Goal: Task Accomplishment & Management: Manage account settings

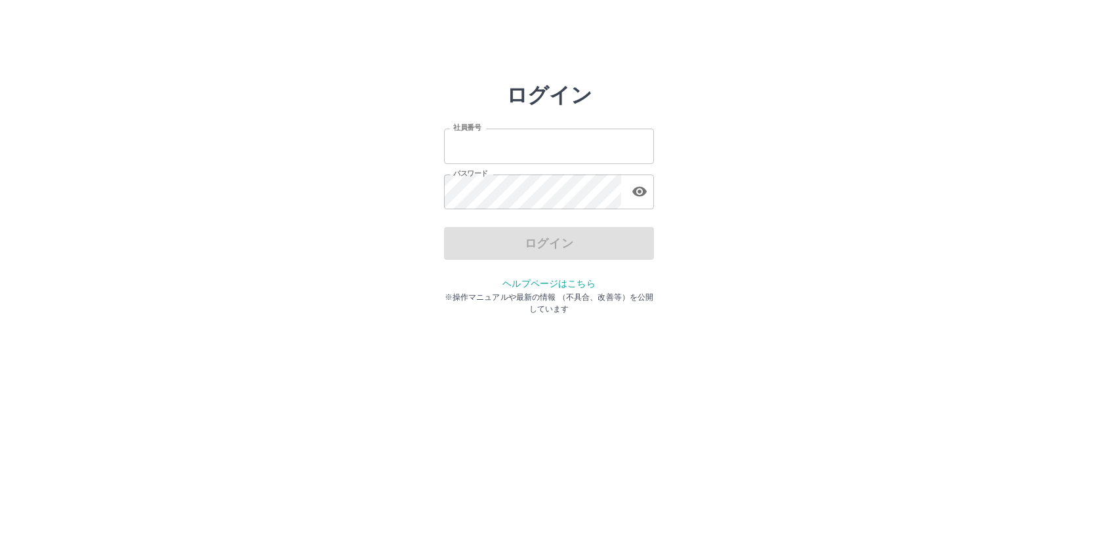
type input "*******"
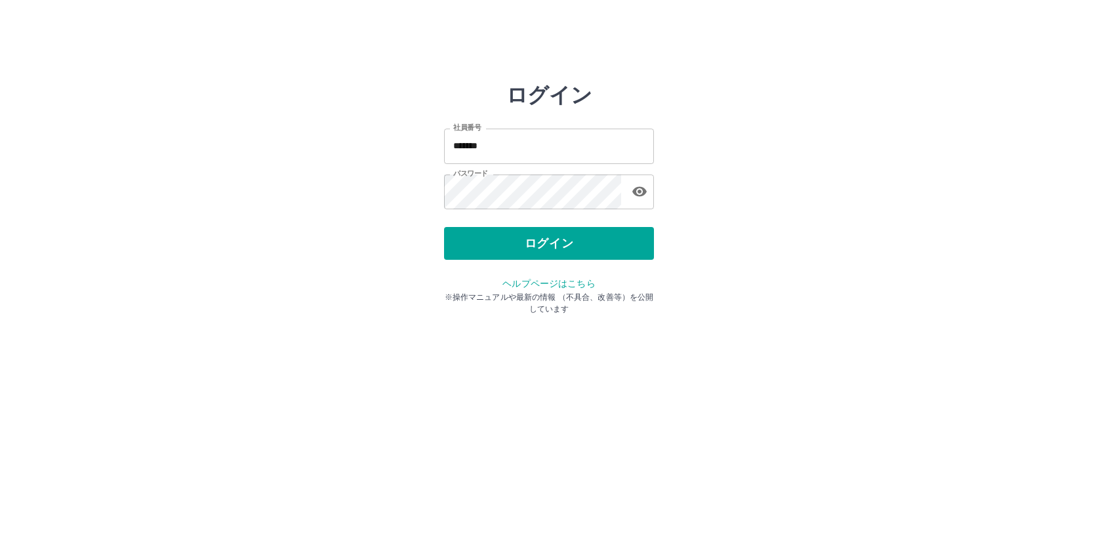
click at [498, 239] on div "ログイン" at bounding box center [549, 243] width 210 height 33
click at [512, 240] on button "ログイン" at bounding box center [549, 243] width 210 height 33
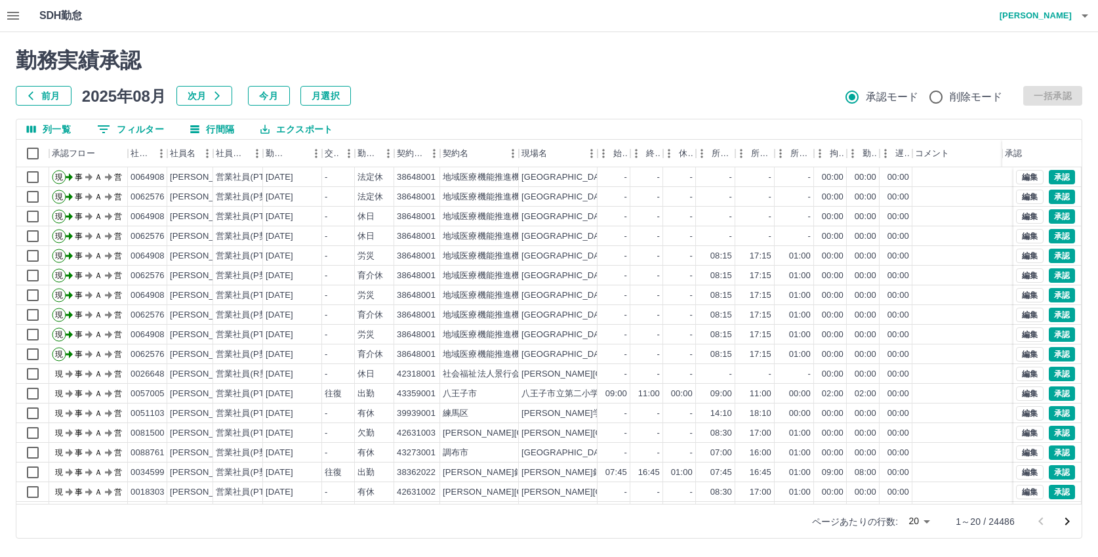
click at [9, 16] on icon "button" at bounding box center [13, 16] width 12 height 8
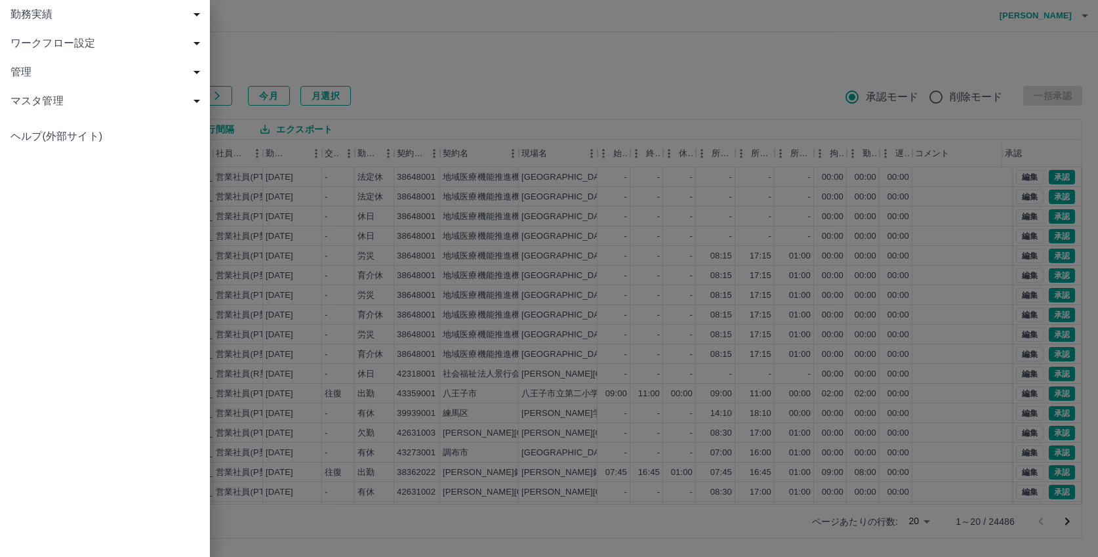
click at [33, 12] on span "勤務実績" at bounding box center [107, 15] width 194 height 16
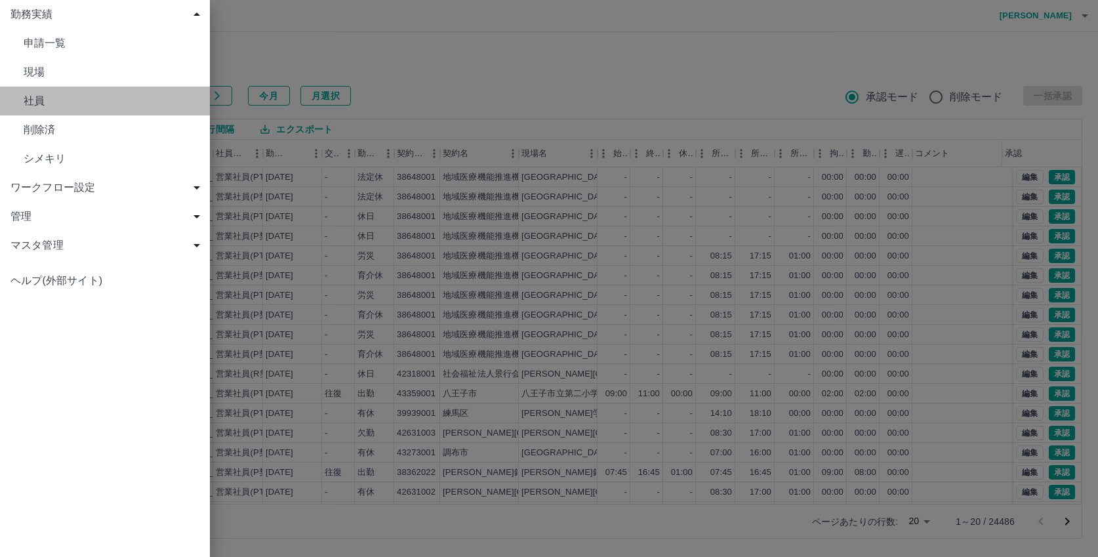
click at [41, 100] on span "社員" at bounding box center [112, 101] width 176 height 16
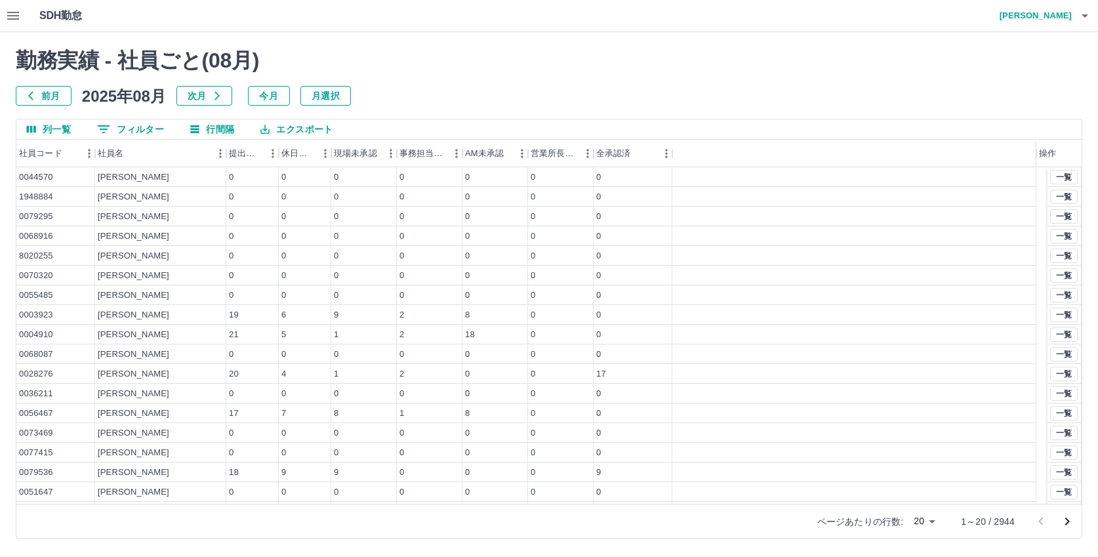
click at [47, 97] on button "前月" at bounding box center [44, 96] width 56 height 20
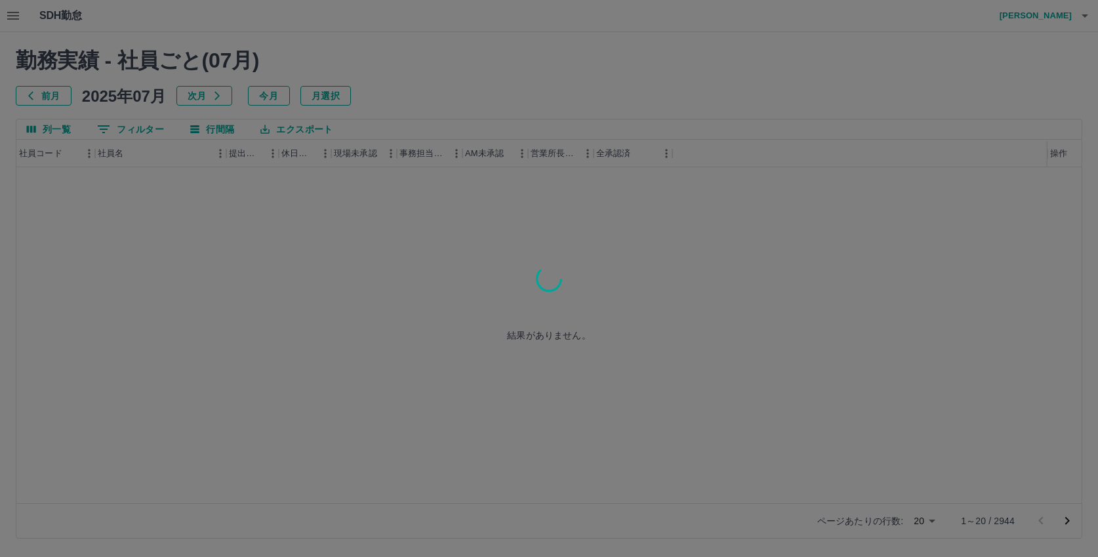
click at [47, 97] on div at bounding box center [549, 278] width 1098 height 557
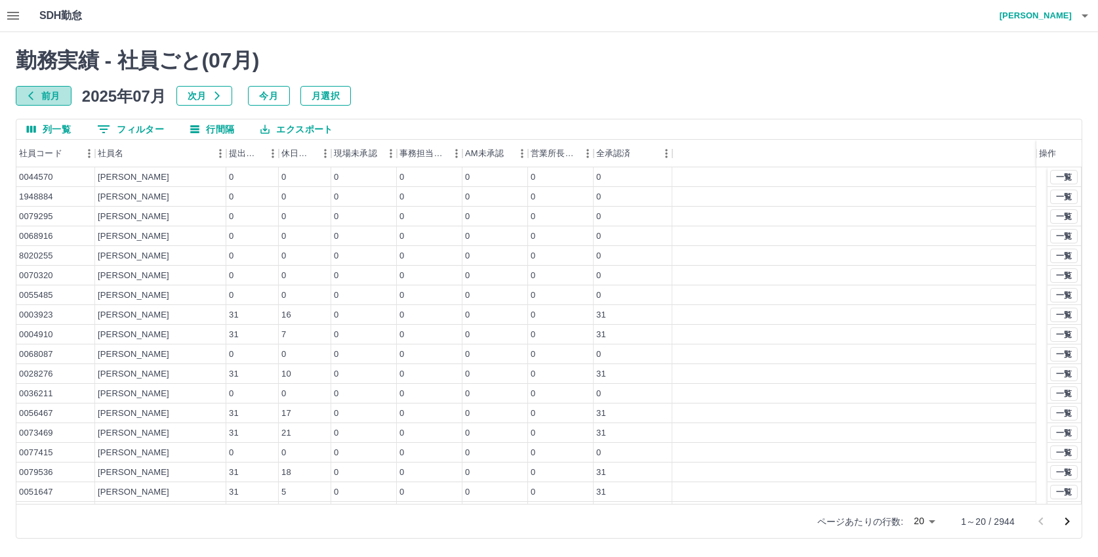
click at [47, 97] on button "前月" at bounding box center [44, 96] width 56 height 20
click at [148, 128] on button "0 フィルター" at bounding box center [131, 129] width 88 height 20
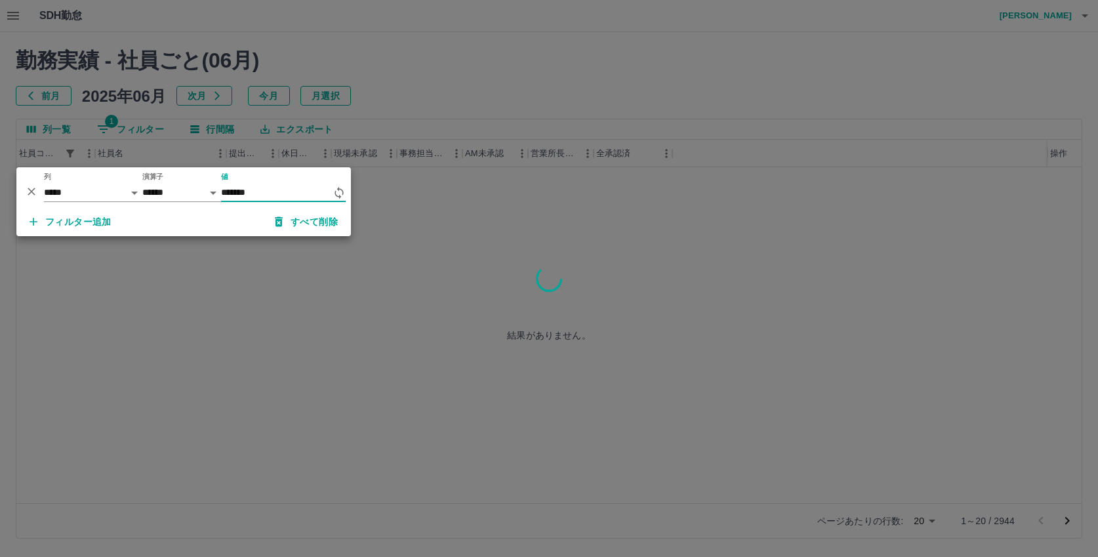
type input "*******"
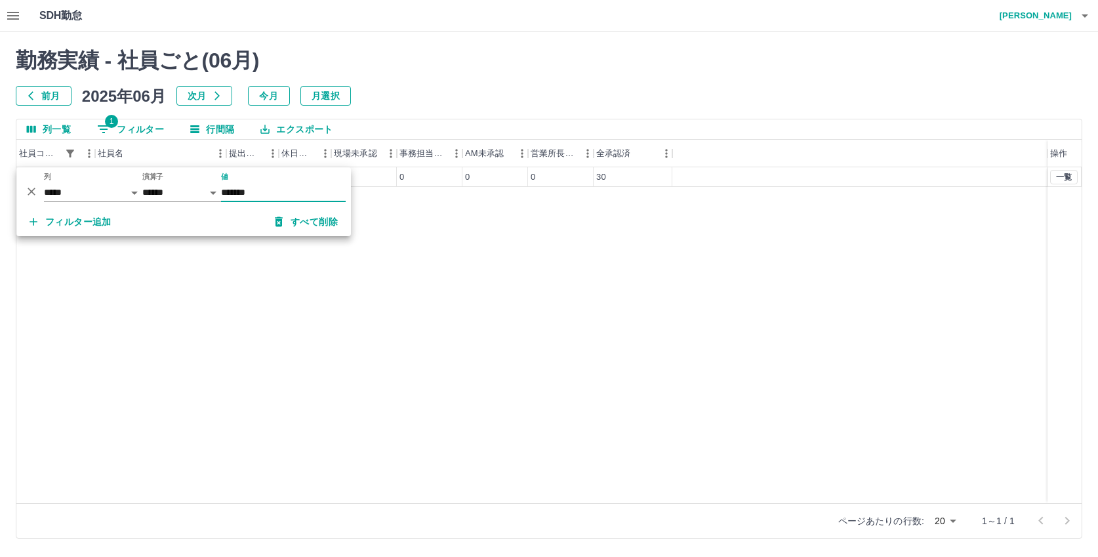
click at [472, 309] on div "0072371 影山　令奈 30 8 0 0 0 0 30 一覧" at bounding box center [549, 335] width 1066 height 336
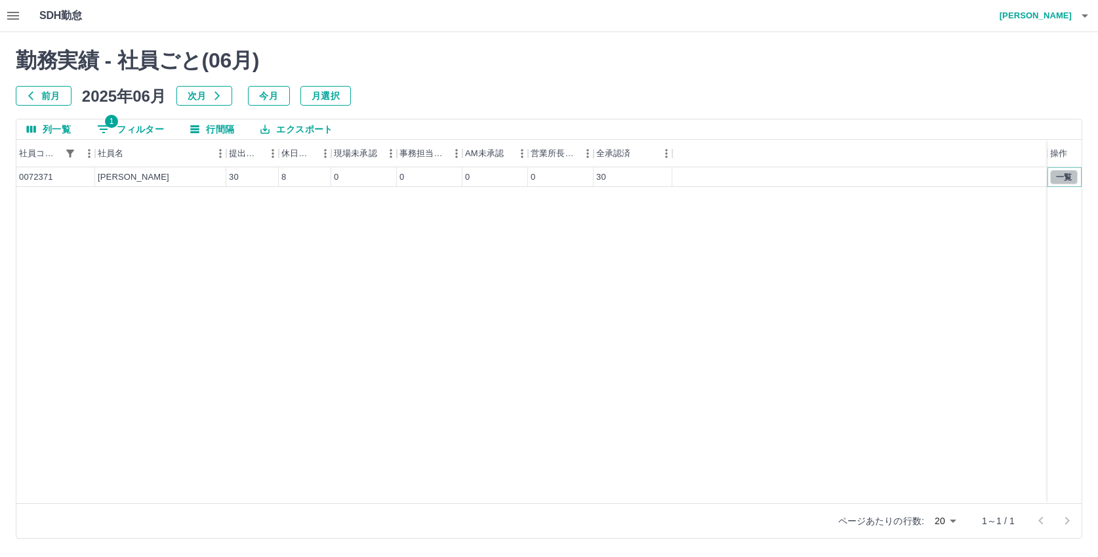
click at [1054, 178] on button "一覧" at bounding box center [1065, 177] width 28 height 14
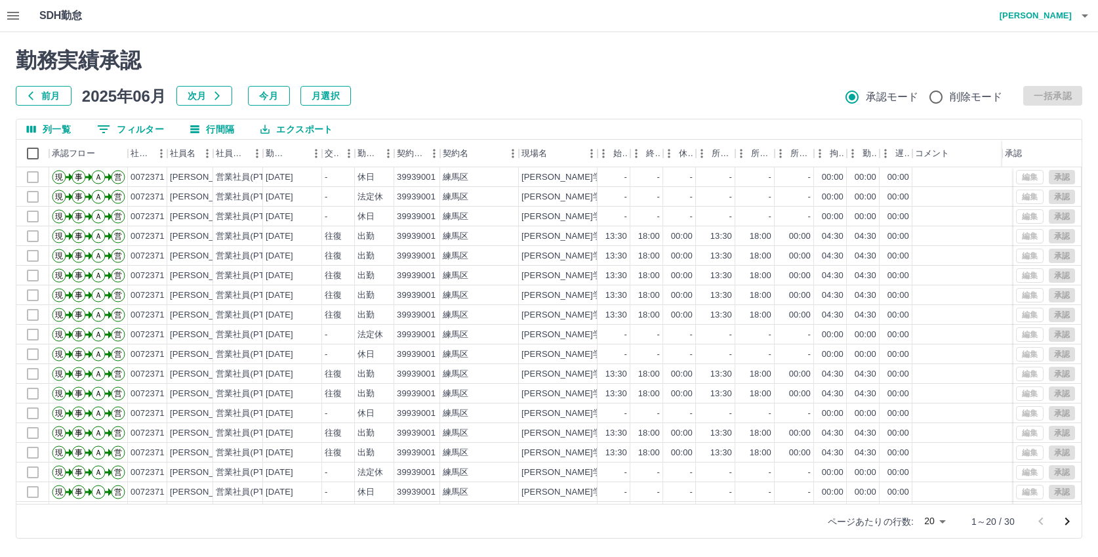
scroll to position [68, 0]
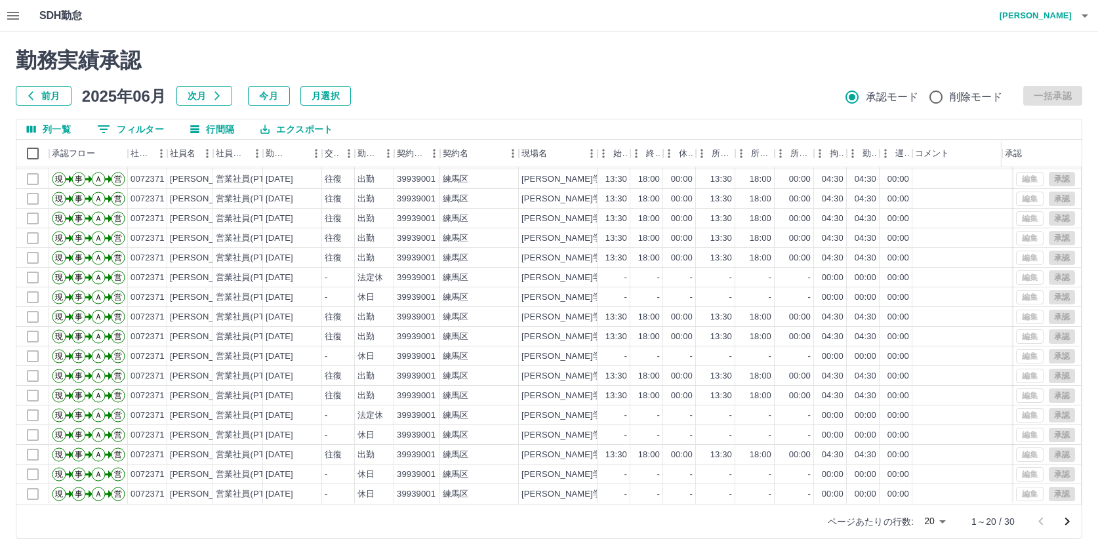
click at [1072, 521] on icon "次のページへ" at bounding box center [1068, 522] width 16 height 16
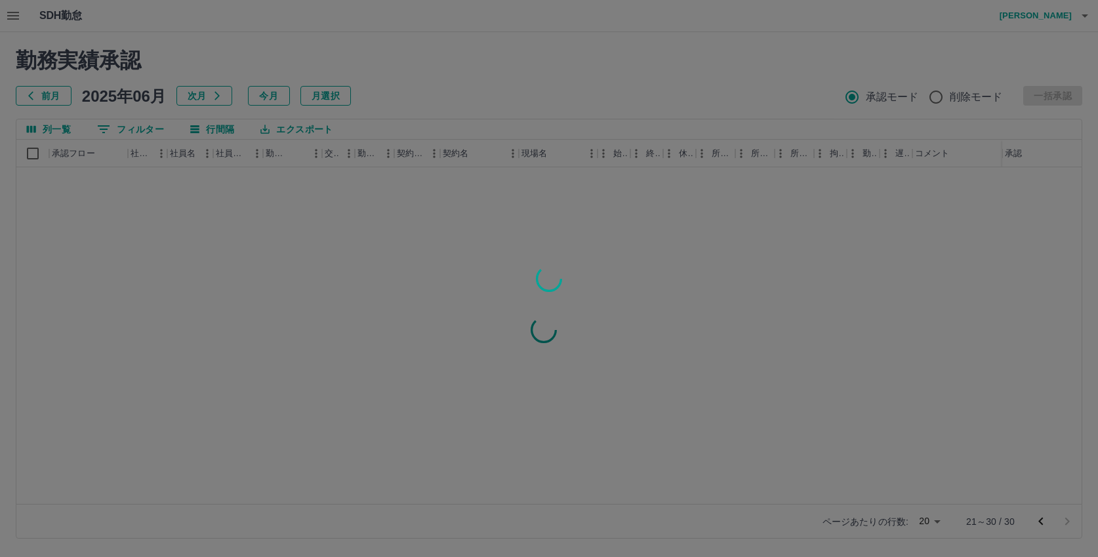
scroll to position [0, 0]
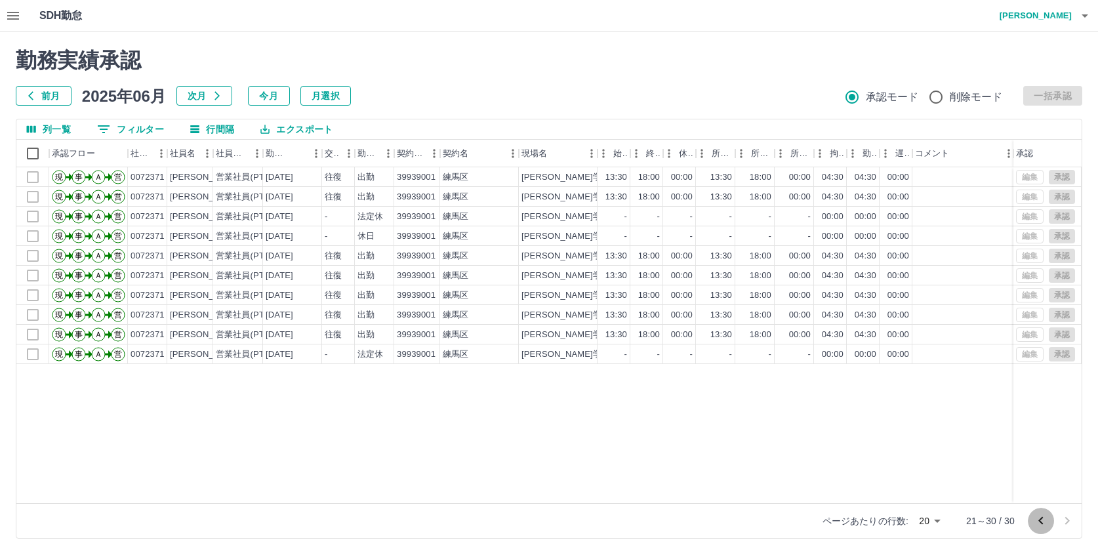
click at [1037, 518] on icon "前のページへ" at bounding box center [1041, 521] width 16 height 16
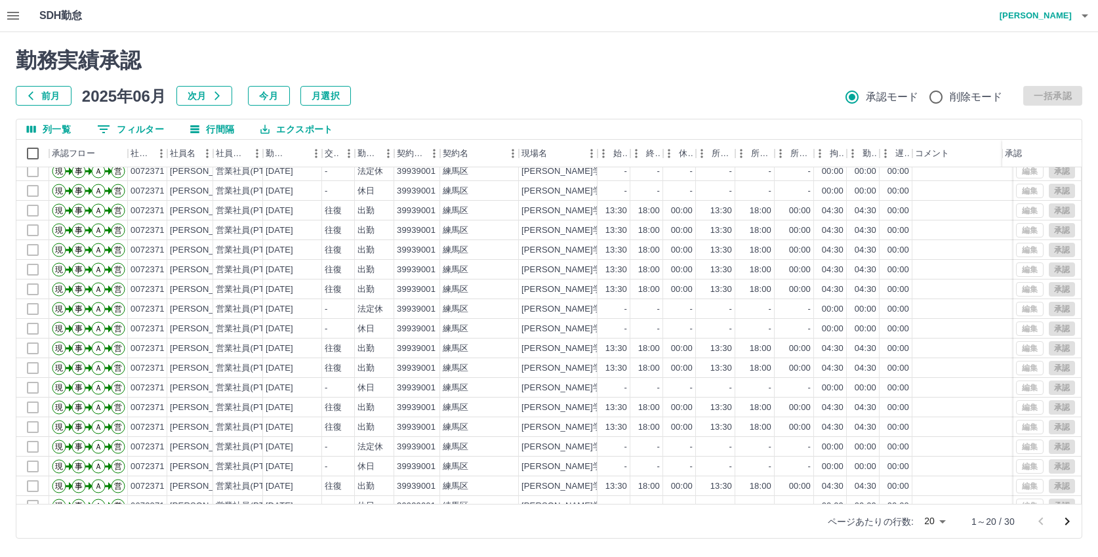
scroll to position [3, 0]
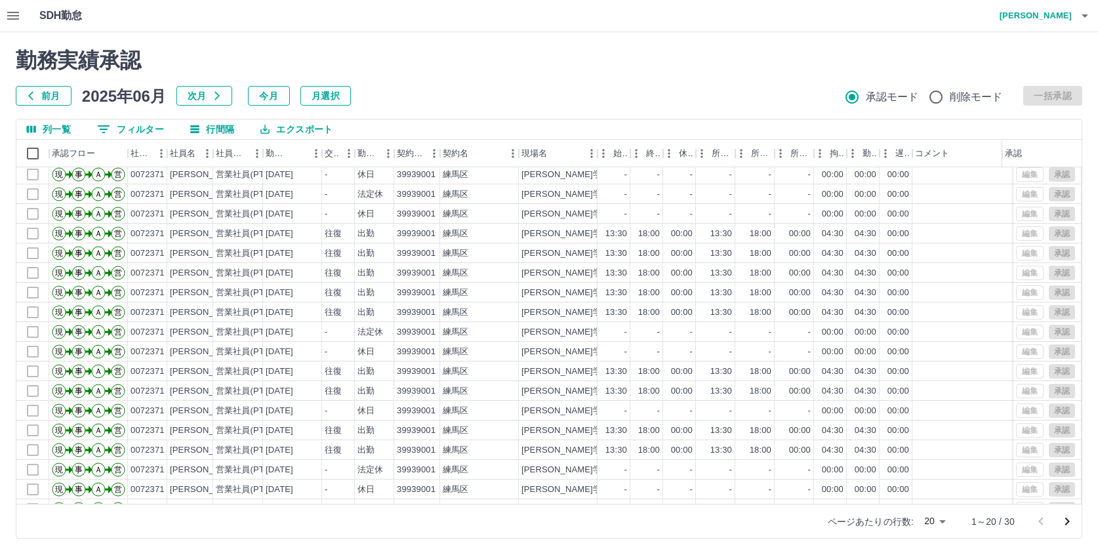
click at [197, 97] on button "次月" at bounding box center [205, 96] width 56 height 20
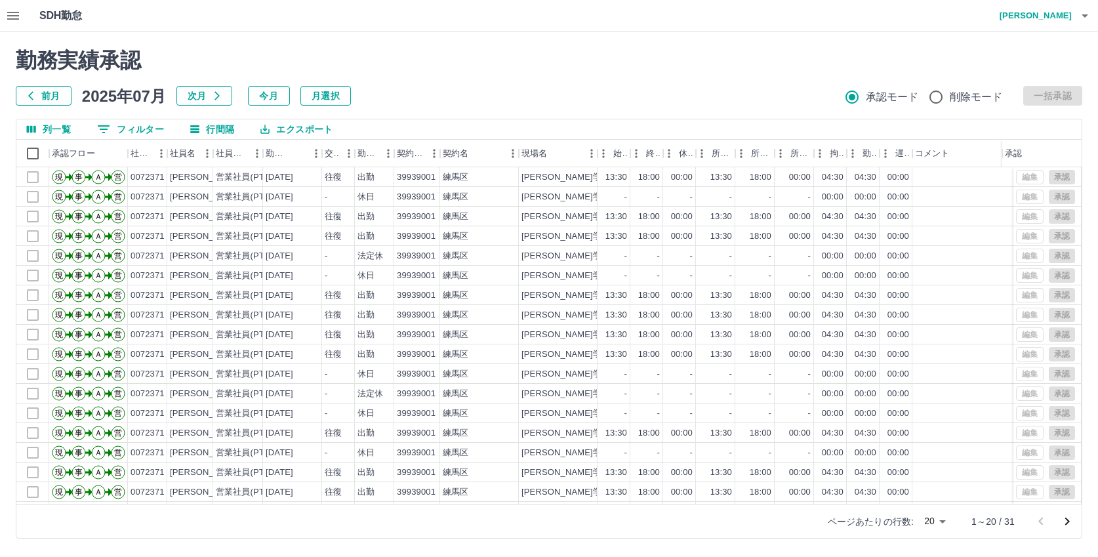
click at [1067, 524] on icon "次のページへ" at bounding box center [1068, 522] width 5 height 8
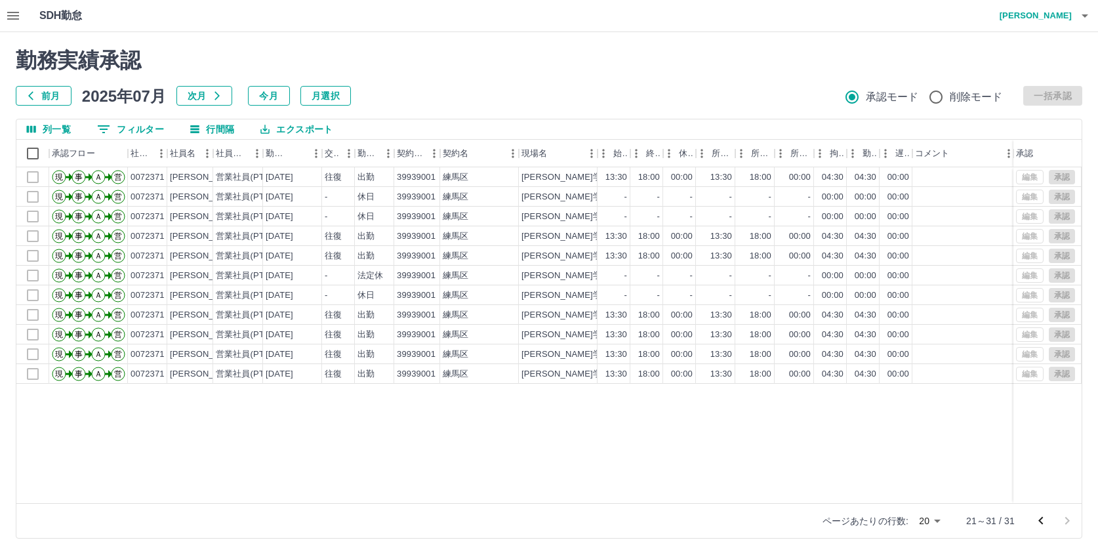
click at [1041, 523] on icon "前のページへ" at bounding box center [1041, 521] width 5 height 8
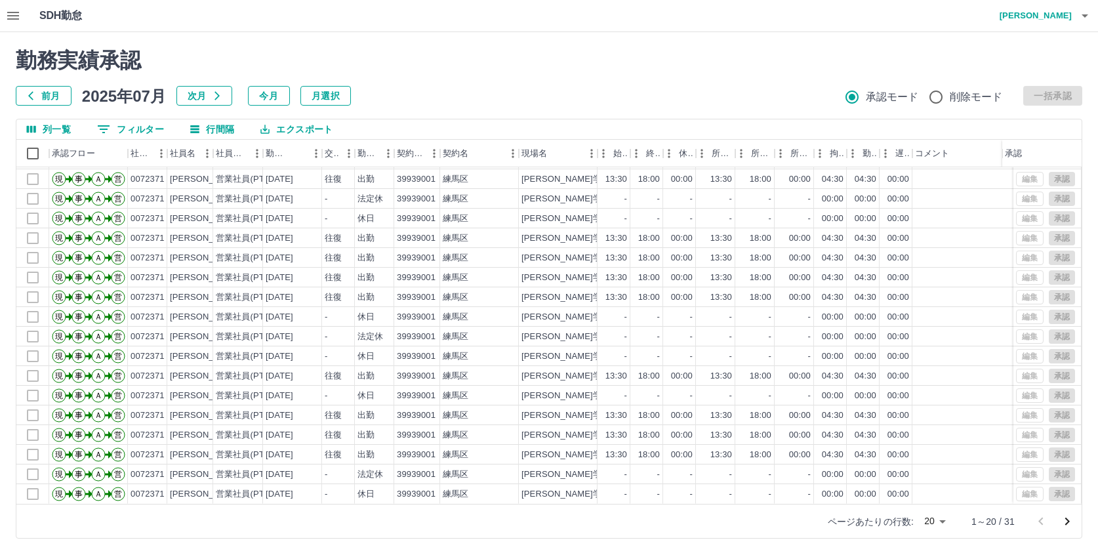
scroll to position [68, 0]
click at [1069, 521] on icon "次のページへ" at bounding box center [1068, 522] width 5 height 8
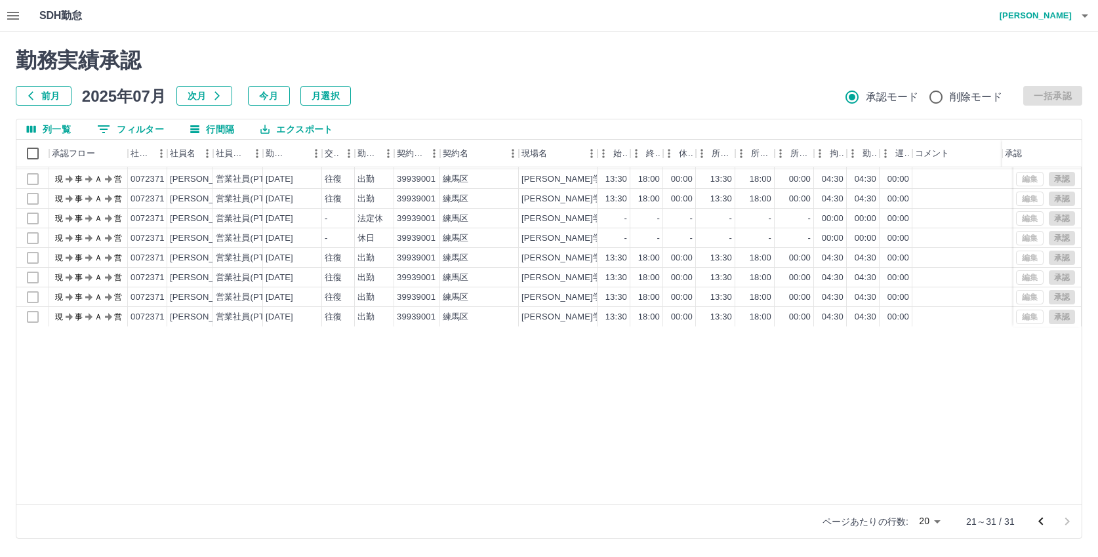
scroll to position [0, 0]
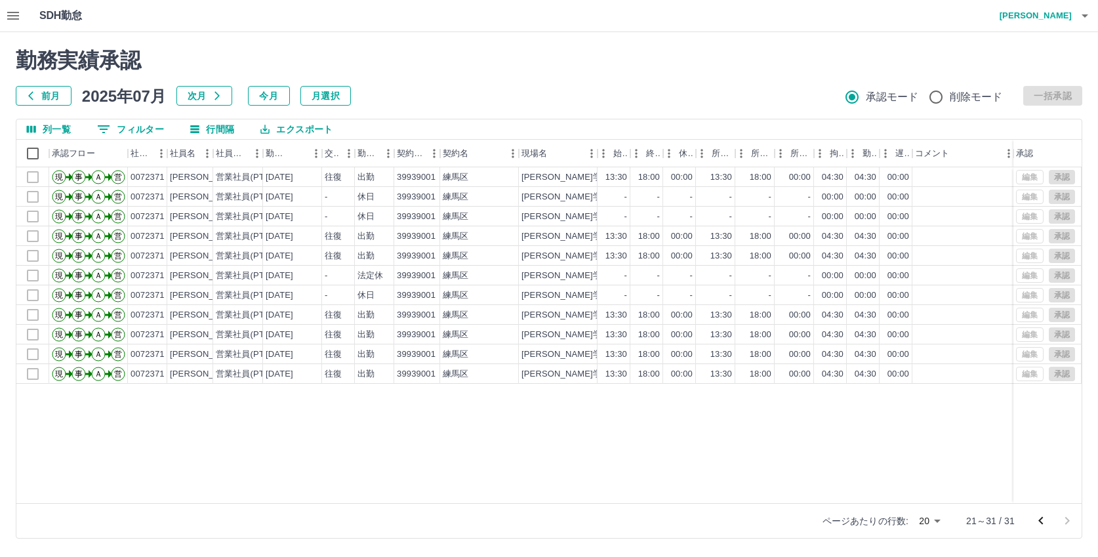
click at [1037, 522] on icon "前のページへ" at bounding box center [1041, 521] width 16 height 16
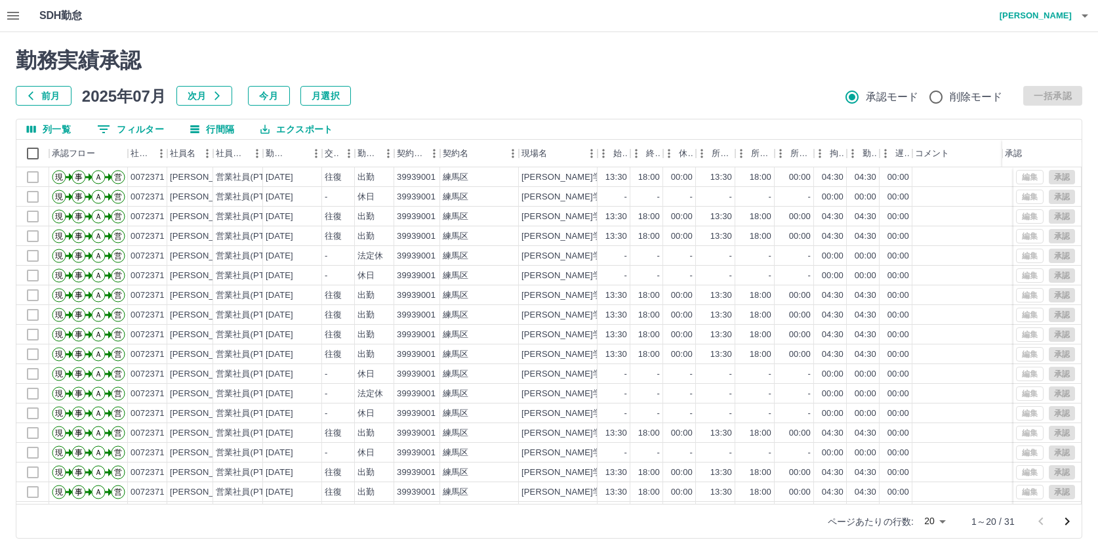
click at [52, 92] on button "前月" at bounding box center [44, 96] width 56 height 20
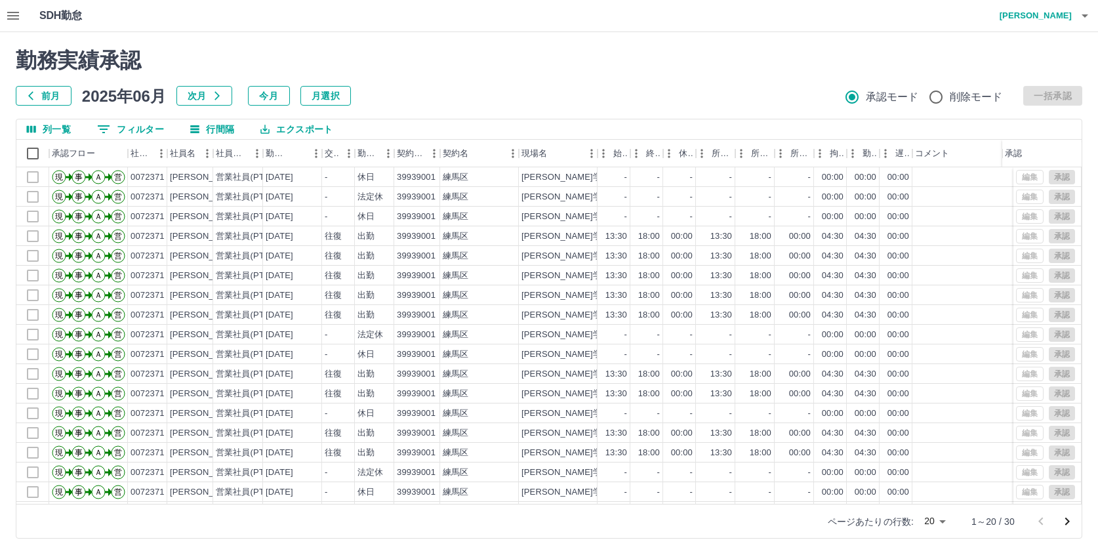
click at [1067, 521] on icon "次のページへ" at bounding box center [1068, 522] width 16 height 16
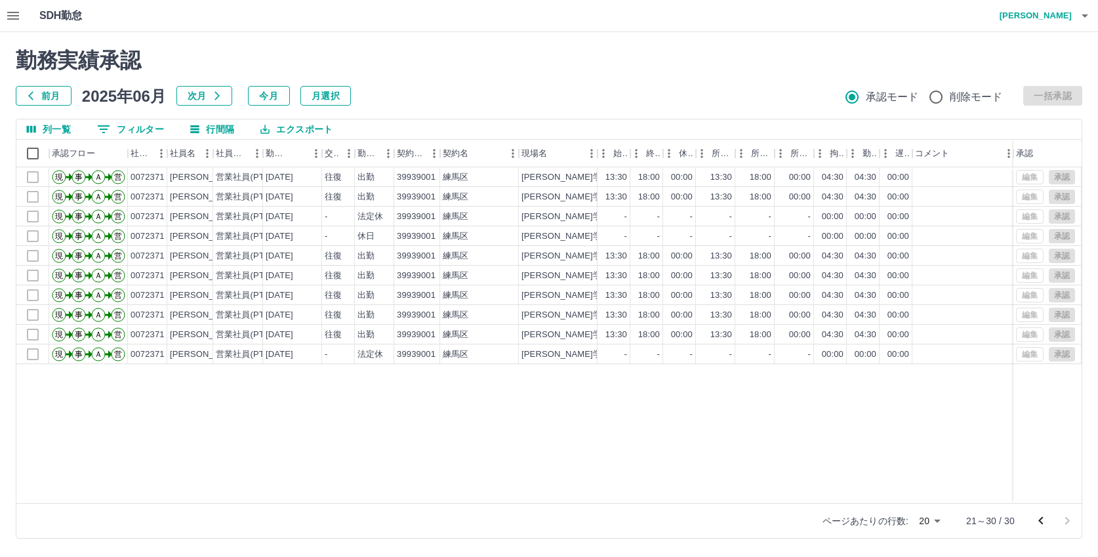
click at [1039, 521] on icon "前のページへ" at bounding box center [1041, 521] width 16 height 16
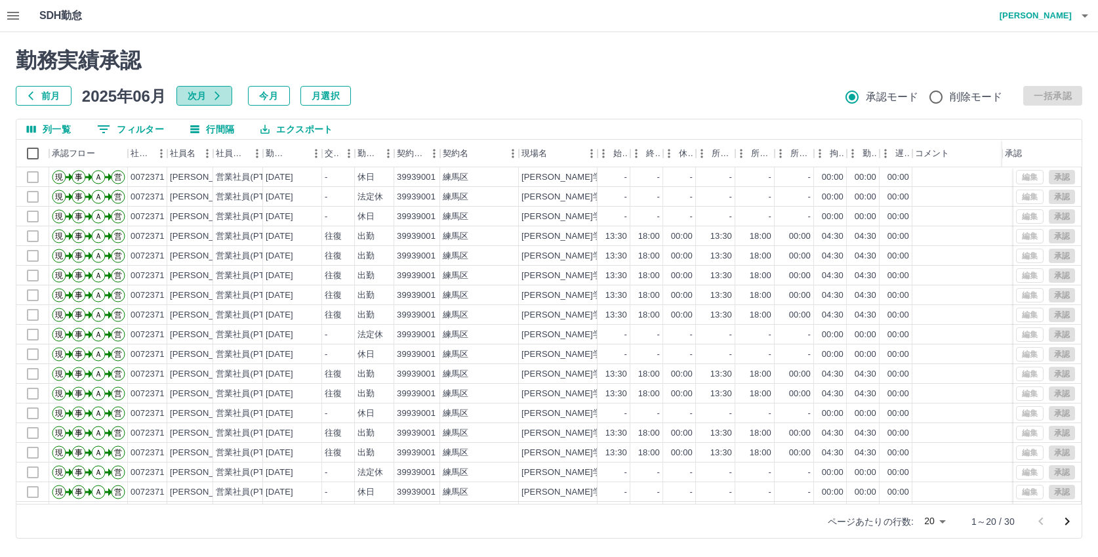
click at [196, 90] on button "次月" at bounding box center [205, 96] width 56 height 20
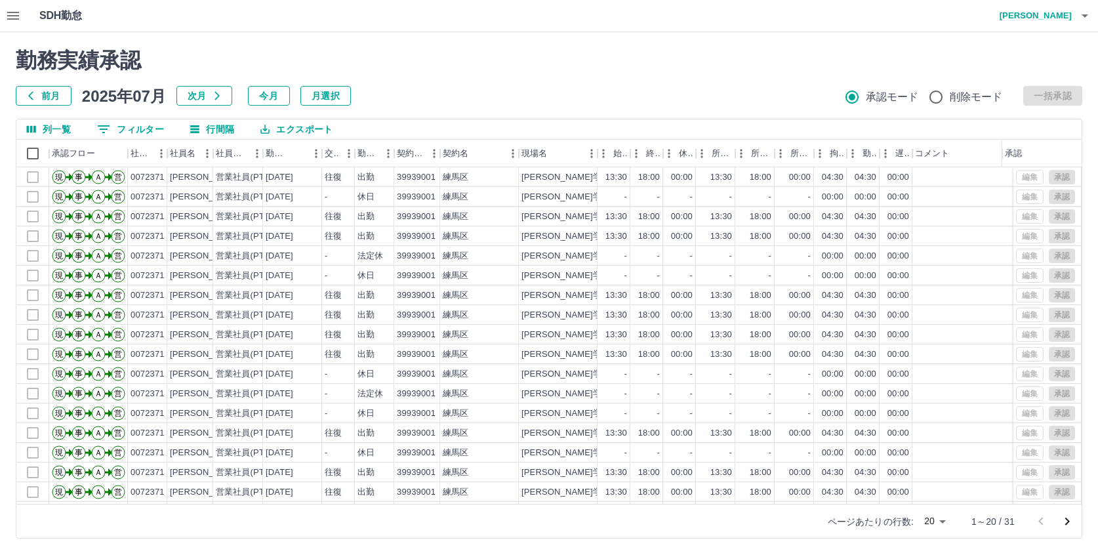
click at [1065, 521] on icon "次のページへ" at bounding box center [1068, 522] width 16 height 16
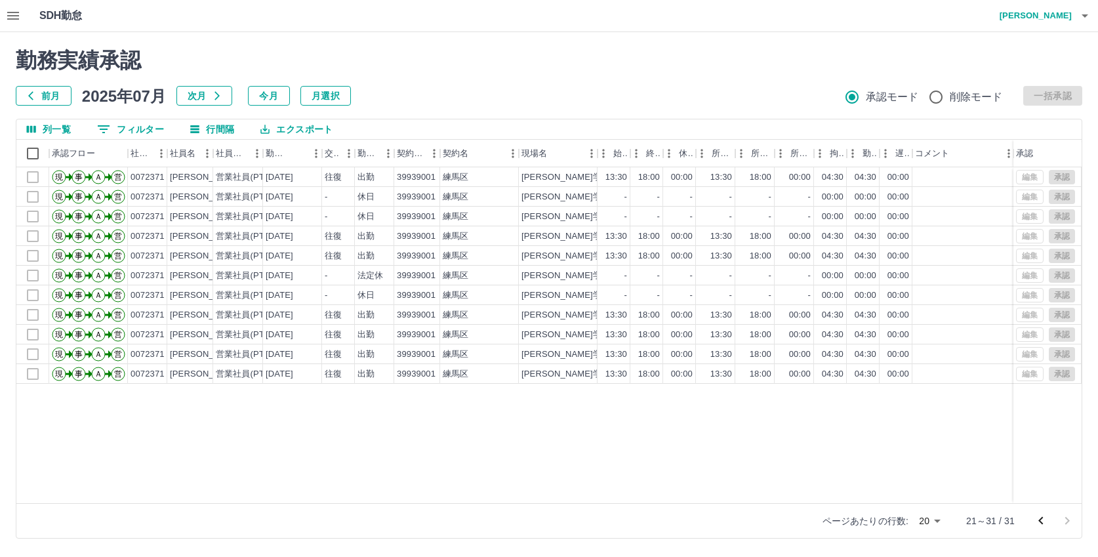
click at [1039, 516] on icon "前のページへ" at bounding box center [1041, 521] width 16 height 16
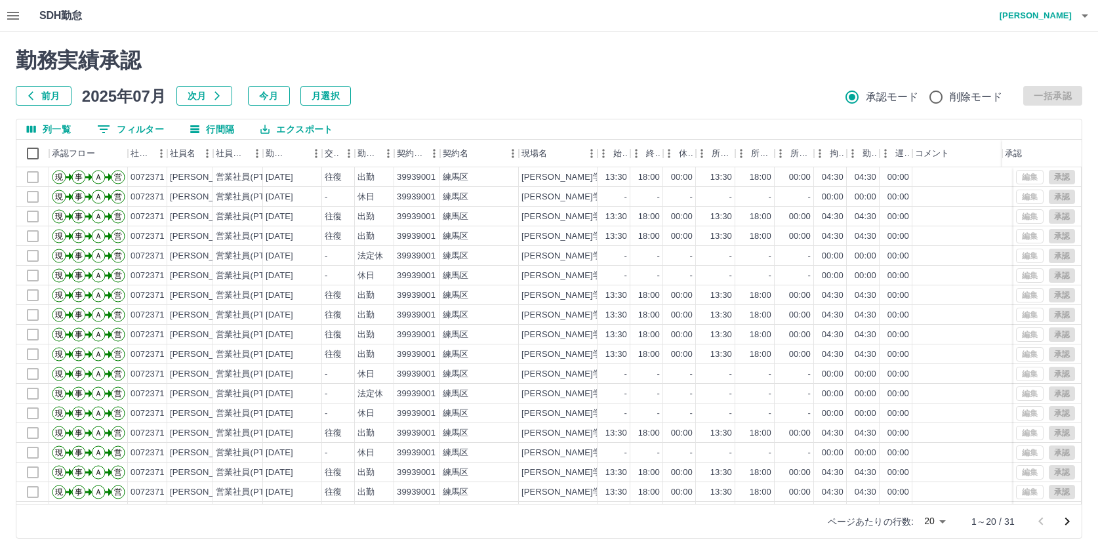
click at [9, 10] on icon "button" at bounding box center [13, 16] width 16 height 16
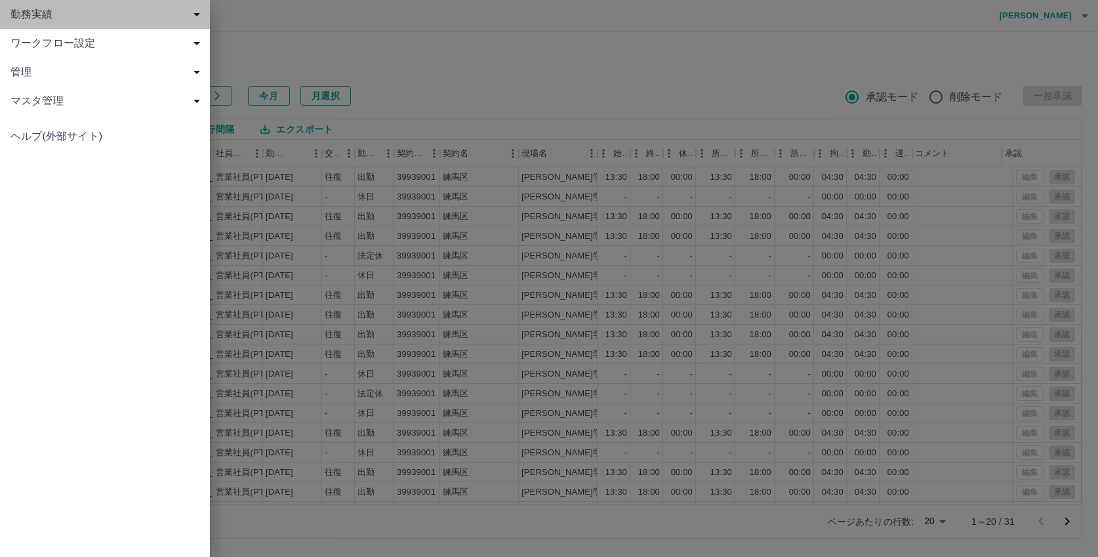
drag, startPoint x: 22, startPoint y: 13, endPoint x: 36, endPoint y: 17, distance: 15.0
click at [22, 13] on span "勤務実績" at bounding box center [107, 15] width 194 height 16
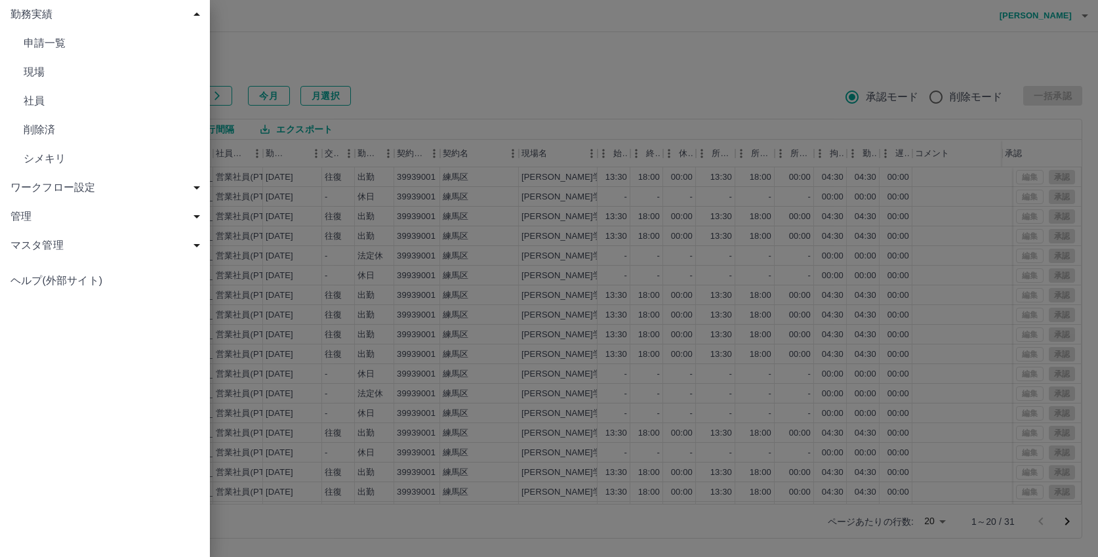
click at [38, 70] on span "現場" at bounding box center [112, 72] width 176 height 16
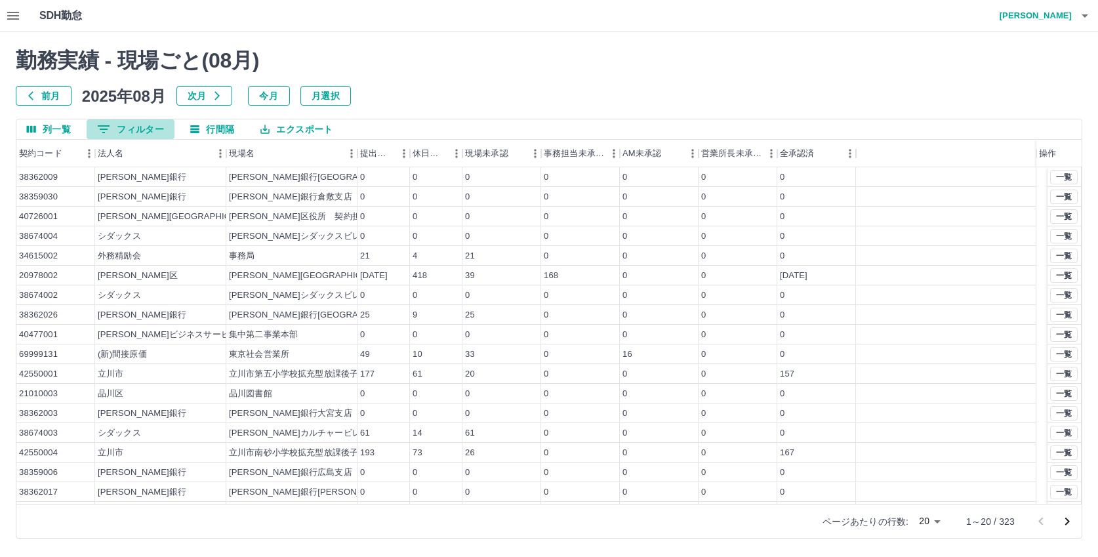
click at [140, 129] on button "0 フィルター" at bounding box center [131, 129] width 88 height 20
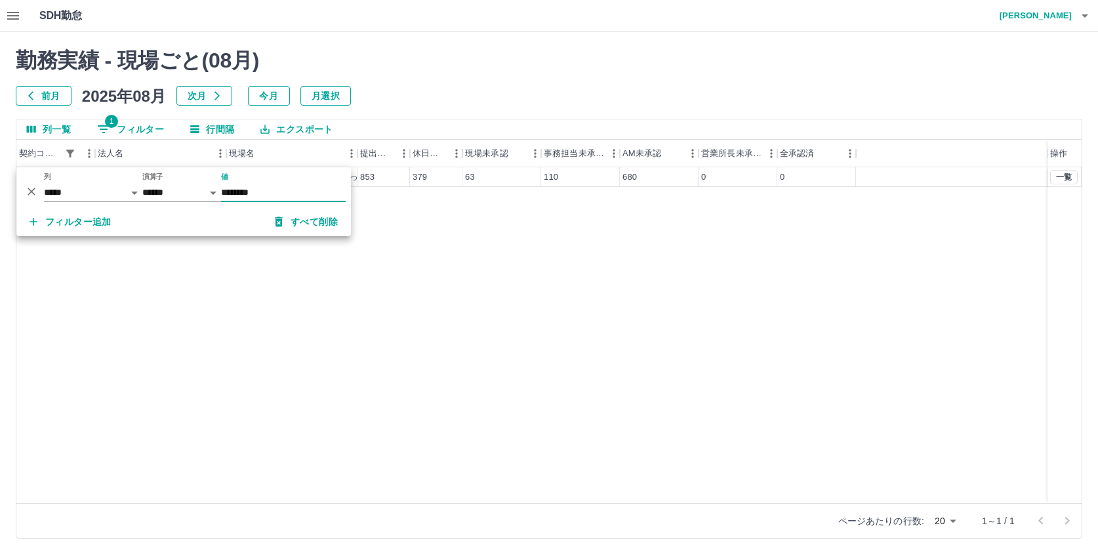
type input "********"
click at [394, 280] on div "勤務実績 - 現場ごと( 08 月) 前月 2025年08月 次月 今月 月選択 列一覧 1 フィルター 行間隔 エクスポート 契約コード 法人名 現場名 提…" at bounding box center [549, 293] width 1098 height 522
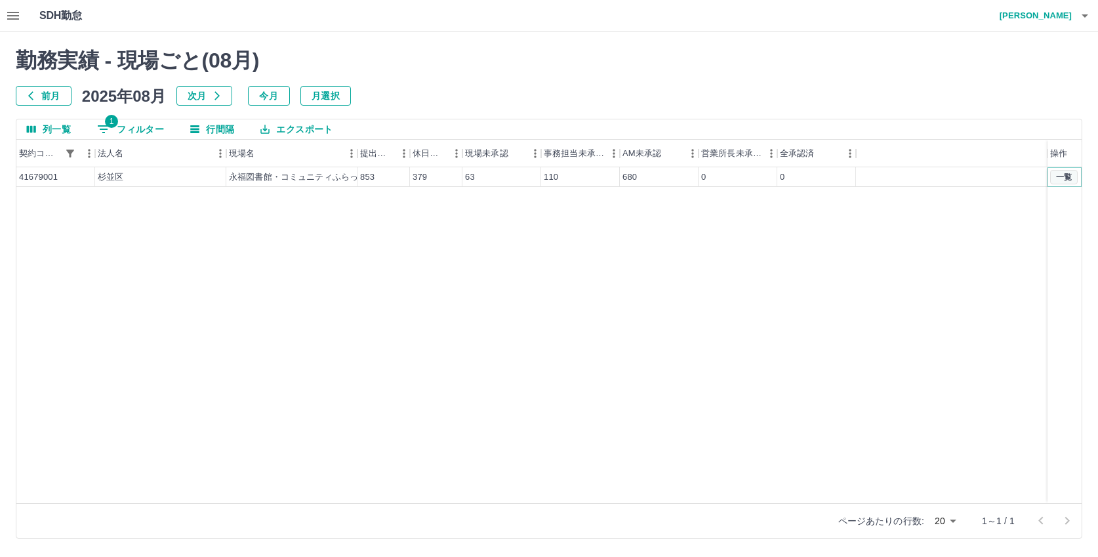
click at [1066, 173] on button "一覧" at bounding box center [1065, 177] width 28 height 14
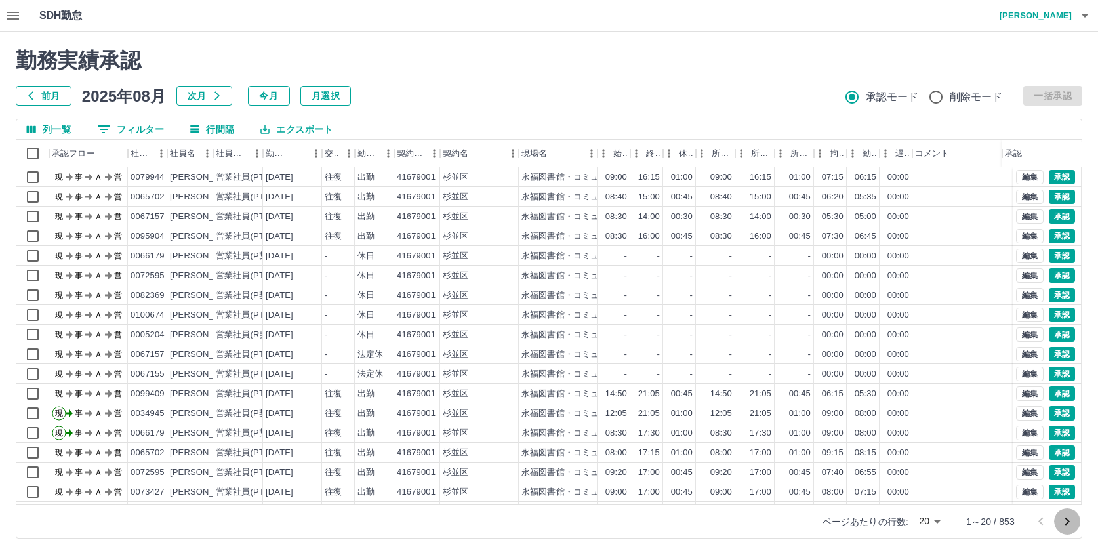
click at [1068, 522] on icon "次のページへ" at bounding box center [1068, 522] width 5 height 8
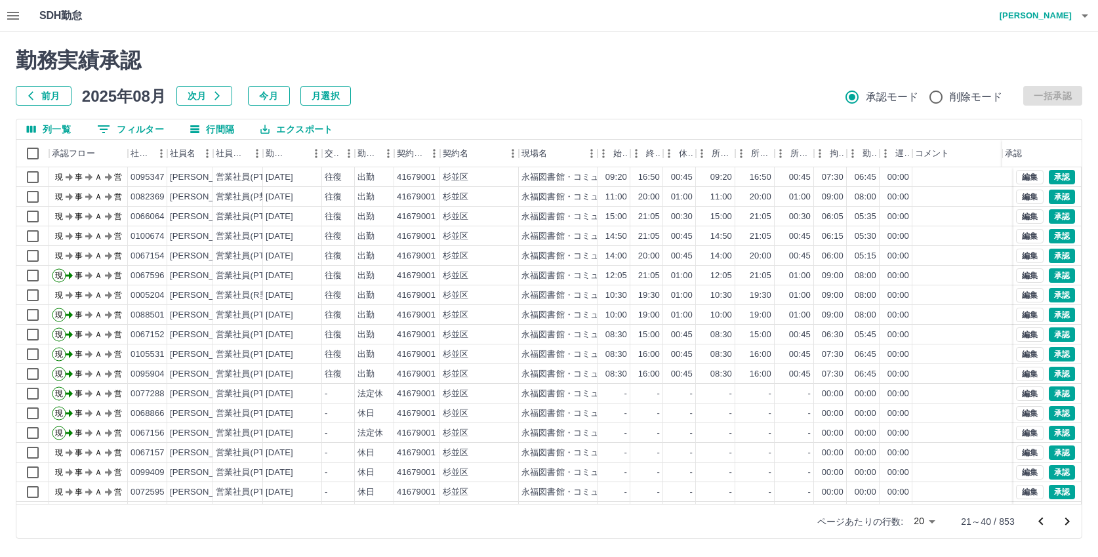
click at [1068, 522] on icon "次のページへ" at bounding box center [1068, 522] width 5 height 8
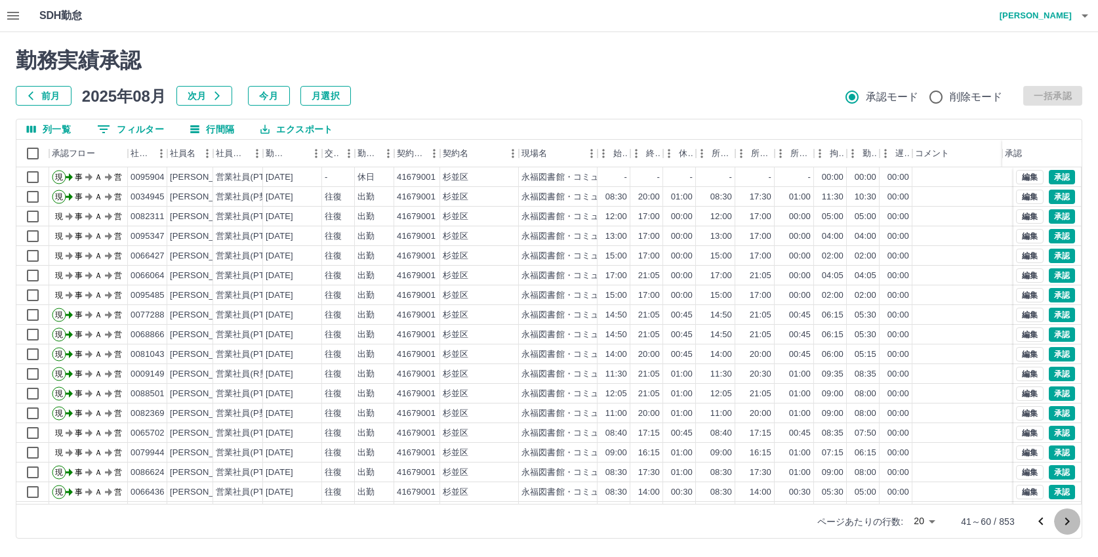
click at [1068, 522] on icon "次のページへ" at bounding box center [1068, 522] width 5 height 8
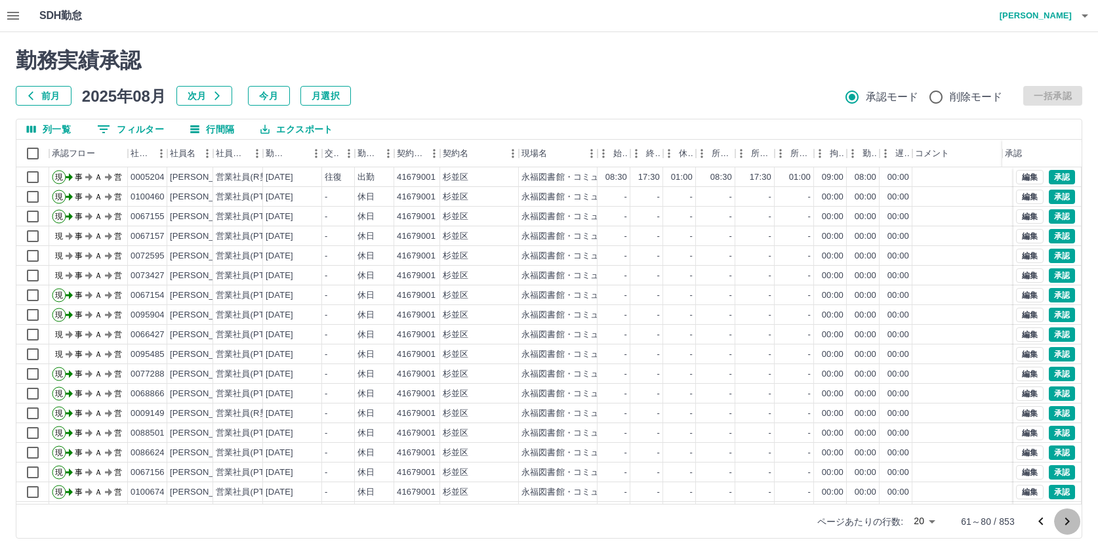
click at [1068, 522] on icon "次のページへ" at bounding box center [1068, 522] width 5 height 8
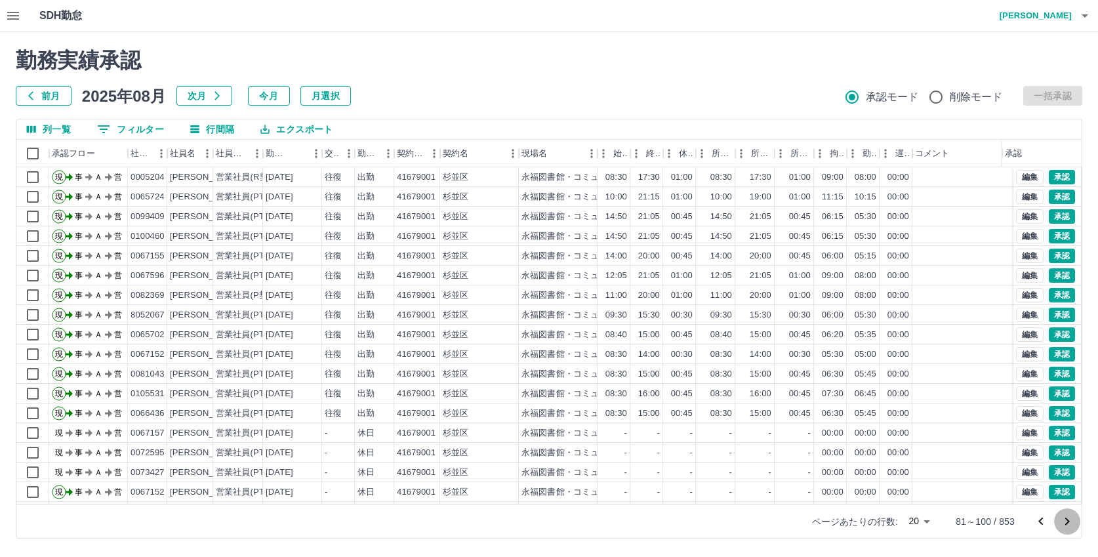
click at [1068, 522] on icon "次のページへ" at bounding box center [1068, 522] width 5 height 8
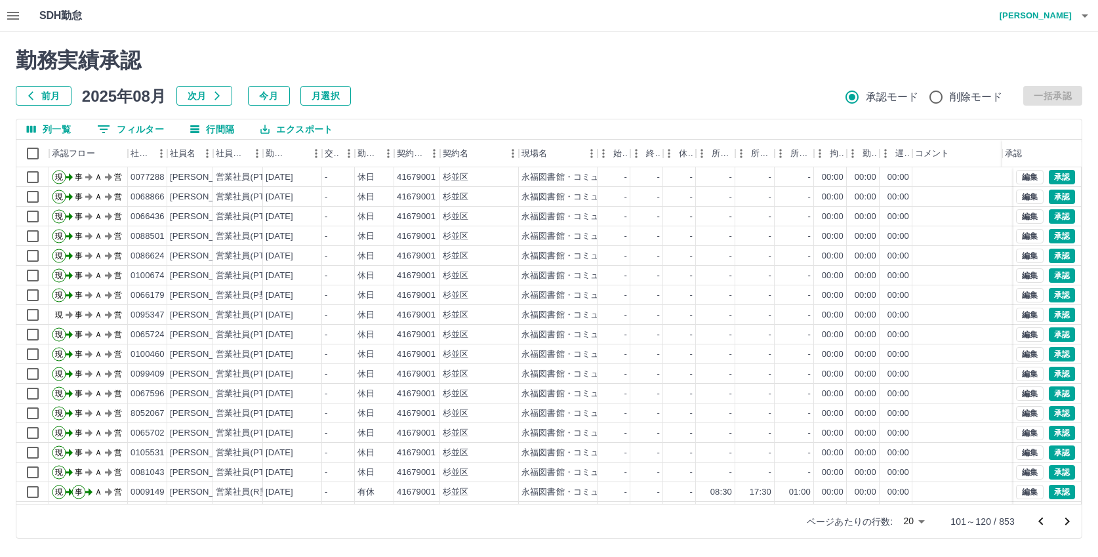
click at [1068, 522] on icon "次のページへ" at bounding box center [1068, 522] width 5 height 8
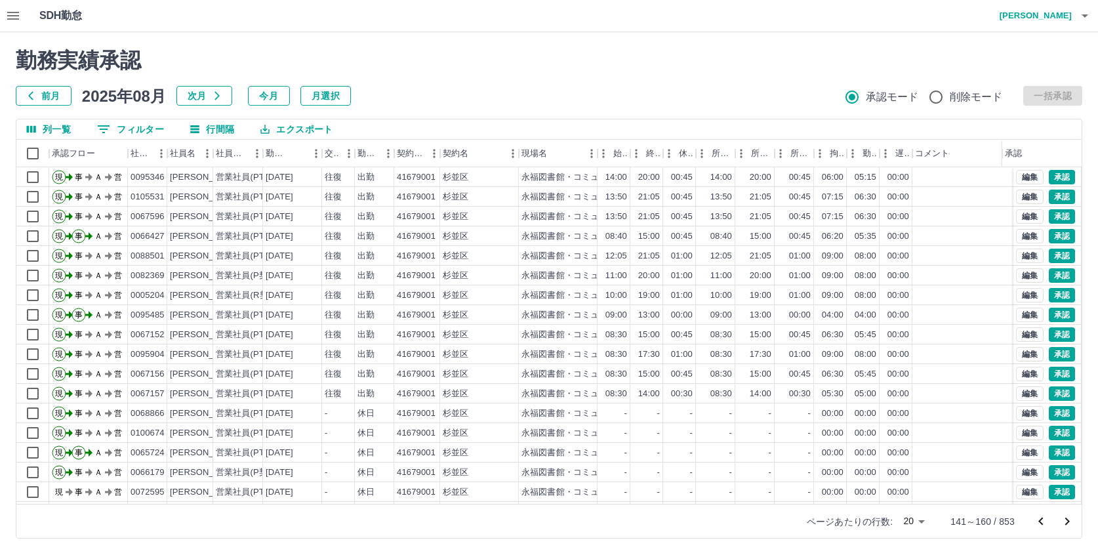
click at [1068, 520] on icon "次のページへ" at bounding box center [1068, 522] width 5 height 8
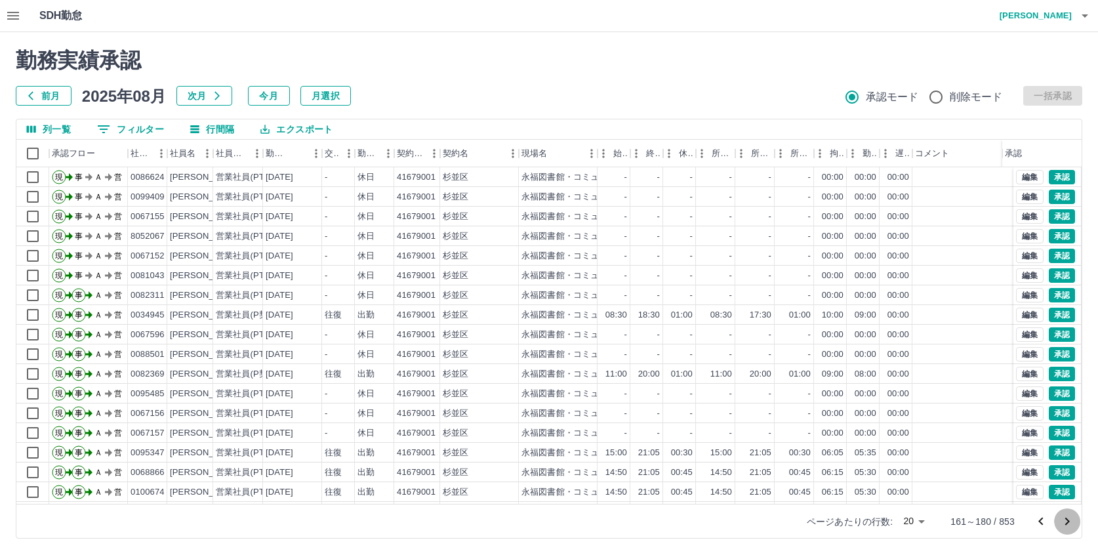
click at [1073, 520] on icon "次のページへ" at bounding box center [1068, 522] width 16 height 16
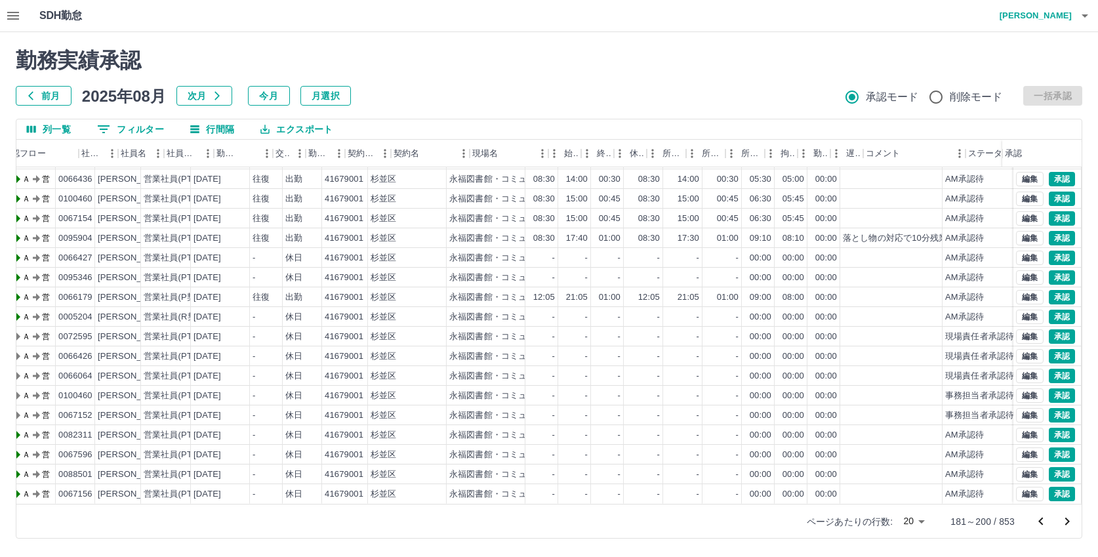
scroll to position [68, 91]
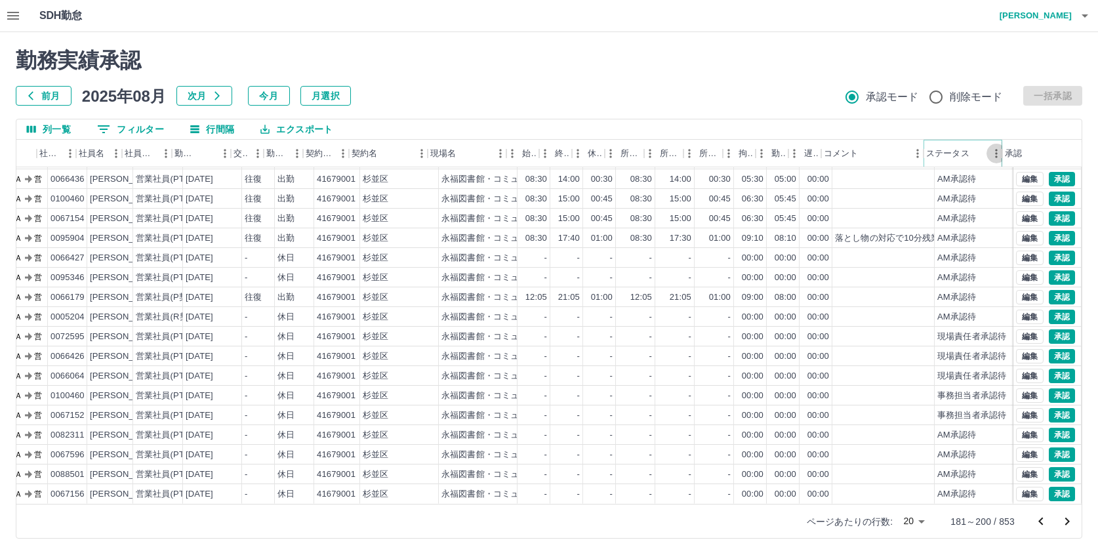
click at [991, 156] on icon "メニュー" at bounding box center [996, 153] width 13 height 13
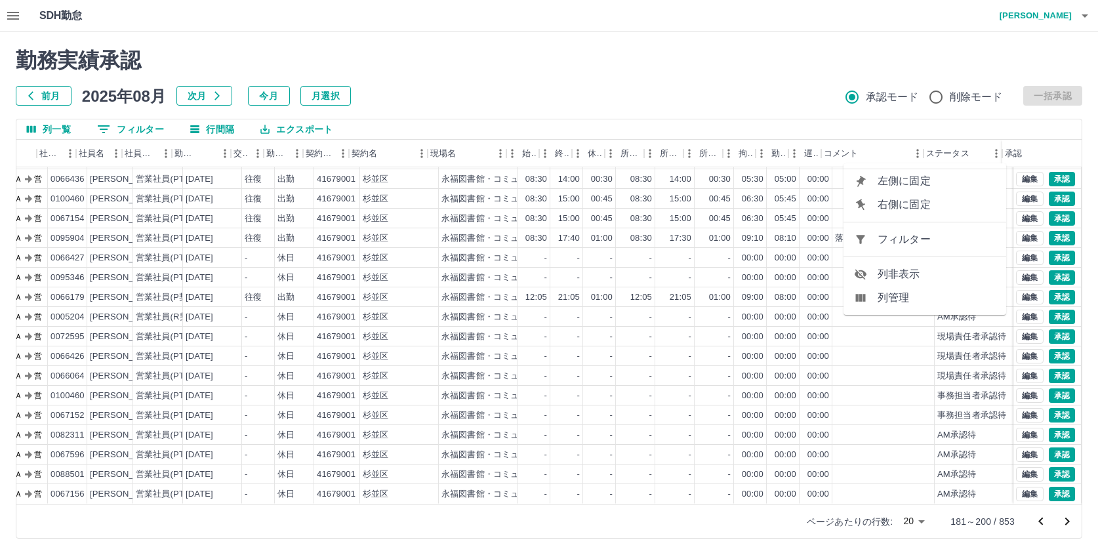
click at [923, 240] on span "フィルター" at bounding box center [937, 240] width 118 height 16
select select "**********"
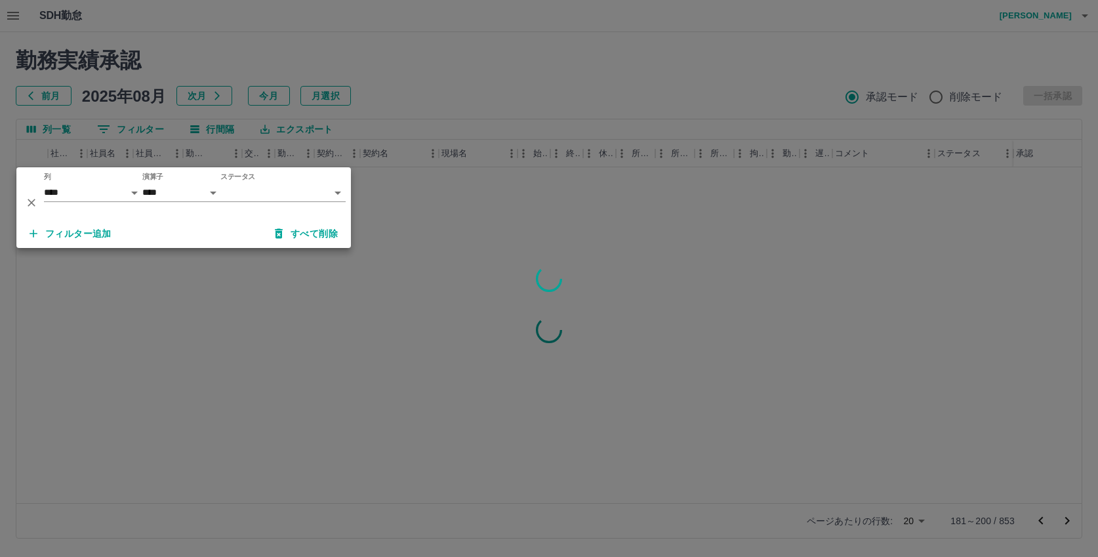
scroll to position [0, 80]
click at [239, 194] on body "SDH勤怠 中西　弘和 勤務実績承認 前月 2025年08月 次月 今月 月選択 承認モード 削除モード 一括承認 列一覧 0 フィルター 行間隔 エクスポー…" at bounding box center [549, 277] width 1098 height 554
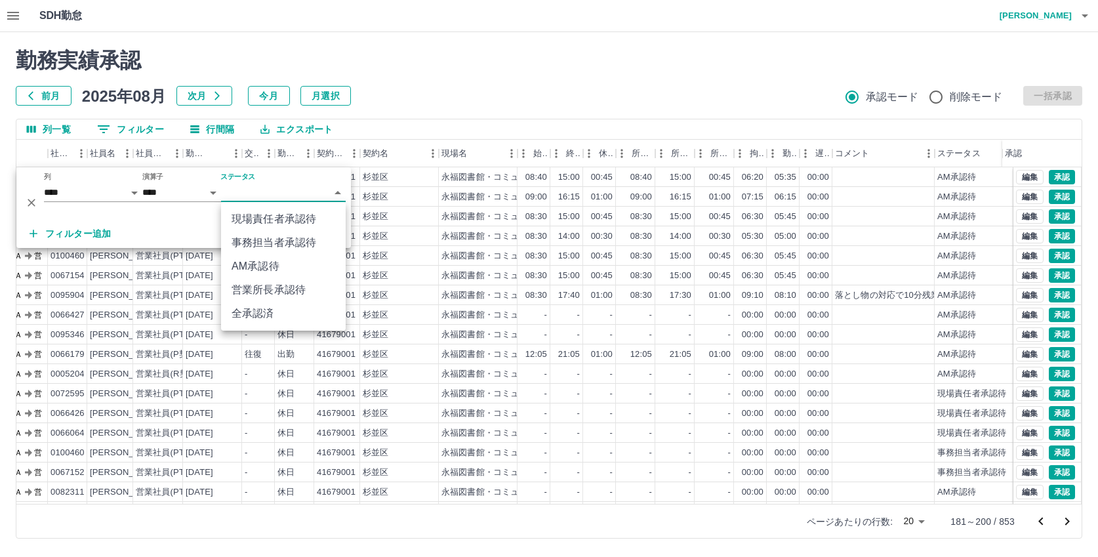
click at [254, 195] on body "SDH勤怠 中西　弘和 勤務実績承認 前月 2025年08月 次月 今月 月選択 承認モード 削除モード 一括承認 列一覧 0 フィルター 行間隔 エクスポー…" at bounding box center [549, 277] width 1098 height 554
click at [253, 235] on li "事務担当者承認待" at bounding box center [283, 243] width 125 height 24
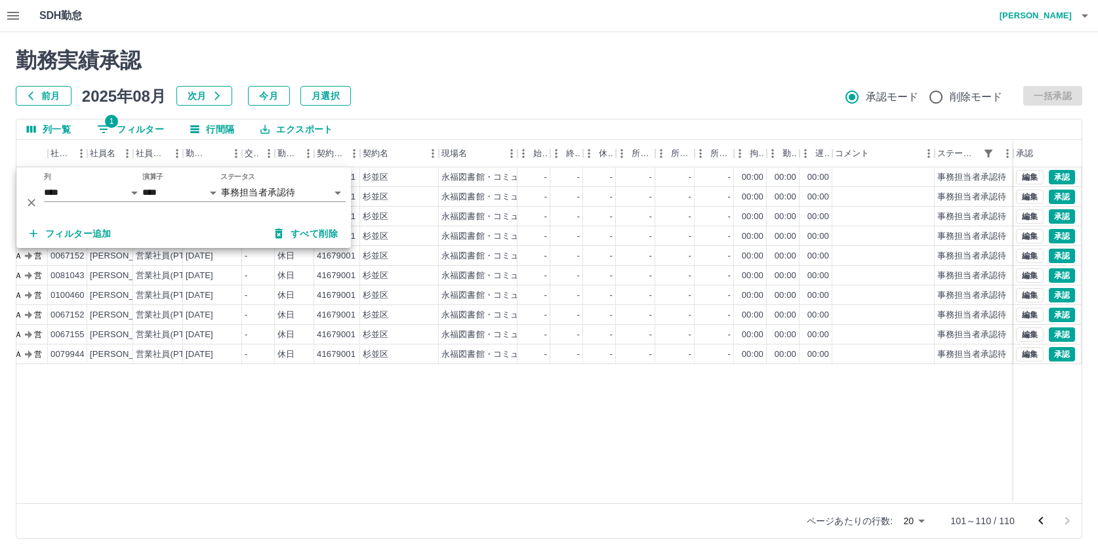
click at [523, 414] on div "現 事 Ａ 営 0086624 外村　古都 営業社員(PT契約) 2025-08-19 - 休日 41679001 杉並区 永福図書館・コミュニティふらっと永…" at bounding box center [509, 335] width 1146 height 336
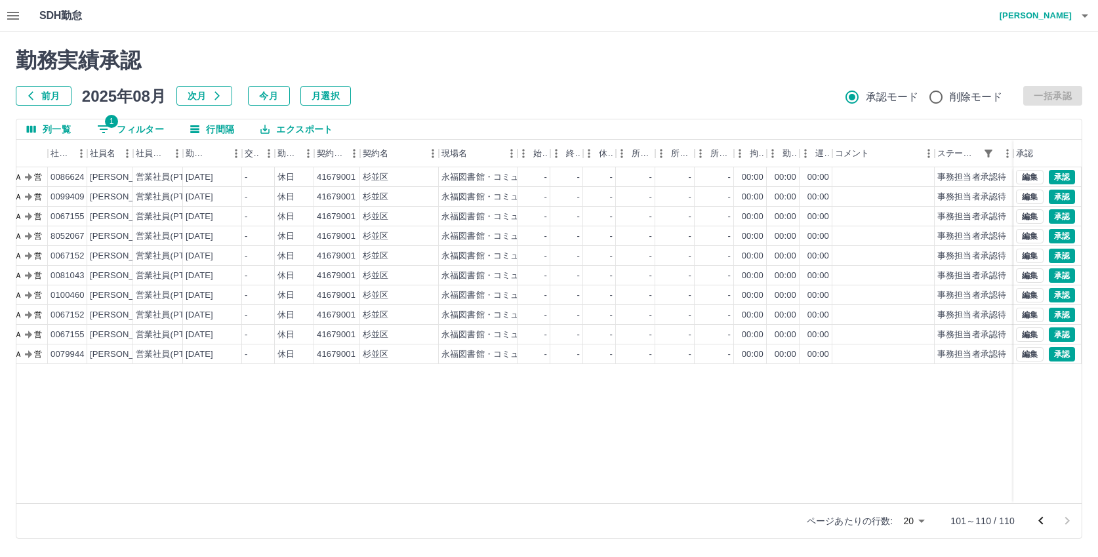
click at [1043, 518] on icon "前のページへ" at bounding box center [1041, 521] width 16 height 16
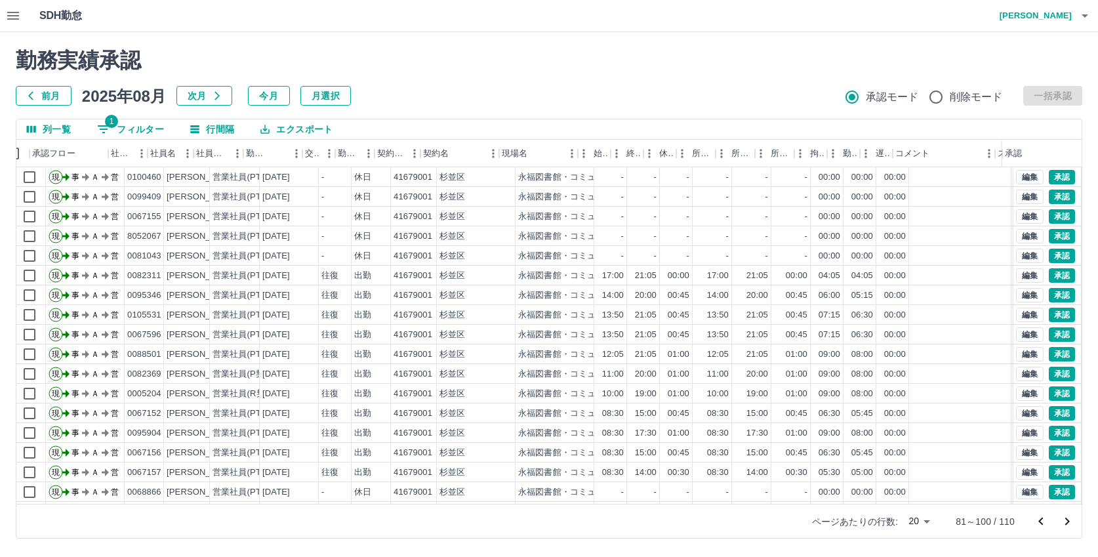
scroll to position [0, 0]
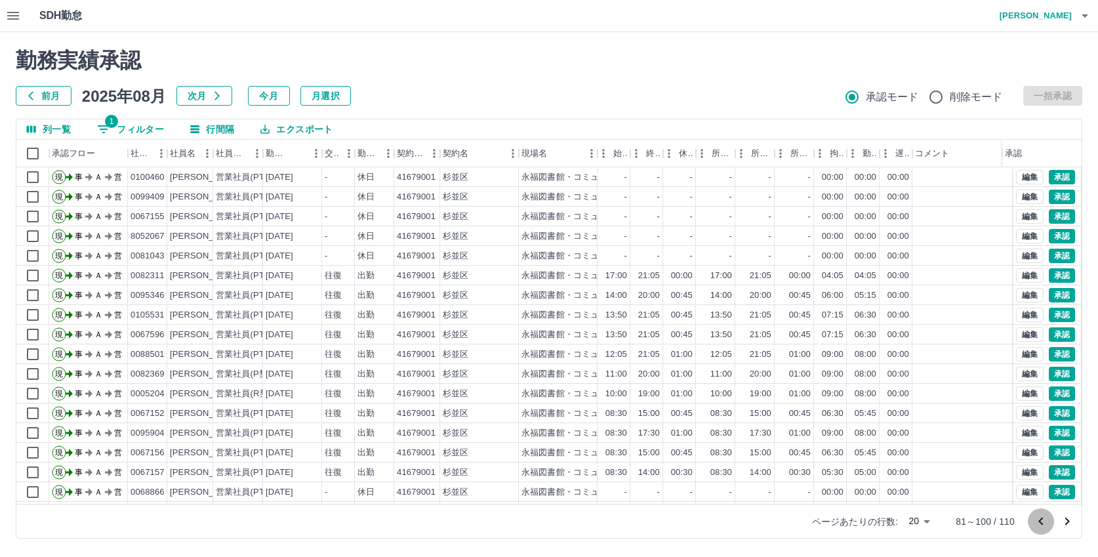
click at [1041, 520] on icon "前のページへ" at bounding box center [1041, 521] width 5 height 8
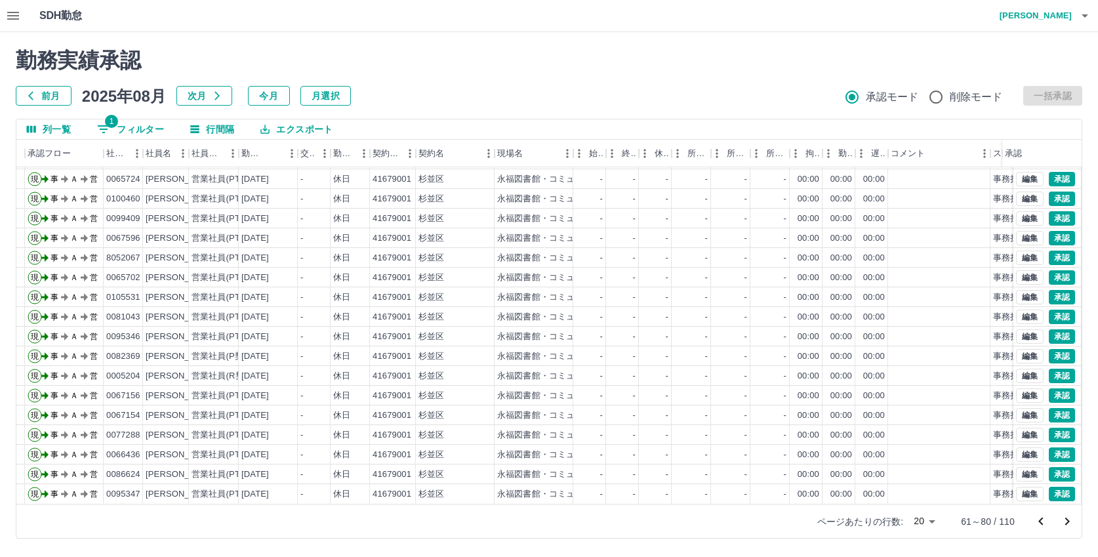
scroll to position [0, 24]
click at [1065, 519] on icon "次のページへ" at bounding box center [1068, 522] width 16 height 16
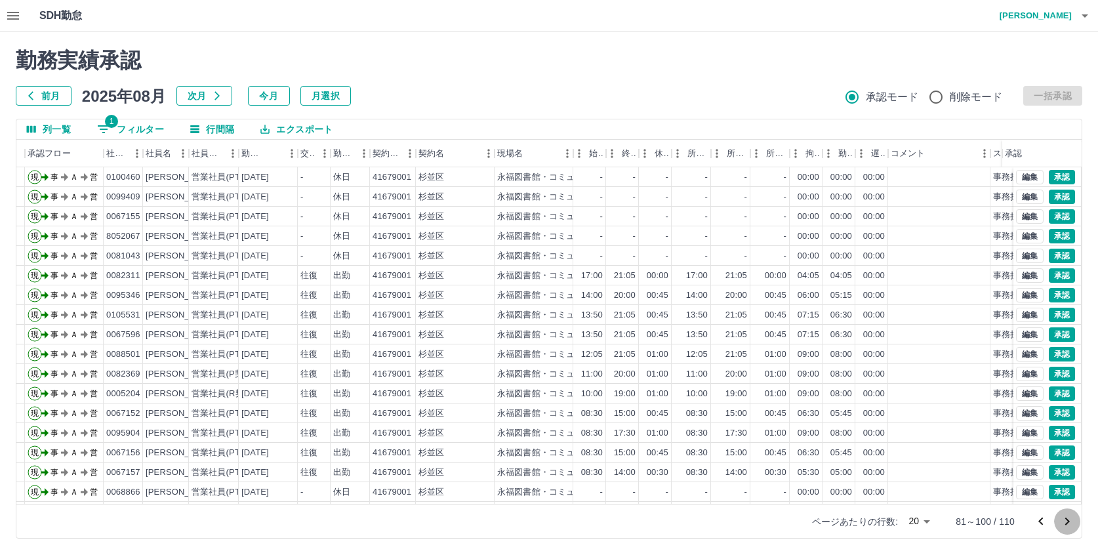
click at [1065, 519] on icon "次のページへ" at bounding box center [1068, 522] width 16 height 16
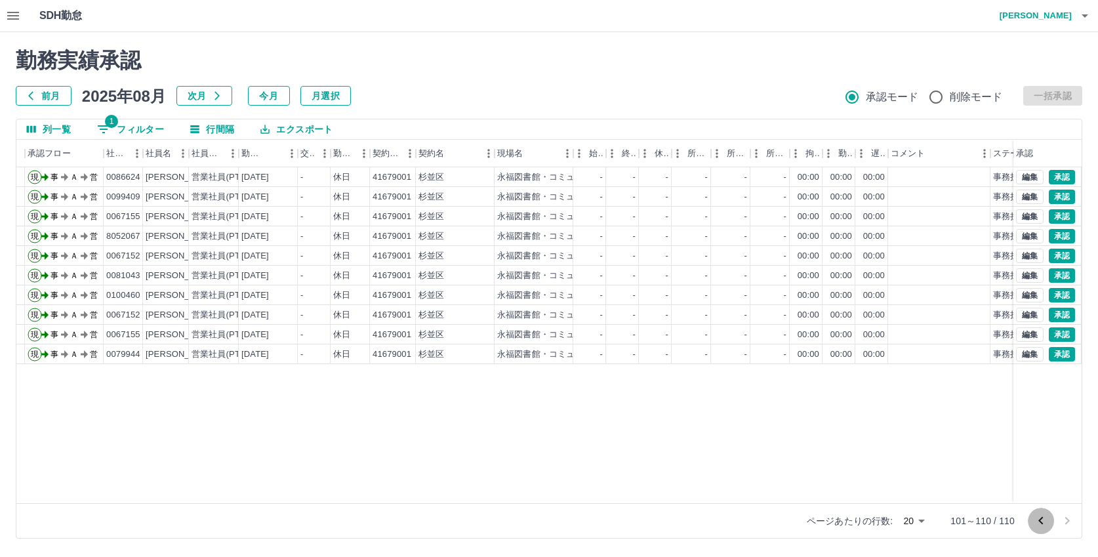
click at [1045, 521] on icon "前のページへ" at bounding box center [1041, 521] width 16 height 16
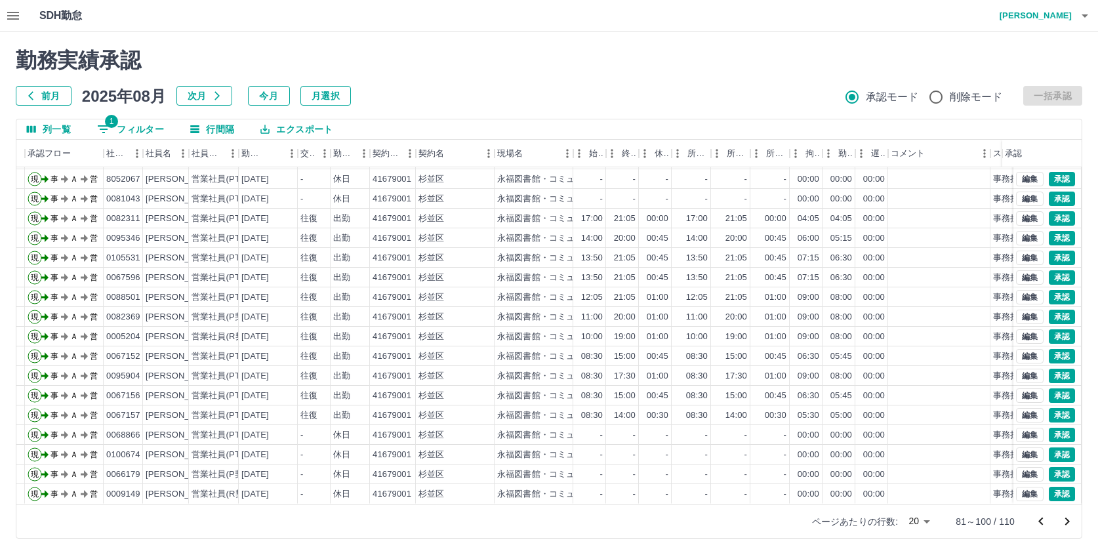
scroll to position [68, 24]
click at [392, 54] on h2 "勤務実績承認" at bounding box center [549, 60] width 1067 height 25
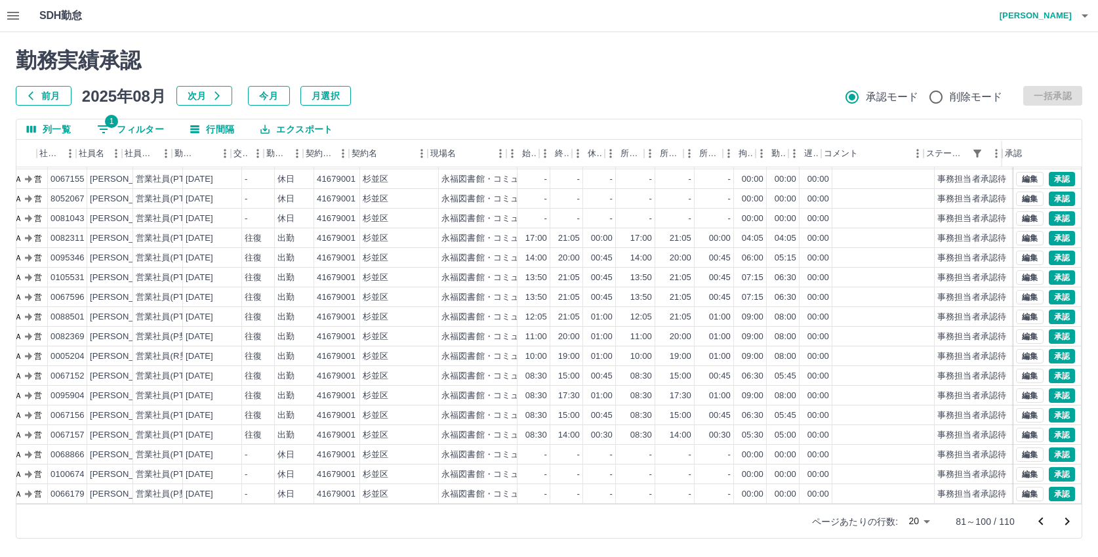
scroll to position [68, 91]
click at [145, 127] on button "1 フィルター" at bounding box center [131, 129] width 88 height 20
select select "**********"
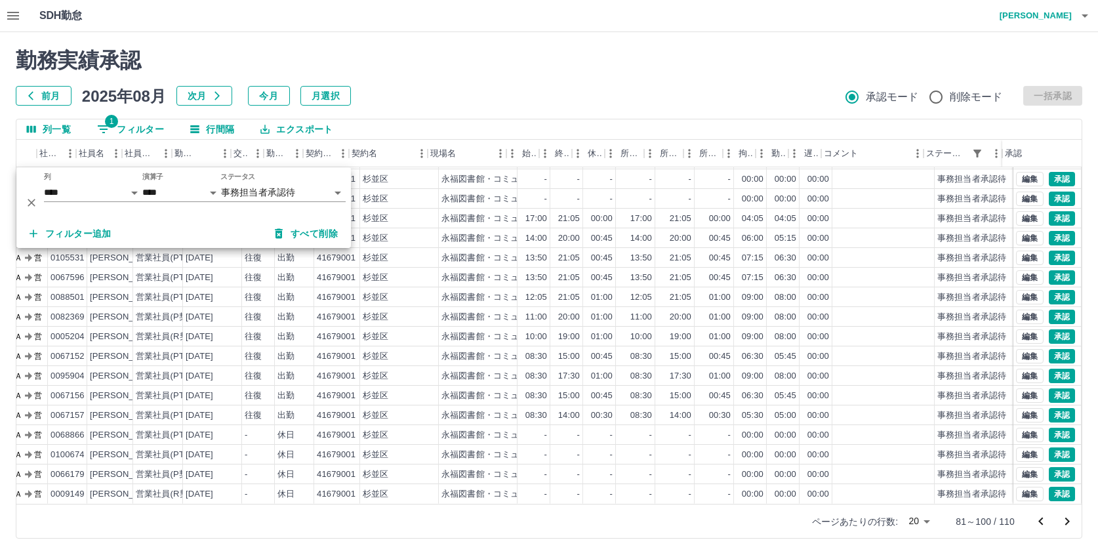
click at [490, 79] on div "勤務実績承認 前月 2025年08月 次月 今月 月選択 承認モード 削除モード 一括承認" at bounding box center [549, 77] width 1067 height 58
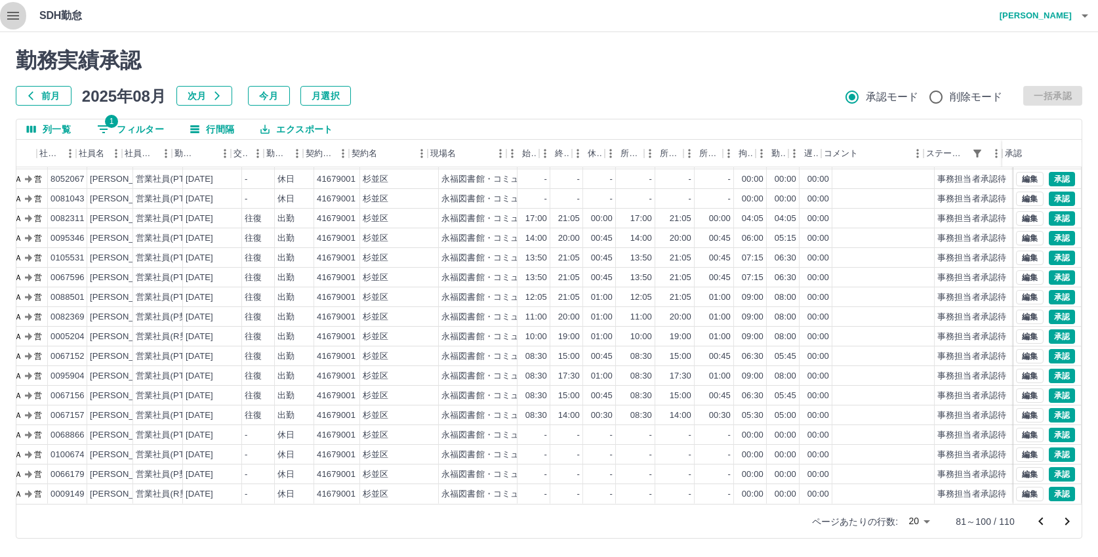
click at [12, 12] on icon "button" at bounding box center [13, 16] width 12 height 8
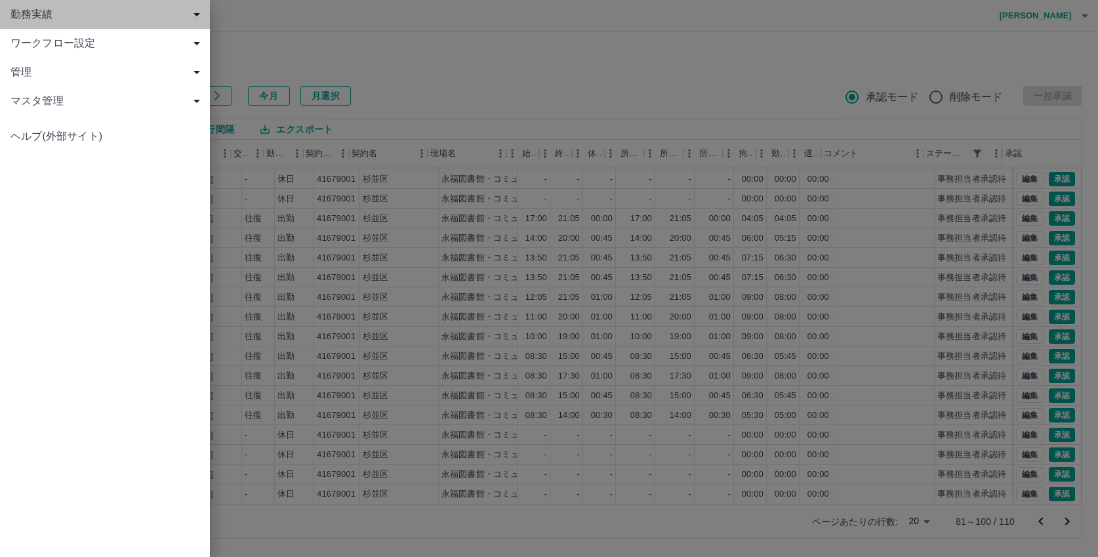
click at [17, 12] on span "勤務実績" at bounding box center [107, 15] width 194 height 16
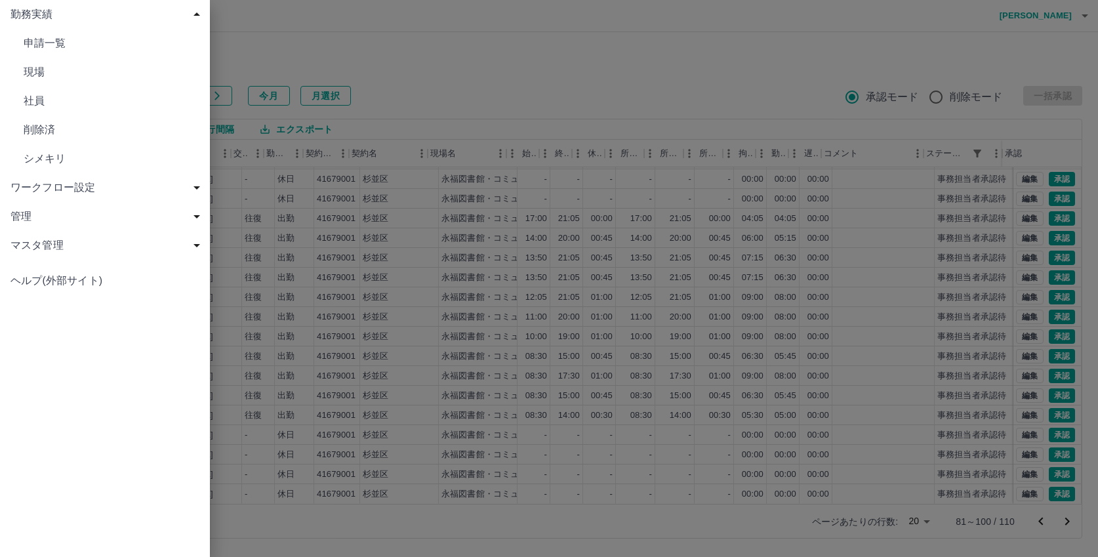
click at [30, 76] on span "現場" at bounding box center [112, 72] width 176 height 16
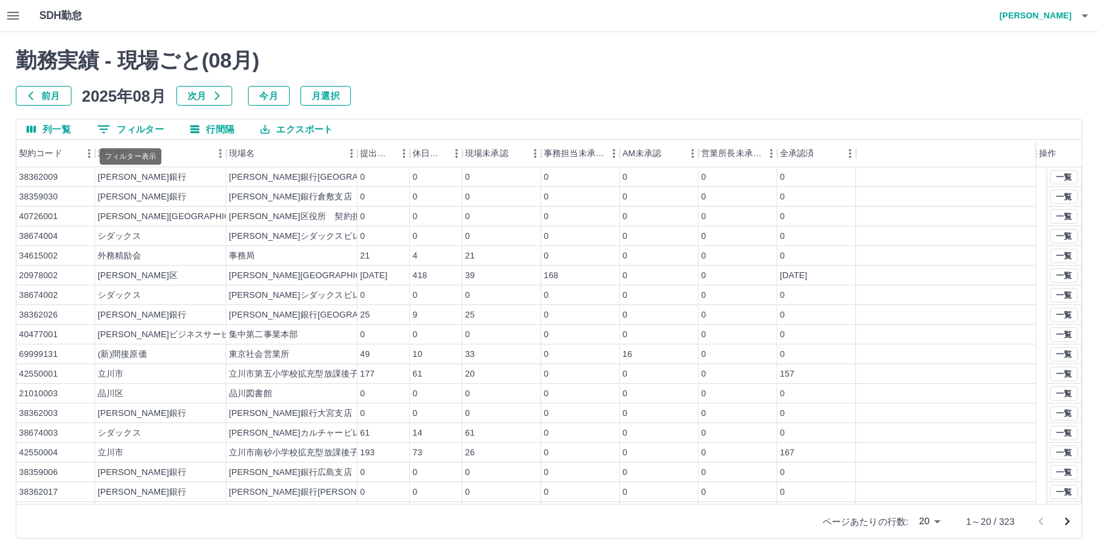
click at [145, 129] on button "0 フィルター" at bounding box center [131, 129] width 88 height 20
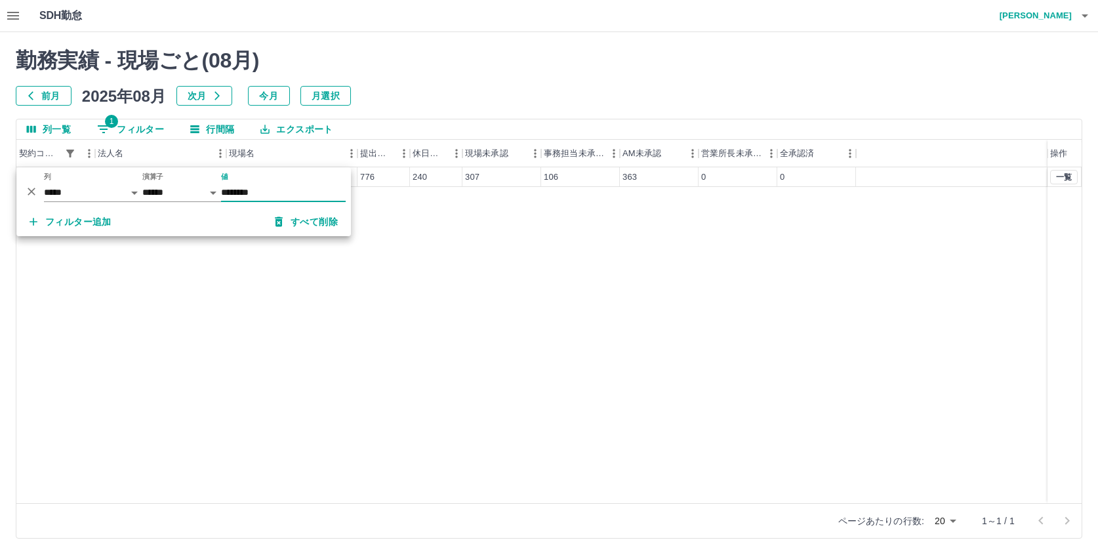
type input "********"
click at [460, 234] on div "38648001 地域医療機能推進機構 東京蒲田医療センター 776 240 307 106 363 0 0 一覧" at bounding box center [549, 335] width 1066 height 336
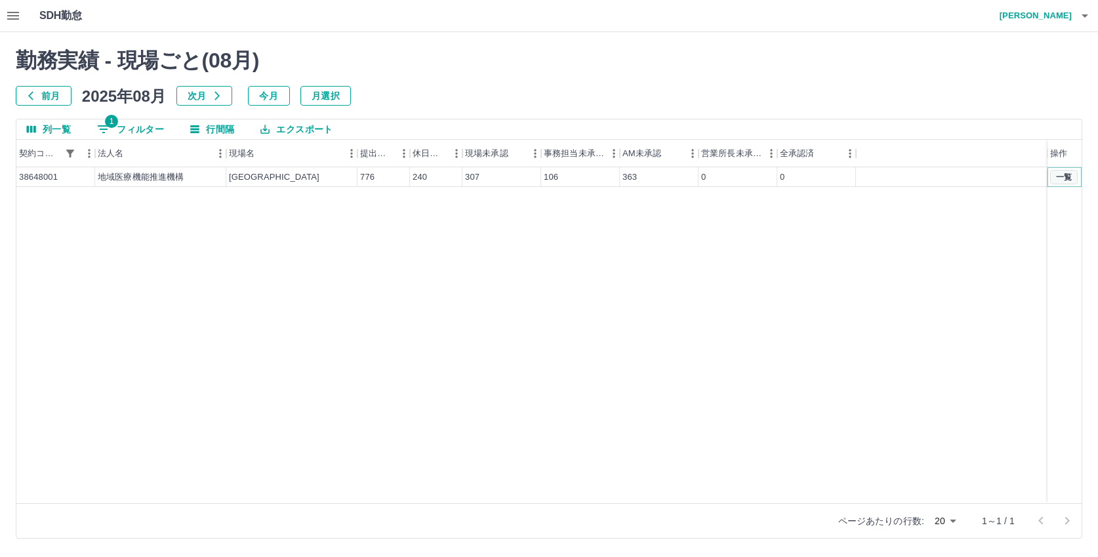
click at [1058, 174] on button "一覧" at bounding box center [1065, 177] width 28 height 14
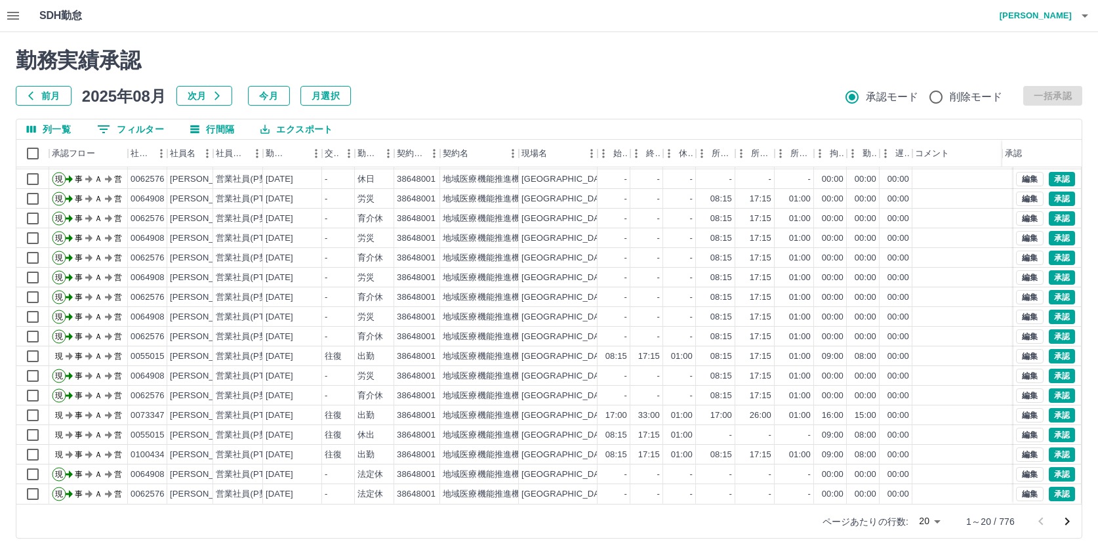
scroll to position [68, 0]
click at [1066, 522] on icon "次のページへ" at bounding box center [1068, 522] width 16 height 16
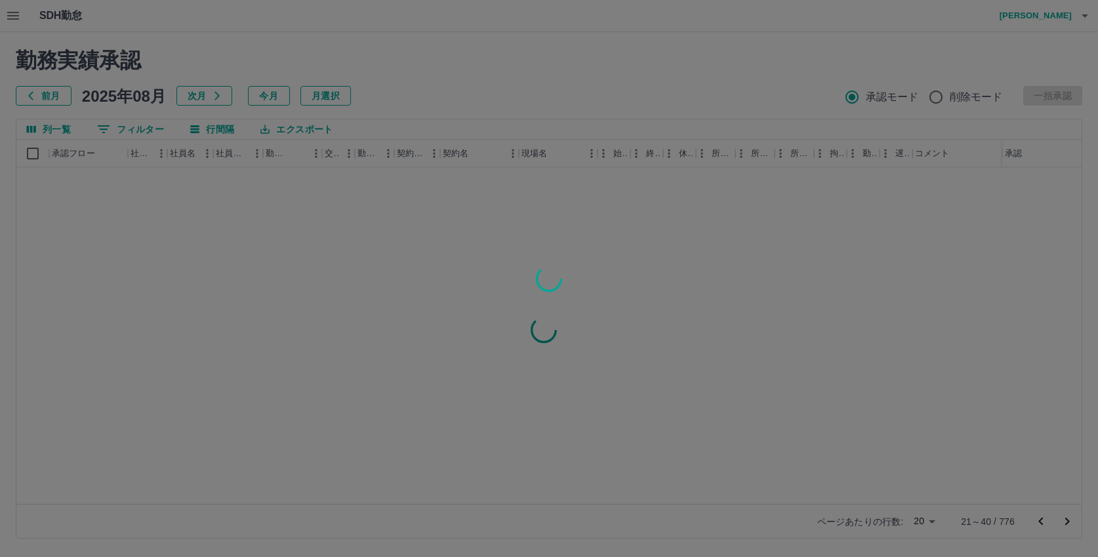
scroll to position [0, 0]
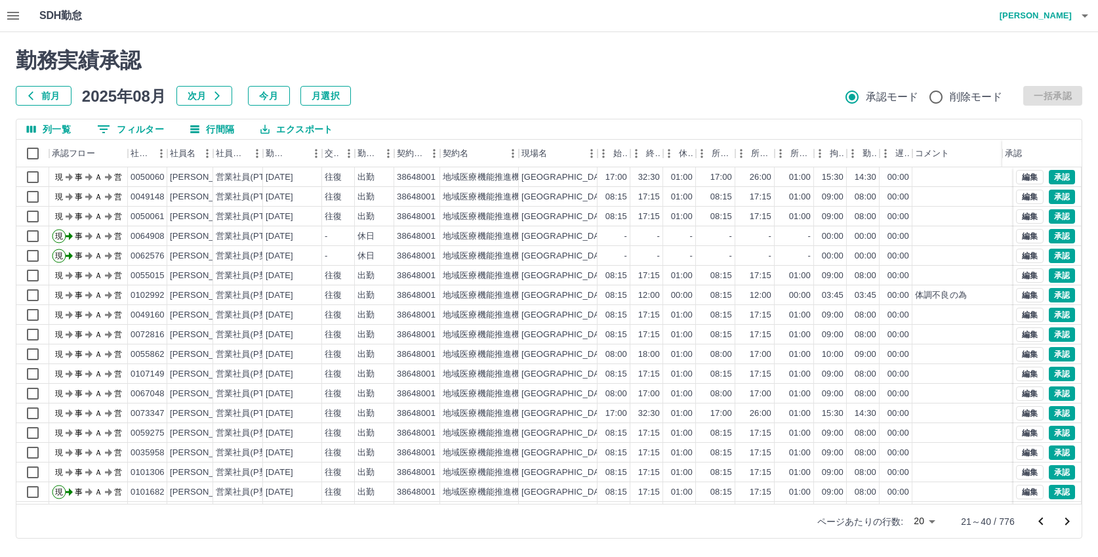
click at [1067, 517] on icon "次のページへ" at bounding box center [1068, 522] width 16 height 16
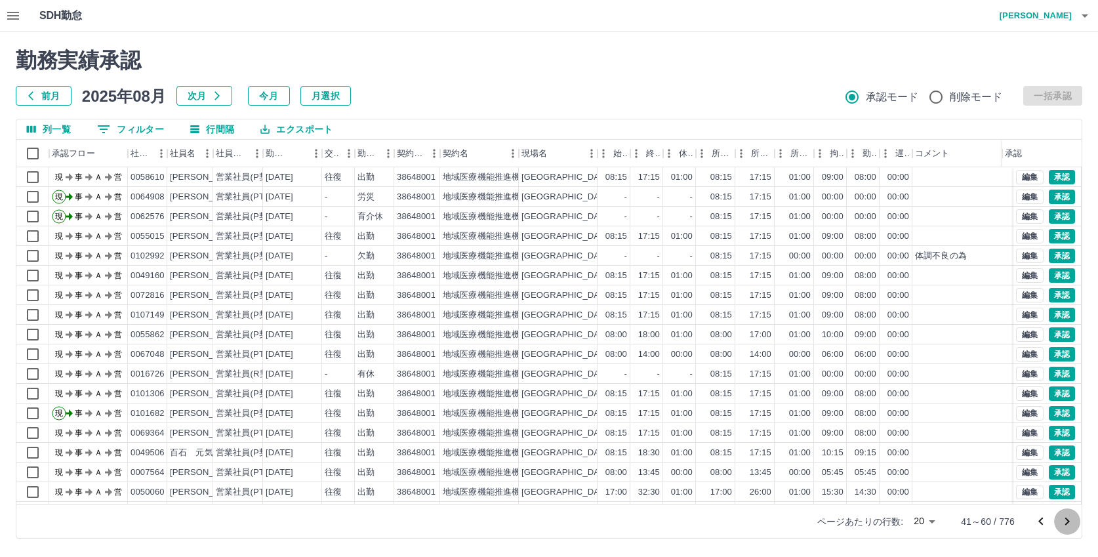
click at [1067, 517] on icon "次のページへ" at bounding box center [1068, 522] width 16 height 16
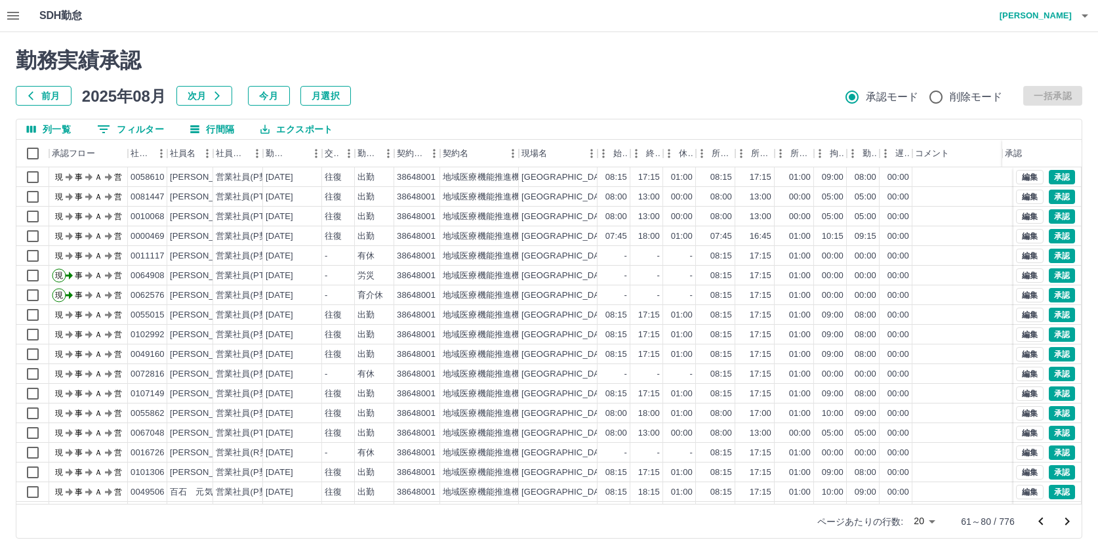
click at [1067, 517] on icon "次のページへ" at bounding box center [1068, 522] width 16 height 16
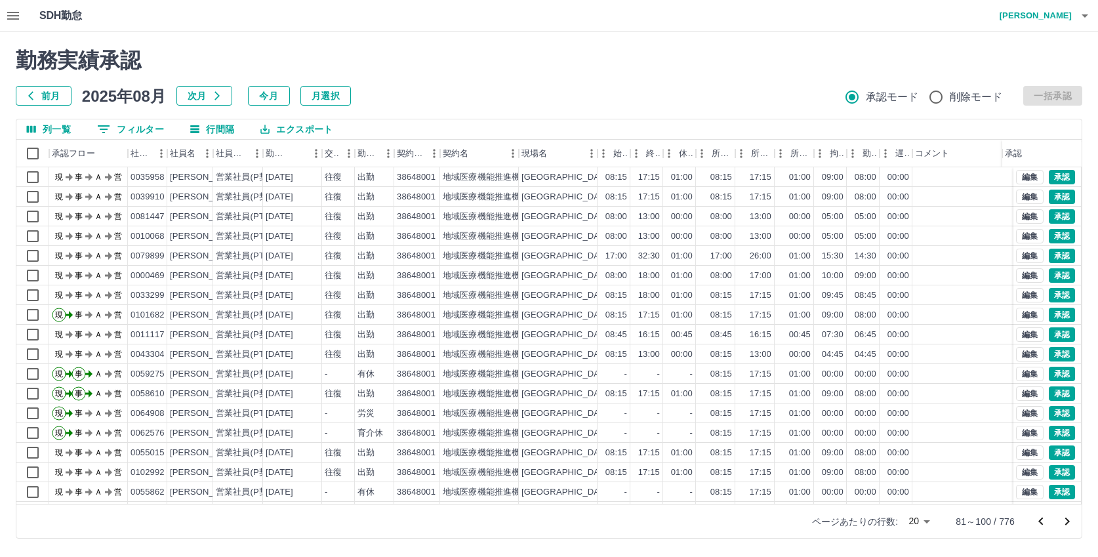
click at [1071, 522] on icon "次のページへ" at bounding box center [1068, 522] width 16 height 16
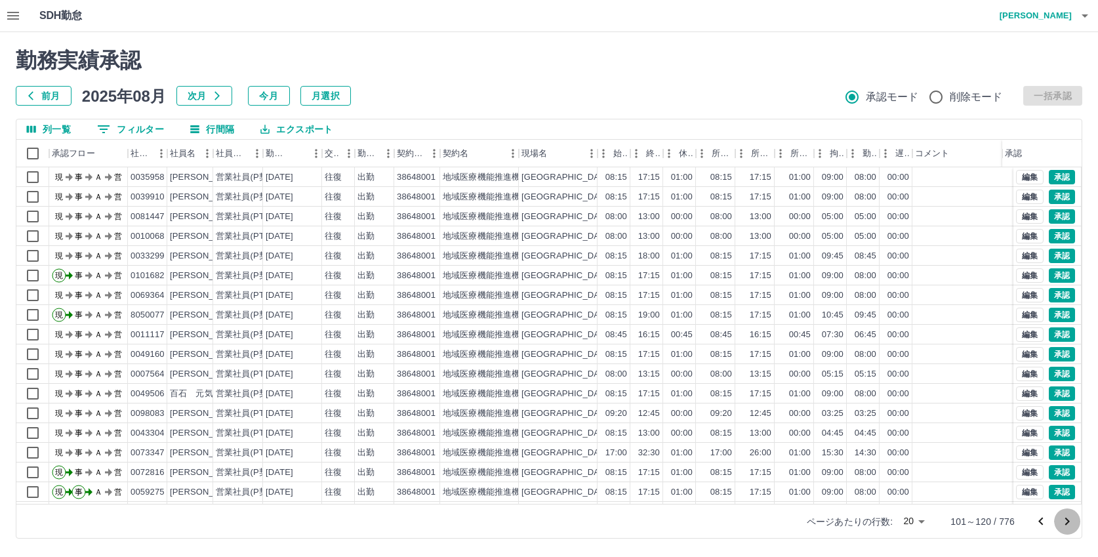
click at [1071, 522] on icon "次のページへ" at bounding box center [1068, 522] width 16 height 16
click at [1062, 519] on icon "次のページへ" at bounding box center [1068, 522] width 16 height 16
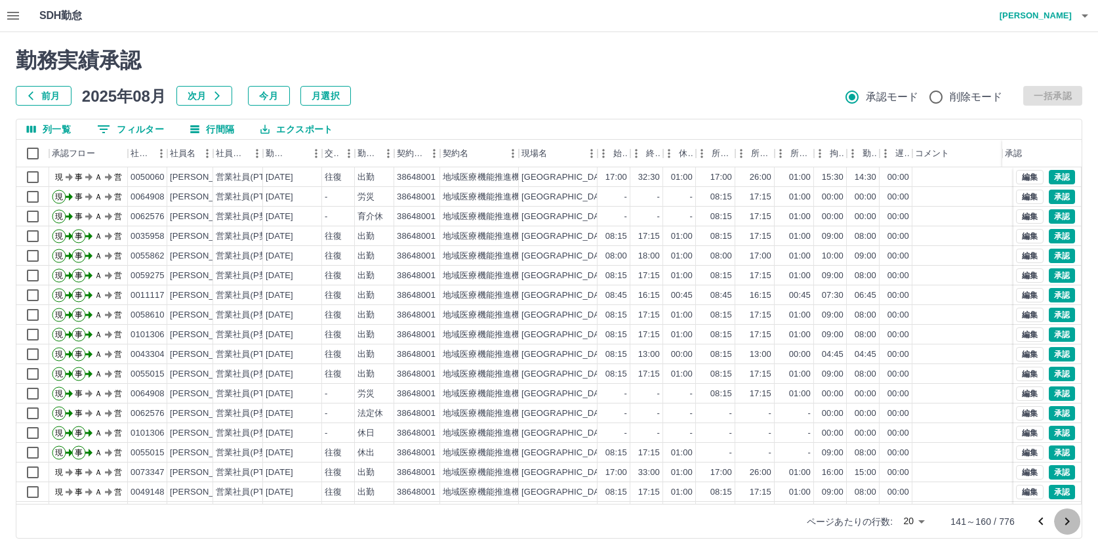
click at [1062, 519] on icon "次のページへ" at bounding box center [1068, 522] width 16 height 16
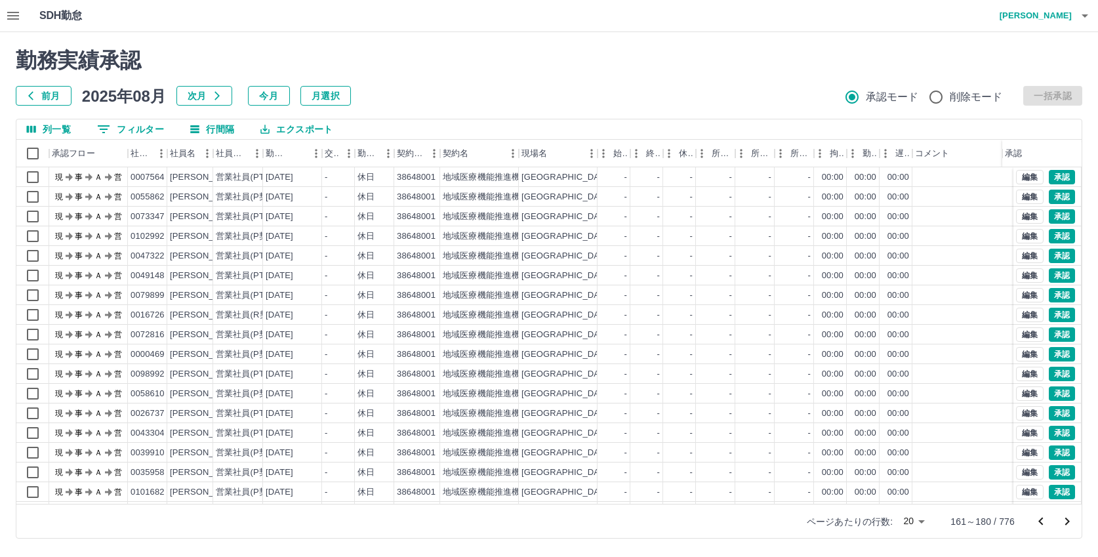
click at [1062, 519] on icon "次のページへ" at bounding box center [1068, 522] width 16 height 16
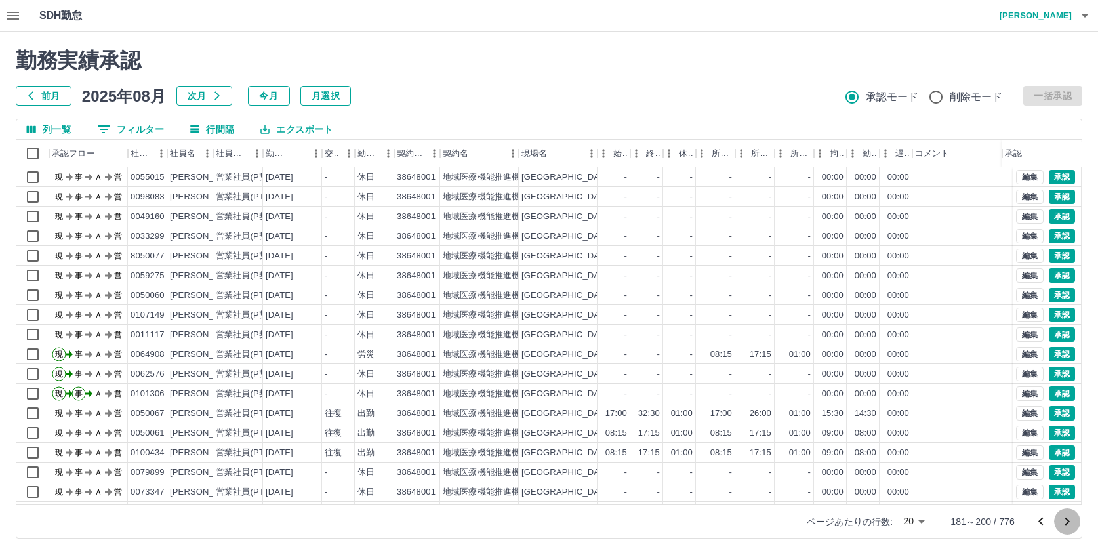
click at [1062, 519] on icon "次のページへ" at bounding box center [1068, 522] width 16 height 16
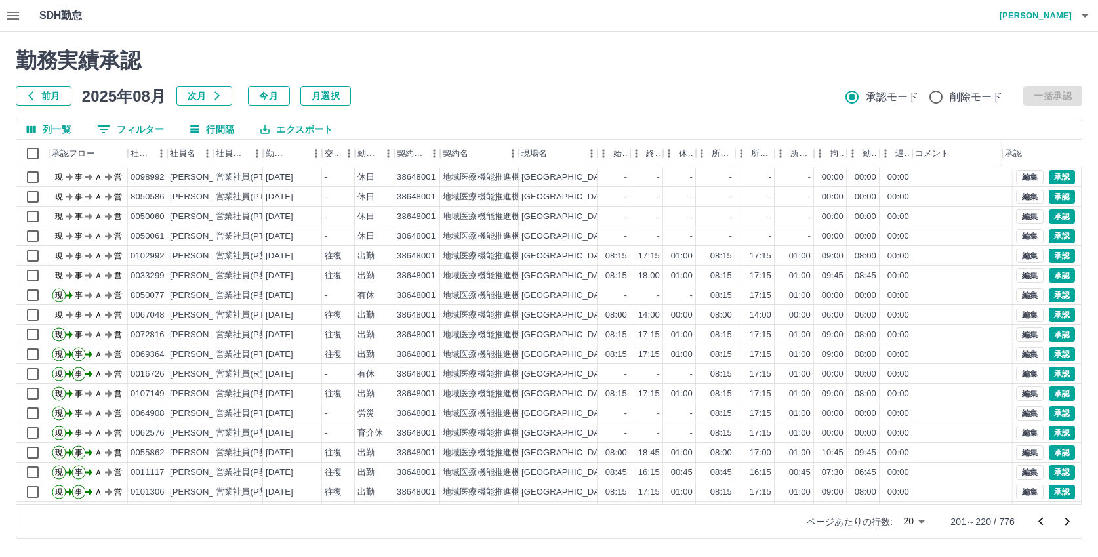
click at [1042, 518] on icon "前のページへ" at bounding box center [1041, 522] width 16 height 16
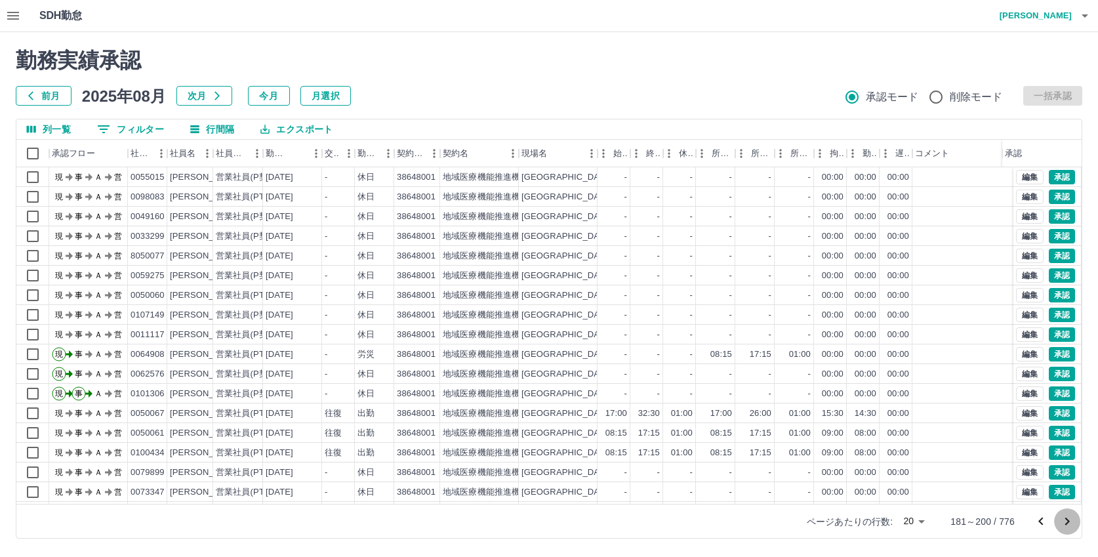
click at [1066, 518] on icon "次のページへ" at bounding box center [1068, 522] width 5 height 8
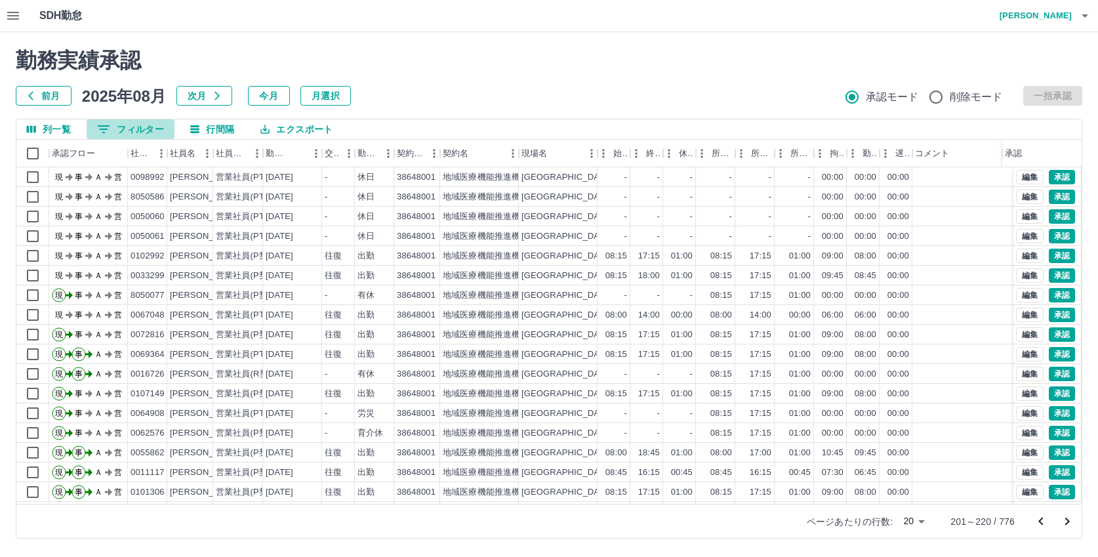
click at [145, 130] on button "0 フィルター" at bounding box center [131, 129] width 88 height 20
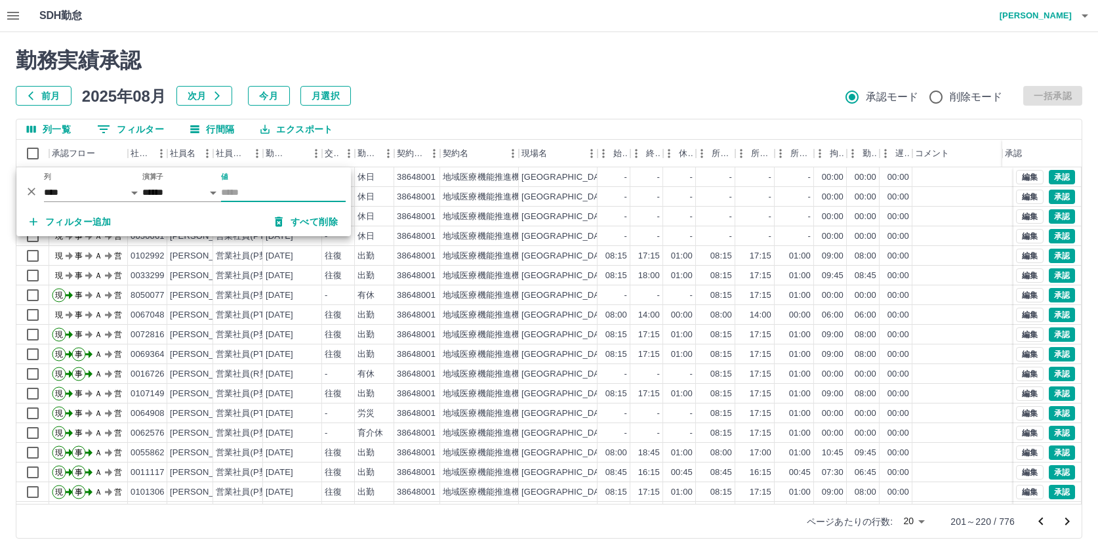
click at [14, 16] on icon "button" at bounding box center [13, 16] width 12 height 8
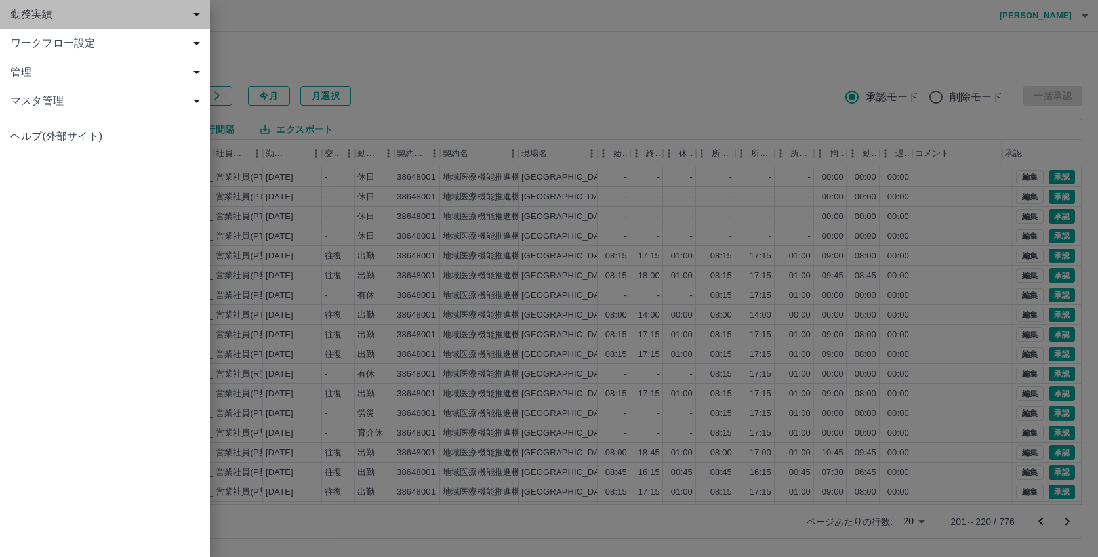
click at [28, 17] on span "勤務実績" at bounding box center [107, 15] width 194 height 16
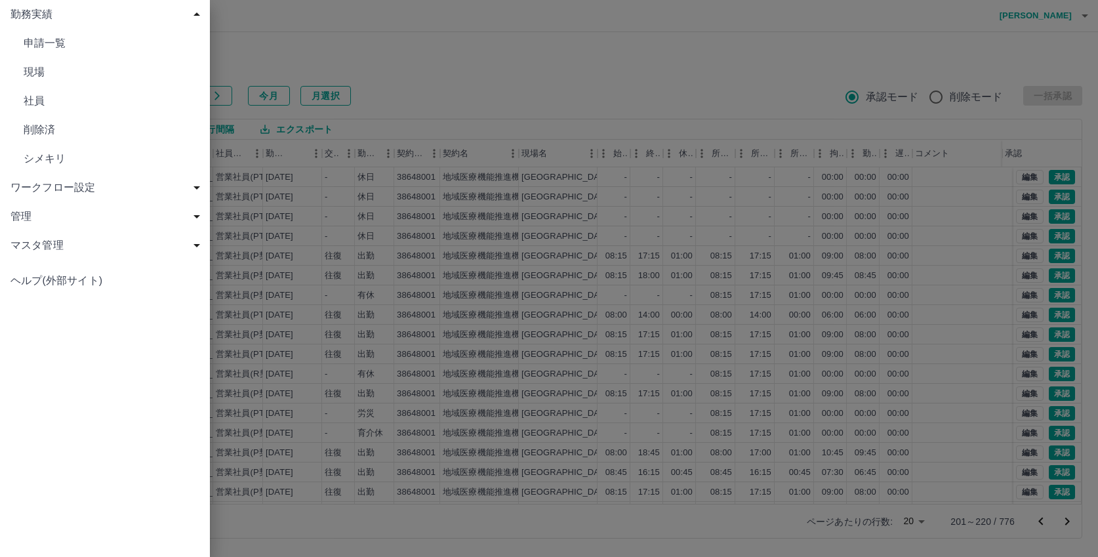
click at [49, 74] on span "現場" at bounding box center [112, 72] width 176 height 16
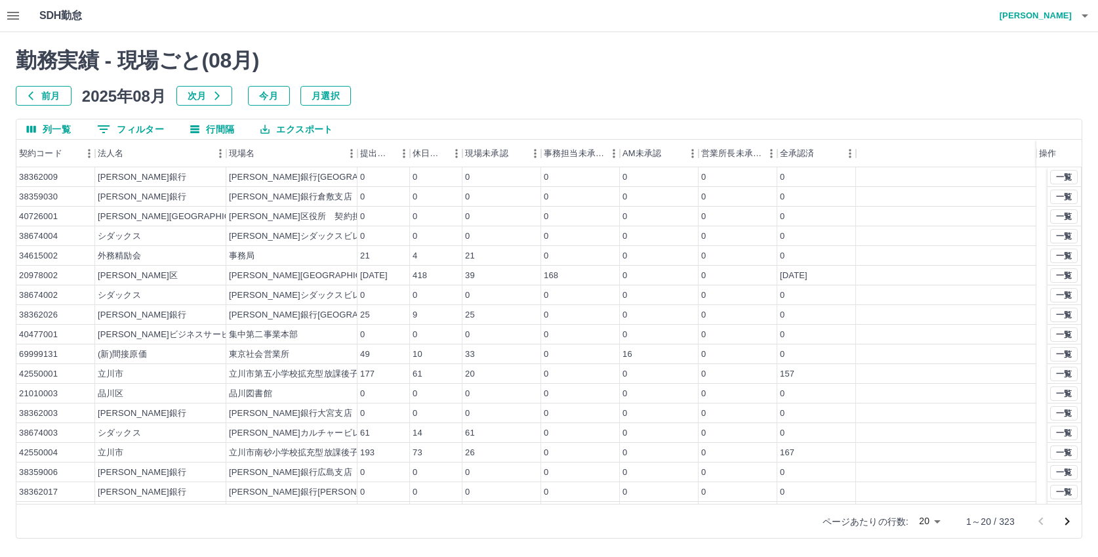
click at [129, 127] on button "0 フィルター" at bounding box center [131, 129] width 88 height 20
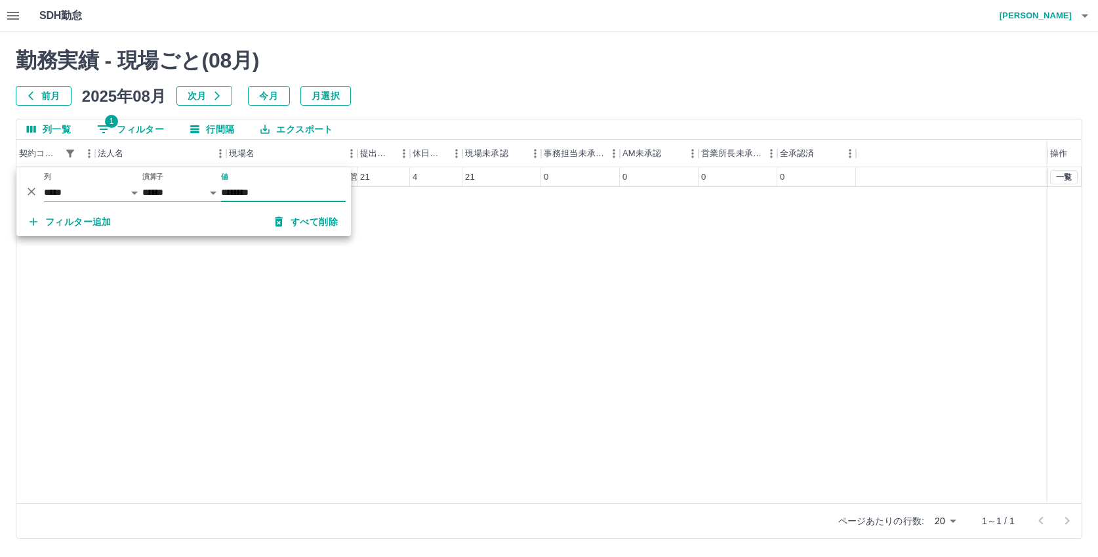
type input "********"
click at [406, 297] on div "40381001 日本自動車運行管理協会 一般社団法人　日本自動車運行管理協会 21 4 21 0 0 0 0 一覧" at bounding box center [549, 335] width 1066 height 336
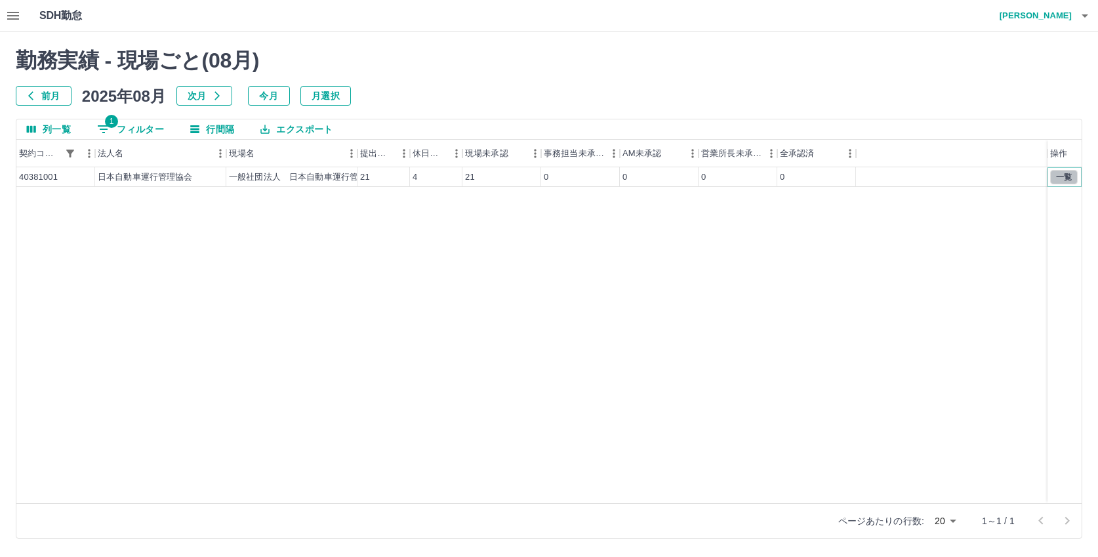
click at [1064, 175] on button "一覧" at bounding box center [1065, 177] width 28 height 14
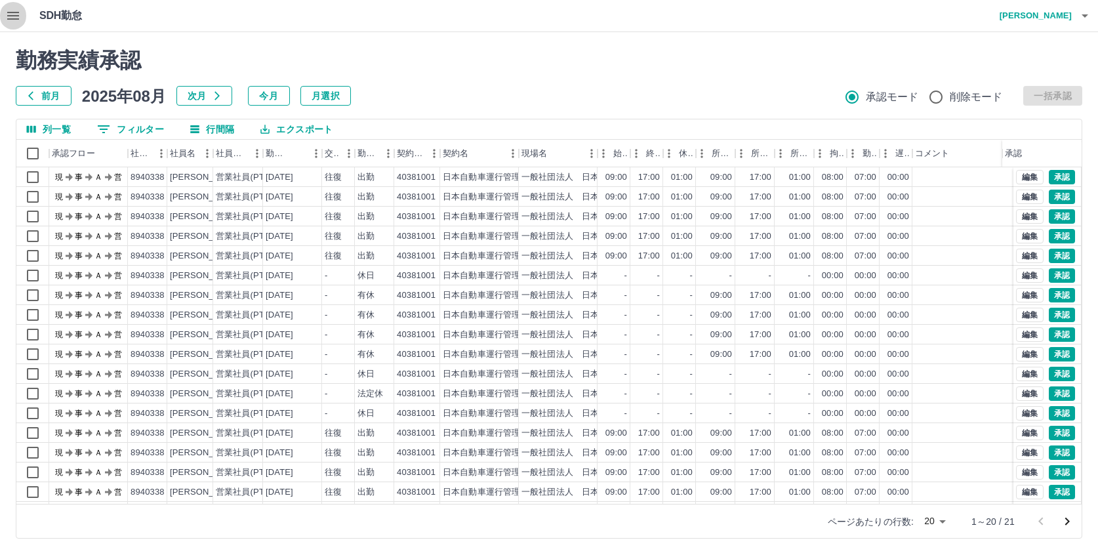
click at [10, 17] on icon "button" at bounding box center [13, 16] width 16 height 16
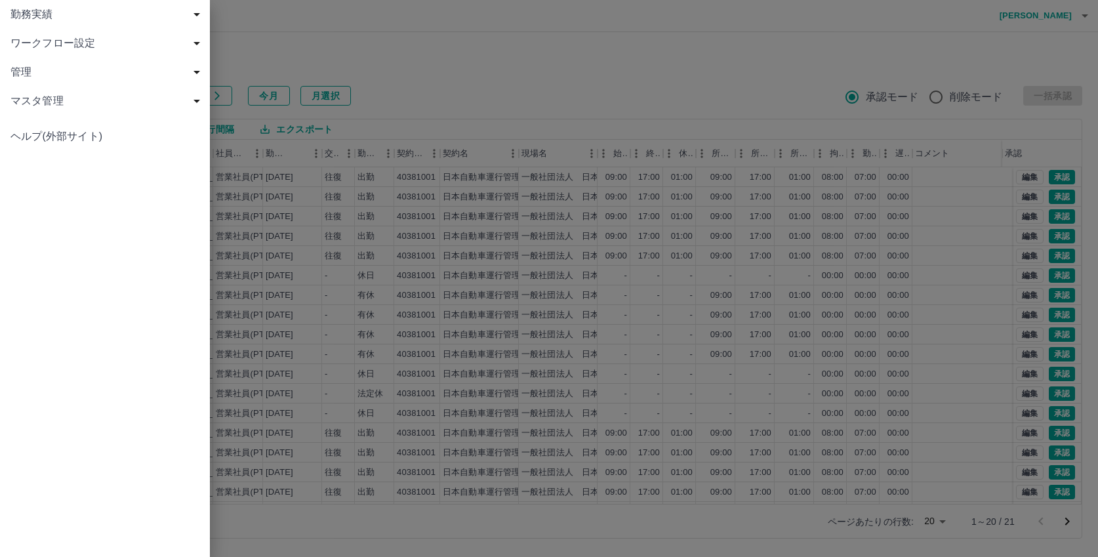
click at [22, 18] on span "勤務実績" at bounding box center [107, 15] width 194 height 16
click at [35, 74] on span "現場" at bounding box center [112, 72] width 176 height 16
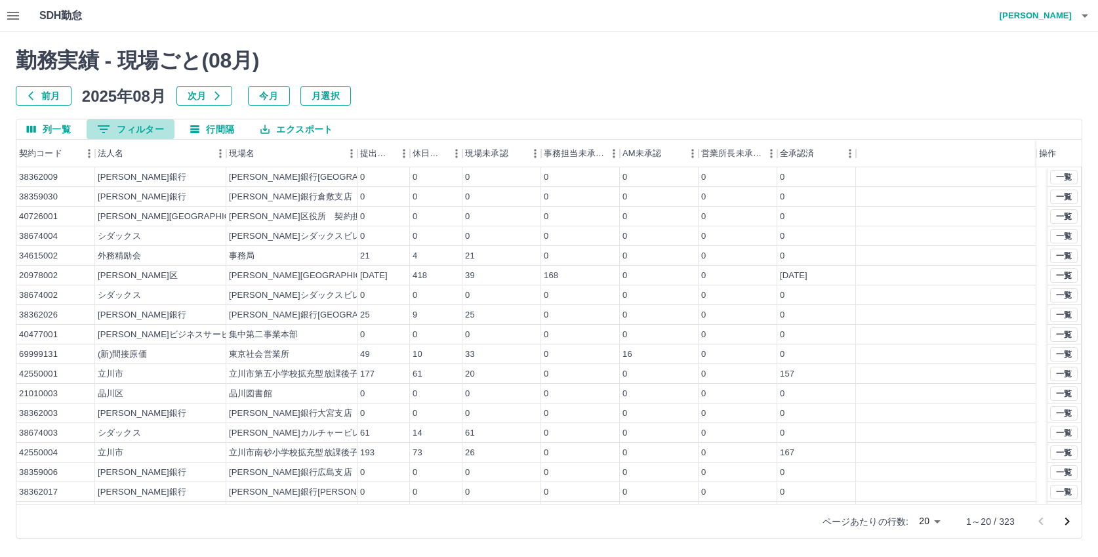
click at [143, 122] on button "0 フィルター" at bounding box center [131, 129] width 88 height 20
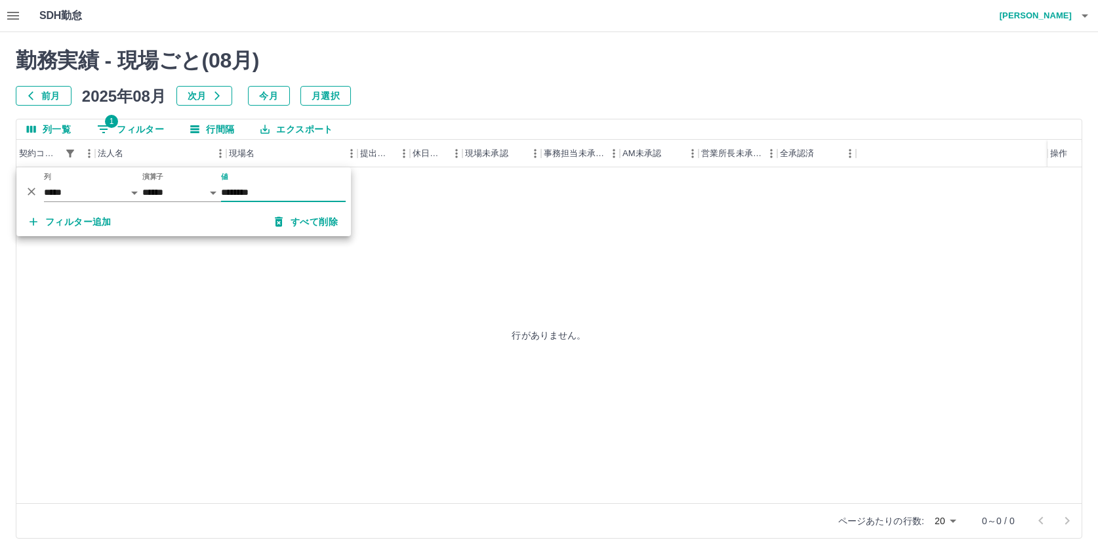
type input "********"
click at [567, 266] on div "行がありません。" at bounding box center [549, 335] width 1066 height 336
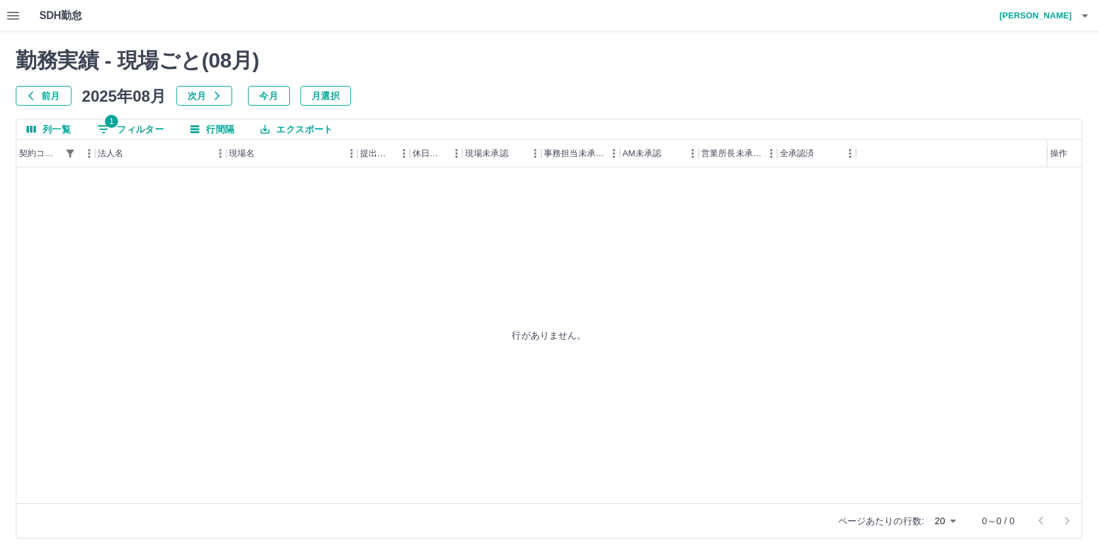
click at [9, 16] on icon "button" at bounding box center [13, 16] width 12 height 8
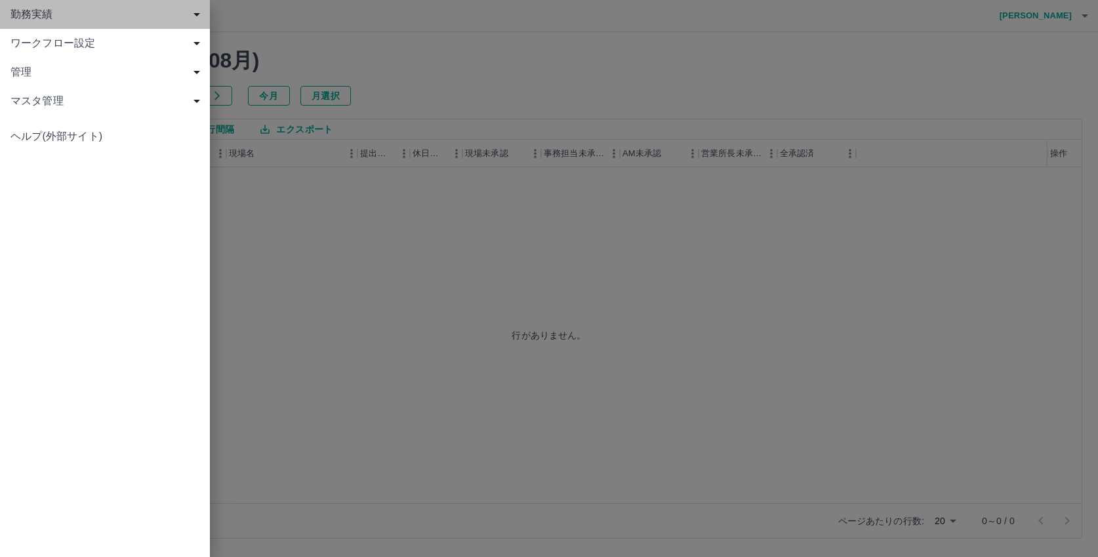
click at [33, 14] on span "勤務実績" at bounding box center [107, 15] width 194 height 16
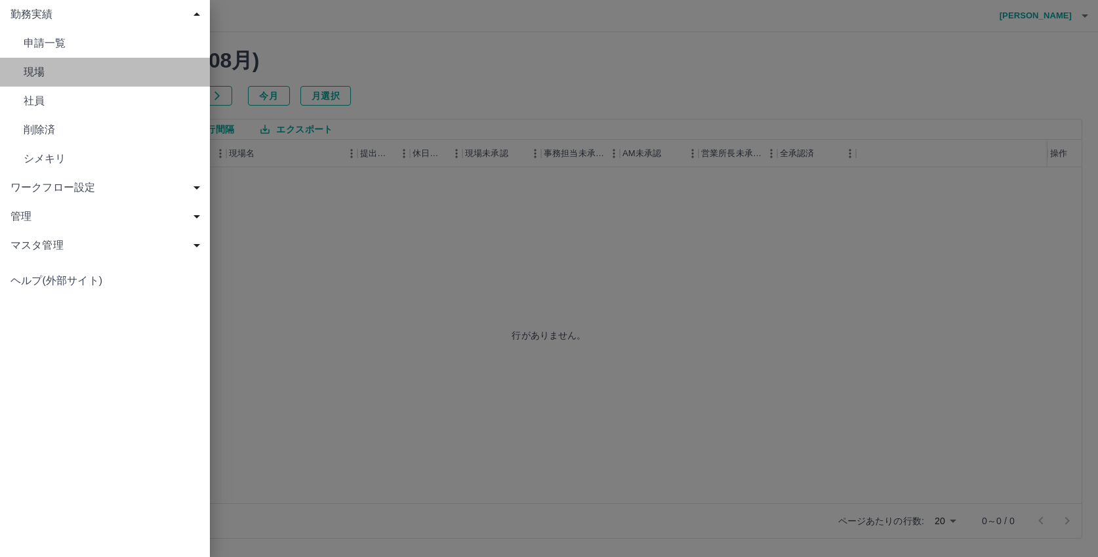
click at [33, 73] on span "現場" at bounding box center [112, 72] width 176 height 16
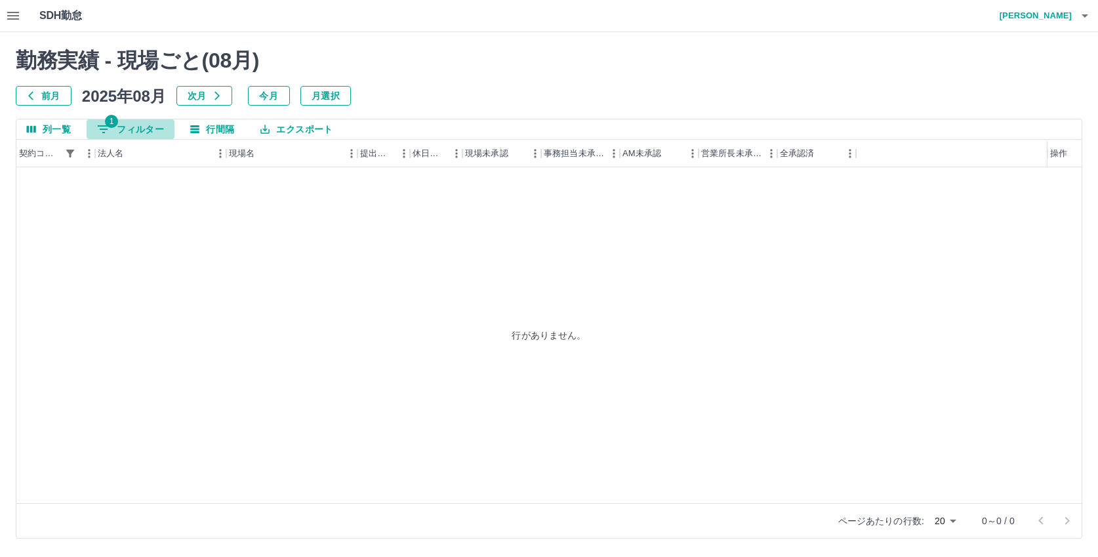
click at [139, 131] on button "1 フィルター" at bounding box center [131, 129] width 88 height 20
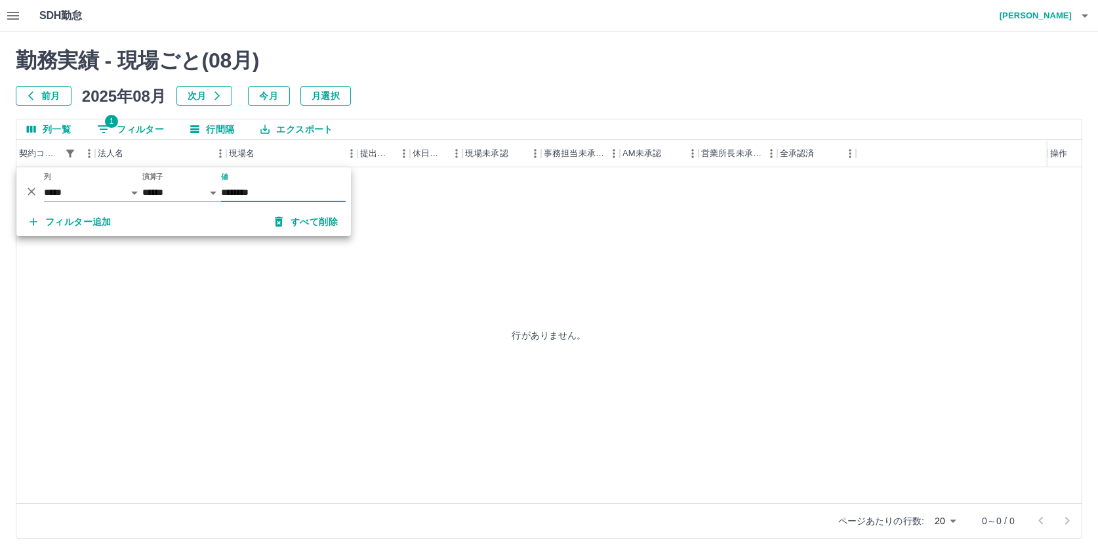
click at [312, 218] on button "すべて削除" at bounding box center [306, 222] width 84 height 24
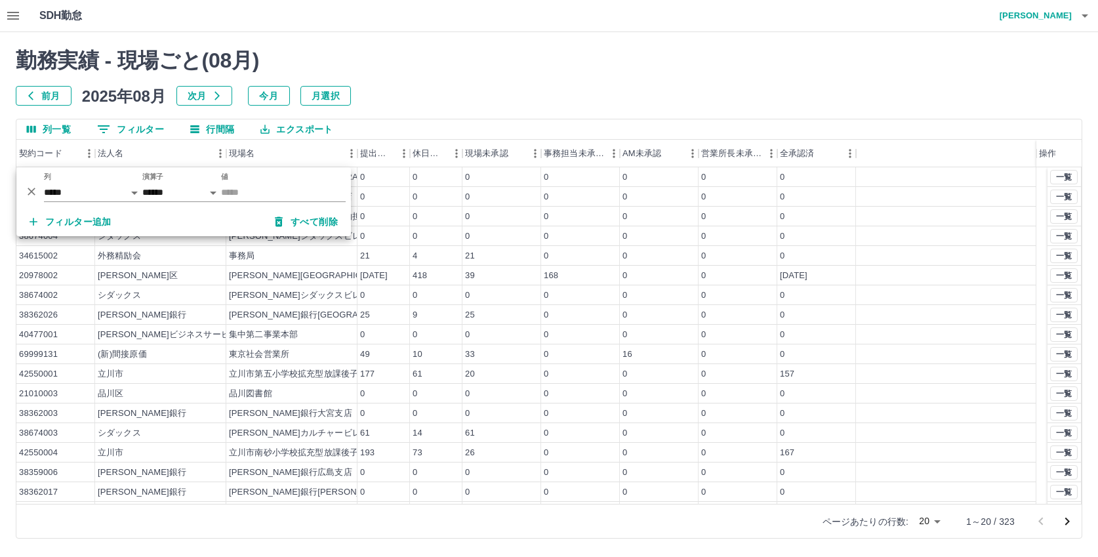
click at [135, 137] on button "0 フィルター" at bounding box center [131, 129] width 88 height 20
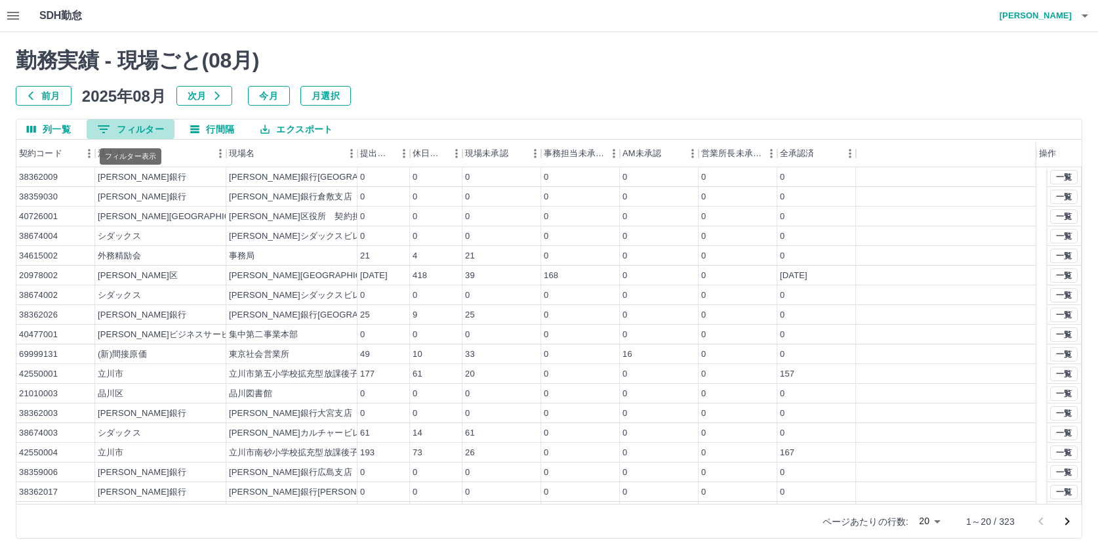
click at [137, 123] on button "0 フィルター" at bounding box center [131, 129] width 88 height 20
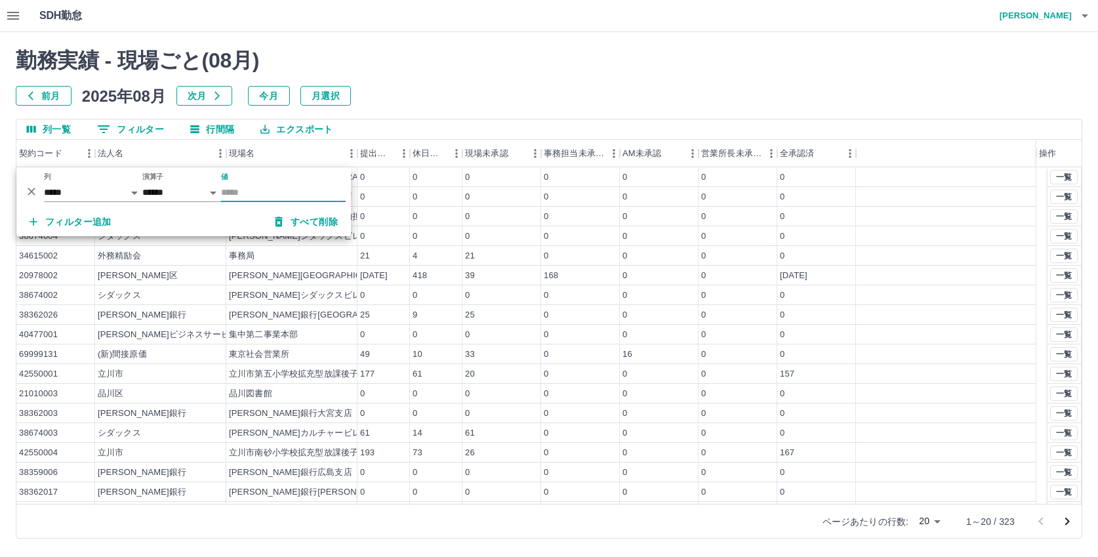
type input "*"
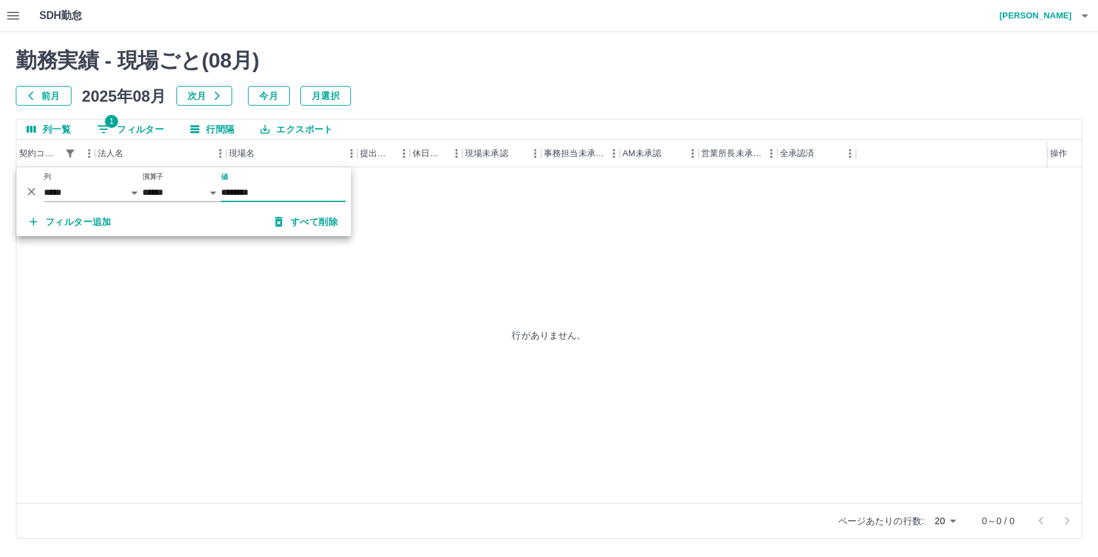
type input "********"
click at [369, 291] on div "行がありません。" at bounding box center [549, 335] width 1066 height 336
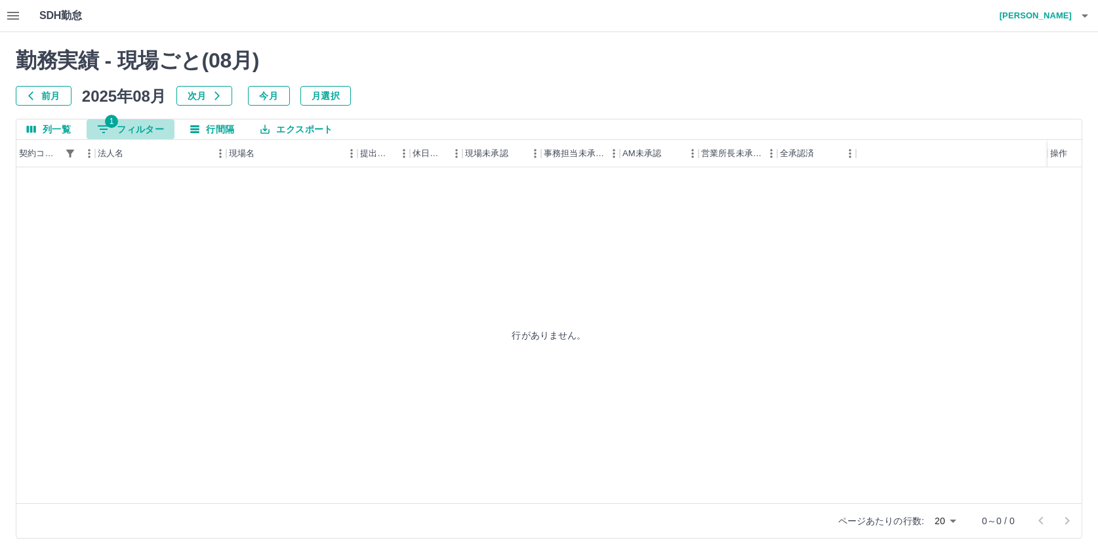
click at [133, 126] on button "1 フィルター" at bounding box center [131, 129] width 88 height 20
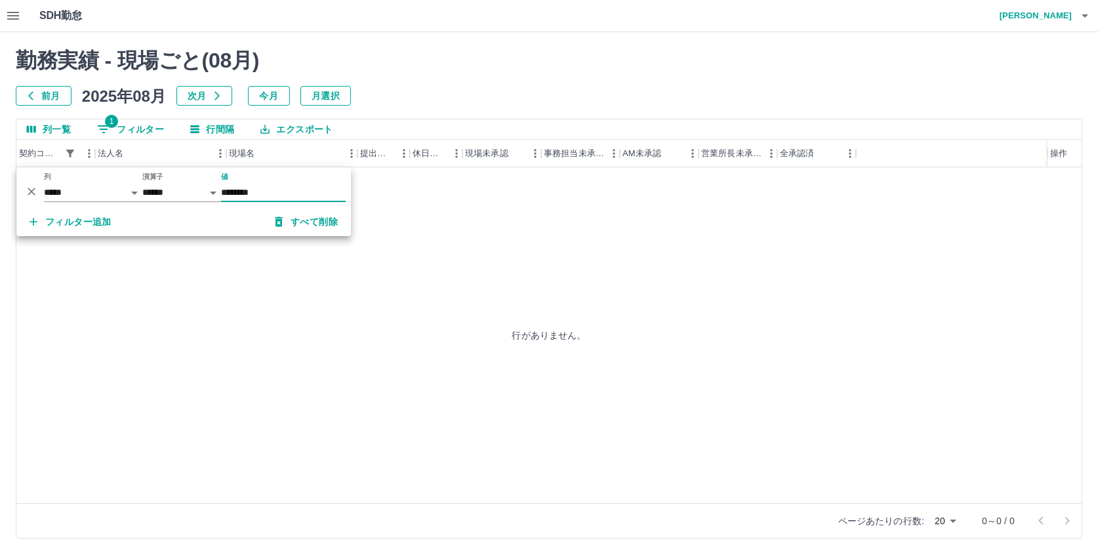
click at [309, 221] on button "すべて削除" at bounding box center [306, 222] width 84 height 24
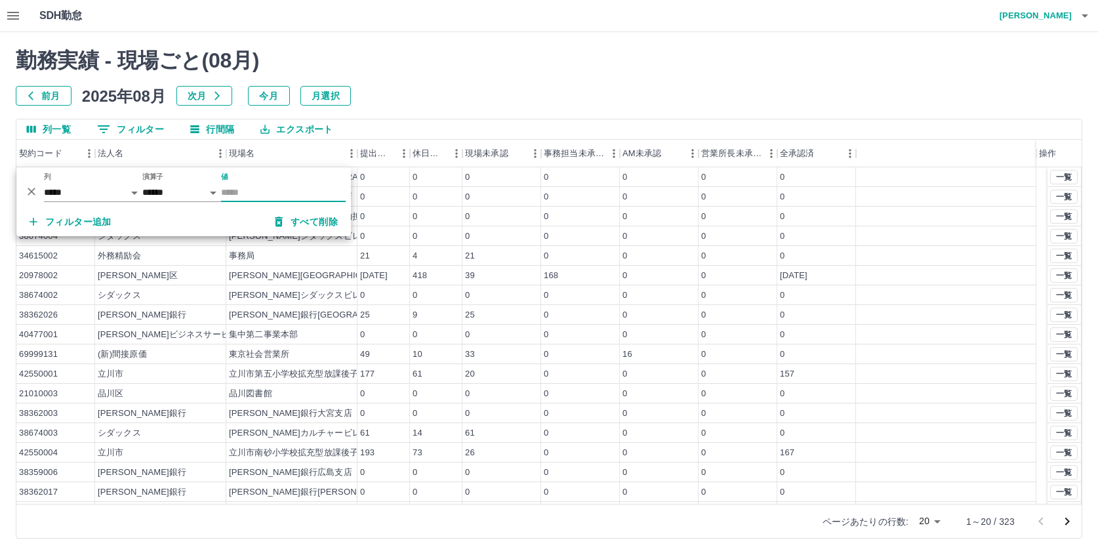
click at [255, 197] on input "値" at bounding box center [283, 192] width 125 height 19
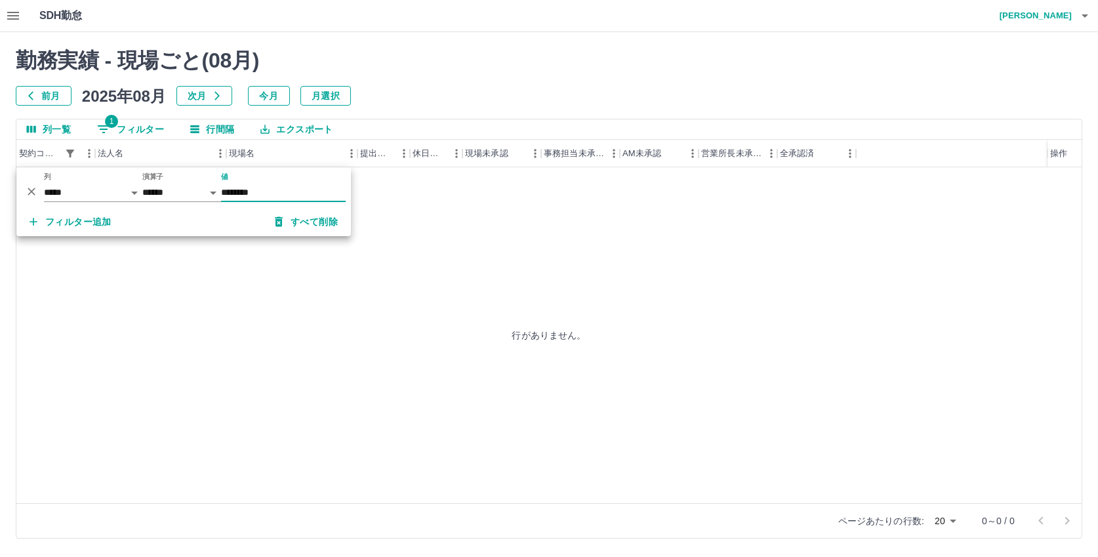
type input "********"
click at [461, 281] on div "行がありません。" at bounding box center [549, 335] width 1066 height 336
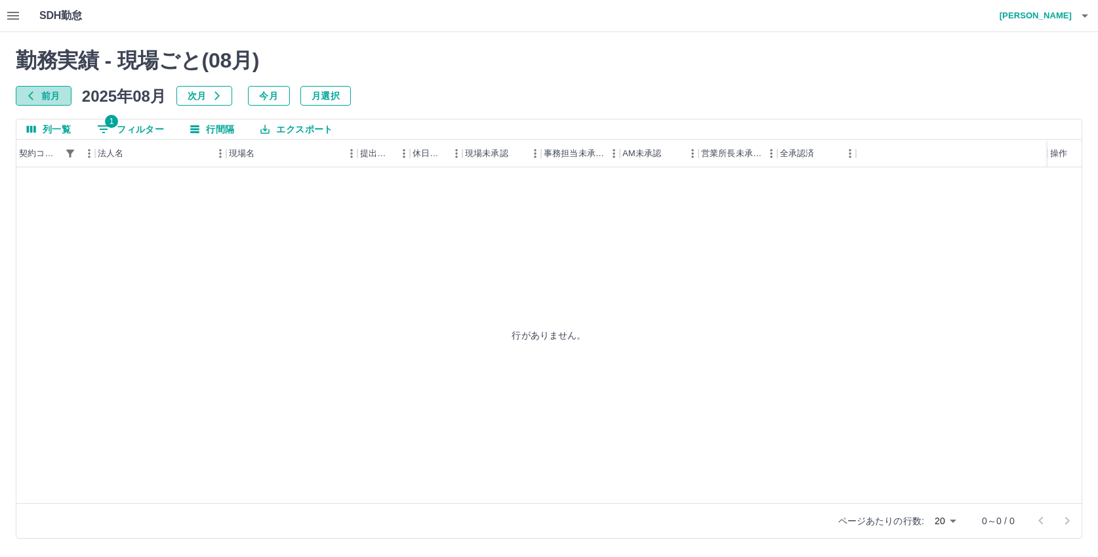
click at [58, 97] on button "前月" at bounding box center [44, 96] width 56 height 20
click at [55, 94] on button "前月" at bounding box center [44, 96] width 56 height 20
click at [16, 22] on icon "button" at bounding box center [13, 16] width 16 height 16
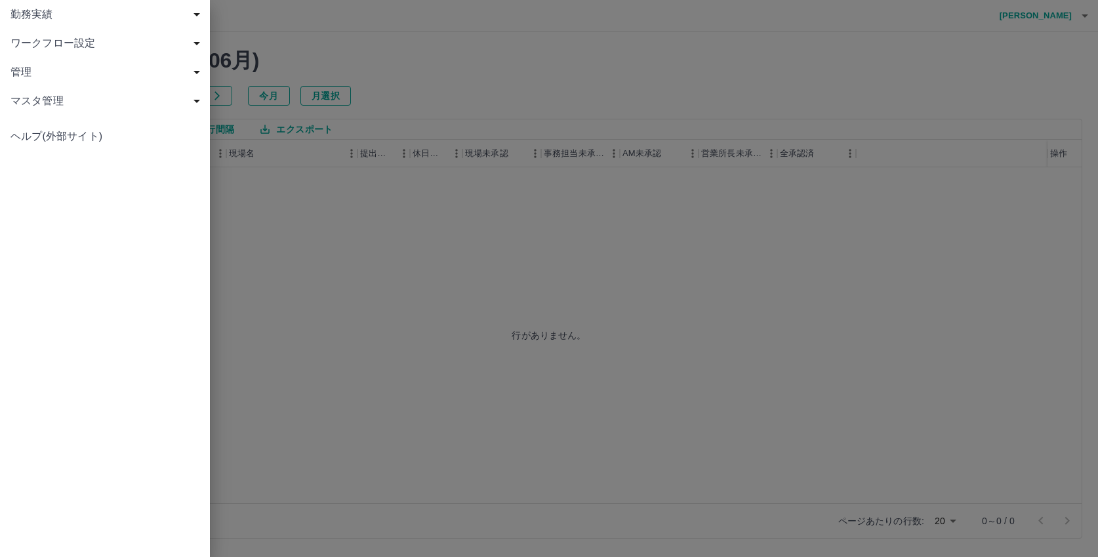
click at [33, 16] on span "勤務実績" at bounding box center [107, 15] width 194 height 16
click at [35, 71] on span "現場" at bounding box center [112, 72] width 176 height 16
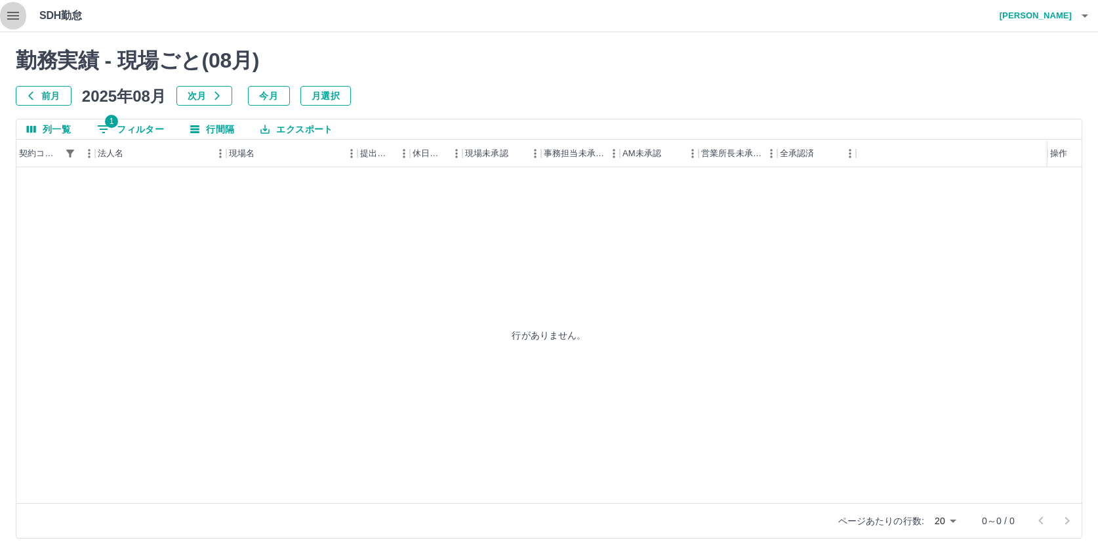
click at [12, 14] on icon "button" at bounding box center [13, 16] width 16 height 16
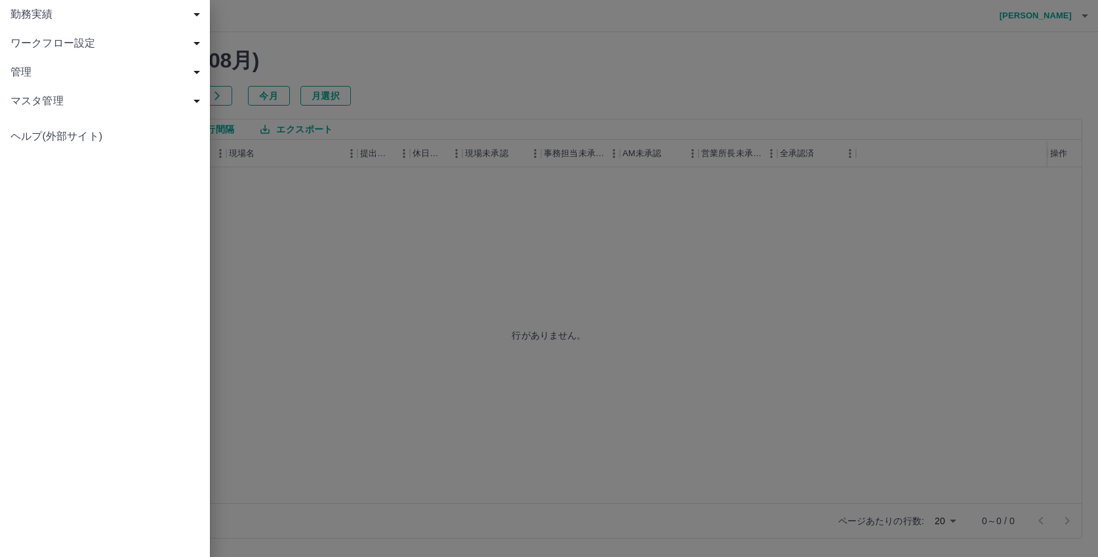
click at [29, 15] on span "勤務実績" at bounding box center [107, 15] width 194 height 16
click at [38, 103] on span "社員" at bounding box center [112, 101] width 176 height 16
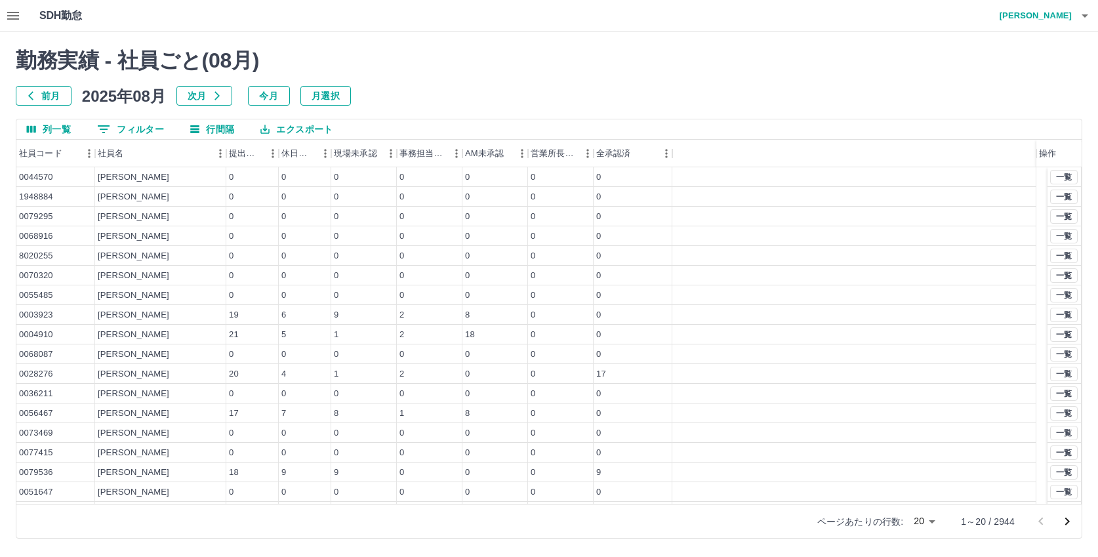
click at [10, 16] on icon "button" at bounding box center [13, 16] width 12 height 8
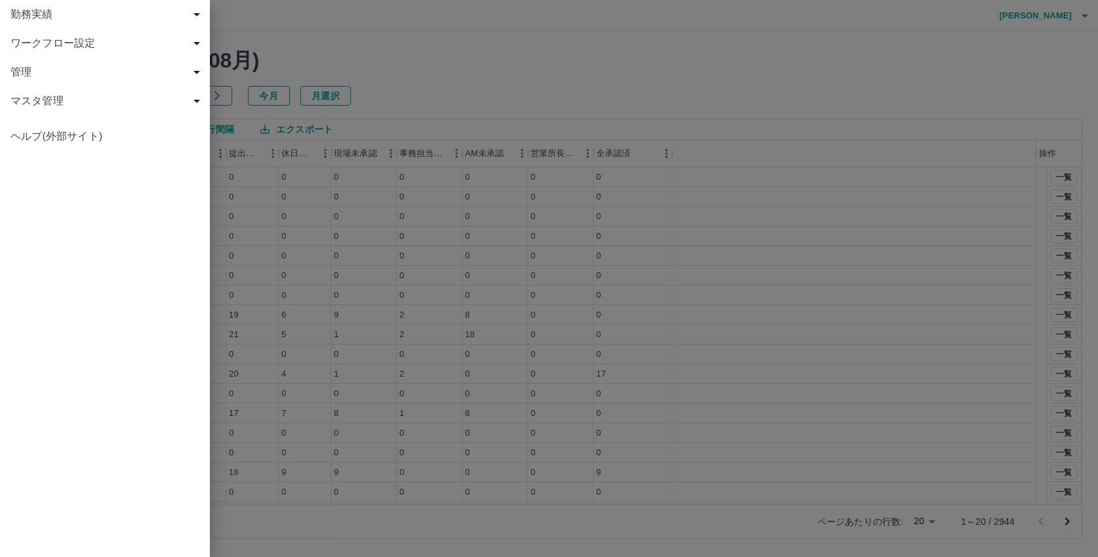
click at [22, 16] on span "勤務実績" at bounding box center [107, 15] width 194 height 16
click at [30, 67] on span "現場" at bounding box center [112, 72] width 176 height 16
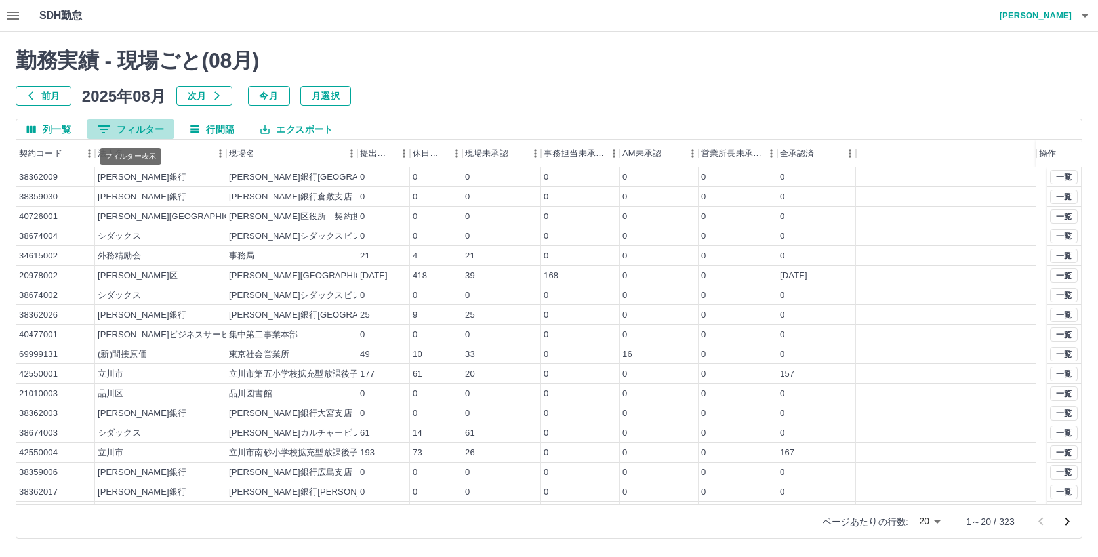
click at [141, 128] on button "0 フィルター" at bounding box center [131, 129] width 88 height 20
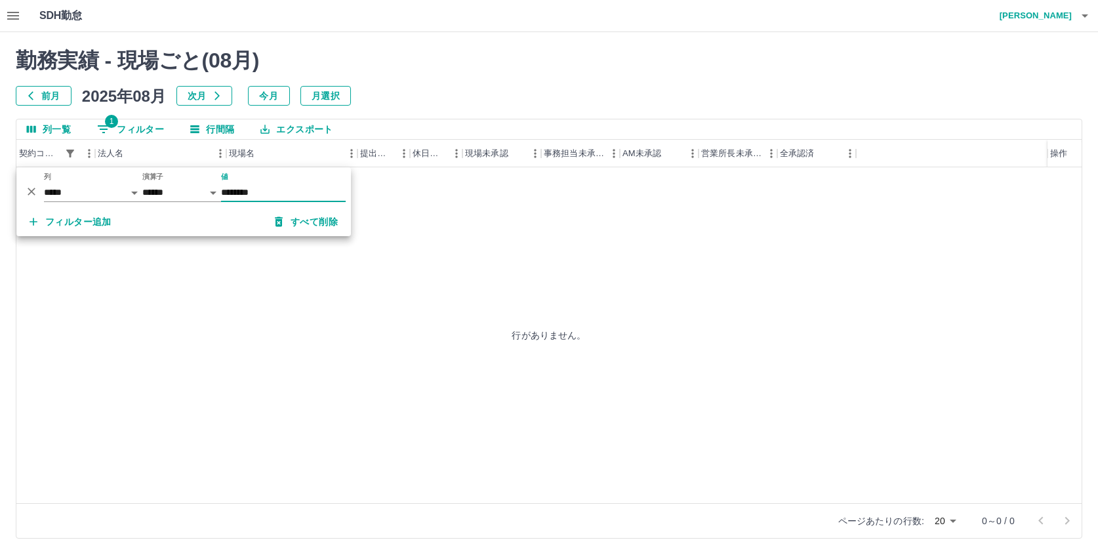
type input "********"
click at [421, 323] on div "行がありません。" at bounding box center [549, 335] width 1066 height 336
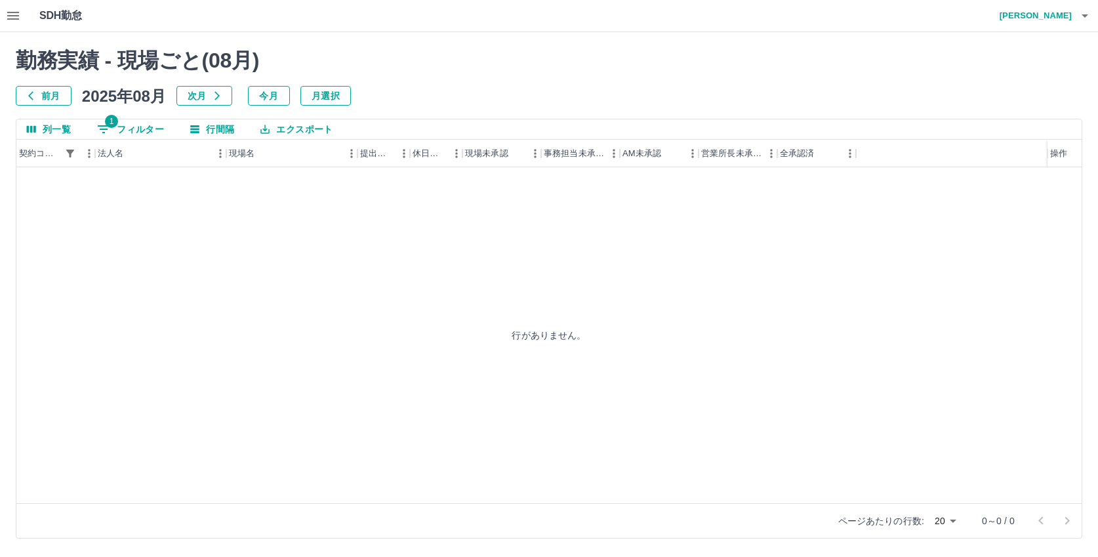
click at [326, 262] on div "行がありません。" at bounding box center [549, 335] width 1066 height 336
click at [11, 17] on icon "button" at bounding box center [13, 16] width 16 height 16
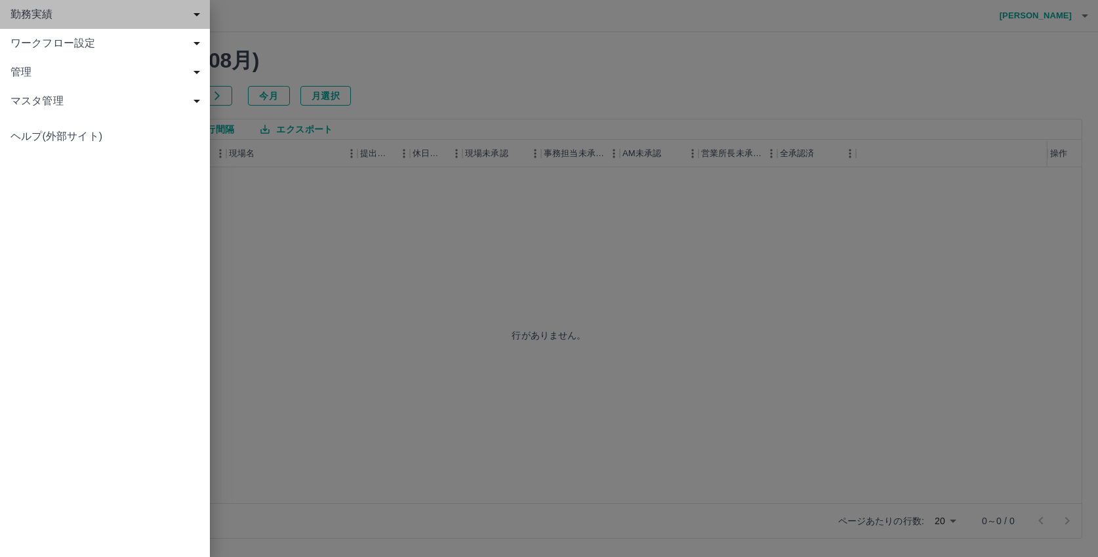
click at [35, 18] on span "勤務実績" at bounding box center [107, 15] width 194 height 16
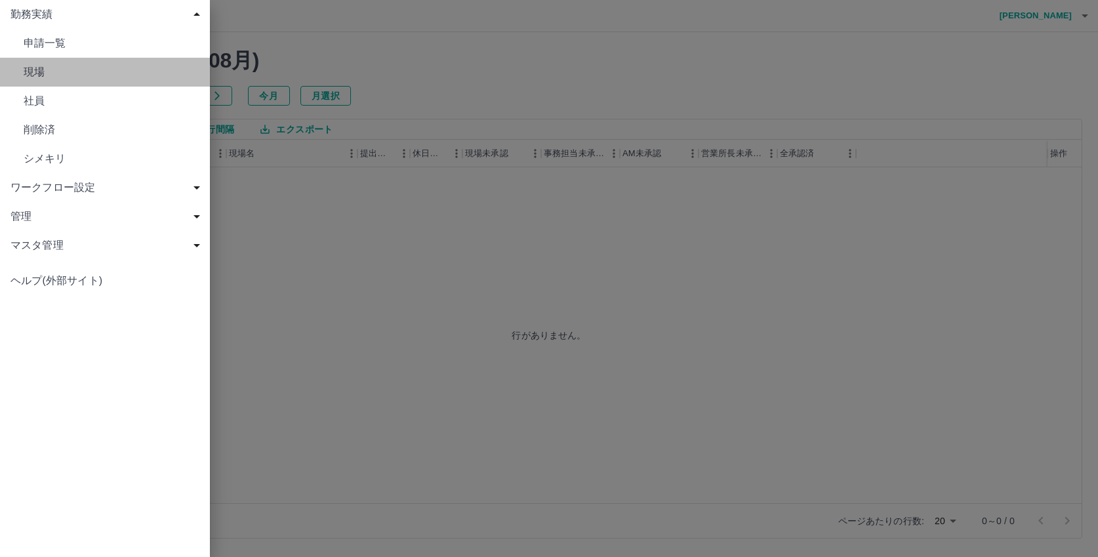
click at [52, 65] on span "現場" at bounding box center [112, 72] width 176 height 16
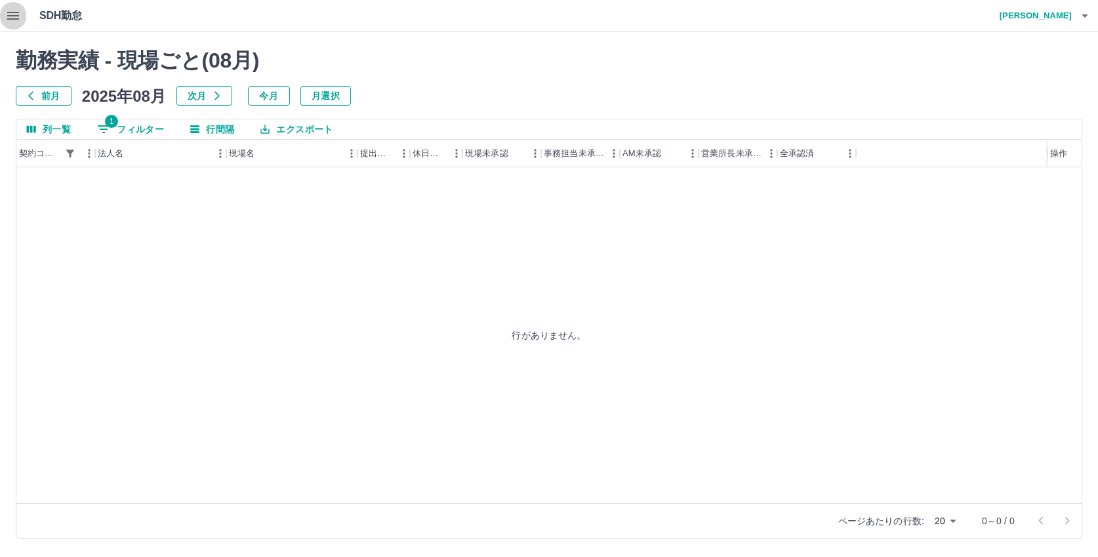
click at [18, 16] on icon "button" at bounding box center [13, 16] width 12 height 8
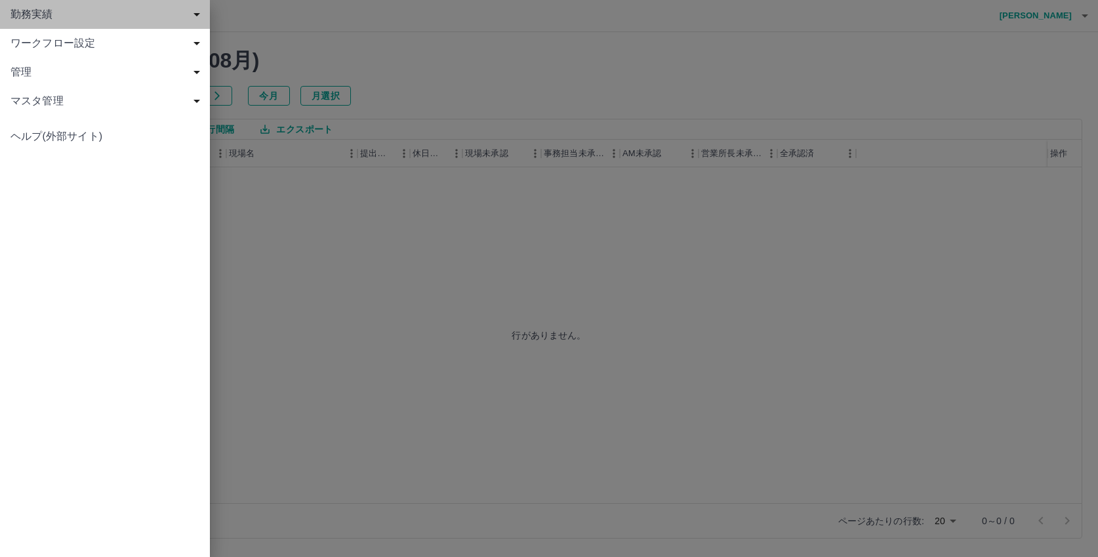
click at [23, 9] on span "勤務実績" at bounding box center [107, 15] width 194 height 16
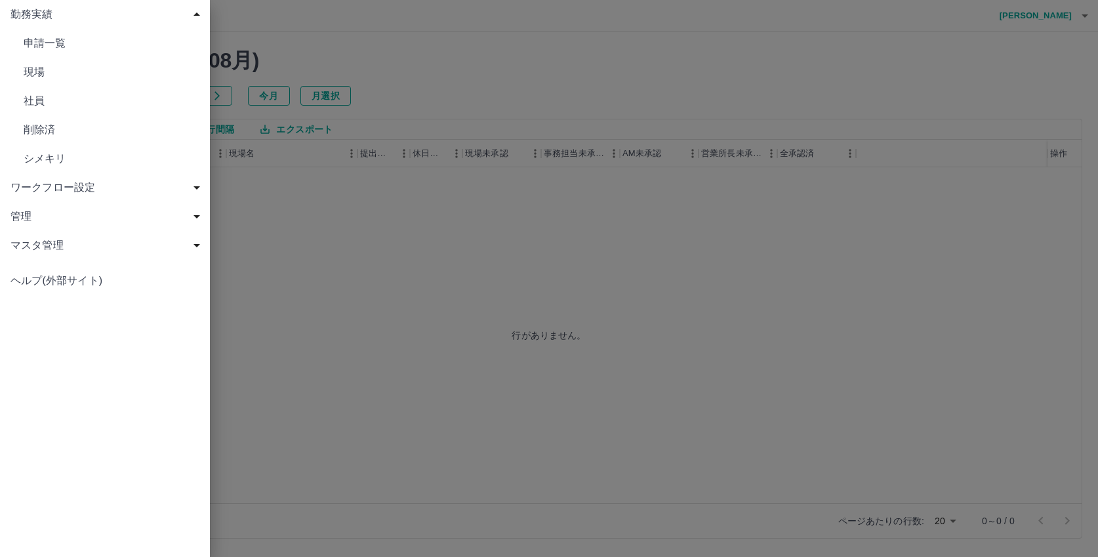
click at [63, 75] on span "現場" at bounding box center [112, 72] width 176 height 16
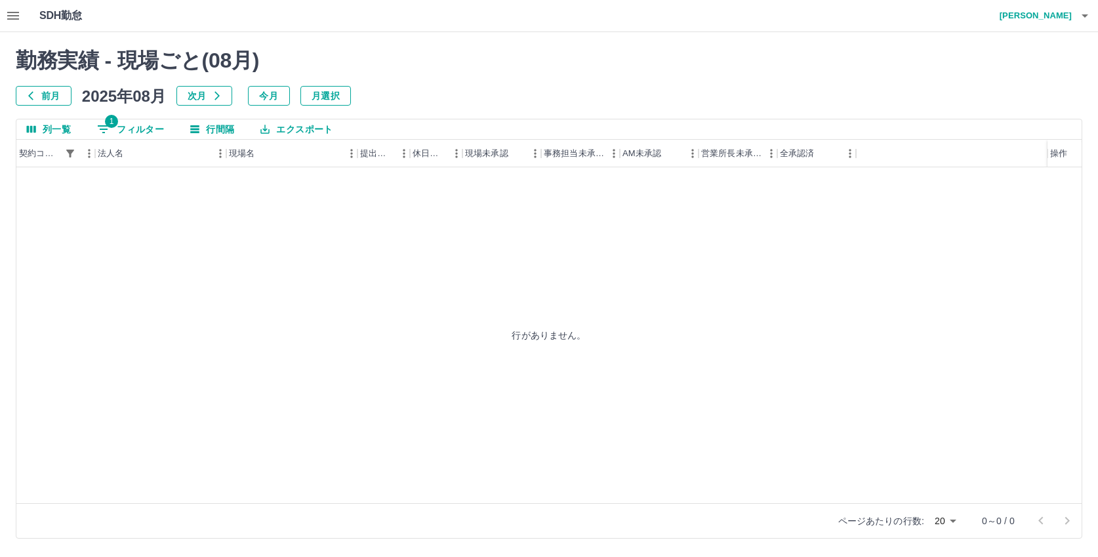
click at [119, 128] on button "1 フィルター" at bounding box center [131, 129] width 88 height 20
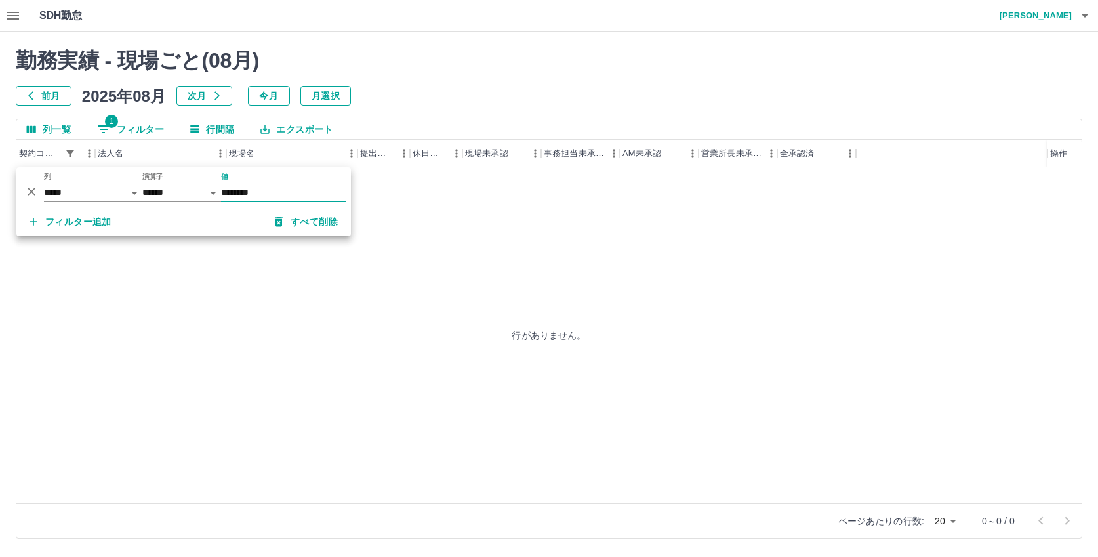
click at [297, 222] on button "すべて削除" at bounding box center [306, 222] width 84 height 24
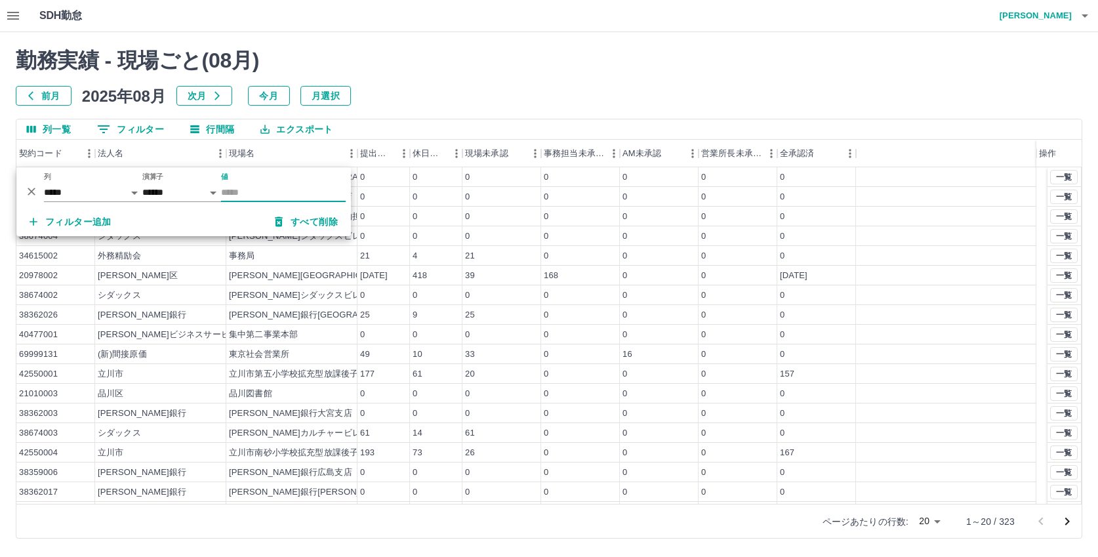
click at [230, 195] on input "値" at bounding box center [283, 192] width 125 height 19
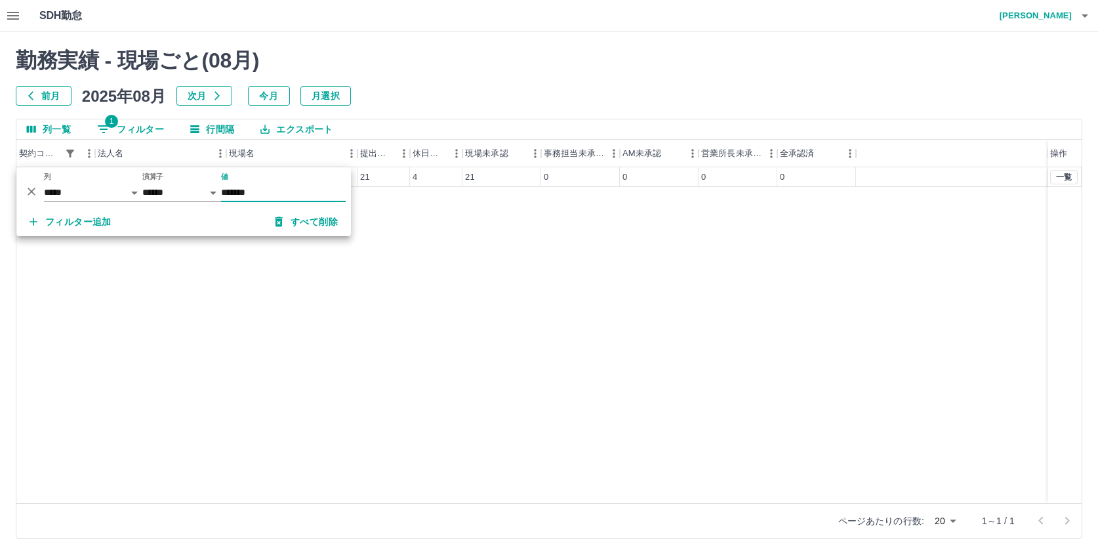
type input "*******"
click at [575, 272] on div "34615002 外務精励会 事務局 21 4 21 0 0 0 0 一覧" at bounding box center [549, 335] width 1066 height 336
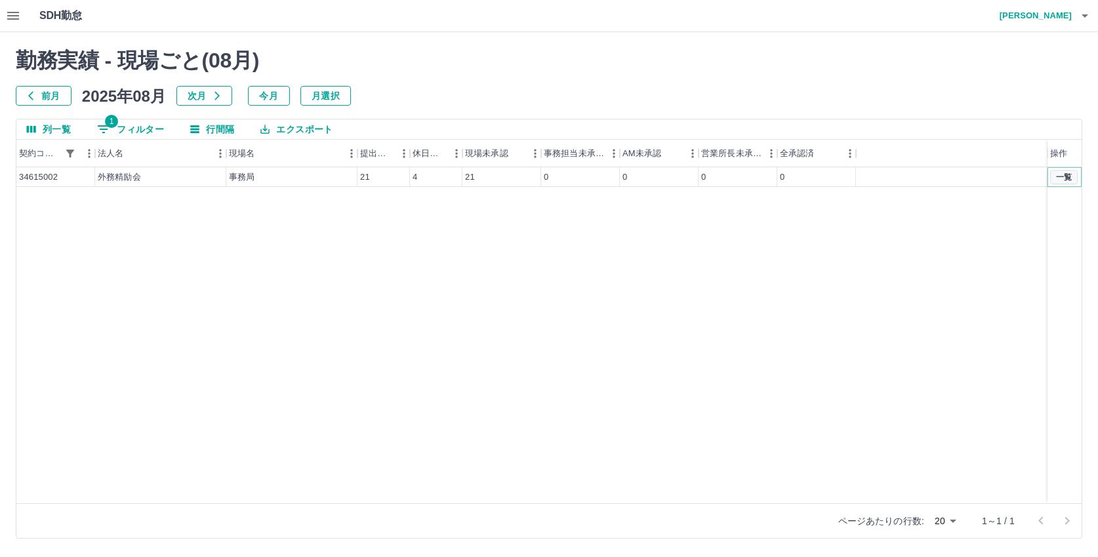
click at [1060, 175] on button "一覧" at bounding box center [1065, 177] width 28 height 14
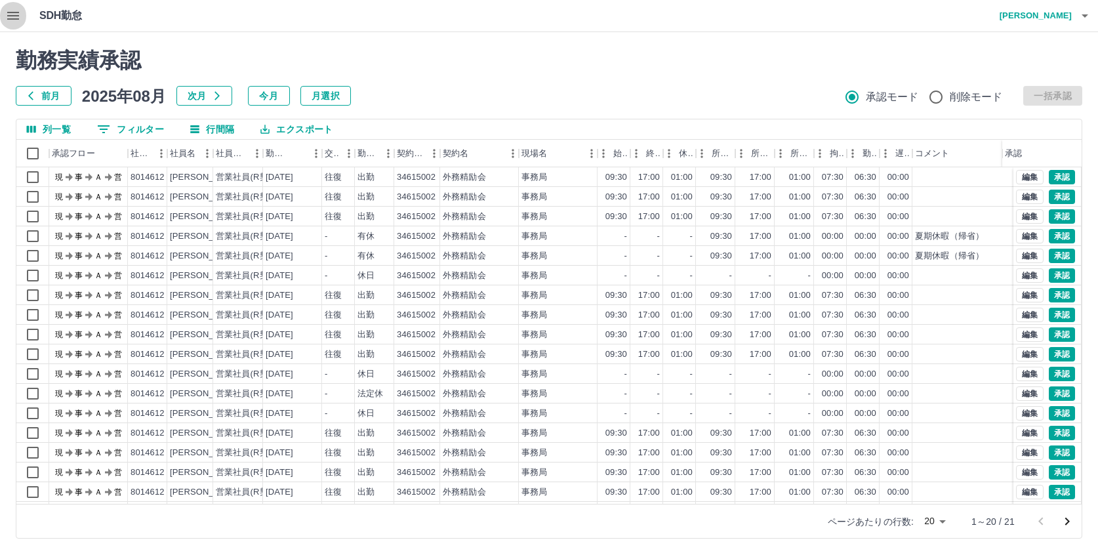
click at [18, 10] on icon "button" at bounding box center [13, 16] width 16 height 16
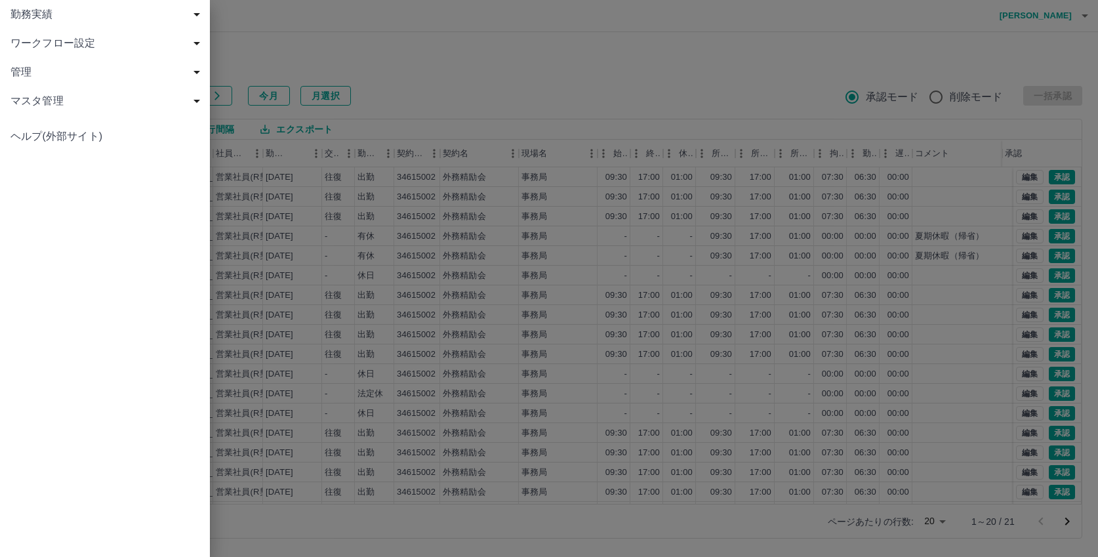
click at [28, 14] on span "勤務実績" at bounding box center [107, 15] width 194 height 16
click at [44, 77] on span "現場" at bounding box center [112, 72] width 176 height 16
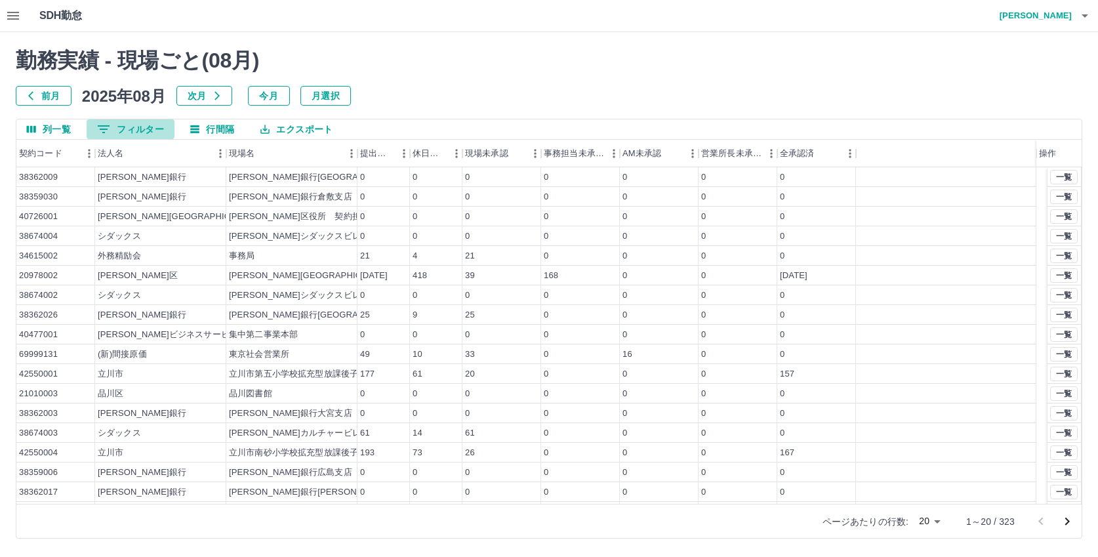
click at [138, 127] on button "0 フィルター" at bounding box center [131, 129] width 88 height 20
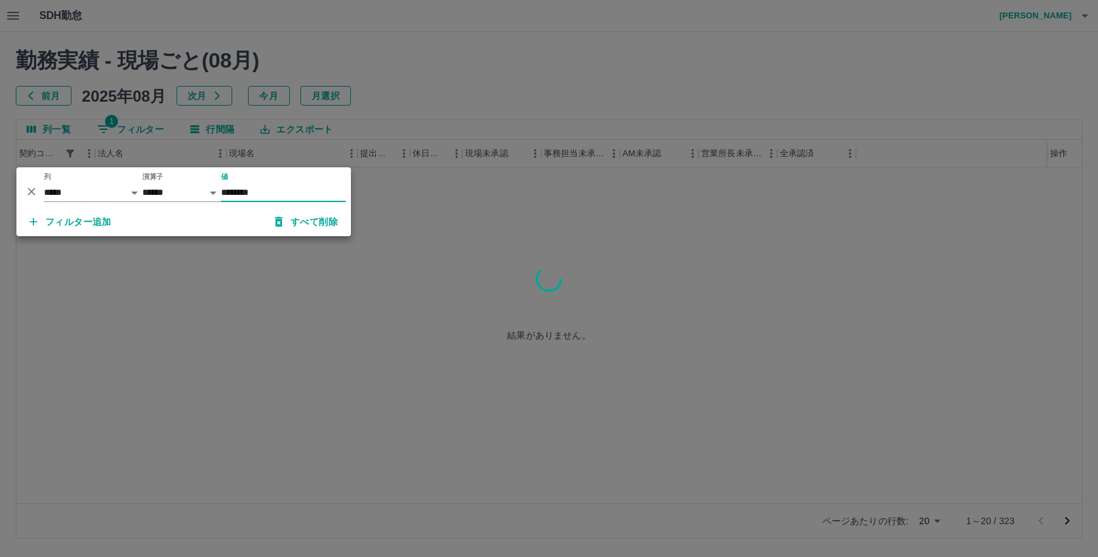
type input "********"
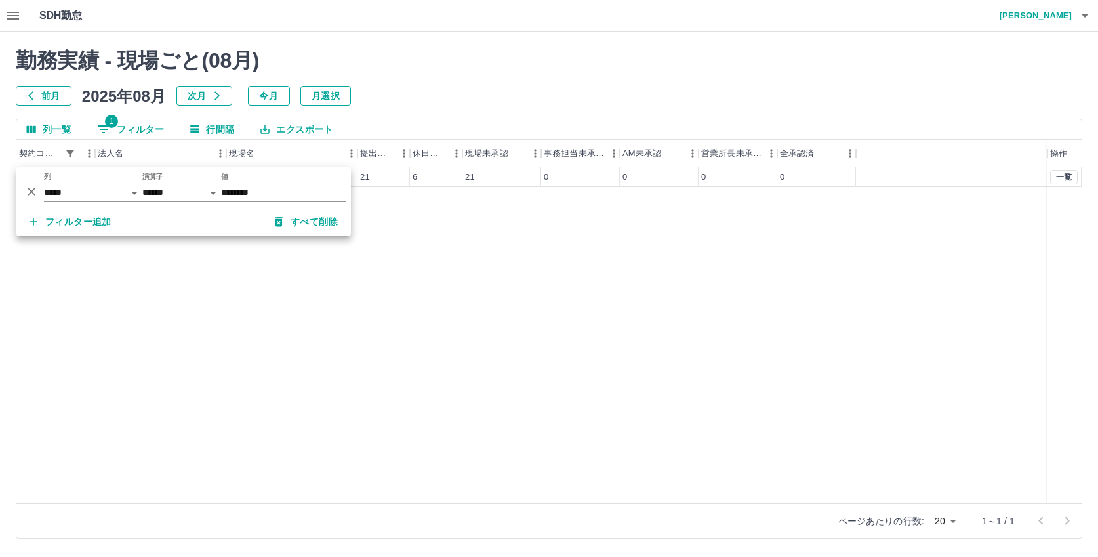
click at [428, 280] on div "38199001 スミセイビジネスサービス 東京受託事務部 21 6 21 0 0 0 0 一覧" at bounding box center [549, 335] width 1066 height 336
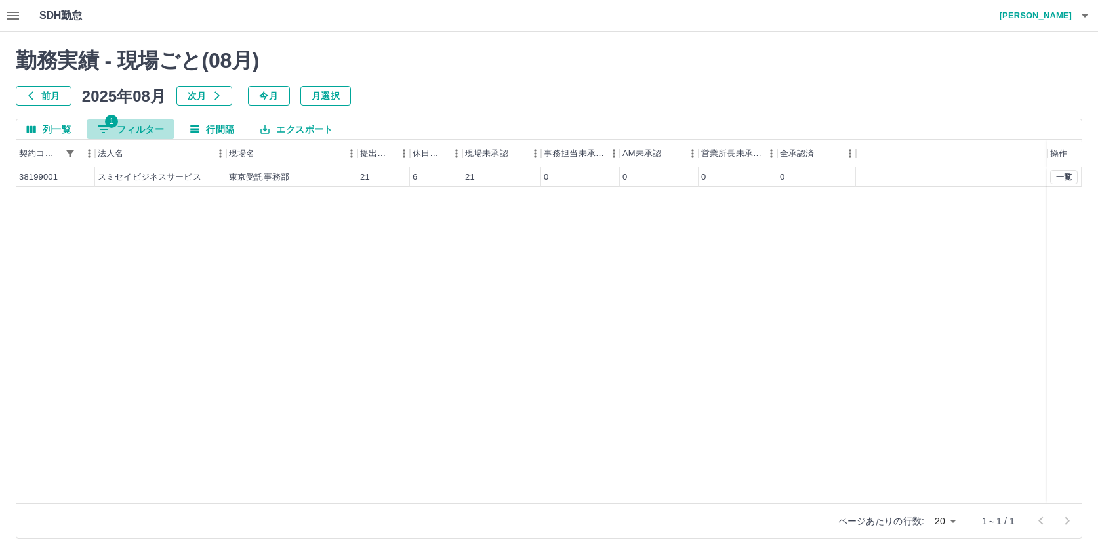
click at [141, 130] on button "1 フィルター" at bounding box center [131, 129] width 88 height 20
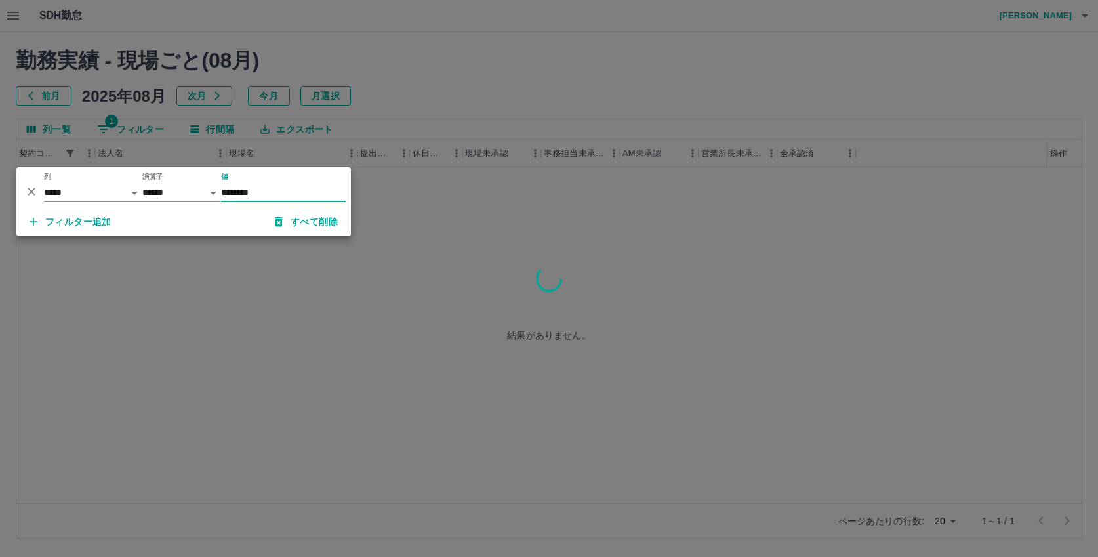
type input "********"
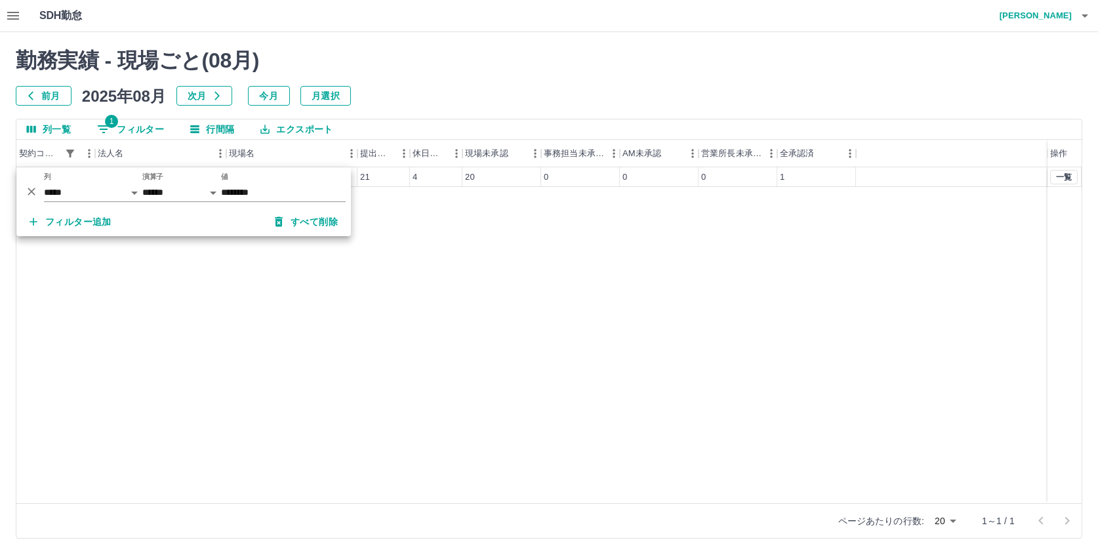
click at [520, 262] on div "38201001 スミセイビジネスサービス 東京受託事務部 21 4 20 0 0 0 1 一覧" at bounding box center [549, 335] width 1066 height 336
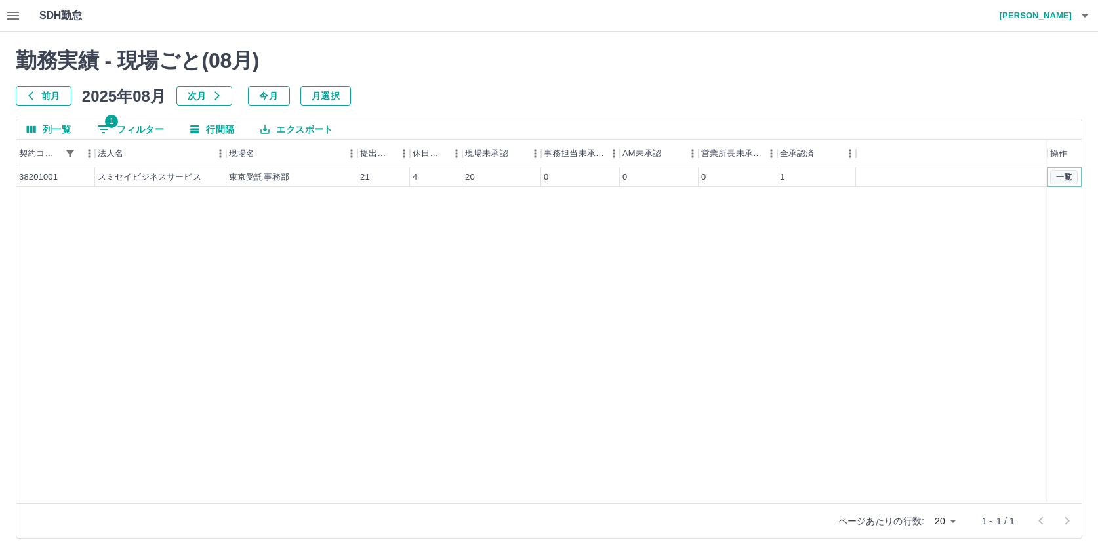
click at [1062, 173] on button "一覧" at bounding box center [1065, 177] width 28 height 14
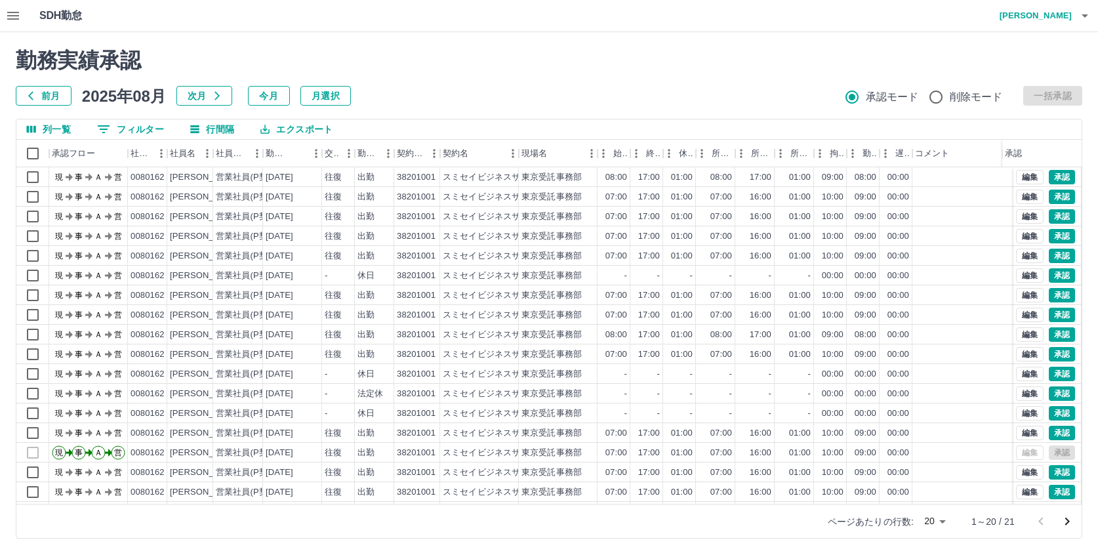
click at [8, 14] on icon "button" at bounding box center [13, 16] width 16 height 16
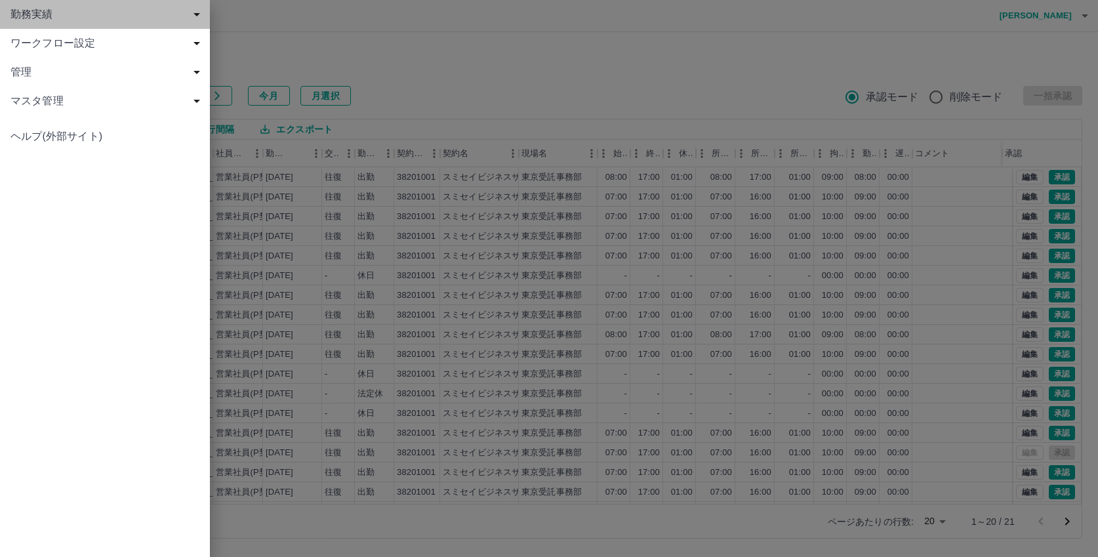
click at [30, 13] on span "勤務実績" at bounding box center [107, 15] width 194 height 16
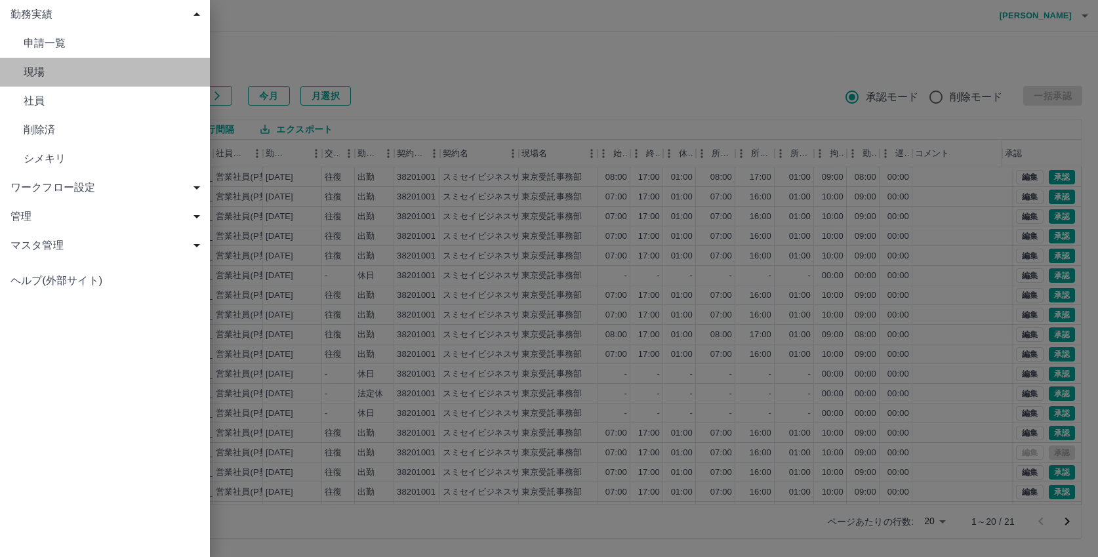
click at [34, 75] on span "現場" at bounding box center [112, 72] width 176 height 16
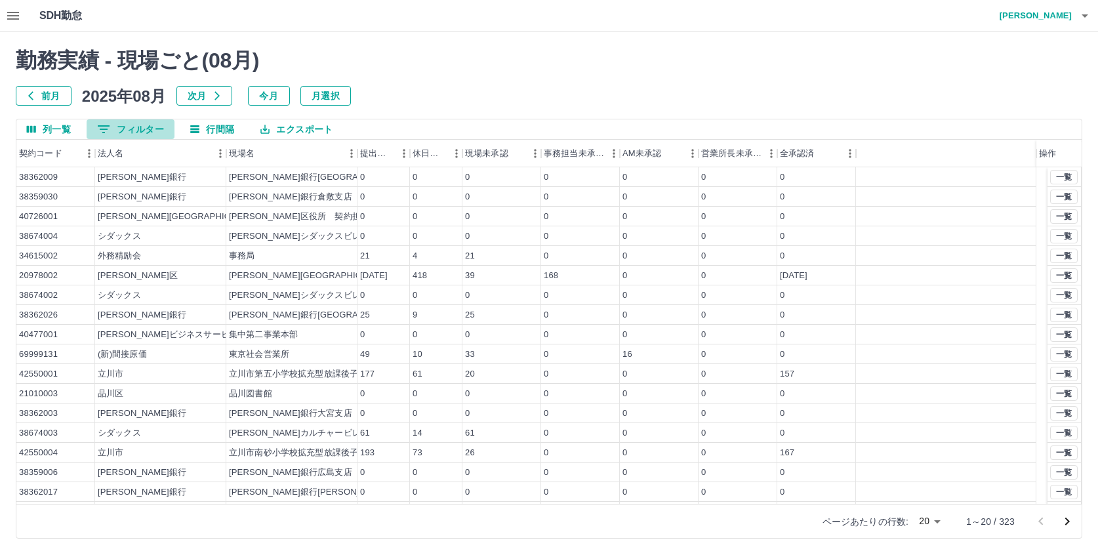
click at [139, 127] on button "0 フィルター" at bounding box center [131, 129] width 88 height 20
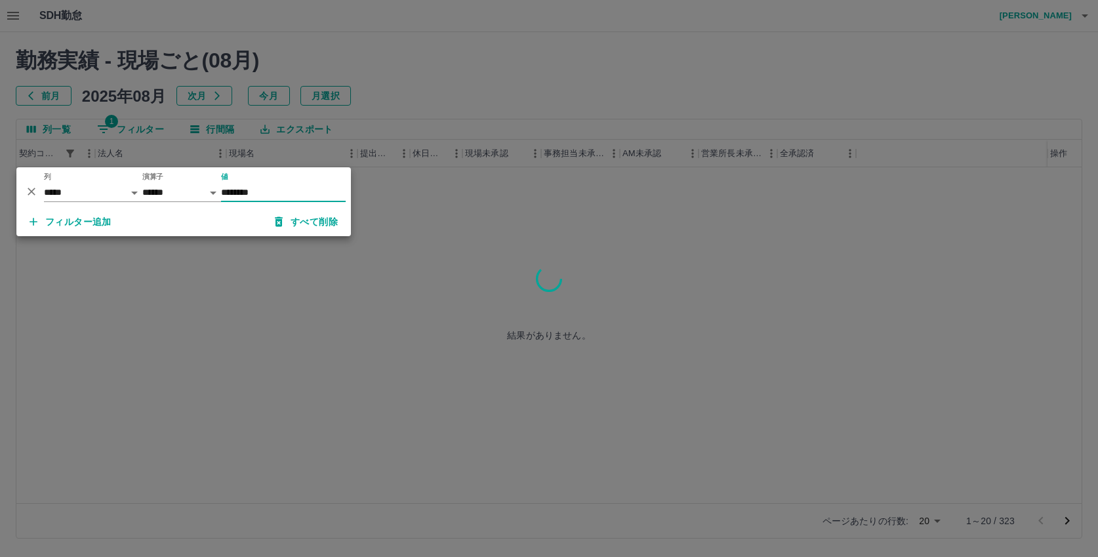
type input "********"
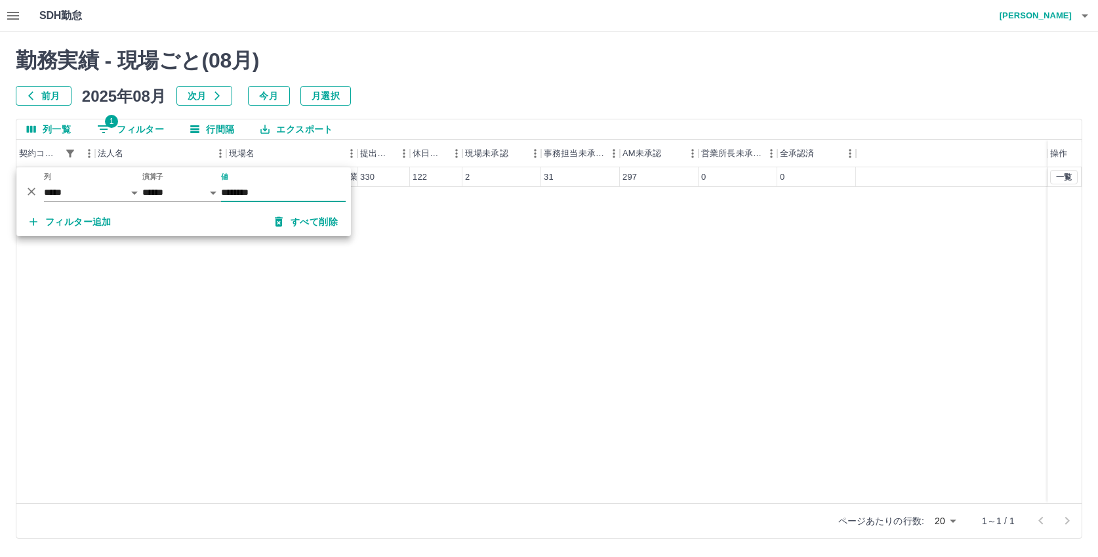
click at [419, 296] on div "43260001 内閣府 内閣府新庁舎（仮称）整備等事業（電話交換 330 122 2 31 297 0 0 一覧" at bounding box center [549, 335] width 1066 height 336
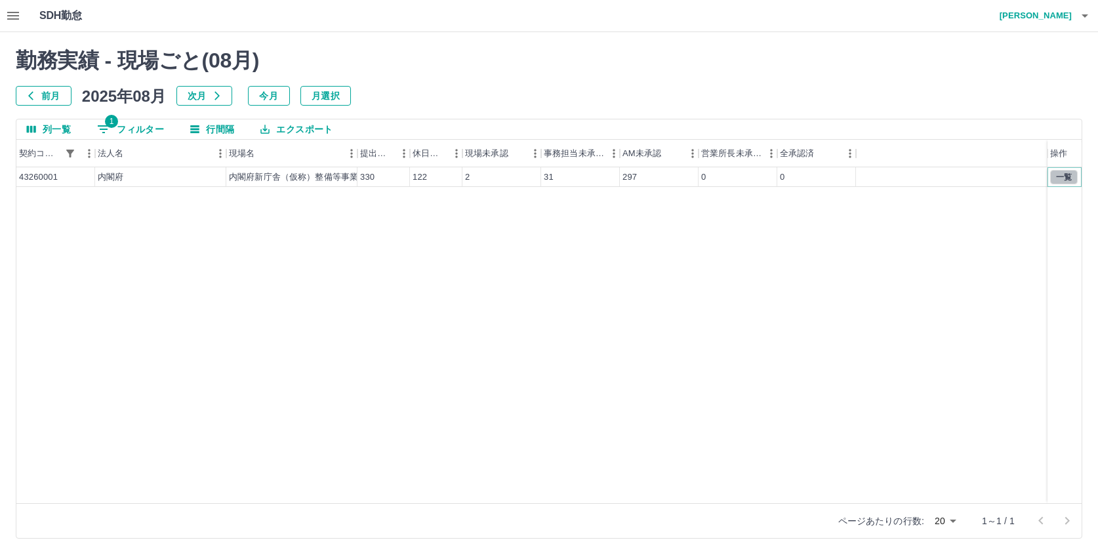
click at [1062, 175] on button "一覧" at bounding box center [1065, 177] width 28 height 14
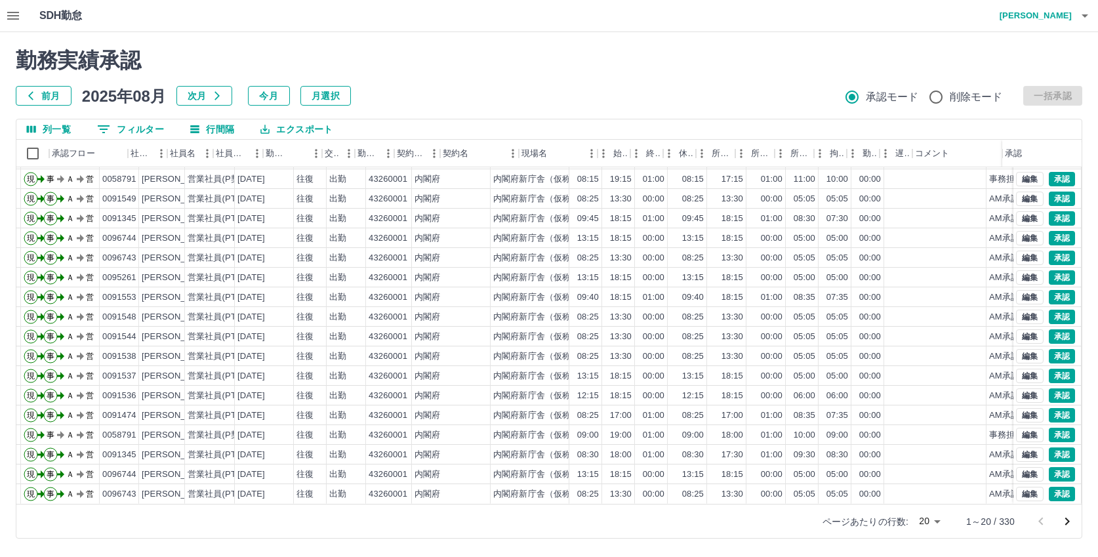
scroll to position [68, 0]
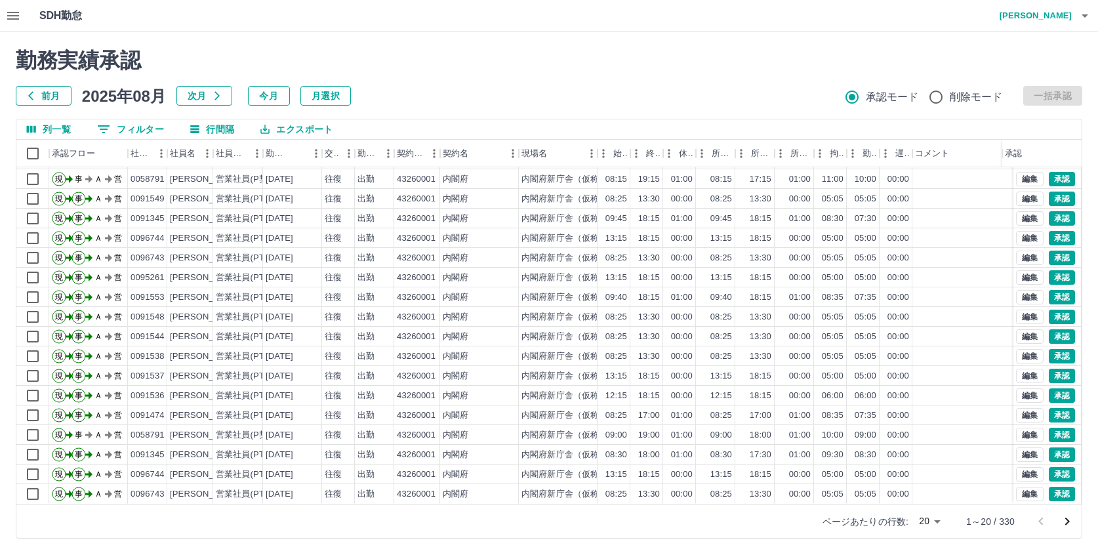
click at [1067, 521] on icon "次のページへ" at bounding box center [1068, 522] width 16 height 16
click at [1066, 522] on icon "次のページへ" at bounding box center [1068, 522] width 16 height 16
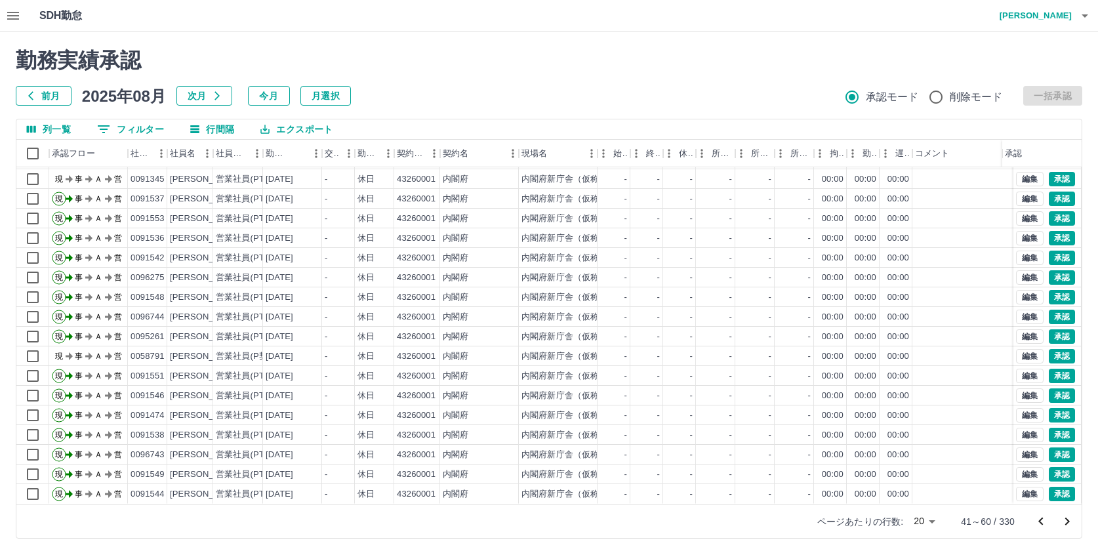
click at [1065, 520] on icon "次のページへ" at bounding box center [1068, 522] width 16 height 16
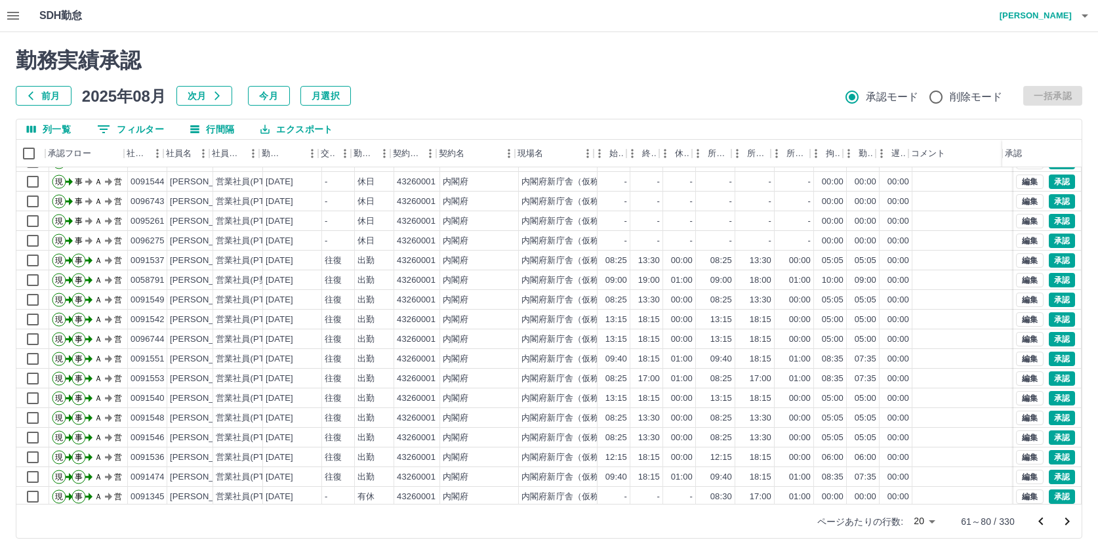
scroll to position [15, 91]
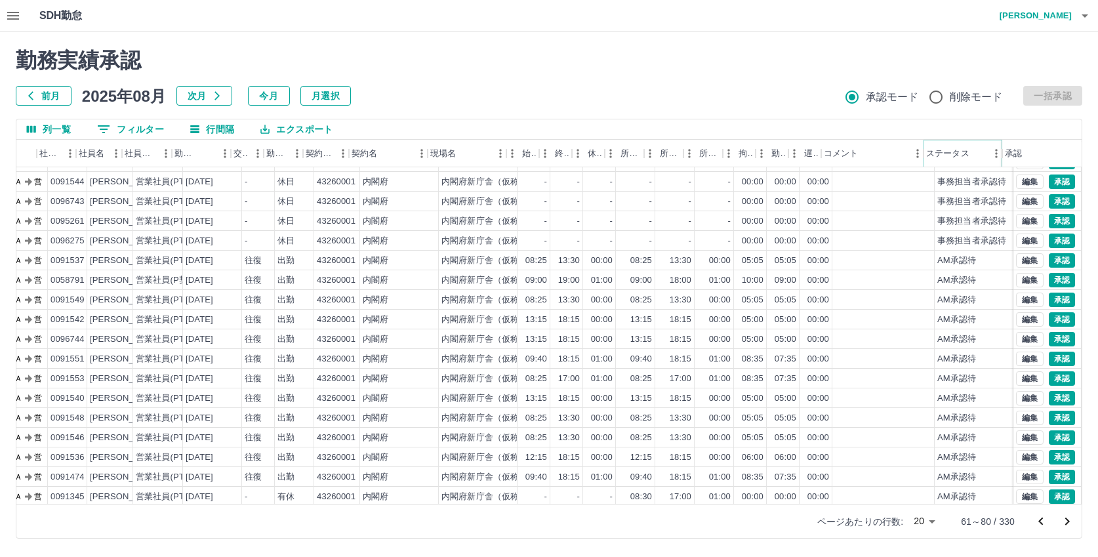
click at [989, 156] on button "メニュー" at bounding box center [997, 154] width 20 height 20
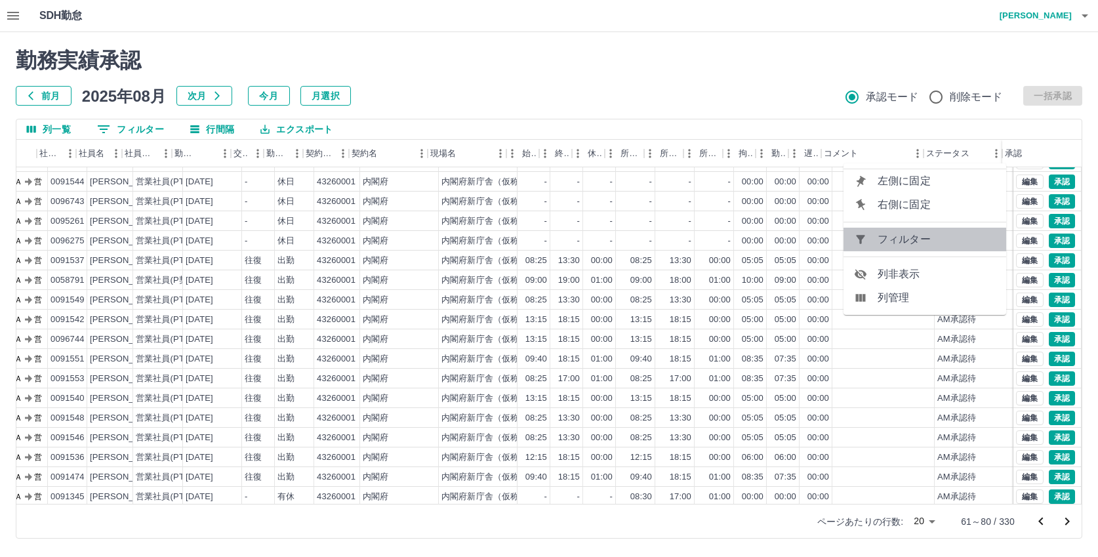
click at [949, 243] on span "フィルター" at bounding box center [937, 240] width 118 height 16
select select "**********"
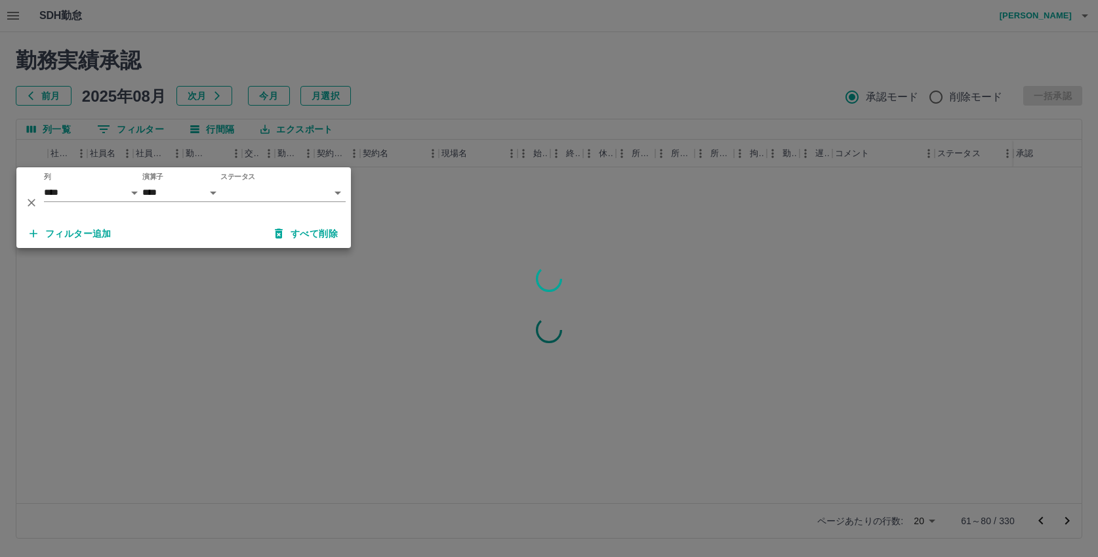
scroll to position [0, 80]
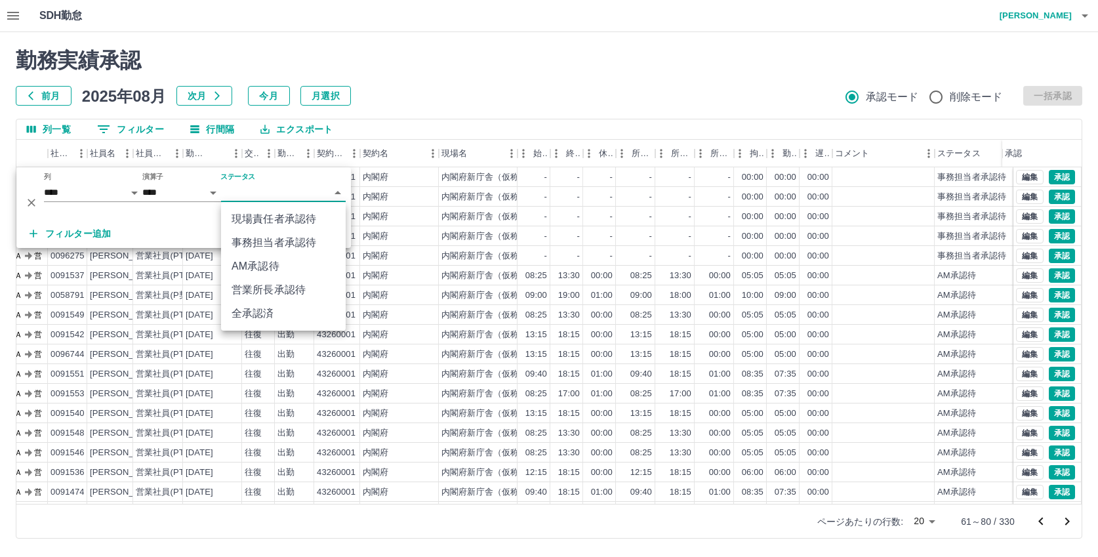
click at [287, 193] on body "SDH勤怠 中西　弘和 勤務実績承認 前月 2025年08月 次月 今月 月選択 承認モード 削除モード 一括承認 列一覧 0 フィルター 行間隔 エクスポー…" at bounding box center [549, 277] width 1098 height 554
click at [275, 221] on li "現場責任者承認待" at bounding box center [283, 219] width 125 height 24
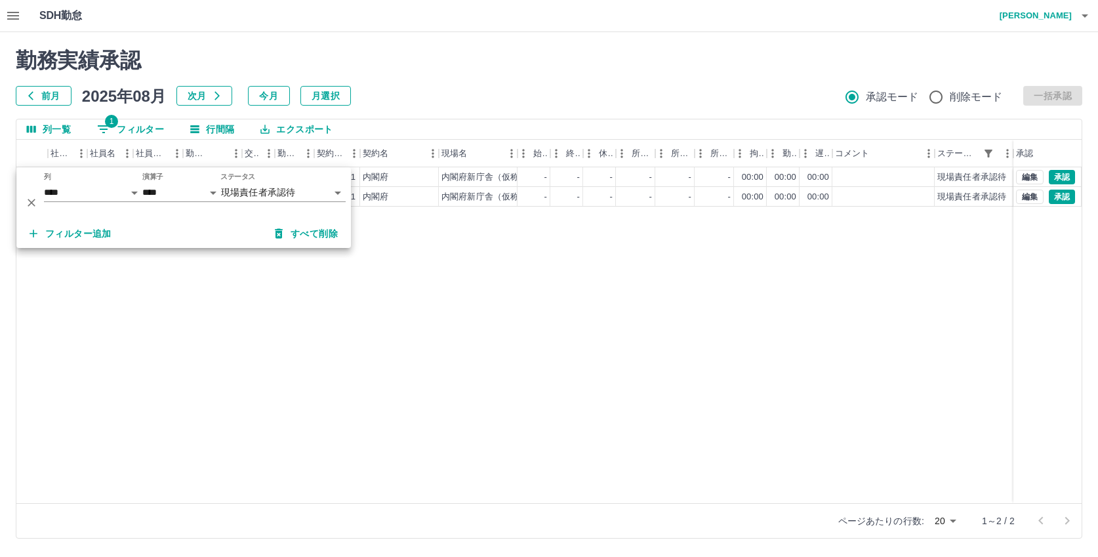
click at [447, 251] on div "現 事 Ａ 営 0091345 石川　亜抄子 営業社員(PT契約) 2025-08-16 - 休日 43260001 内閣府 内閣府新庁舎（仮称）整備等事業（…" at bounding box center [509, 335] width 1146 height 336
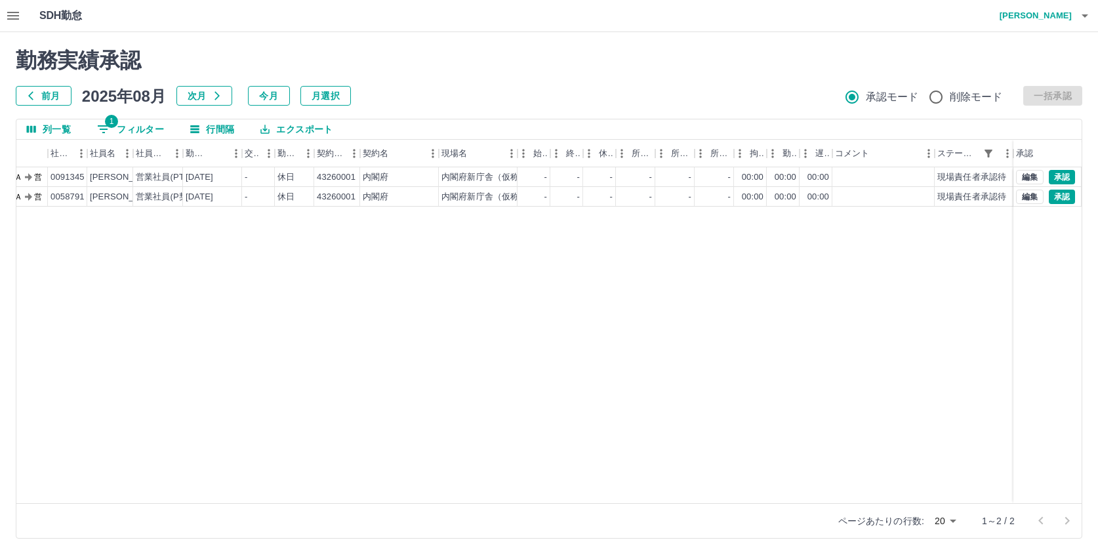
click at [897, 291] on div "現 事 Ａ 営 0091345 石川　亜抄子 営業社員(PT契約) 2025-08-16 - 休日 43260001 内閣府 内閣府新庁舎（仮称）整備等事業（…" at bounding box center [509, 335] width 1146 height 336
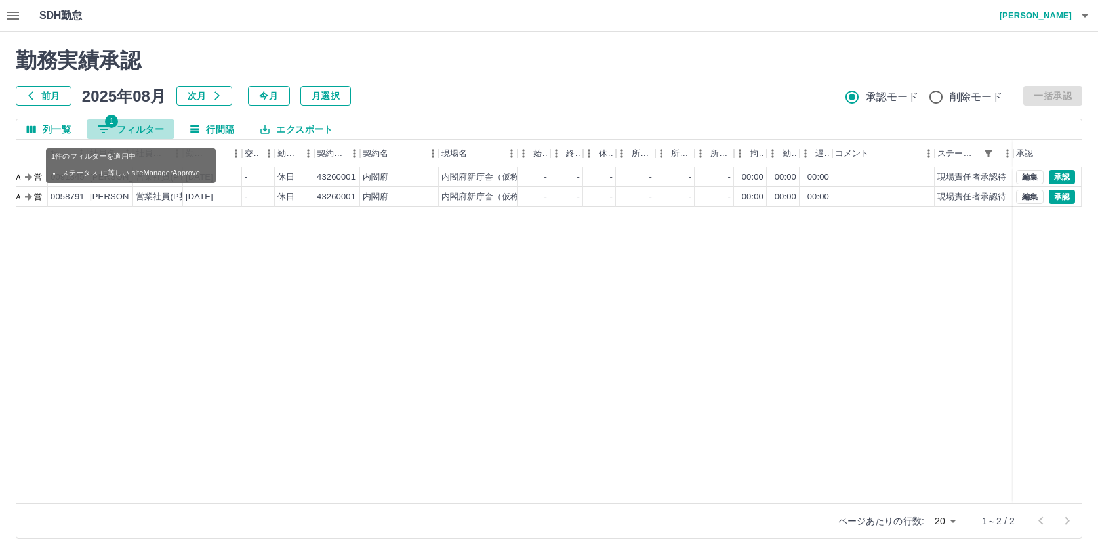
click at [139, 133] on button "1 フィルター" at bounding box center [131, 129] width 88 height 20
select select "**********"
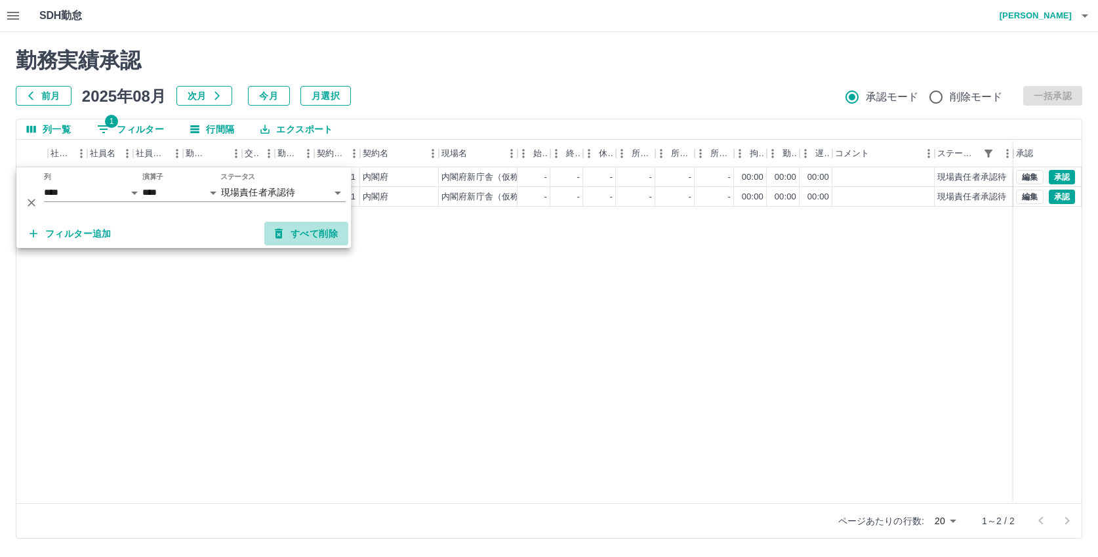
click at [323, 234] on button "すべて削除" at bounding box center [306, 234] width 84 height 24
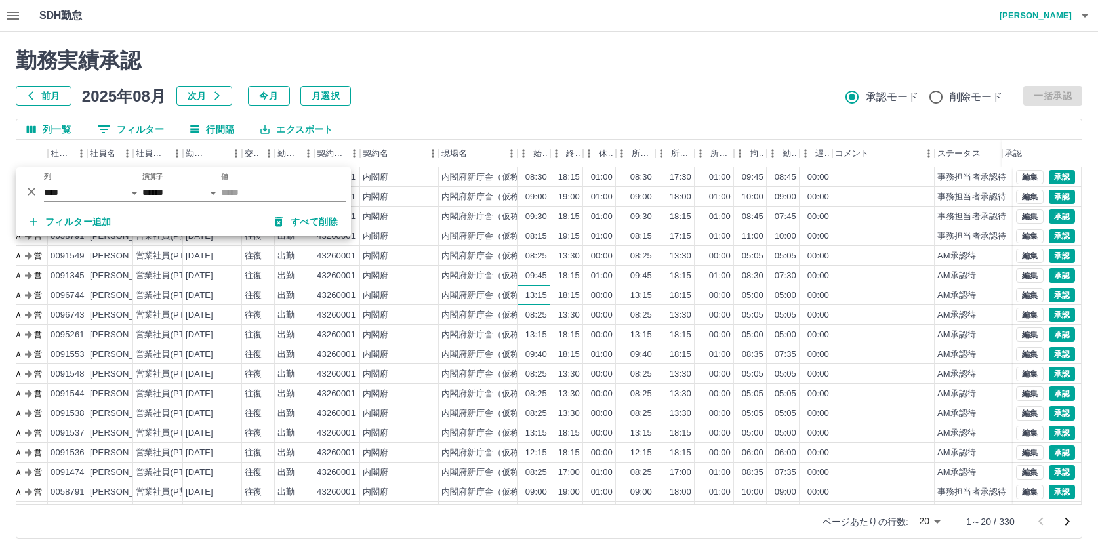
click at [531, 295] on div "13:15" at bounding box center [537, 295] width 22 height 12
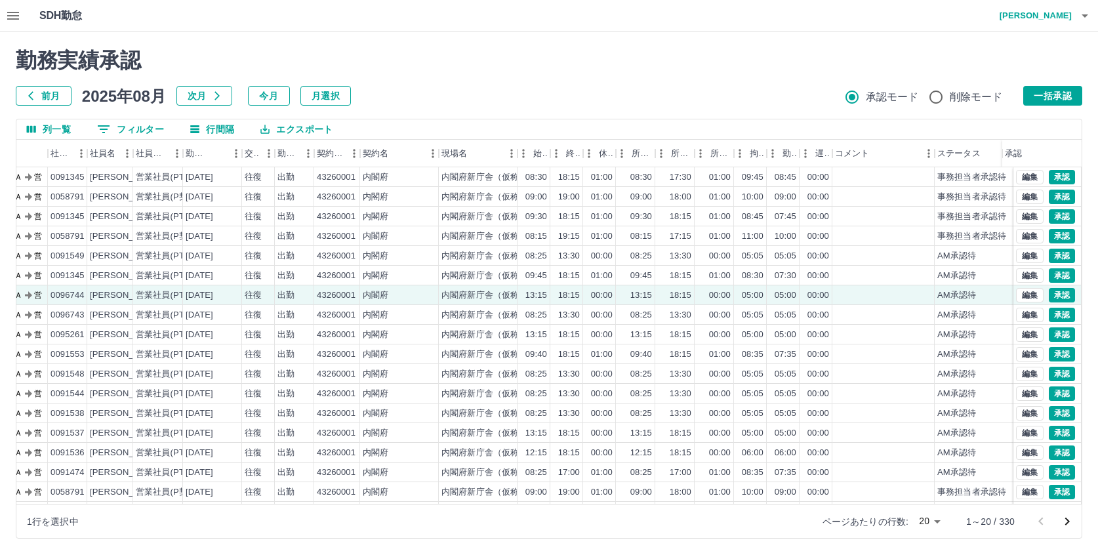
click at [539, 57] on h2 "勤務実績承認" at bounding box center [549, 60] width 1067 height 25
click at [1069, 522] on icon "次のページへ" at bounding box center [1068, 522] width 5 height 8
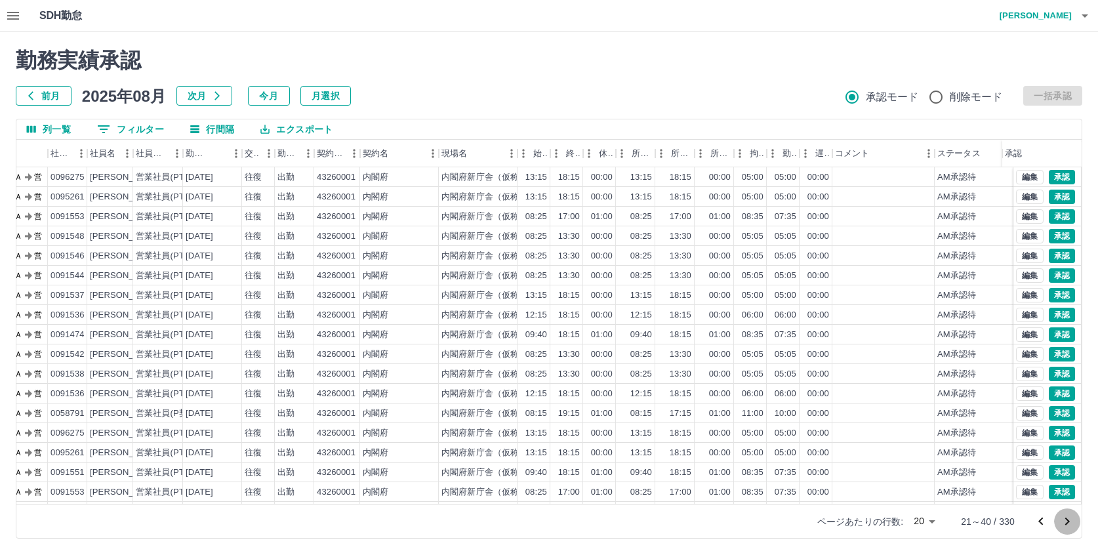
click at [1069, 522] on icon "次のページへ" at bounding box center [1068, 522] width 5 height 8
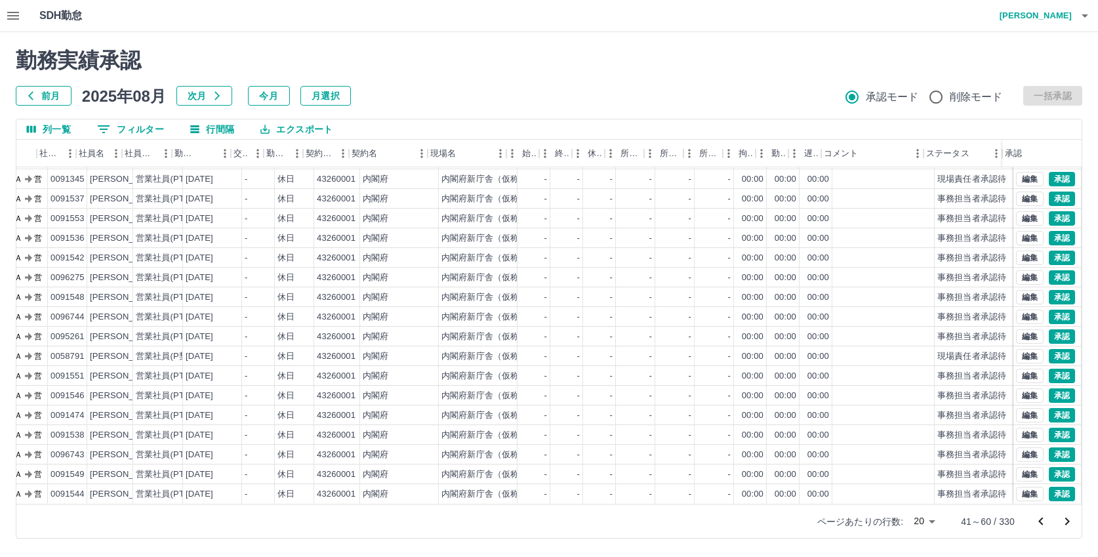
scroll to position [0, 91]
click at [14, 16] on icon "button" at bounding box center [13, 16] width 12 height 8
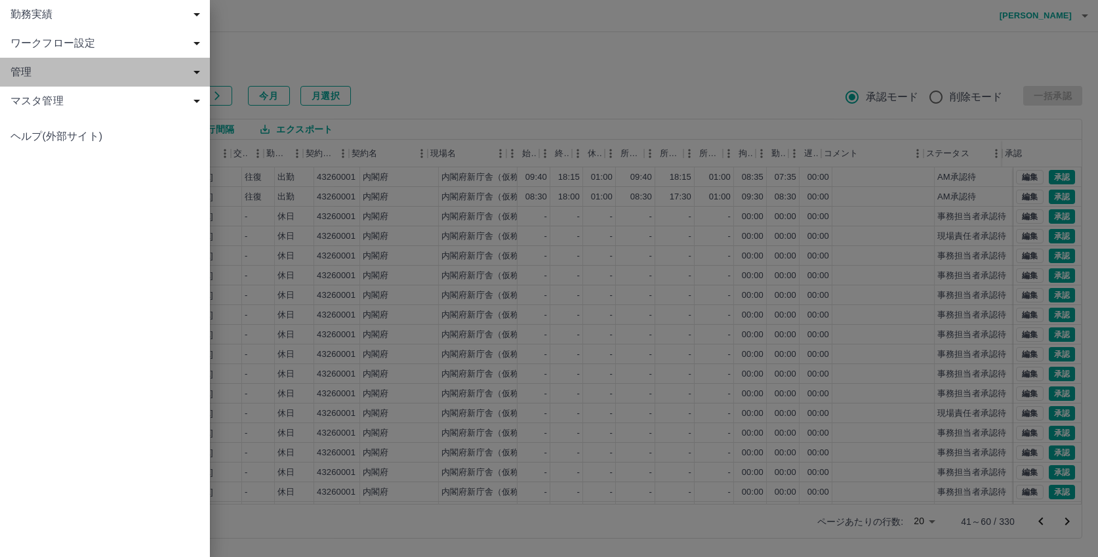
click at [22, 64] on span "管理" at bounding box center [107, 72] width 194 height 16
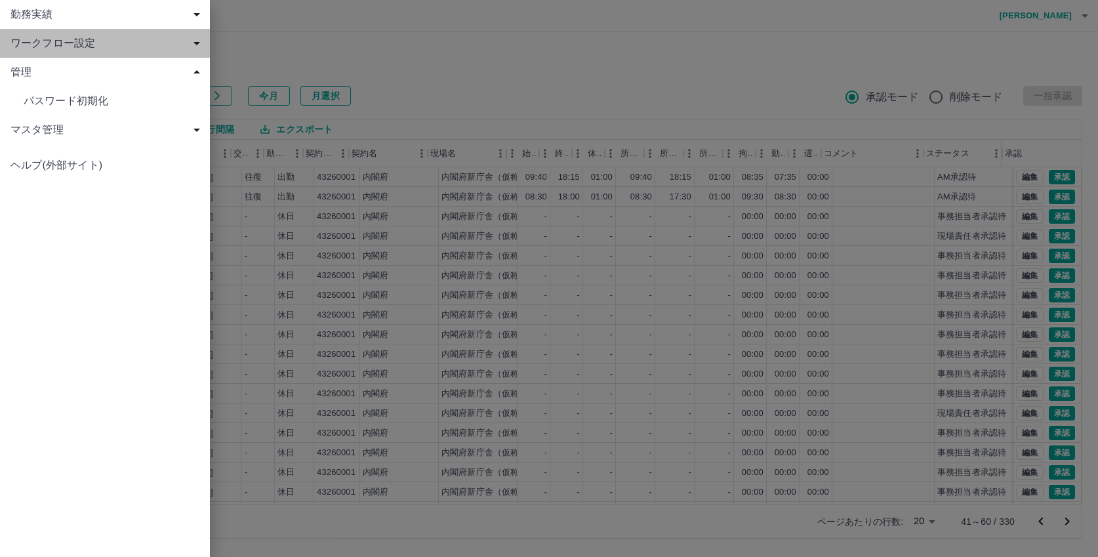
click at [26, 43] on span "ワークフロー設定" at bounding box center [107, 43] width 194 height 16
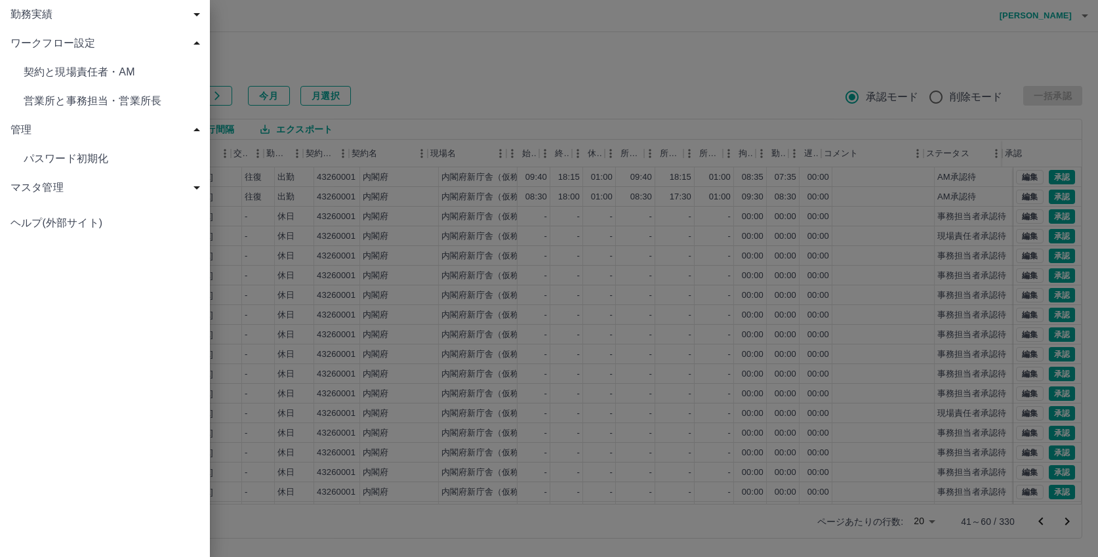
click at [77, 71] on span "契約と現場責任者・AM" at bounding box center [112, 72] width 176 height 16
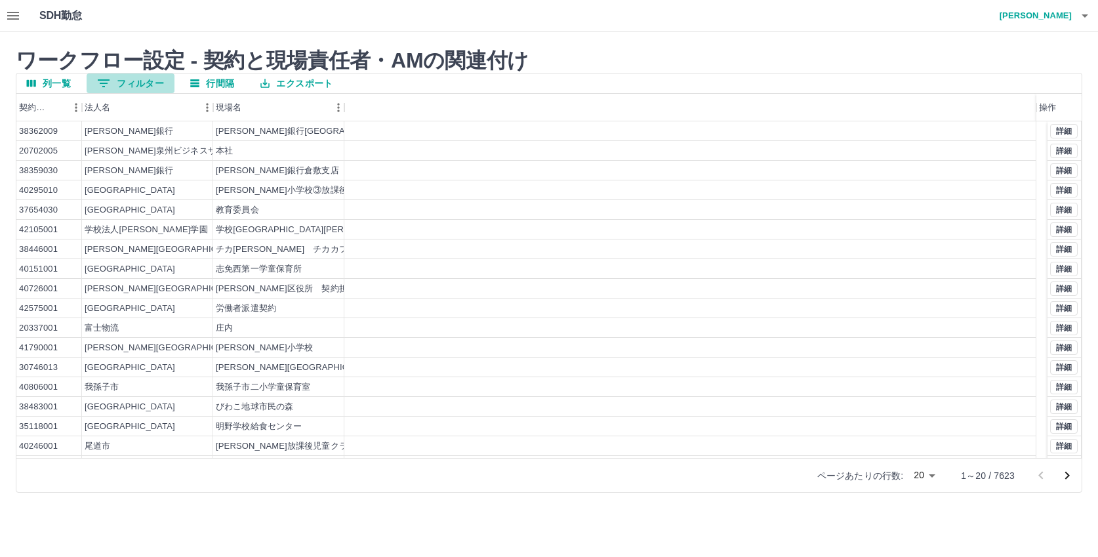
click at [136, 81] on button "0 フィルター" at bounding box center [131, 83] width 88 height 20
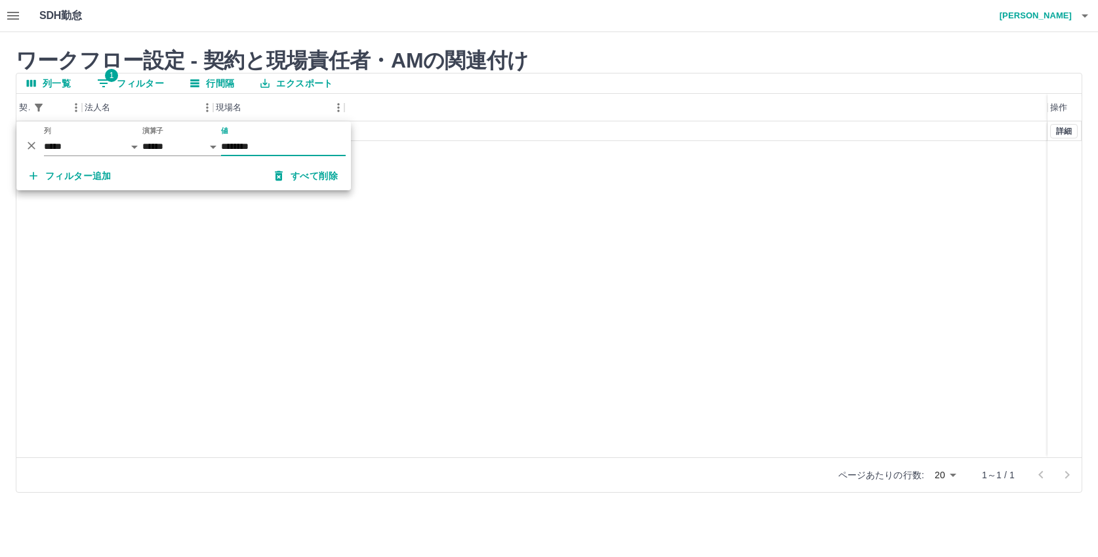
type input "********"
click at [941, 194] on div "43260001 内閣府 内閣府新庁舎（仮称）整備等事業（電話交換 詳細" at bounding box center [549, 289] width 1066 height 336
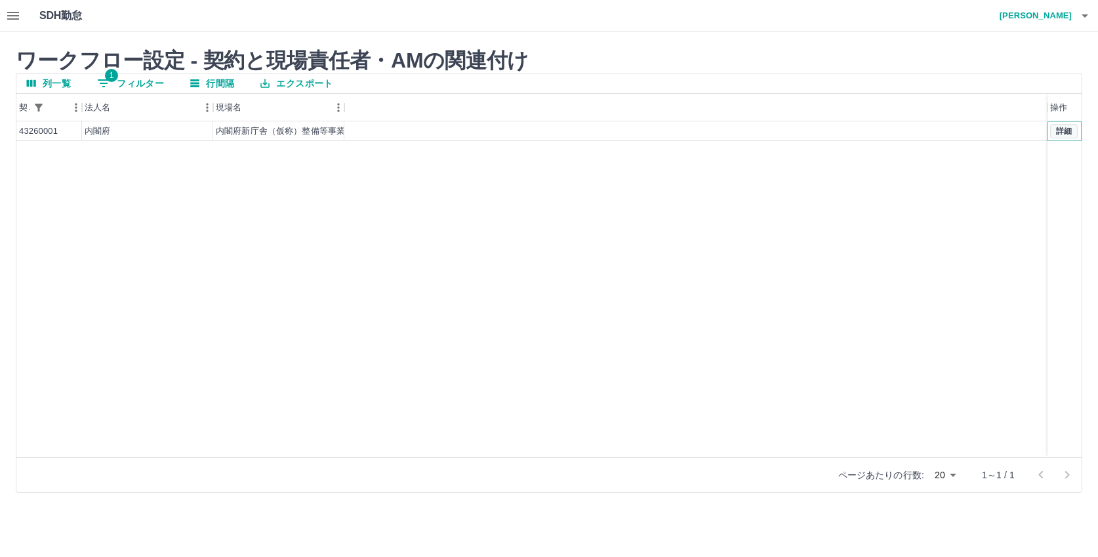
click at [1063, 128] on button "詳細" at bounding box center [1065, 131] width 28 height 14
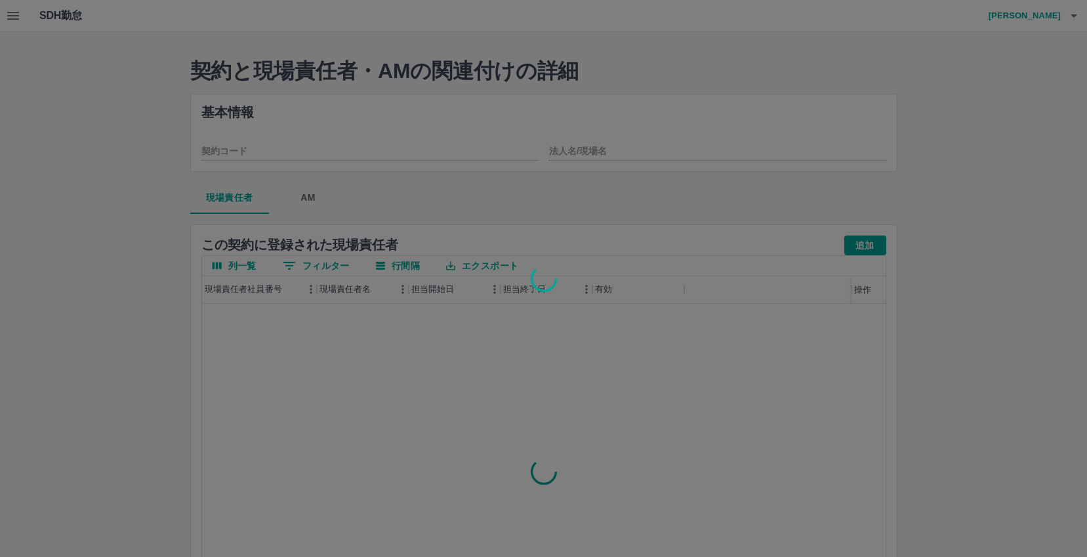
type input "********"
type input "**********"
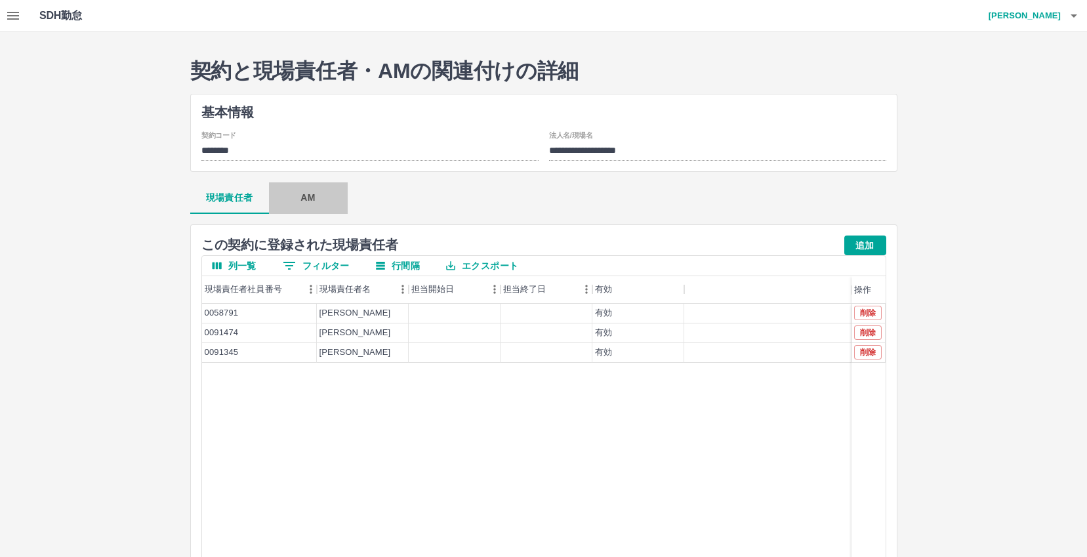
click at [309, 201] on button "AM" at bounding box center [308, 197] width 79 height 31
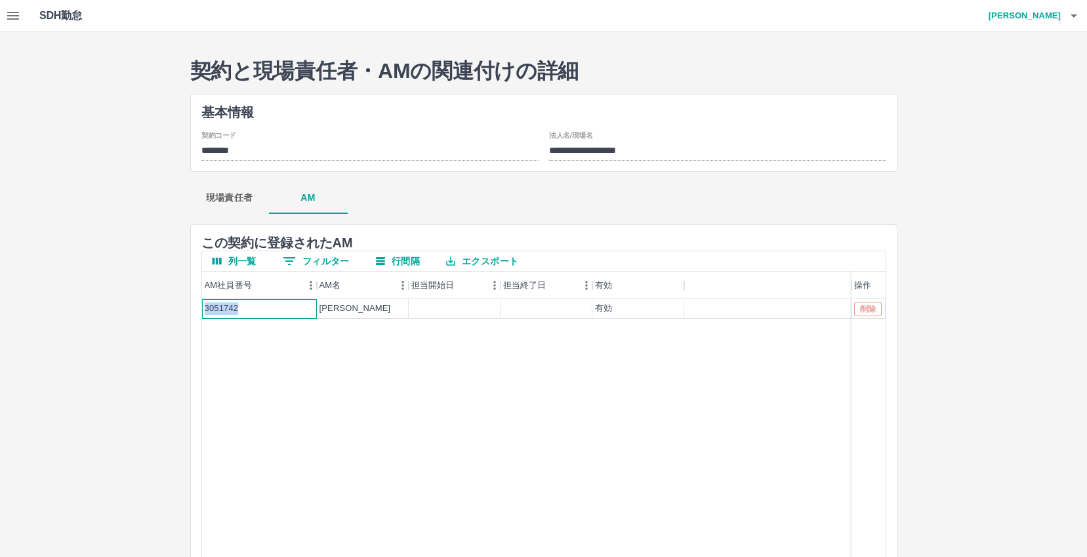
drag, startPoint x: 237, startPoint y: 307, endPoint x: 199, endPoint y: 305, distance: 37.5
click at [199, 305] on div "この 契約 に登録された AM 列一覧 0 フィルター 行間隔 エクスポート AM社員番号 AM名 担当開始日 担当終了日 有効 操作 3051742 大胡田…" at bounding box center [543, 452] width 707 height 457
copy div "3051742"
click at [379, 379] on div "3051742 大胡田　陽祐 有効 削除" at bounding box center [544, 467] width 684 height 336
click at [1028, 18] on h4 "[PERSON_NAME]" at bounding box center [1021, 15] width 79 height 31
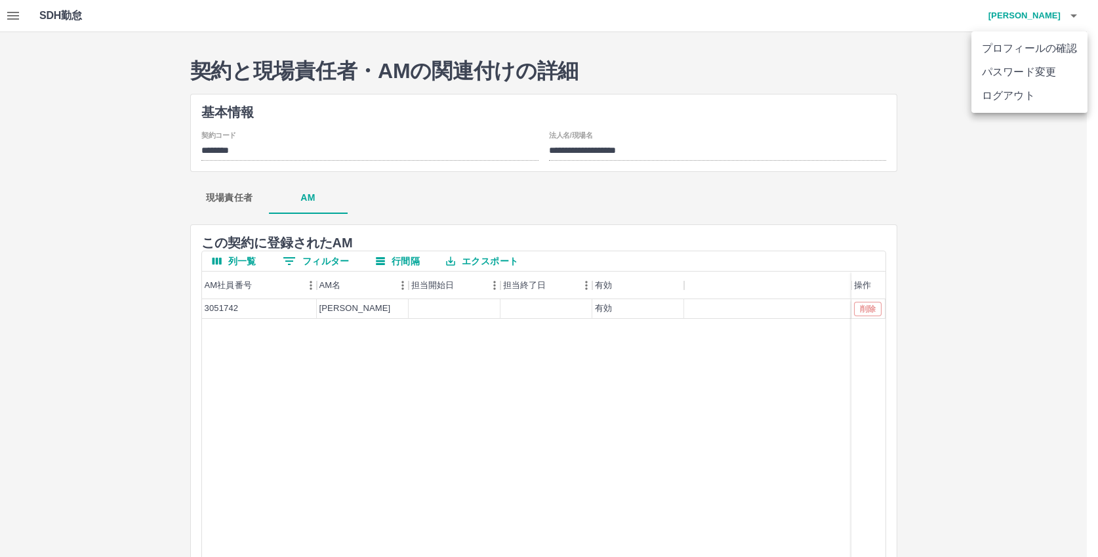
click at [1009, 98] on li "ログアウト" at bounding box center [1030, 96] width 116 height 24
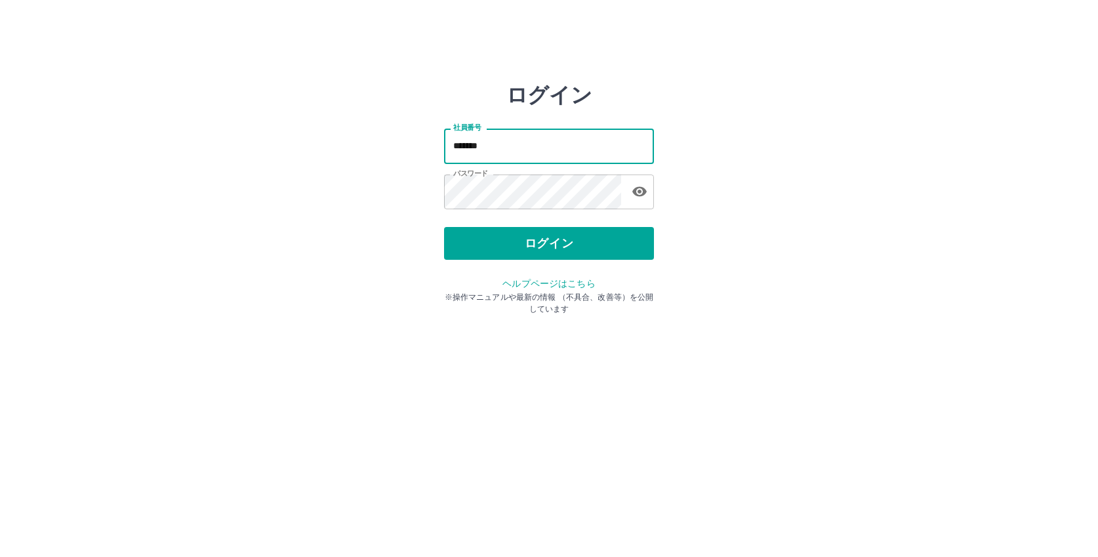
click at [513, 146] on input "*******" at bounding box center [549, 146] width 210 height 35
type input "*"
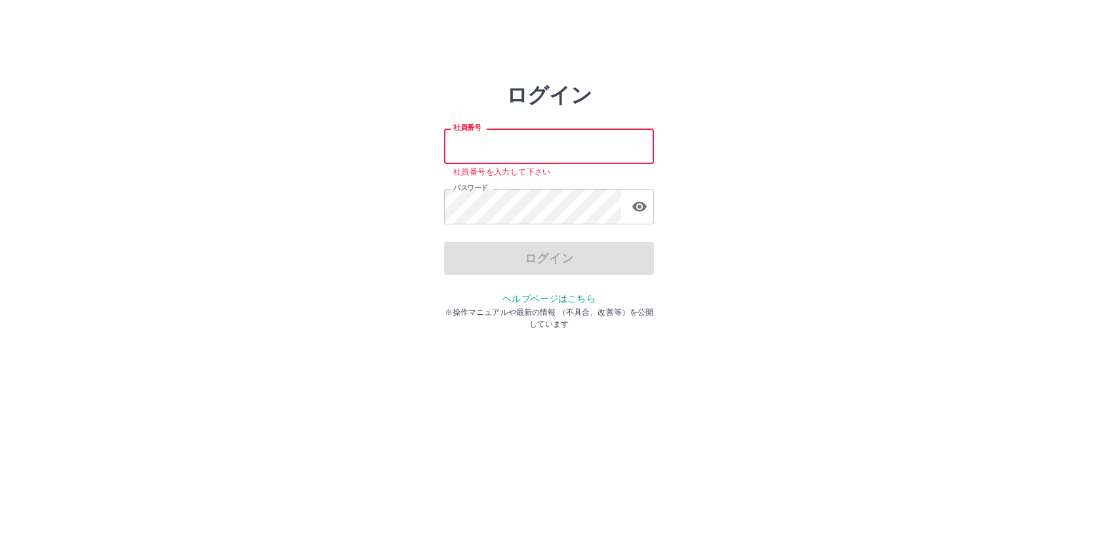
paste input "*******"
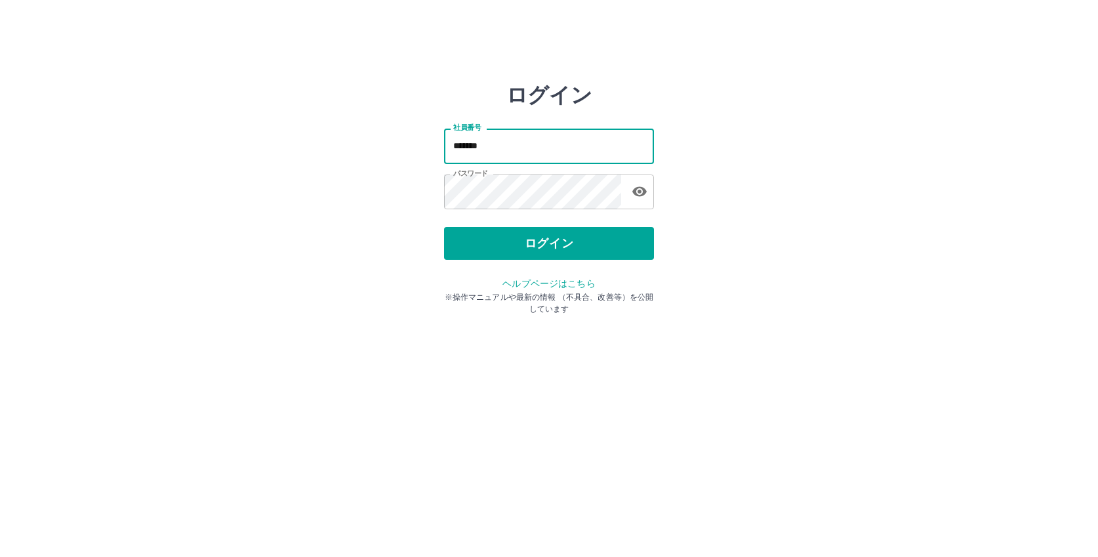
type input "*******"
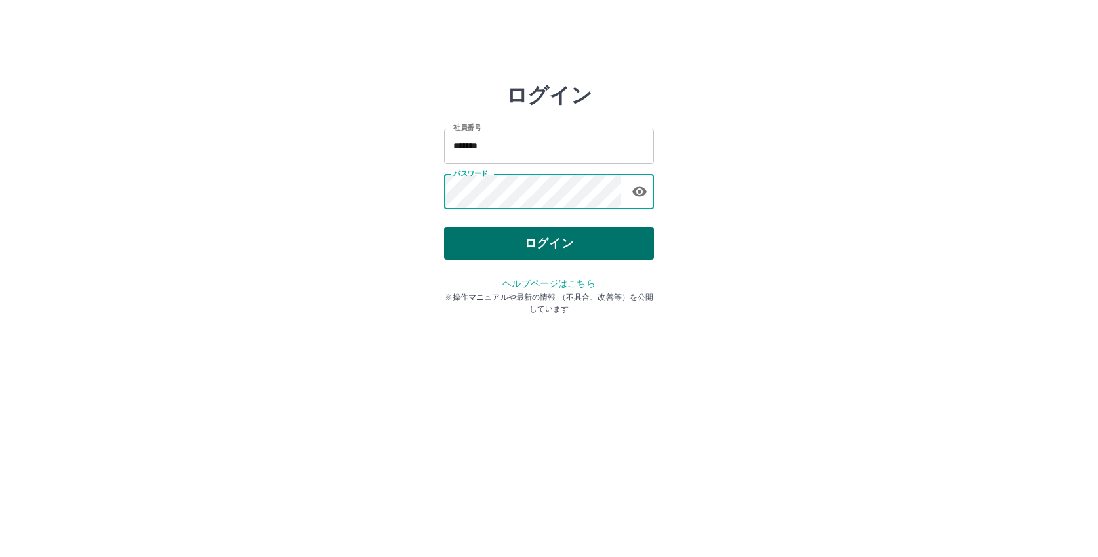
click at [513, 239] on button "ログイン" at bounding box center [549, 243] width 210 height 33
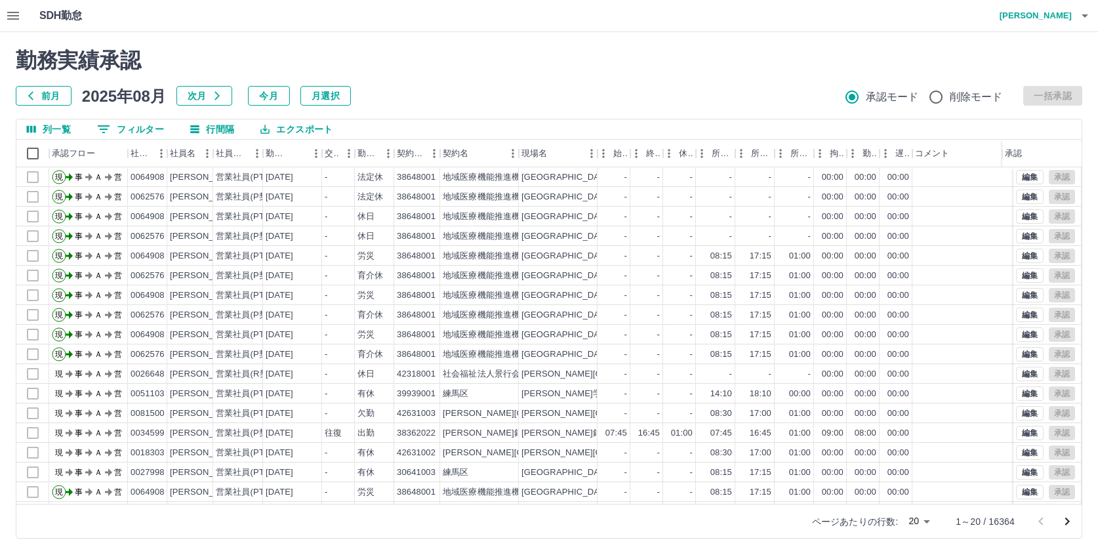
click at [11, 16] on icon "button" at bounding box center [13, 16] width 12 height 8
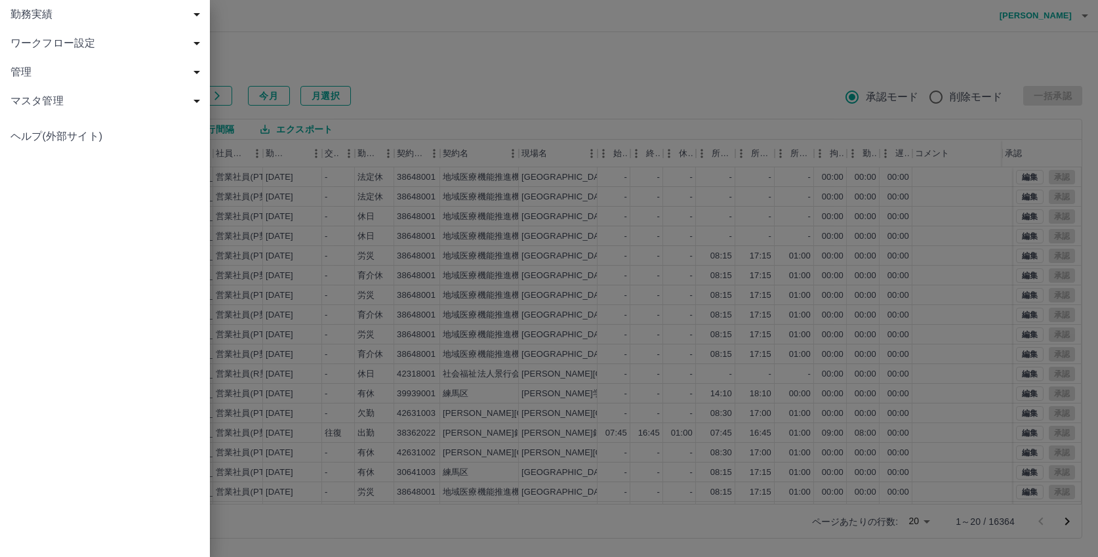
click at [21, 14] on span "勤務実績" at bounding box center [107, 15] width 194 height 16
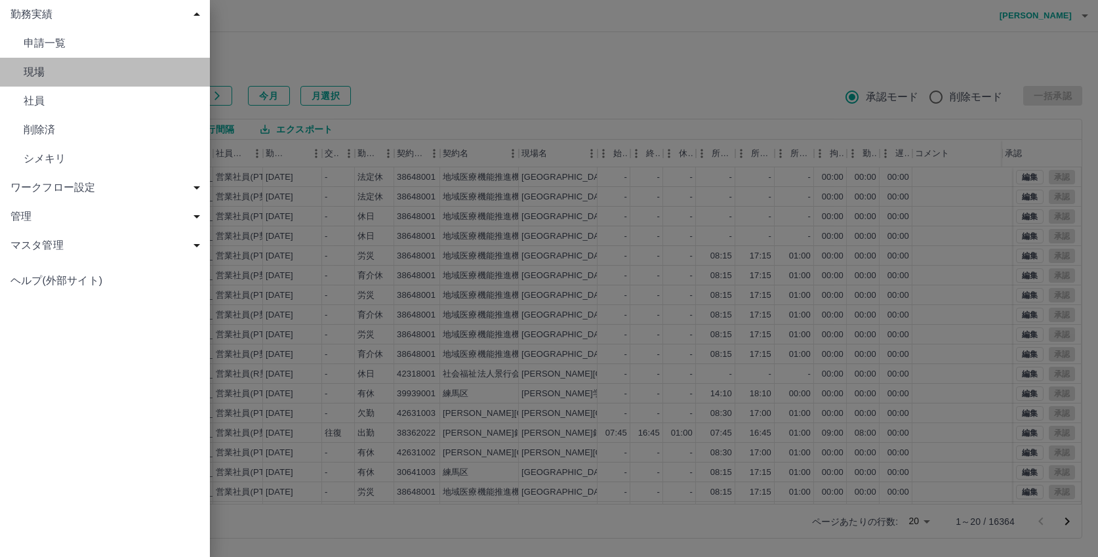
click at [47, 68] on span "現場" at bounding box center [112, 72] width 176 height 16
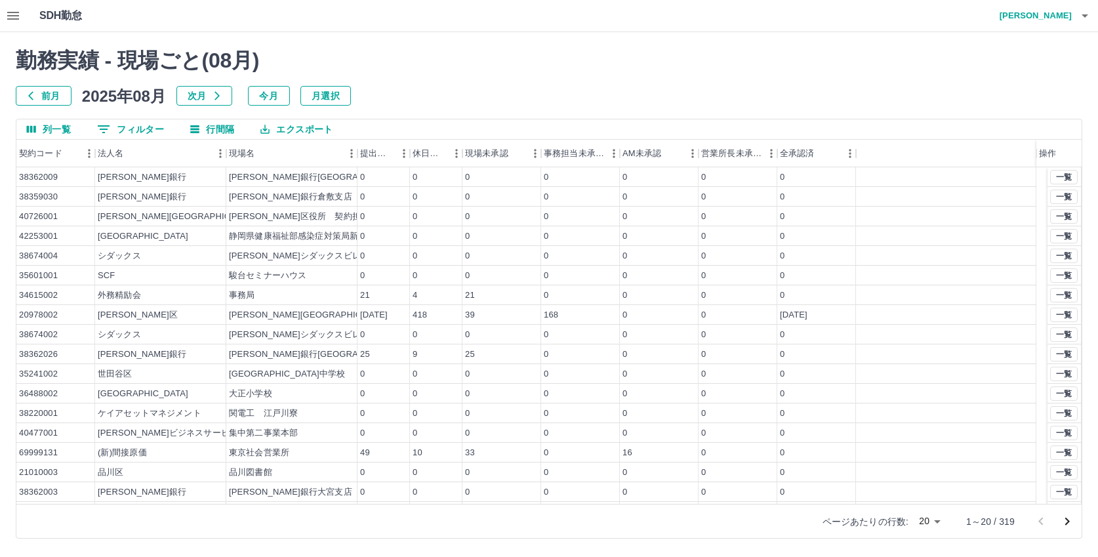
click at [132, 128] on div "勤務実績 - 現場ごと( 08 月) 前月 2025年08月 次月 今月 月選択 列一覧 0 フィルター 行間隔 エクスポート 契約コード 法人名 現場名 提…" at bounding box center [549, 293] width 1098 height 522
click at [132, 128] on button "0 フィルター" at bounding box center [131, 129] width 88 height 20
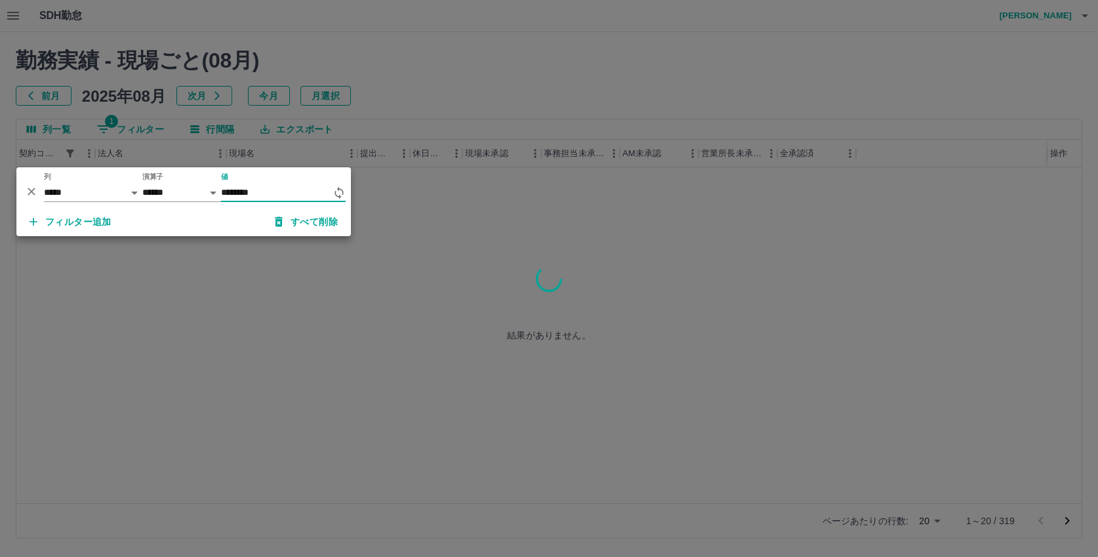
type input "********"
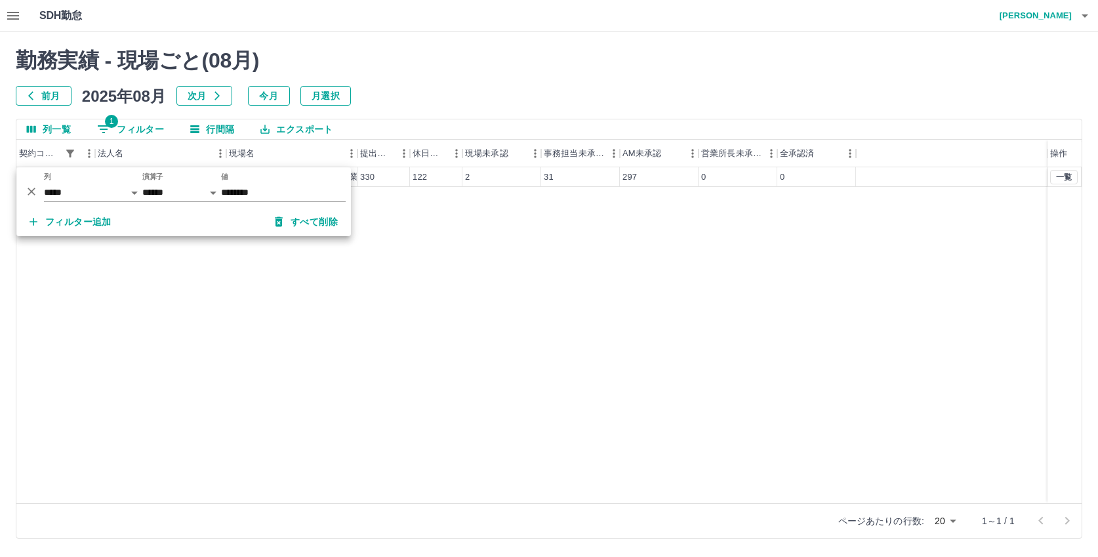
click at [446, 286] on div "43260001 内閣府 内閣府新庁舎（仮称）整備等事業（電話交換 330 122 2 31 297 0 0 一覧" at bounding box center [549, 335] width 1066 height 336
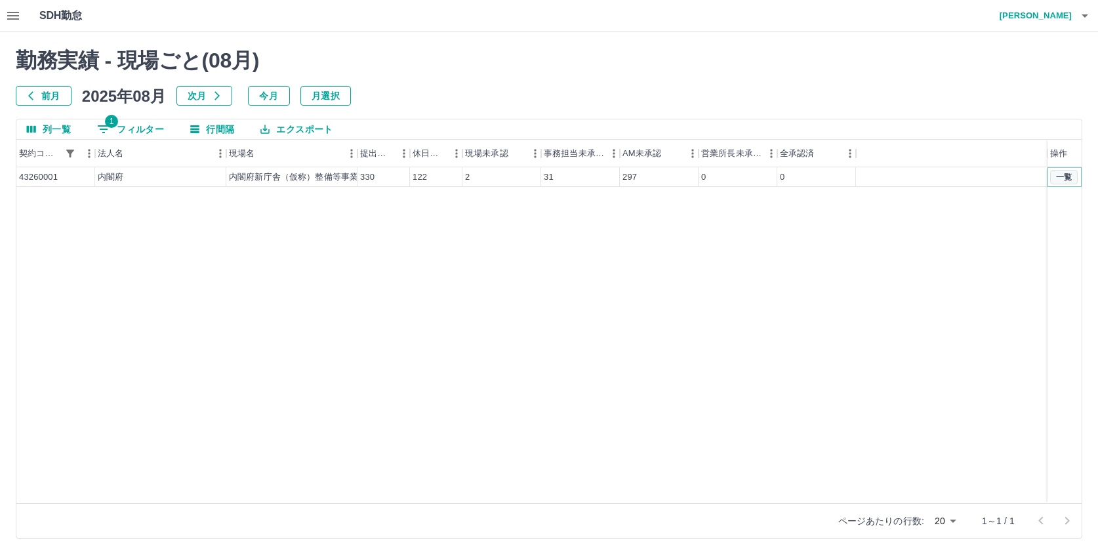
click at [1067, 175] on button "一覧" at bounding box center [1065, 177] width 28 height 14
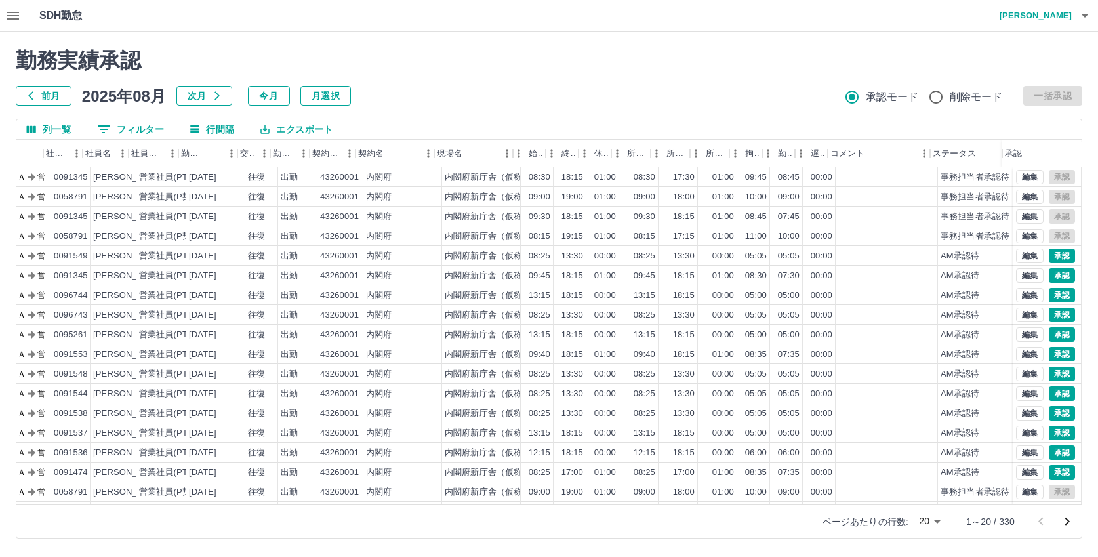
scroll to position [0, 91]
click at [988, 153] on button "メニュー" at bounding box center [997, 154] width 20 height 20
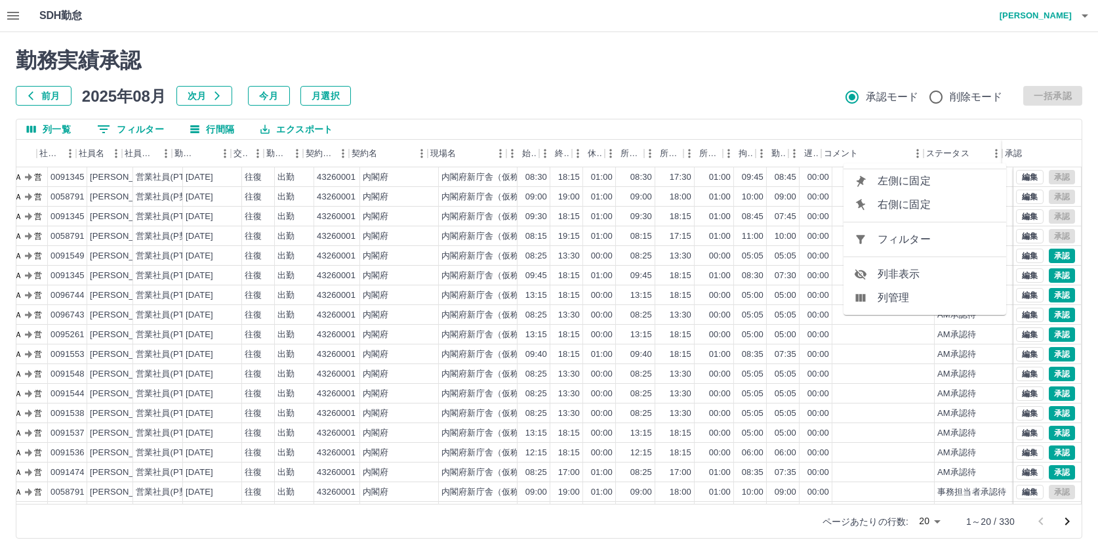
click at [915, 243] on span "フィルター" at bounding box center [937, 240] width 118 height 16
select select "**********"
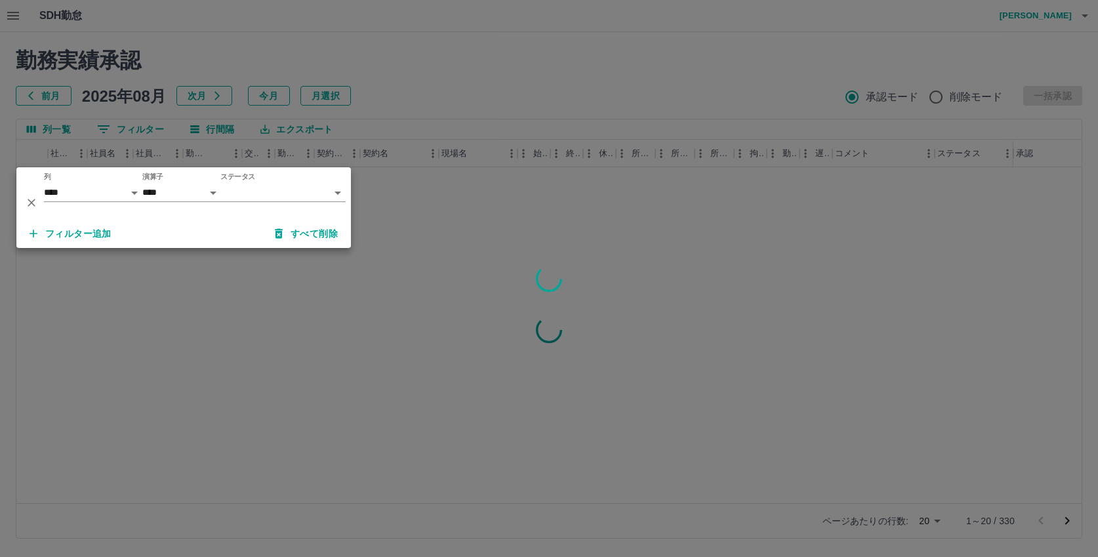
scroll to position [0, 80]
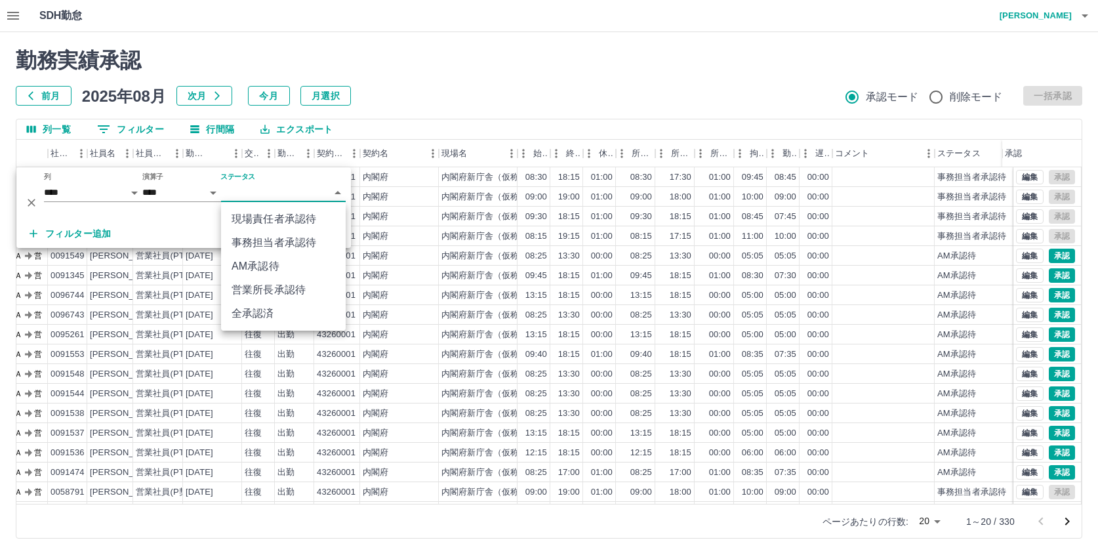
click at [250, 194] on body "SDH勤怠 [PERSON_NAME] 勤務実績承認 前月 [DATE] 次月 今月 月選択 承認モード 削除モード 一括承認 列一覧 0 フィルター 行間隔…" at bounding box center [549, 277] width 1098 height 554
click at [260, 268] on li "AM承認待" at bounding box center [283, 267] width 125 height 24
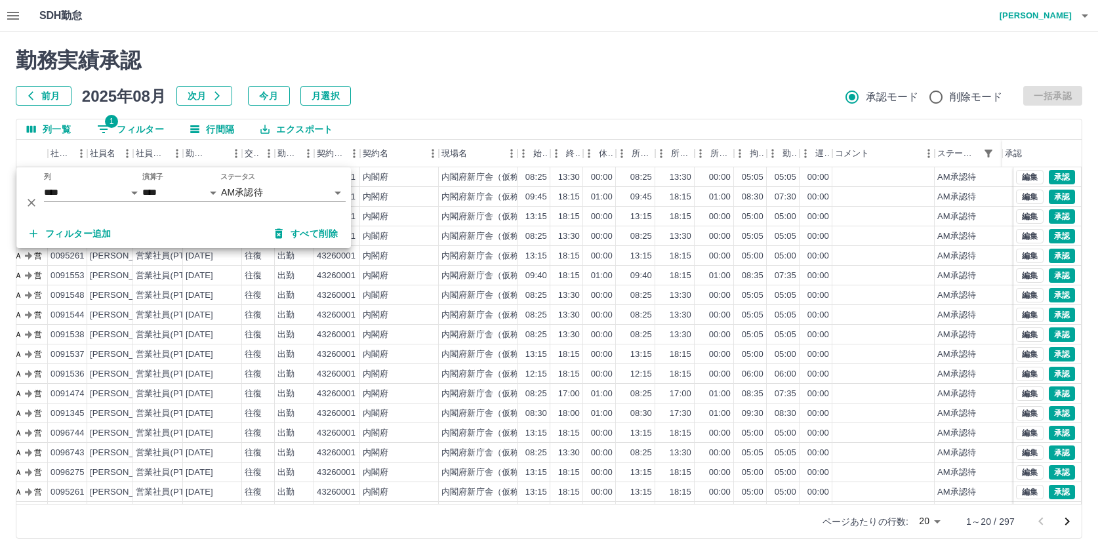
click at [713, 70] on h2 "勤務実績承認" at bounding box center [549, 60] width 1067 height 25
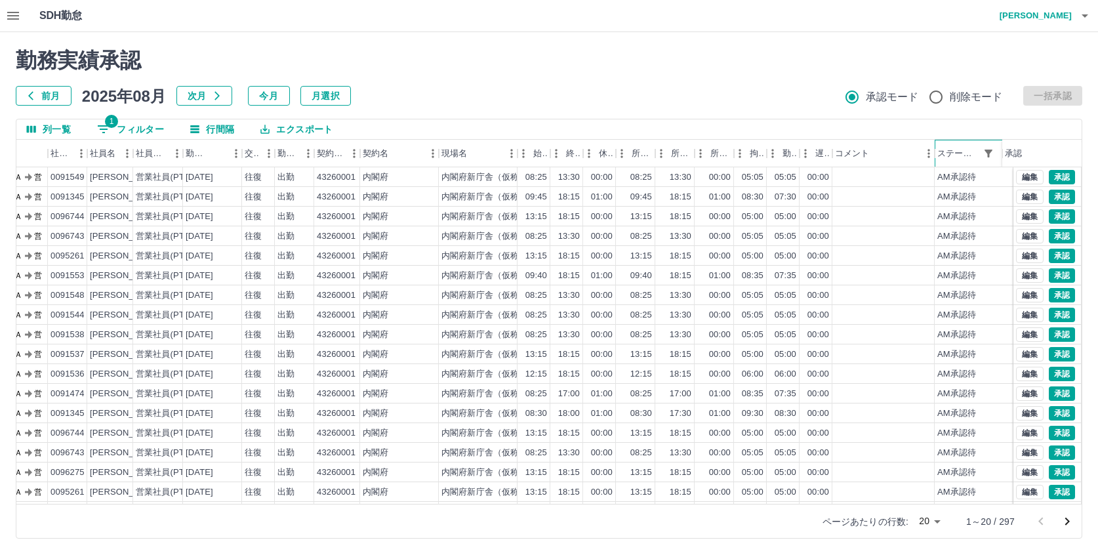
scroll to position [68, 80]
click at [1069, 524] on icon "次のページへ" at bounding box center [1068, 522] width 16 height 16
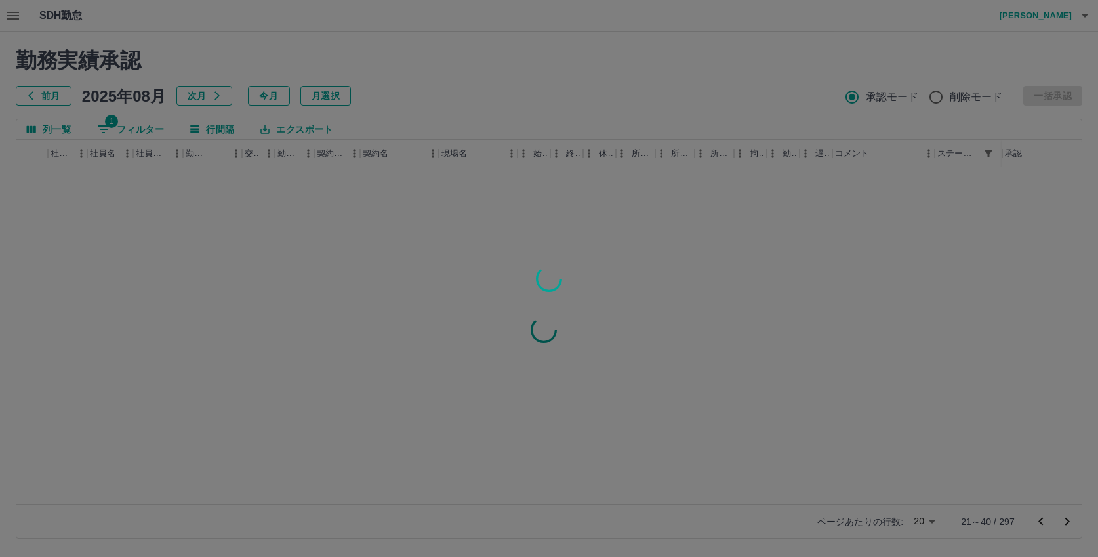
scroll to position [0, 80]
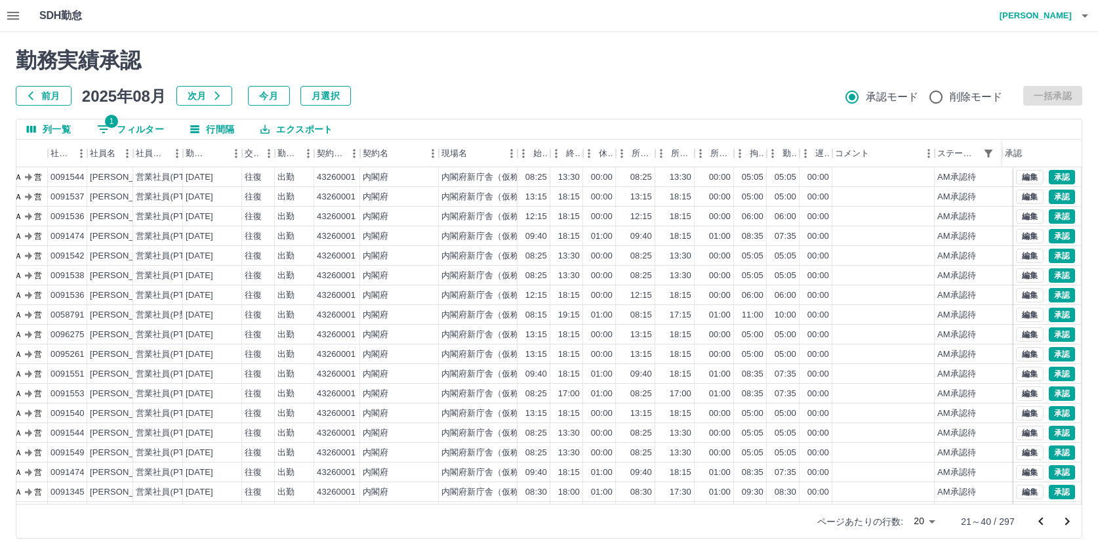
click at [1069, 524] on icon "次のページへ" at bounding box center [1068, 522] width 16 height 16
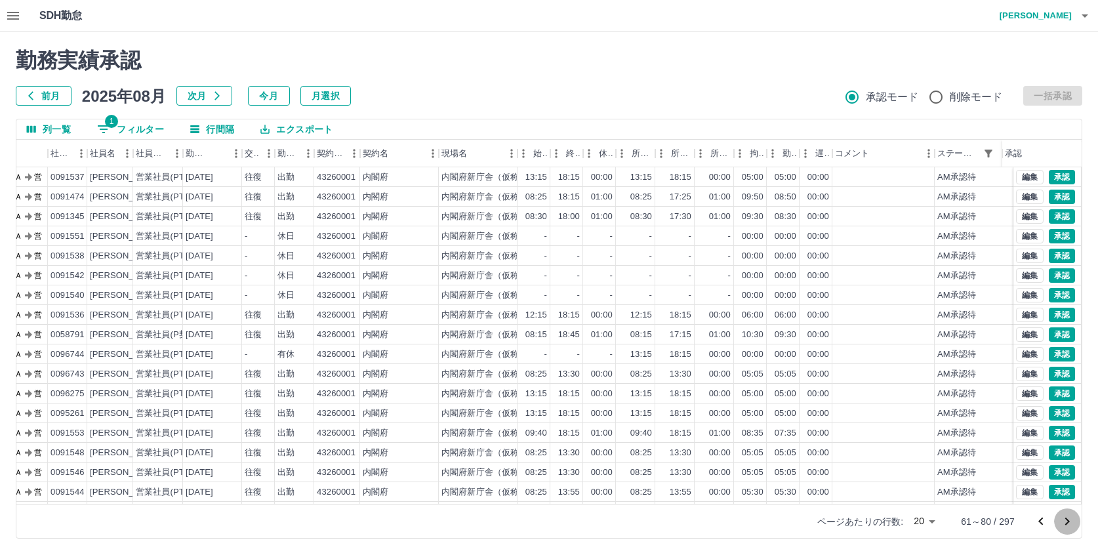
click at [1069, 524] on icon "次のページへ" at bounding box center [1068, 522] width 16 height 16
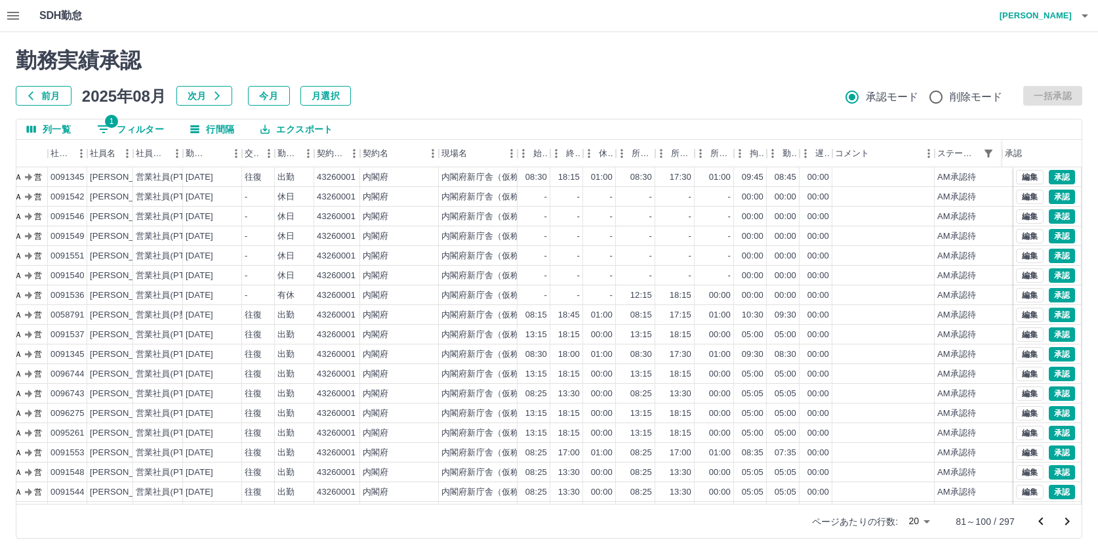
click at [1069, 524] on icon "次のページへ" at bounding box center [1068, 522] width 16 height 16
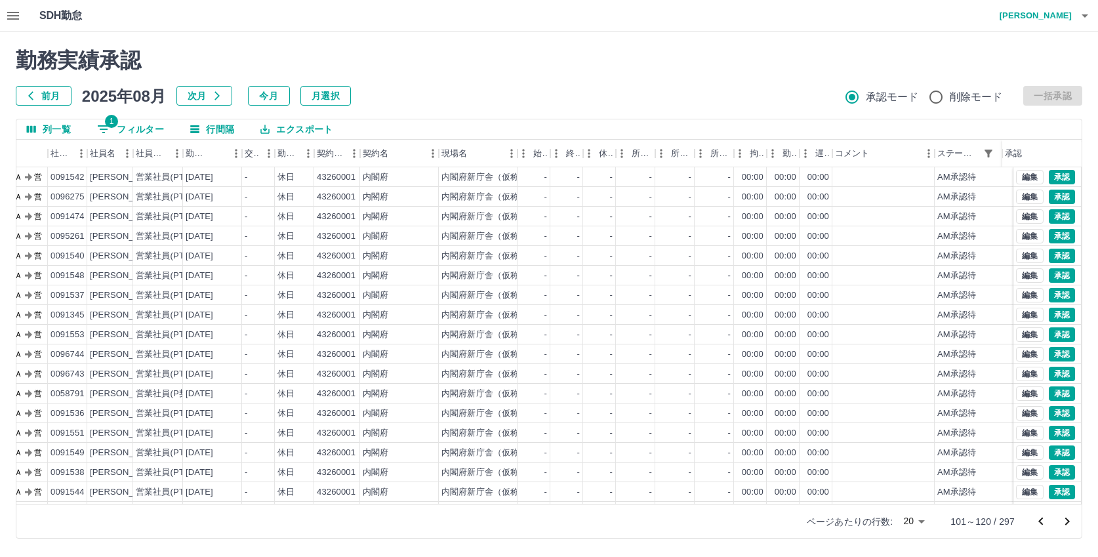
click at [1069, 524] on icon "次のページへ" at bounding box center [1068, 522] width 16 height 16
click at [1066, 522] on icon "次のページへ" at bounding box center [1068, 522] width 16 height 16
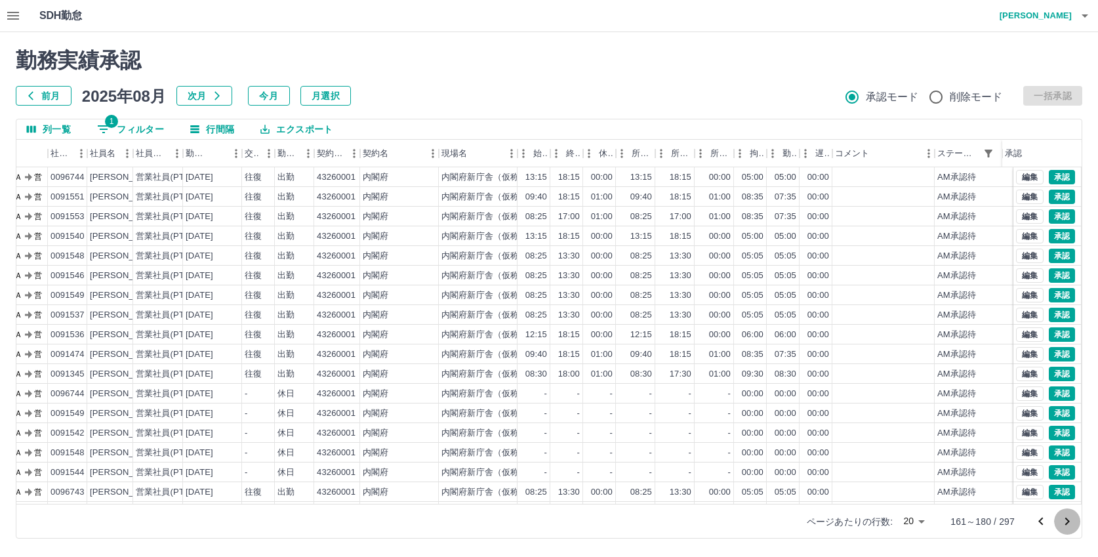
click at [1066, 522] on icon "次のページへ" at bounding box center [1068, 522] width 16 height 16
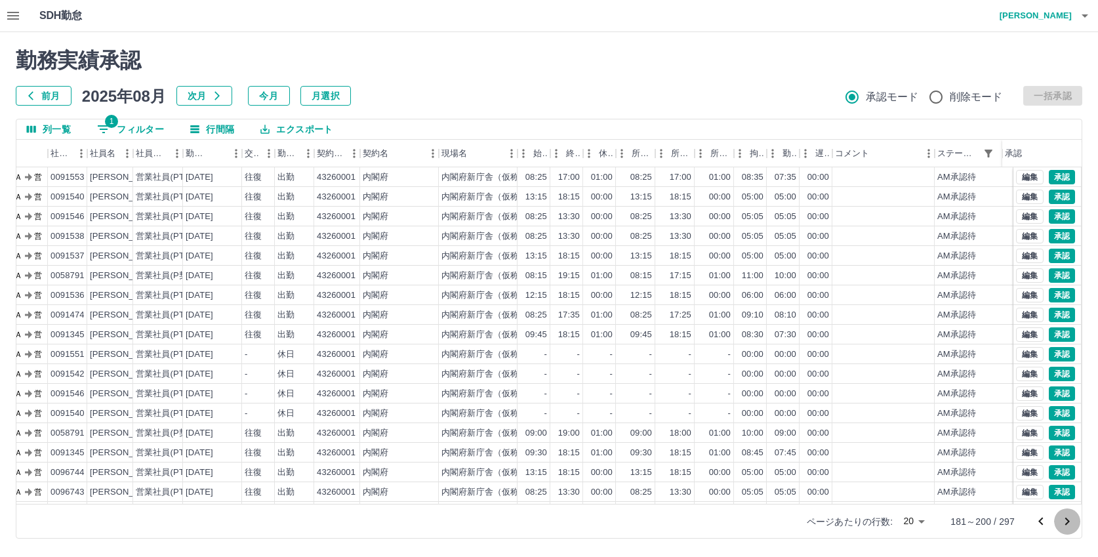
click at [1066, 522] on icon "次のページへ" at bounding box center [1068, 522] width 16 height 16
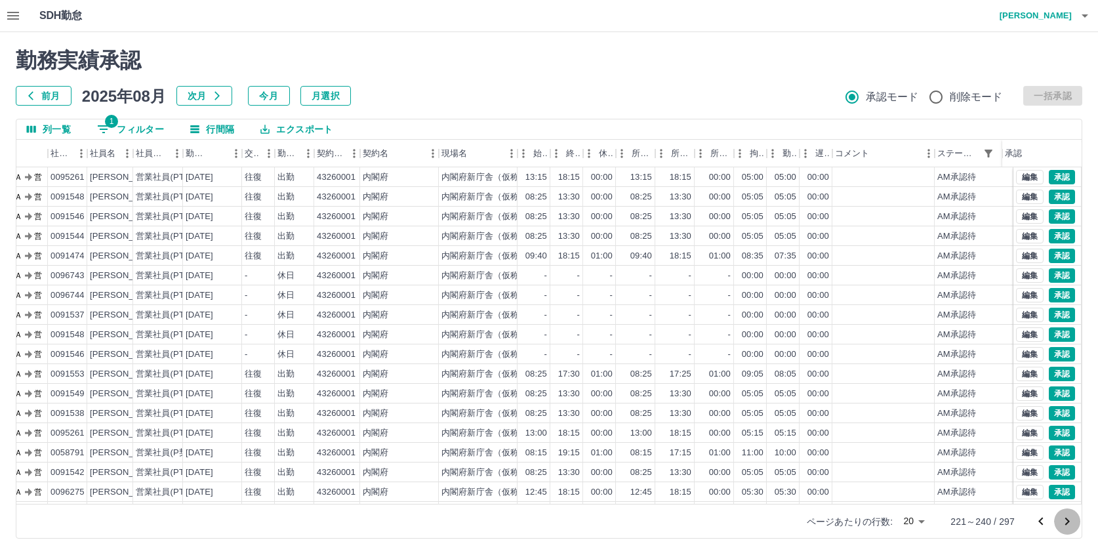
click at [1066, 522] on icon "次のページへ" at bounding box center [1068, 522] width 16 height 16
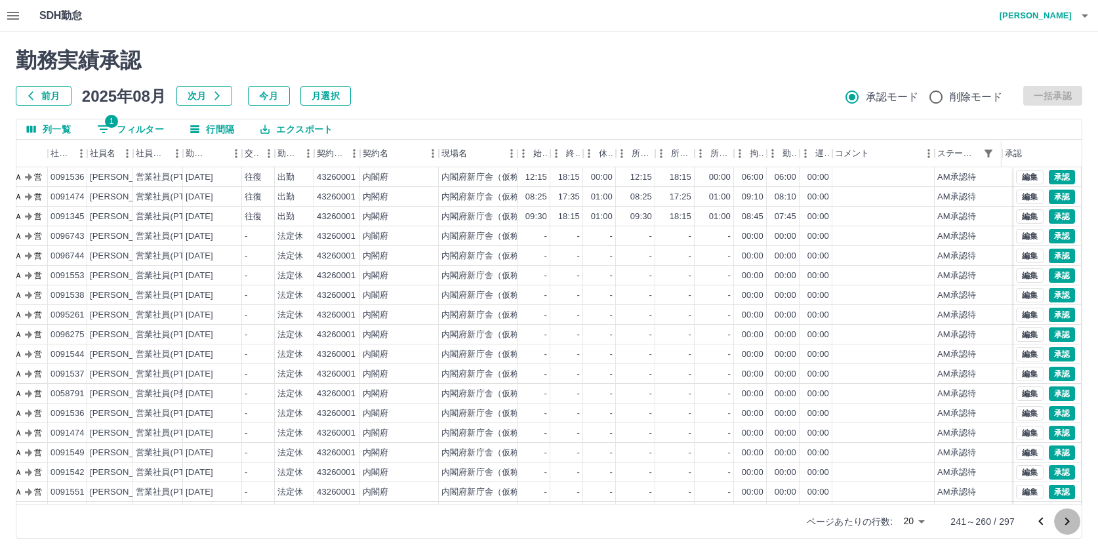
click at [1066, 522] on icon "次のページへ" at bounding box center [1068, 522] width 16 height 16
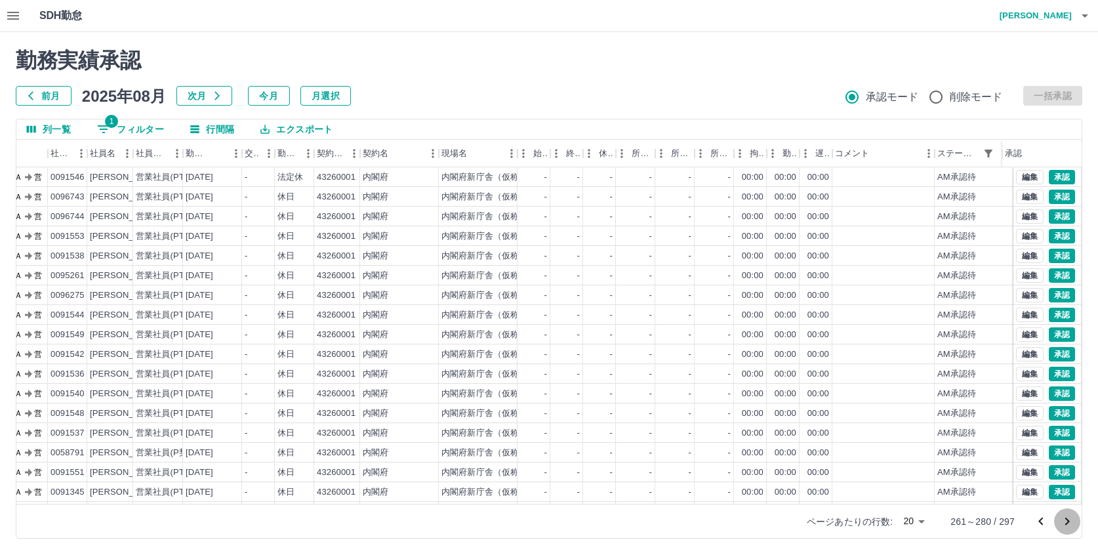
click at [1066, 522] on icon "次のページへ" at bounding box center [1068, 522] width 16 height 16
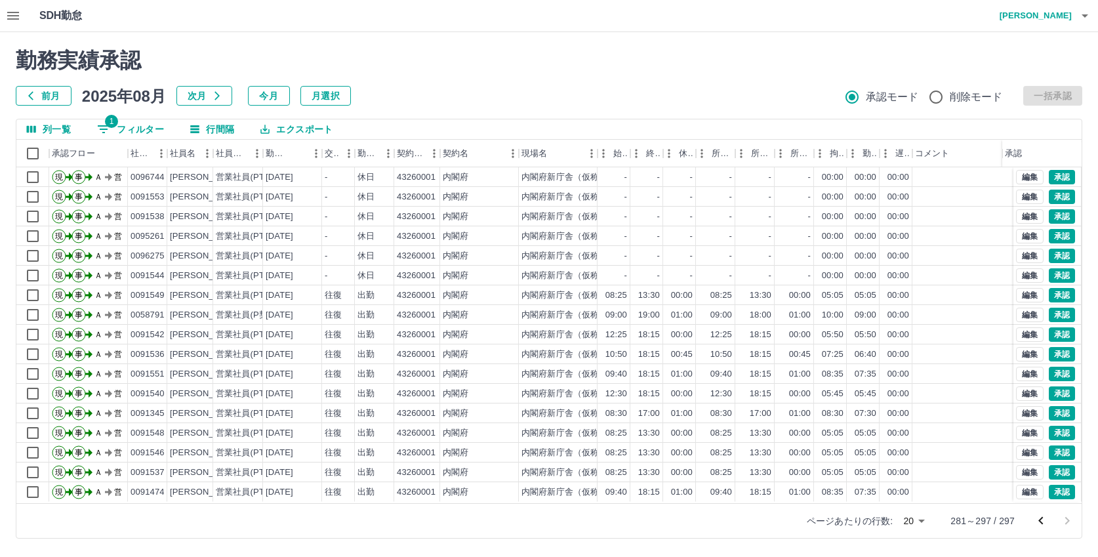
scroll to position [0, 0]
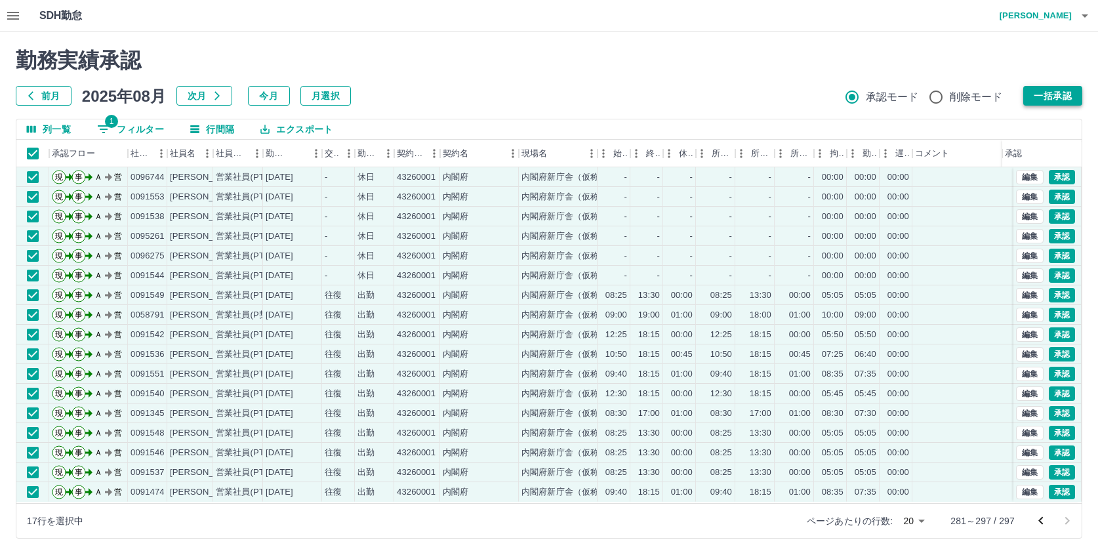
click at [1050, 94] on button "一括承認" at bounding box center [1053, 96] width 59 height 20
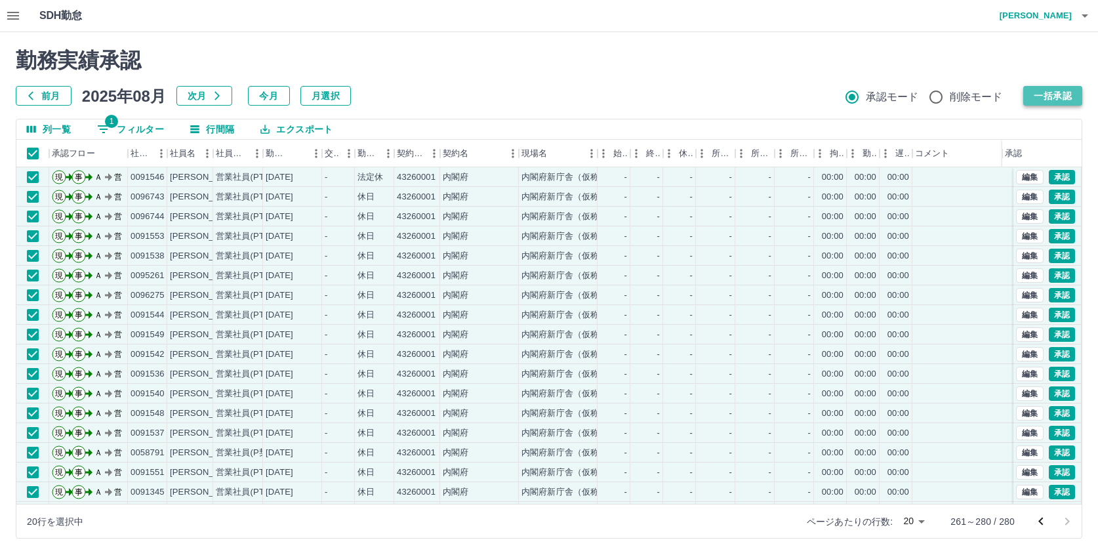
click at [1057, 98] on button "一括承認" at bounding box center [1053, 96] width 59 height 20
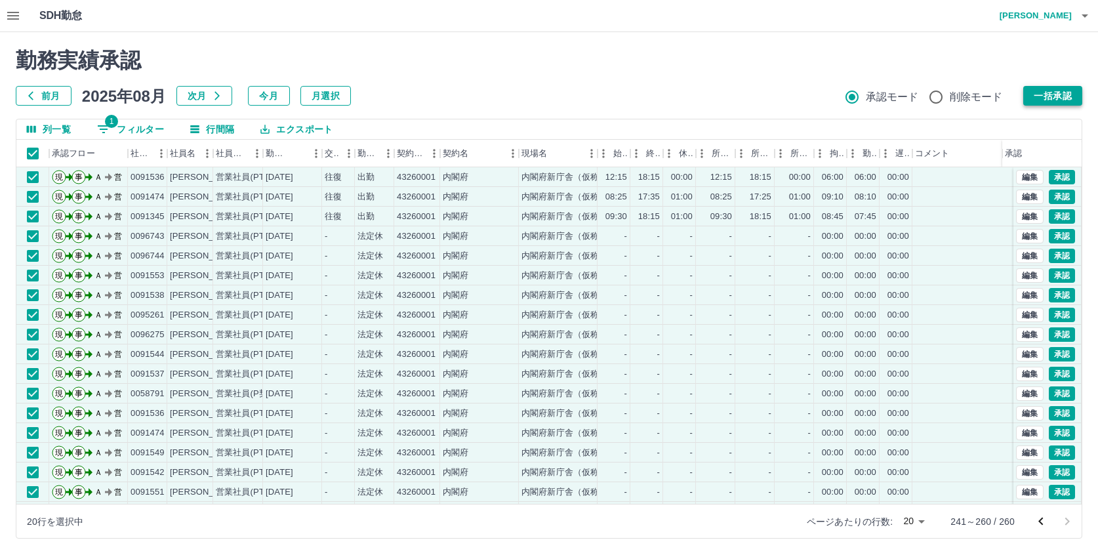
click at [1058, 93] on button "一括承認" at bounding box center [1053, 96] width 59 height 20
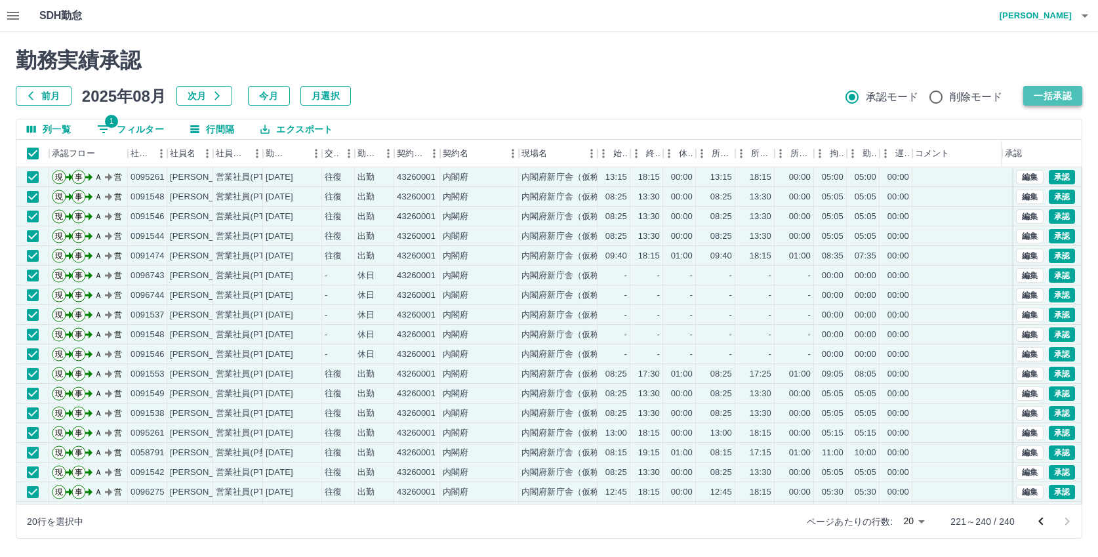
click at [1050, 87] on button "一括承認" at bounding box center [1053, 96] width 59 height 20
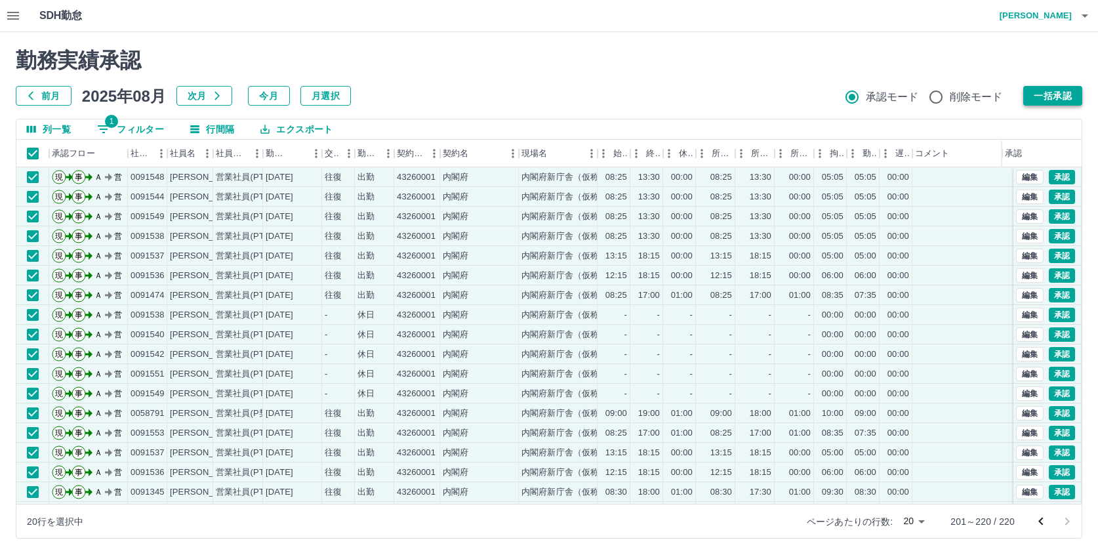
click at [1053, 94] on button "一括承認" at bounding box center [1053, 96] width 59 height 20
click at [1040, 94] on button "一括承認" at bounding box center [1053, 96] width 59 height 20
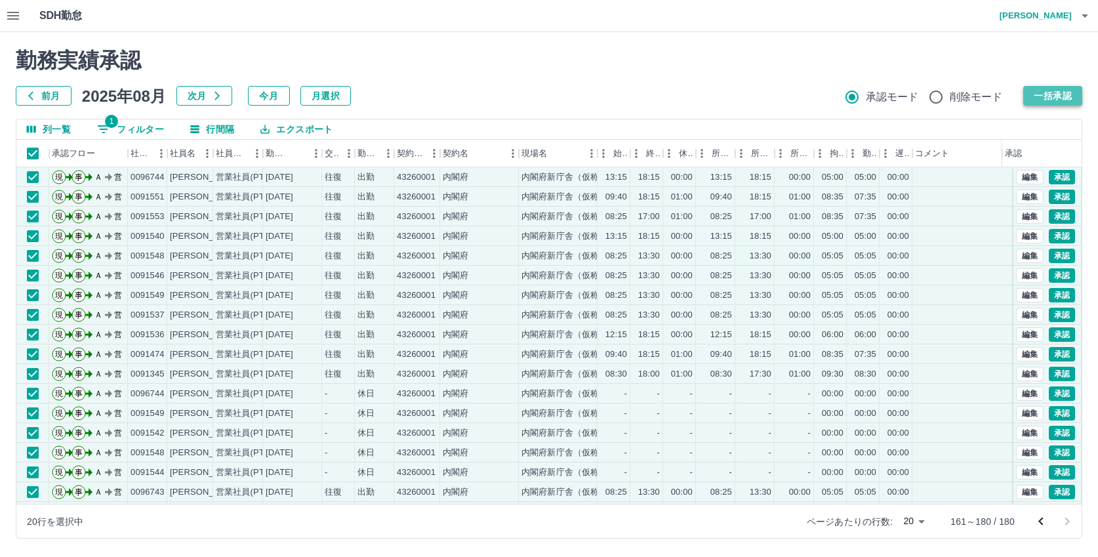
click at [1044, 96] on button "一括承認" at bounding box center [1053, 96] width 59 height 20
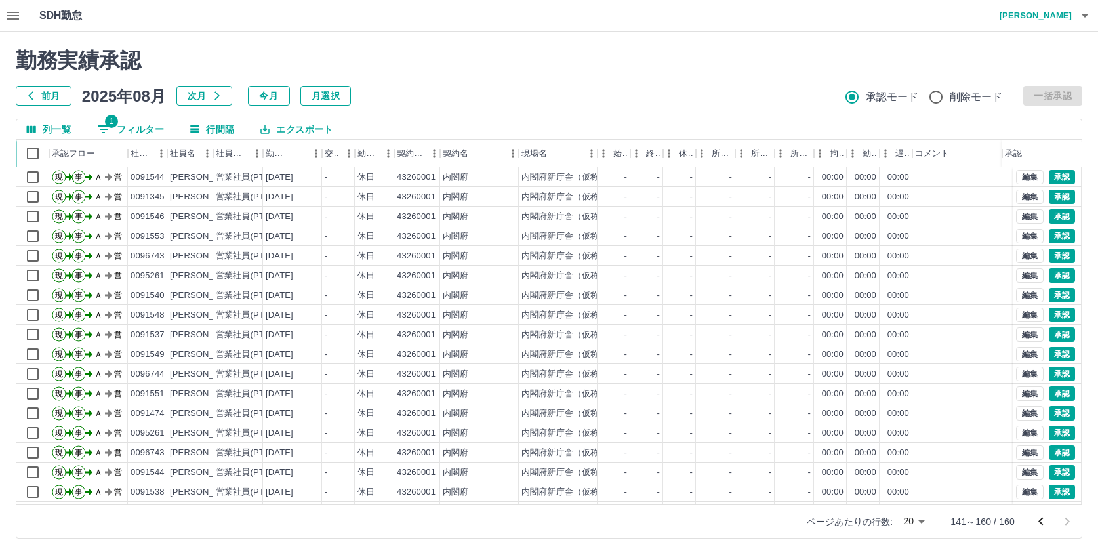
click at [41, 155] on icon at bounding box center [49, 154] width 16 height 16
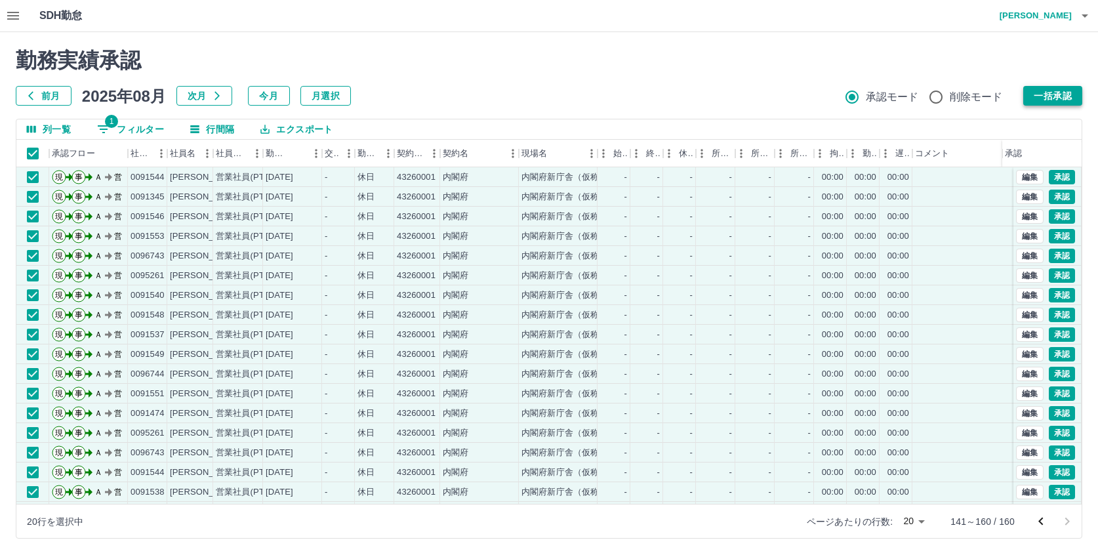
click at [1047, 96] on button "一括承認" at bounding box center [1053, 96] width 59 height 20
click at [1062, 98] on button "一括承認" at bounding box center [1053, 96] width 59 height 20
click at [1036, 96] on button "一括承認" at bounding box center [1053, 96] width 59 height 20
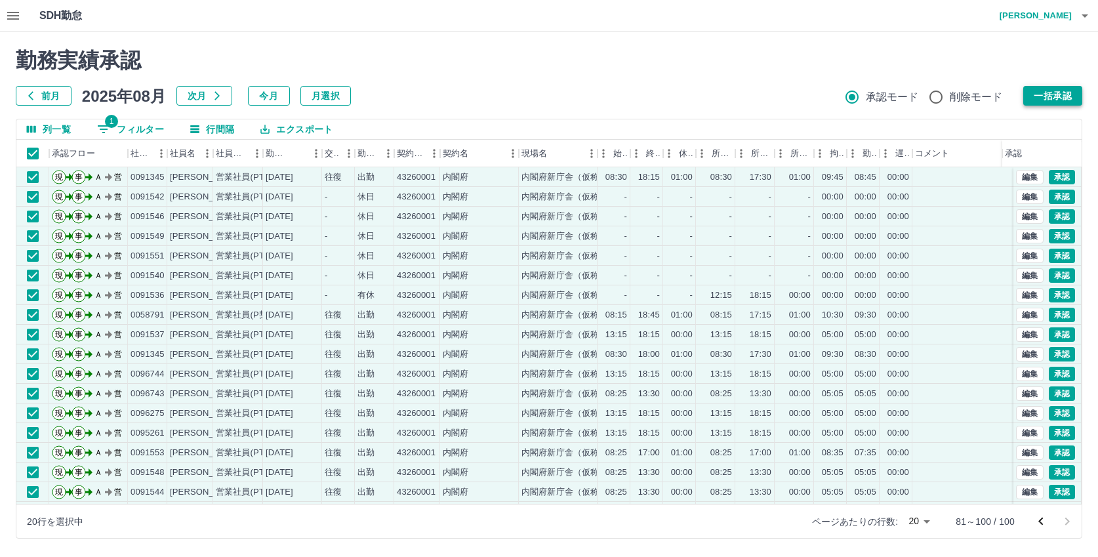
click at [1066, 96] on button "一括承認" at bounding box center [1053, 96] width 59 height 20
click at [1058, 96] on button "一括承認" at bounding box center [1053, 96] width 59 height 20
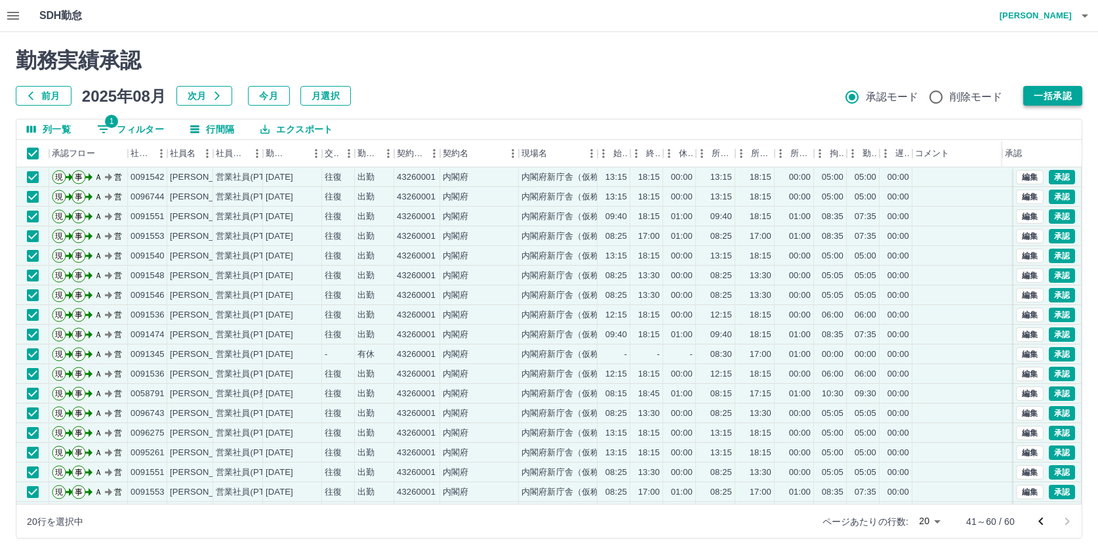
click at [1042, 97] on button "一括承認" at bounding box center [1053, 96] width 59 height 20
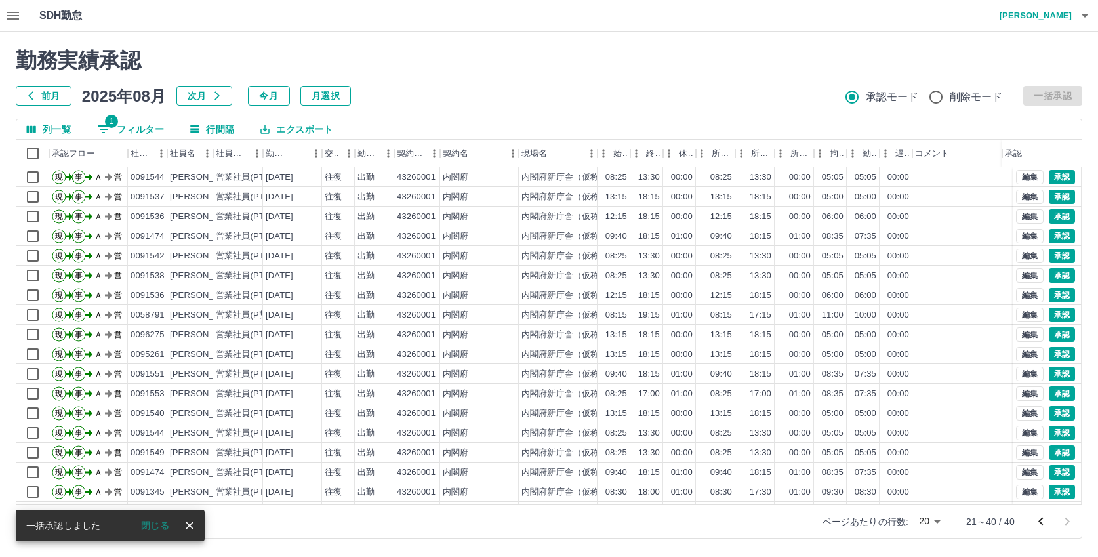
scroll to position [68, 0]
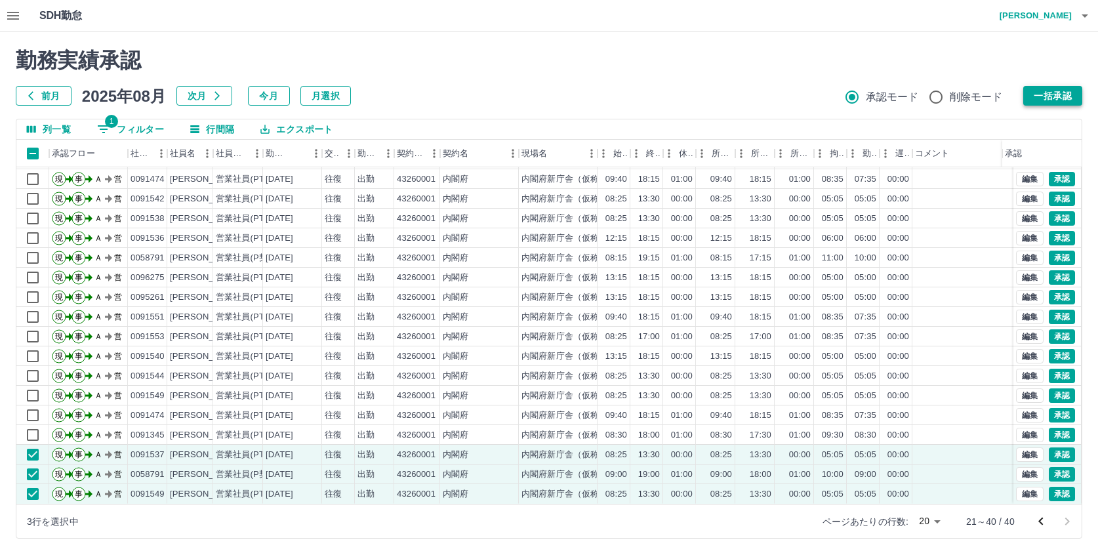
click at [1054, 97] on button "一括承認" at bounding box center [1053, 96] width 59 height 20
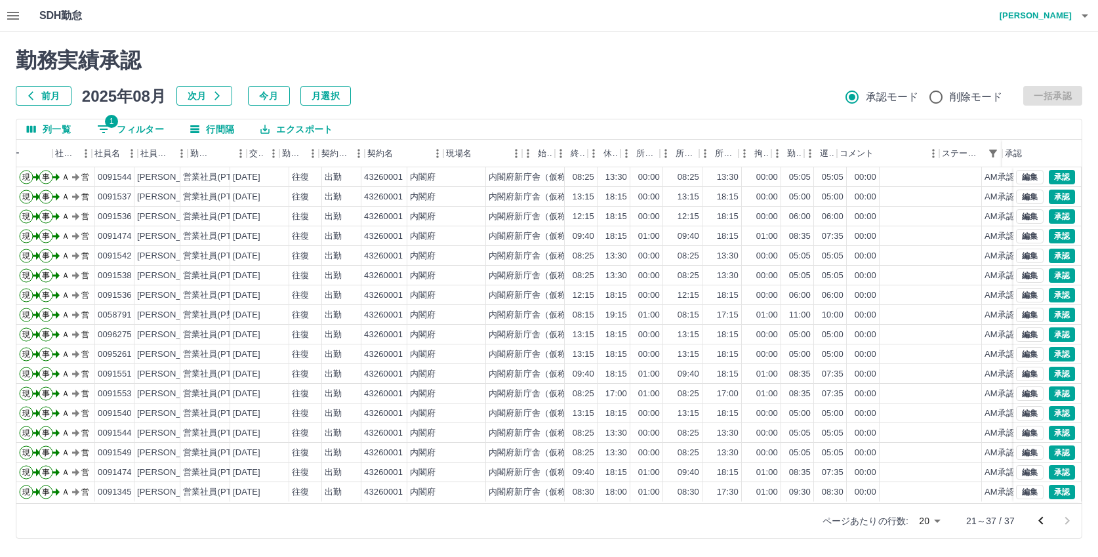
scroll to position [0, 91]
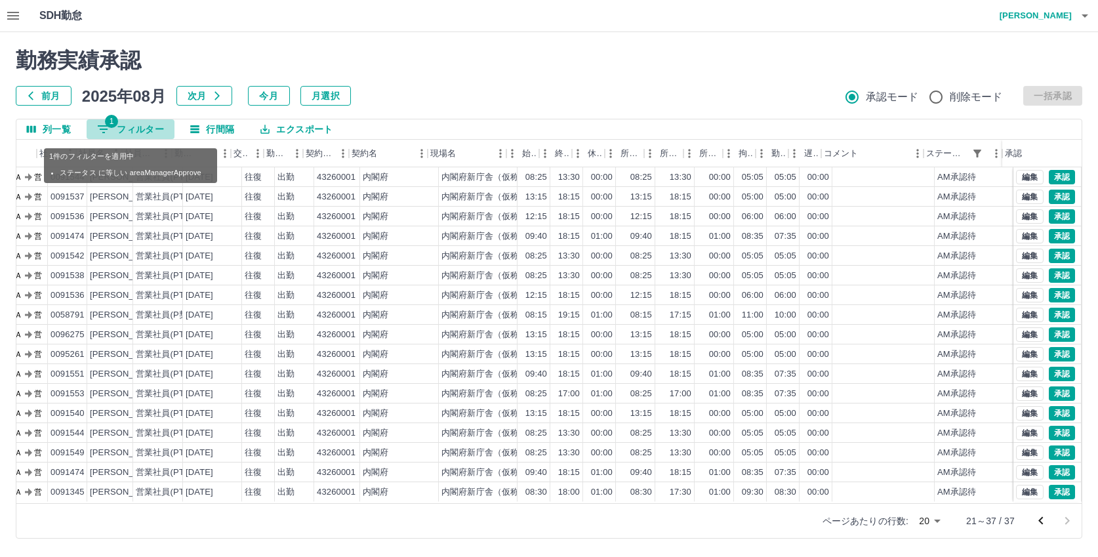
click at [149, 135] on button "1 フィルター" at bounding box center [131, 129] width 88 height 20
select select "**********"
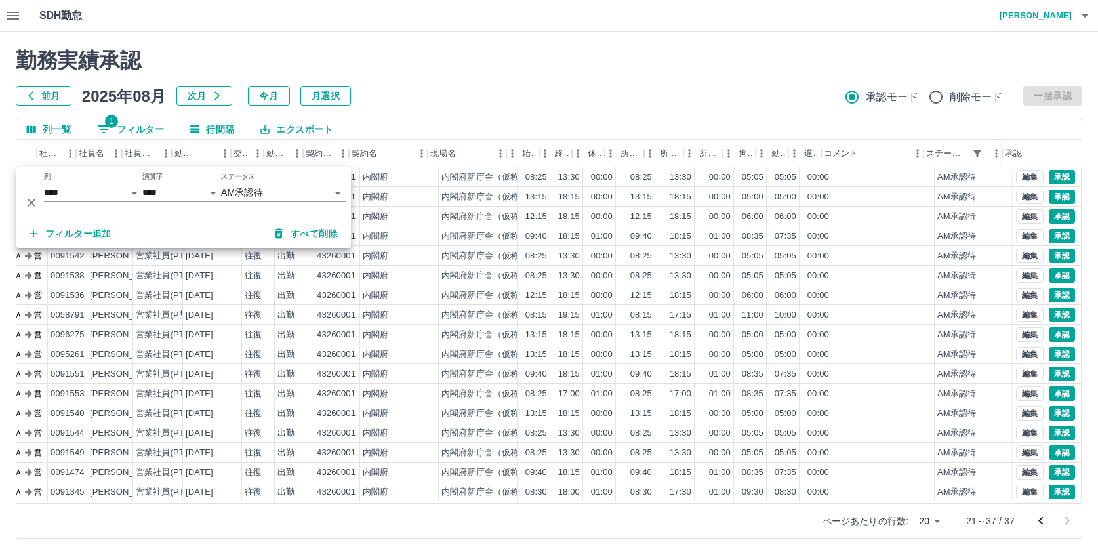
click at [251, 192] on body "SDH勤怠 大胡田　陽祐 勤務実績承認 前月 2025年08月 次月 今月 月選択 承認モード 削除モード 一括承認 列一覧 1 フィルター 行間隔 エクスポ…" at bounding box center [549, 277] width 1098 height 554
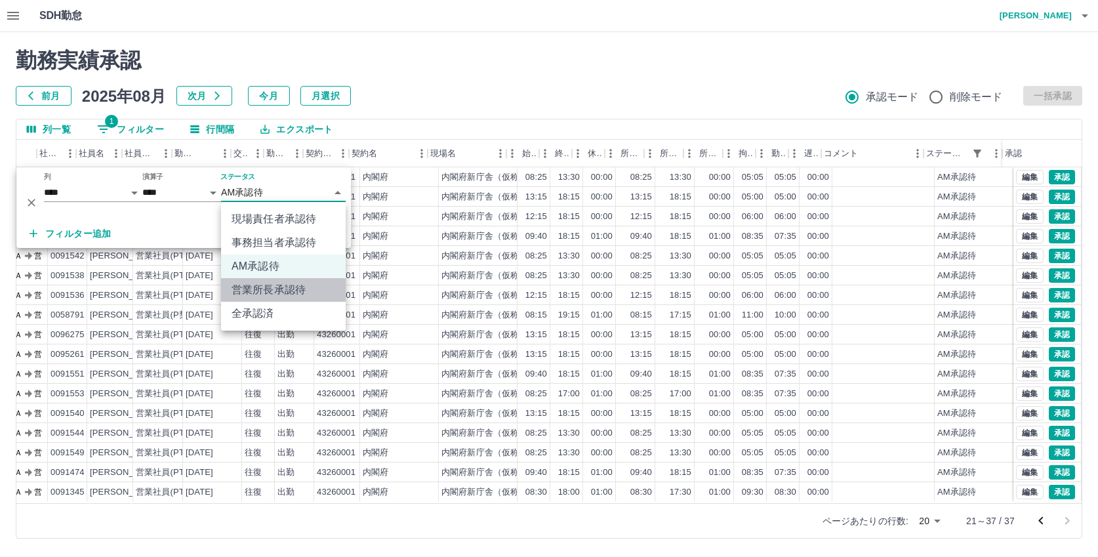
click at [266, 293] on li "営業所長承認待" at bounding box center [283, 290] width 125 height 24
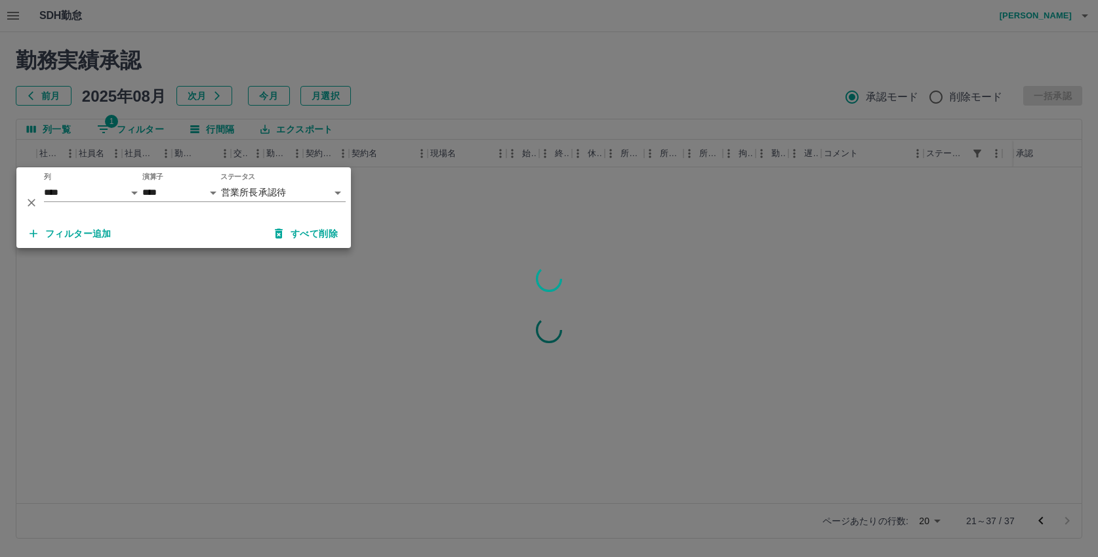
scroll to position [0, 80]
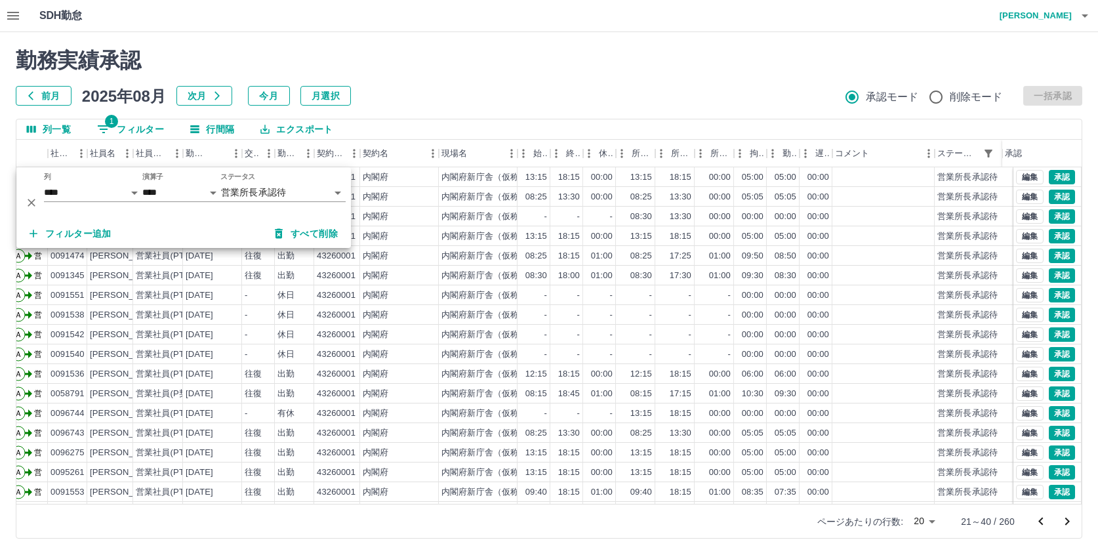
click at [625, 71] on h2 "勤務実績承認" at bounding box center [549, 60] width 1067 height 25
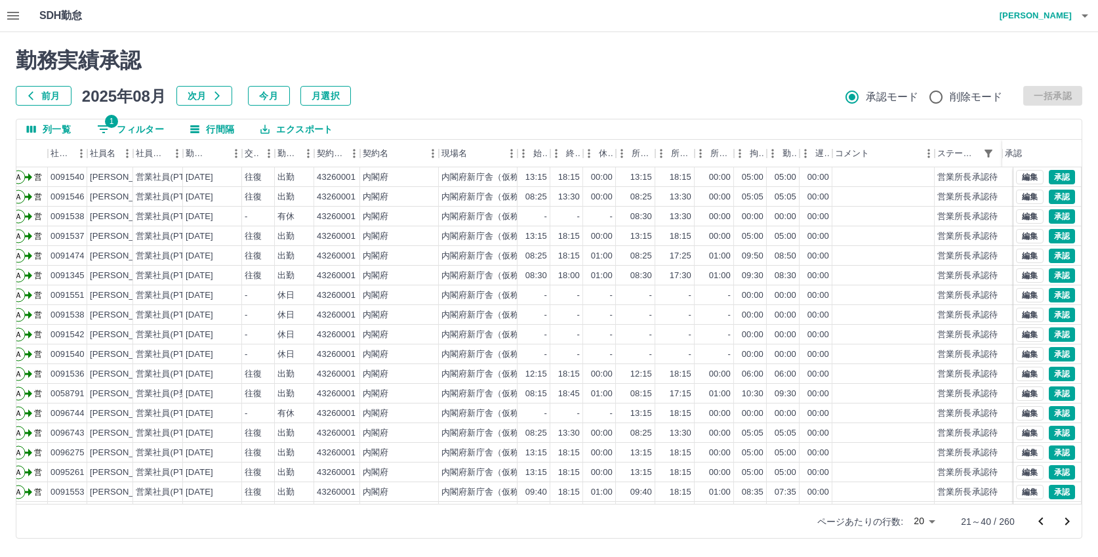
click at [1070, 524] on icon "次のページへ" at bounding box center [1068, 522] width 16 height 16
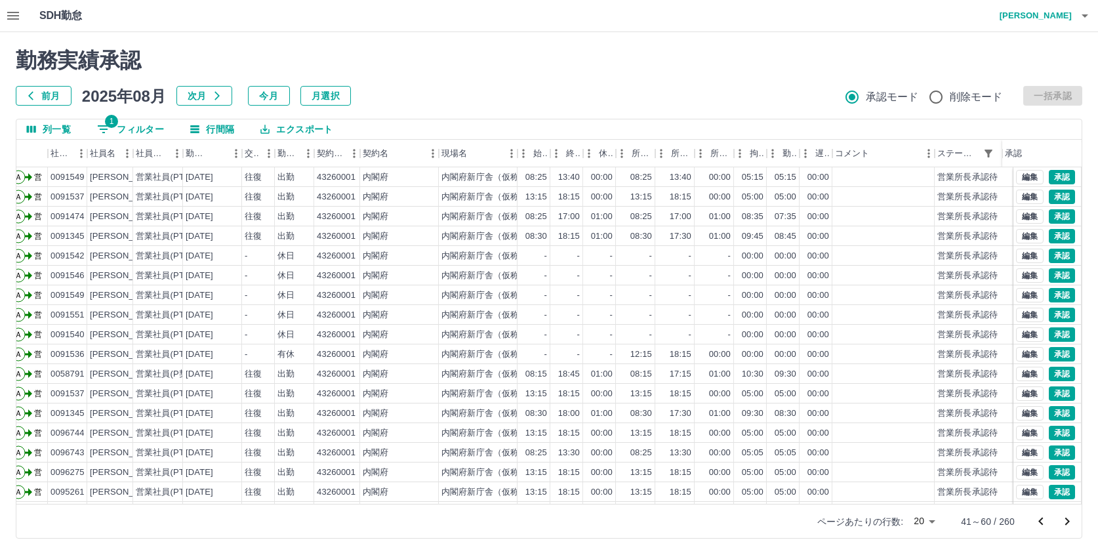
click at [1070, 524] on icon "次のページへ" at bounding box center [1068, 522] width 16 height 16
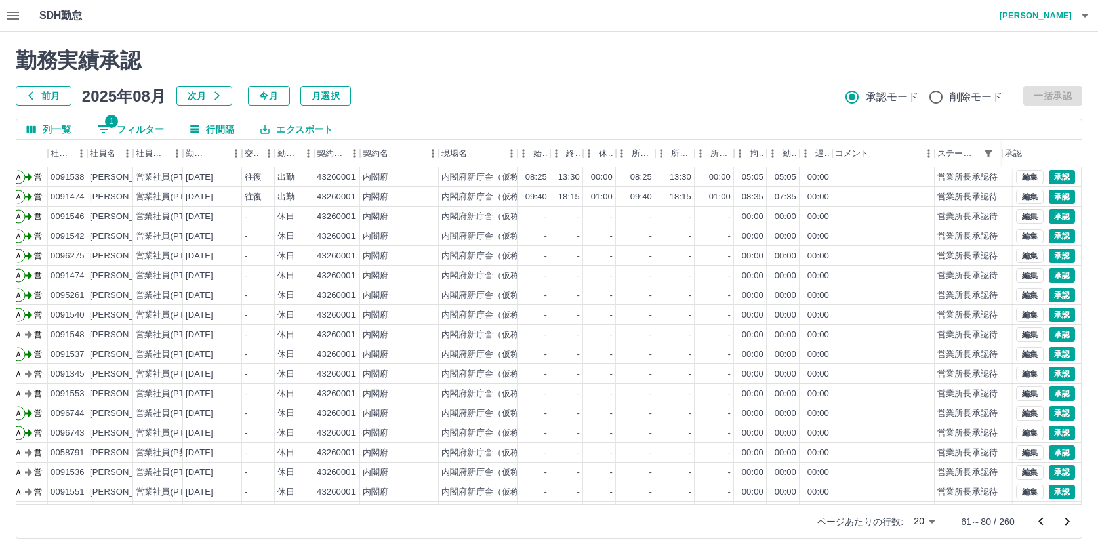
click at [1070, 524] on icon "次のページへ" at bounding box center [1068, 522] width 16 height 16
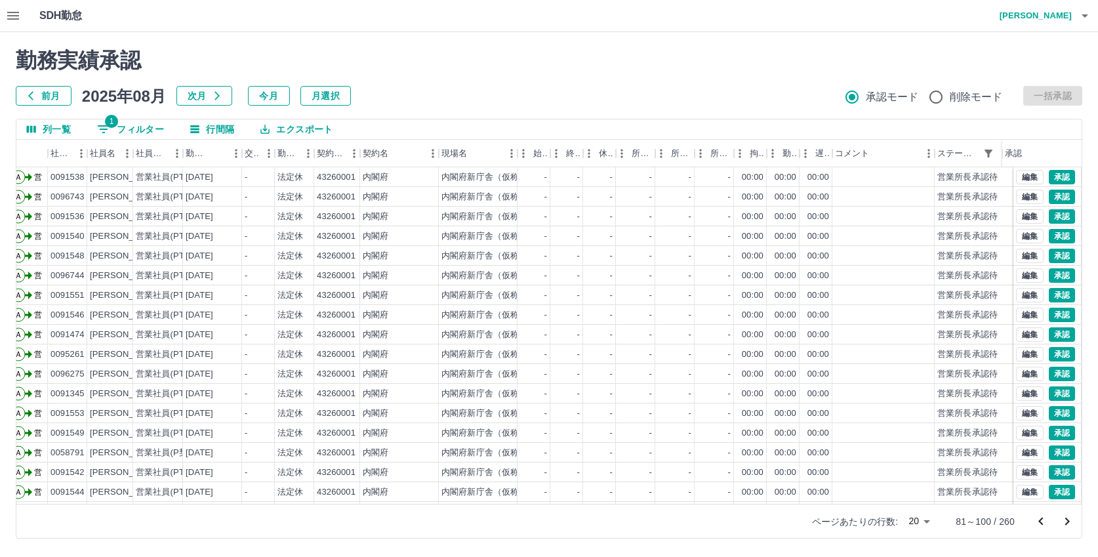
click at [1069, 522] on icon "次のページへ" at bounding box center [1068, 522] width 5 height 8
click at [1069, 520] on icon "次のページへ" at bounding box center [1068, 522] width 16 height 16
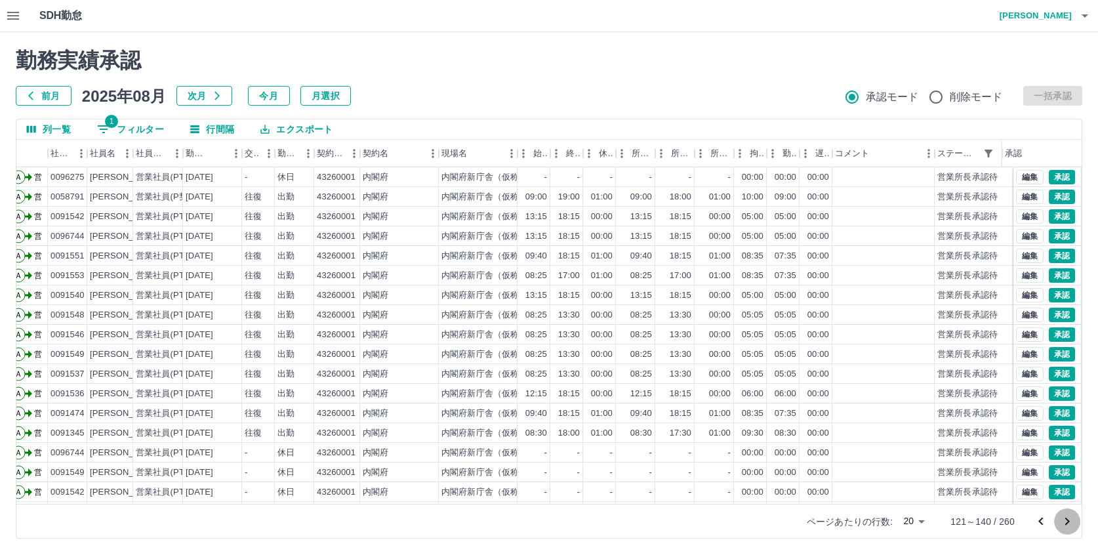
click at [1069, 520] on icon "次のページへ" at bounding box center [1068, 522] width 16 height 16
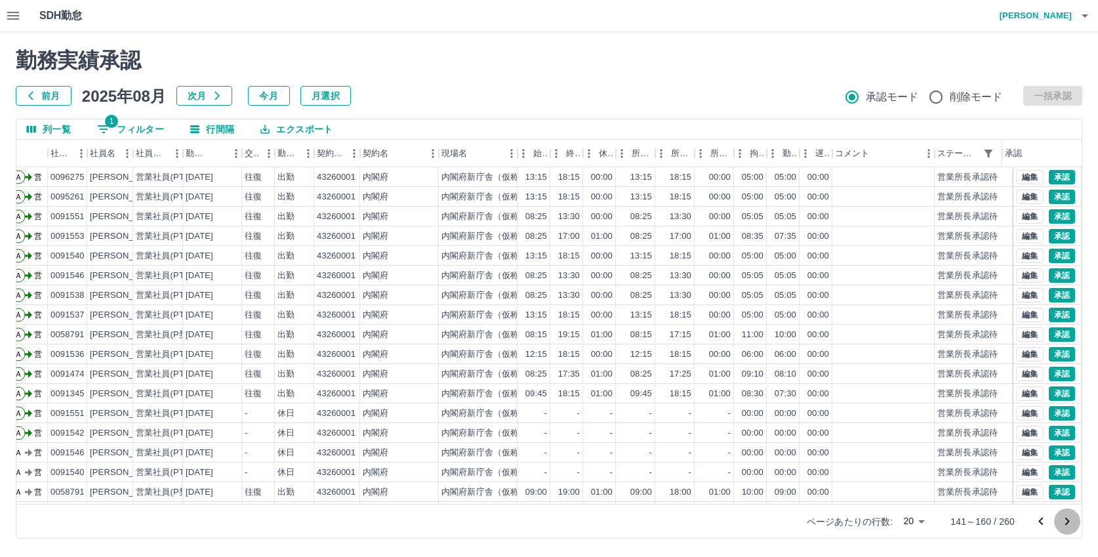
click at [1069, 520] on icon "次のページへ" at bounding box center [1068, 522] width 16 height 16
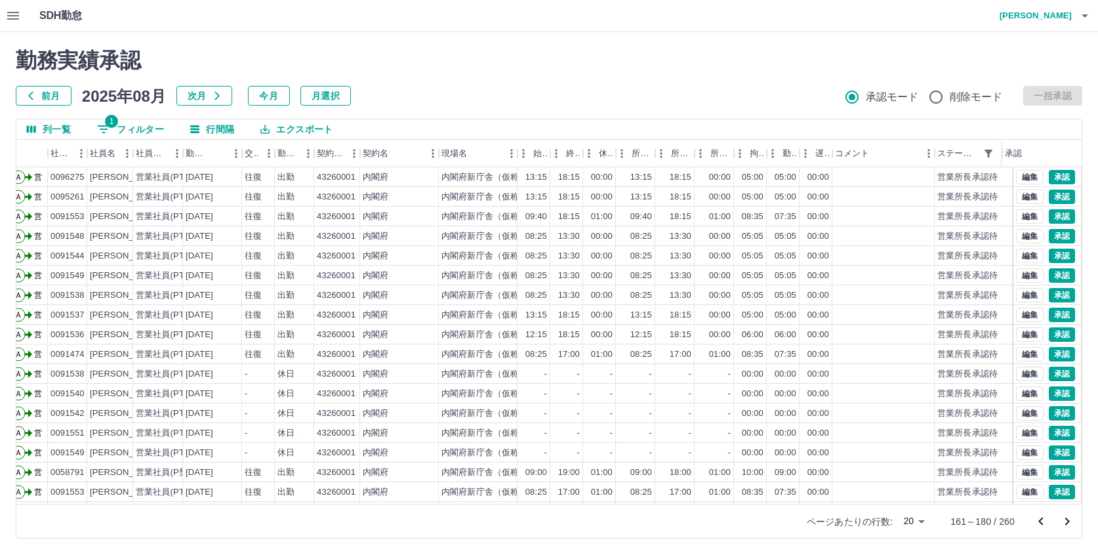
click at [1069, 520] on icon "次のページへ" at bounding box center [1068, 522] width 16 height 16
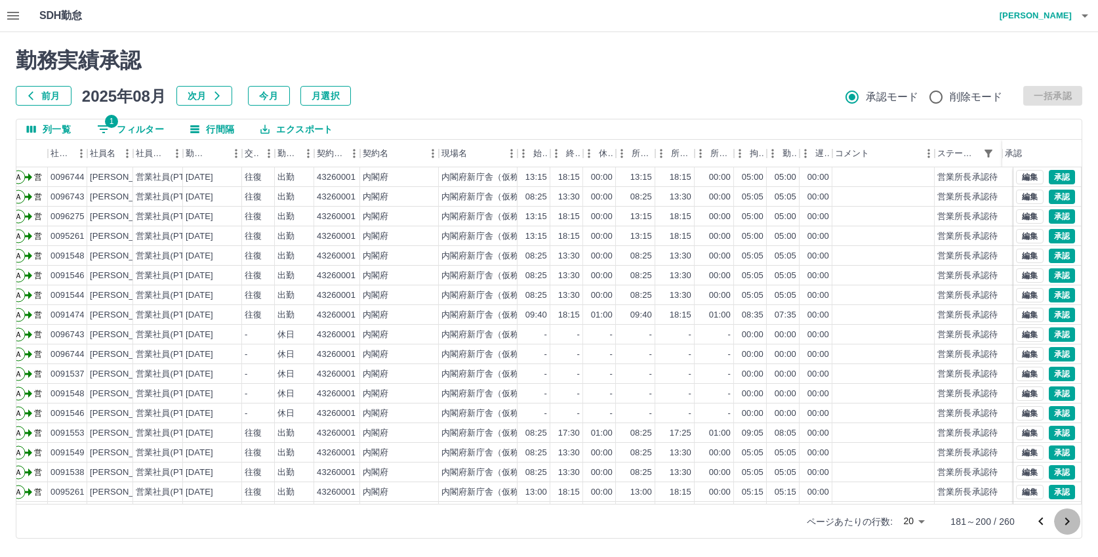
click at [1069, 520] on icon "次のページへ" at bounding box center [1068, 522] width 16 height 16
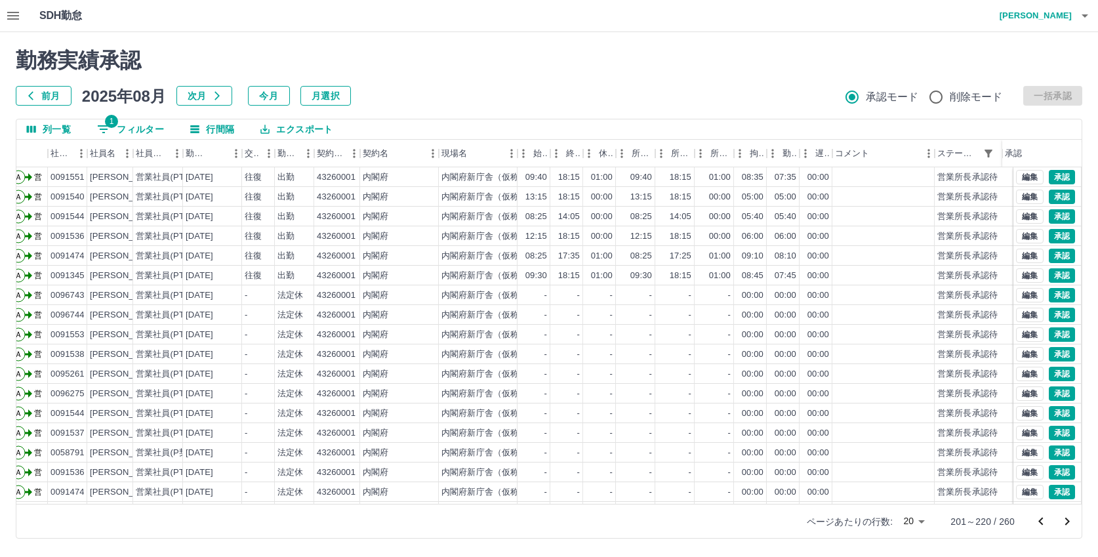
click at [1069, 520] on icon "次のページへ" at bounding box center [1068, 522] width 16 height 16
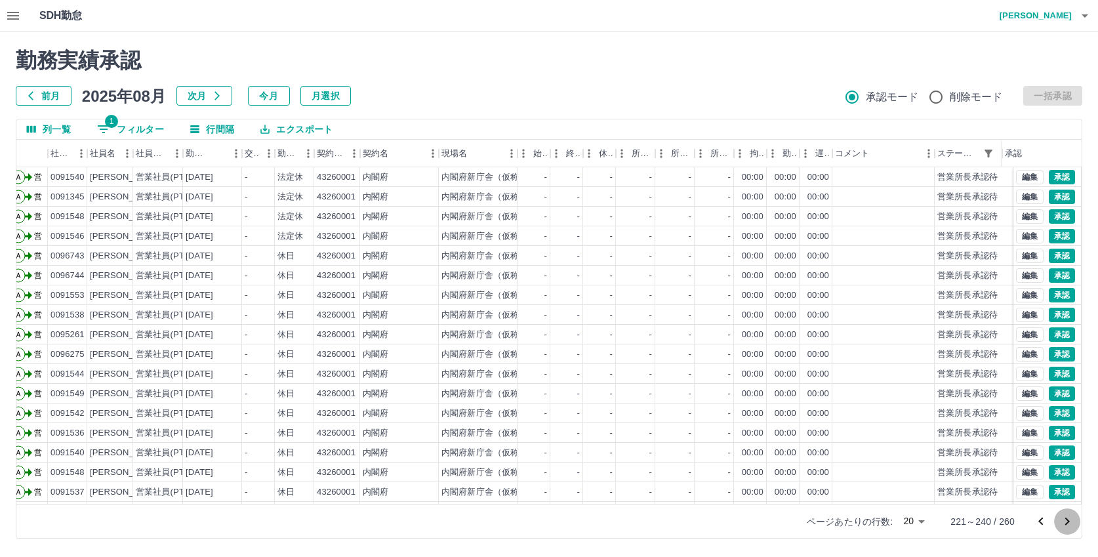
click at [1069, 520] on icon "次のページへ" at bounding box center [1068, 522] width 16 height 16
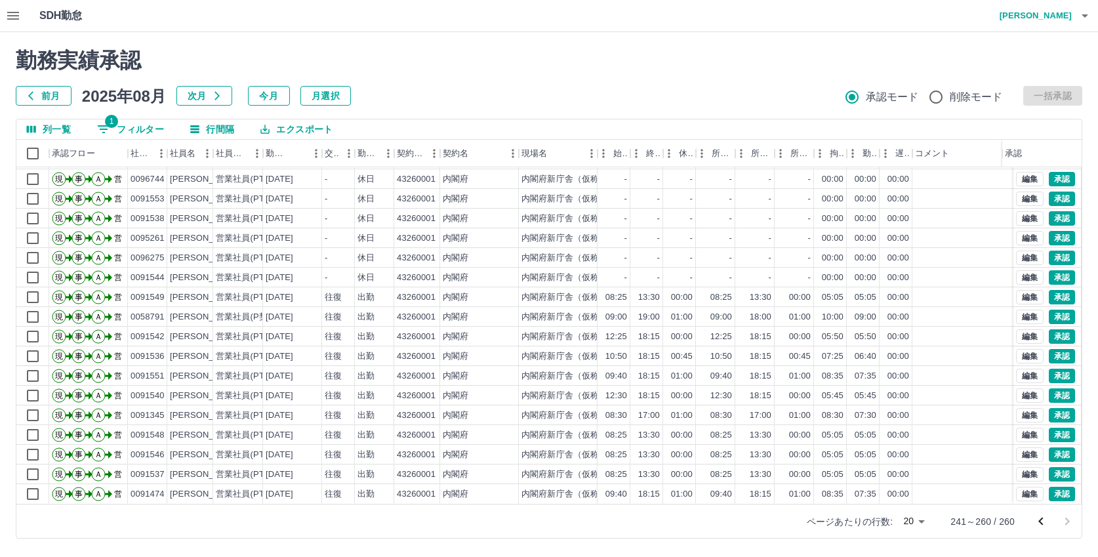
scroll to position [0, 0]
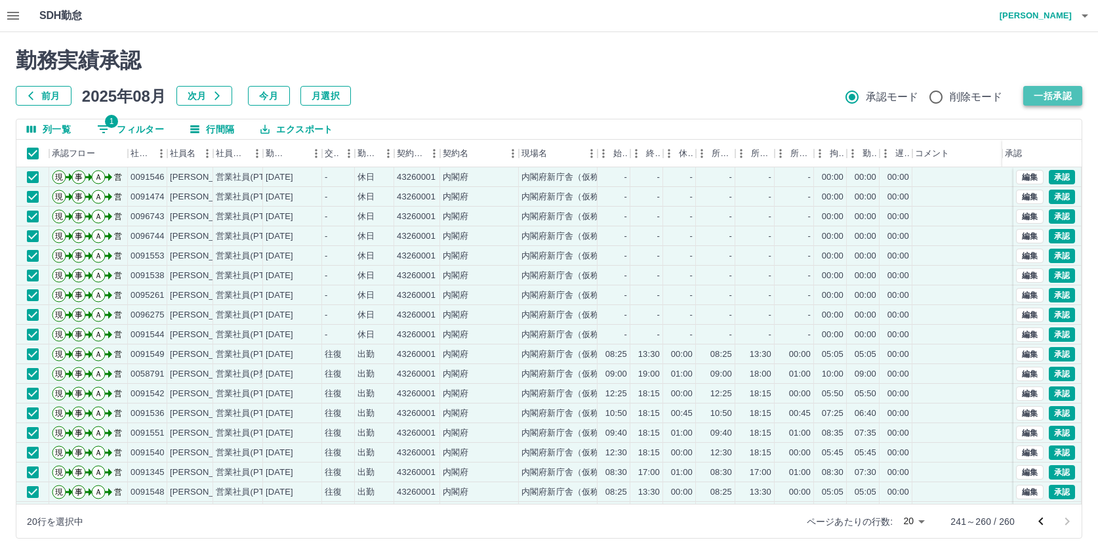
click at [1052, 98] on button "一括承認" at bounding box center [1053, 96] width 59 height 20
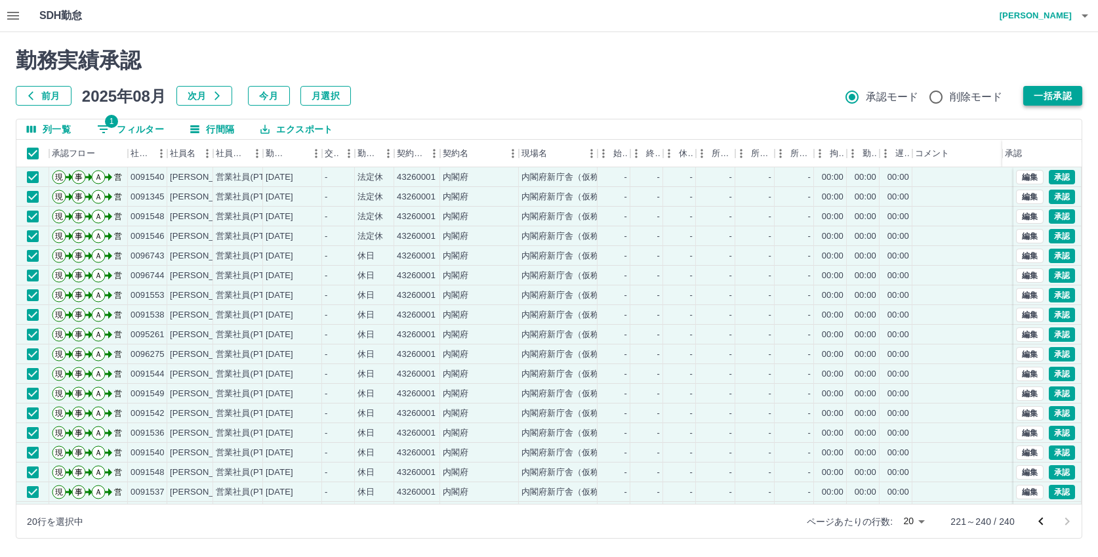
click at [1053, 97] on button "一括承認" at bounding box center [1053, 96] width 59 height 20
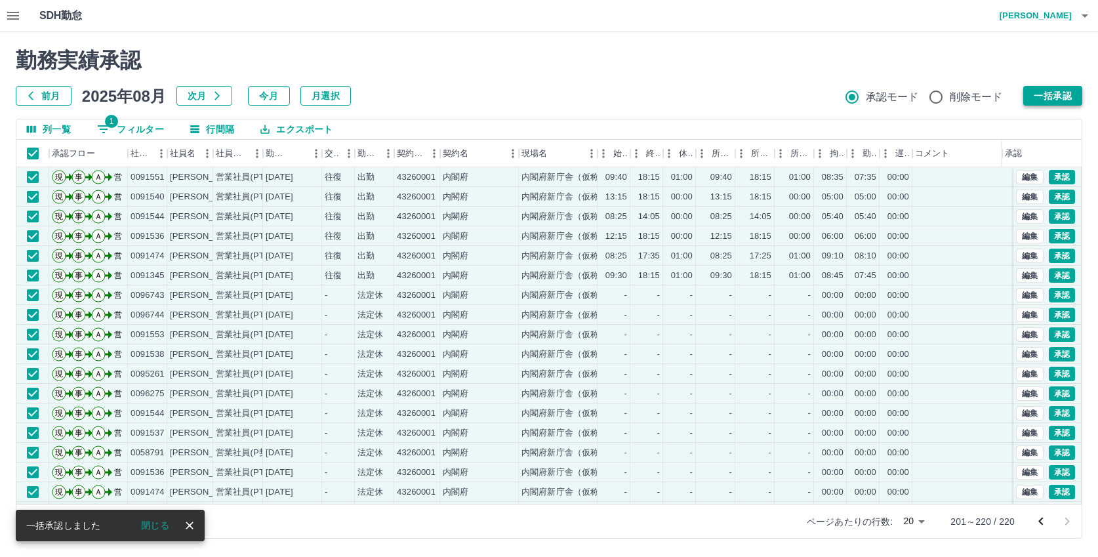
click at [1048, 94] on button "一括承認" at bounding box center [1053, 96] width 59 height 20
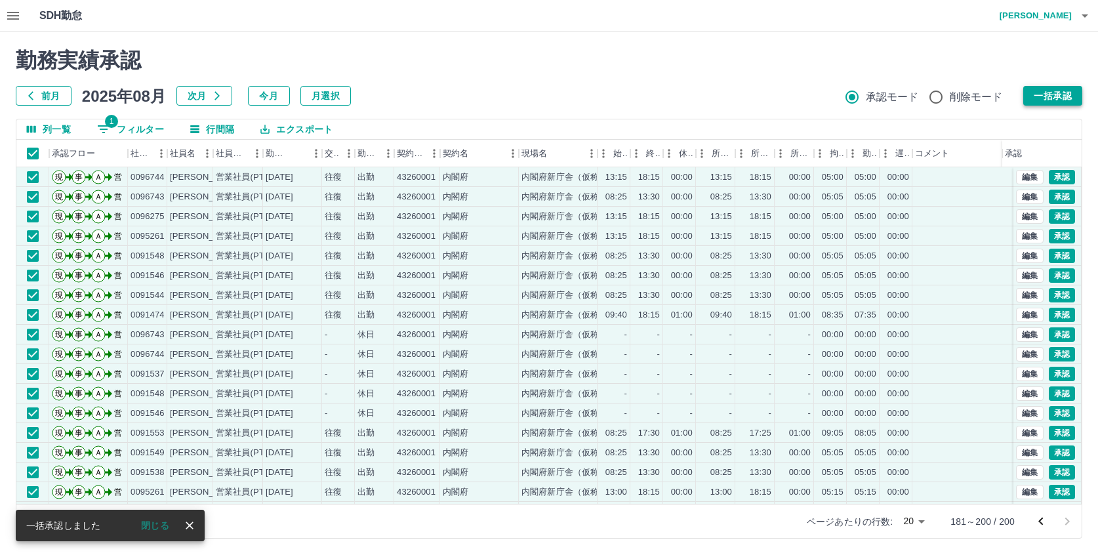
click at [1049, 92] on button "一括承認" at bounding box center [1053, 96] width 59 height 20
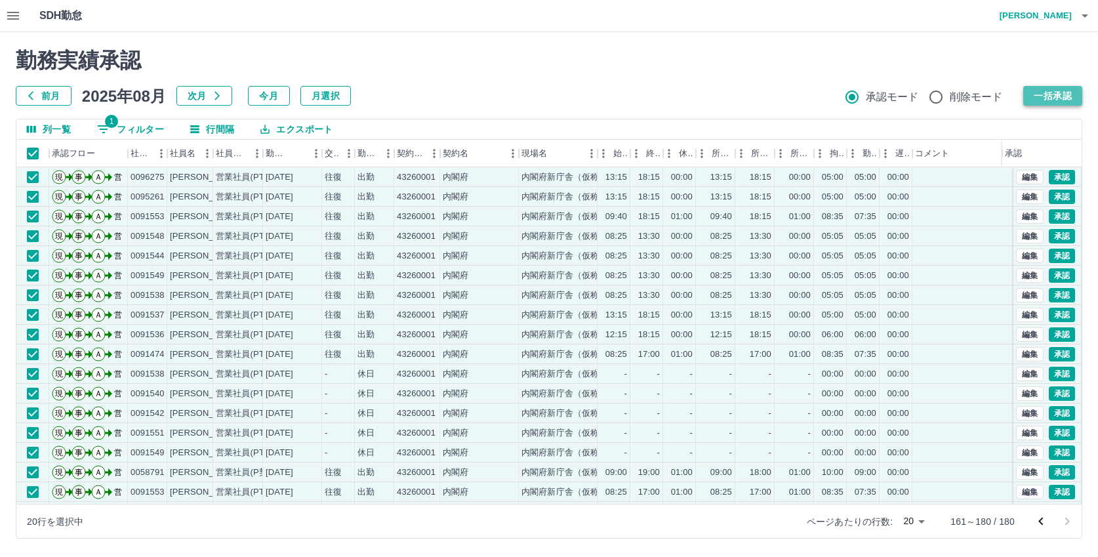
click at [1048, 97] on button "一括承認" at bounding box center [1053, 96] width 59 height 20
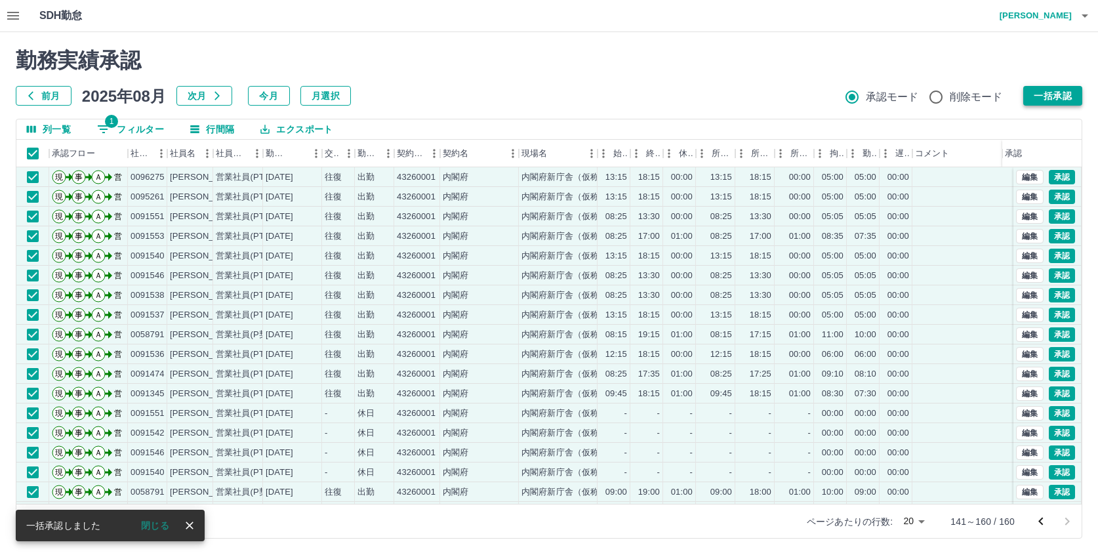
click at [1054, 98] on button "一括承認" at bounding box center [1053, 96] width 59 height 20
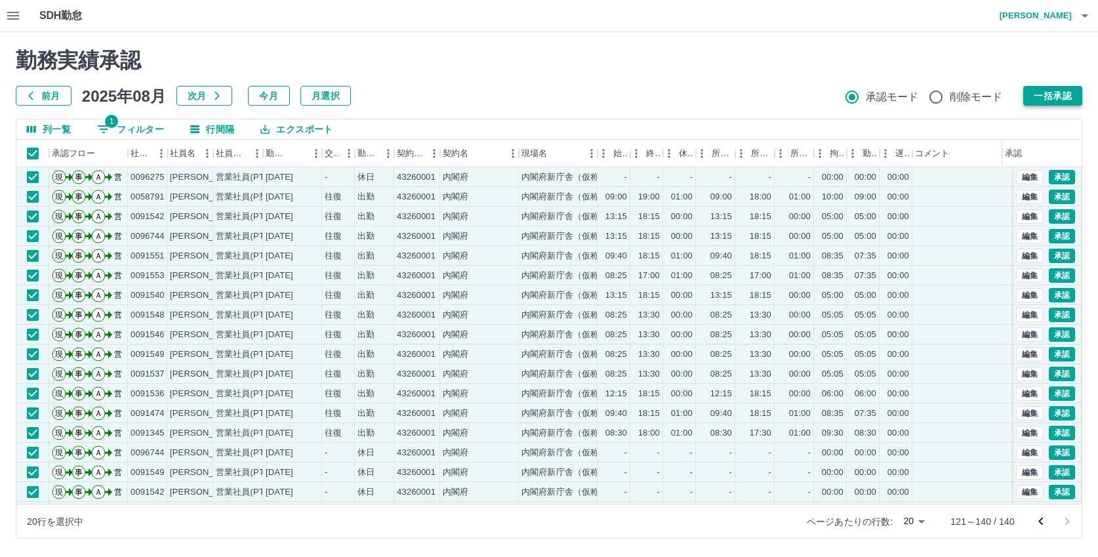
click at [1061, 91] on button "一括承認" at bounding box center [1053, 96] width 59 height 20
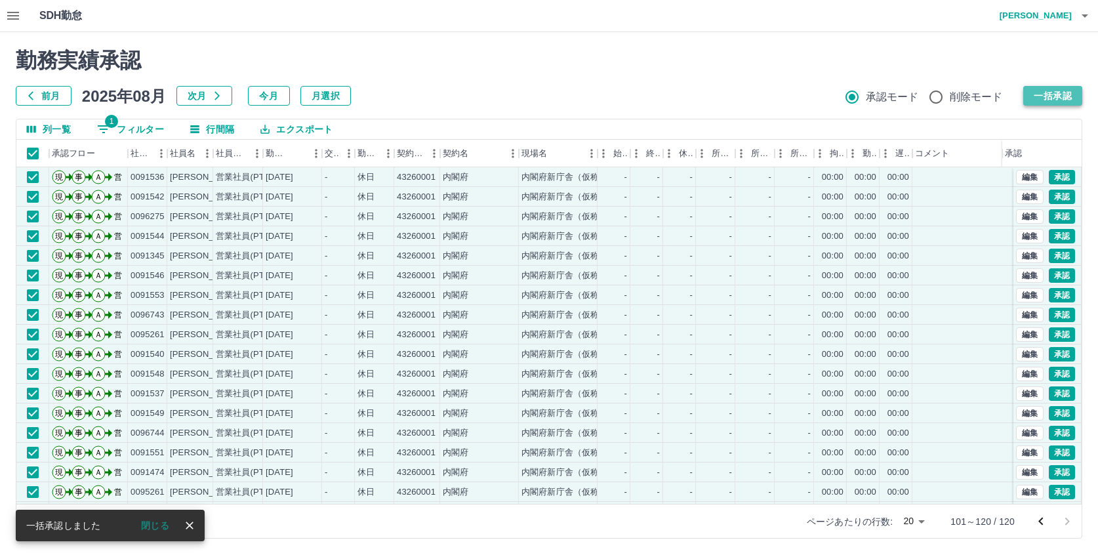
click at [1052, 98] on button "一括承認" at bounding box center [1053, 96] width 59 height 20
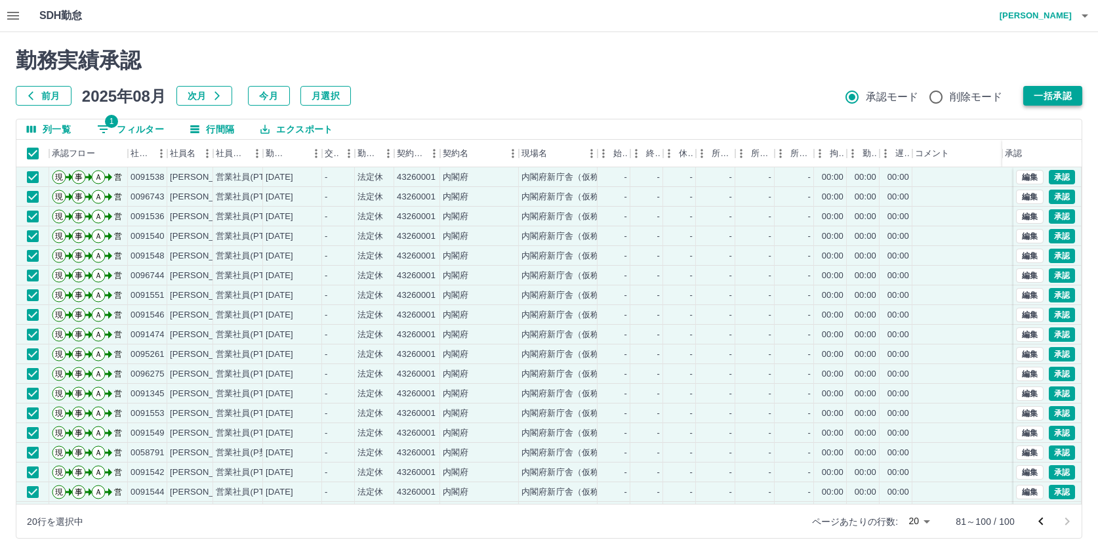
click at [1054, 98] on button "一括承認" at bounding box center [1053, 96] width 59 height 20
click at [1049, 92] on button "一括承認" at bounding box center [1053, 96] width 59 height 20
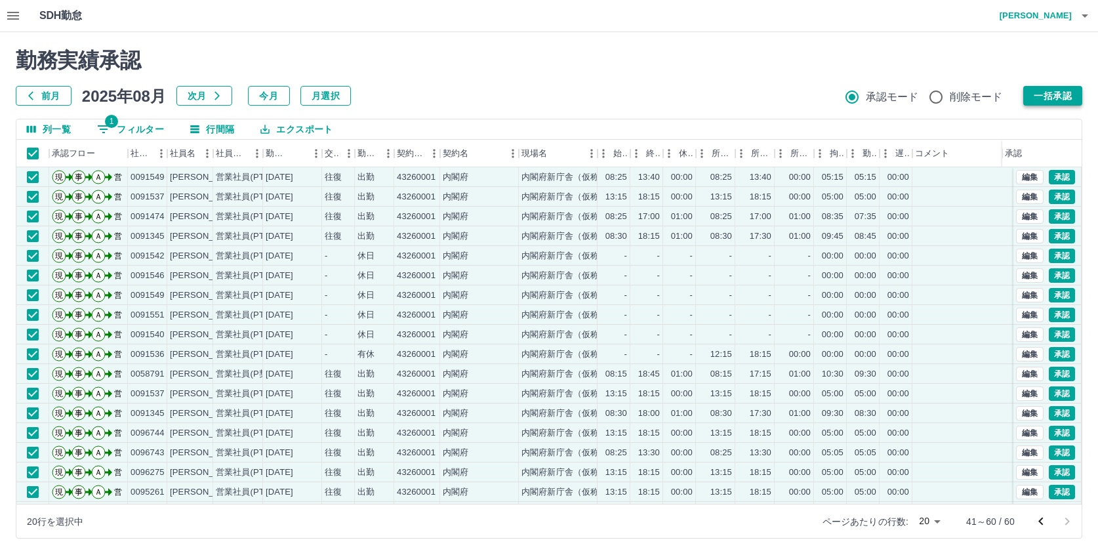
click at [1051, 98] on button "一括承認" at bounding box center [1053, 96] width 59 height 20
click at [1043, 100] on button "一括承認" at bounding box center [1053, 96] width 59 height 20
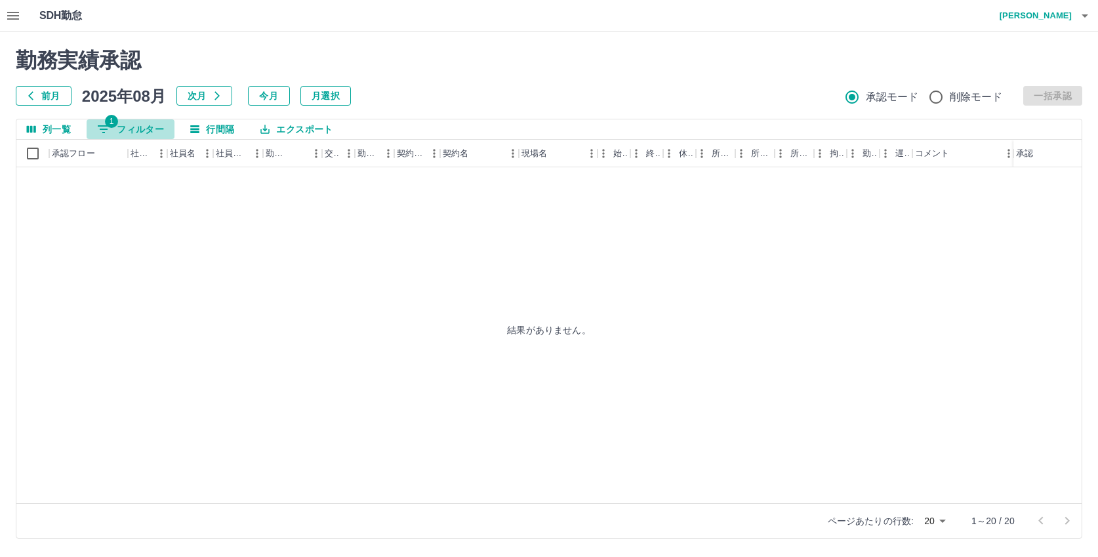
click at [149, 130] on button "1 フィルター" at bounding box center [131, 129] width 88 height 20
select select "**********"
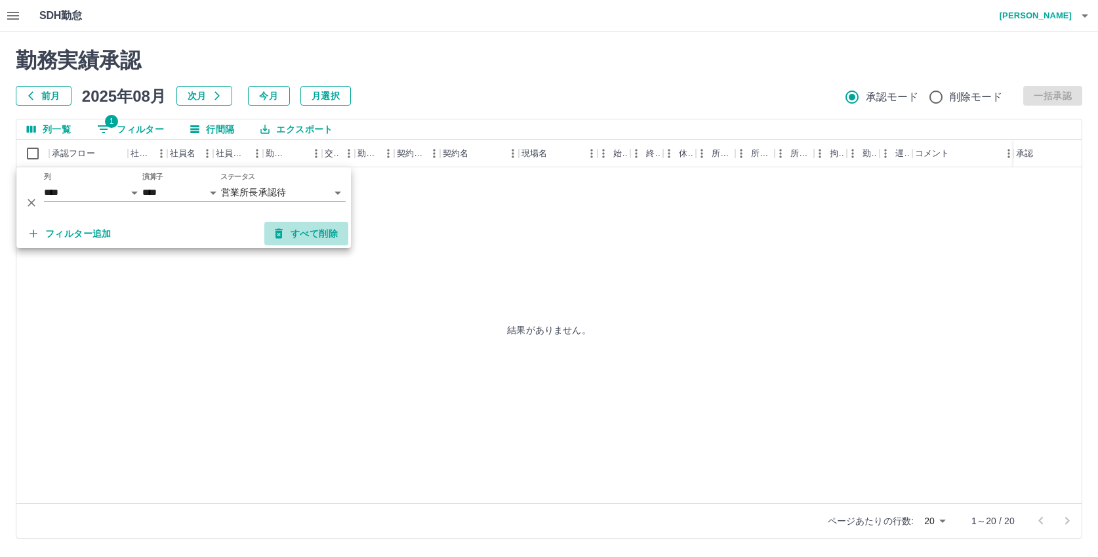
click at [314, 236] on button "すべて削除" at bounding box center [306, 234] width 84 height 24
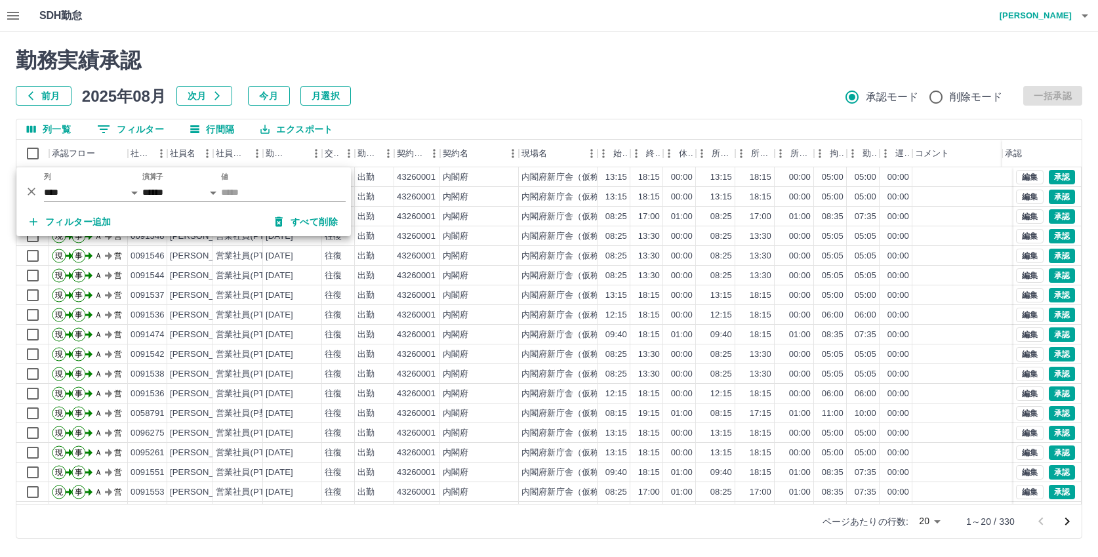
click at [521, 79] on div "勤務実績承認 前月 2025年08月 次月 今月 月選択 承認モード 削除モード 一括承認" at bounding box center [549, 77] width 1067 height 58
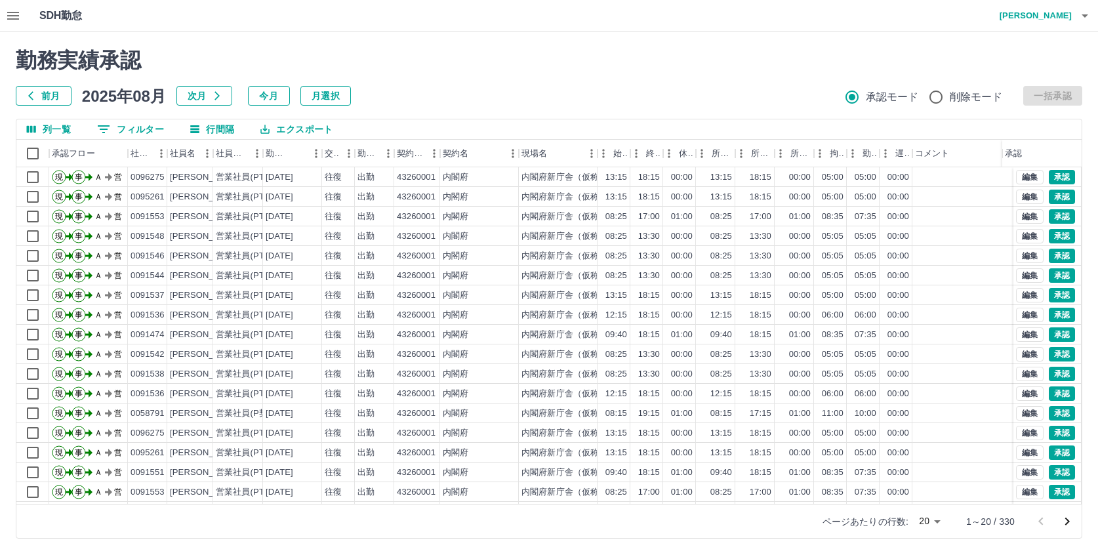
click at [1065, 518] on icon "次のページへ" at bounding box center [1068, 522] width 16 height 16
click at [1068, 518] on icon "次のページへ" at bounding box center [1068, 522] width 16 height 16
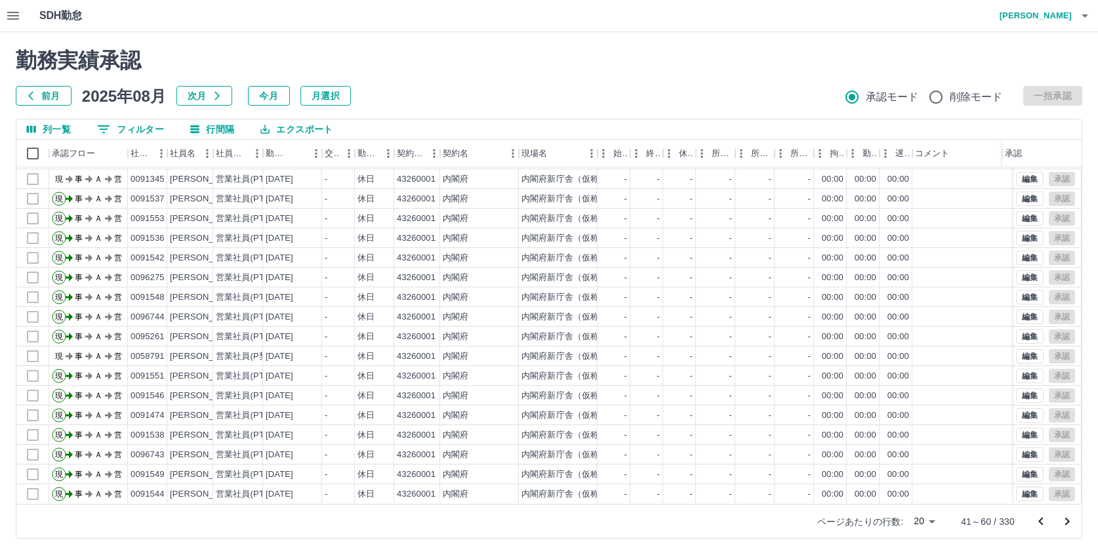
scroll to position [68, 0]
click at [1071, 519] on icon "次のページへ" at bounding box center [1068, 522] width 16 height 16
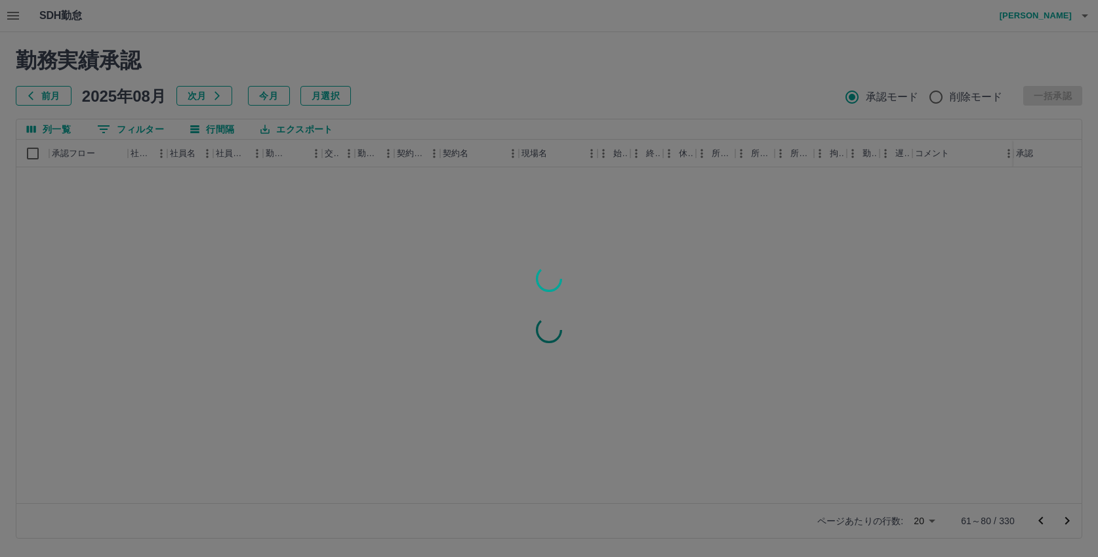
scroll to position [0, 0]
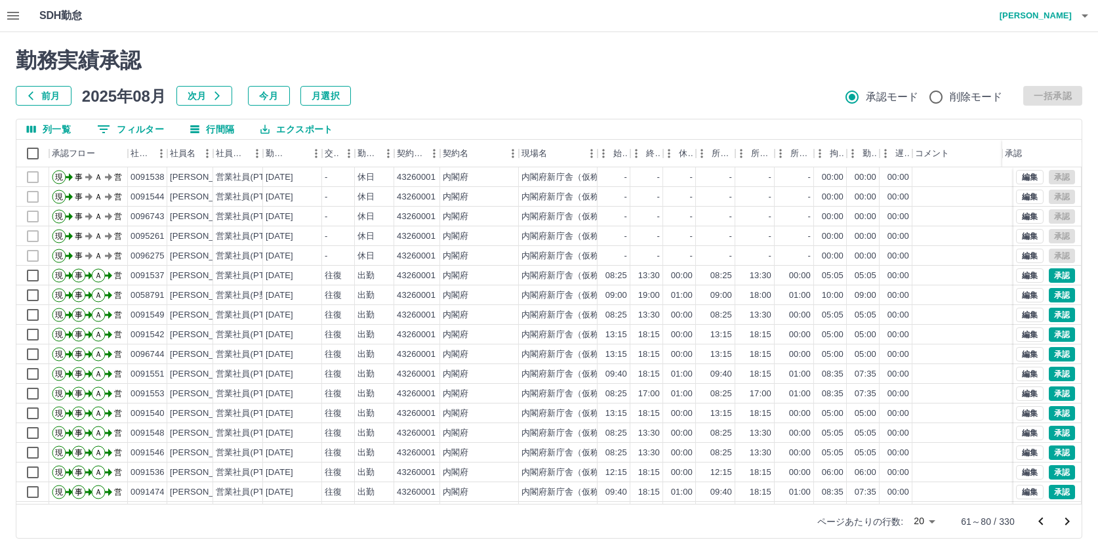
click at [1047, 515] on icon "前のページへ" at bounding box center [1041, 522] width 16 height 16
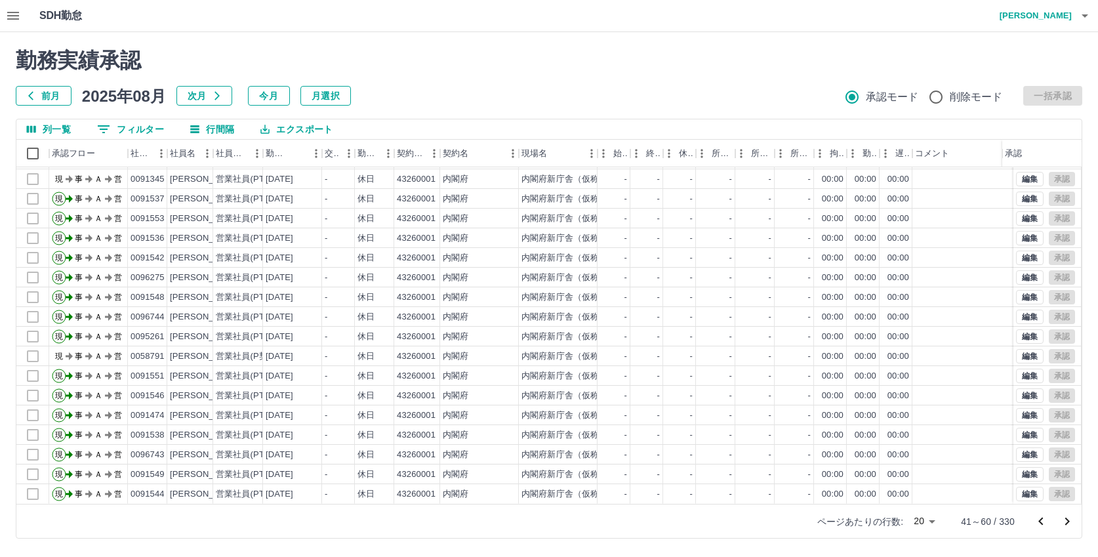
scroll to position [68, 0]
click at [1043, 516] on icon "前のページへ" at bounding box center [1041, 522] width 16 height 16
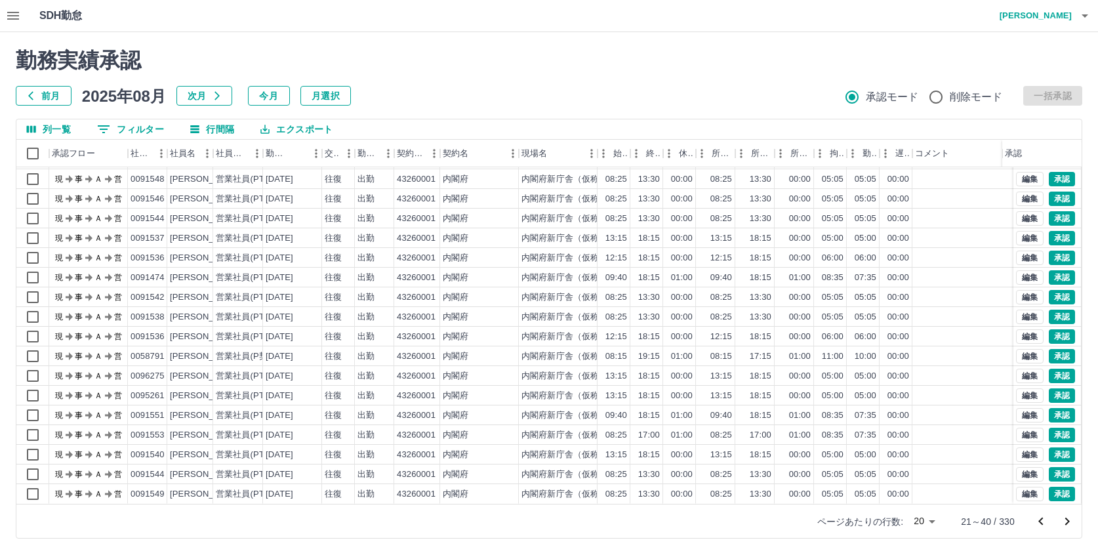
scroll to position [0, 0]
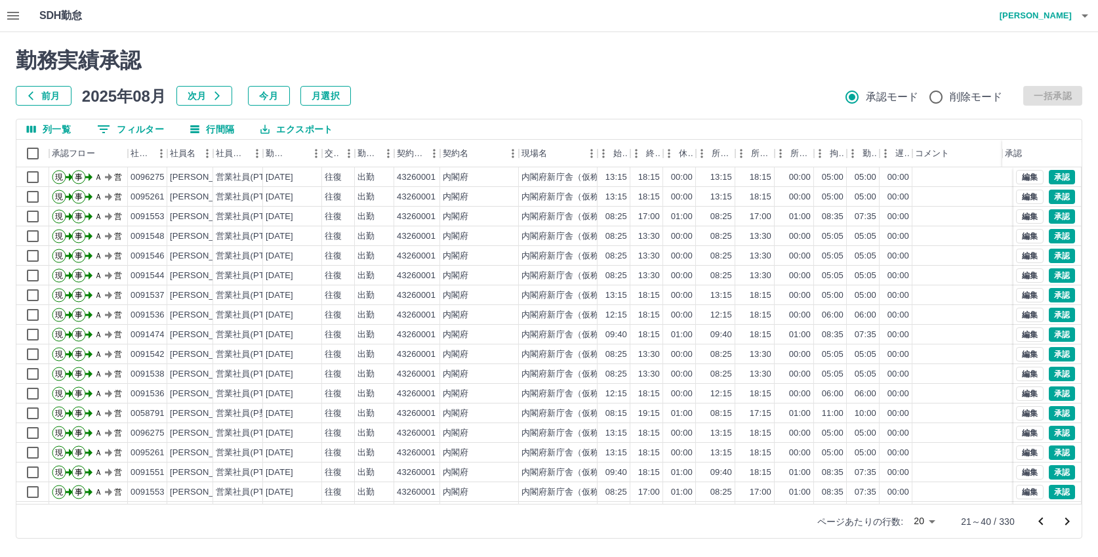
click at [1070, 518] on icon "次のページへ" at bounding box center [1068, 522] width 16 height 16
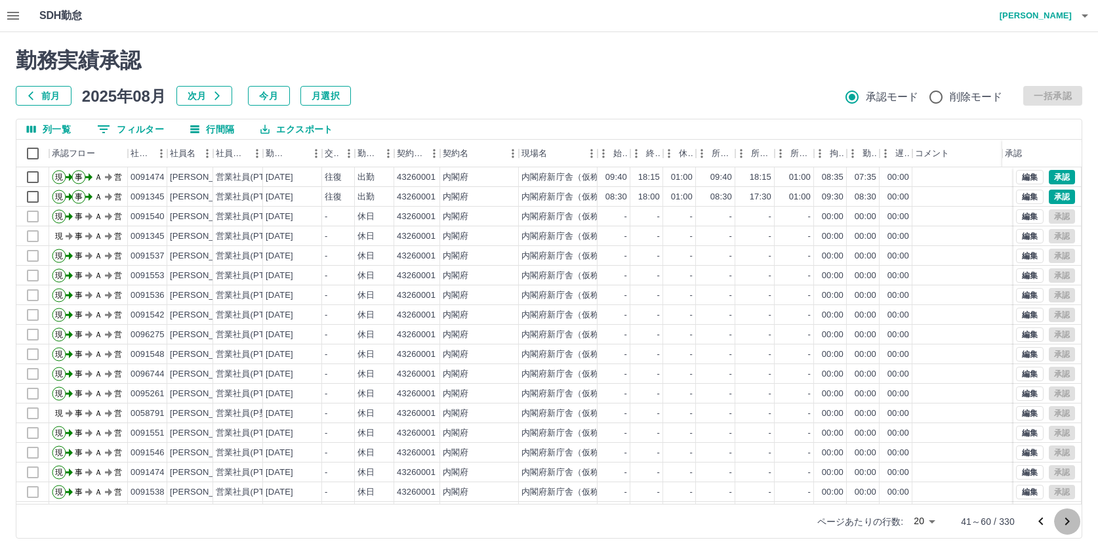
click at [1070, 518] on icon "次のページへ" at bounding box center [1068, 522] width 16 height 16
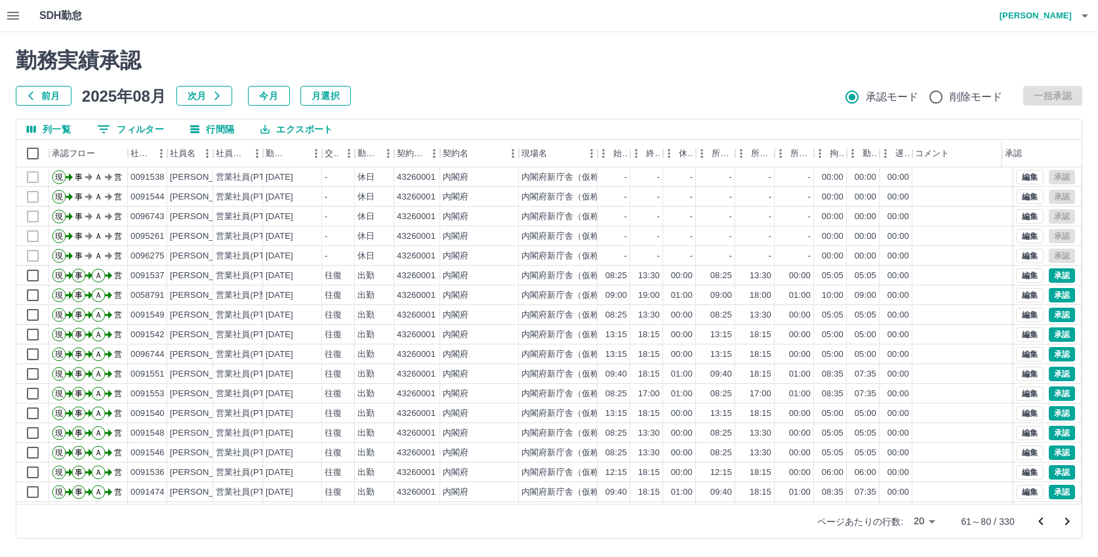
click at [1033, 16] on h4 "大胡田　陽祐" at bounding box center [1032, 15] width 79 height 31
click at [1016, 94] on li "ログアウト" at bounding box center [1030, 96] width 116 height 24
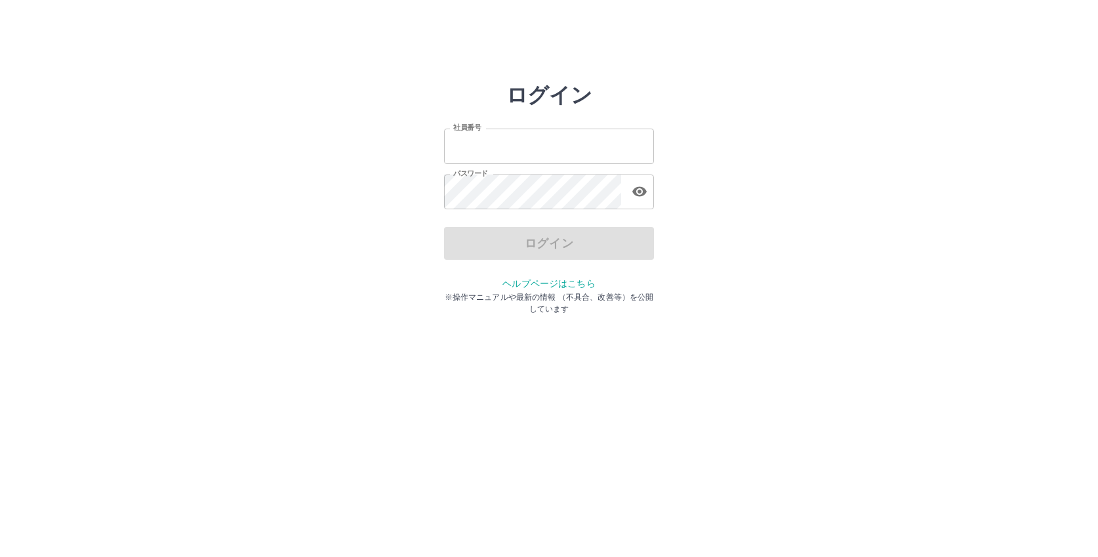
type input "*******"
click at [512, 244] on div "ログイン" at bounding box center [549, 243] width 210 height 33
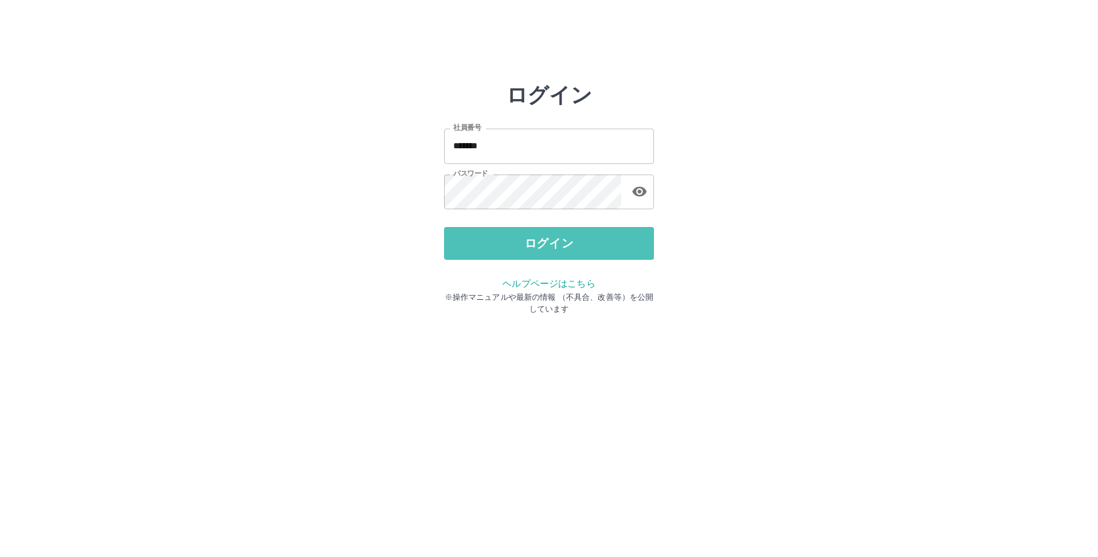
click at [512, 244] on button "ログイン" at bounding box center [549, 243] width 210 height 33
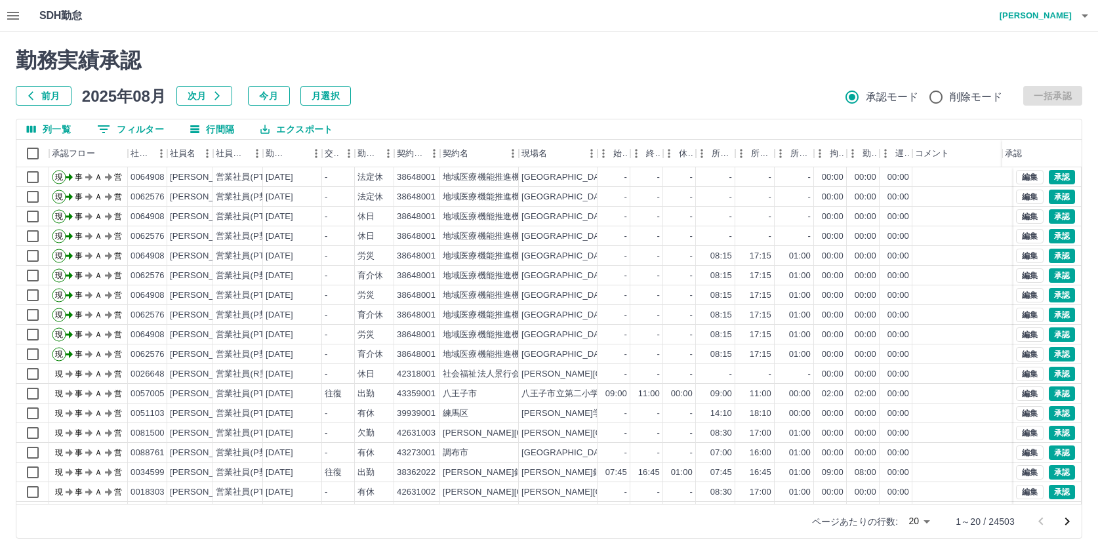
click at [10, 16] on icon "button" at bounding box center [13, 16] width 12 height 8
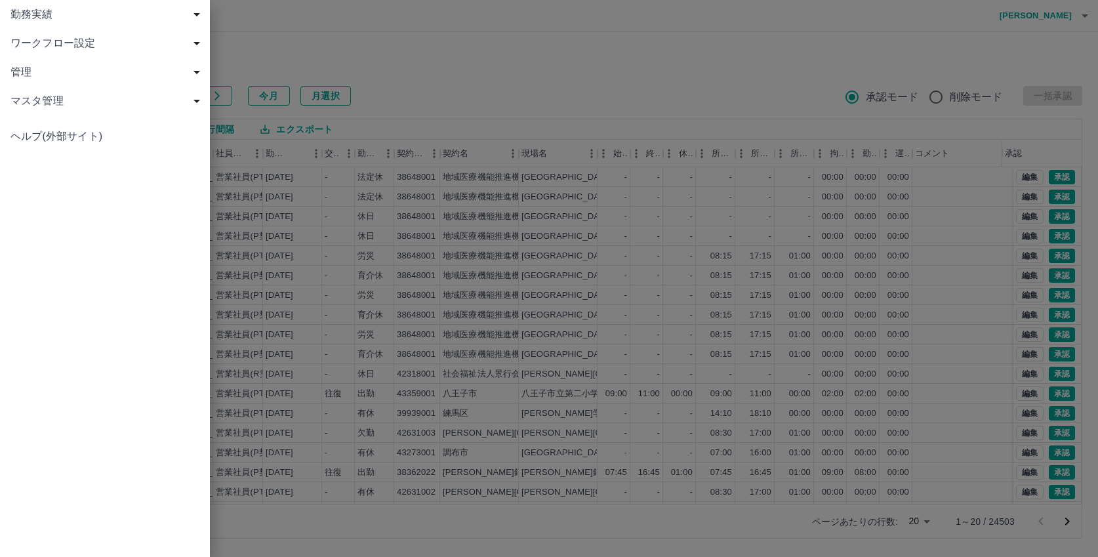
click at [30, 17] on span "勤務実績" at bounding box center [107, 15] width 194 height 16
click at [40, 73] on span "現場" at bounding box center [112, 72] width 176 height 16
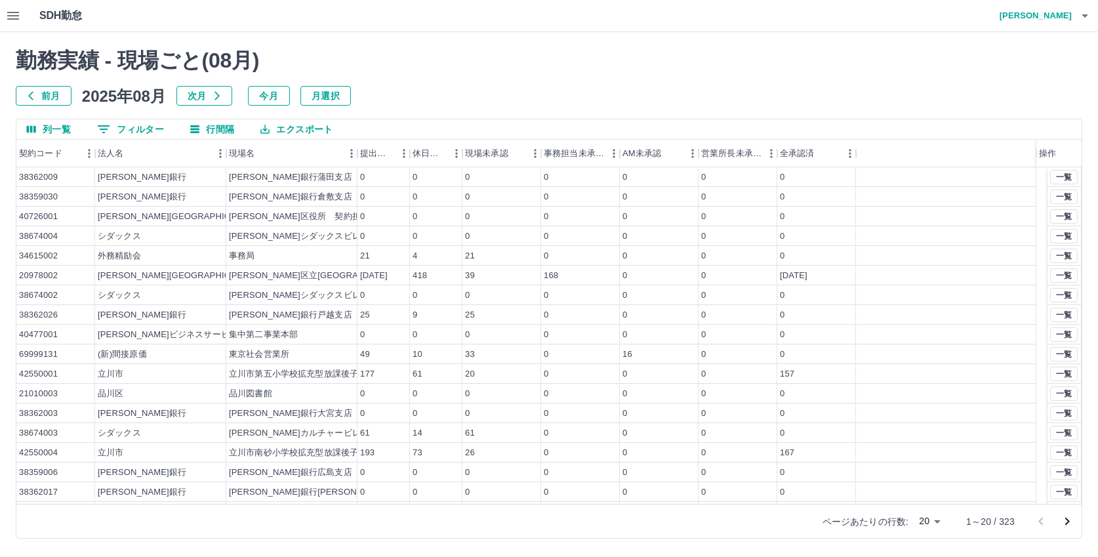
click at [142, 131] on button "0 フィルター" at bounding box center [131, 129] width 88 height 20
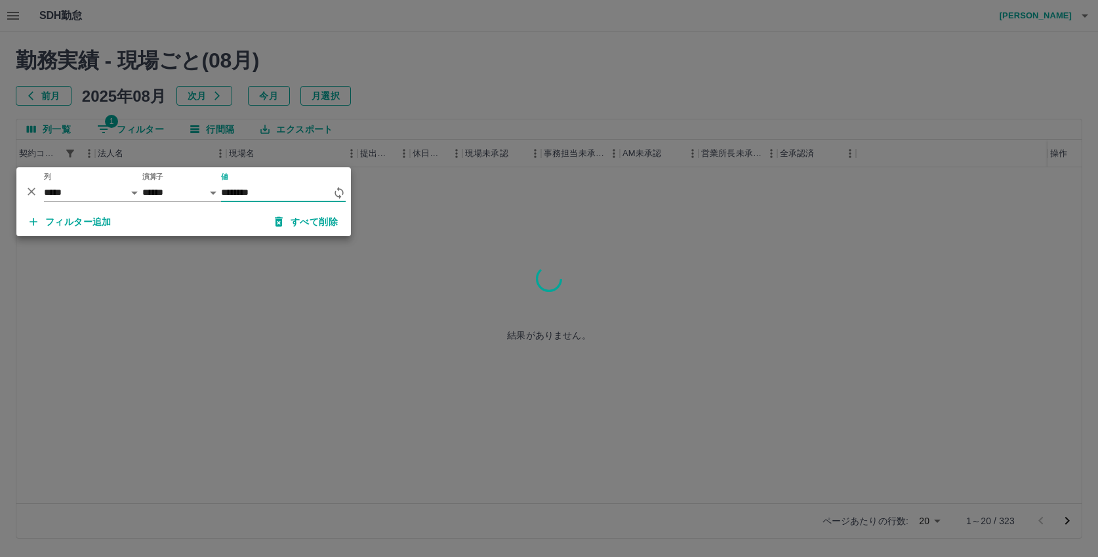
type input "********"
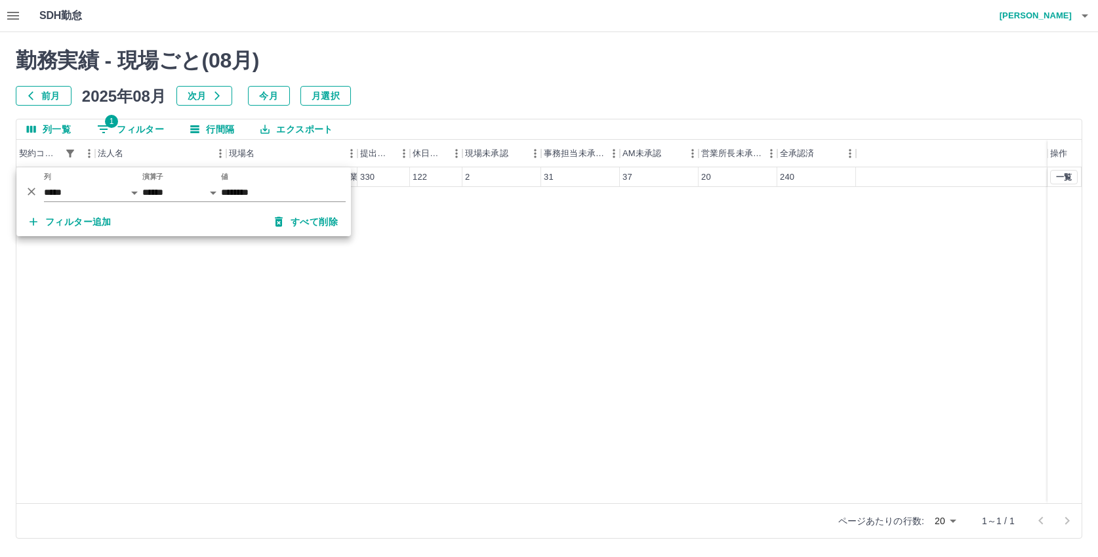
click at [463, 234] on div "43260001 内閣府 内閣府新庁舎（仮称）整備等事業（電話交換 330 122 2 31 37 20 240 一覧" at bounding box center [549, 335] width 1066 height 336
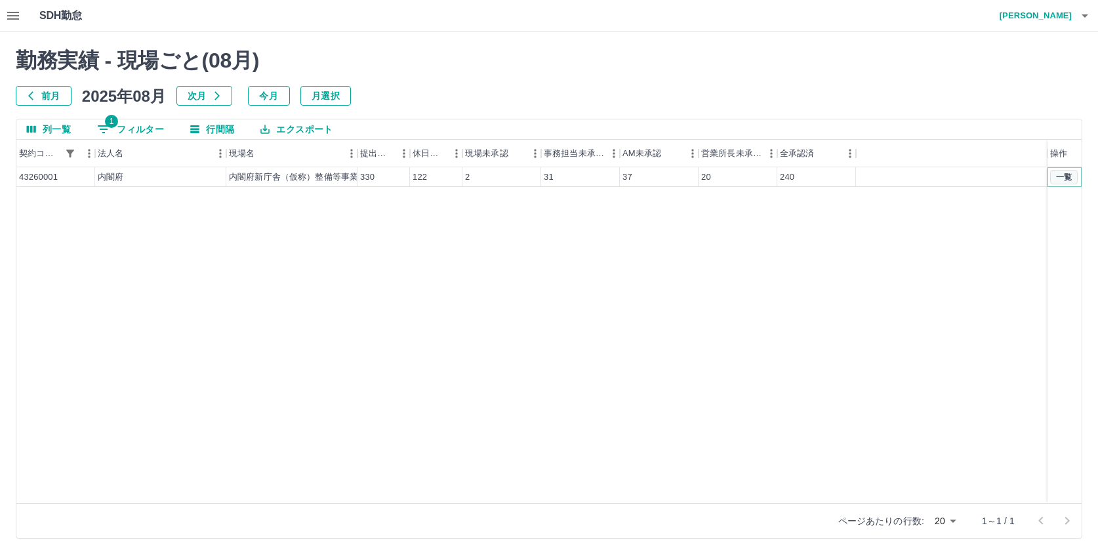
click at [1064, 177] on button "一覧" at bounding box center [1065, 177] width 28 height 14
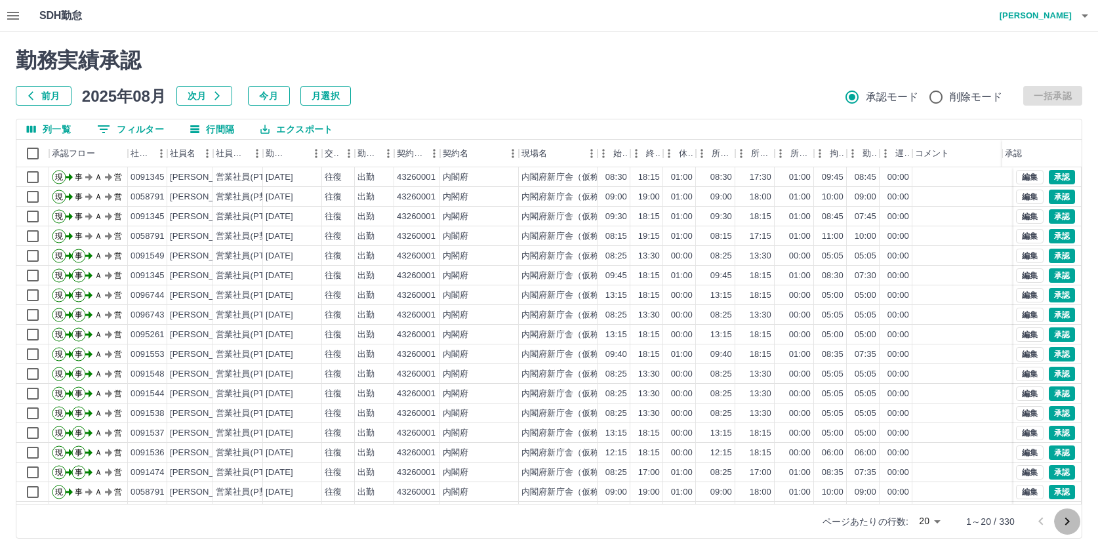
click at [1066, 519] on icon "次のページへ" at bounding box center [1068, 522] width 16 height 16
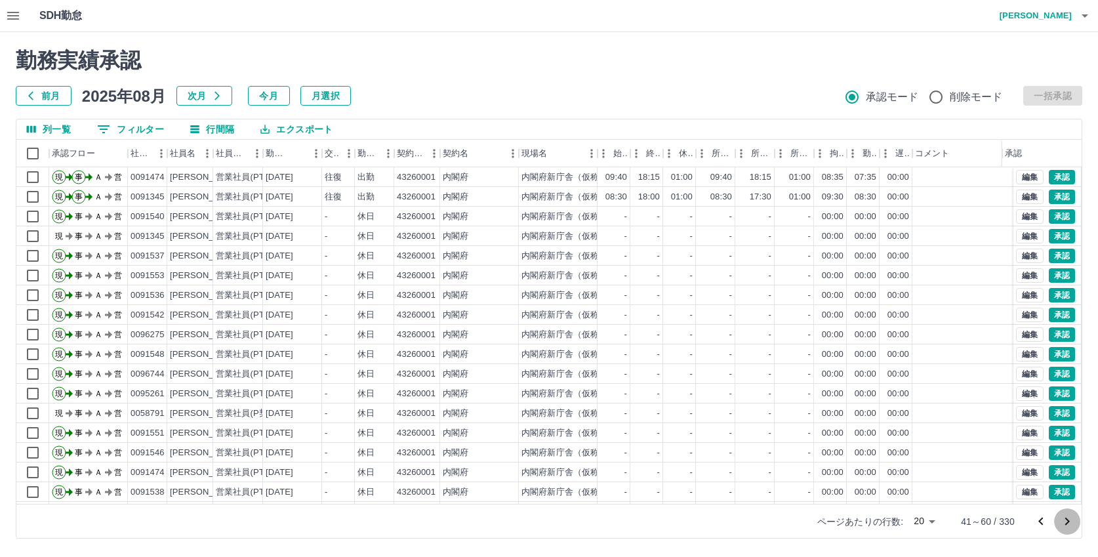
click at [1066, 519] on icon "次のページへ" at bounding box center [1068, 522] width 16 height 16
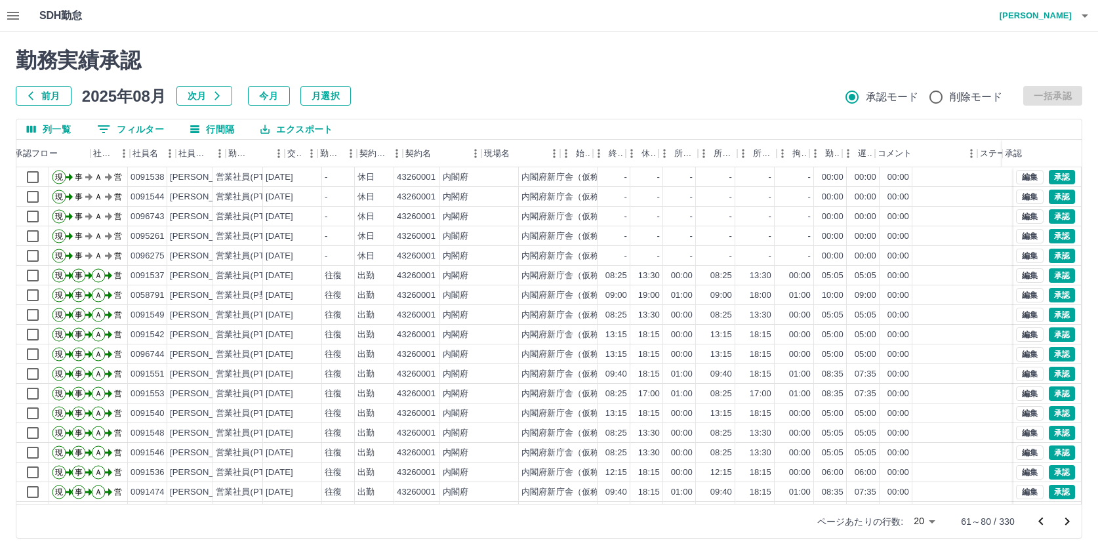
scroll to position [0, 91]
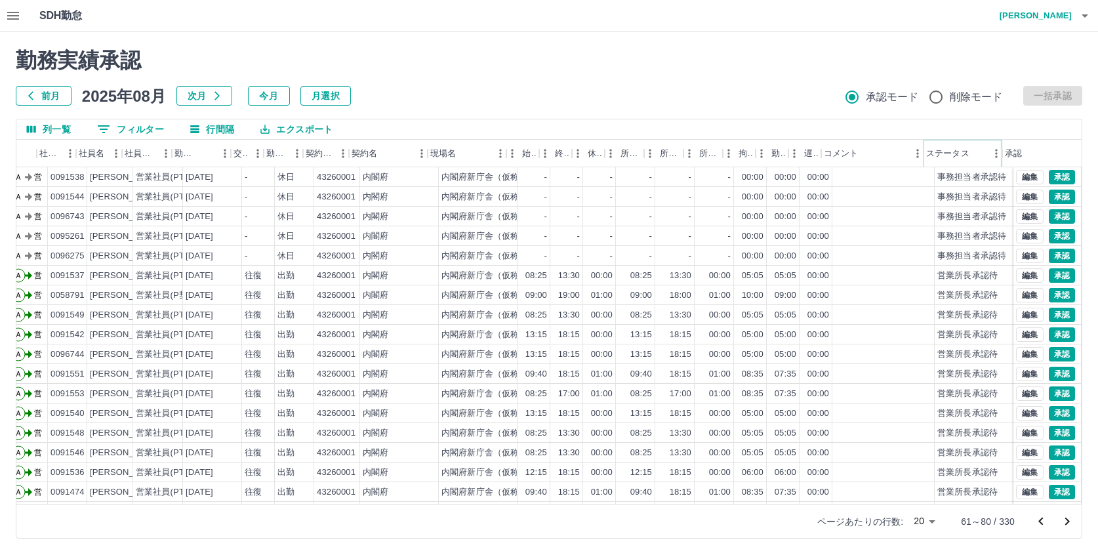
click at [987, 150] on button "メニュー" at bounding box center [997, 154] width 20 height 20
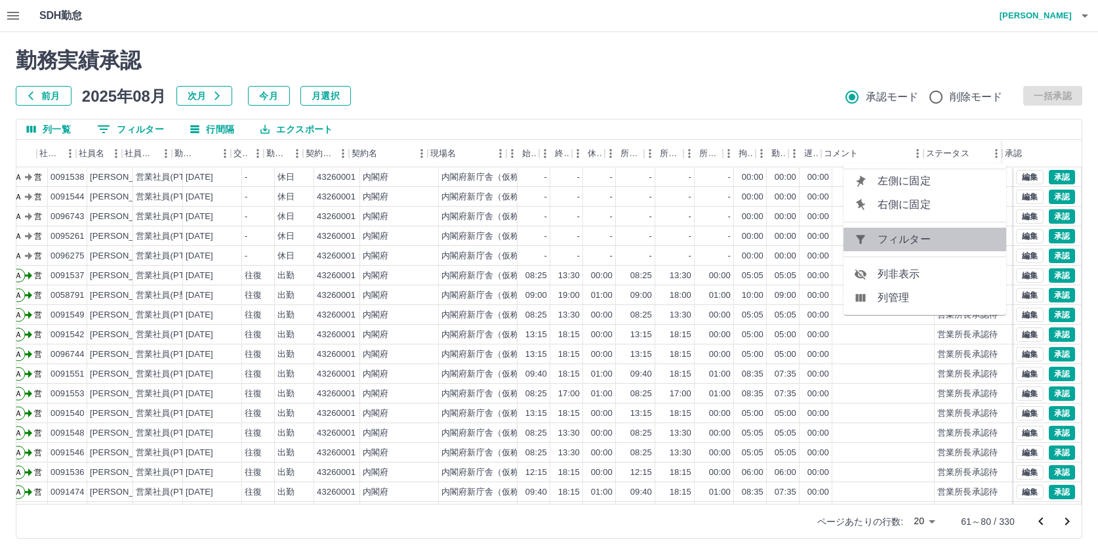
drag, startPoint x: 942, startPoint y: 234, endPoint x: 782, endPoint y: 254, distance: 160.7
click at [942, 234] on span "フィルター" at bounding box center [937, 240] width 118 height 16
select select "**********"
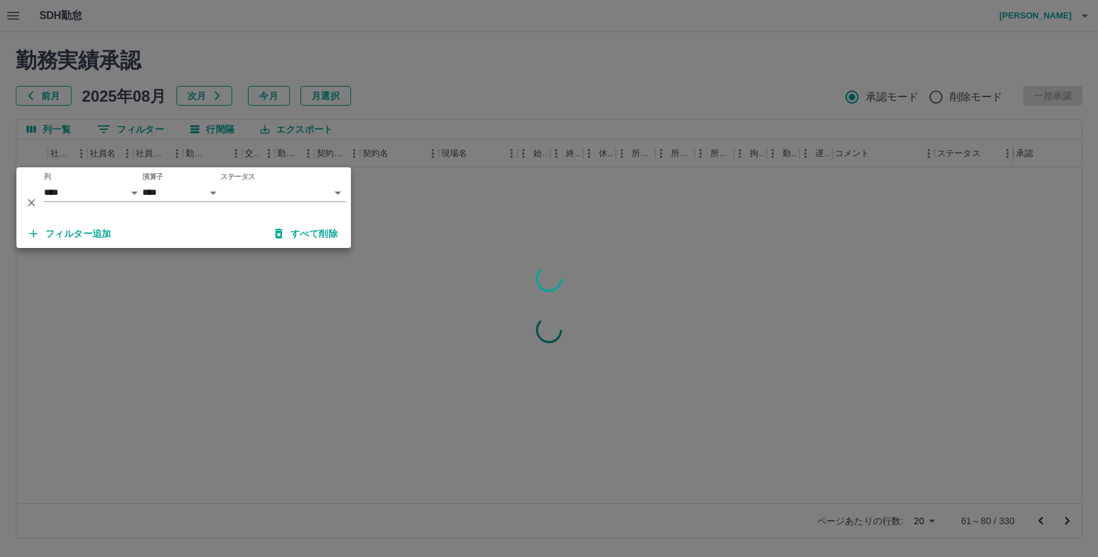
scroll to position [0, 80]
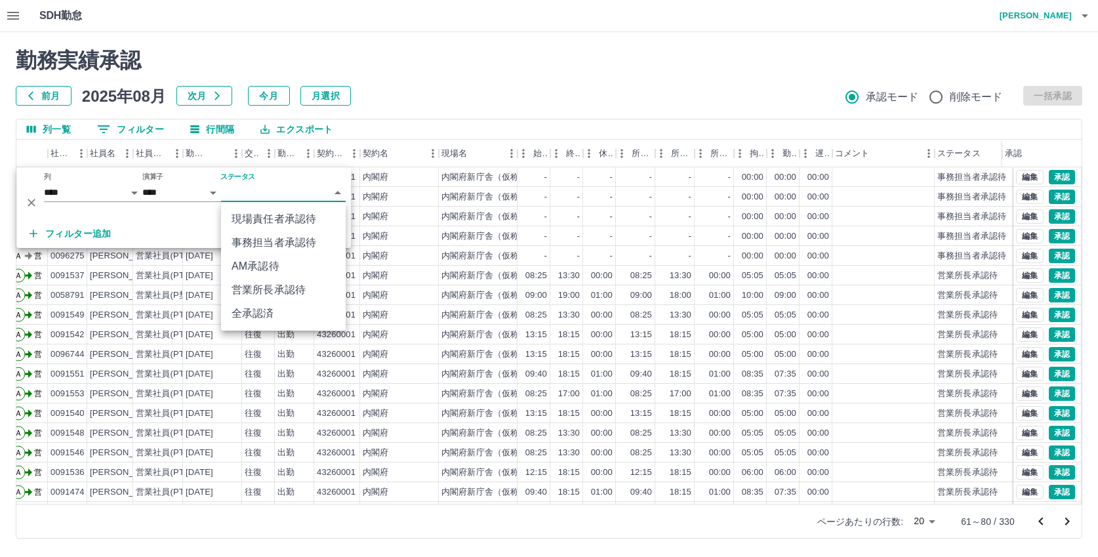
click at [248, 192] on body "SDH勤怠 中西　弘和 勤務実績承認 前月 2025年08月 次月 今月 月選択 承認モード 削除モード 一括承認 列一覧 0 フィルター 行間隔 エクスポー…" at bounding box center [549, 277] width 1098 height 554
click at [272, 247] on li "事務担当者承認待" at bounding box center [283, 243] width 125 height 24
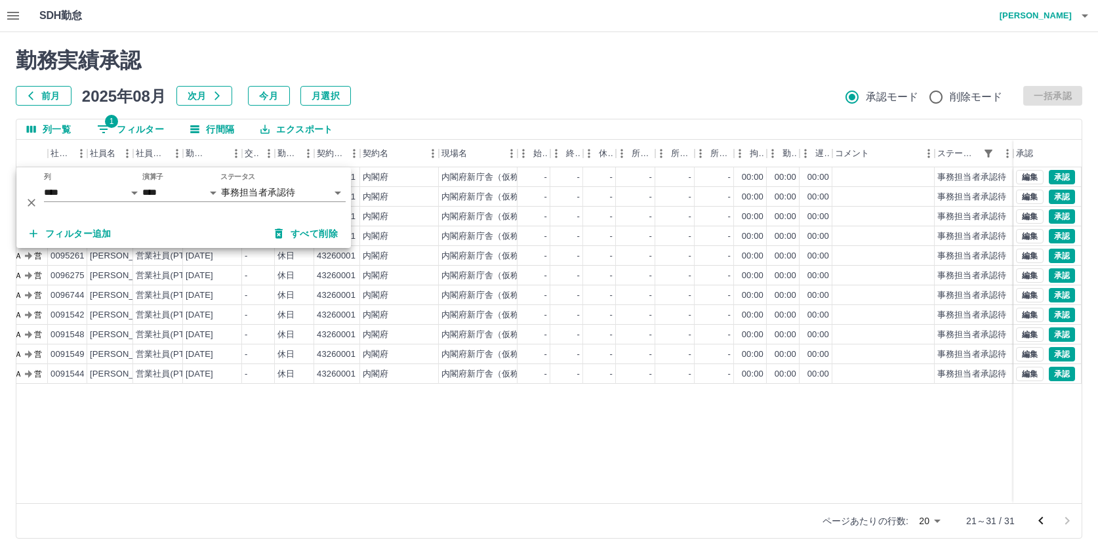
click at [765, 437] on div "現 事 Ａ 営 0091544 米盛　圭子 営業社員(PT契約) 2025-08-16 - 休日 43260001 内閣府 内閣府新庁舎（仮称）整備等事業（電…" at bounding box center [509, 335] width 1146 height 336
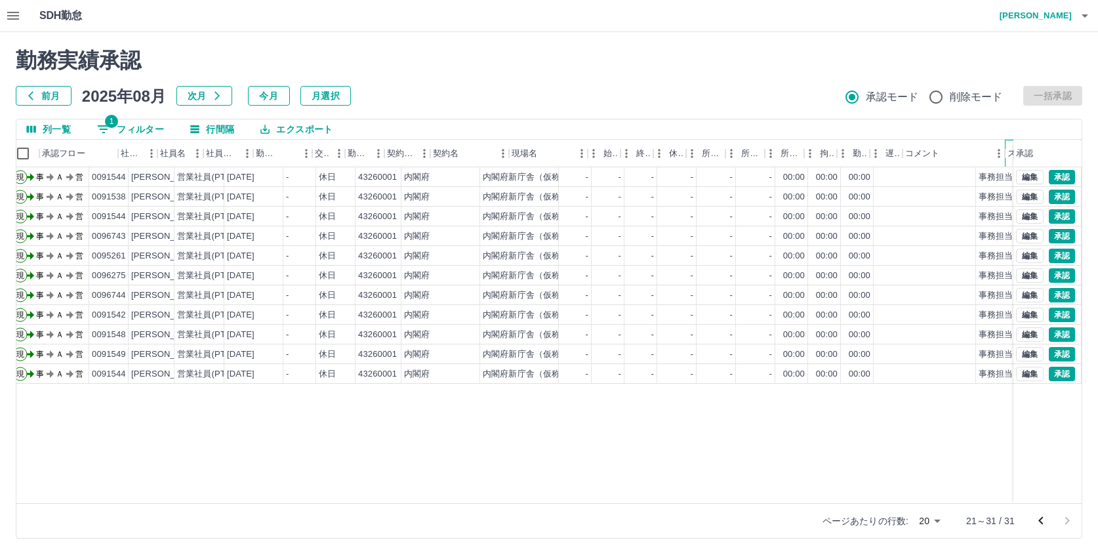
scroll to position [0, 0]
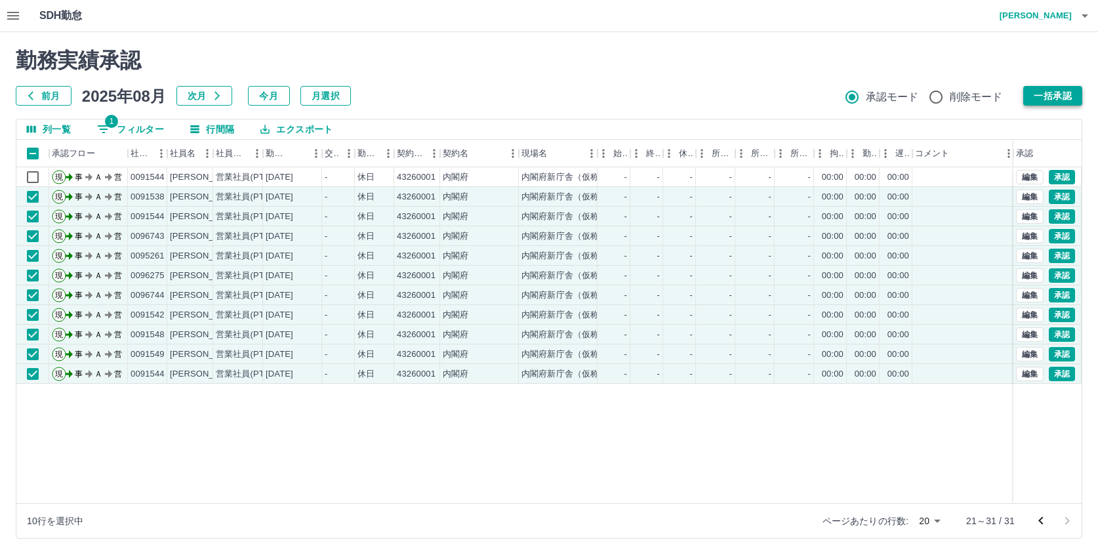
click at [1055, 91] on button "一括承認" at bounding box center [1053, 96] width 59 height 20
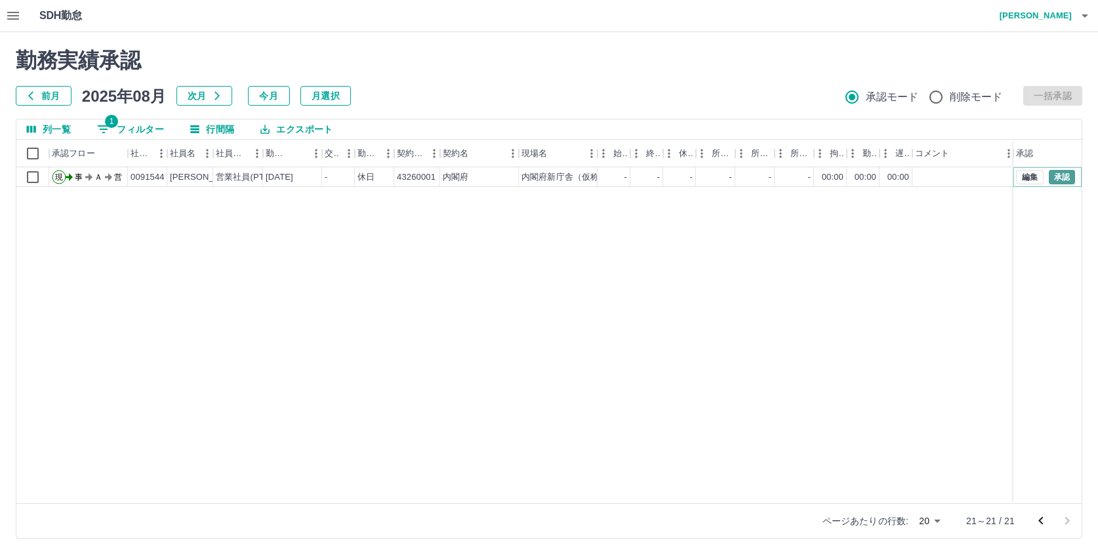
click at [1062, 175] on button "承認" at bounding box center [1062, 177] width 26 height 14
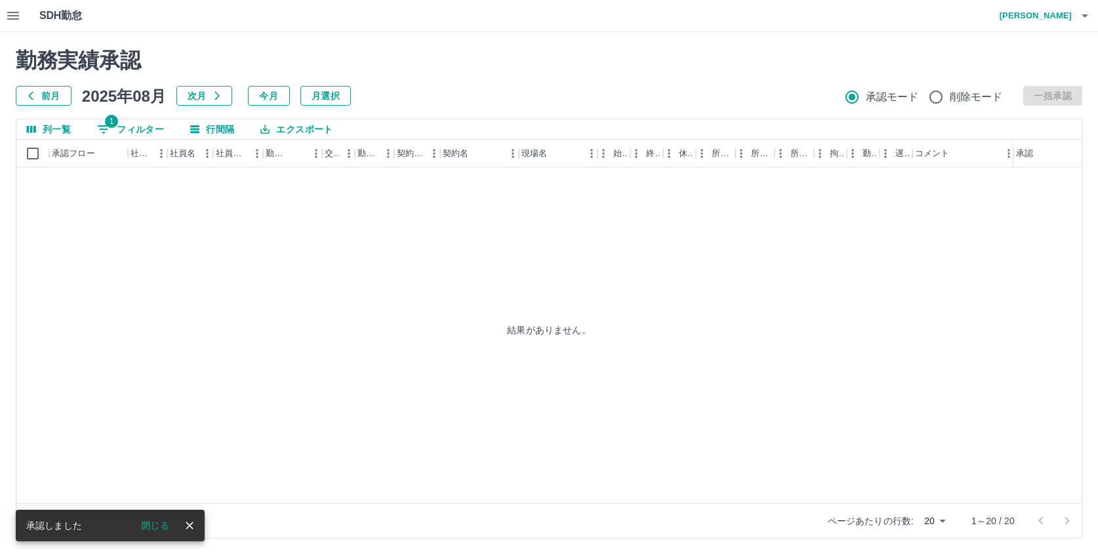
click at [388, 240] on div "結果がありません。" at bounding box center [549, 329] width 1066 height 325
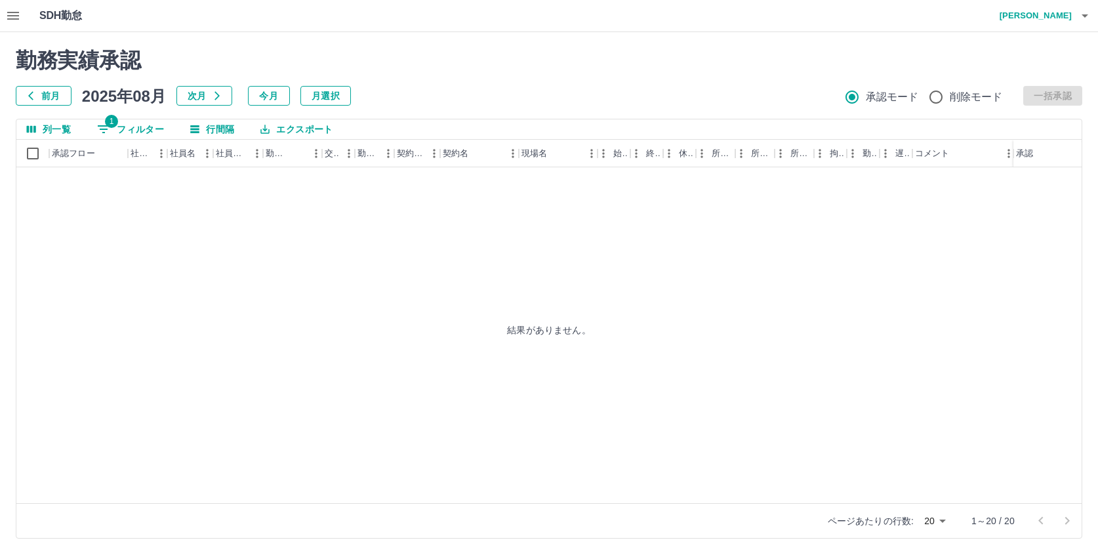
click at [1042, 12] on h4 "中西　弘和" at bounding box center [1032, 15] width 79 height 31
click at [1021, 91] on li "ログアウト" at bounding box center [1030, 96] width 116 height 24
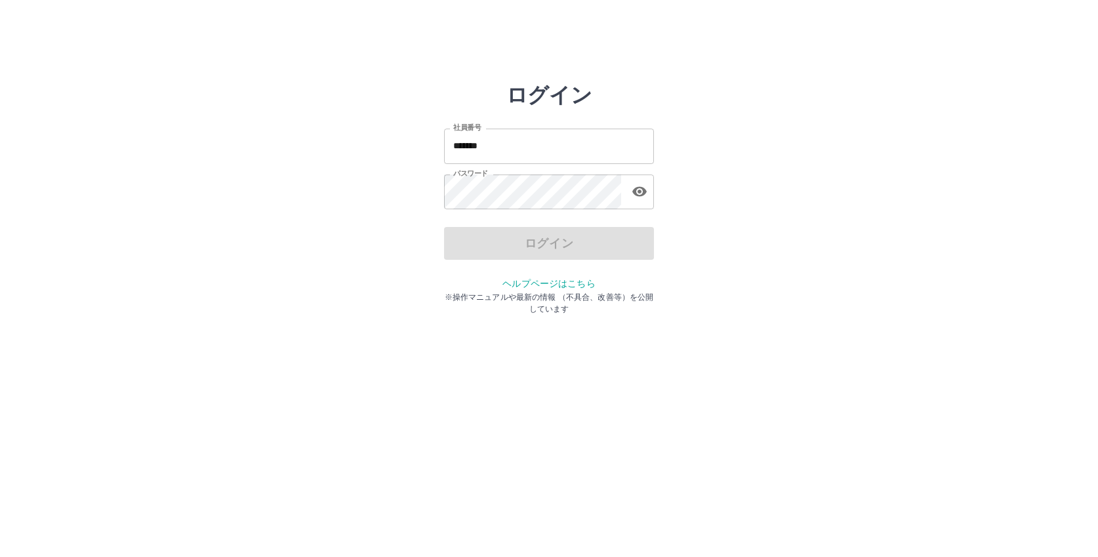
click at [512, 144] on input "*******" at bounding box center [549, 146] width 210 height 35
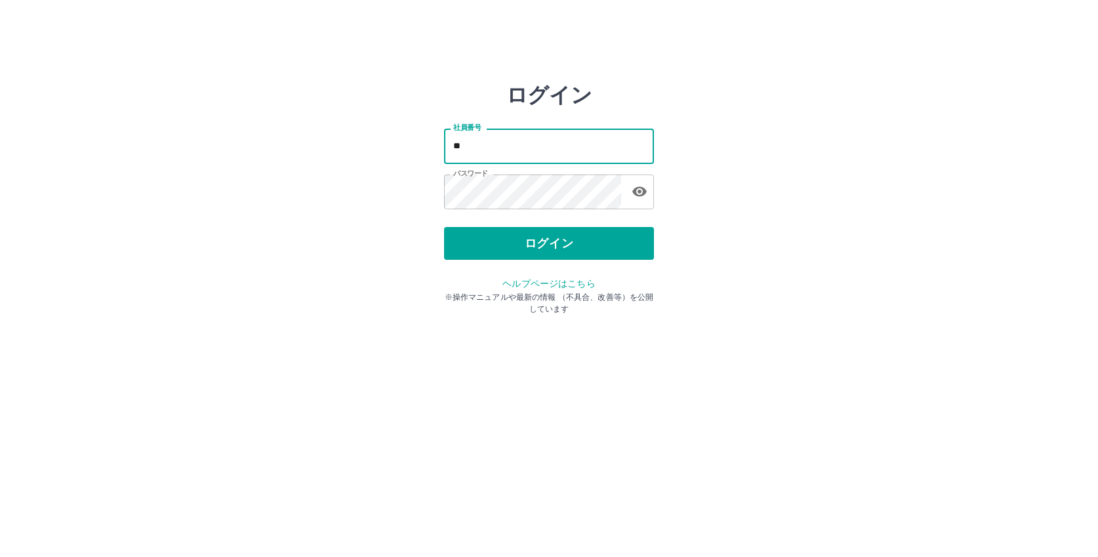
type input "*"
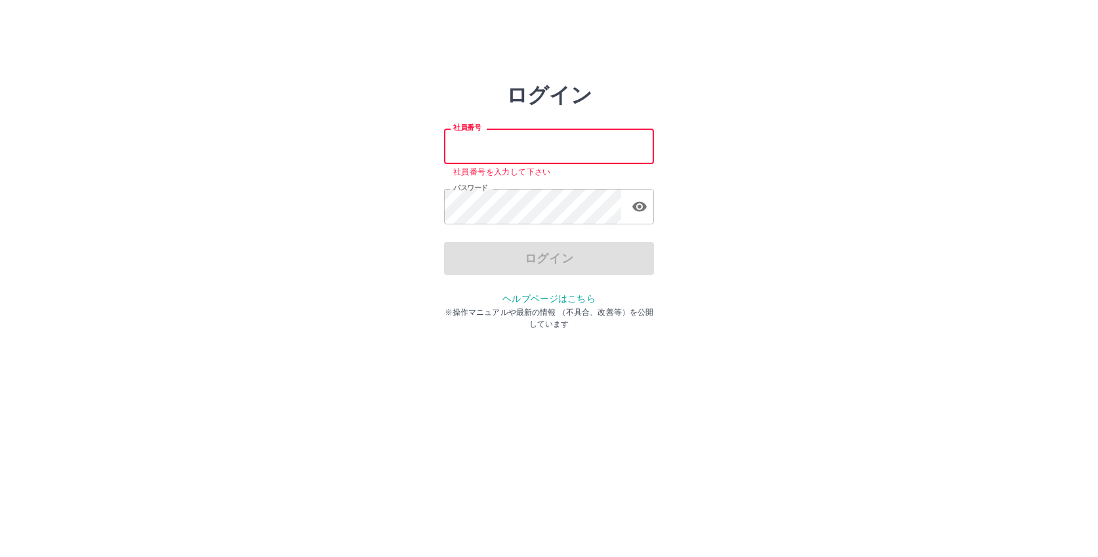
paste input "*******"
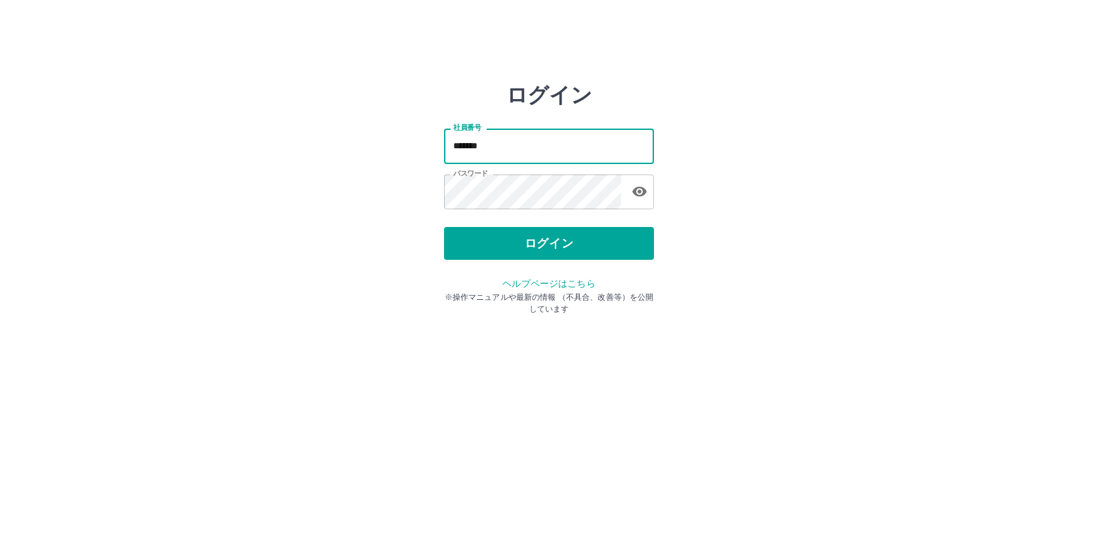
type input "*******"
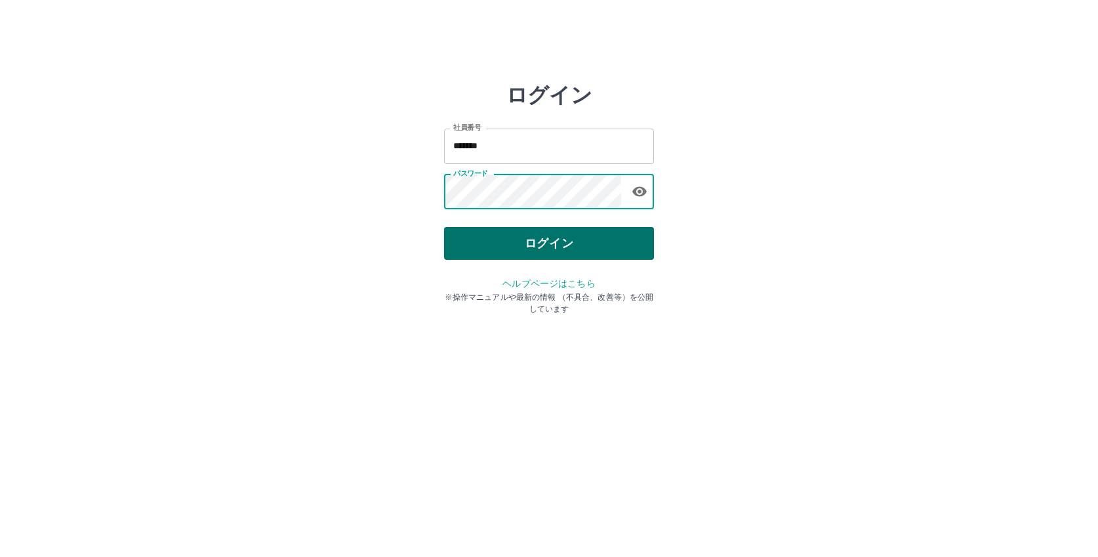
click at [528, 238] on button "ログイン" at bounding box center [549, 243] width 210 height 33
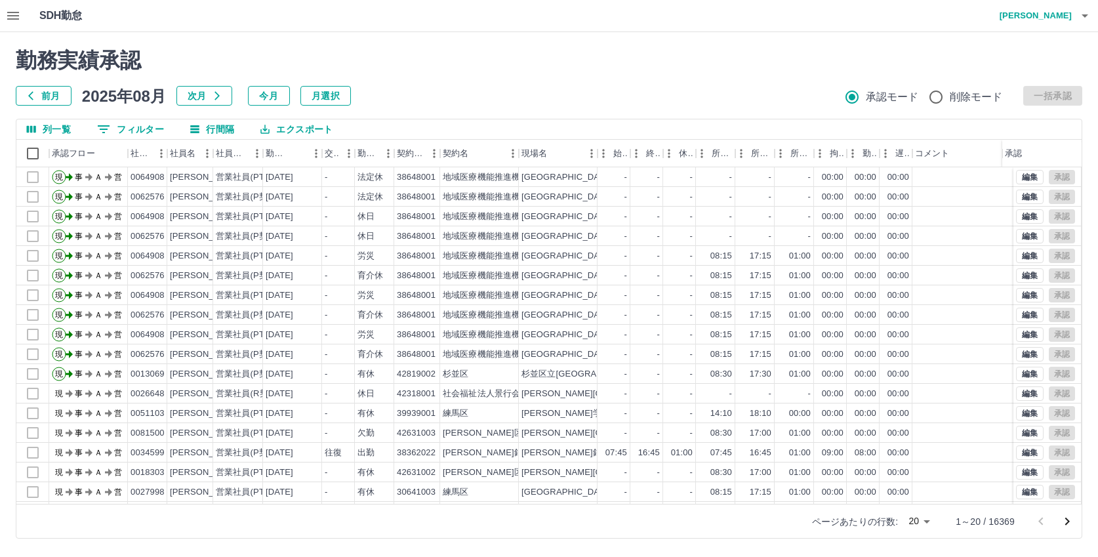
click at [12, 14] on icon "button" at bounding box center [13, 16] width 16 height 16
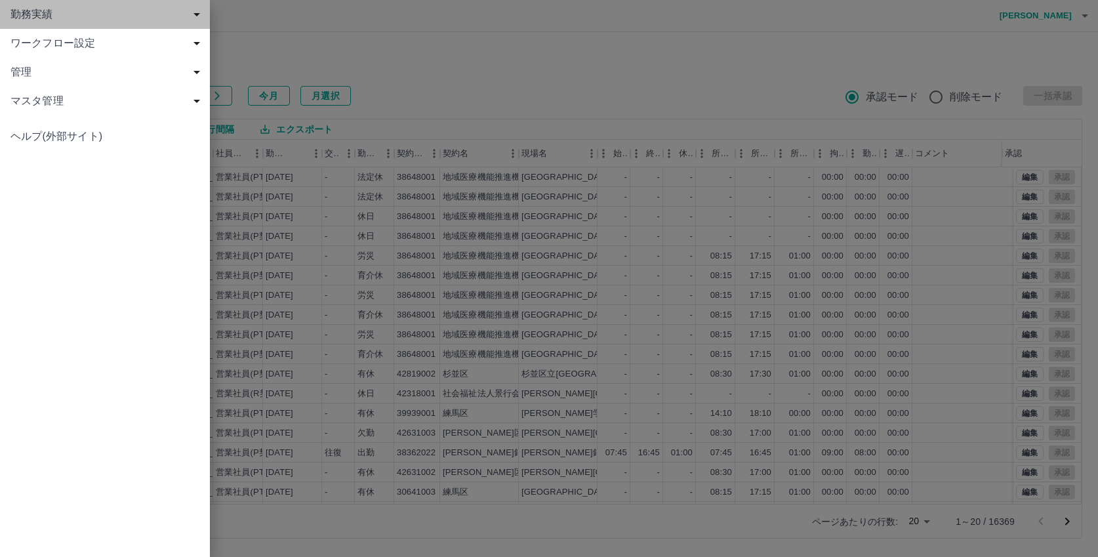
click at [33, 18] on span "勤務実績" at bounding box center [107, 15] width 194 height 16
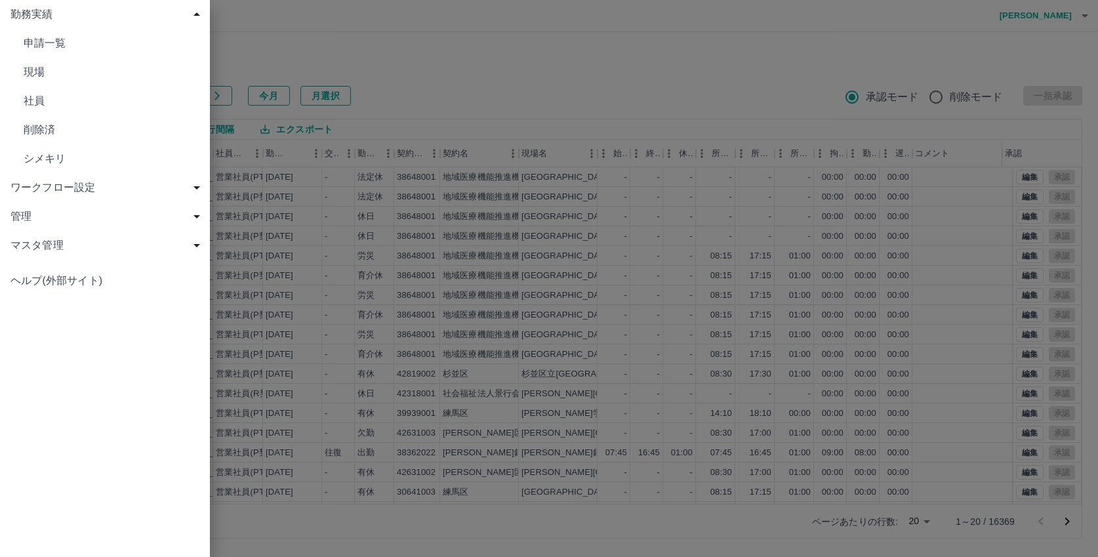
click at [36, 69] on span "現場" at bounding box center [112, 72] width 176 height 16
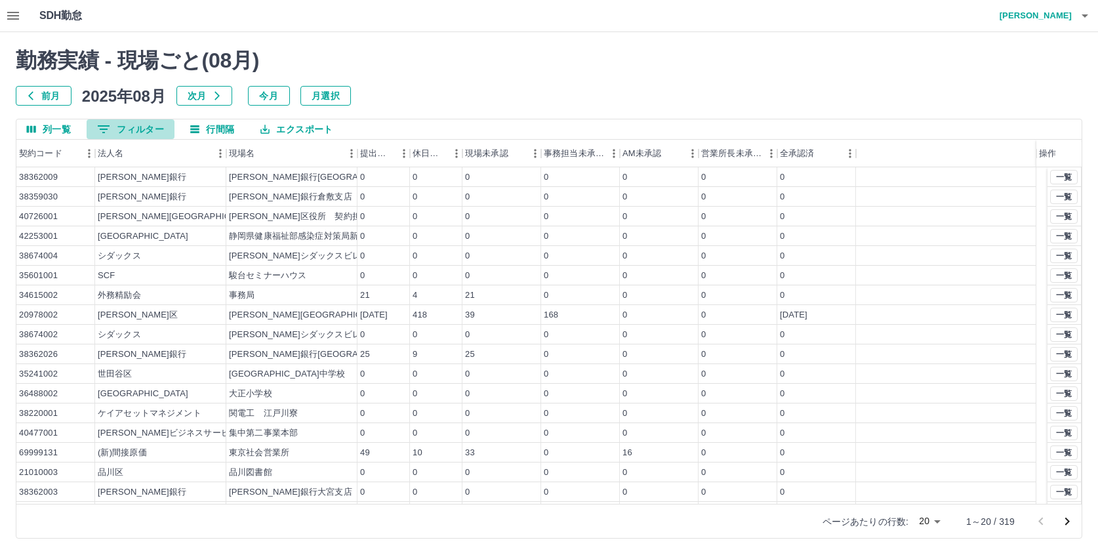
click at [141, 127] on button "0 フィルター" at bounding box center [131, 129] width 88 height 20
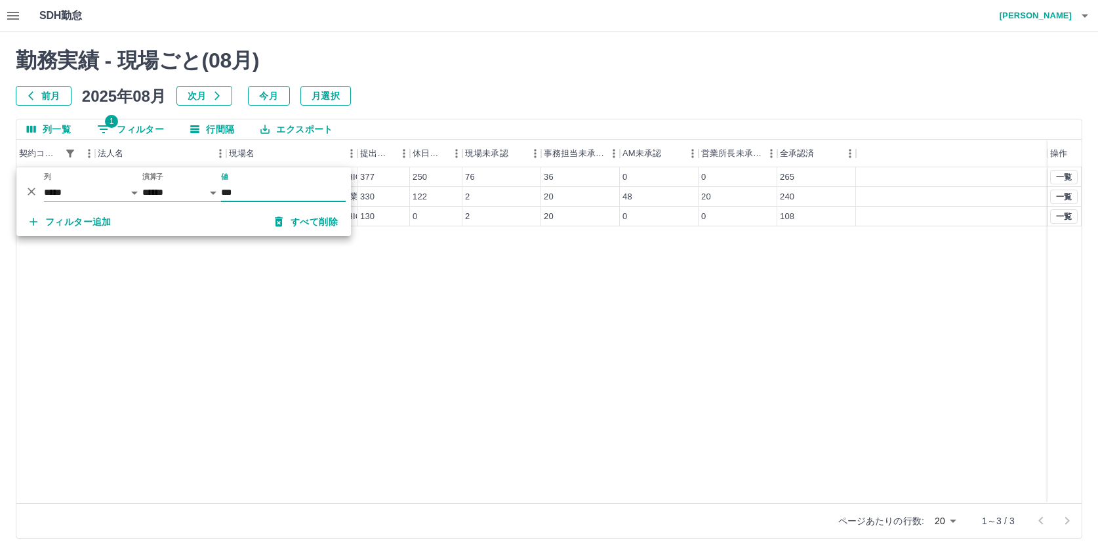
type input "********"
click at [1068, 177] on button "一覧" at bounding box center [1065, 177] width 28 height 14
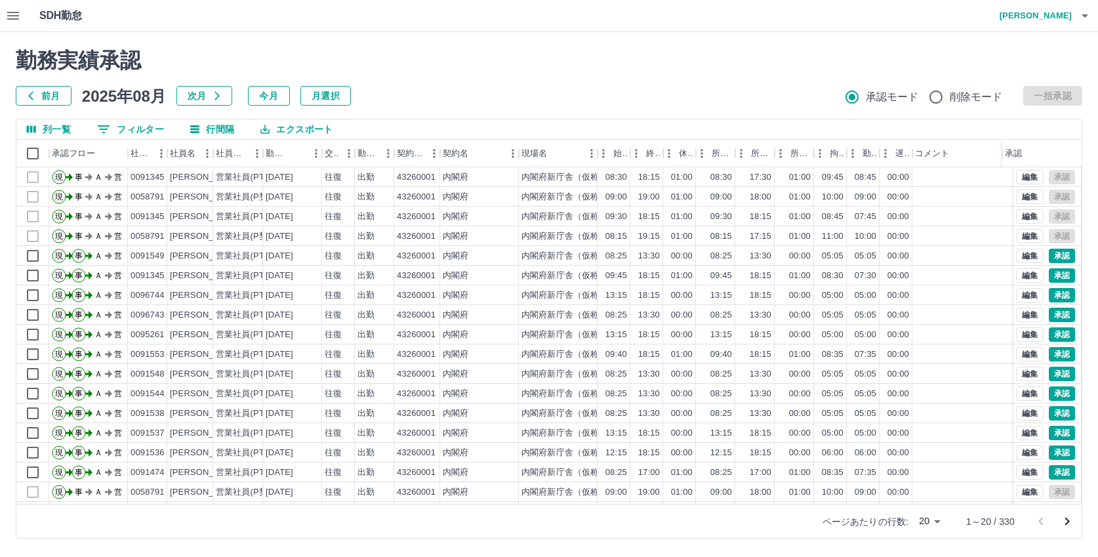
scroll to position [0, 91]
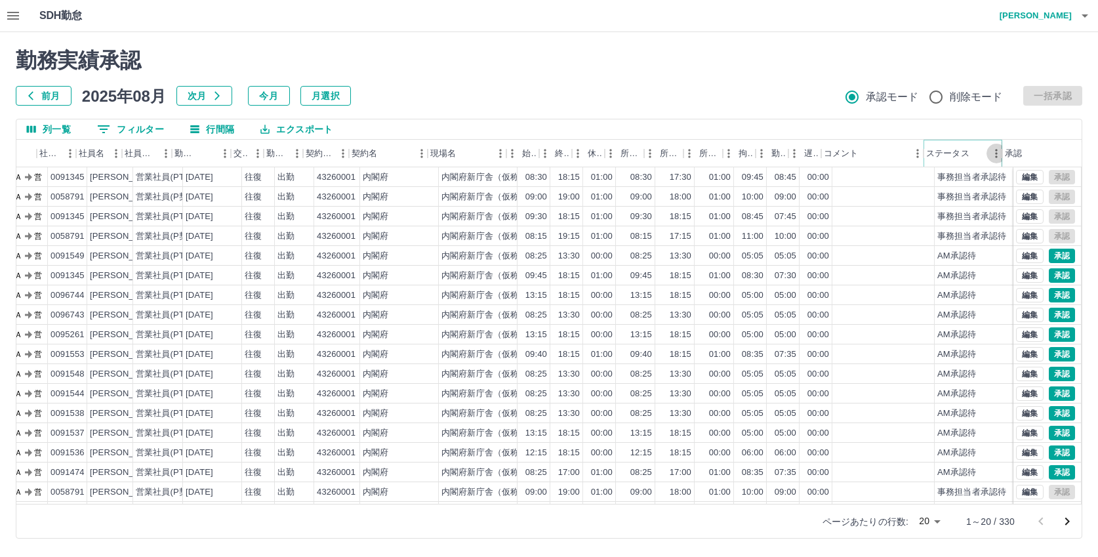
click at [989, 156] on button "メニュー" at bounding box center [997, 154] width 20 height 20
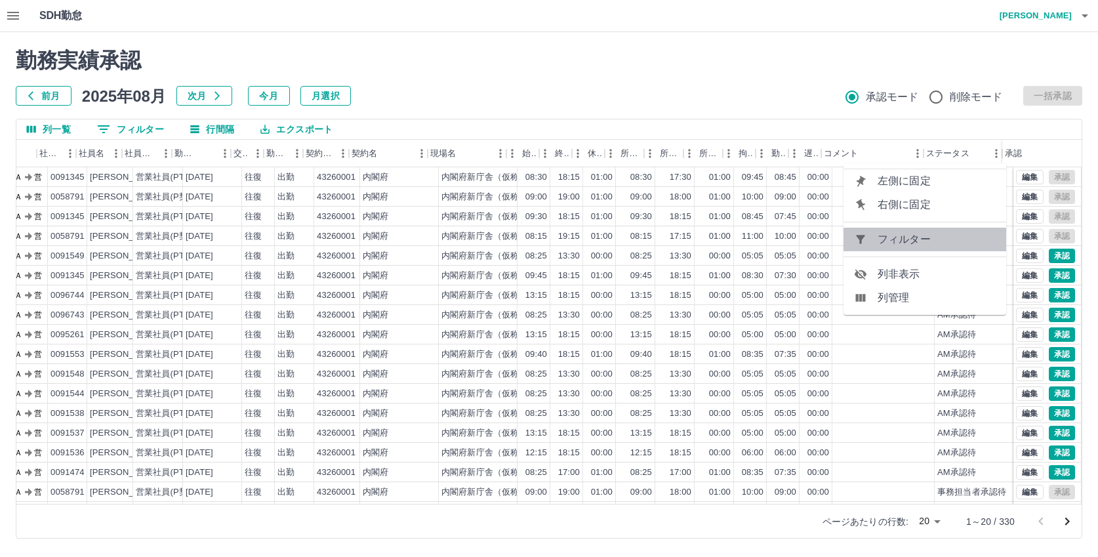
click at [928, 243] on span "フィルター" at bounding box center [937, 240] width 118 height 16
select select "**********"
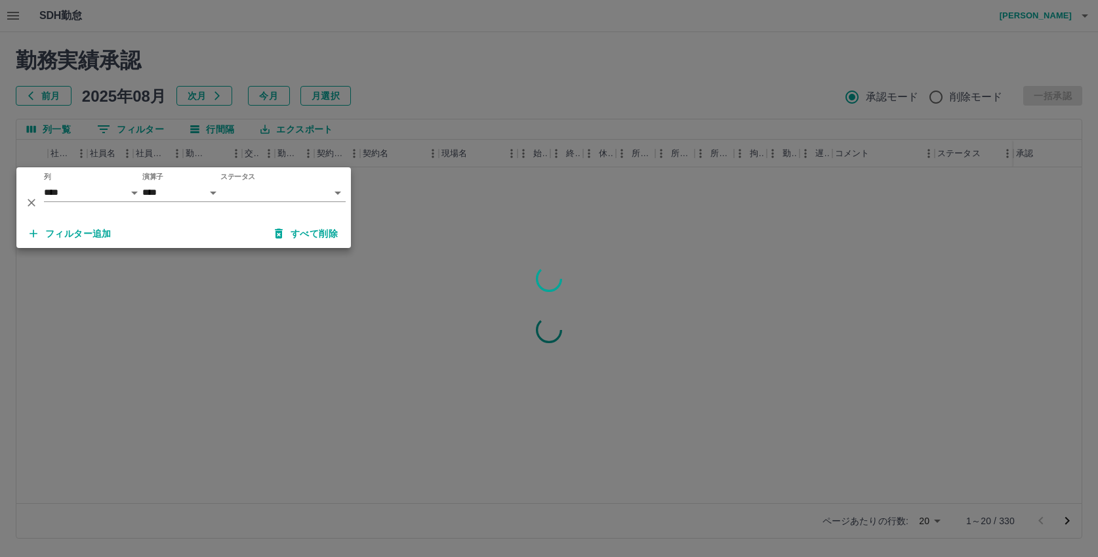
scroll to position [0, 80]
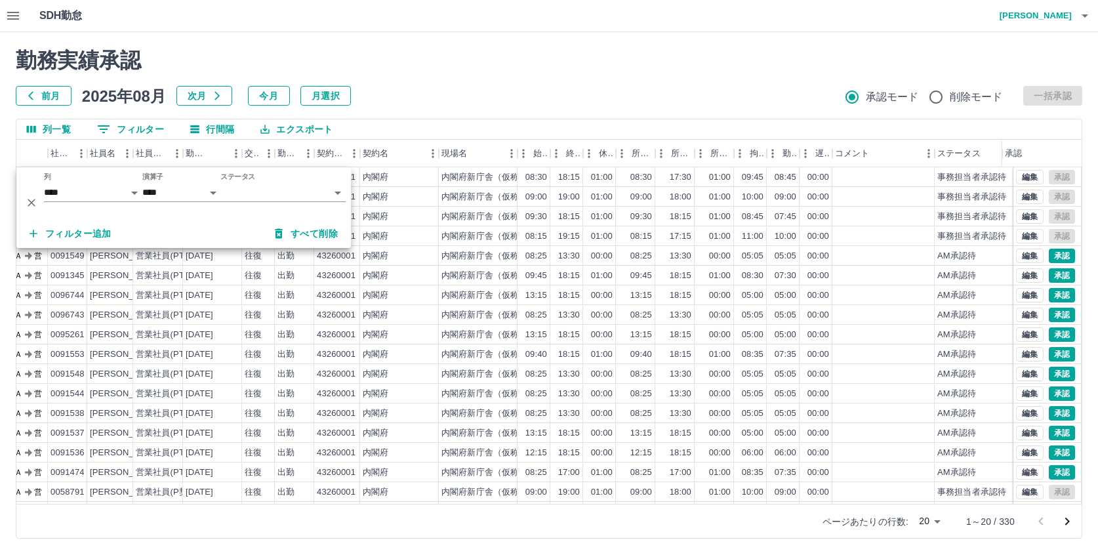
click at [241, 195] on body "SDH勤怠 [PERSON_NAME] 勤務実績承認 前月 [DATE] 次月 今月 月選択 承認モード 削除モード 一括承認 列一覧 0 フィルター 行間隔…" at bounding box center [549, 277] width 1098 height 554
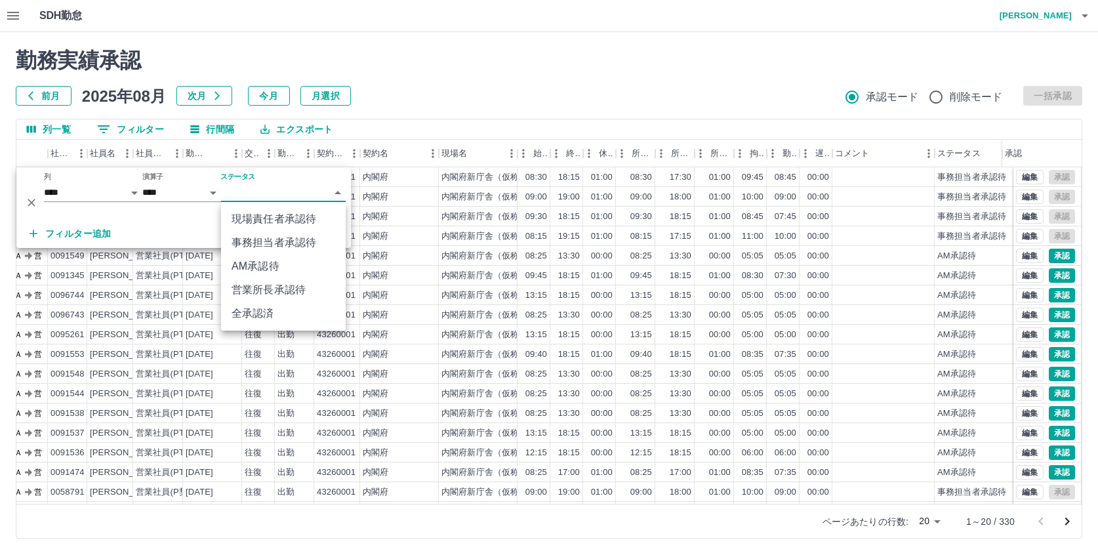
click at [260, 259] on li "AM承認待" at bounding box center [283, 267] width 125 height 24
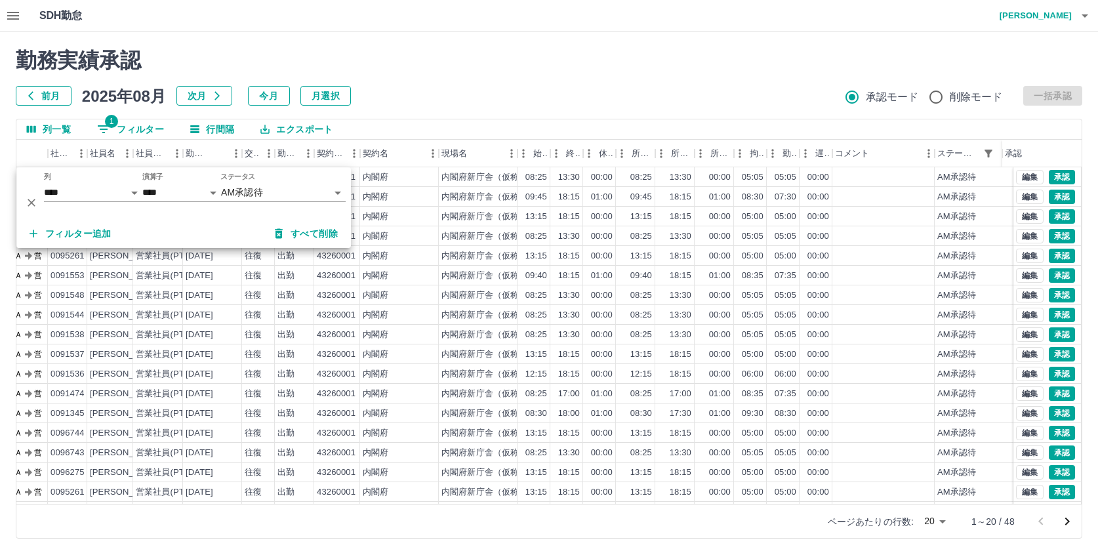
drag, startPoint x: 757, startPoint y: 70, endPoint x: 793, endPoint y: 85, distance: 38.5
click at [759, 70] on h2 "勤務実績承認" at bounding box center [549, 60] width 1067 height 25
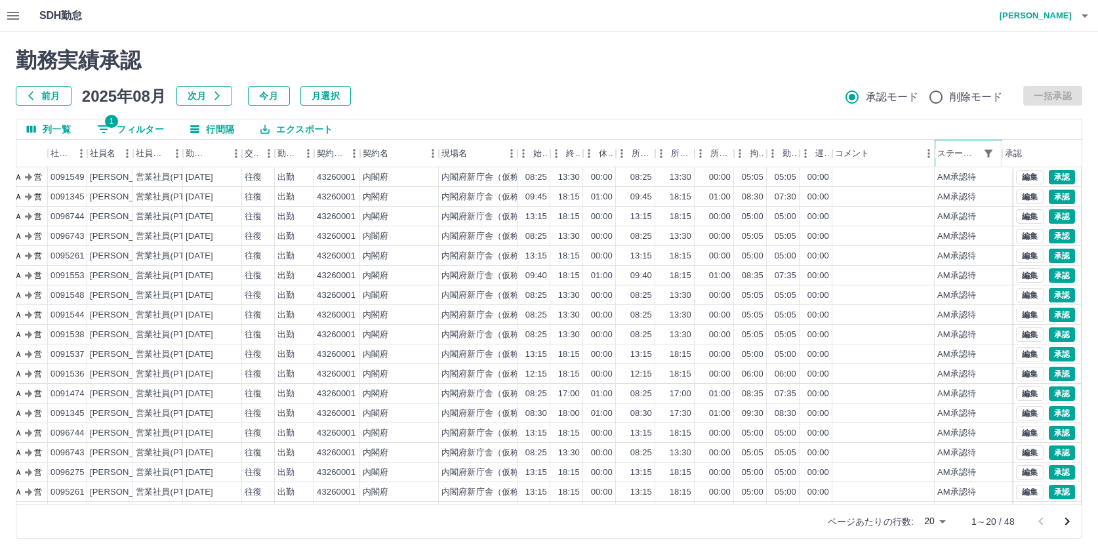
scroll to position [68, 80]
click at [1071, 520] on icon "次のページへ" at bounding box center [1068, 522] width 16 height 16
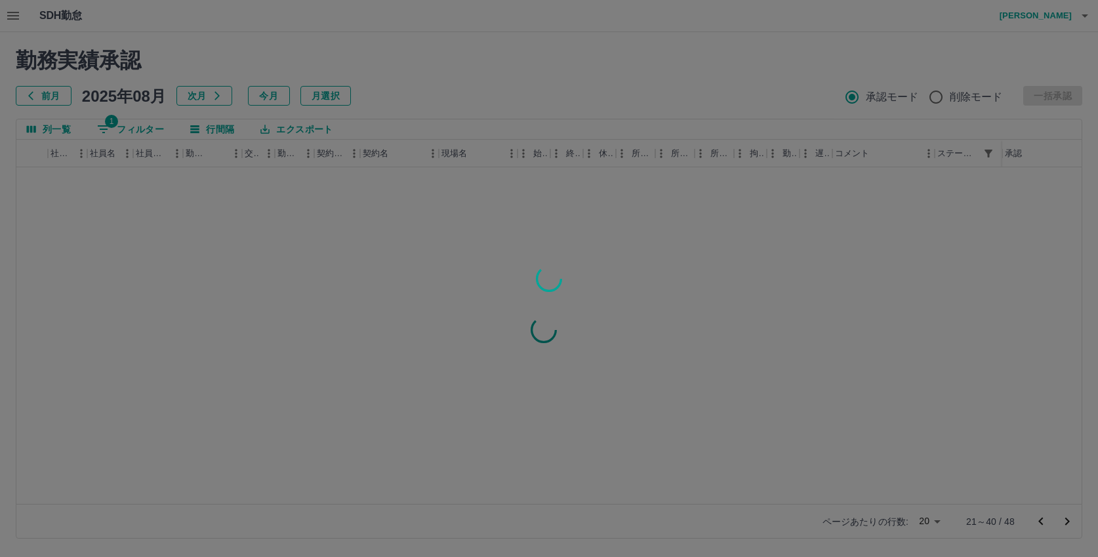
scroll to position [0, 80]
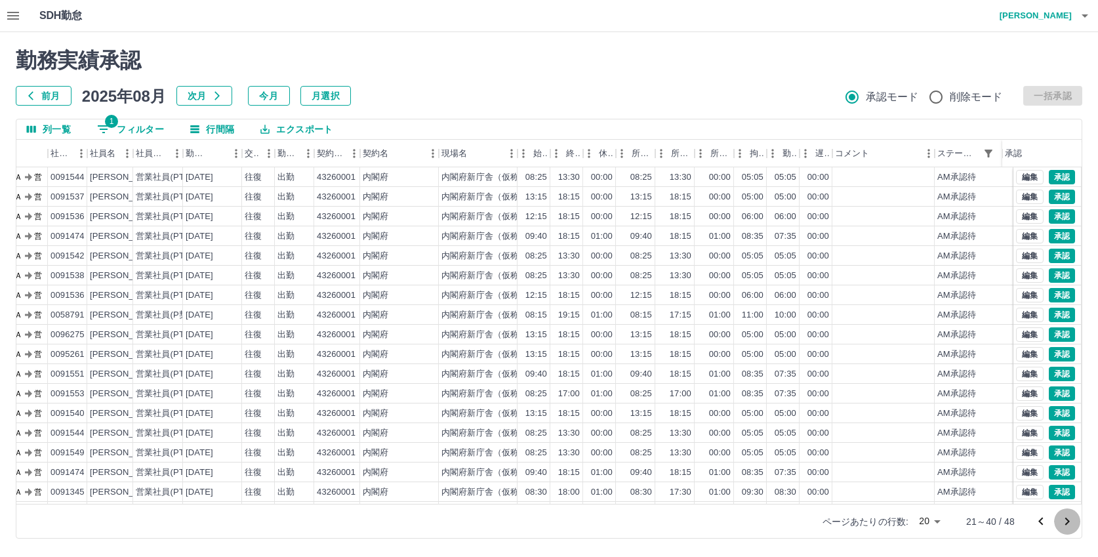
click at [1071, 520] on icon "次のページへ" at bounding box center [1068, 522] width 16 height 16
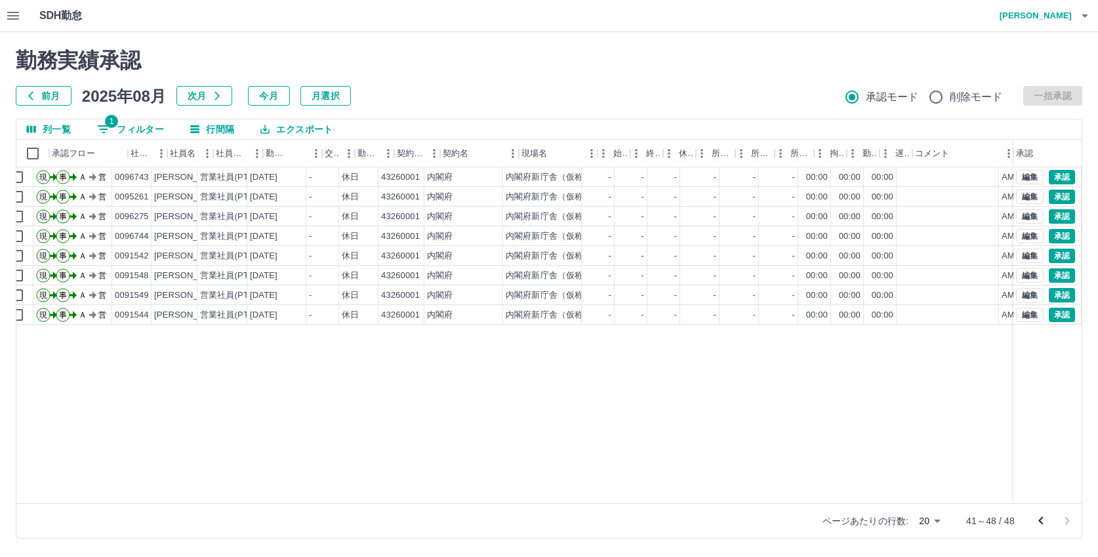
scroll to position [0, 0]
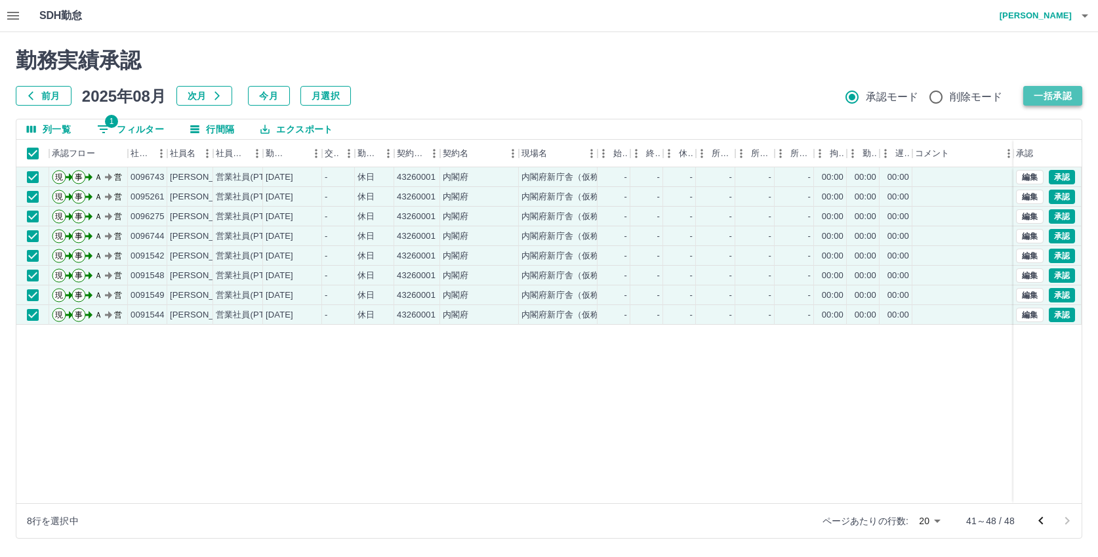
click at [1054, 96] on button "一括承認" at bounding box center [1053, 96] width 59 height 20
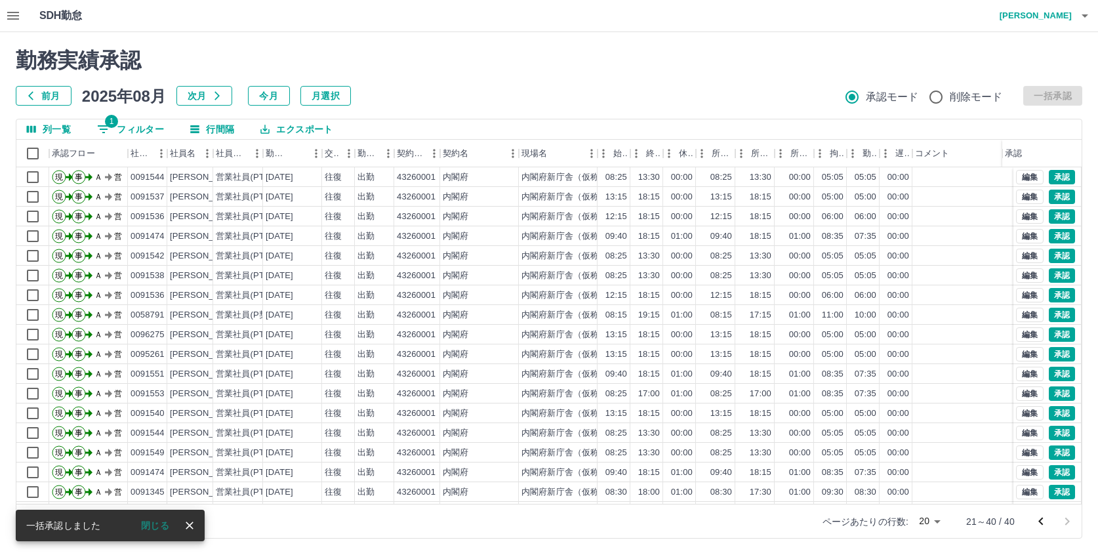
scroll to position [68, 0]
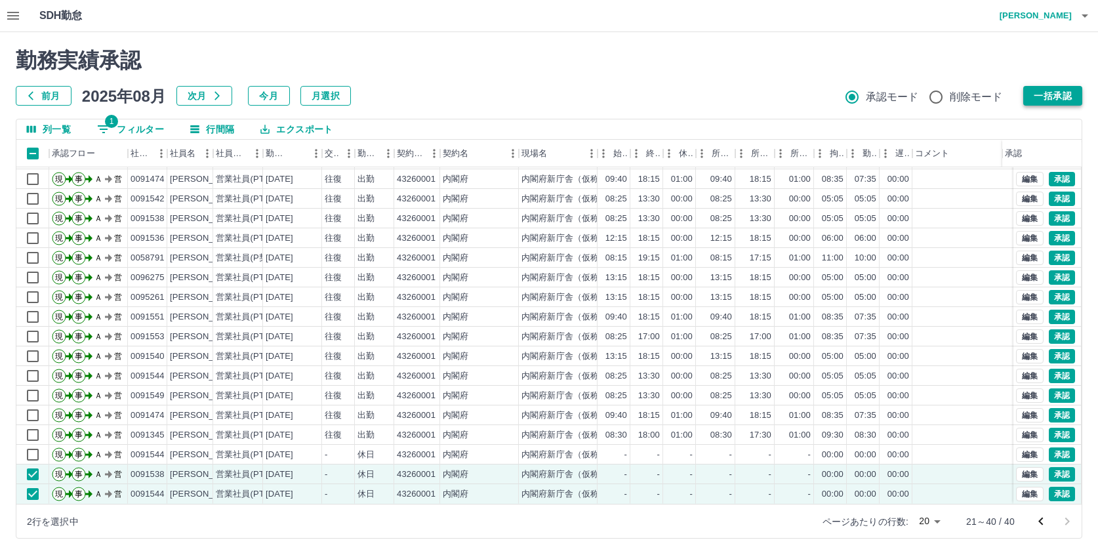
click at [1047, 91] on button "一括承認" at bounding box center [1053, 96] width 59 height 20
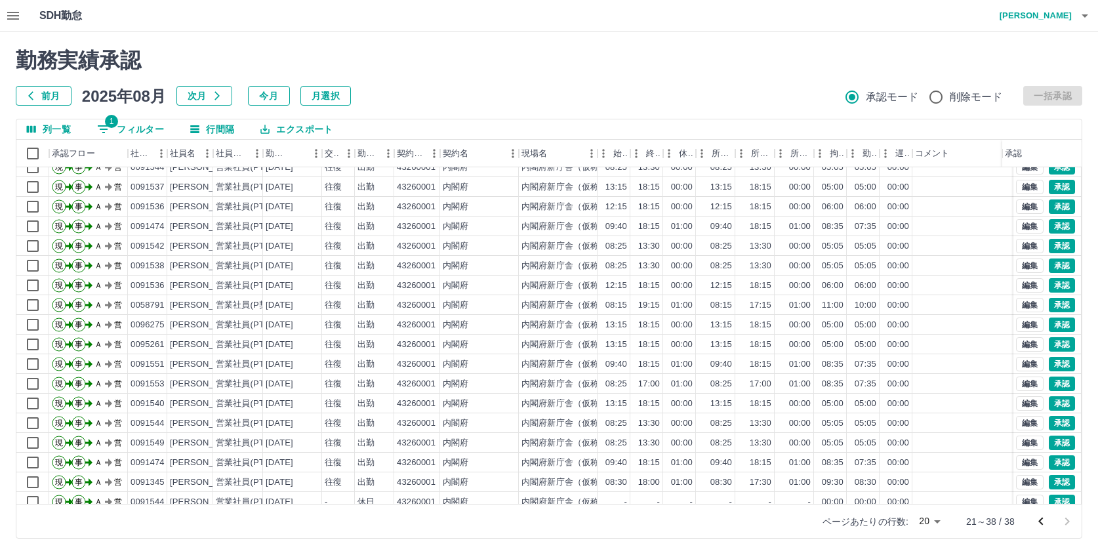
scroll to position [0, 0]
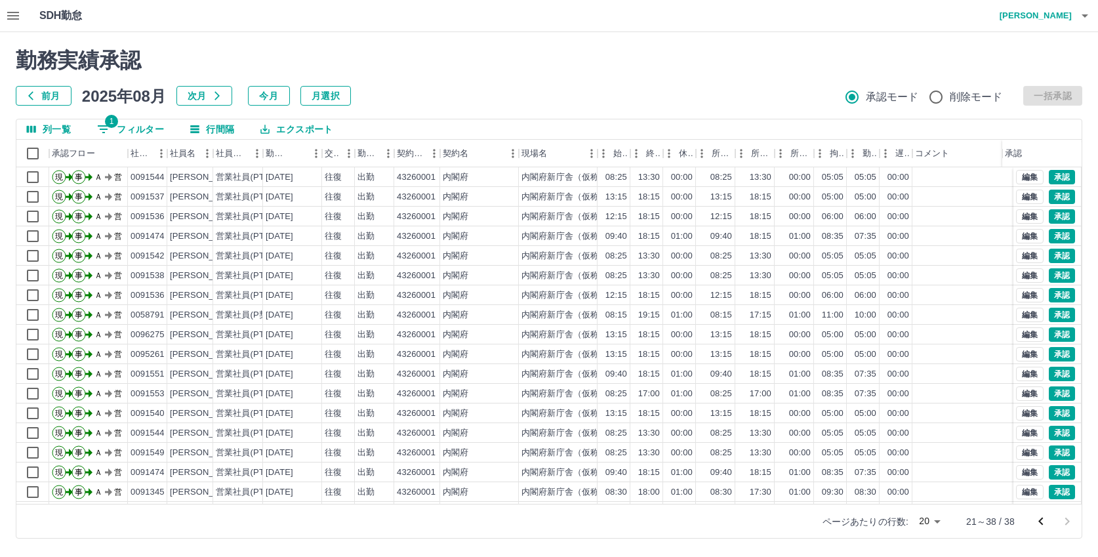
click at [135, 123] on button "1 フィルター" at bounding box center [131, 129] width 88 height 20
select select "**********"
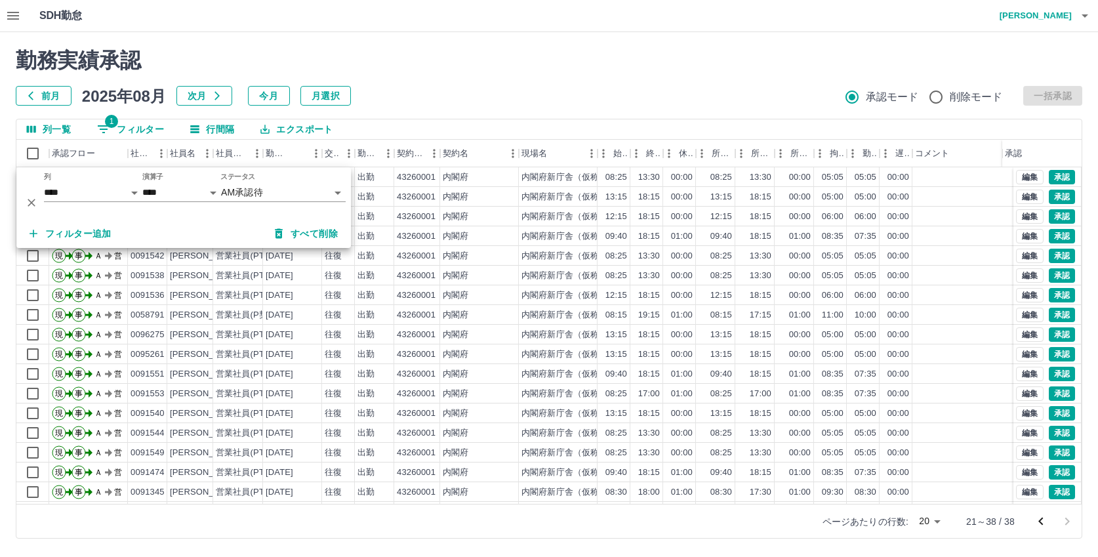
click at [270, 191] on body "SDH勤怠 [PERSON_NAME] 勤務実績承認 前月 [DATE] 次月 今月 月選択 承認モード 削除モード 一括承認 列一覧 1 フィルター 行間隔…" at bounding box center [549, 277] width 1098 height 554
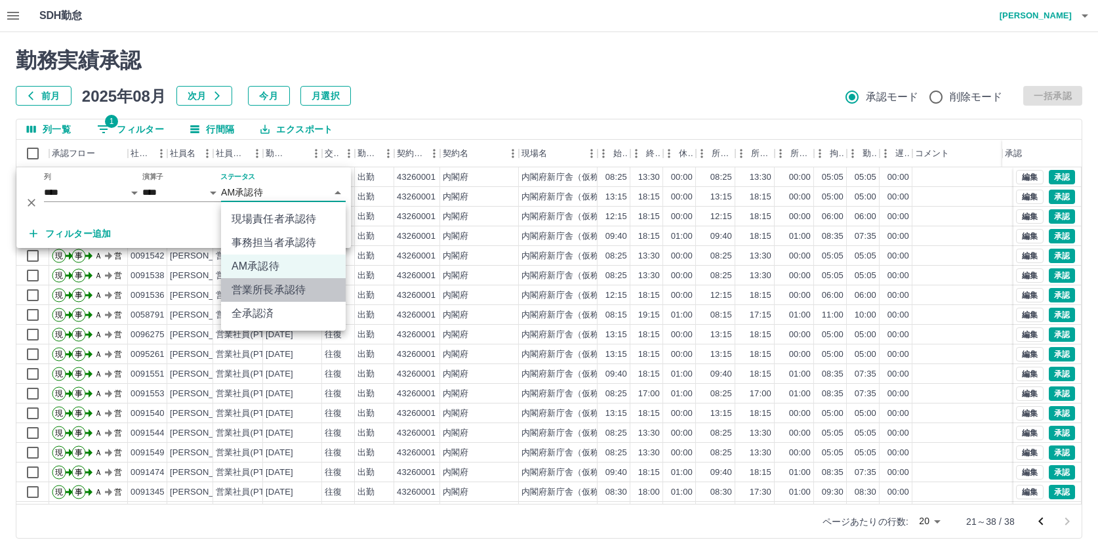
click at [260, 289] on li "営業所長承認待" at bounding box center [283, 290] width 125 height 24
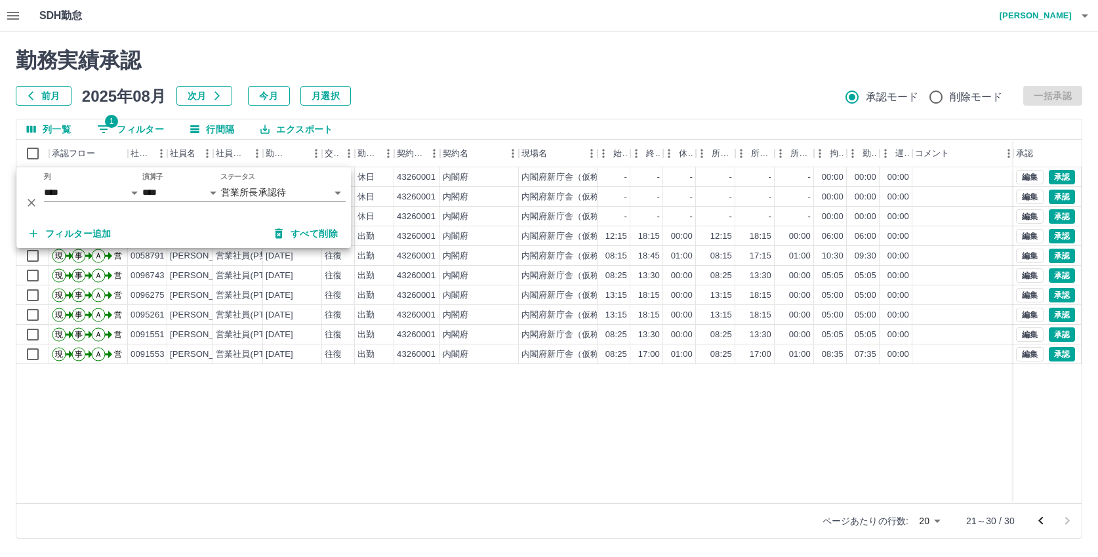
click at [697, 434] on div "現 事 Ａ 営 0091548 [PERSON_NAME] 営業社員(PT契約) [DATE] - 休日 43260001 内閣府 内閣府新庁舎（仮称）整備等…" at bounding box center [589, 335] width 1146 height 336
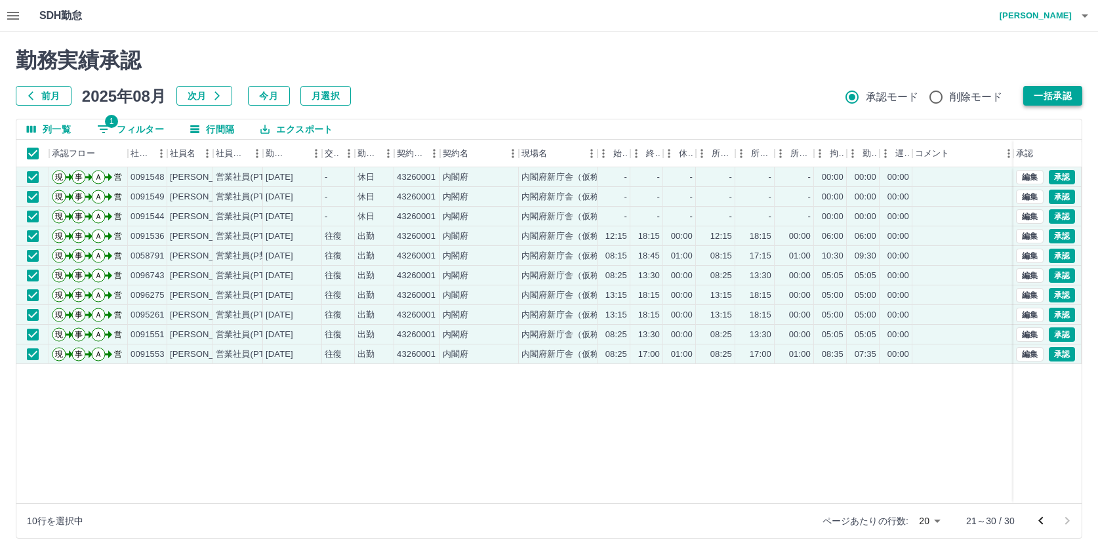
click at [1054, 96] on button "一括承認" at bounding box center [1053, 96] width 59 height 20
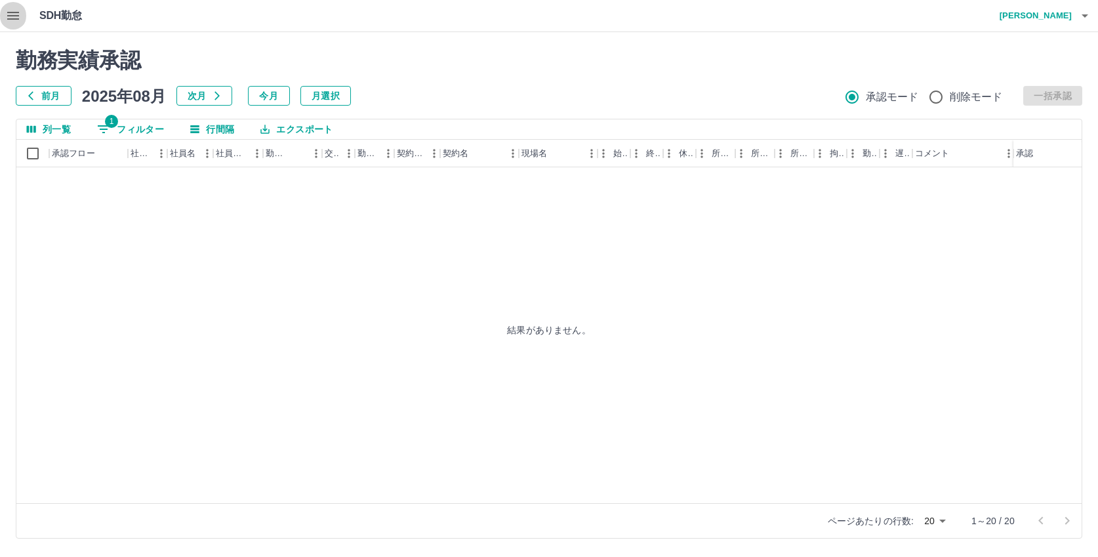
click at [10, 14] on icon "button" at bounding box center [13, 16] width 16 height 16
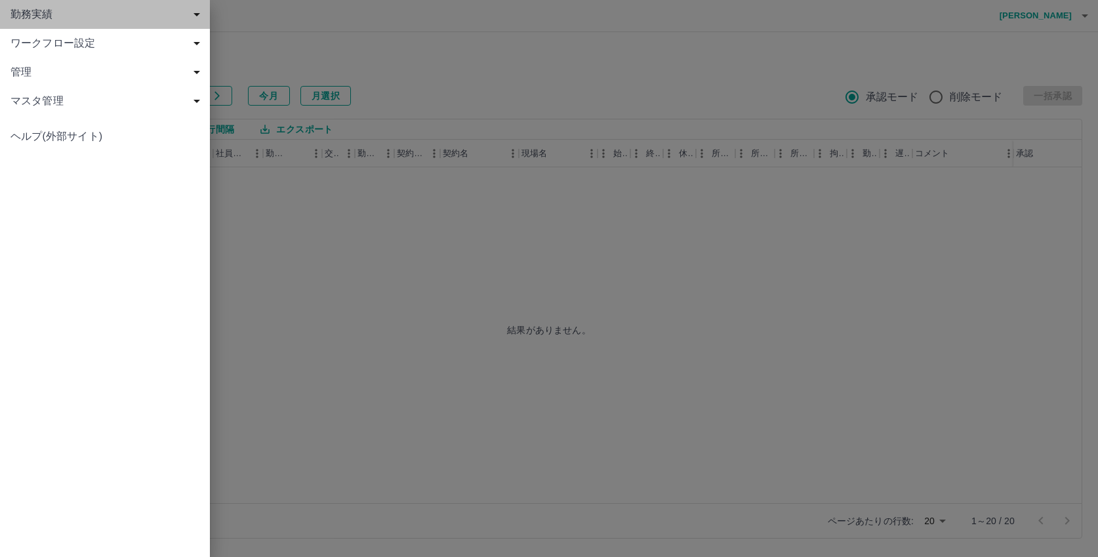
click at [28, 16] on span "勤務実績" at bounding box center [107, 15] width 194 height 16
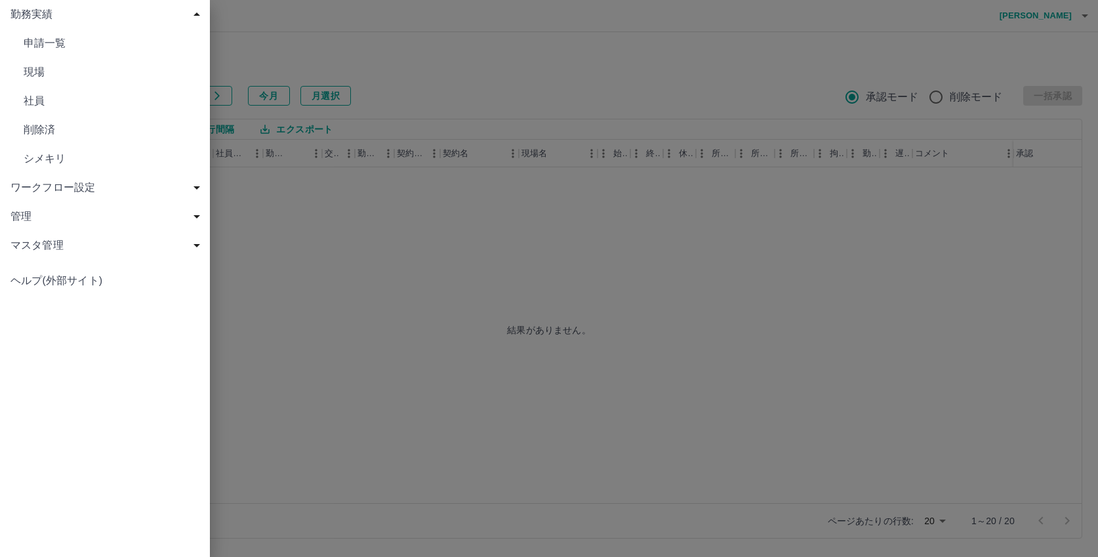
click at [39, 72] on span "現場" at bounding box center [112, 72] width 176 height 16
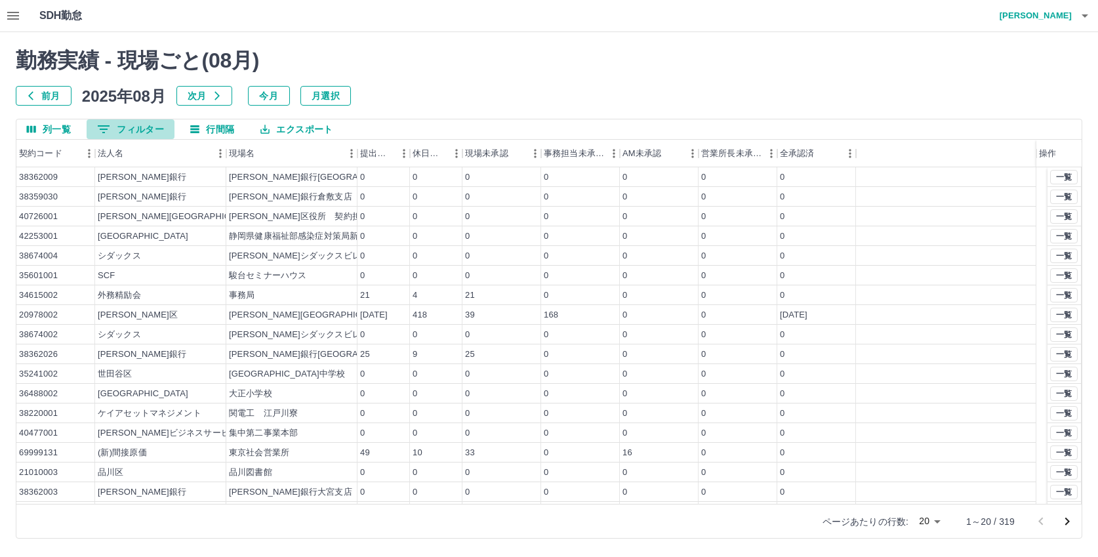
click at [129, 130] on button "0 フィルター" at bounding box center [131, 129] width 88 height 20
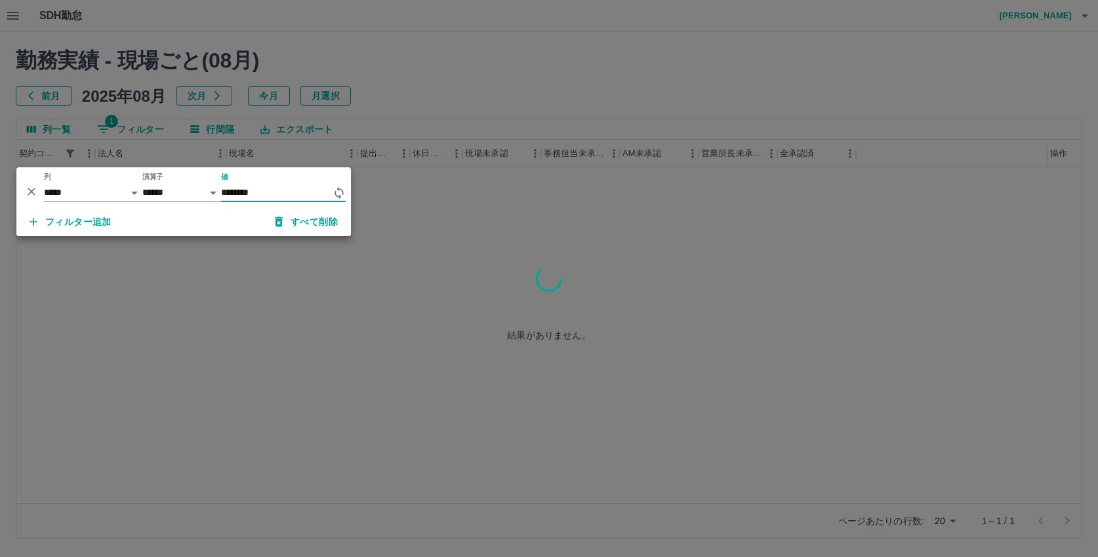
type input "********"
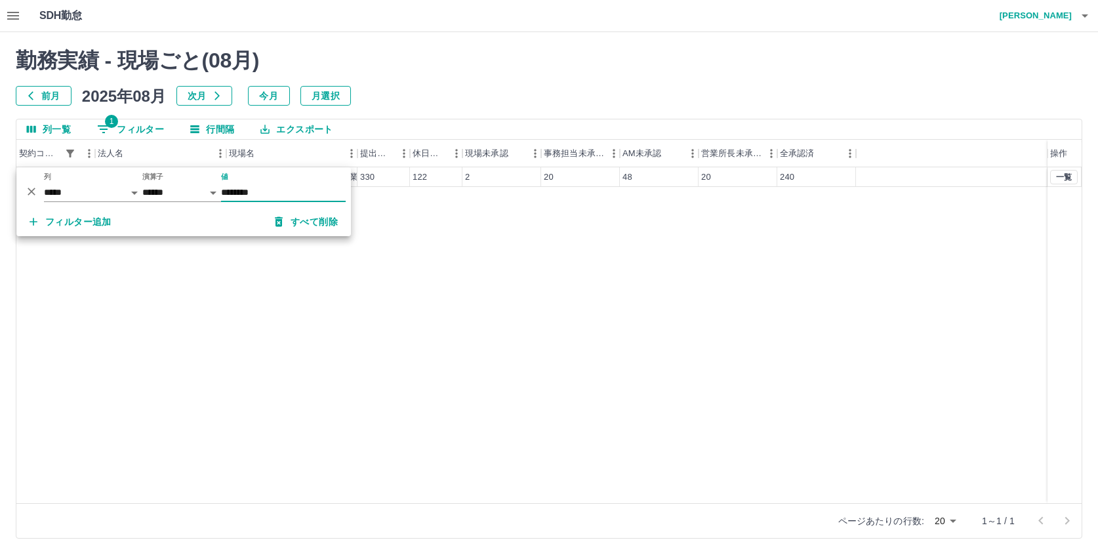
click at [537, 271] on div "43260001 内閣府 内閣府新庁舎（仮称）整備等事業（電話交換 330 122 2 20 48 20 240 一覧" at bounding box center [549, 335] width 1066 height 336
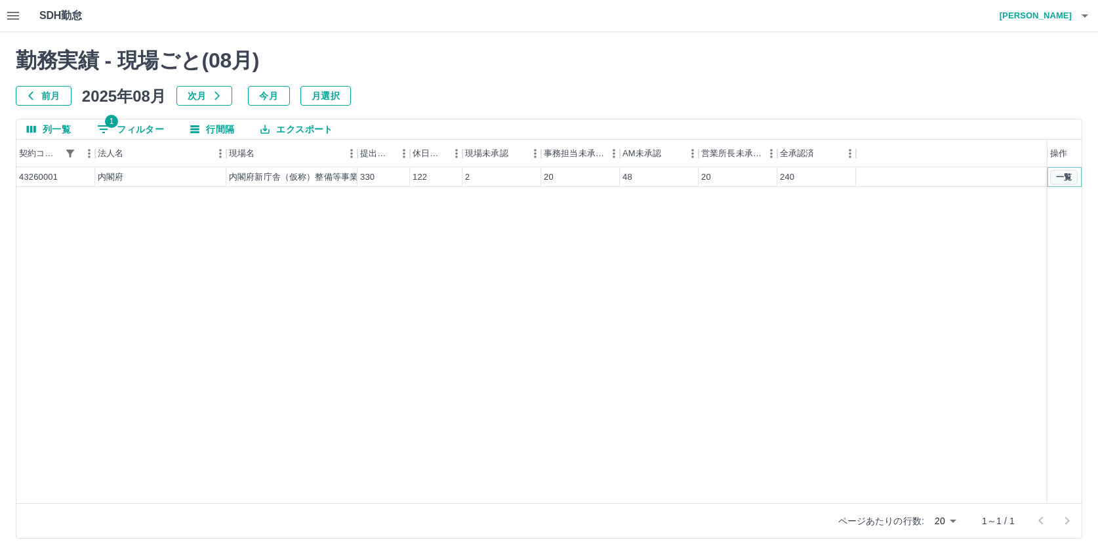
click at [1063, 178] on button "一覧" at bounding box center [1065, 177] width 28 height 14
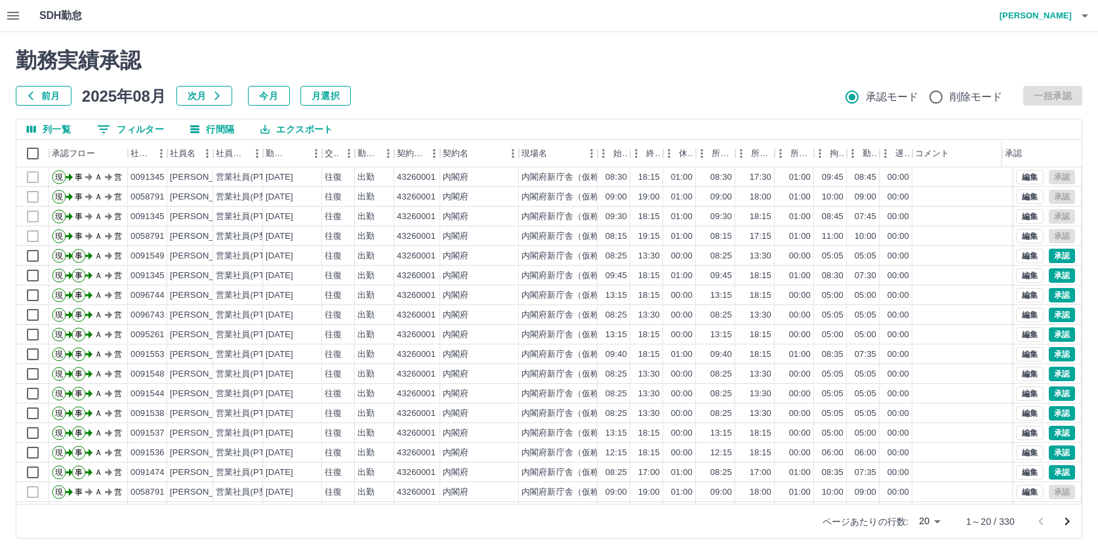
click at [1067, 521] on icon "次のページへ" at bounding box center [1068, 522] width 16 height 16
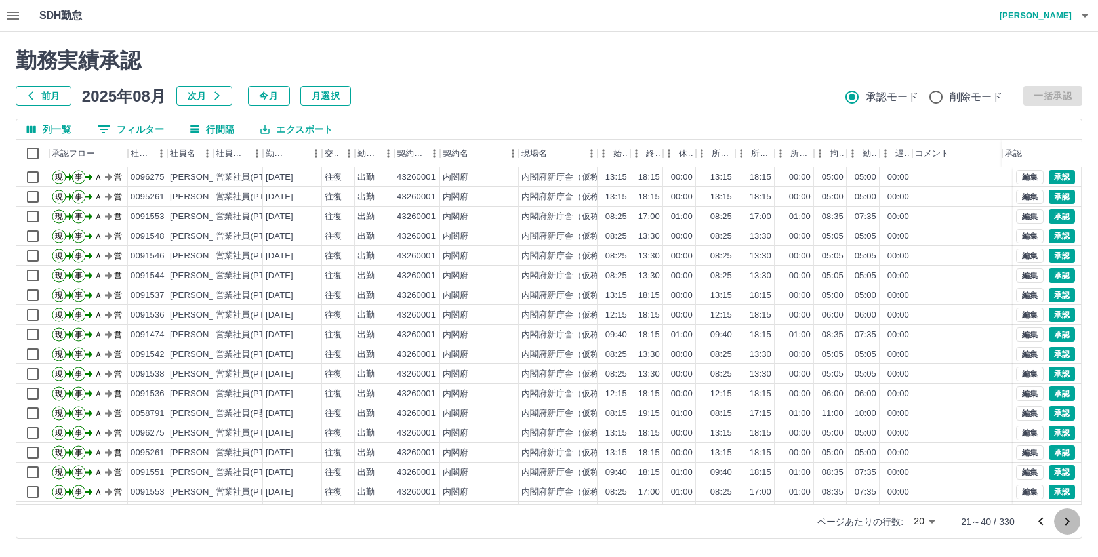
click at [1067, 521] on icon "次のページへ" at bounding box center [1068, 522] width 16 height 16
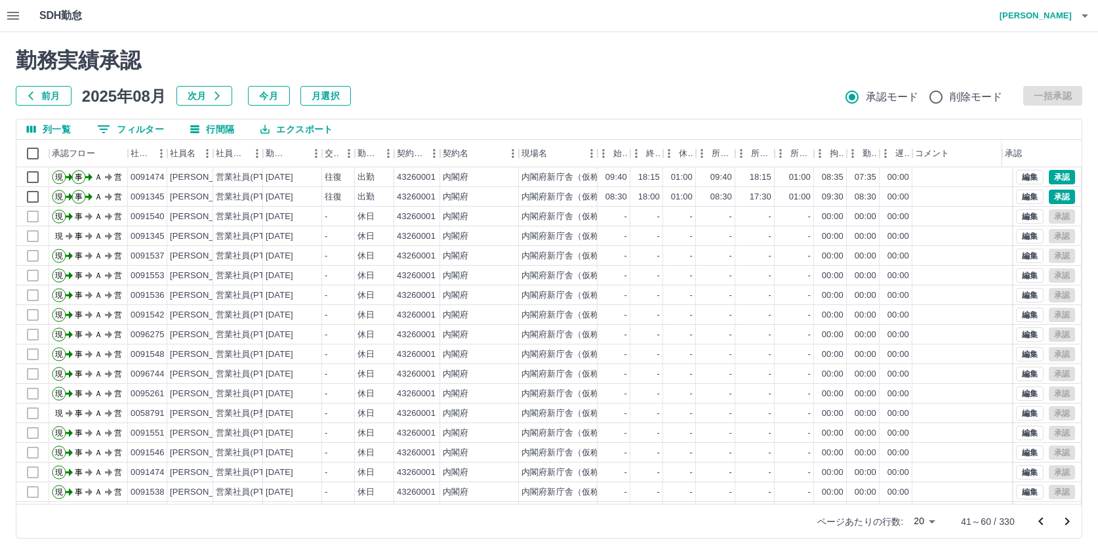
click at [1067, 521] on icon "次のページへ" at bounding box center [1068, 522] width 16 height 16
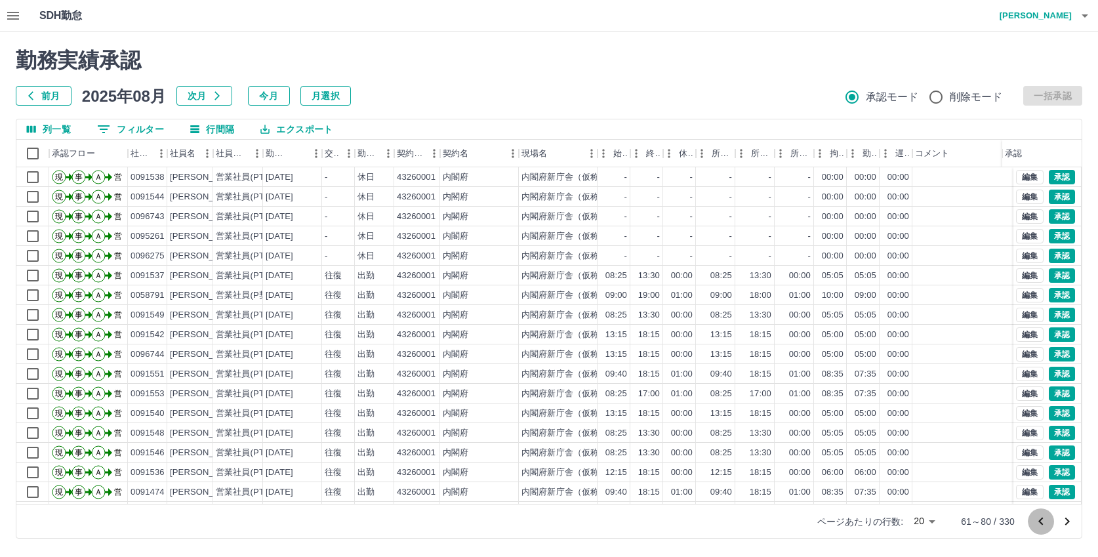
click at [1038, 520] on icon "前のページへ" at bounding box center [1041, 522] width 16 height 16
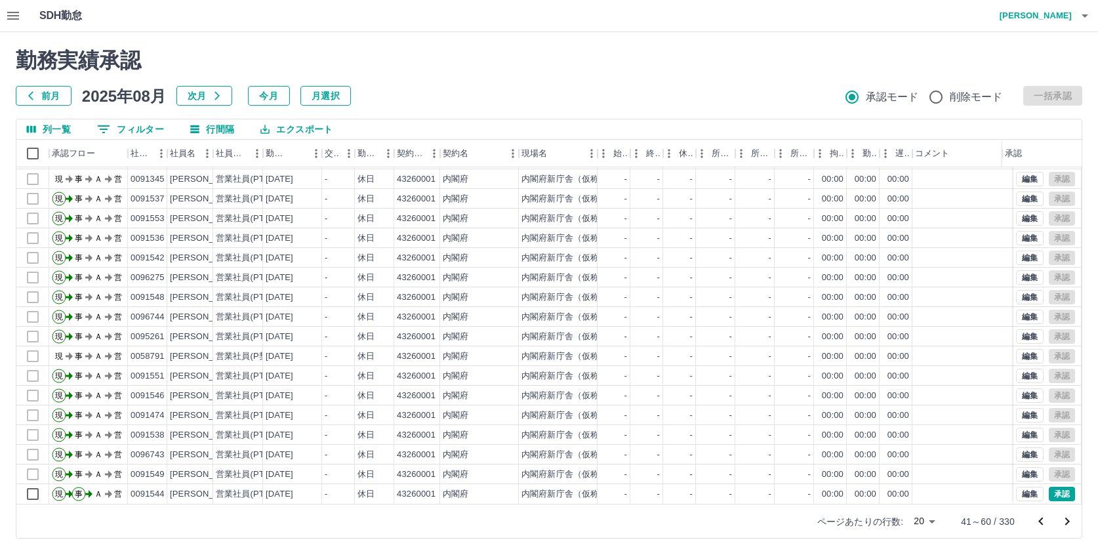
scroll to position [68, 0]
click at [1066, 520] on icon "次のページへ" at bounding box center [1068, 522] width 16 height 16
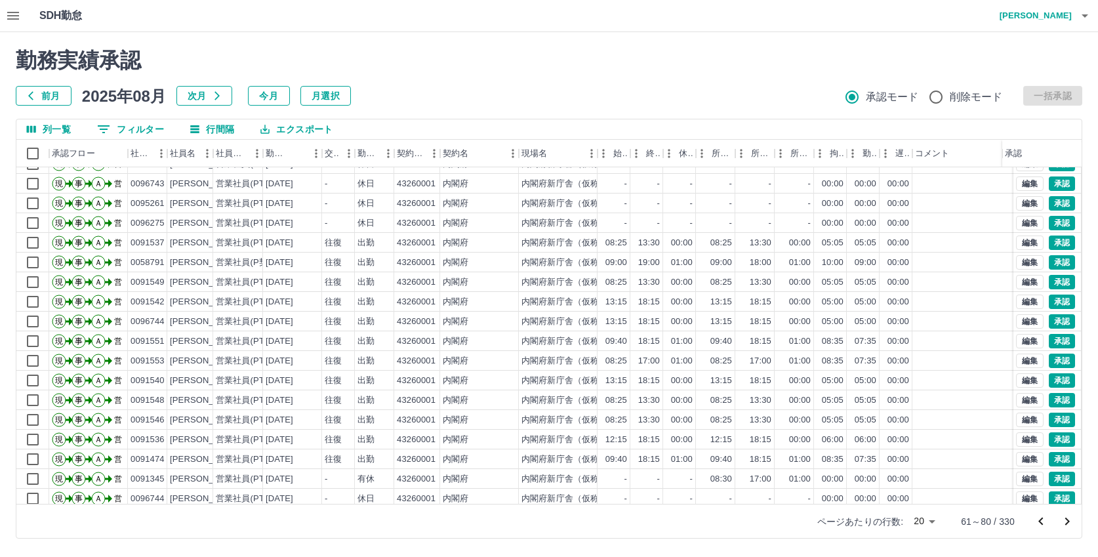
scroll to position [0, 0]
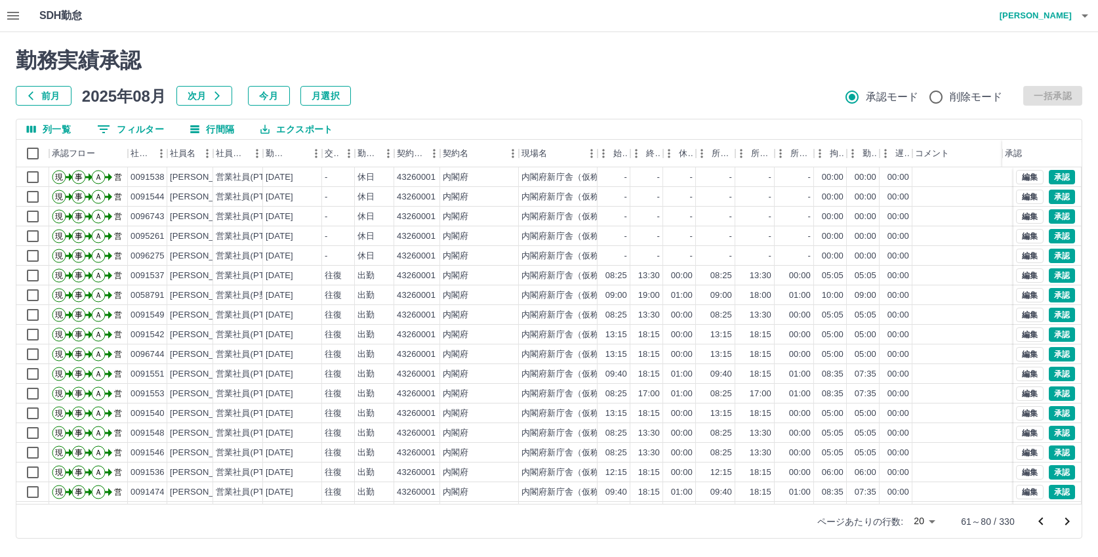
click at [552, 66] on h2 "勤務実績承認" at bounding box center [549, 60] width 1067 height 25
click at [1089, 175] on div "勤務実績承認 前月 2025年08月 次月 今月 月選択 承認モード 削除モード 一括承認 列一覧 0 フィルター 行間隔 エクスポート 承認フロー 社員番号…" at bounding box center [549, 293] width 1098 height 522
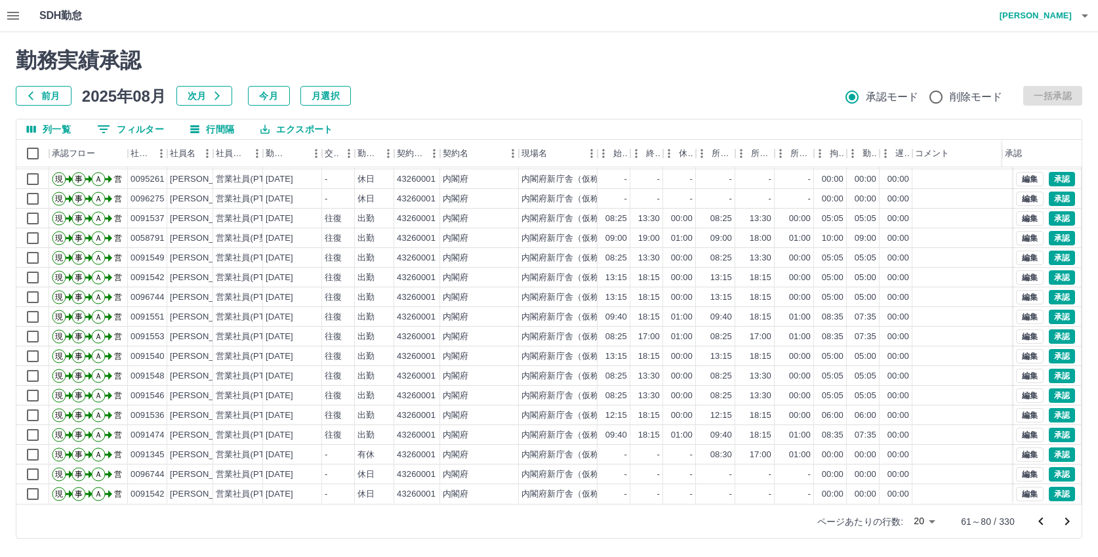
scroll to position [68, 0]
click at [1068, 524] on icon "次のページへ" at bounding box center [1068, 522] width 16 height 16
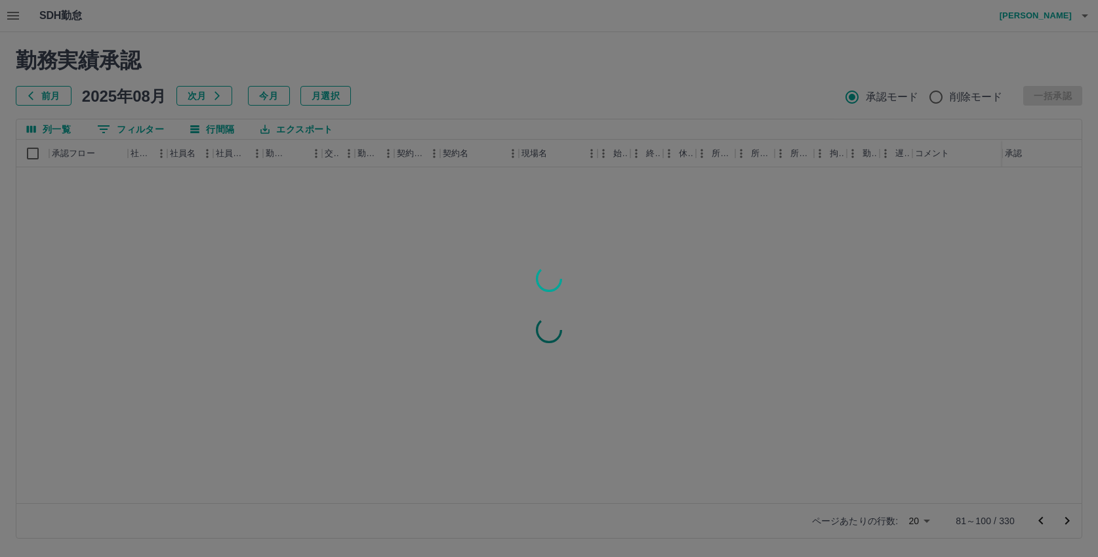
scroll to position [0, 0]
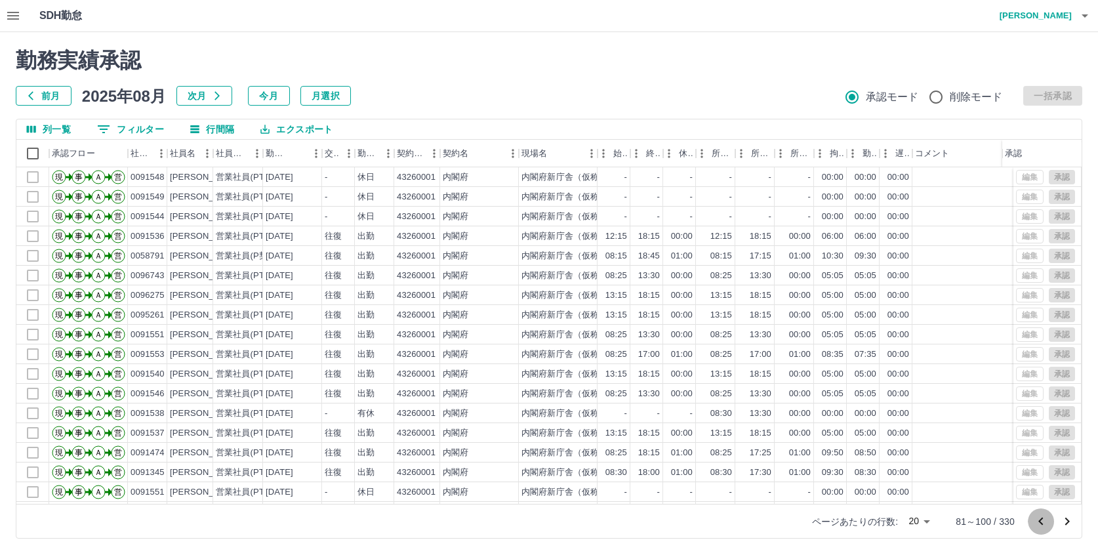
click at [1042, 520] on icon "前のページへ" at bounding box center [1041, 521] width 5 height 8
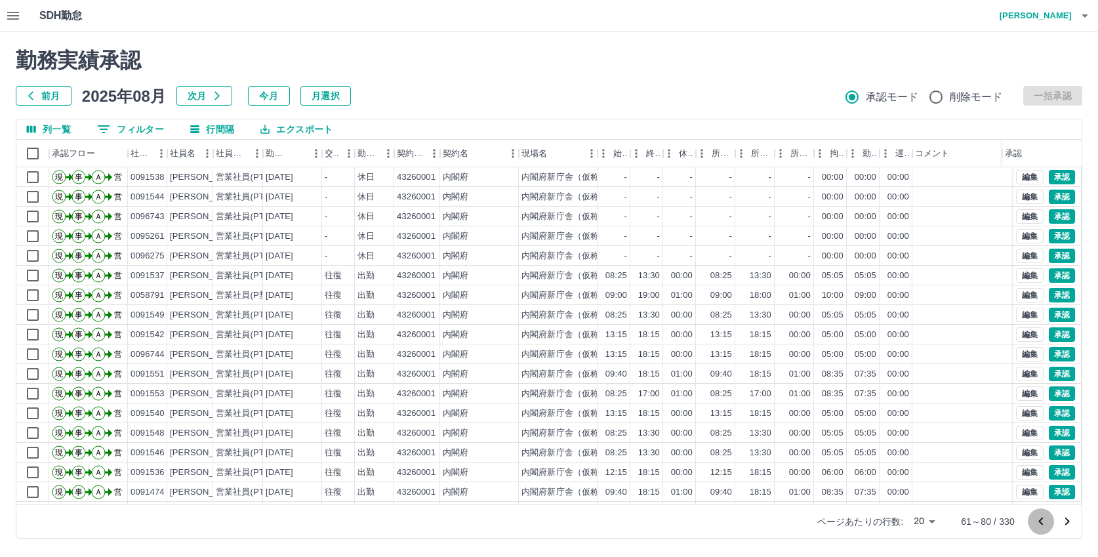
click at [1043, 521] on icon "前のページへ" at bounding box center [1041, 522] width 16 height 16
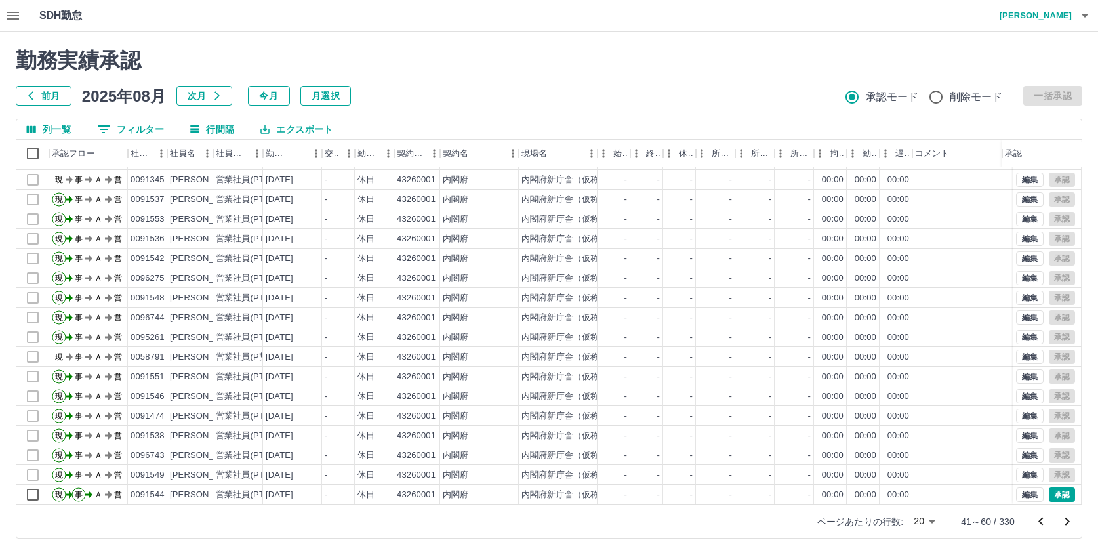
scroll to position [68, 0]
click at [1068, 519] on icon "次のページへ" at bounding box center [1068, 522] width 5 height 8
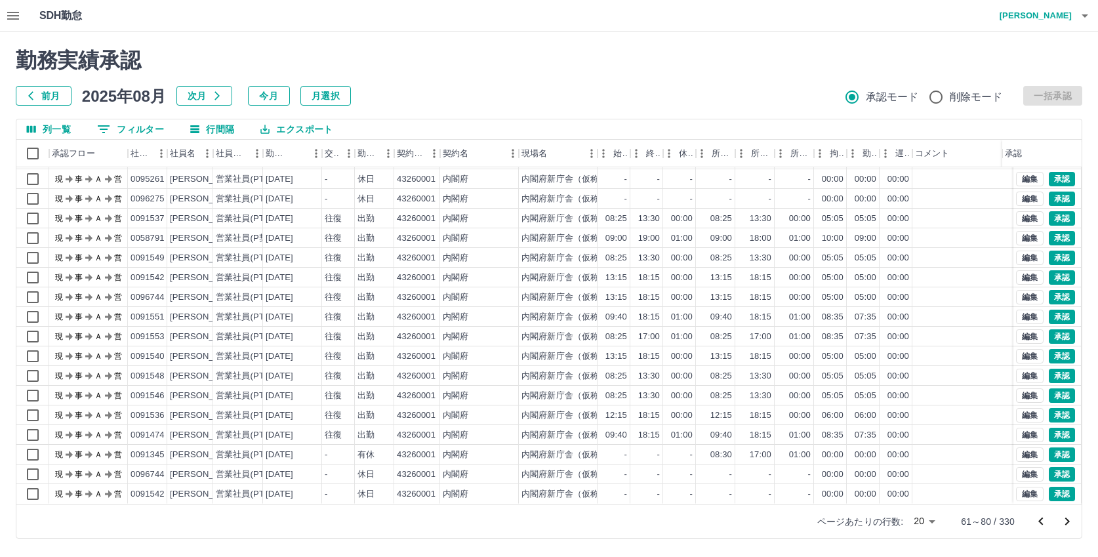
scroll to position [0, 0]
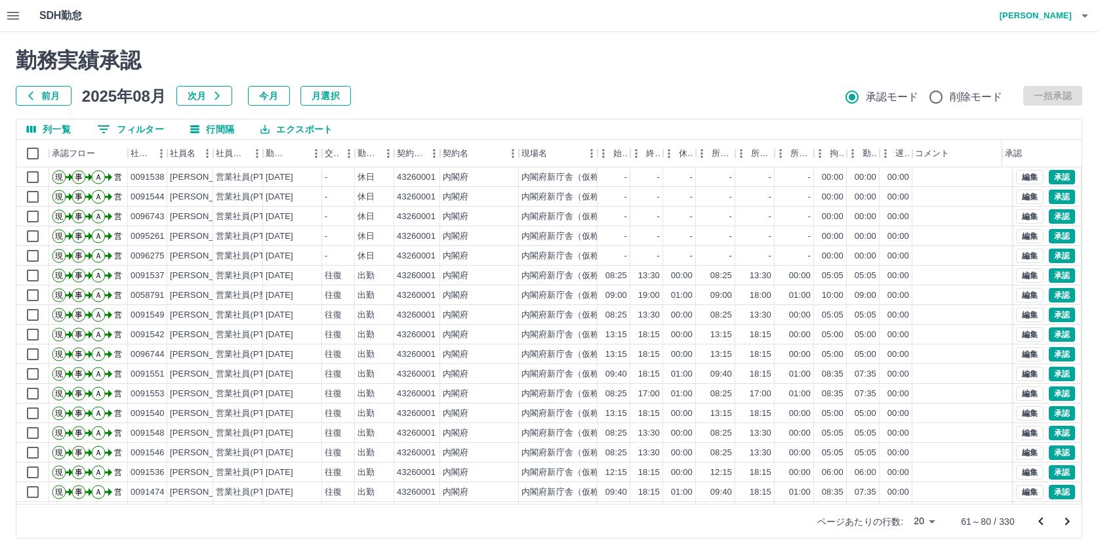
click at [1043, 523] on icon "前のページへ" at bounding box center [1041, 522] width 16 height 16
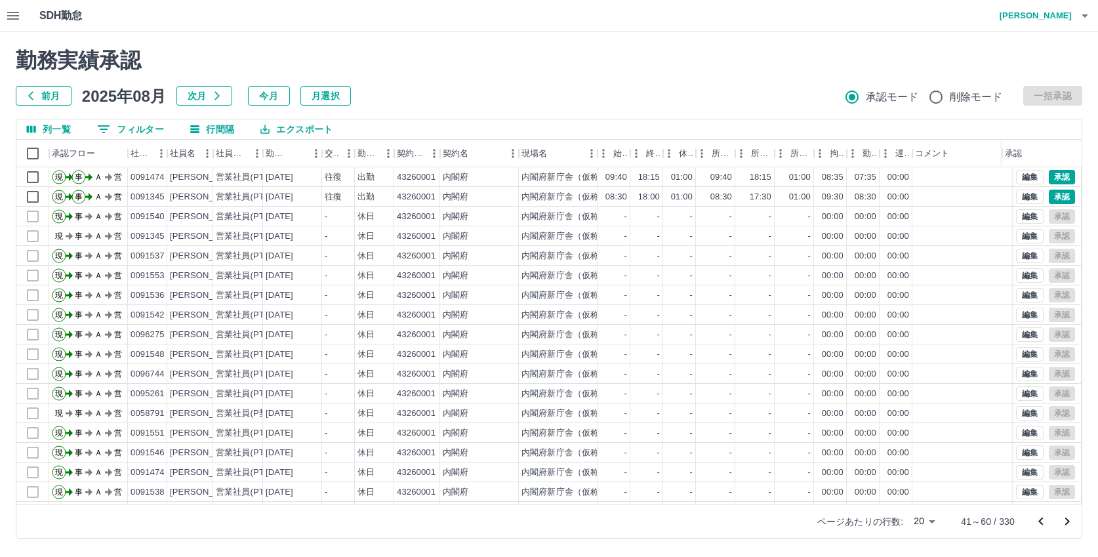
scroll to position [68, 0]
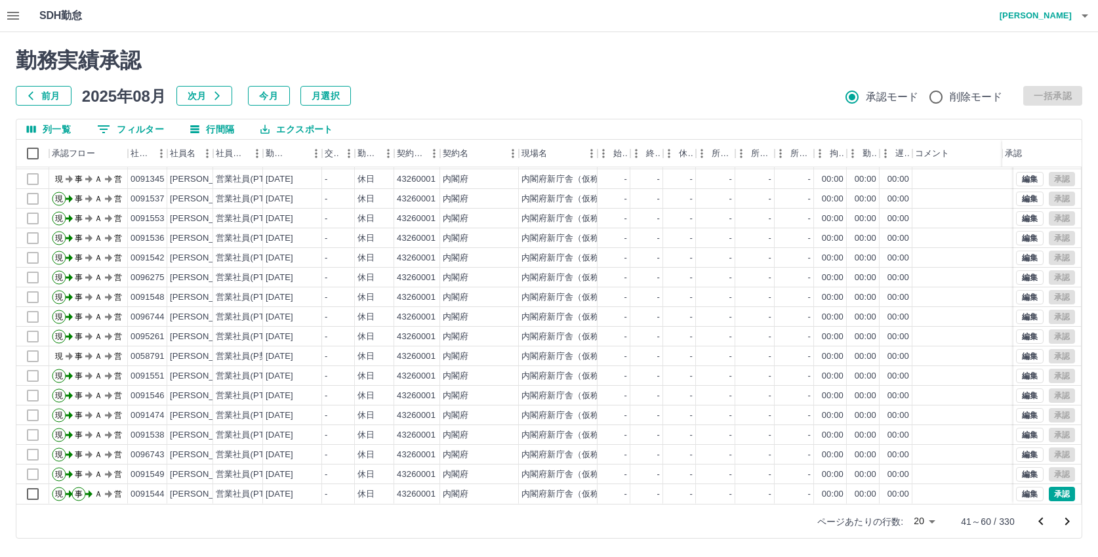
click at [1069, 519] on icon "次のページへ" at bounding box center [1068, 522] width 16 height 16
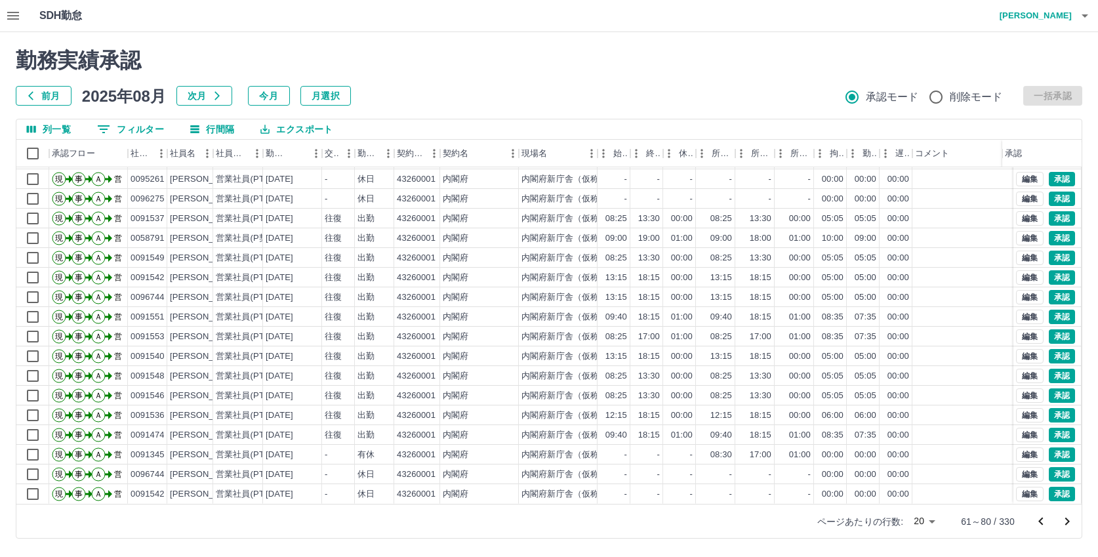
scroll to position [0, 0]
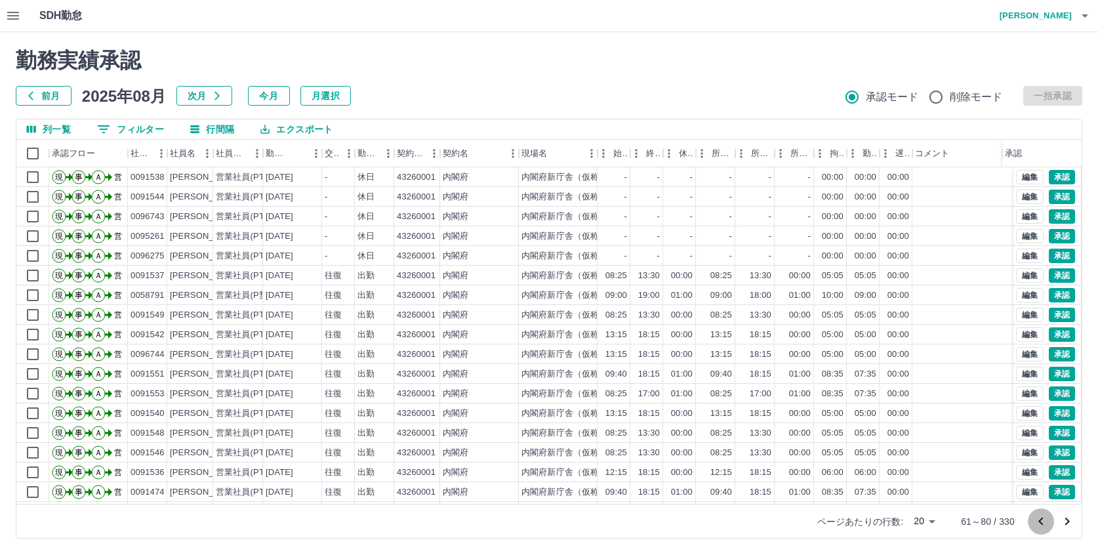
click at [1039, 520] on icon "前のページへ" at bounding box center [1041, 522] width 16 height 16
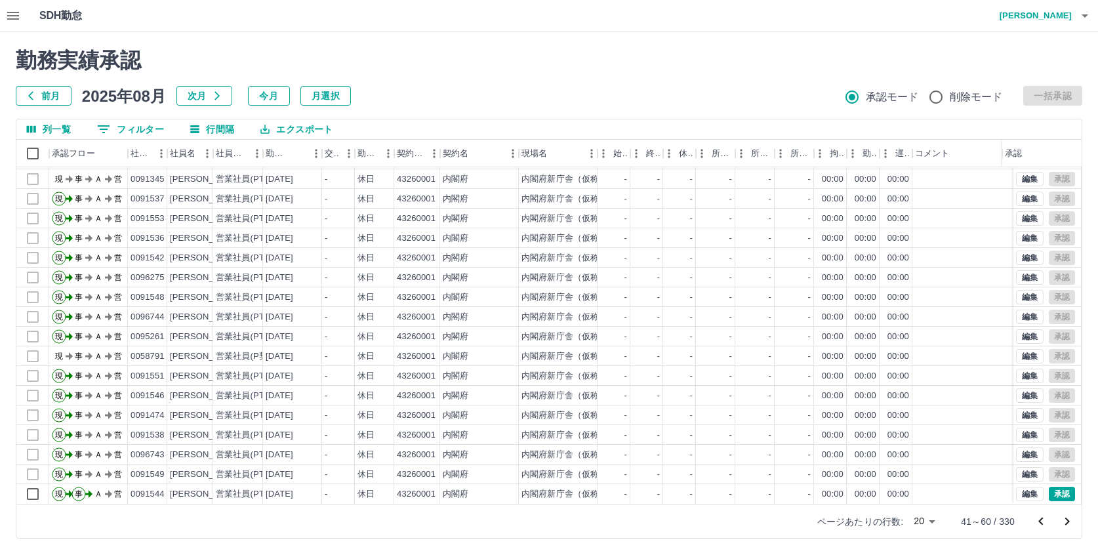
scroll to position [68, 0]
click at [1070, 521] on icon "次のページへ" at bounding box center [1068, 522] width 16 height 16
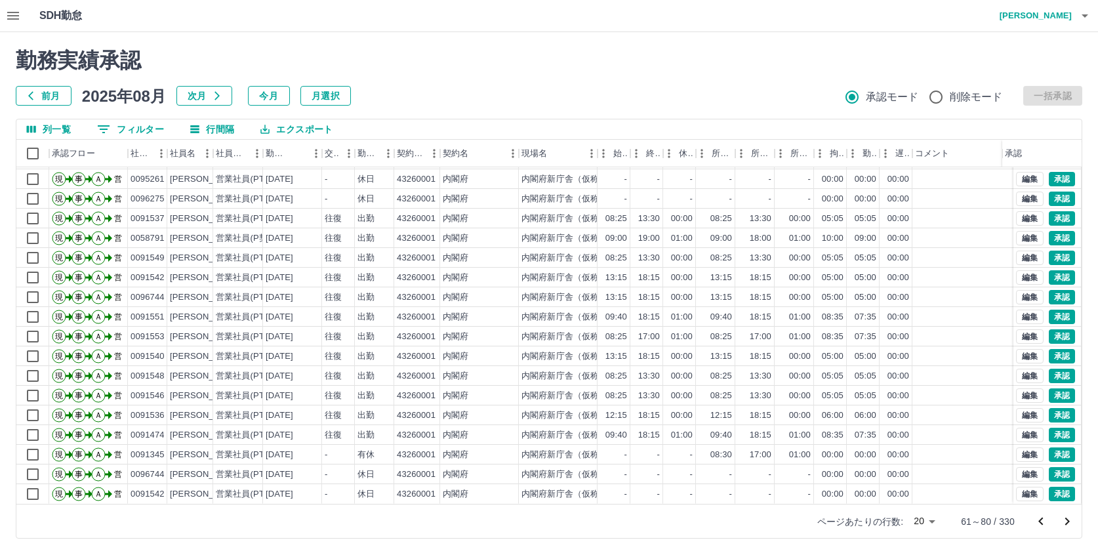
scroll to position [0, 0]
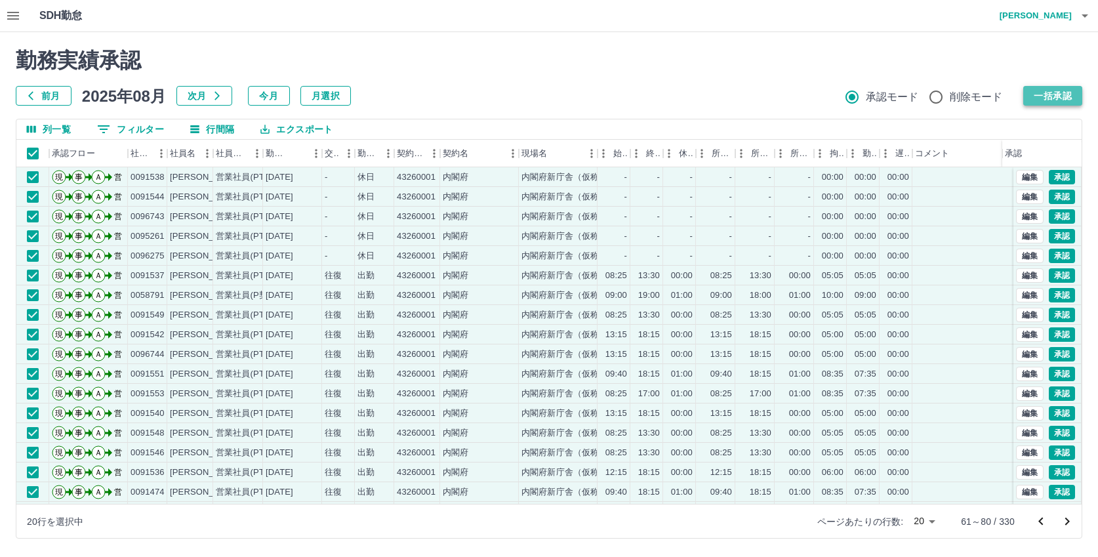
click at [1060, 94] on button "一括承認" at bounding box center [1053, 96] width 59 height 20
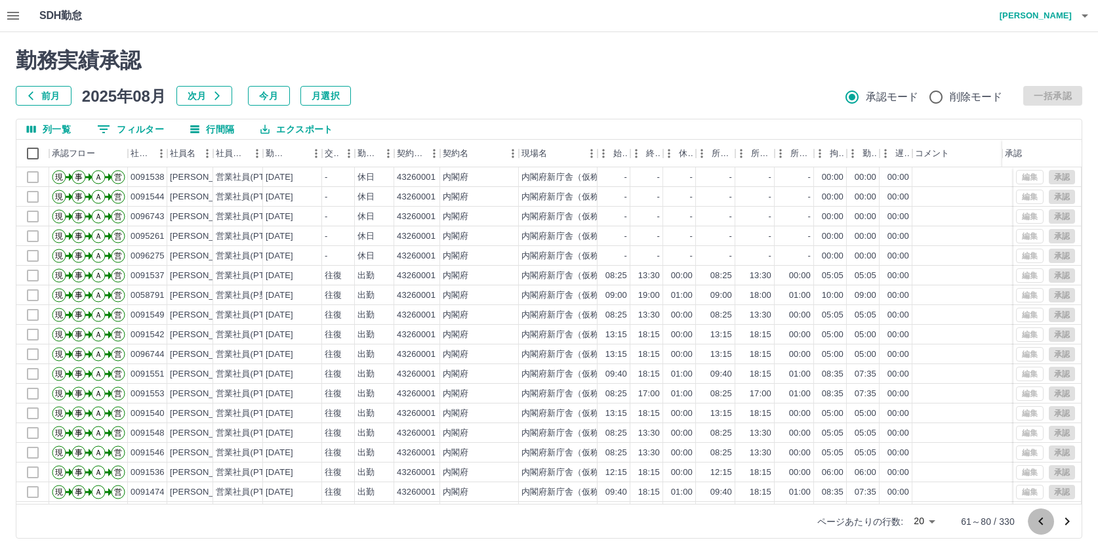
click at [1041, 519] on icon "前のページへ" at bounding box center [1041, 521] width 5 height 8
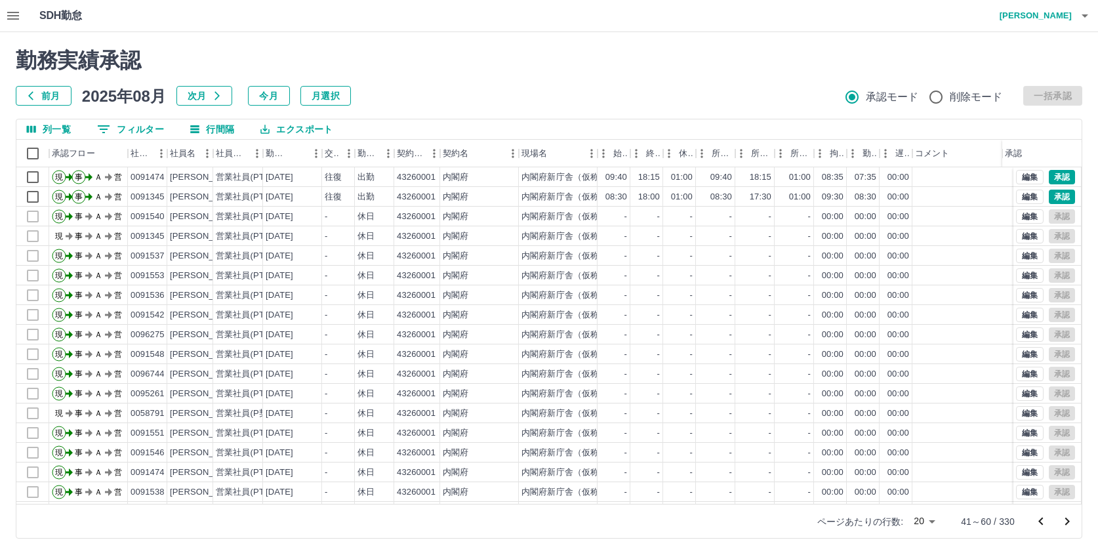
click at [1039, 16] on h4 "[PERSON_NAME]" at bounding box center [1032, 15] width 79 height 31
click at [1014, 91] on li "ログアウト" at bounding box center [1030, 96] width 116 height 24
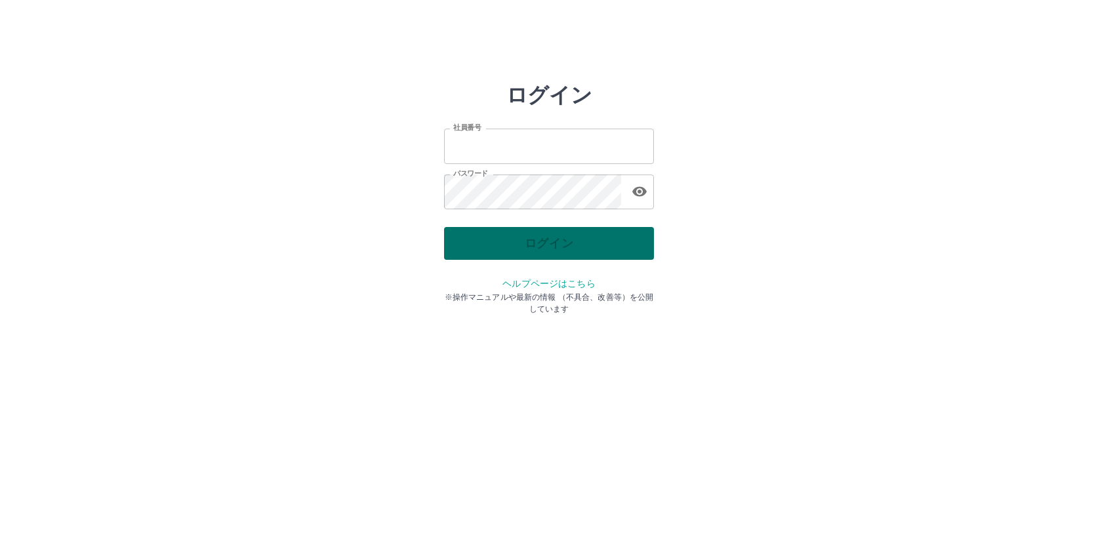
type input "*******"
click at [537, 247] on div "ログイン" at bounding box center [549, 243] width 210 height 33
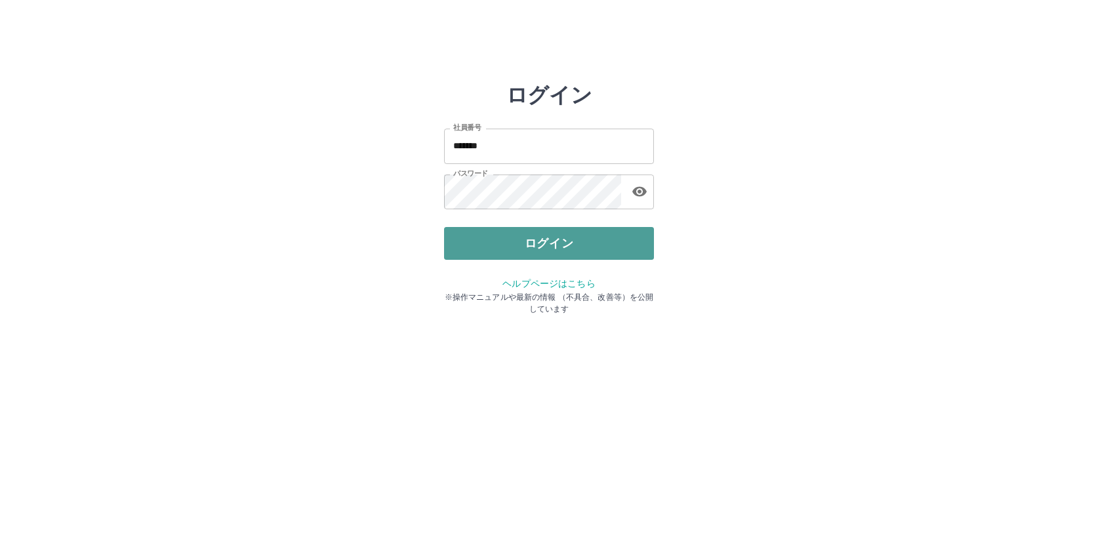
click at [537, 247] on button "ログイン" at bounding box center [549, 243] width 210 height 33
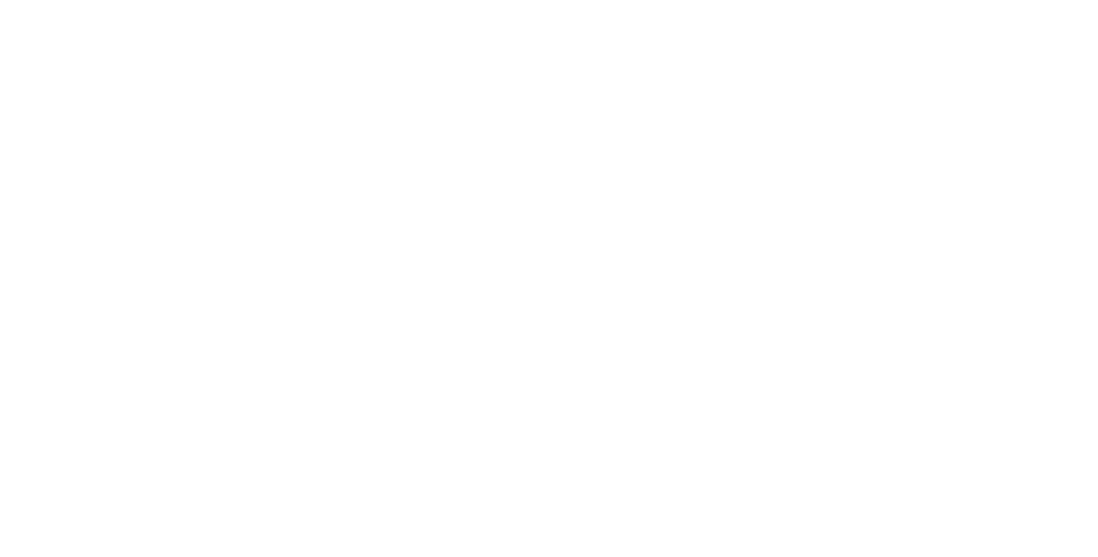
drag, startPoint x: 0, startPoint y: 0, endPoint x: 537, endPoint y: 248, distance: 591.3
click at [537, 0] on html at bounding box center [549, 0] width 1098 height 0
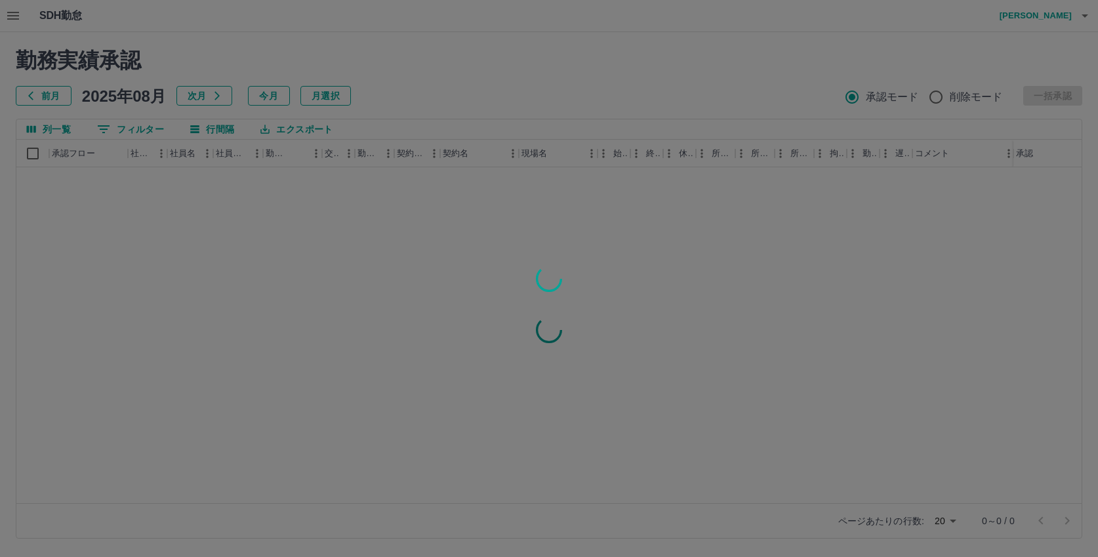
click at [11, 16] on div at bounding box center [549, 278] width 1098 height 557
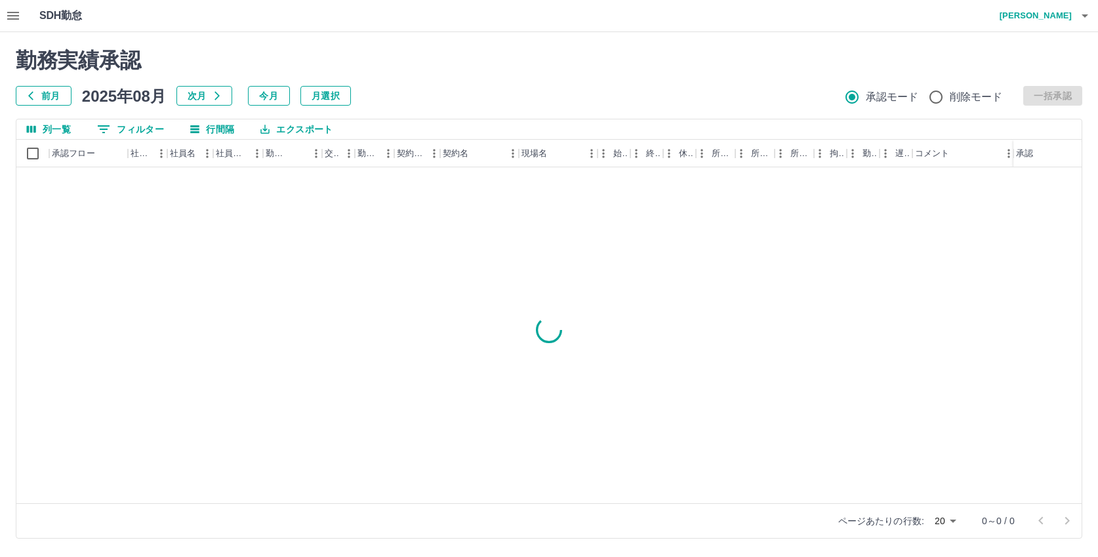
click at [11, 16] on icon "button" at bounding box center [13, 16] width 12 height 8
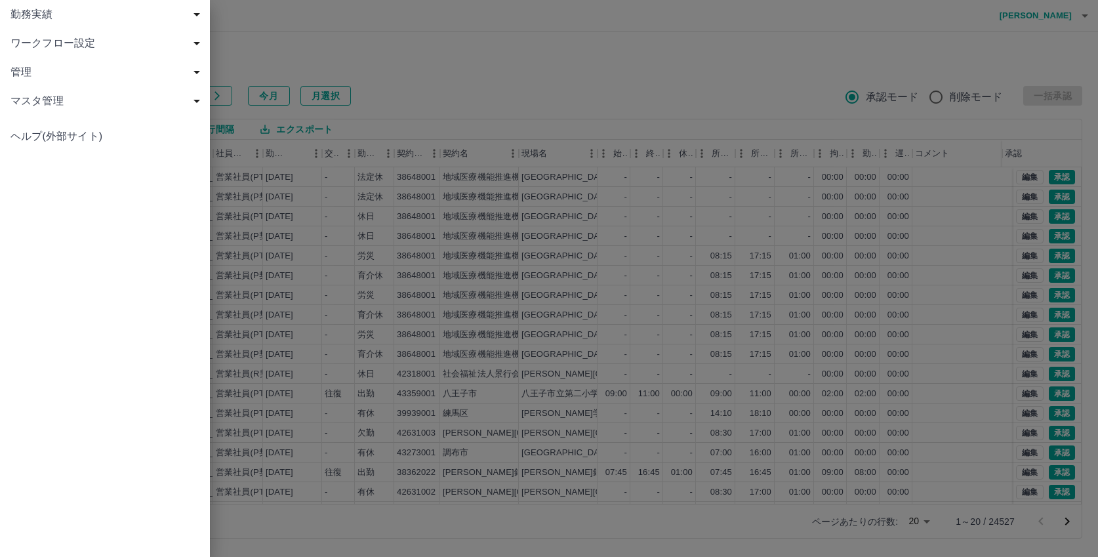
click at [26, 18] on span "勤務実績" at bounding box center [107, 15] width 194 height 16
click at [37, 72] on span "現場" at bounding box center [112, 72] width 176 height 16
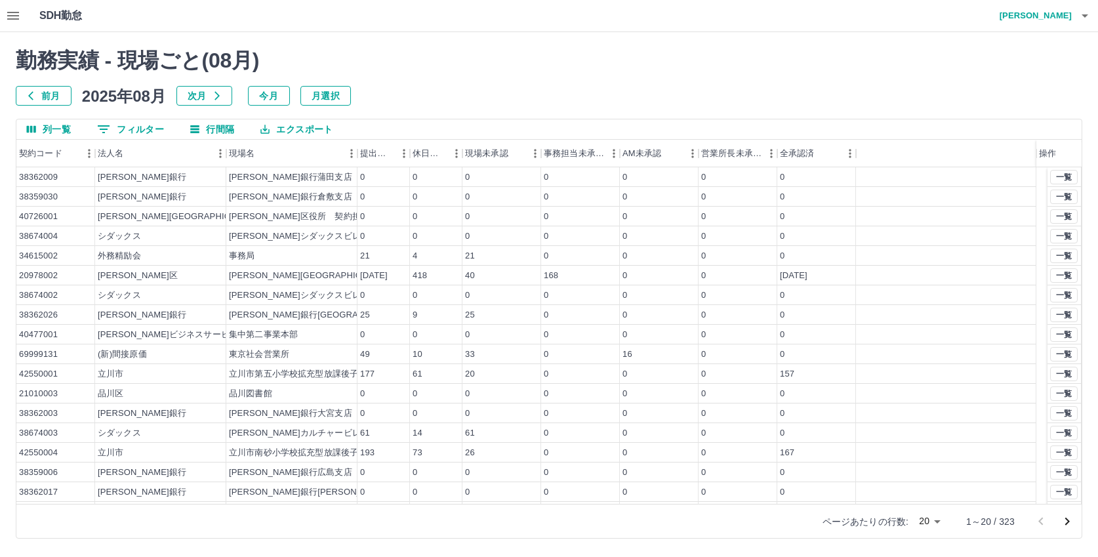
click at [137, 129] on button "0 フィルター" at bounding box center [131, 129] width 88 height 20
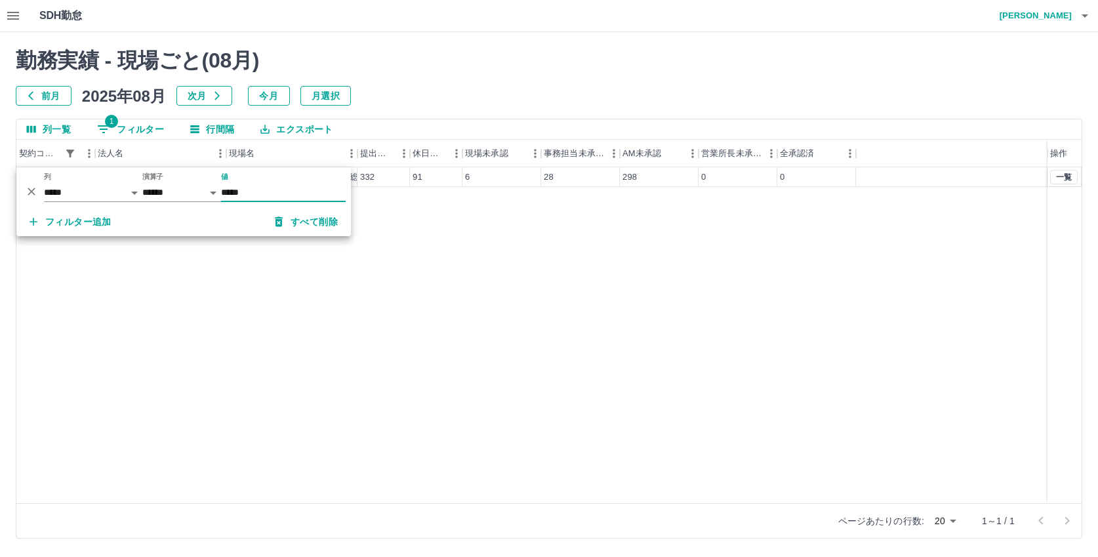
type input "********"
click at [476, 281] on div "40190001 [GEOGRAPHIC_DATA] 杉並区役所本庁舎案内業務　（総務部区政相談課） 332 91 6 28 298 0 0 一覧" at bounding box center [549, 335] width 1066 height 336
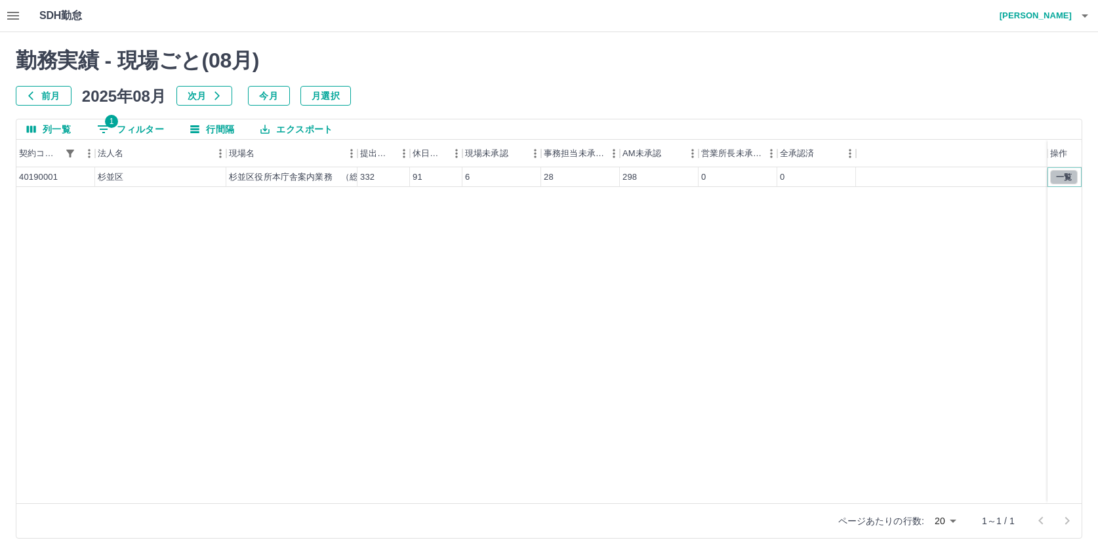
click at [1061, 174] on button "一覧" at bounding box center [1065, 177] width 28 height 14
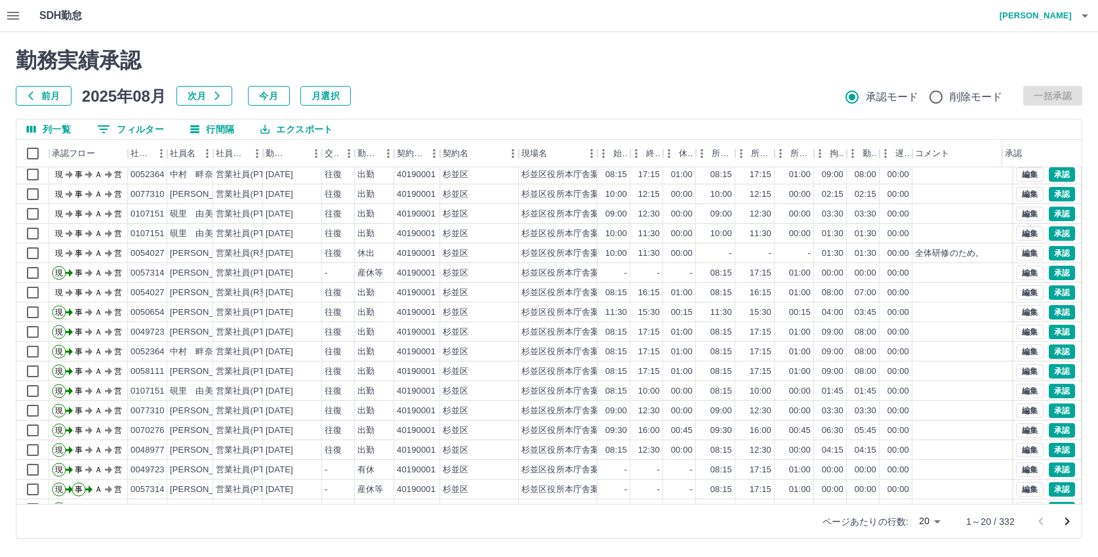
scroll to position [68, 0]
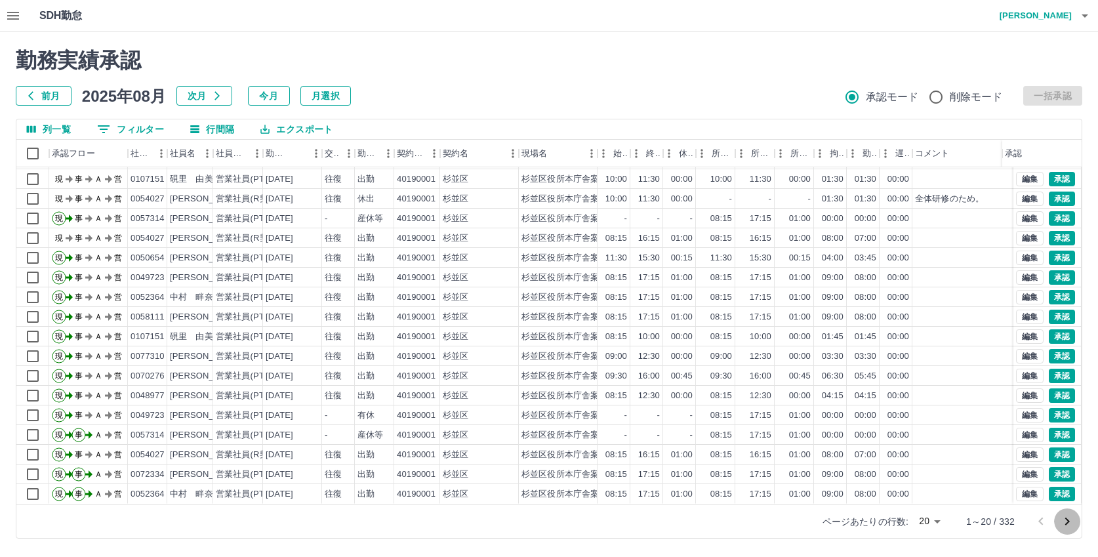
click at [1070, 520] on icon "次のページへ" at bounding box center [1068, 522] width 16 height 16
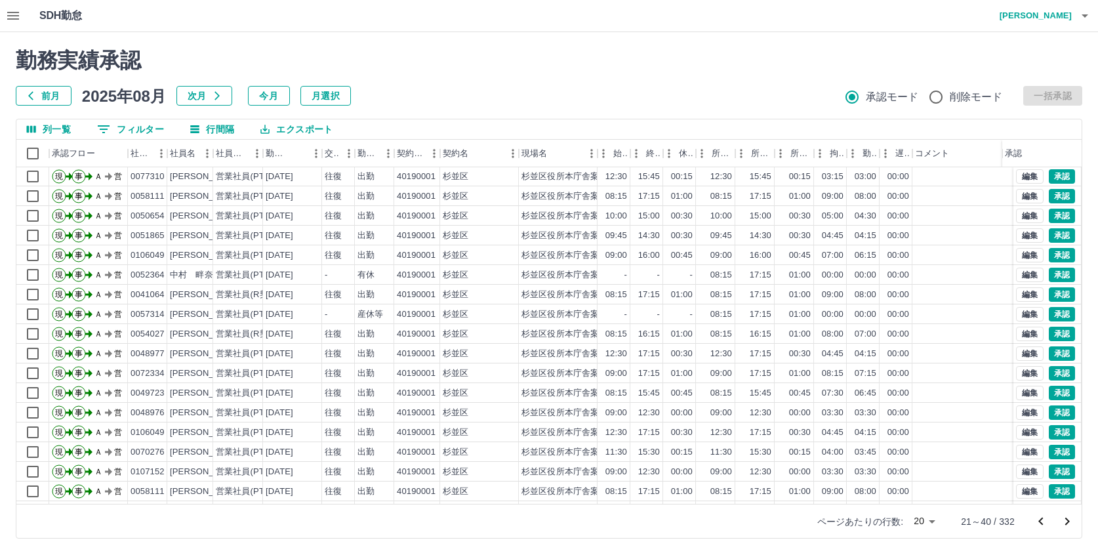
scroll to position [0, 0]
click at [1045, 518] on icon "前のページへ" at bounding box center [1041, 522] width 16 height 16
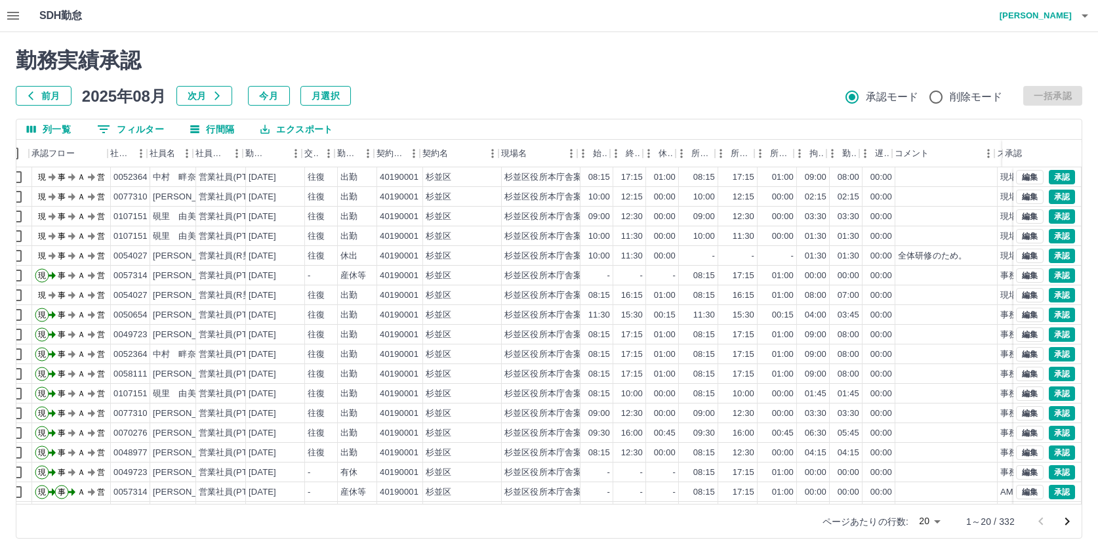
scroll to position [0, 26]
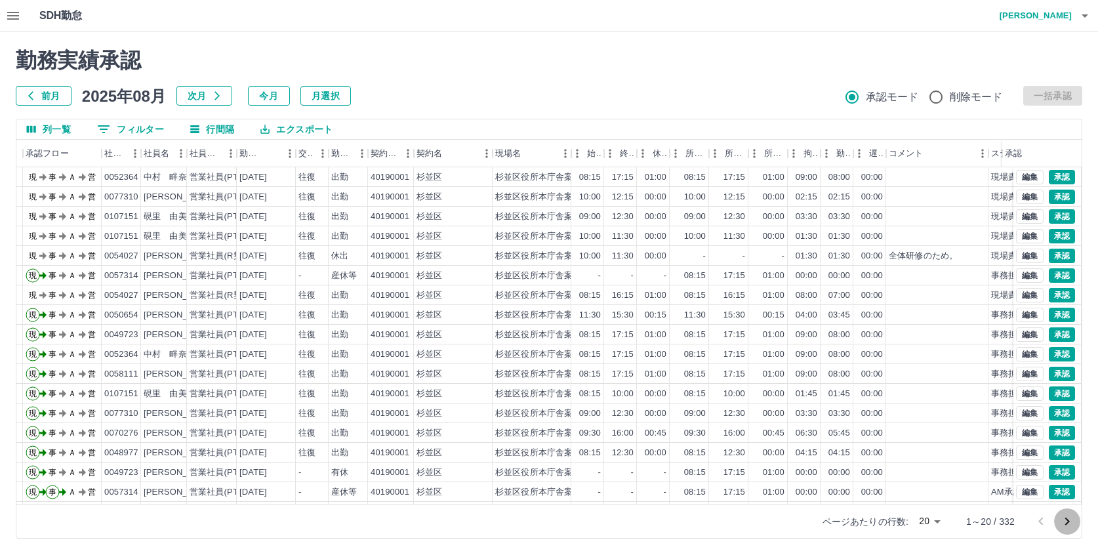
click at [1068, 522] on icon "次のページへ" at bounding box center [1068, 522] width 5 height 8
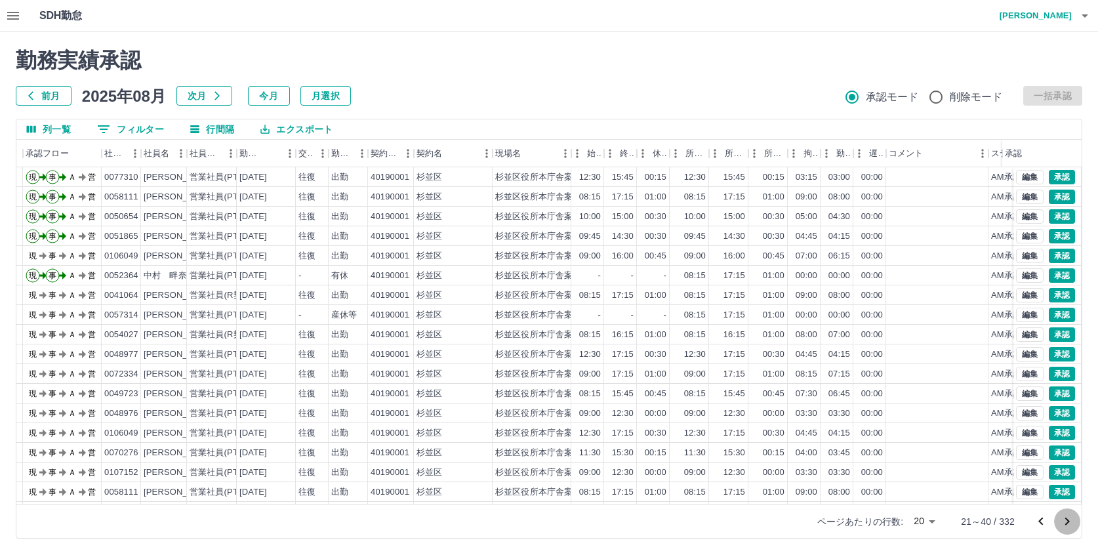
click at [1068, 522] on icon "次のページへ" at bounding box center [1068, 522] width 5 height 8
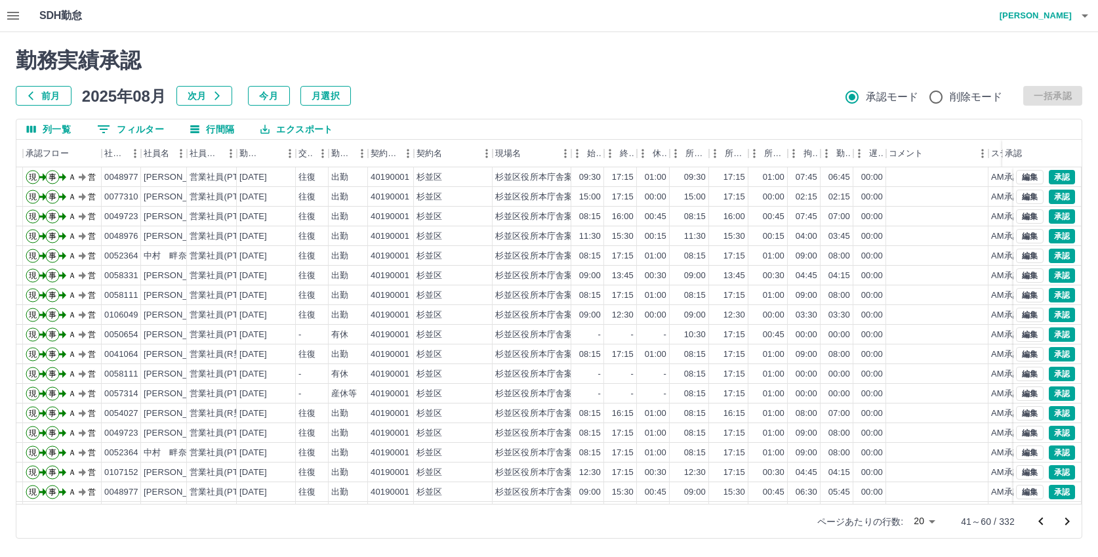
click at [1068, 522] on icon "次のページへ" at bounding box center [1068, 522] width 5 height 8
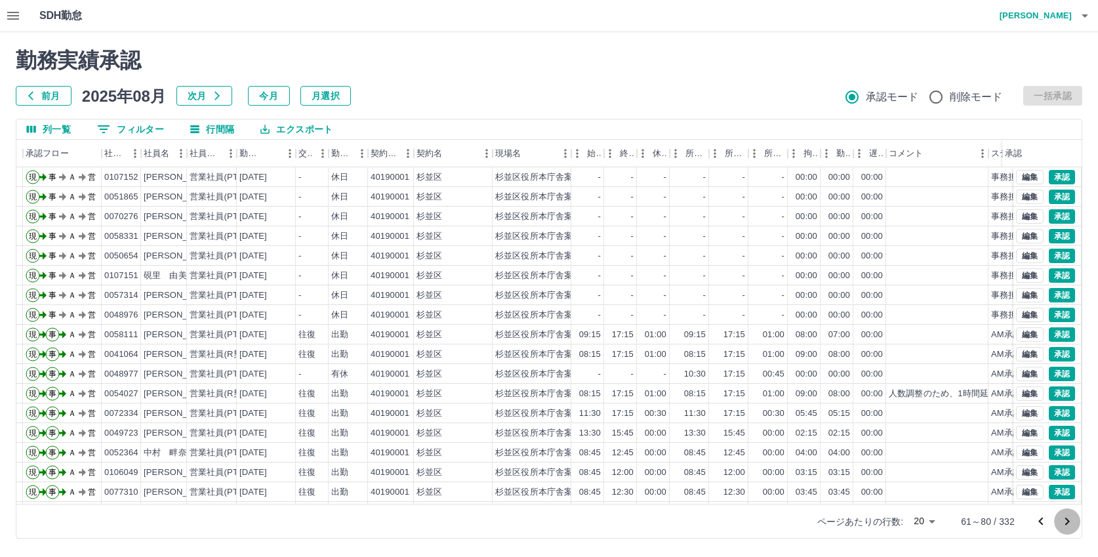
click at [1068, 522] on icon "次のページへ" at bounding box center [1068, 522] width 5 height 8
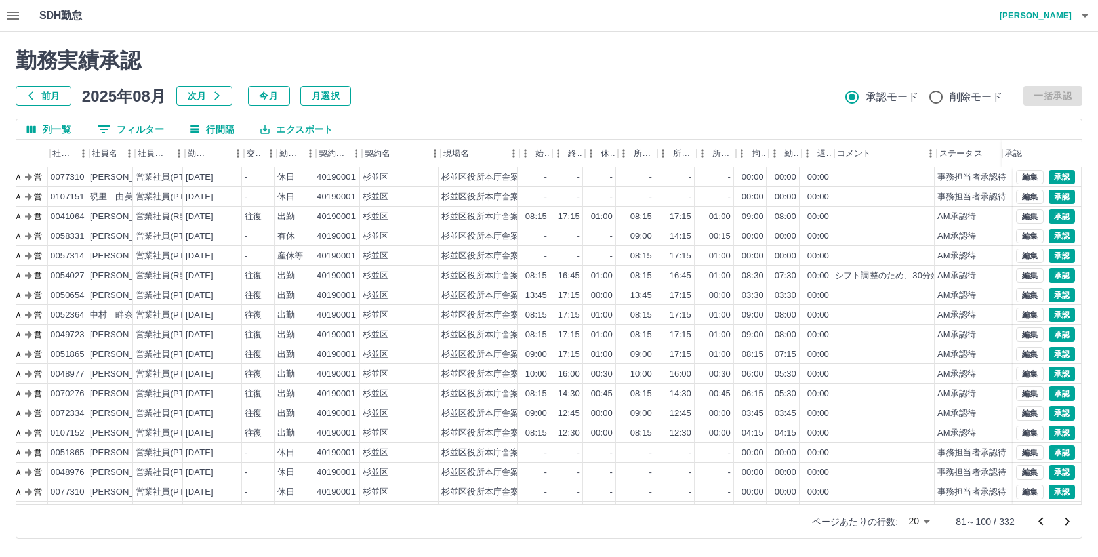
scroll to position [0, 91]
click at [989, 153] on button "メニュー" at bounding box center [997, 154] width 20 height 20
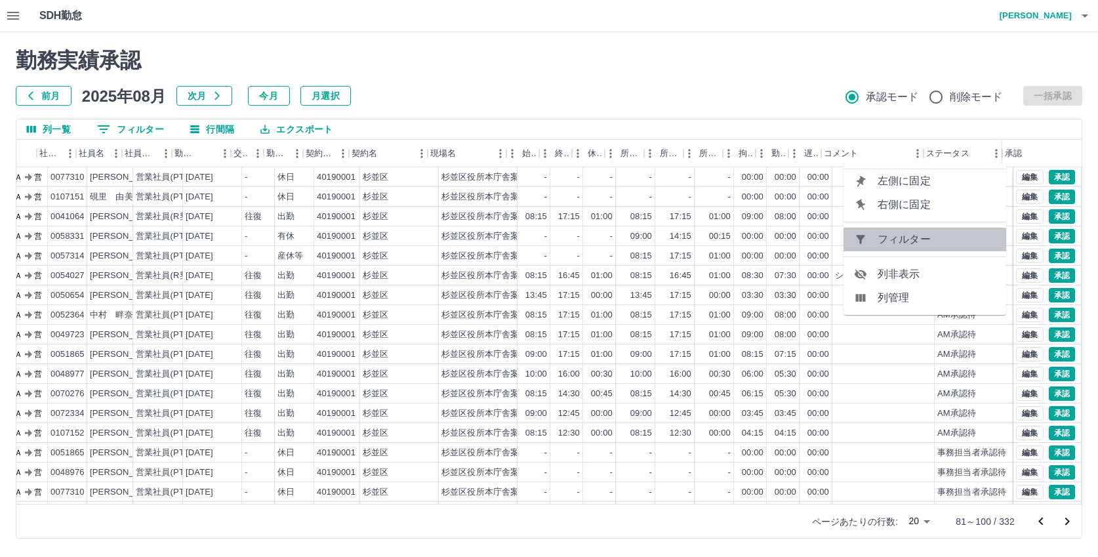
click at [922, 235] on span "フィルター" at bounding box center [937, 240] width 118 height 16
select select "**********"
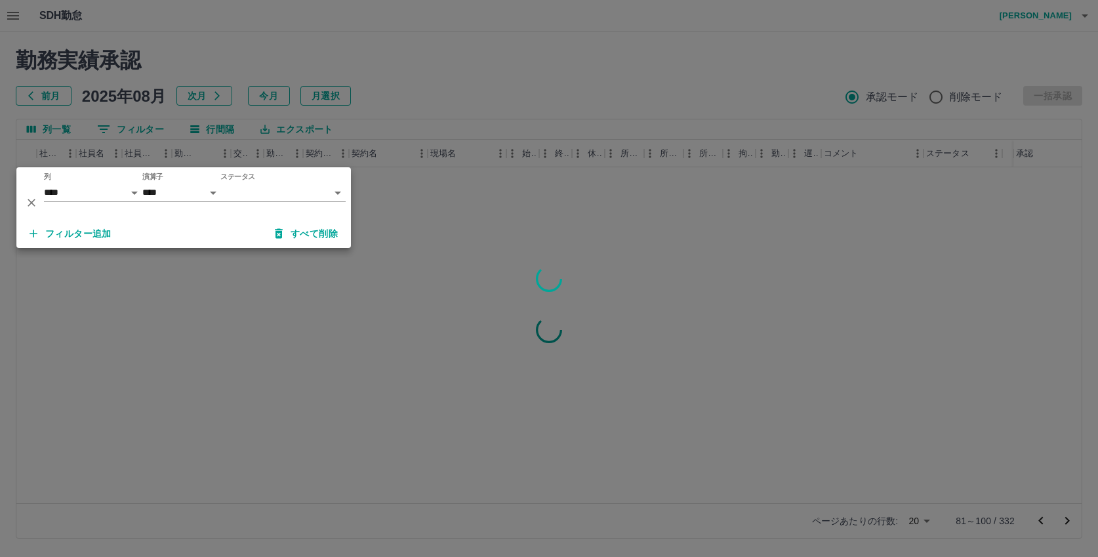
scroll to position [0, 80]
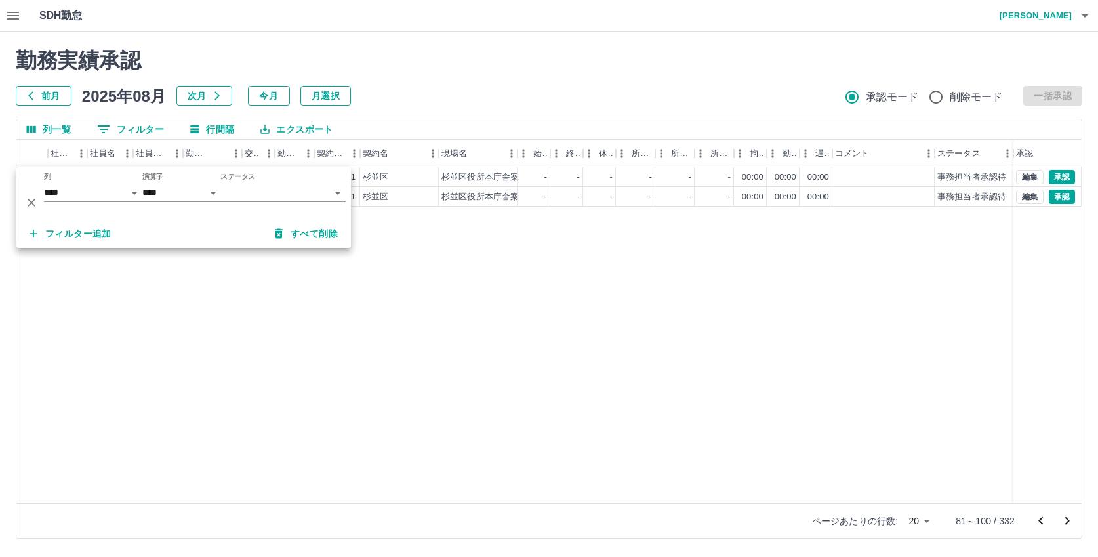
click at [240, 189] on body "SDH勤怠 [PERSON_NAME] 勤務実績承認 前月 [DATE] 次月 今月 月選択 承認モード 削除モード 一括承認 列一覧 フィルター 行間隔 エ…" at bounding box center [549, 277] width 1098 height 554
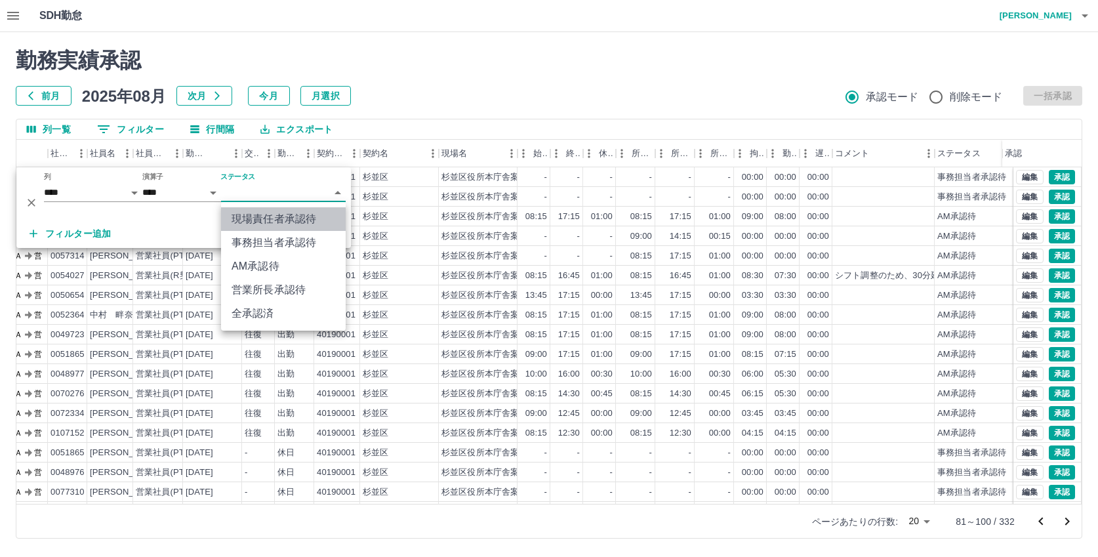
click at [278, 216] on li "現場責任者承認待" at bounding box center [283, 219] width 125 height 24
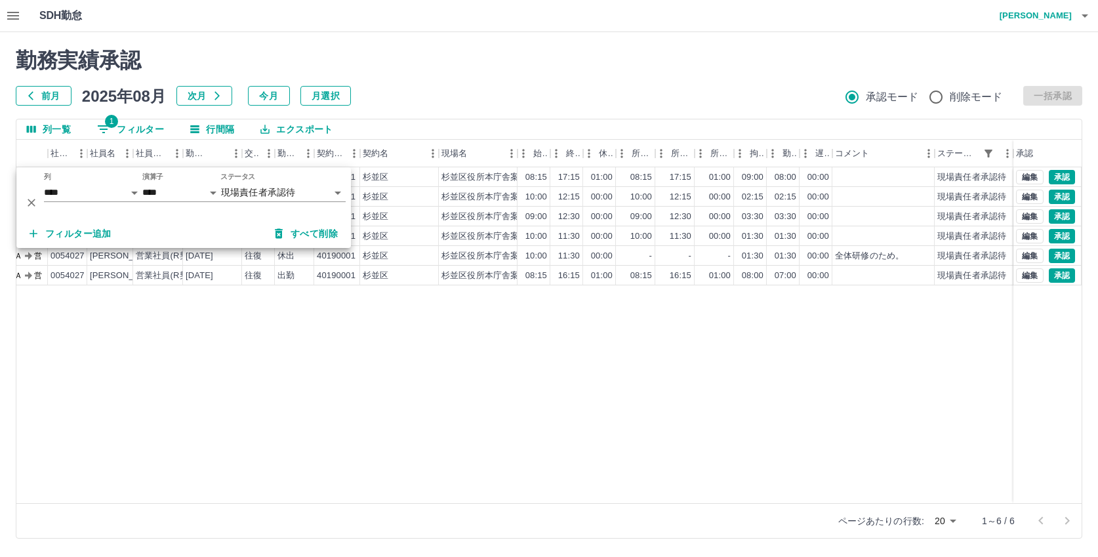
click at [476, 327] on div "現 事 Ａ 営 0052364 [PERSON_NAME]　畔奈 営業社員(PT契約) [DATE] 往復 出勤 40190001 [GEOGRAPHIC_D…" at bounding box center [509, 335] width 1146 height 336
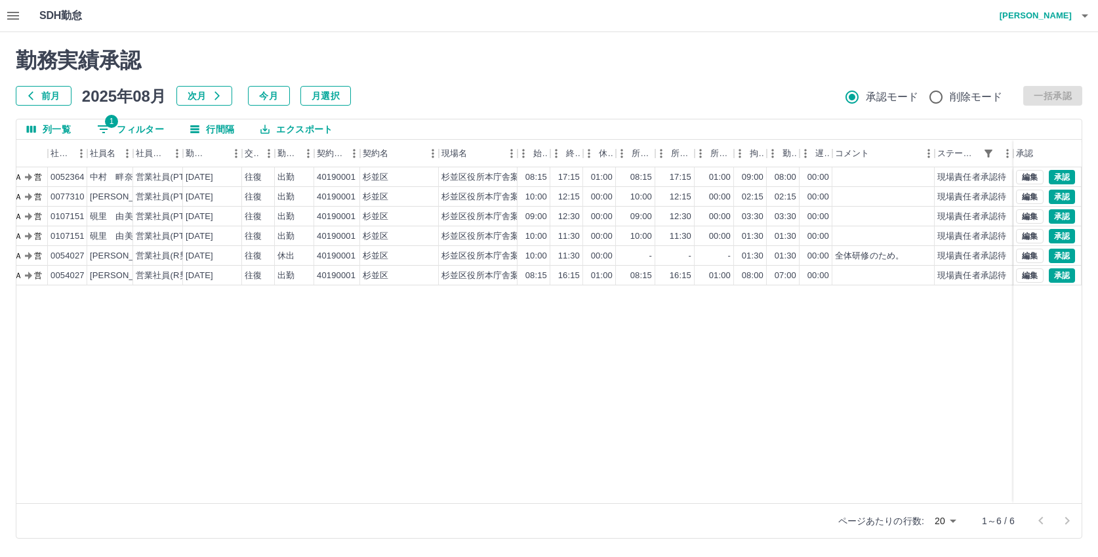
click at [114, 126] on span "1" at bounding box center [111, 121] width 13 height 13
select select "**********"
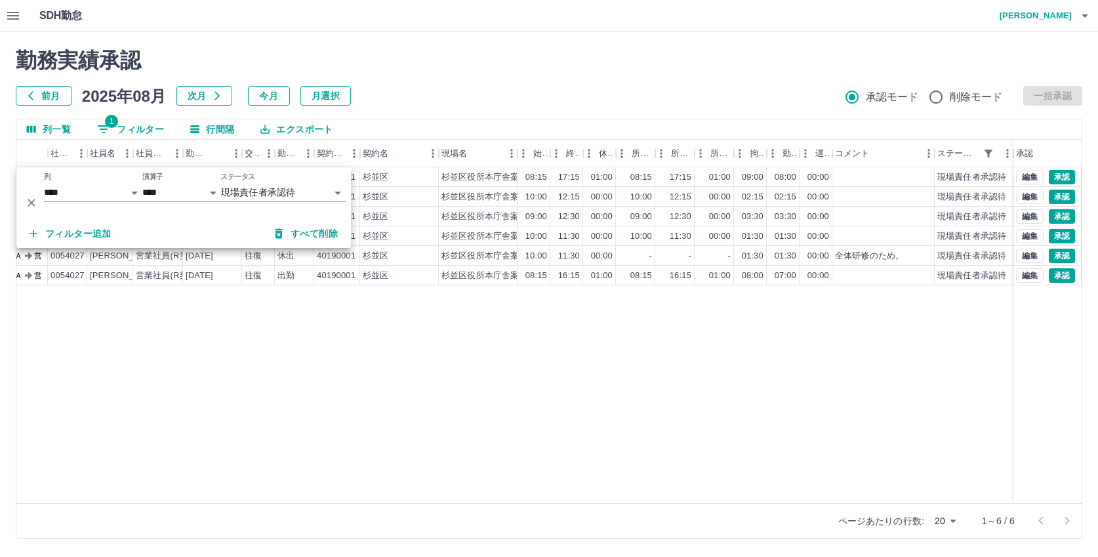
click at [265, 193] on body "SDH勤怠 [PERSON_NAME] 勤務実績承認 前月 [DATE] 次月 今月 月選択 承認モード 削除モード 一括承認 列一覧 1 フィルター 行間隔…" at bounding box center [549, 277] width 1098 height 554
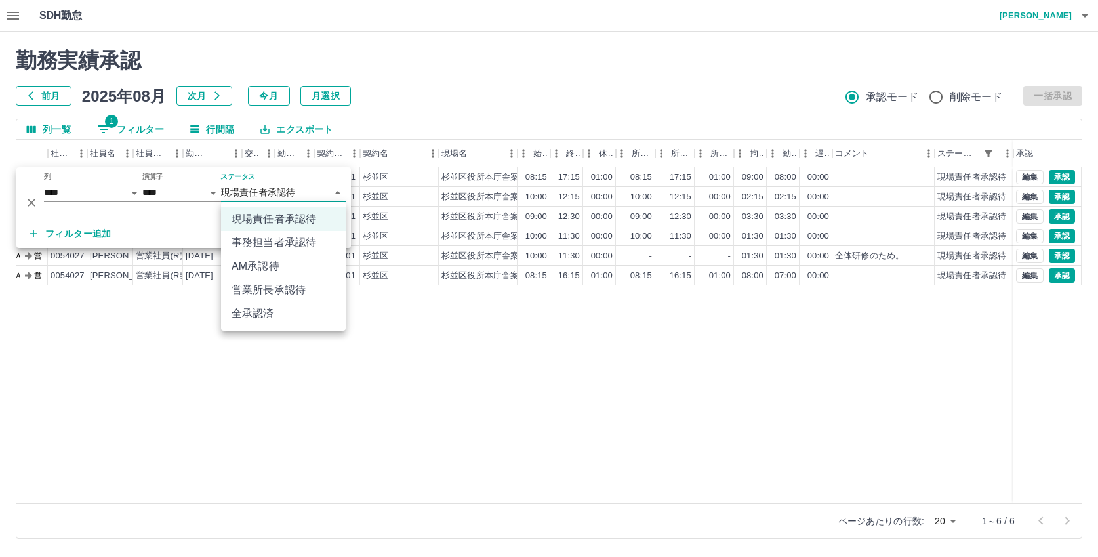
click at [269, 241] on li "事務担当者承認待" at bounding box center [283, 243] width 125 height 24
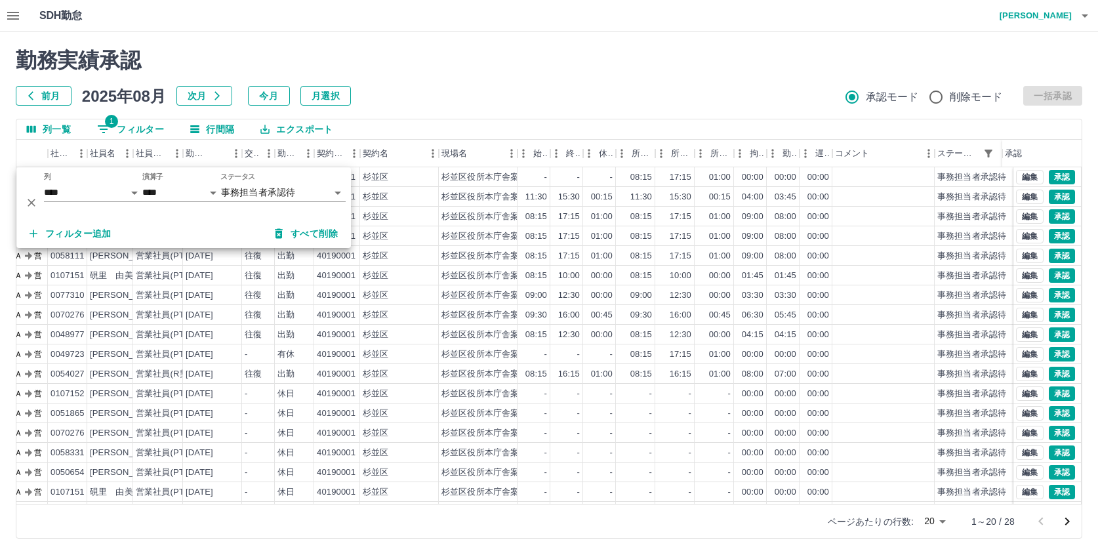
click at [614, 73] on div "勤務実績承認 前月 2025年08月 次月 今月 月選択 承認モード 削除モード 一括承認" at bounding box center [549, 77] width 1067 height 58
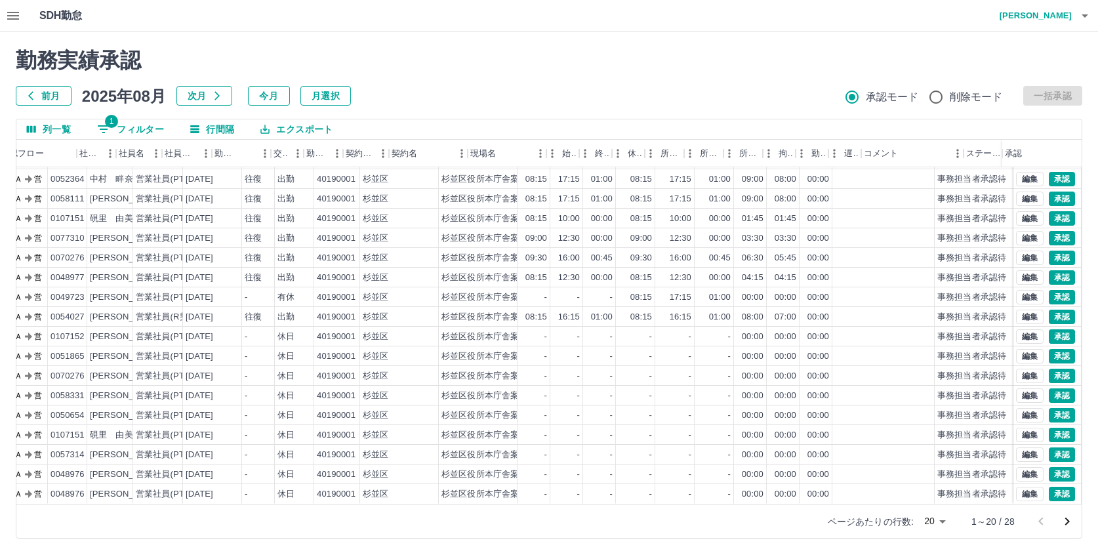
scroll to position [68, 0]
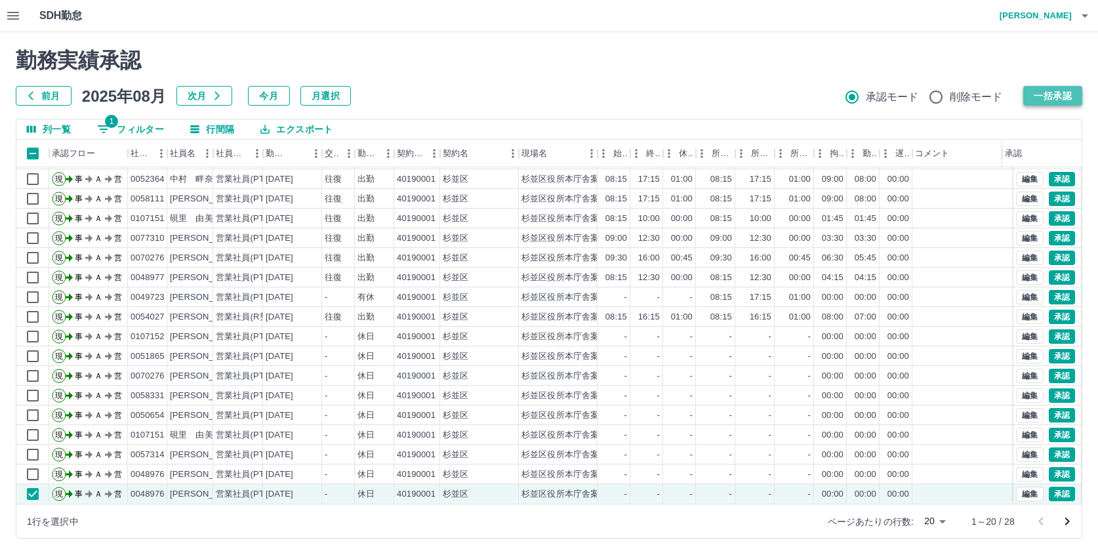
click at [1058, 92] on button "一括承認" at bounding box center [1053, 96] width 59 height 20
click at [1066, 523] on icon "次のページへ" at bounding box center [1068, 522] width 16 height 16
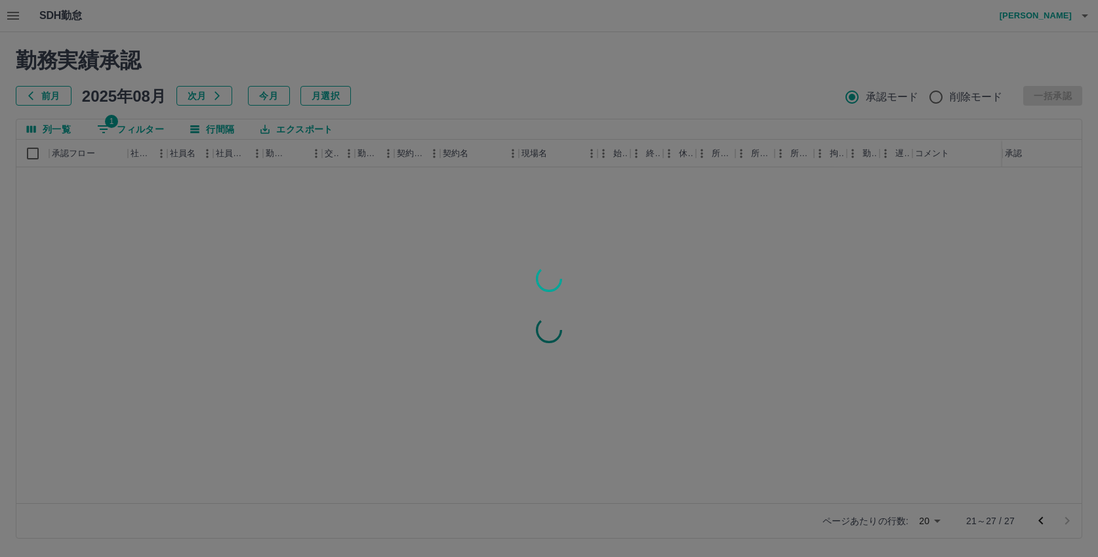
scroll to position [0, 0]
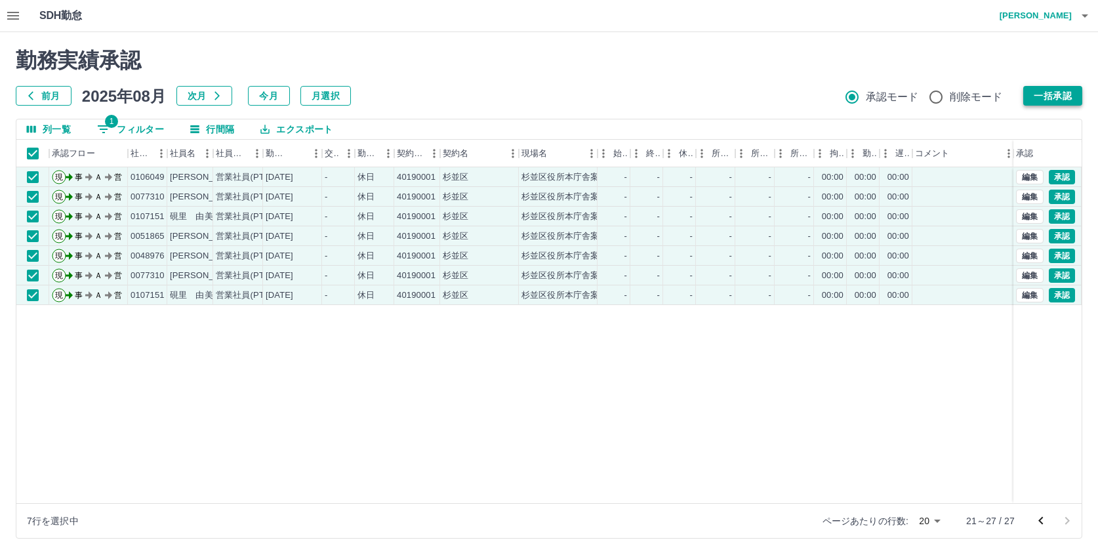
click at [1054, 96] on button "一括承認" at bounding box center [1053, 96] width 59 height 20
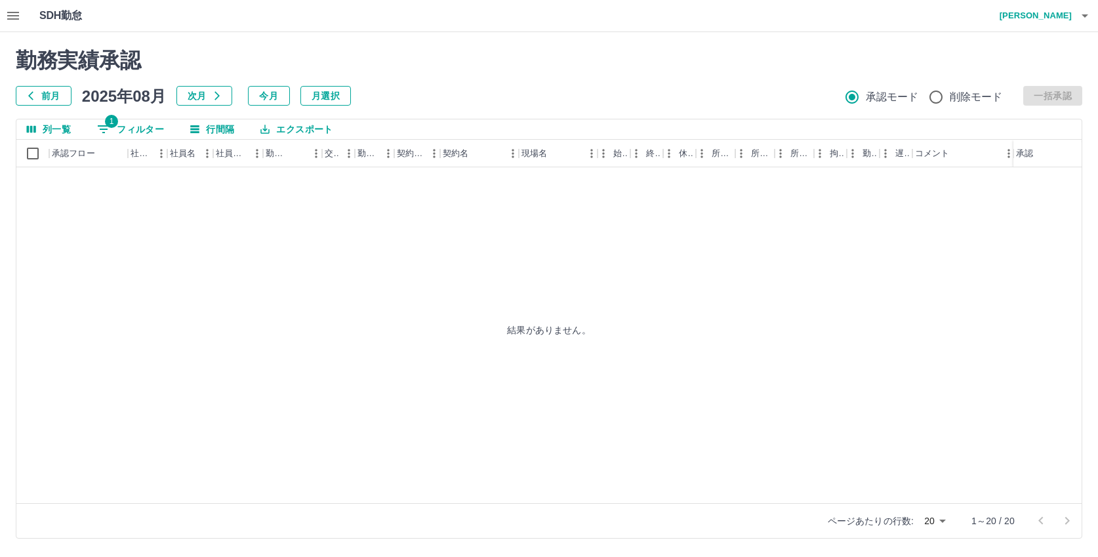
click at [132, 133] on button "1 フィルター" at bounding box center [131, 129] width 88 height 20
select select "**********"
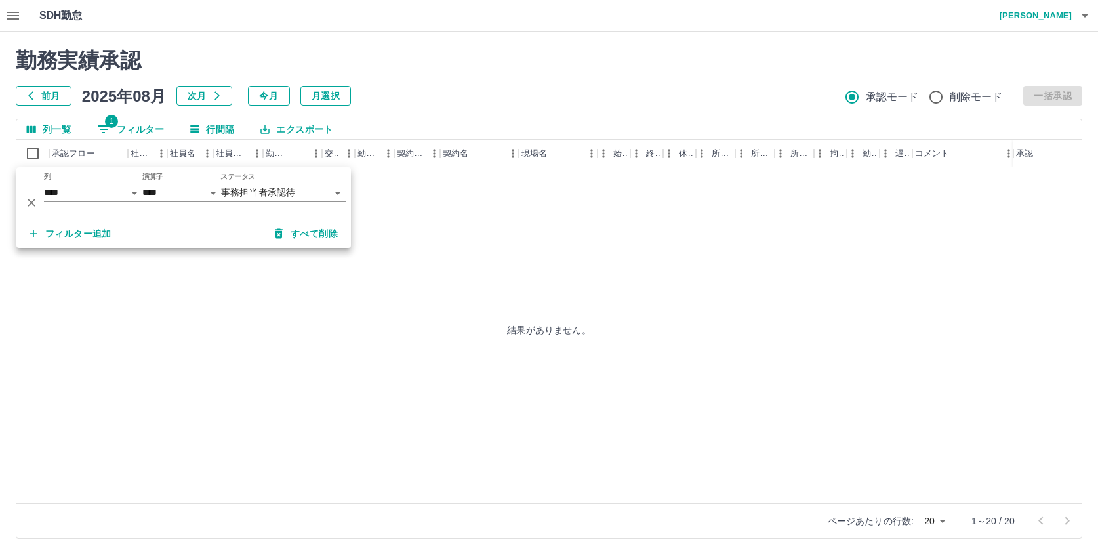
click at [239, 190] on body "**********" at bounding box center [549, 277] width 1098 height 554
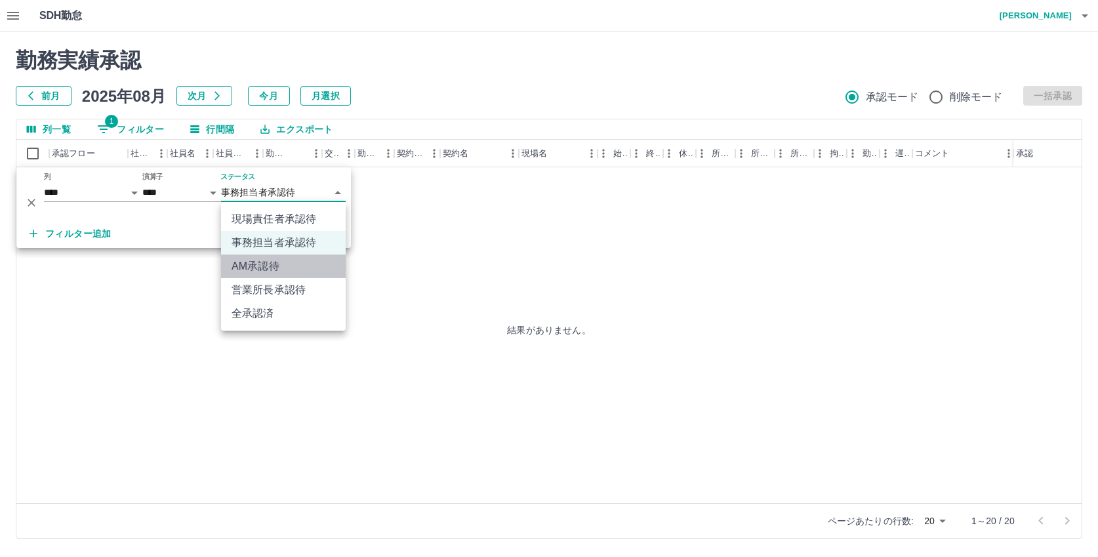
click at [250, 263] on li "AM承認待" at bounding box center [283, 267] width 125 height 24
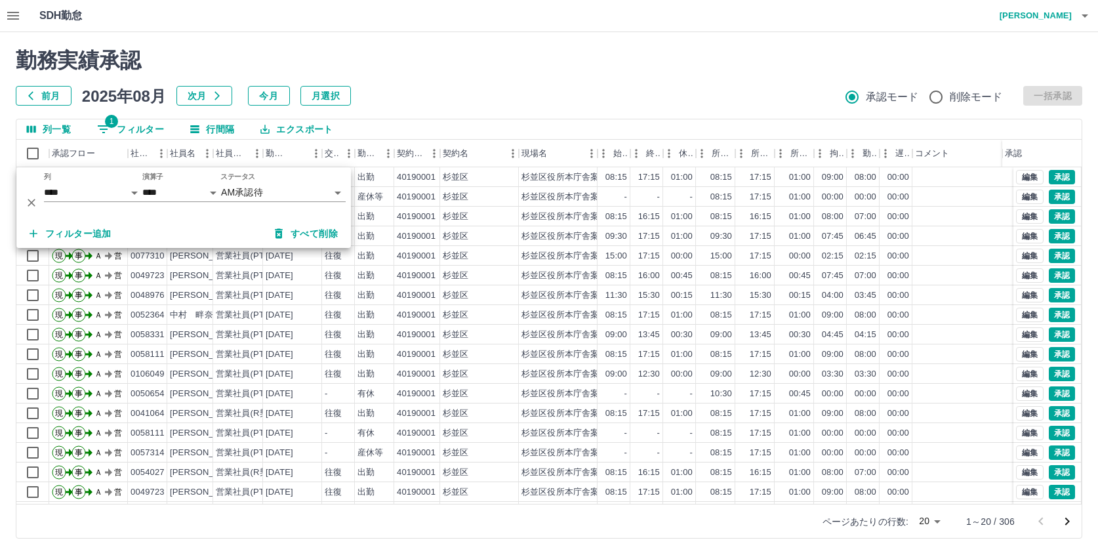
click at [250, 188] on body "SDH勤怠 [PERSON_NAME] 勤務実績承認 前月 [DATE] 次月 今月 月選択 承認モード 削除モード 一括承認 列一覧 1 フィルター 行間隔…" at bounding box center [549, 277] width 1098 height 554
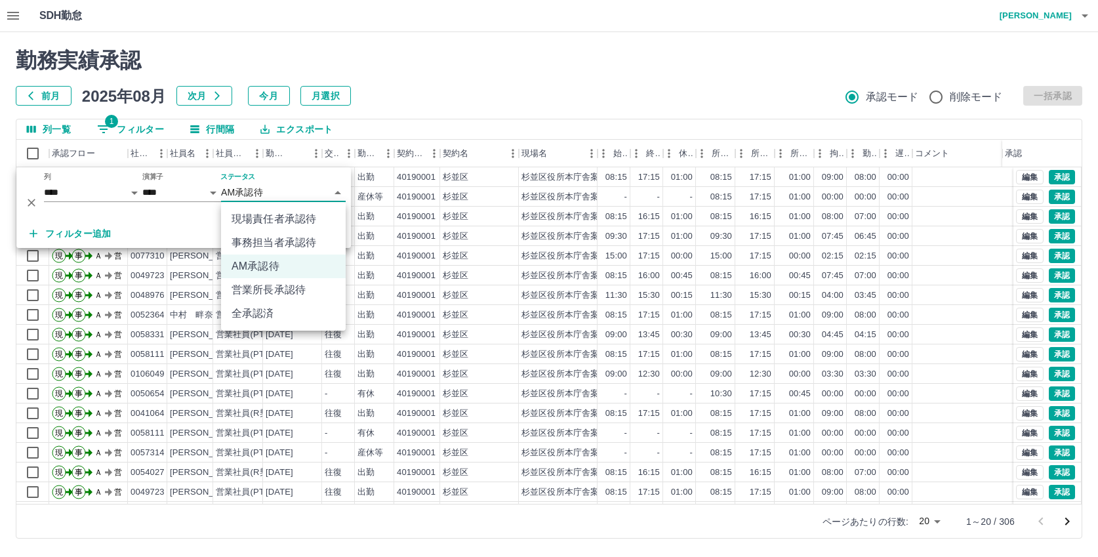
click at [256, 241] on li "事務担当者承認待" at bounding box center [283, 243] width 125 height 24
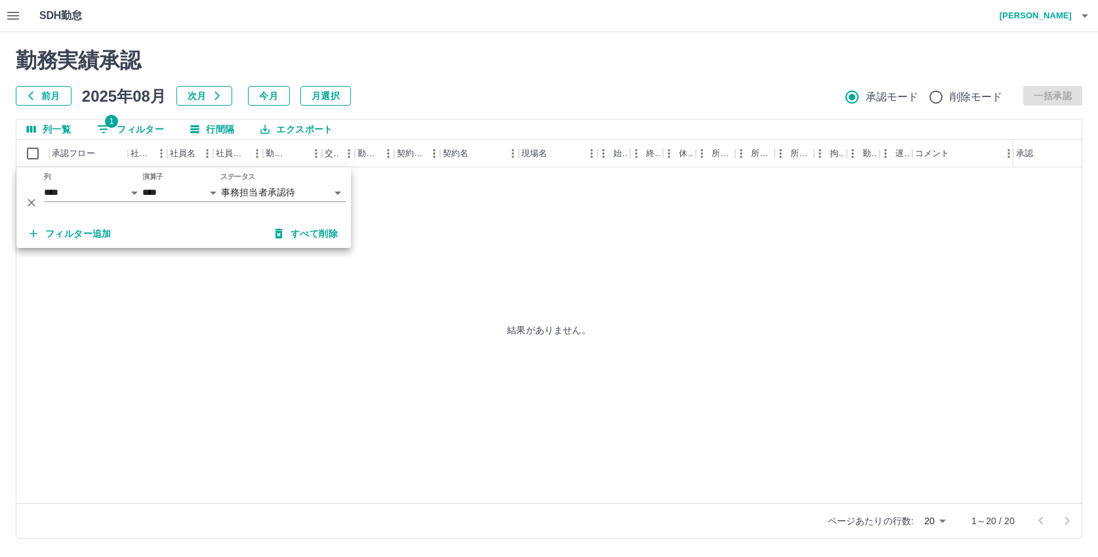
click at [428, 239] on div "結果がありません。" at bounding box center [549, 329] width 1066 height 325
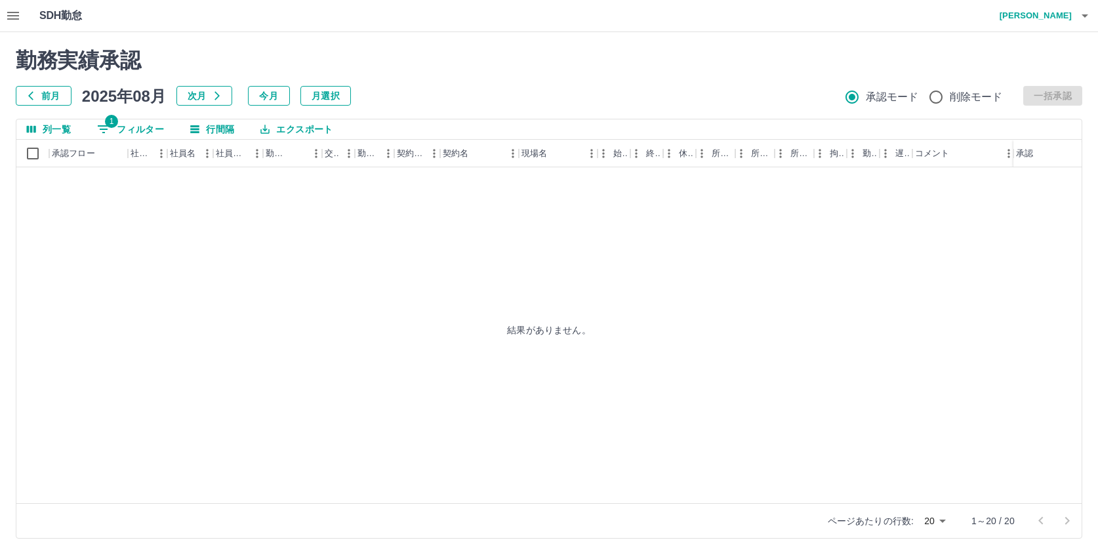
click at [12, 10] on icon "button" at bounding box center [13, 16] width 16 height 16
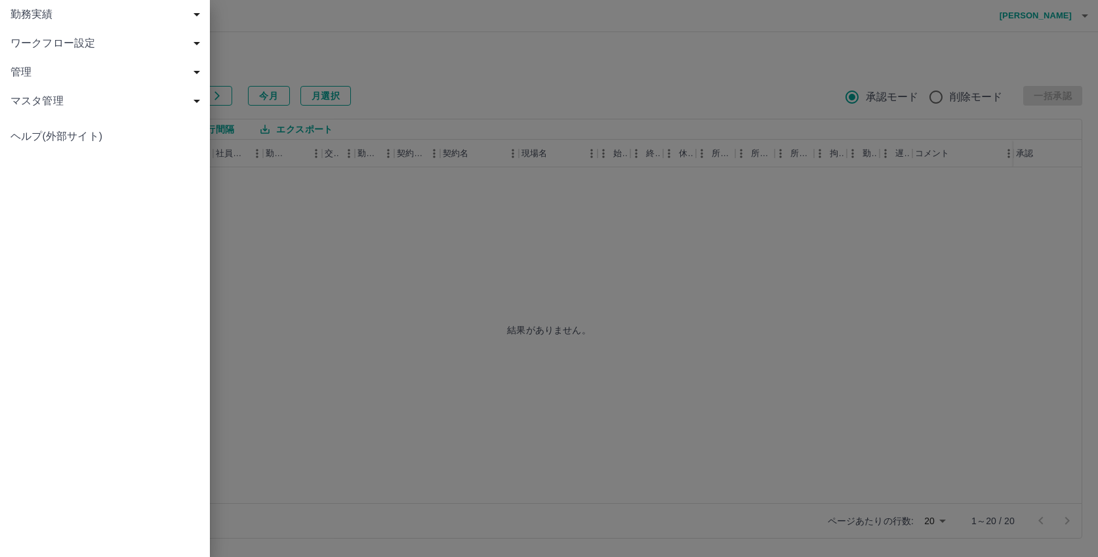
click at [31, 16] on span "勤務実績" at bounding box center [107, 15] width 194 height 16
click at [49, 73] on span "現場" at bounding box center [112, 72] width 176 height 16
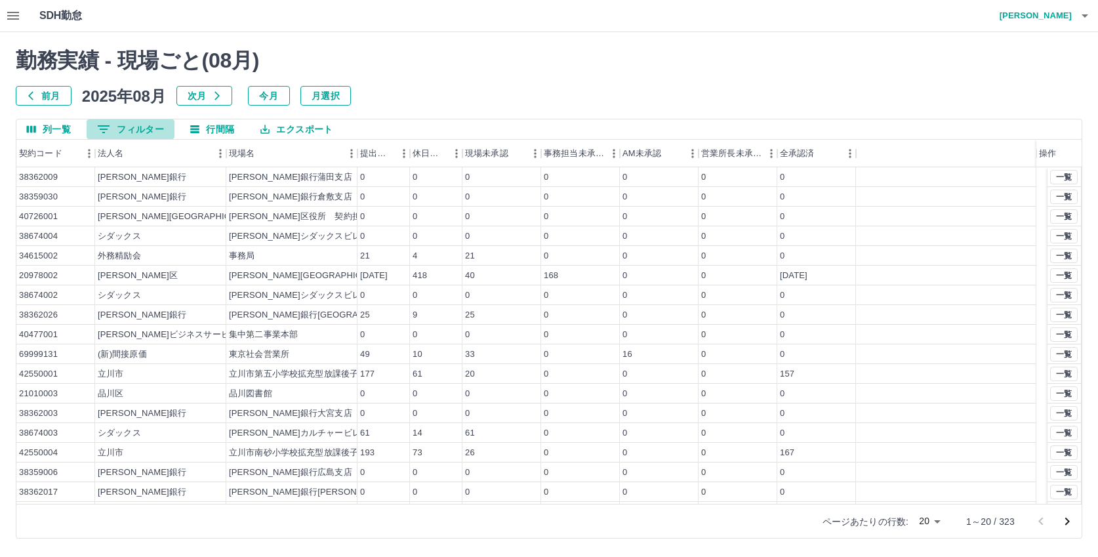
click at [133, 131] on button "0 フィルター" at bounding box center [131, 129] width 88 height 20
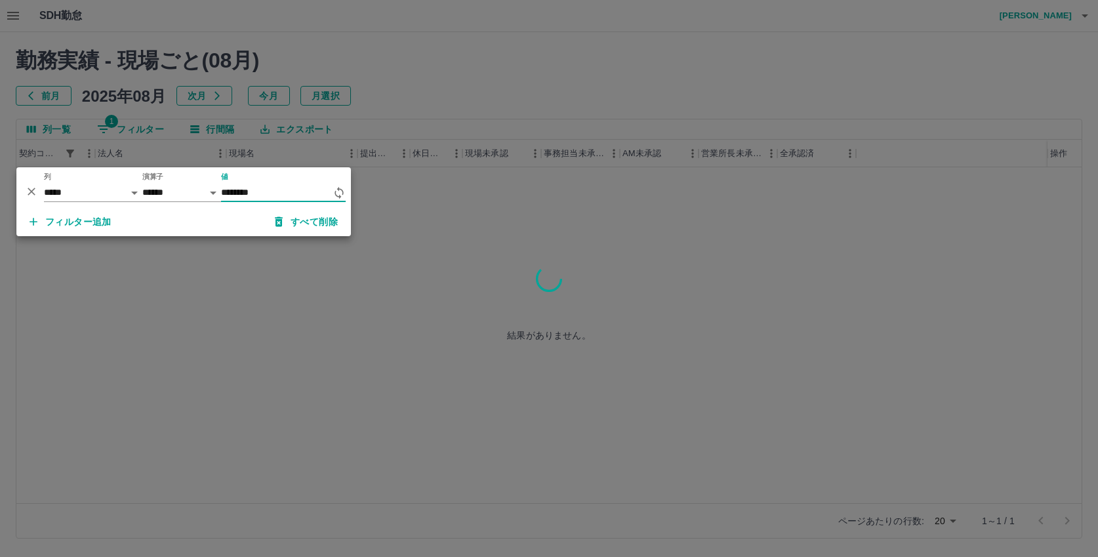
type input "********"
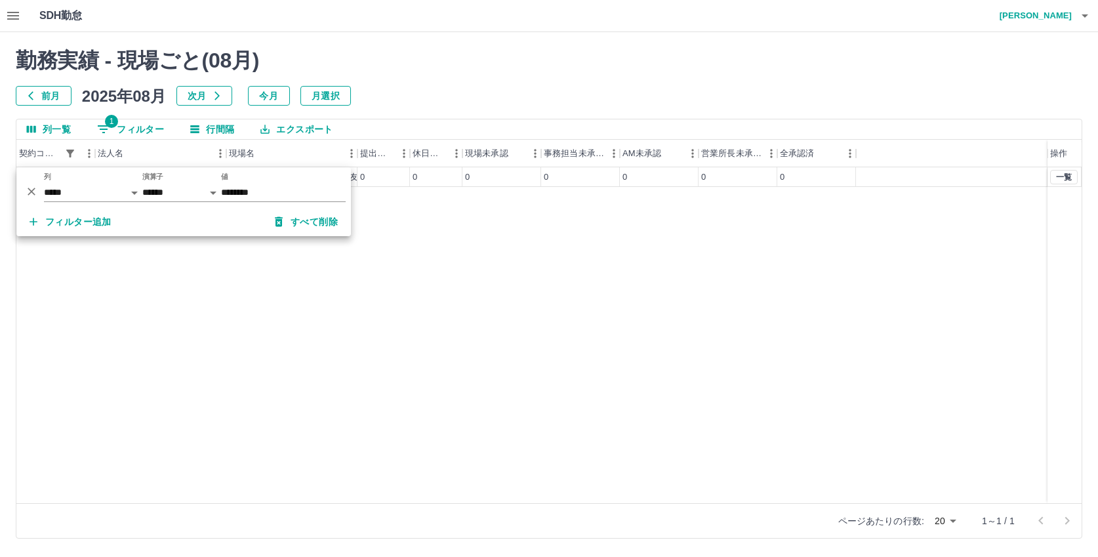
click at [574, 310] on div "39108001 世田谷区 世田谷区立老人会館（ひだまり友遊会館） 0 0 0 0 0 0 0 一覧" at bounding box center [549, 335] width 1066 height 336
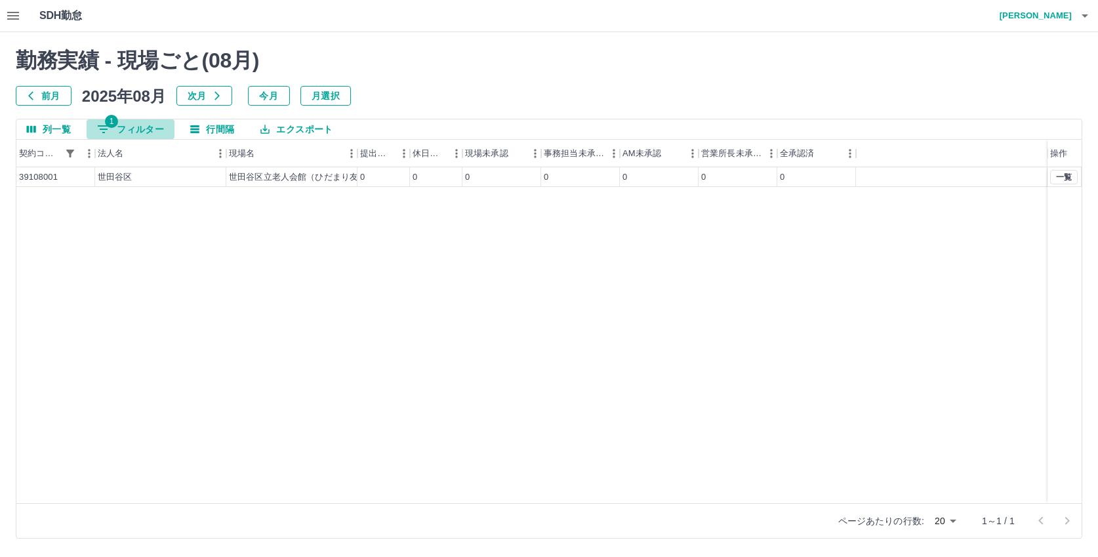
click at [140, 129] on button "1 フィルター" at bounding box center [131, 129] width 88 height 20
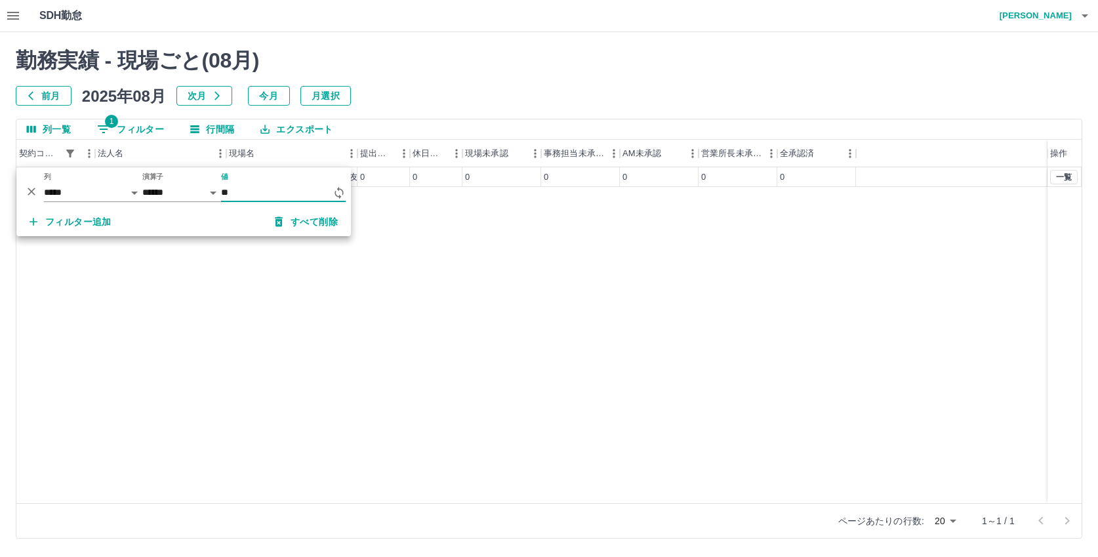
type input "*"
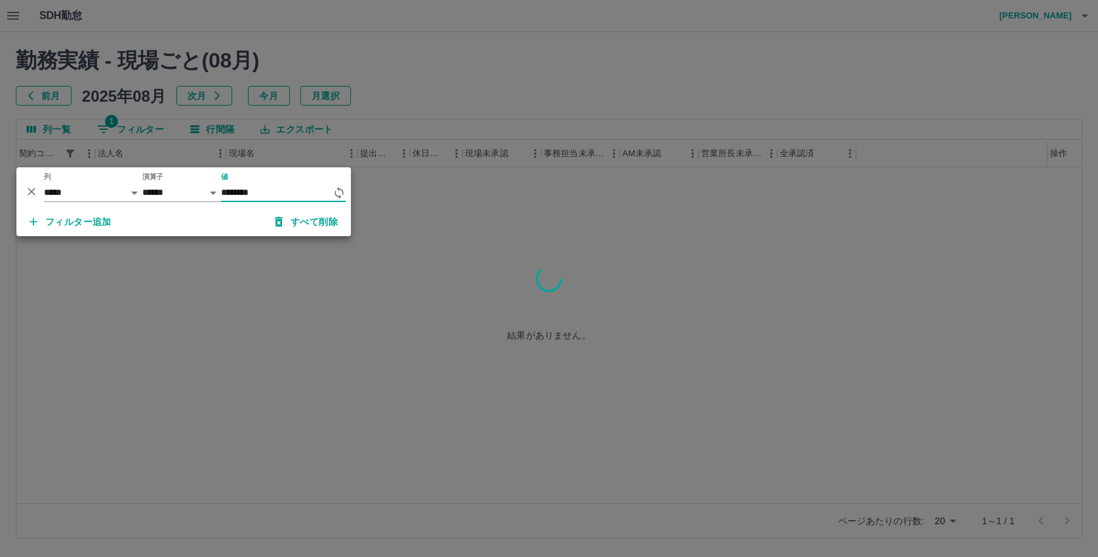
type input "********"
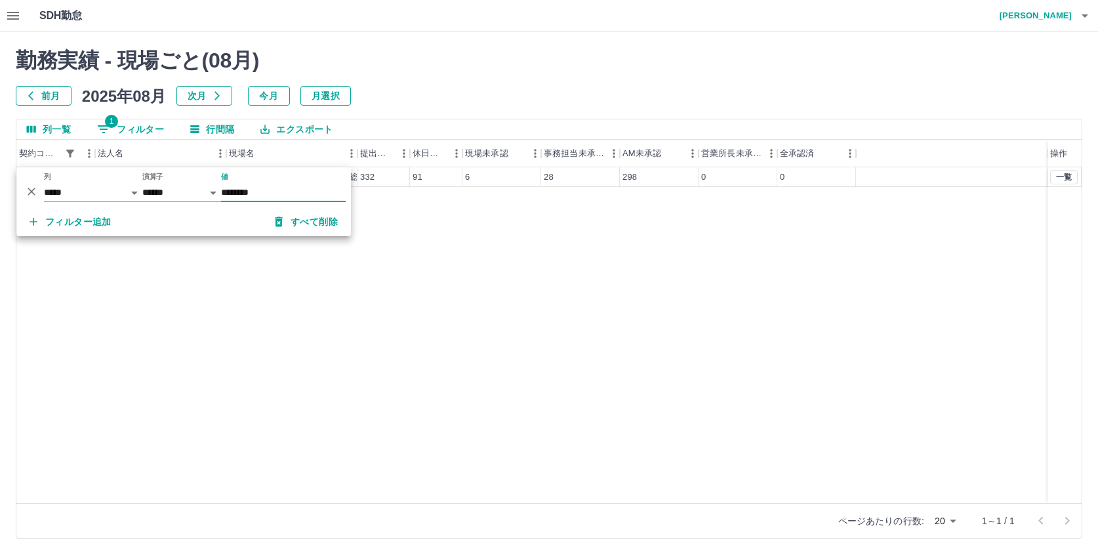
click at [473, 251] on div "40190001 杉並区 杉並区役所本庁舎案内業務　（総務部区政相談課） 332 91 6 28 298 0 0 一覧" at bounding box center [549, 335] width 1066 height 336
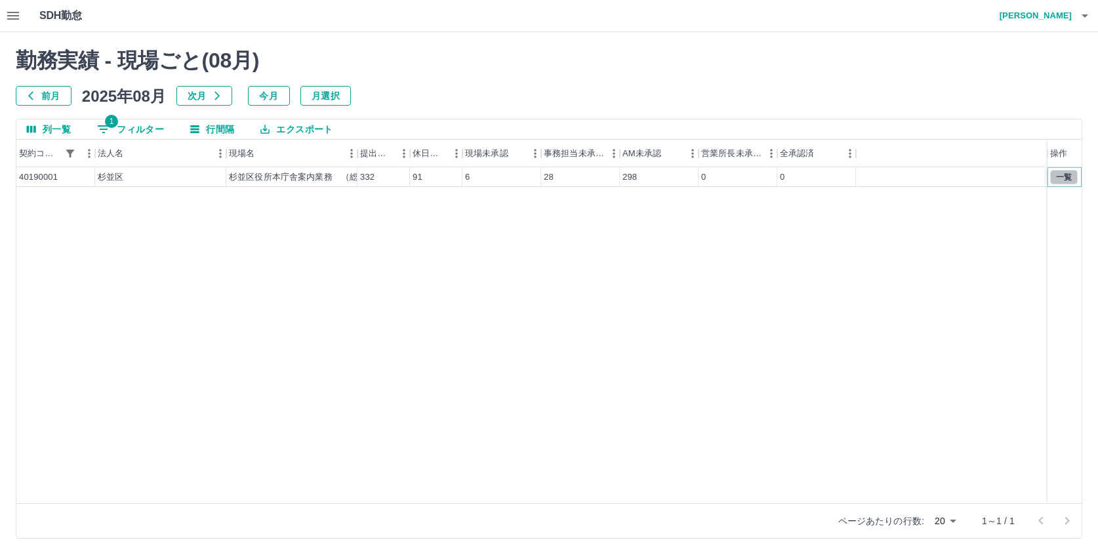
click at [1065, 179] on button "一覧" at bounding box center [1065, 177] width 28 height 14
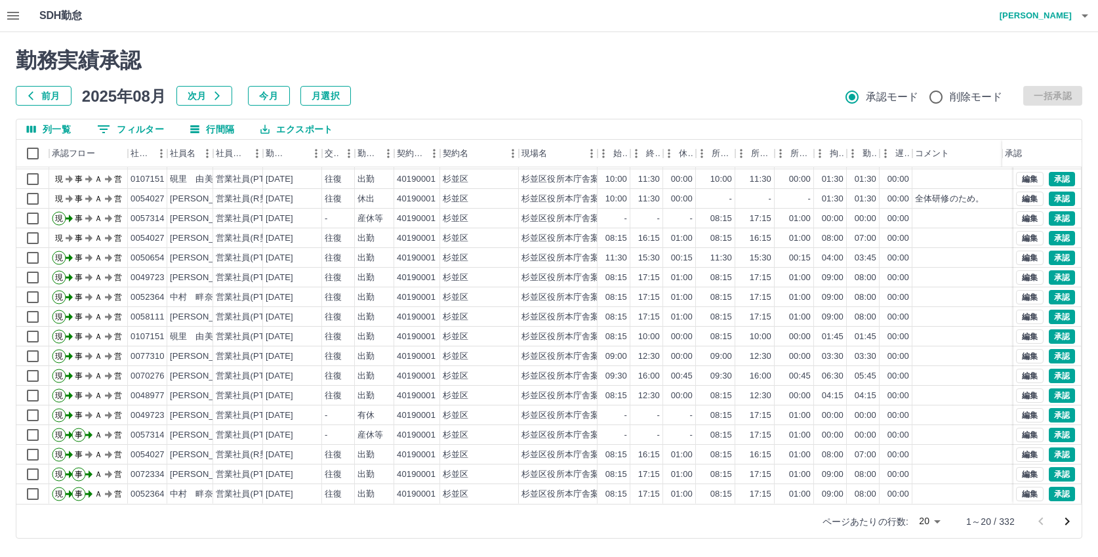
scroll to position [68, 0]
click at [1064, 517] on icon "次のページへ" at bounding box center [1068, 522] width 16 height 16
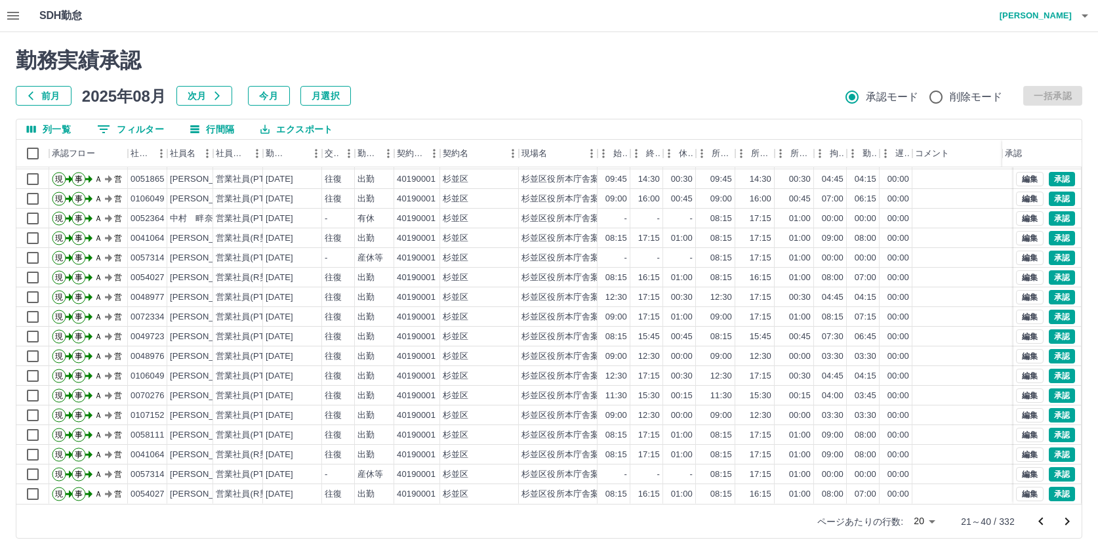
click at [1070, 521] on icon "次のページへ" at bounding box center [1068, 522] width 16 height 16
click at [1074, 522] on icon "次のページへ" at bounding box center [1068, 522] width 16 height 16
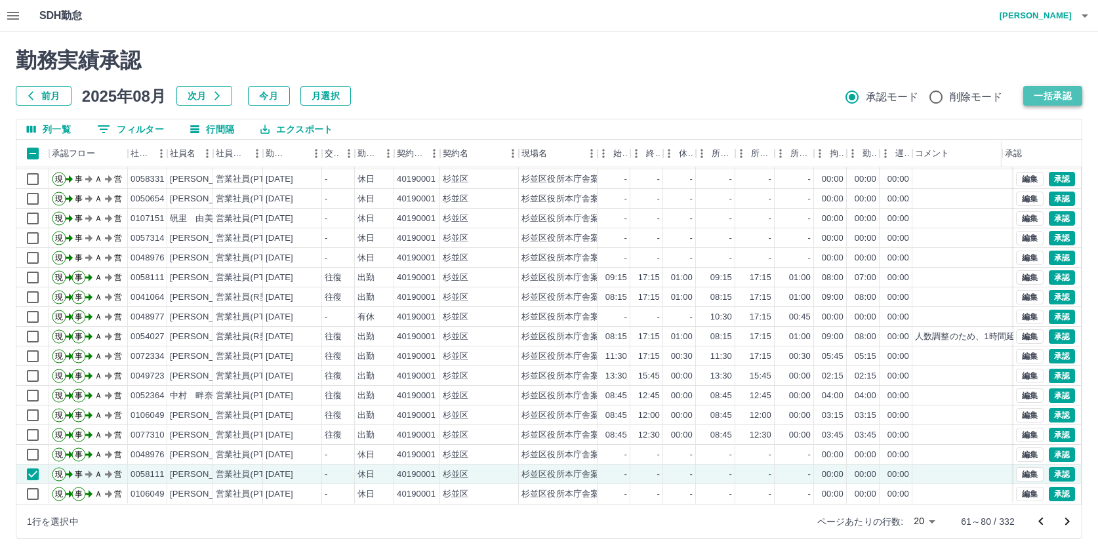
click at [1047, 96] on button "一括承認" at bounding box center [1053, 96] width 59 height 20
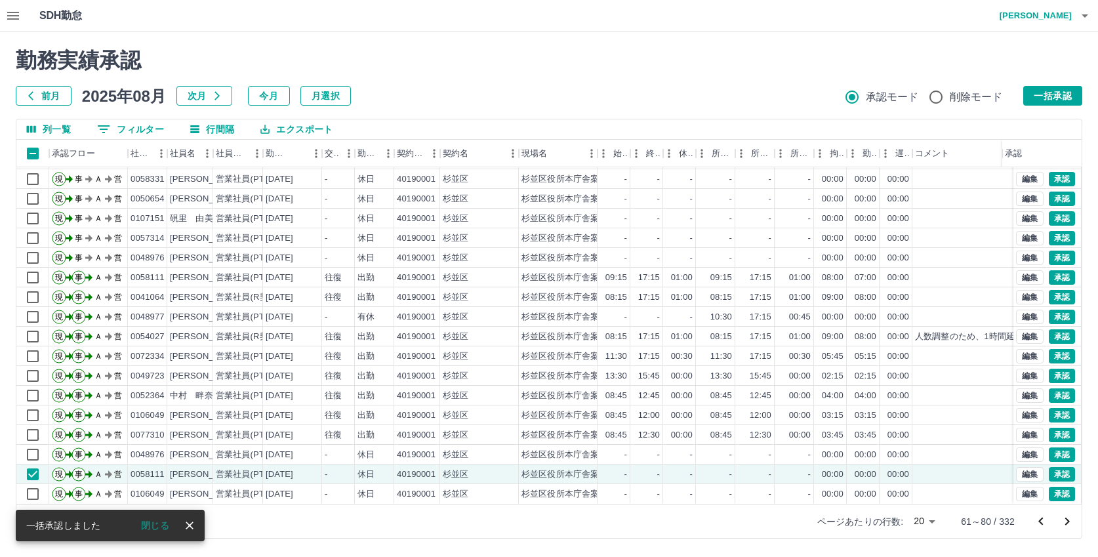
click at [1070, 522] on icon "次のページへ" at bounding box center [1068, 522] width 16 height 16
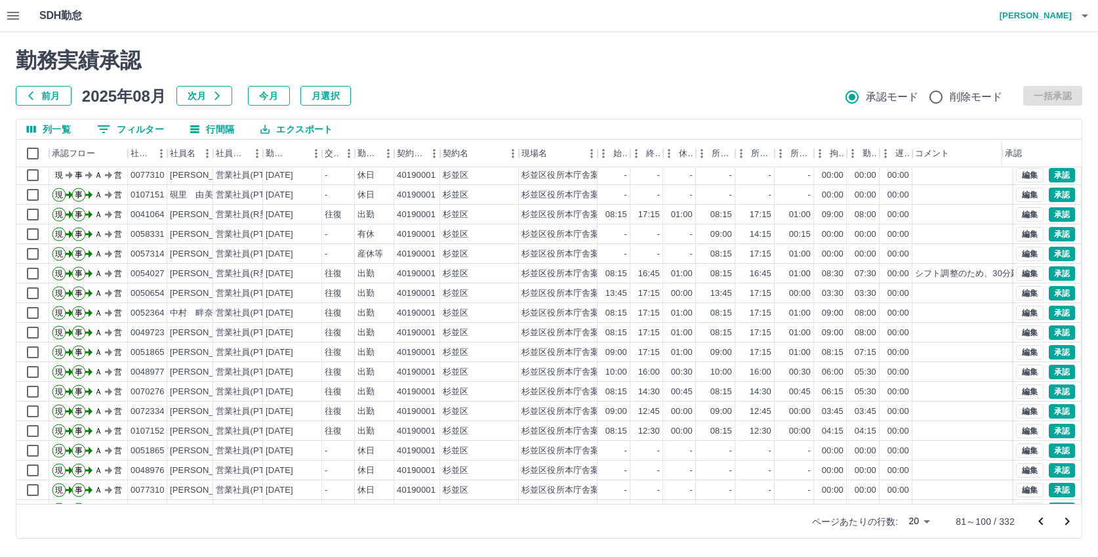
scroll to position [0, 0]
click at [7, 14] on icon "button" at bounding box center [13, 16] width 16 height 16
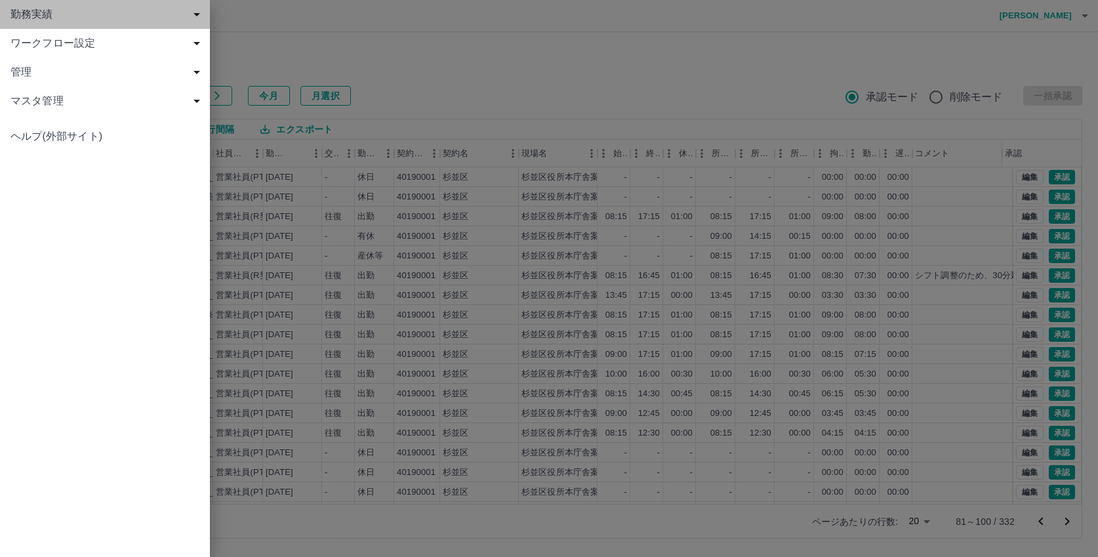
click at [26, 18] on span "勤務実績" at bounding box center [107, 15] width 194 height 16
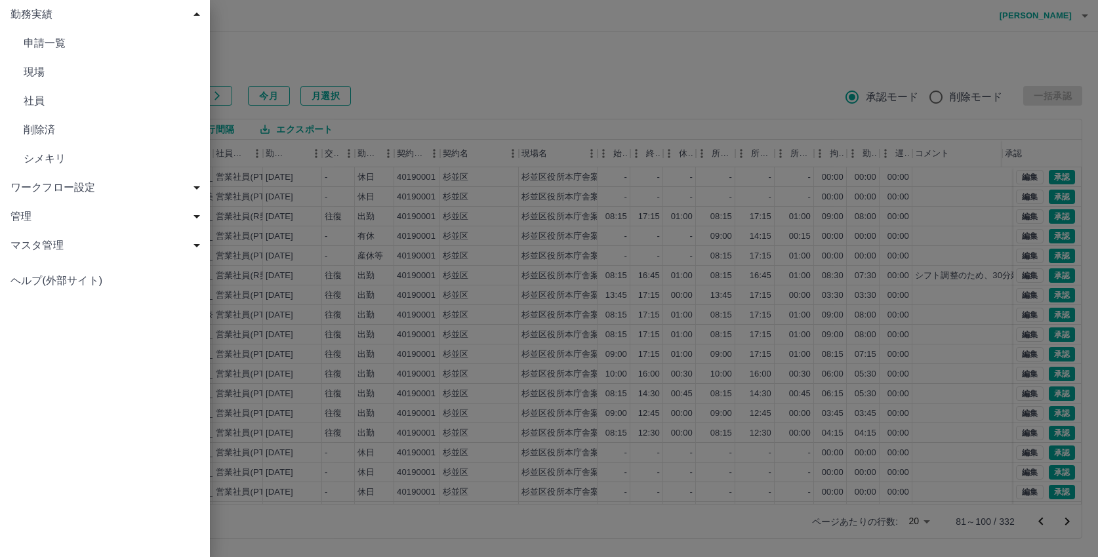
click at [33, 71] on span "現場" at bounding box center [112, 72] width 176 height 16
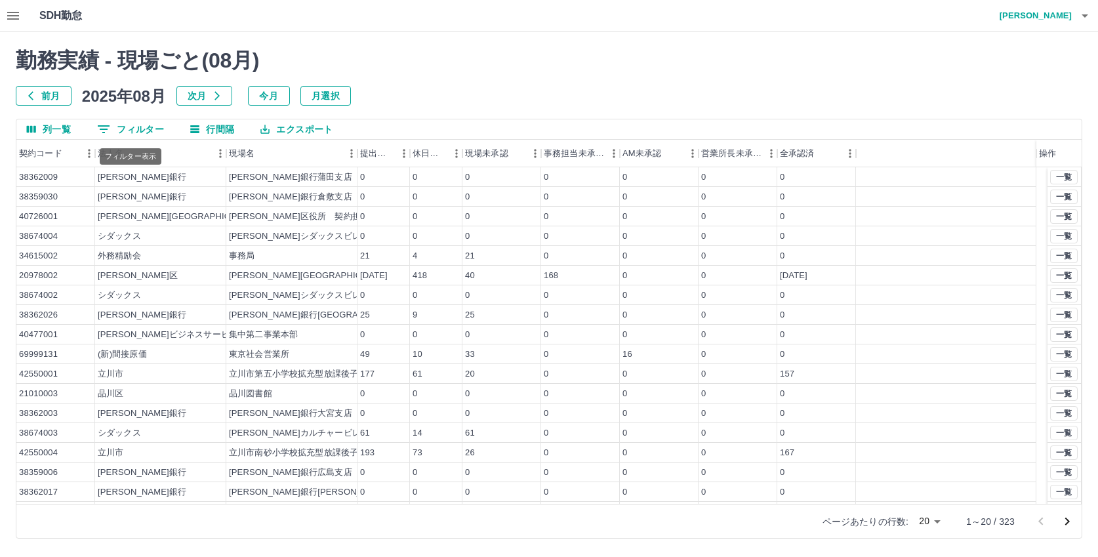
click at [148, 131] on button "0 フィルター" at bounding box center [131, 129] width 88 height 20
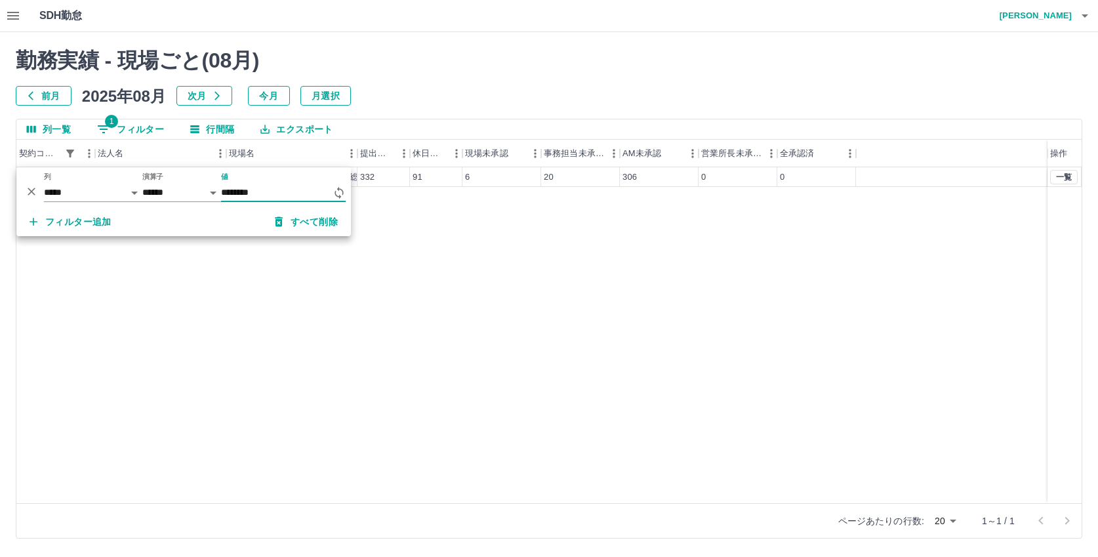
type input "********"
click at [467, 337] on div "40190001 杉並区 杉並区役所本庁舎案内業務　（総務部区政相談課） 332 91 6 28 298 0 0 一覧" at bounding box center [549, 335] width 1066 height 336
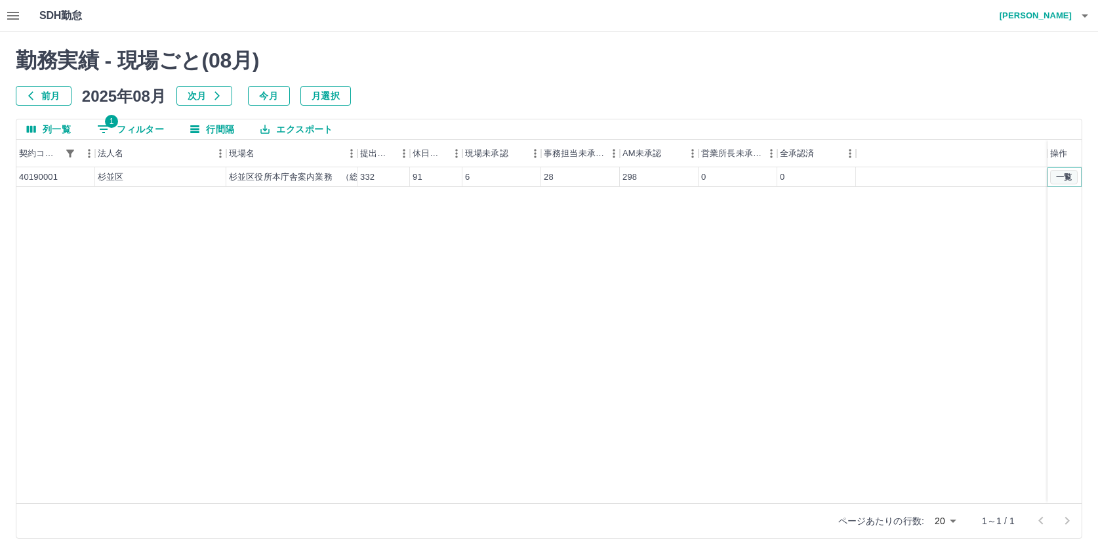
click at [1066, 180] on button "一覧" at bounding box center [1065, 177] width 28 height 14
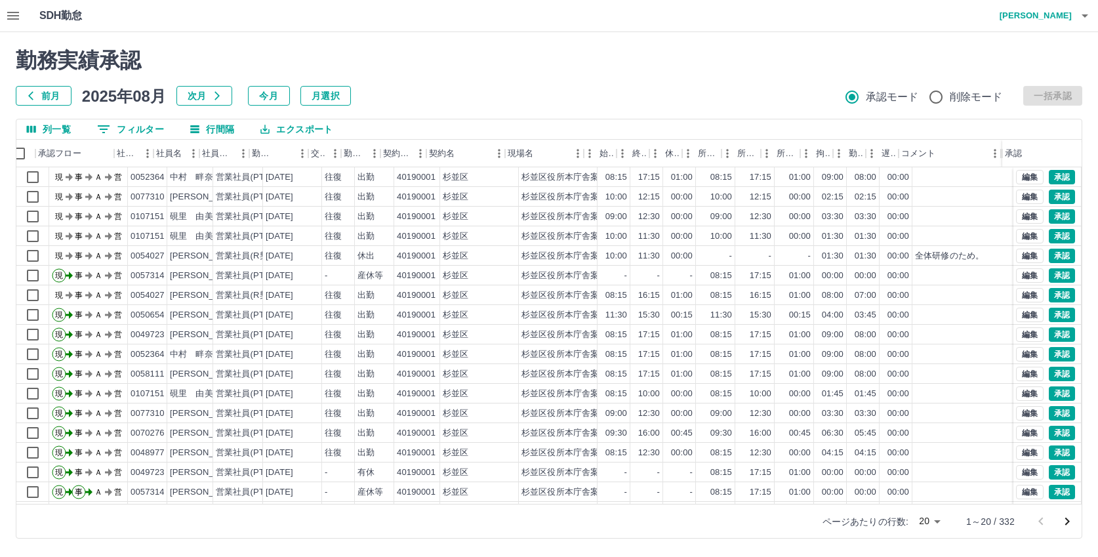
scroll to position [0, 91]
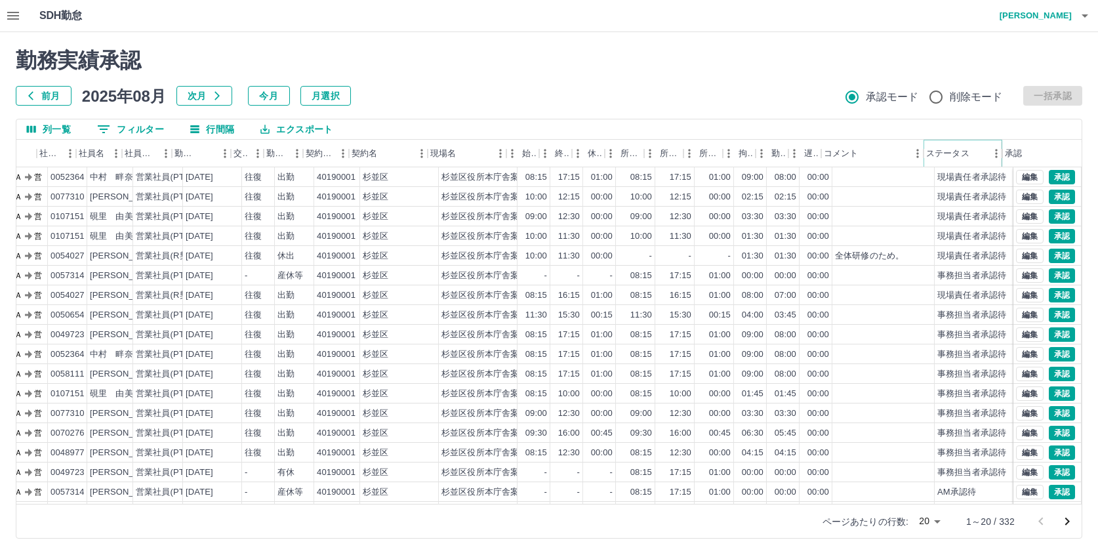
click at [993, 156] on icon "メニュー" at bounding box center [996, 153] width 13 height 13
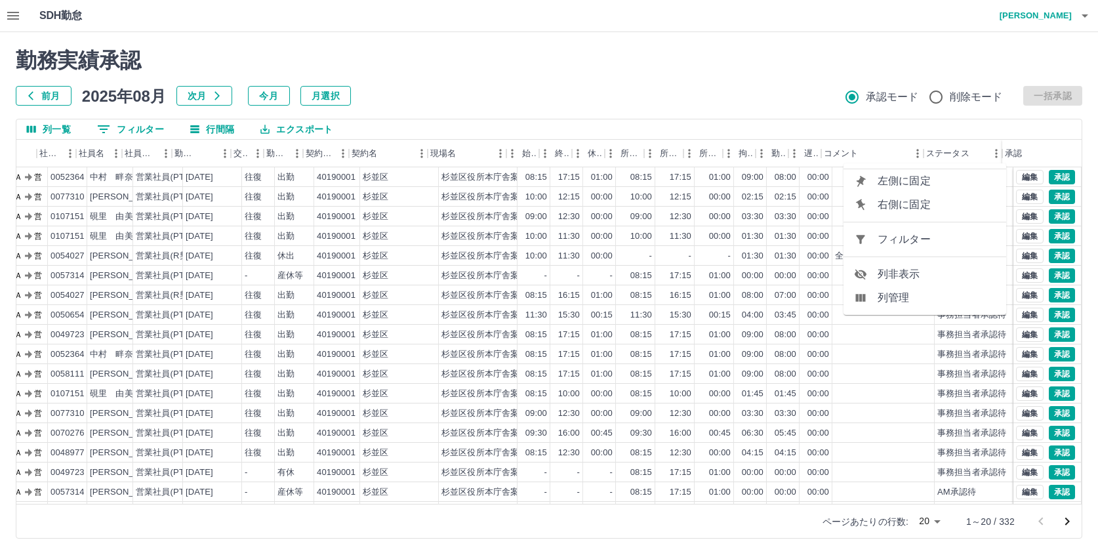
click at [927, 243] on span "フィルター" at bounding box center [937, 240] width 118 height 16
select select "**********"
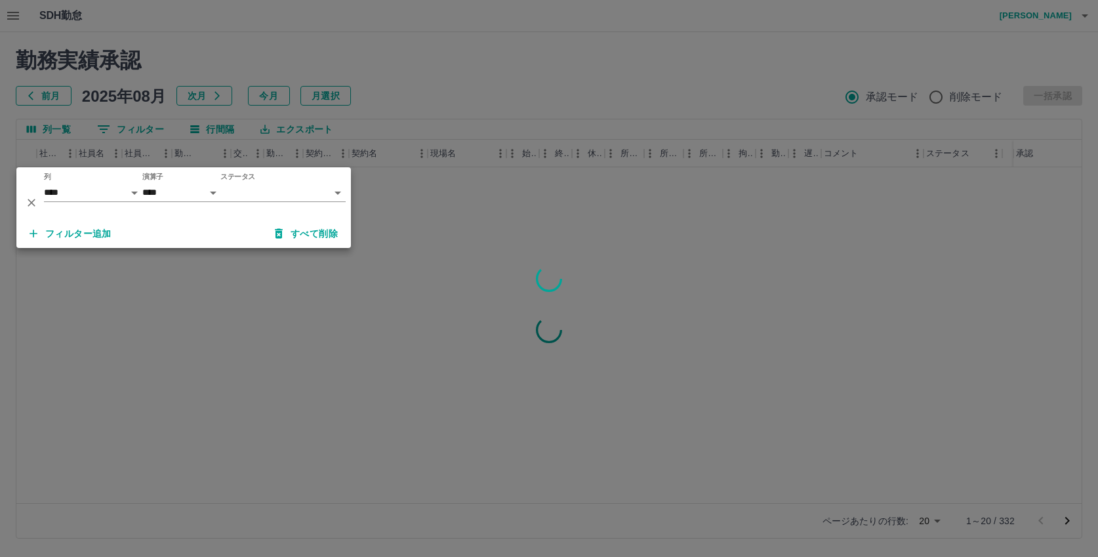
scroll to position [0, 80]
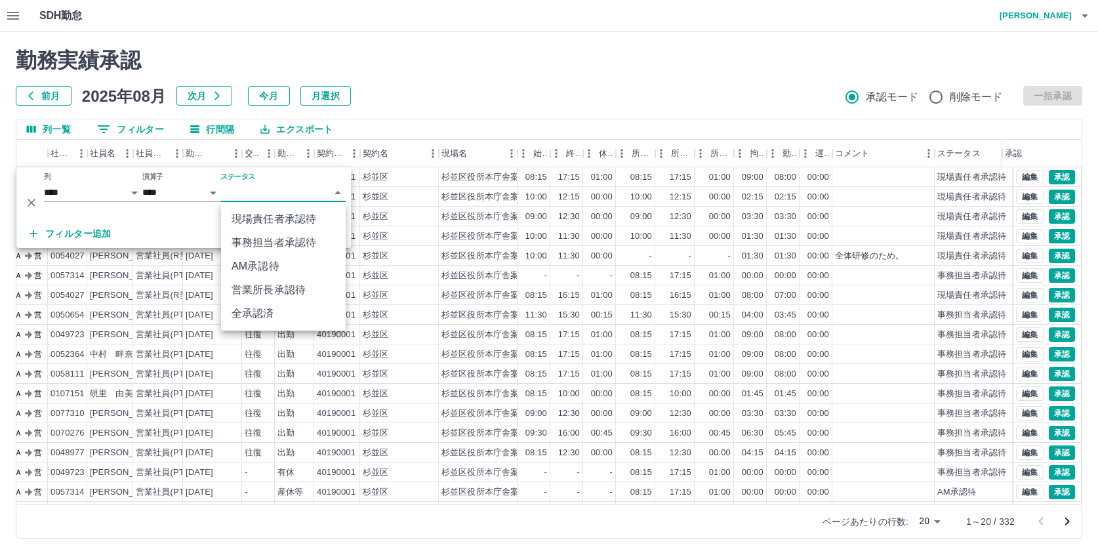
click at [253, 197] on body "SDH勤怠 中西　弘和 勤務実績承認 前月 2025年08月 次月 今月 月選択 承認モード 削除モード 一括承認 列一覧 0 フィルター 行間隔 エクスポー…" at bounding box center [549, 277] width 1098 height 554
click at [262, 268] on li "AM承認待" at bounding box center [283, 267] width 125 height 24
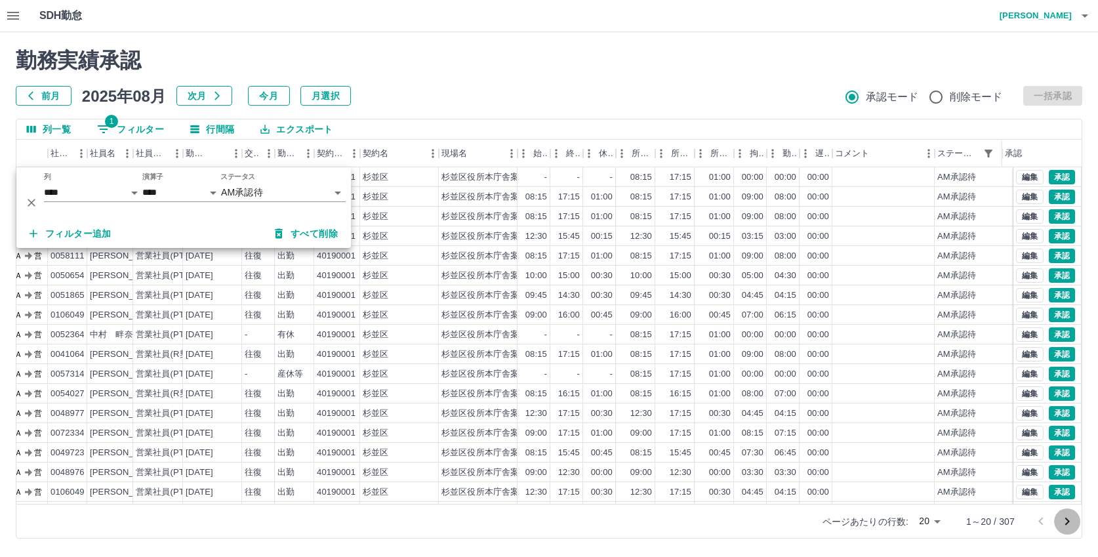
click at [1071, 523] on icon "次のページへ" at bounding box center [1068, 522] width 16 height 16
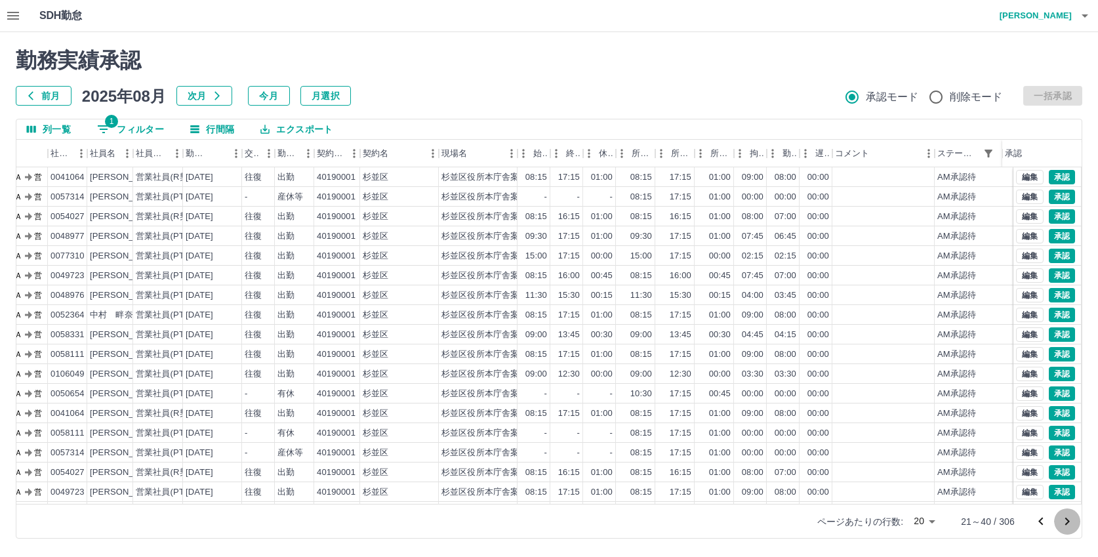
click at [1071, 523] on icon "次のページへ" at bounding box center [1068, 522] width 16 height 16
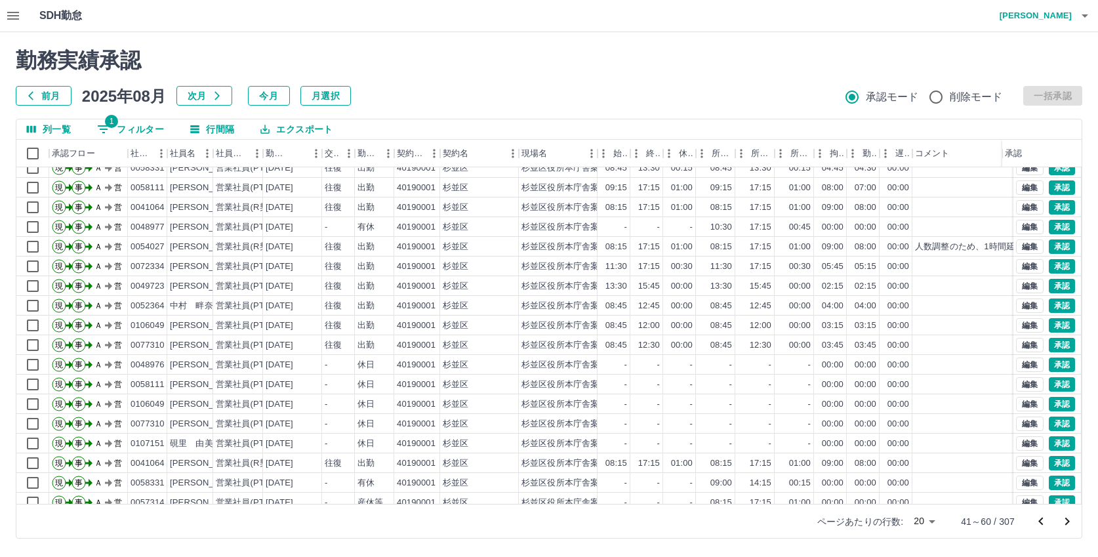
scroll to position [68, 0]
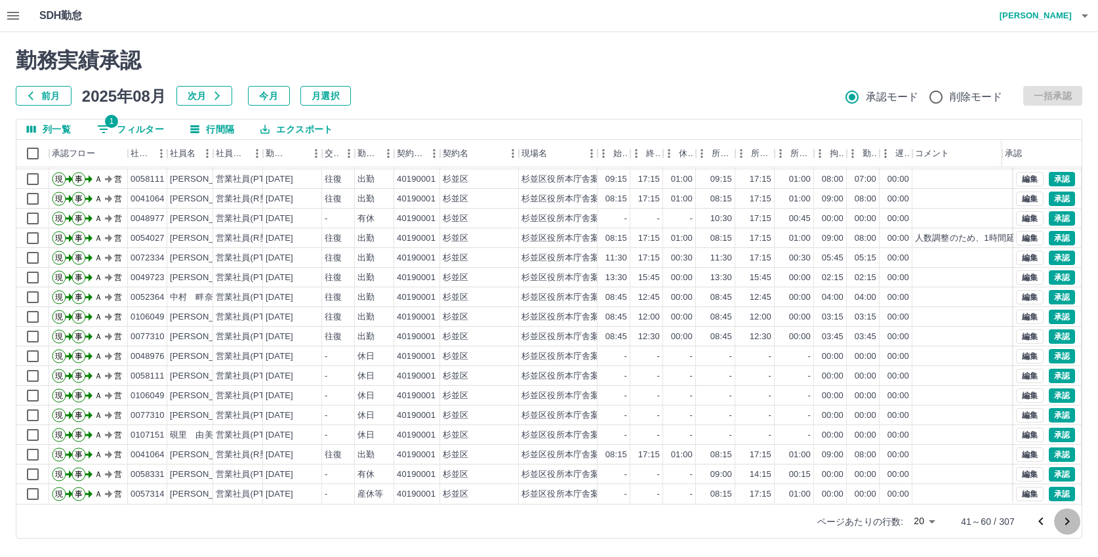
click at [1068, 517] on icon "次のページへ" at bounding box center [1068, 522] width 16 height 16
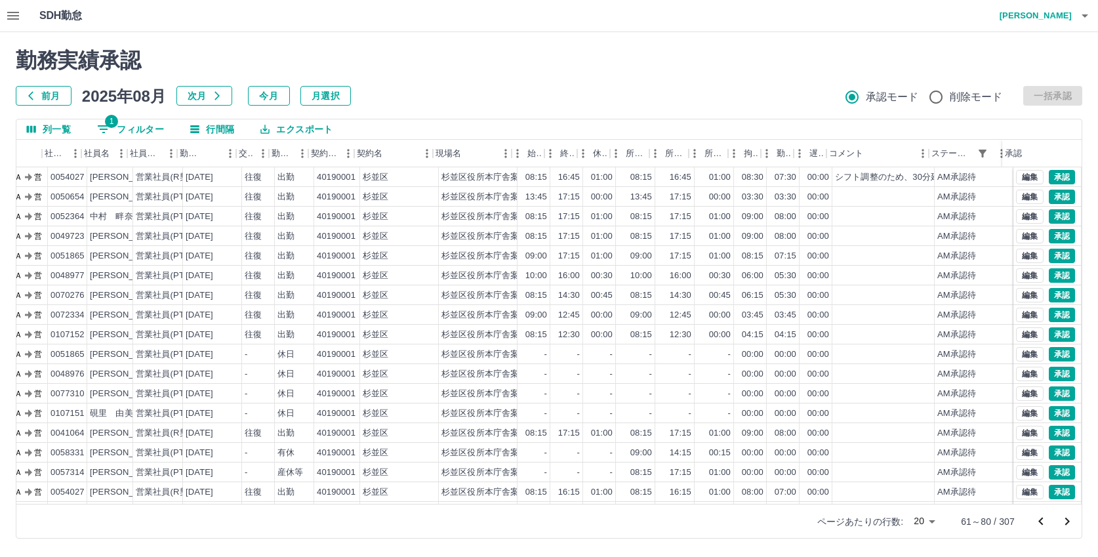
scroll to position [0, 91]
click at [980, 154] on icon "フィルター表示" at bounding box center [978, 154] width 12 height 12
select select "**********"
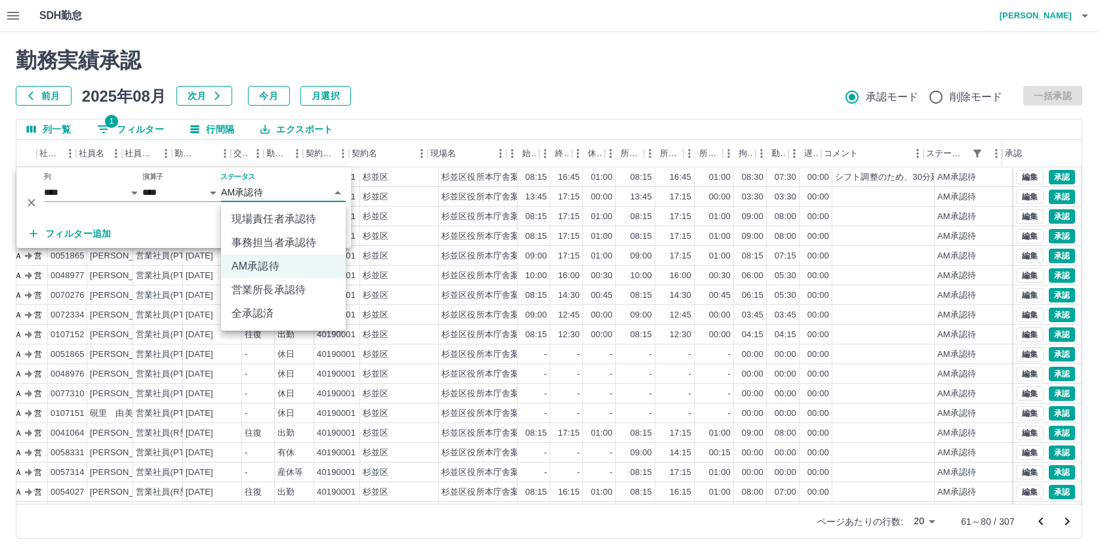
click at [271, 192] on body "SDH勤怠 中西　弘和 勤務実績承認 前月 2025年08月 次月 今月 月選択 承認モード 削除モード 一括承認 列一覧 1 フィルター 行間隔 エクスポー…" at bounding box center [549, 277] width 1098 height 554
click at [264, 220] on li "現場責任者承認待" at bounding box center [283, 219] width 125 height 24
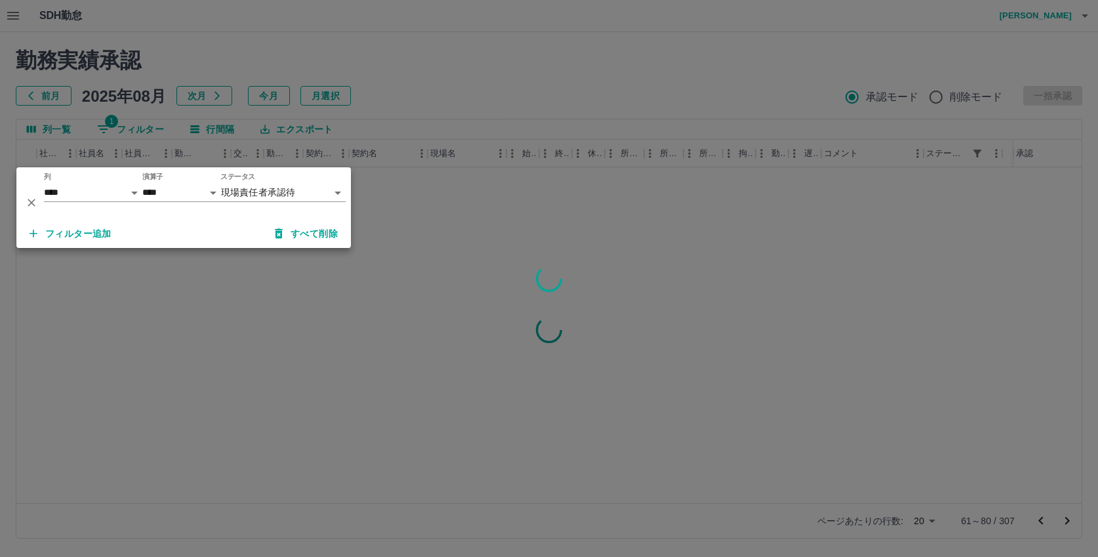
scroll to position [0, 80]
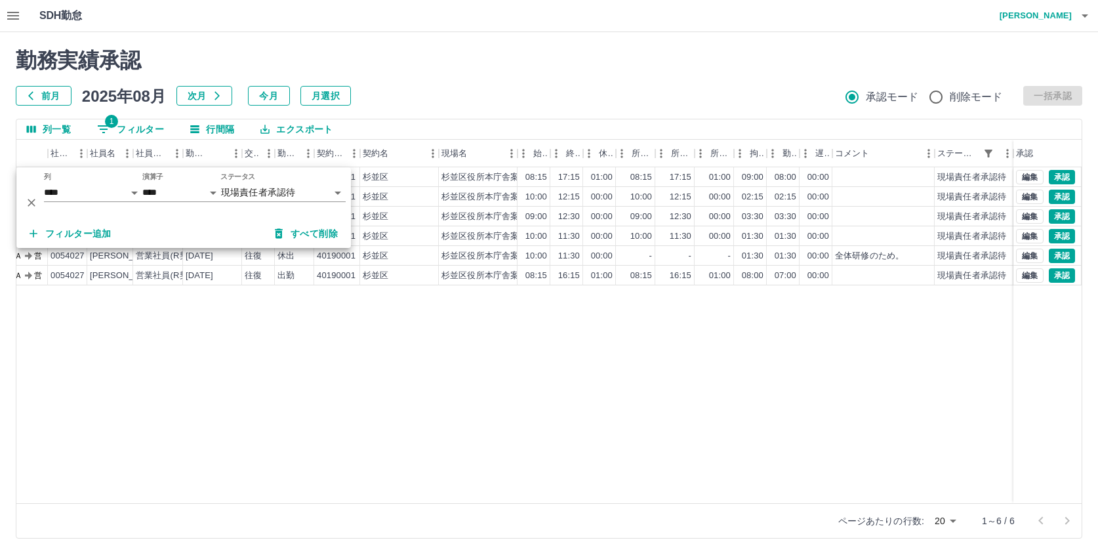
click at [551, 390] on div "現 事 Ａ 営 0052364 中村　畔奈 営業社員(PT契約) 2025-08-25 往復 出勤 40190001 杉並区 杉並区役所本庁舎案内業務　（総務…" at bounding box center [509, 335] width 1146 height 336
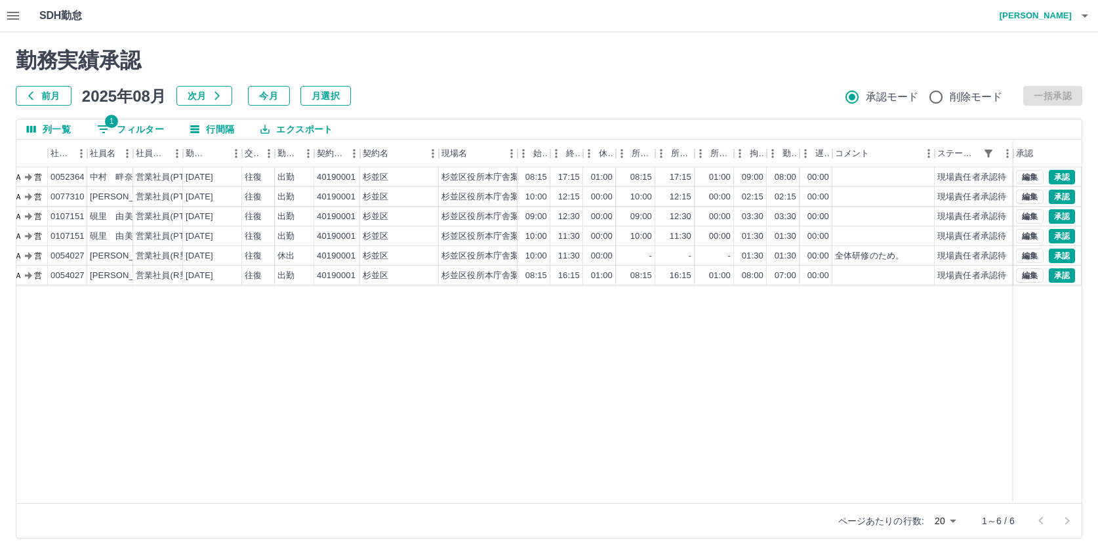
click at [14, 19] on icon "button" at bounding box center [13, 16] width 12 height 8
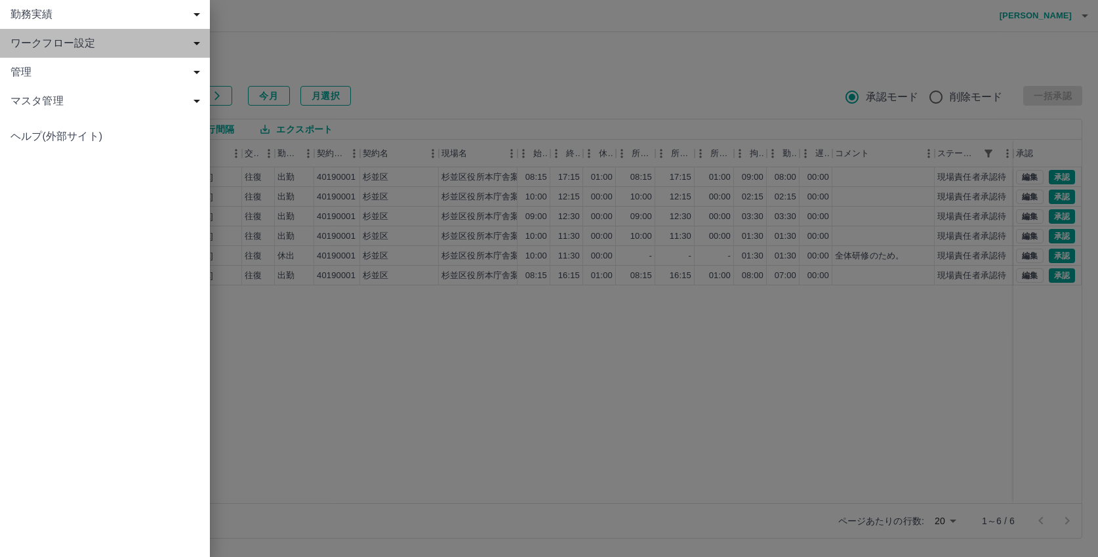
click at [49, 48] on span "ワークフロー設定" at bounding box center [107, 43] width 194 height 16
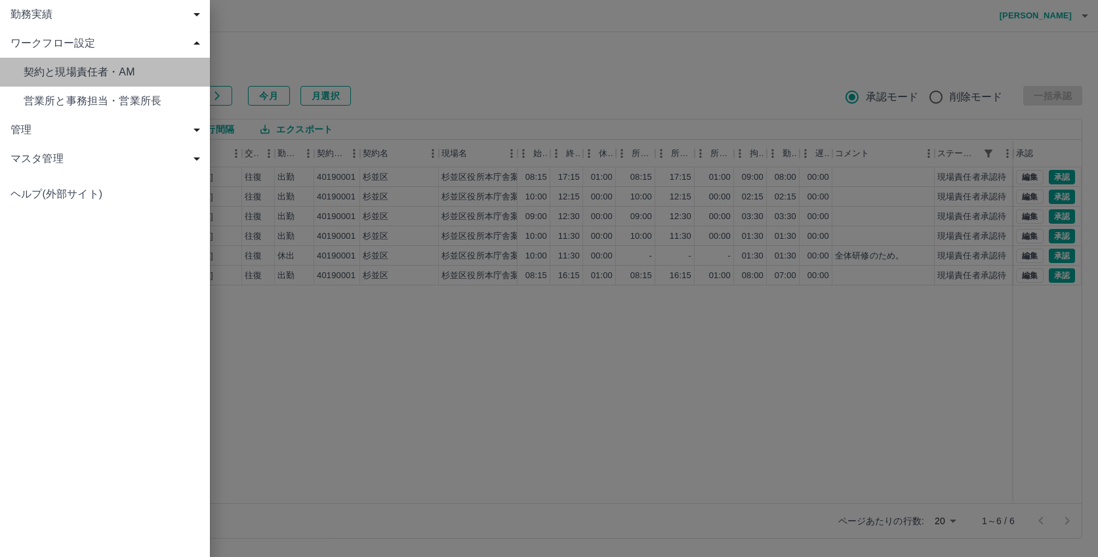
click at [75, 71] on span "契約と現場責任者・AM" at bounding box center [112, 72] width 176 height 16
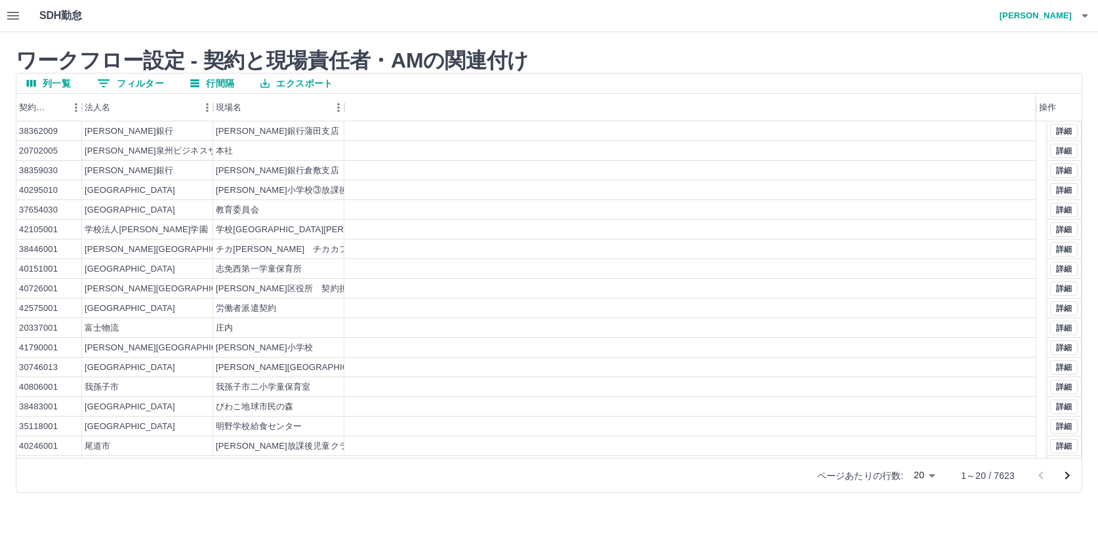
click at [142, 82] on button "0 フィルター" at bounding box center [131, 83] width 88 height 20
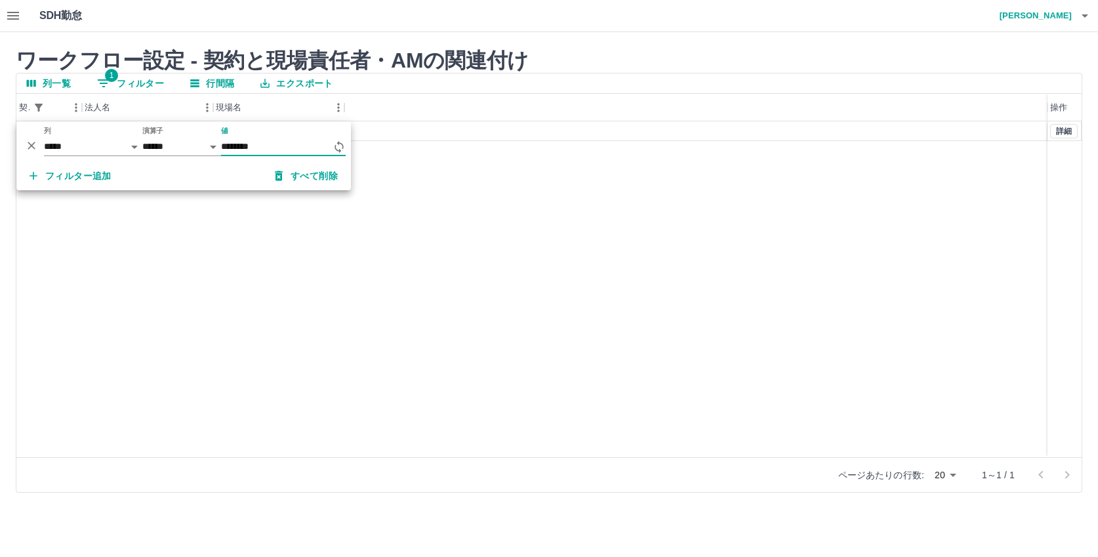
type input "********"
click at [546, 199] on div "40190001 杉並区 杉並区役所本庁舎案内業務　（総務部区政相談課） 詳細" at bounding box center [549, 289] width 1066 height 336
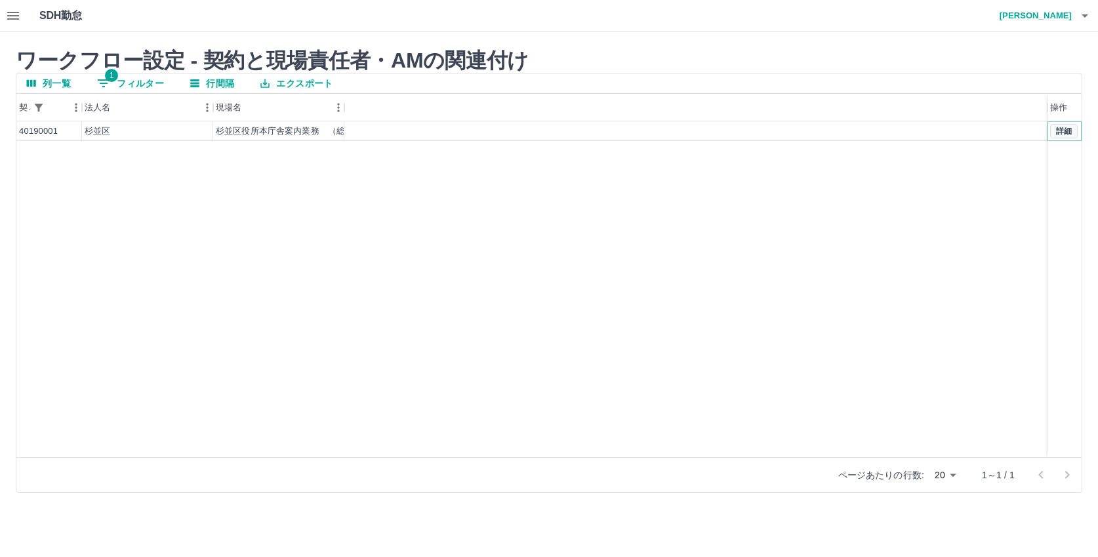
click at [1062, 131] on button "詳細" at bounding box center [1065, 131] width 28 height 14
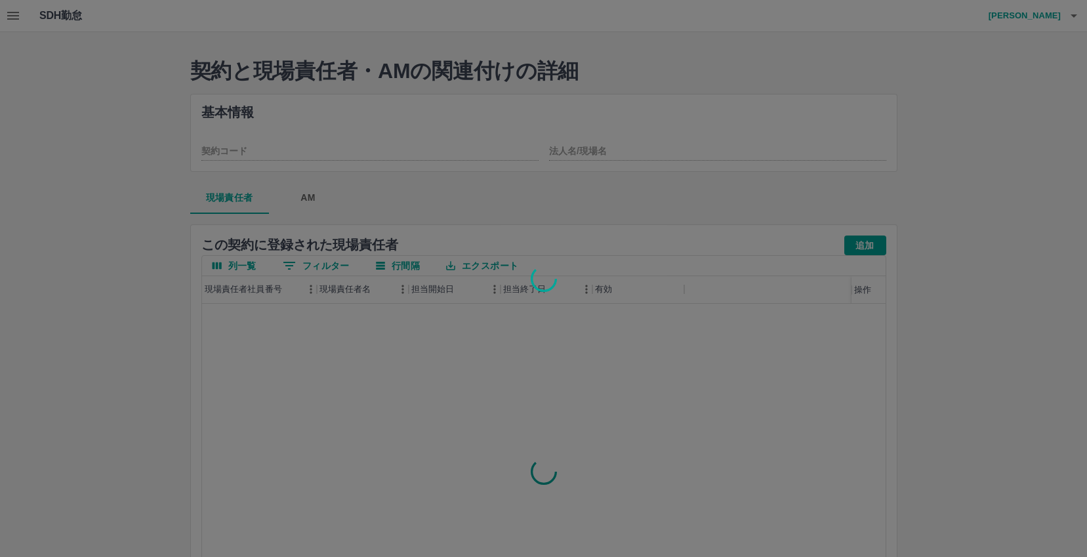
type input "********"
type input "**********"
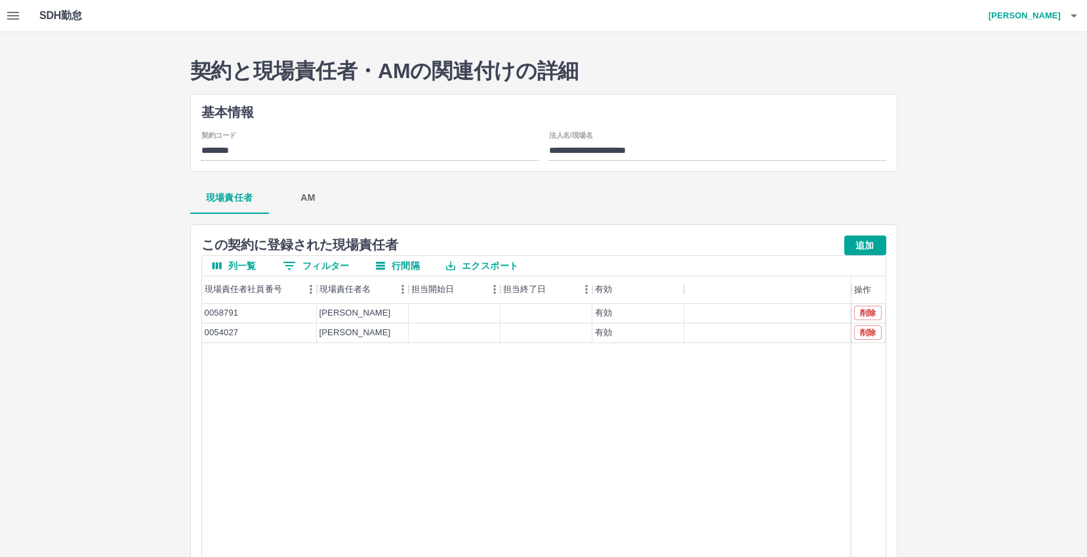
click at [307, 195] on button "AM" at bounding box center [308, 197] width 79 height 31
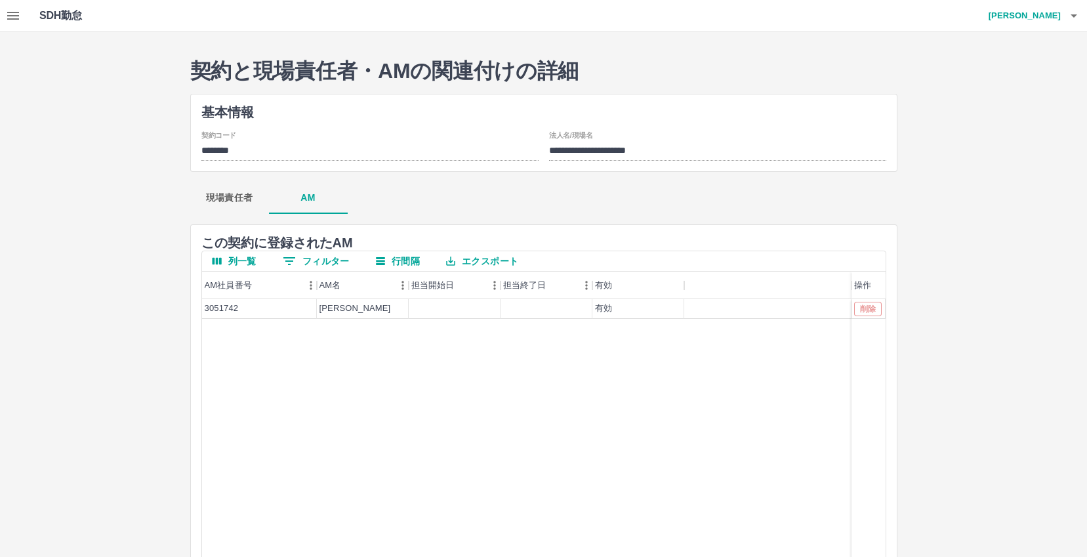
click at [1031, 16] on h4 "中西　弘和" at bounding box center [1021, 15] width 79 height 31
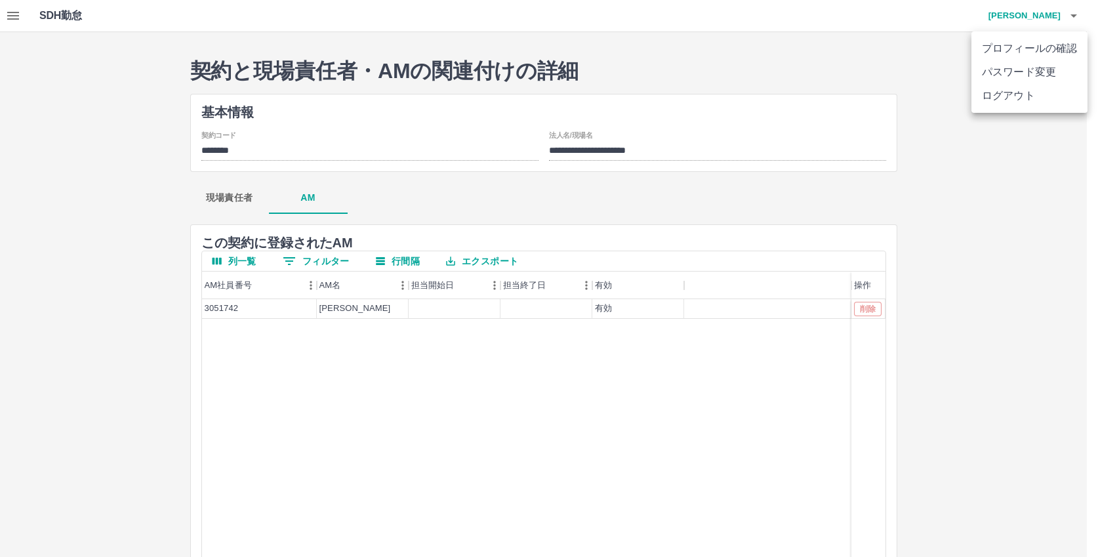
click at [1009, 73] on li "パスワード変更" at bounding box center [1030, 72] width 116 height 24
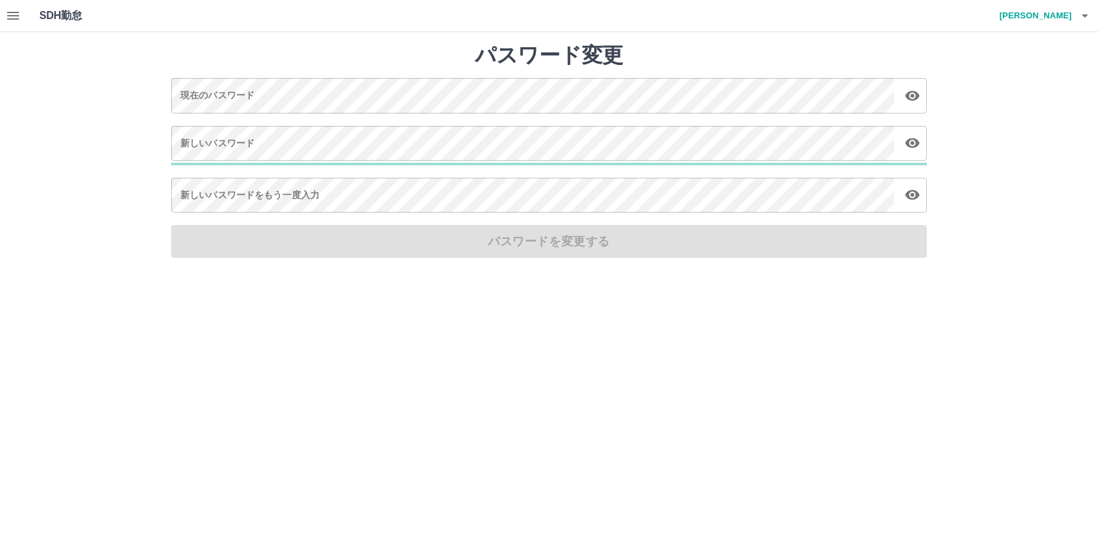
click at [1037, 14] on h4 "中西　弘和" at bounding box center [1032, 15] width 79 height 31
click at [1018, 96] on li "ログアウト" at bounding box center [1030, 96] width 116 height 24
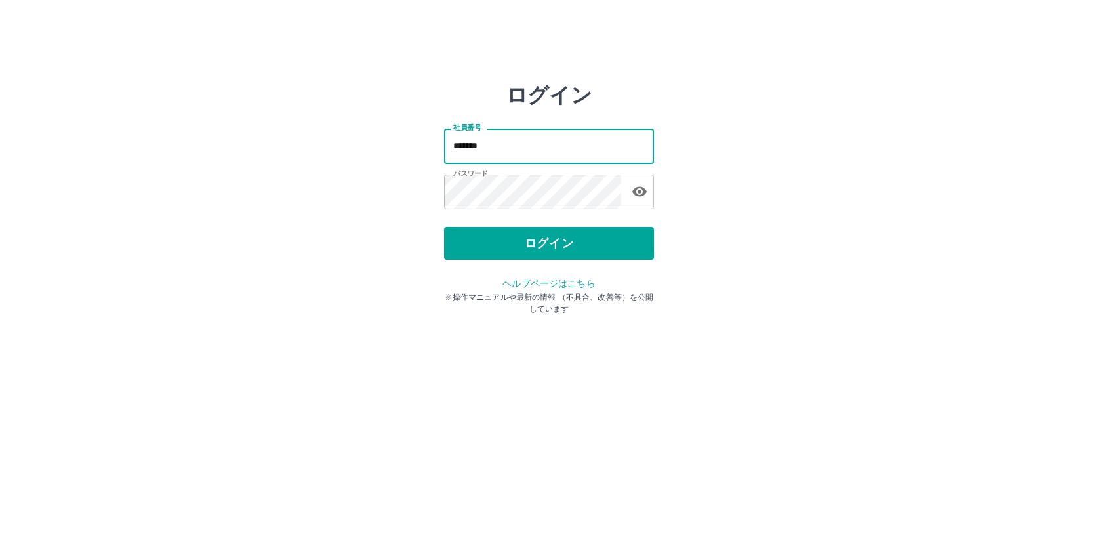
click at [492, 140] on input "*******" at bounding box center [549, 146] width 210 height 35
type input "*"
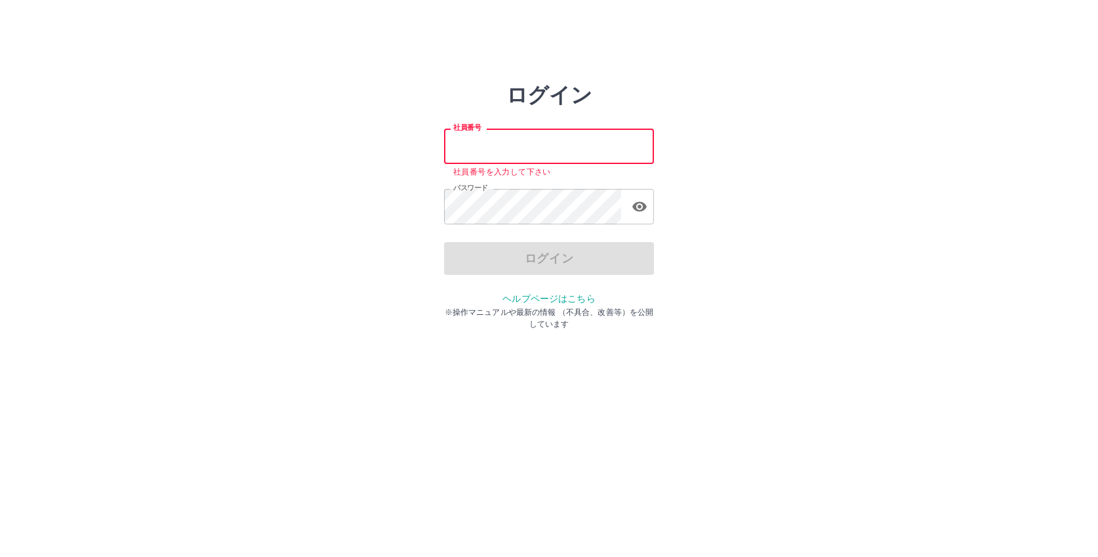
paste input "**********"
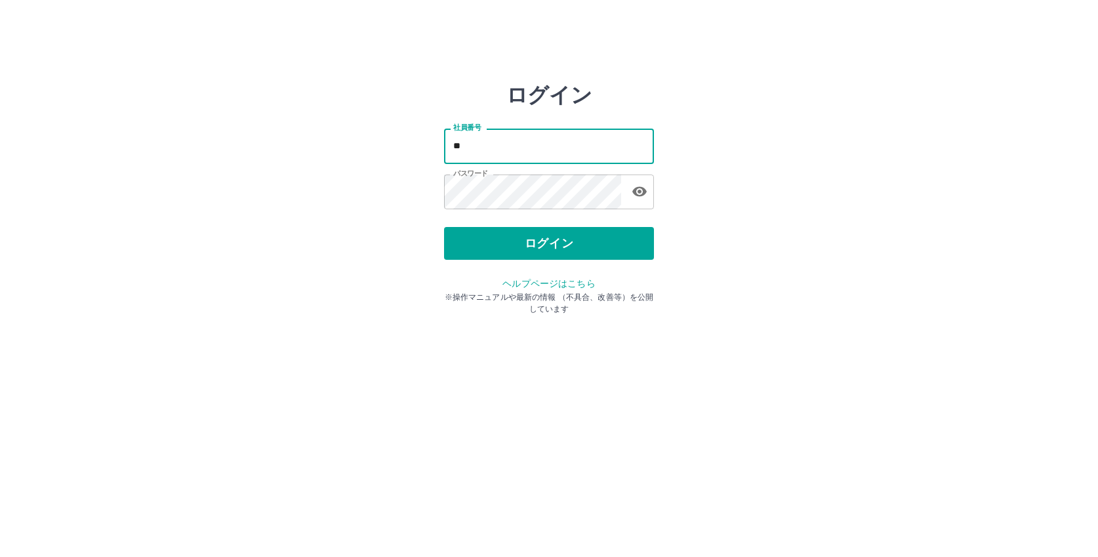
type input "*"
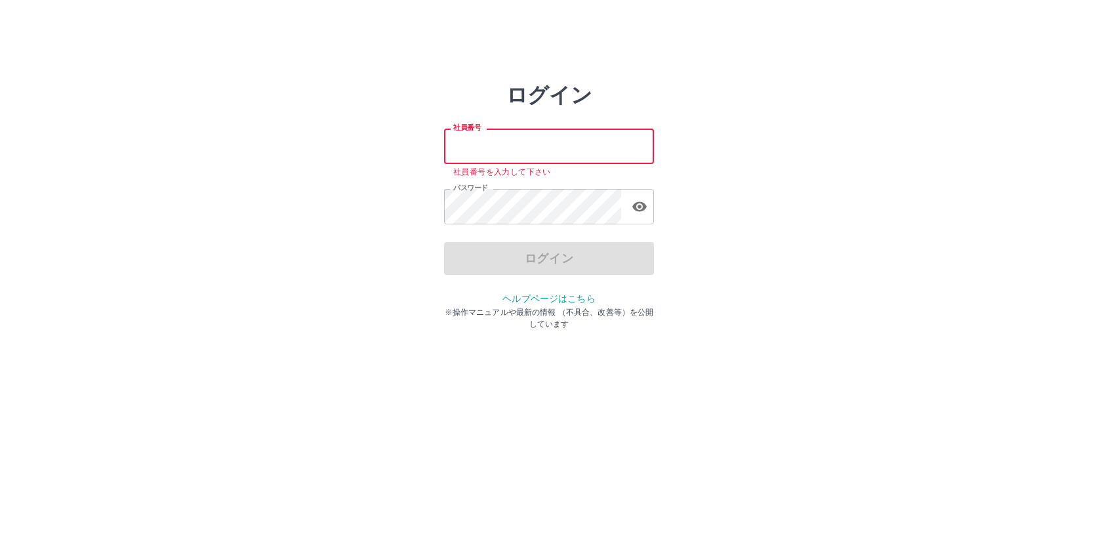
paste input "*******"
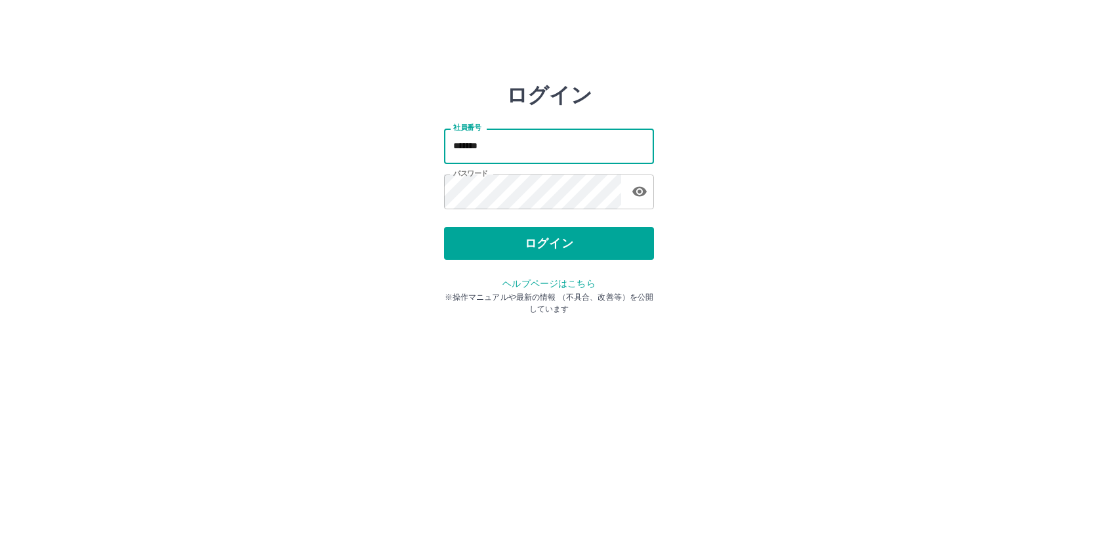
type input "*******"
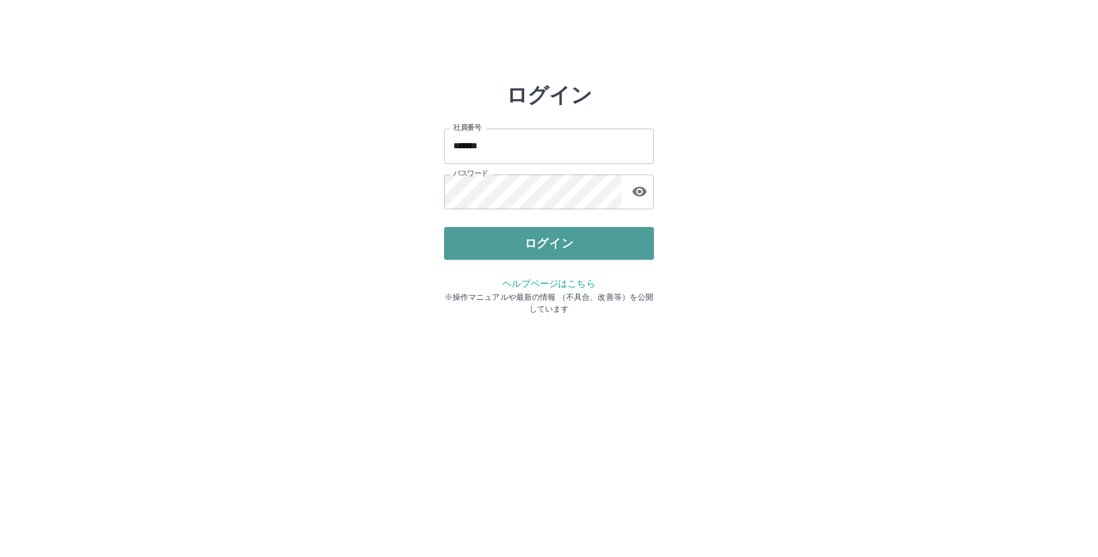
click at [539, 239] on button "ログイン" at bounding box center [549, 243] width 210 height 33
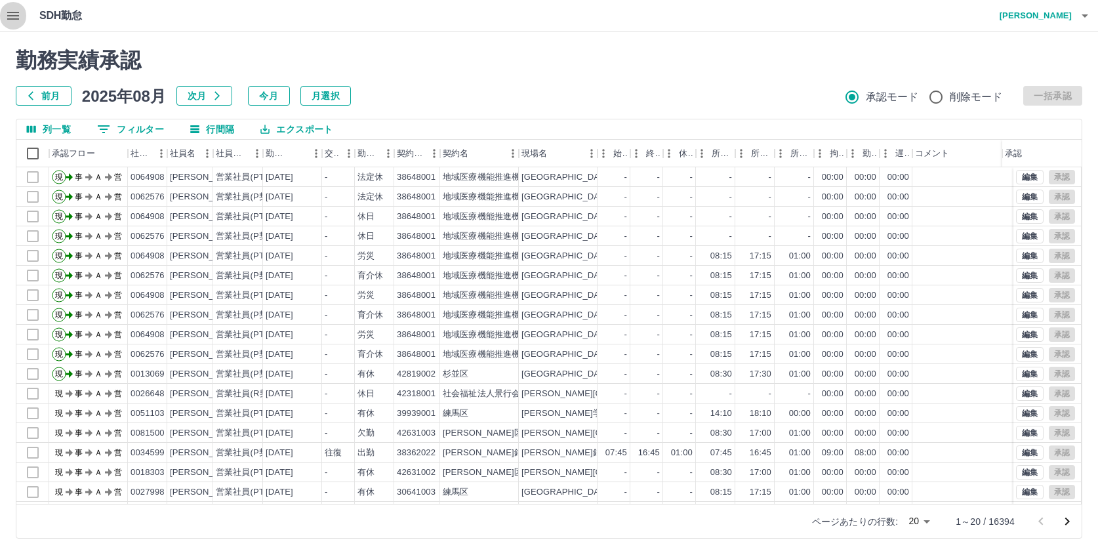
click at [11, 20] on icon "button" at bounding box center [13, 16] width 12 height 8
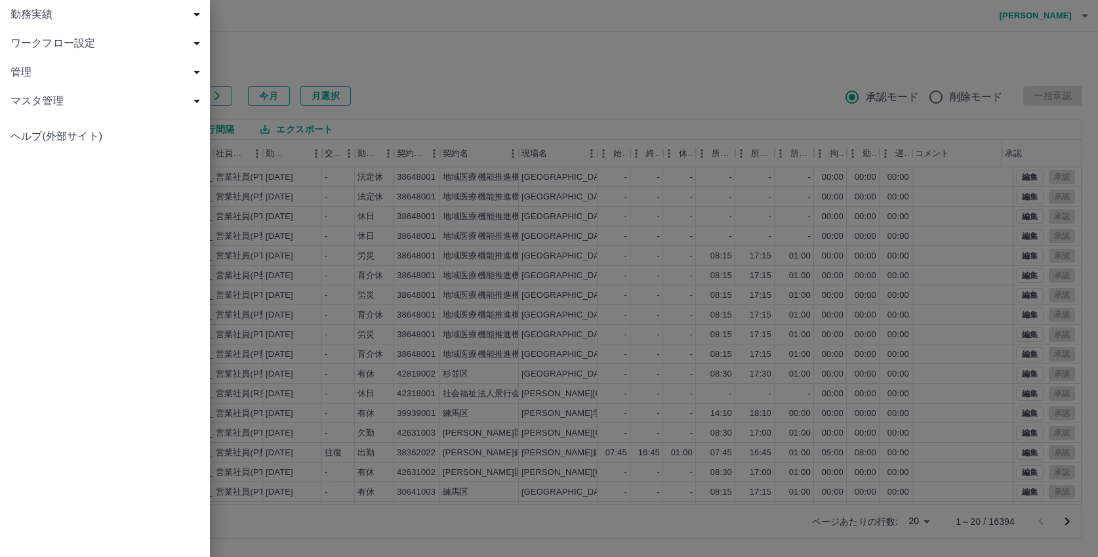
click at [26, 16] on span "勤務実績" at bounding box center [107, 15] width 194 height 16
click at [36, 75] on span "現場" at bounding box center [112, 72] width 176 height 16
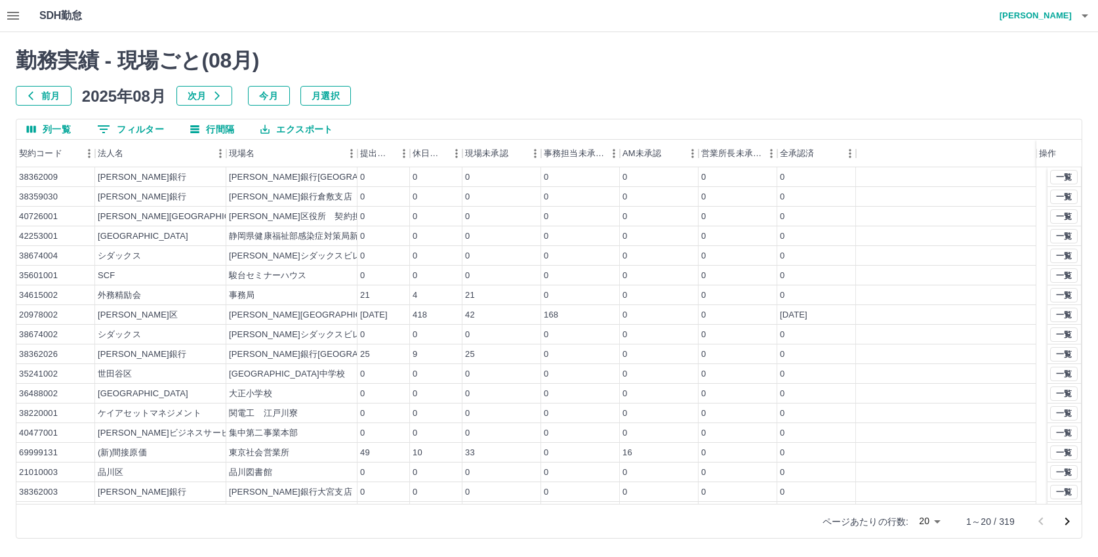
click at [134, 126] on button "0 フィルター" at bounding box center [131, 129] width 88 height 20
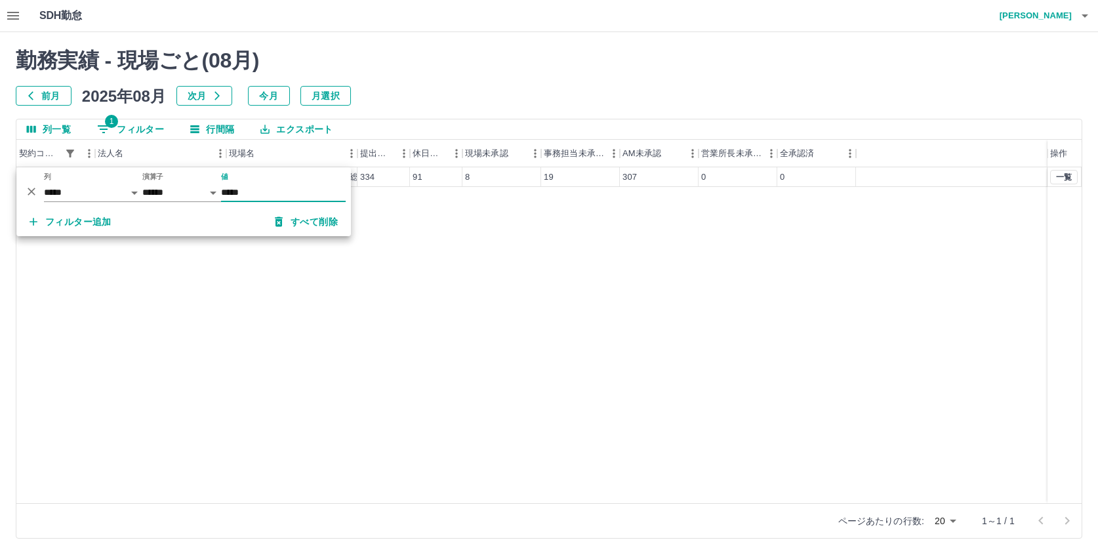
type input "********"
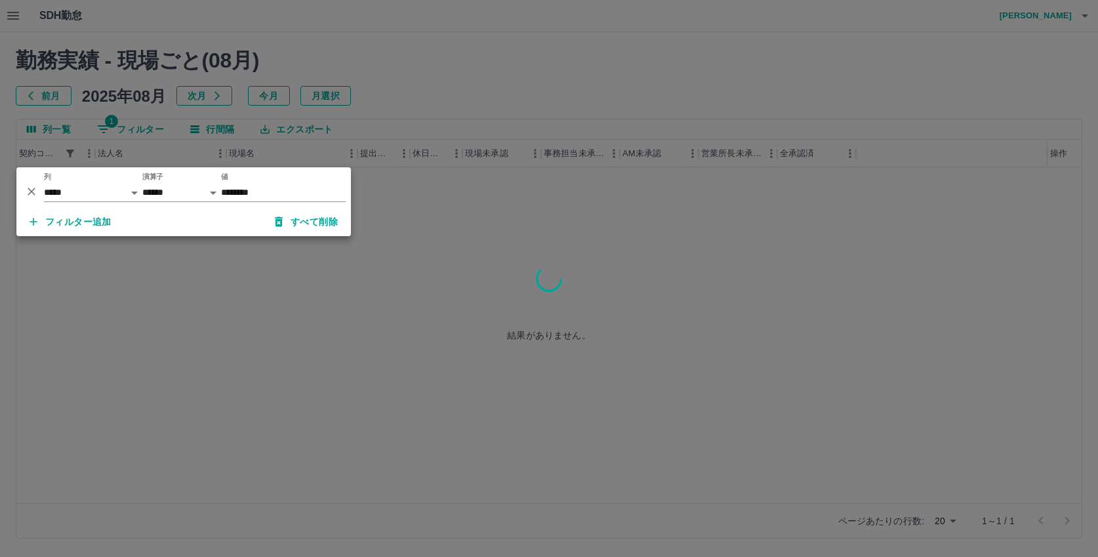
click at [530, 236] on div at bounding box center [549, 278] width 1098 height 557
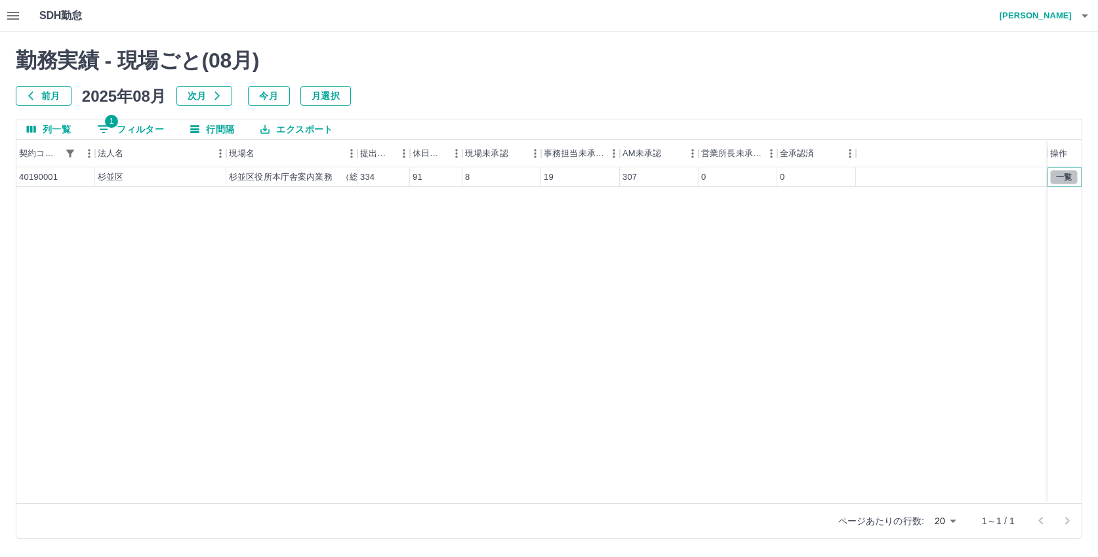
click at [1065, 178] on button "一覧" at bounding box center [1065, 177] width 28 height 14
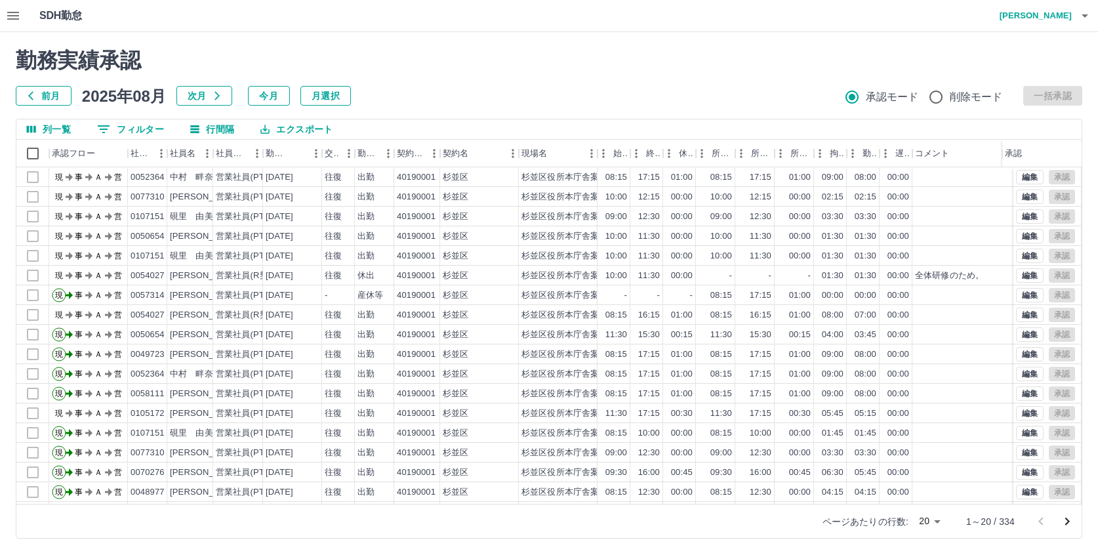
scroll to position [0, 91]
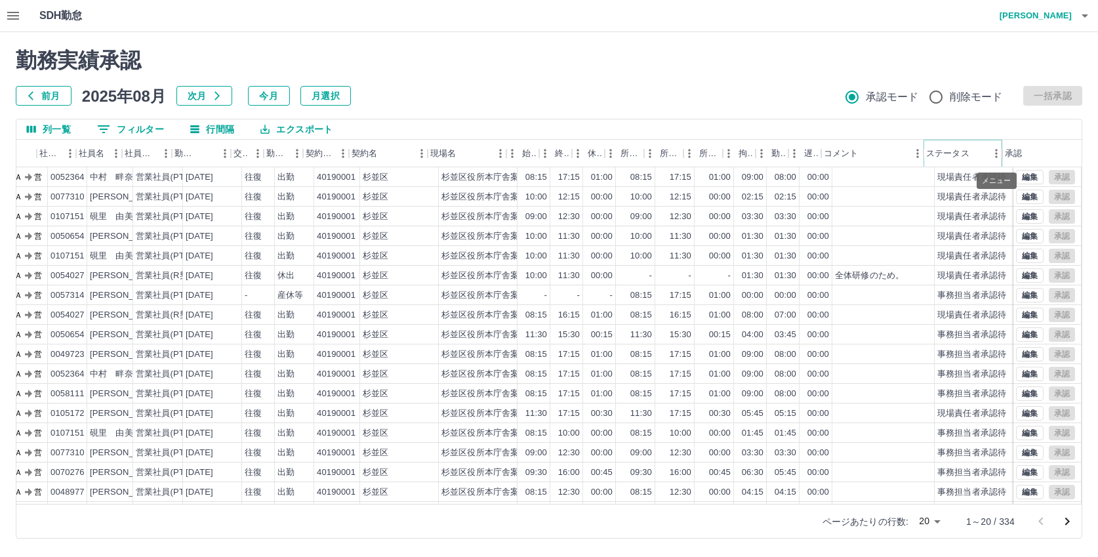
click at [989, 154] on button "メニュー" at bounding box center [997, 154] width 20 height 20
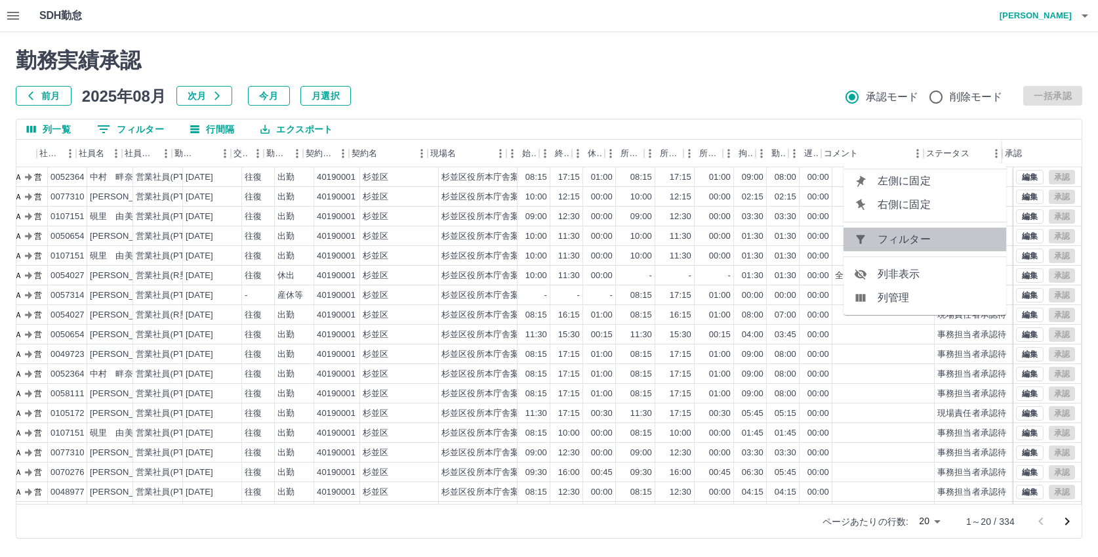
click at [944, 243] on span "フィルター" at bounding box center [937, 240] width 118 height 16
select select "**********"
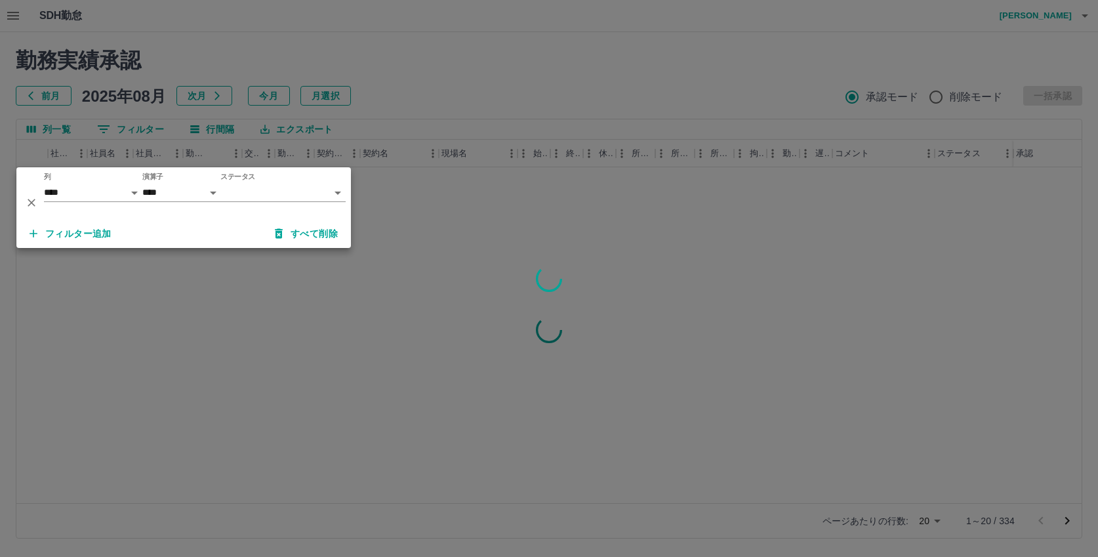
scroll to position [0, 80]
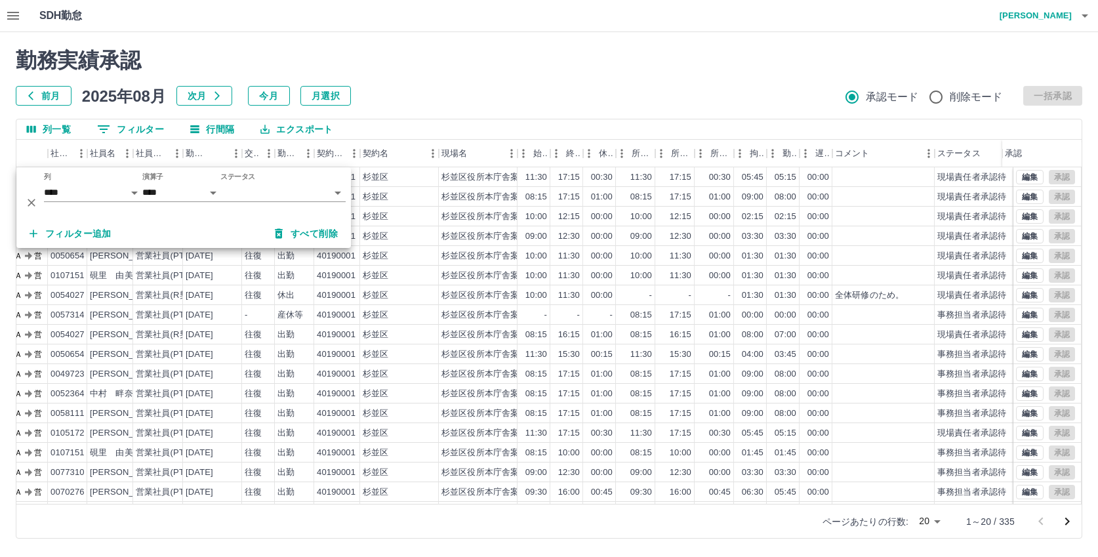
click at [237, 188] on body "SDH勤怠 [PERSON_NAME] 勤務実績承認 前月 [DATE] 次月 今月 月選択 承認モード 削除モード 一括承認 列一覧 0 フィルター 行間隔…" at bounding box center [549, 277] width 1098 height 554
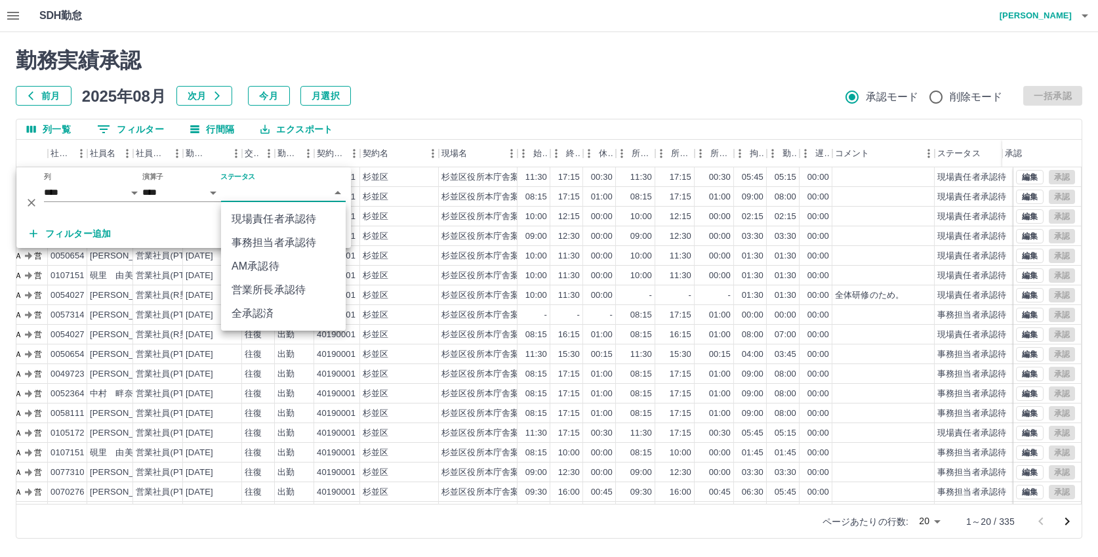
click at [271, 268] on li "AM承認待" at bounding box center [283, 267] width 125 height 24
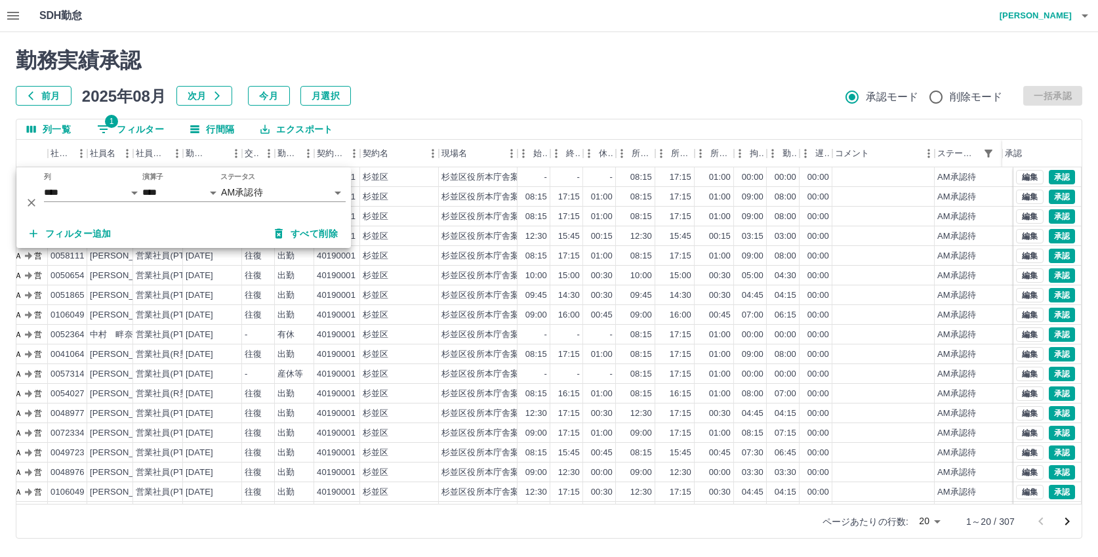
click at [504, 71] on h2 "勤務実績承認" at bounding box center [549, 60] width 1067 height 25
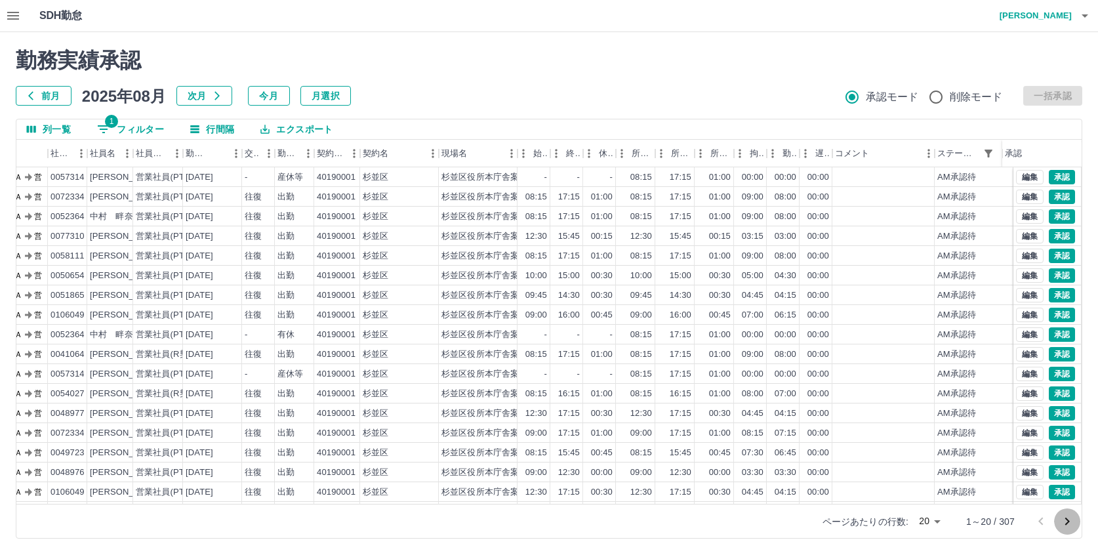
click at [1068, 519] on icon "次のページへ" at bounding box center [1068, 522] width 16 height 16
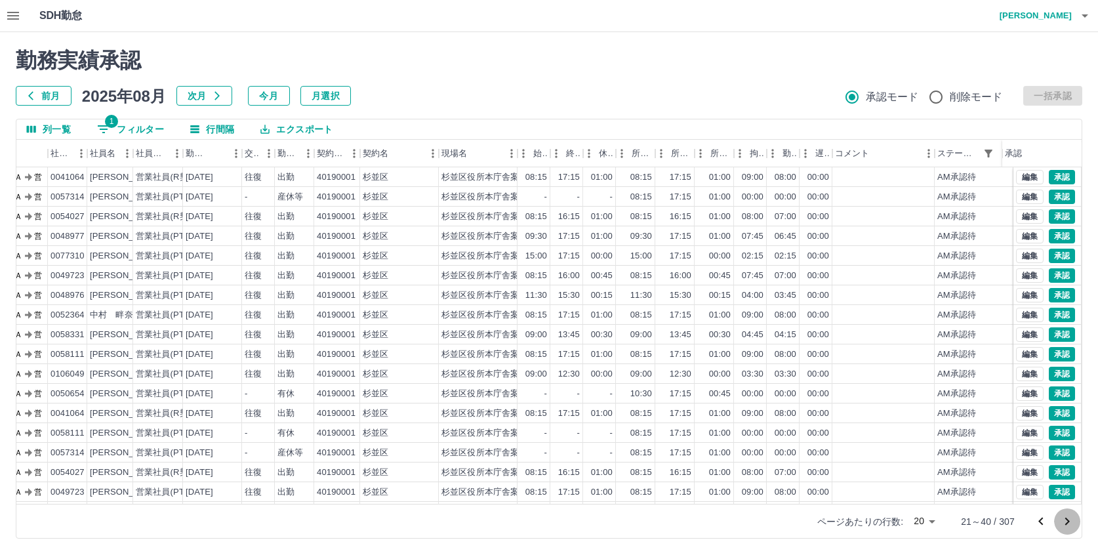
click at [1068, 519] on icon "次のページへ" at bounding box center [1068, 522] width 16 height 16
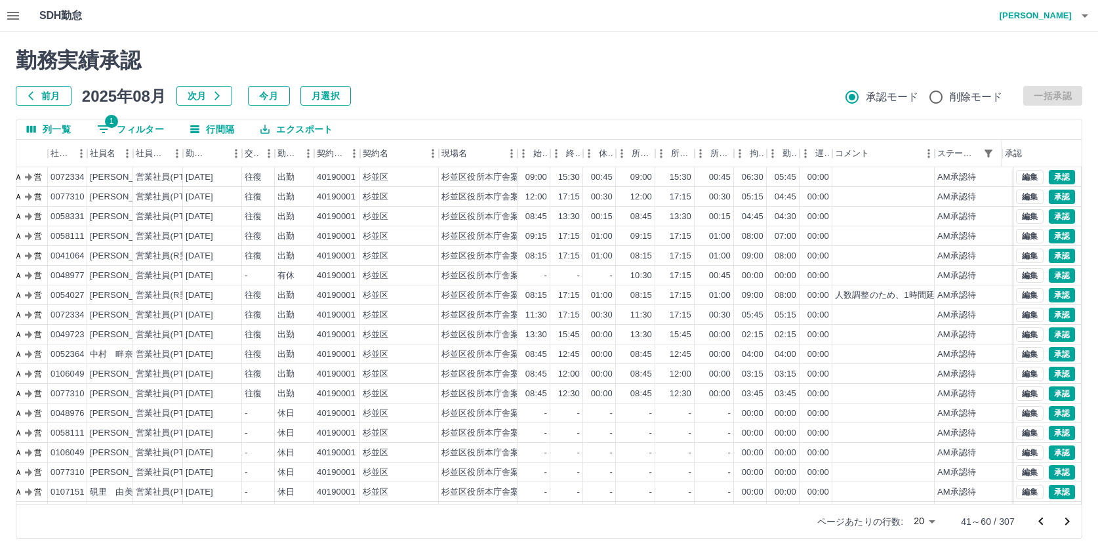
click at [1068, 519] on icon "次のページへ" at bounding box center [1068, 522] width 16 height 16
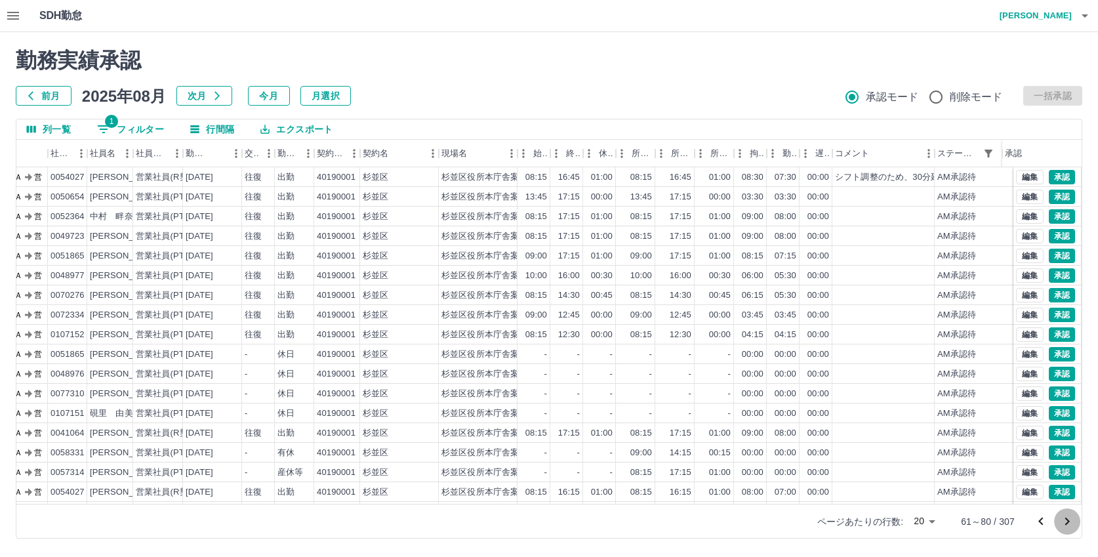
click at [1068, 519] on icon "次のページへ" at bounding box center [1068, 522] width 16 height 16
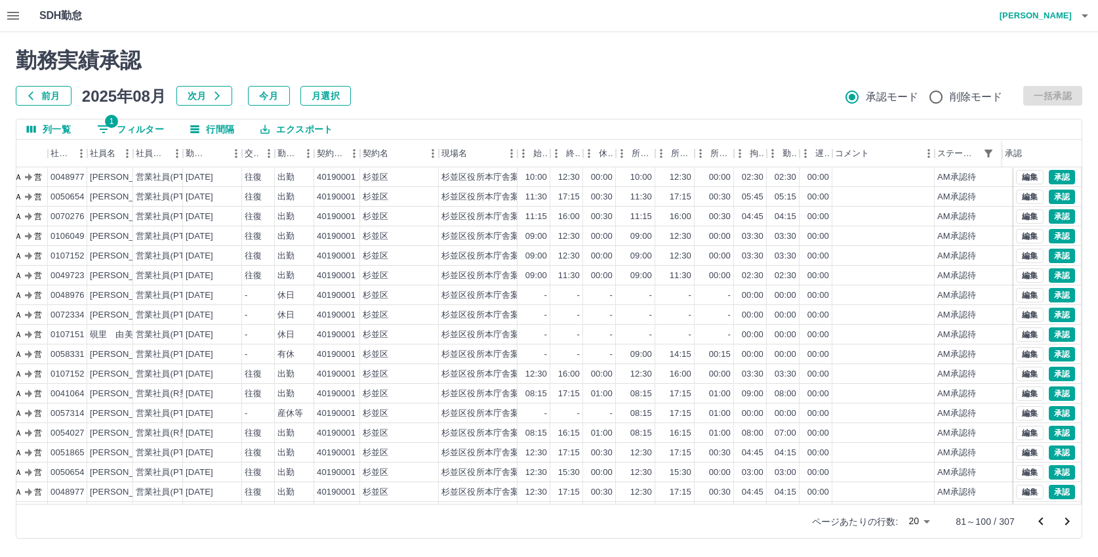
click at [1068, 519] on icon "次のページへ" at bounding box center [1068, 522] width 16 height 16
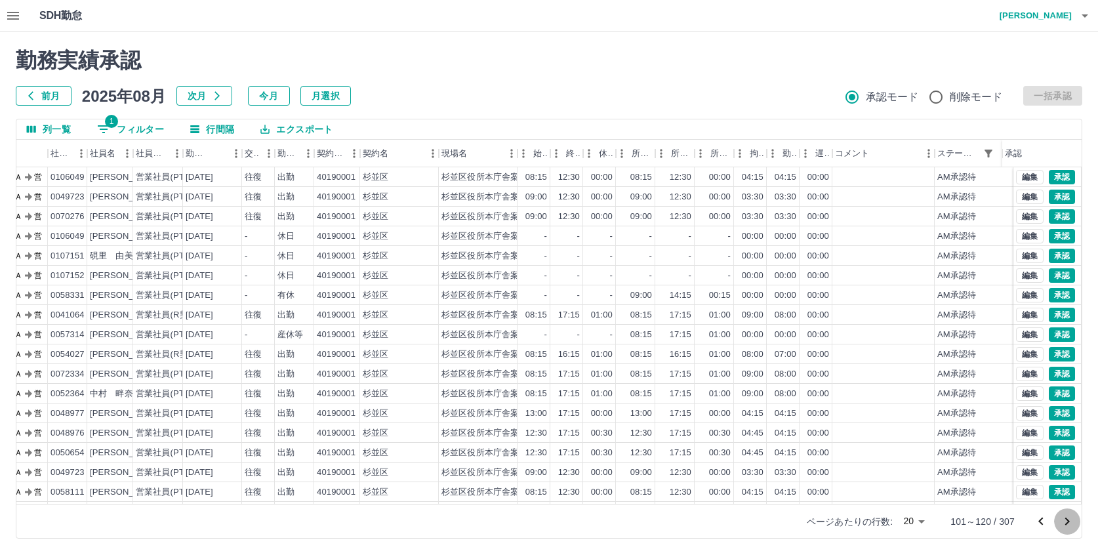
click at [1068, 519] on icon "次のページへ" at bounding box center [1068, 522] width 16 height 16
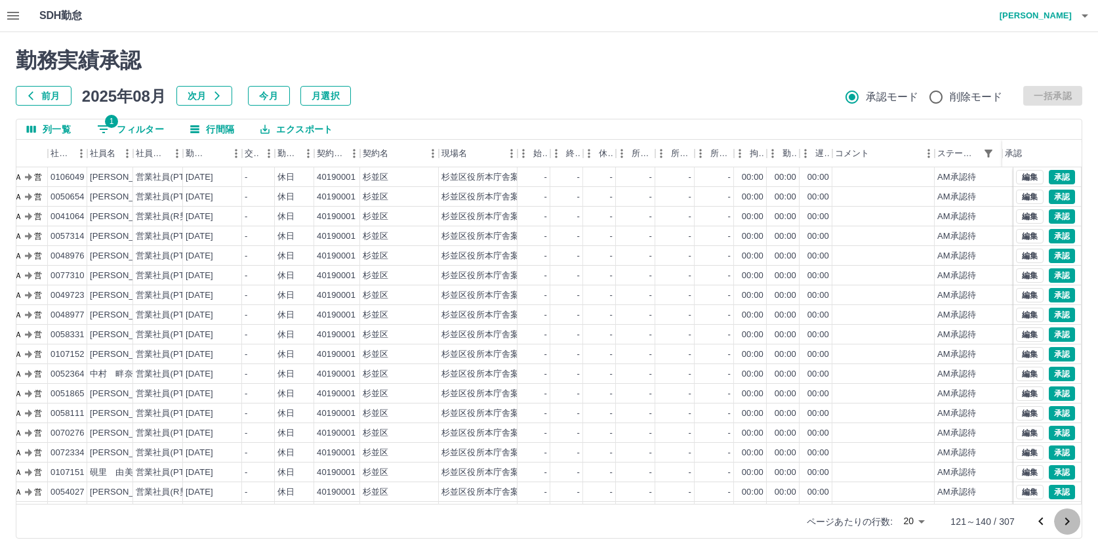
click at [1068, 519] on icon "次のページへ" at bounding box center [1068, 522] width 16 height 16
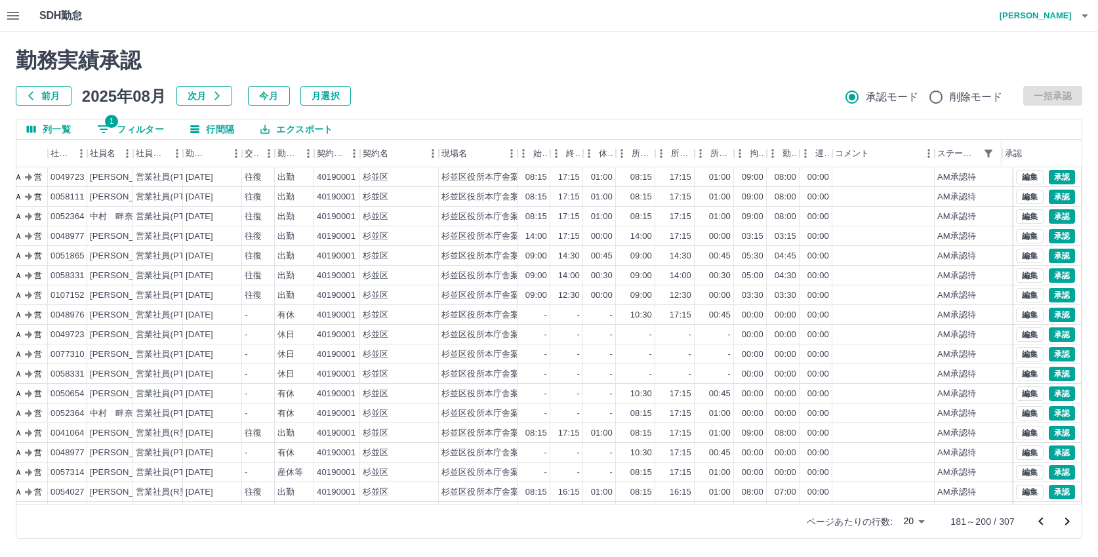
click at [1068, 519] on icon "次のページへ" at bounding box center [1068, 522] width 16 height 16
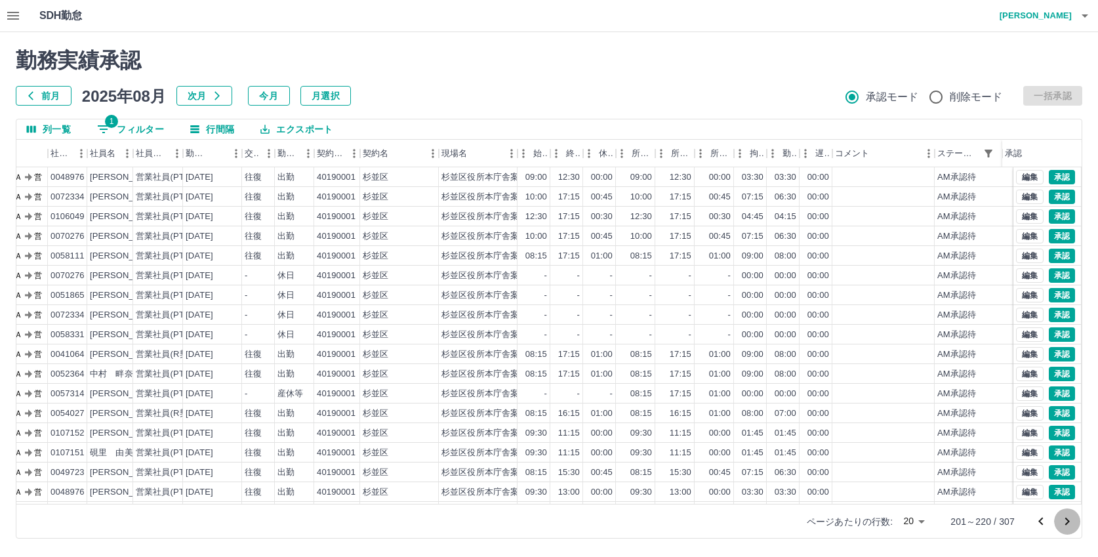
click at [1068, 519] on icon "次のページへ" at bounding box center [1068, 522] width 16 height 16
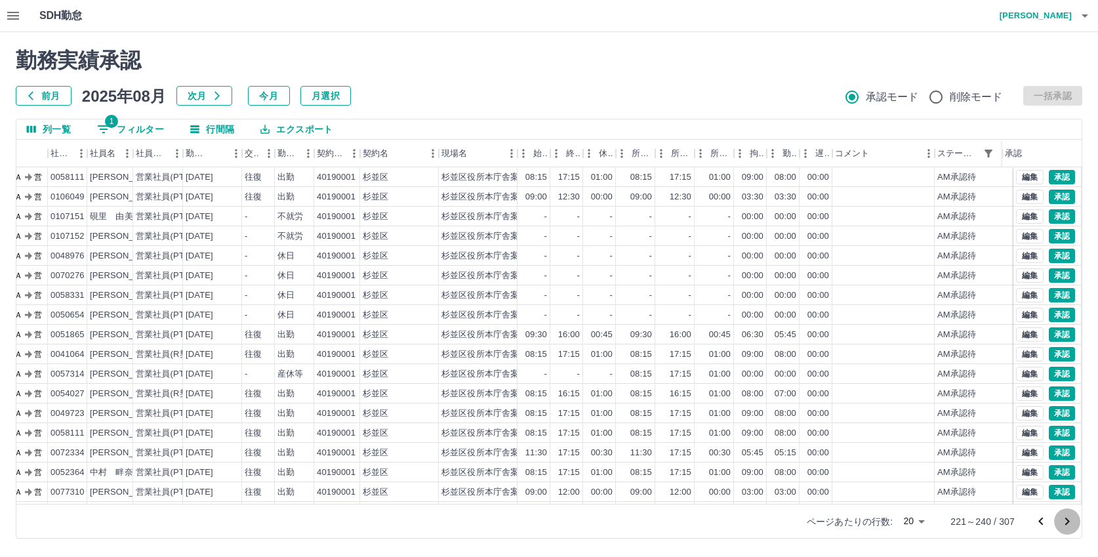
click at [1068, 519] on icon "次のページへ" at bounding box center [1068, 522] width 16 height 16
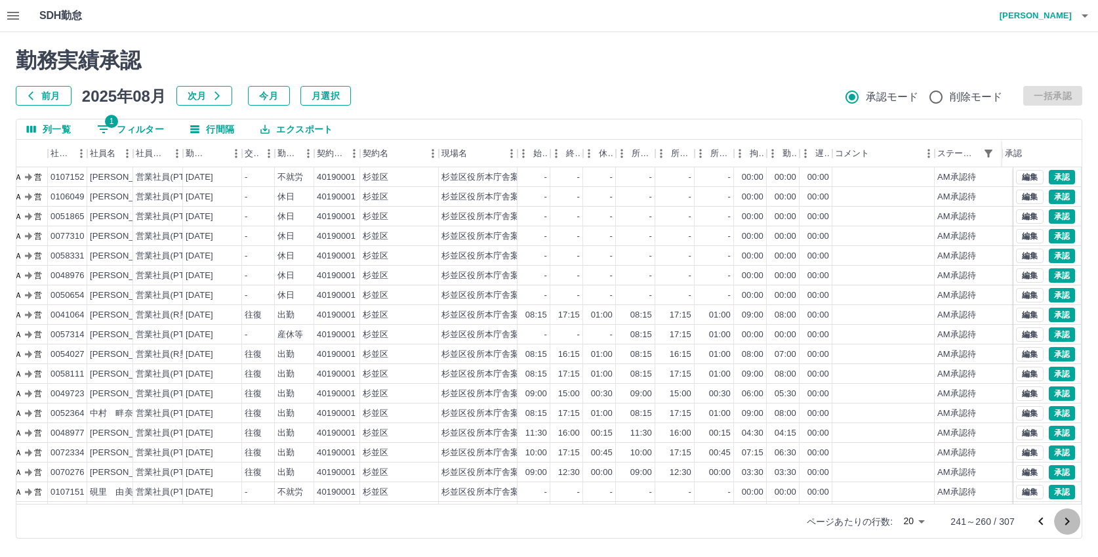
click at [1068, 519] on icon "次のページへ" at bounding box center [1068, 522] width 16 height 16
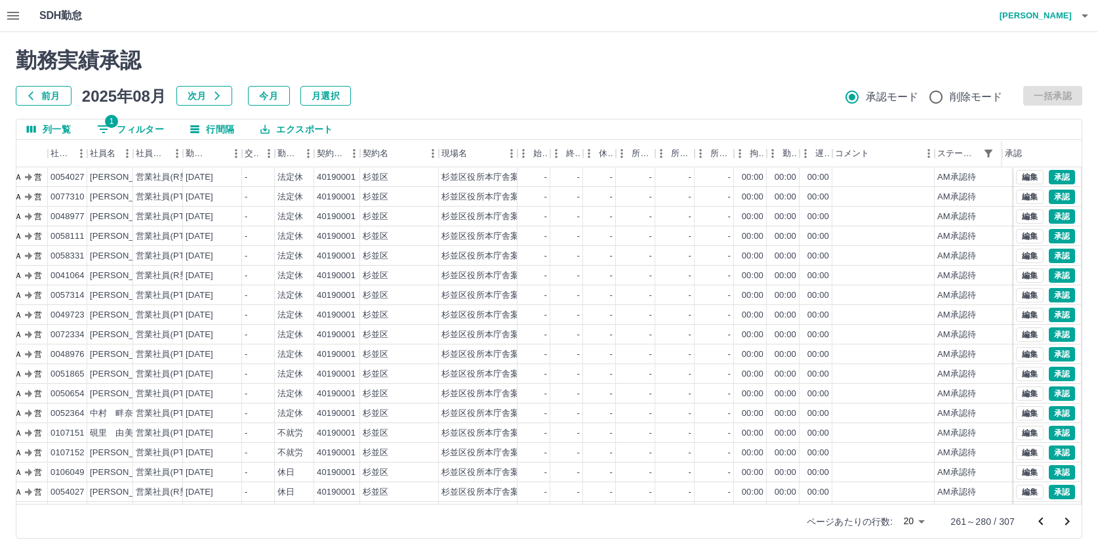
click at [1068, 519] on icon "次のページへ" at bounding box center [1068, 522] width 16 height 16
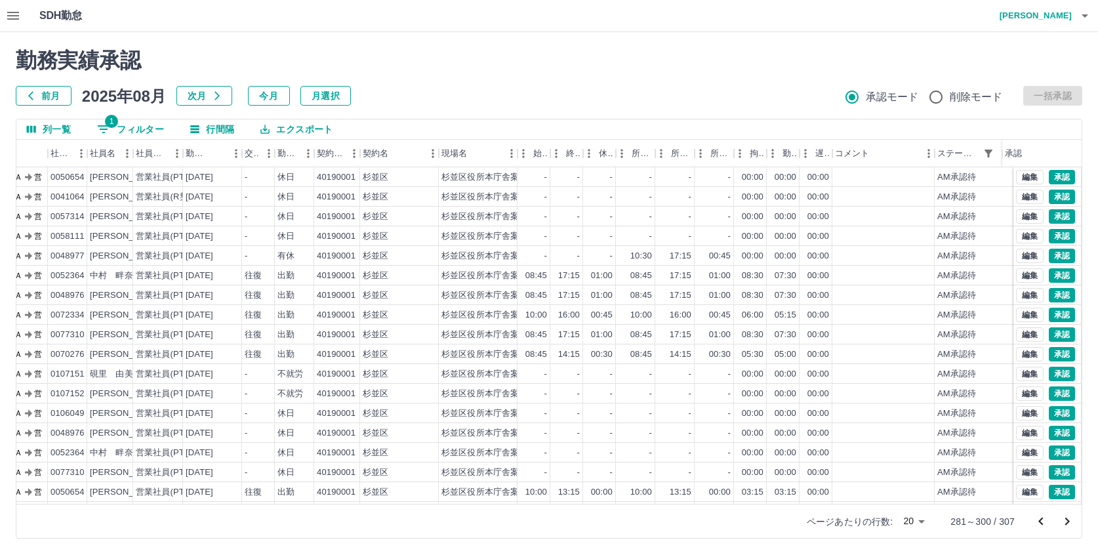
click at [1068, 519] on icon "次のページへ" at bounding box center [1068, 522] width 16 height 16
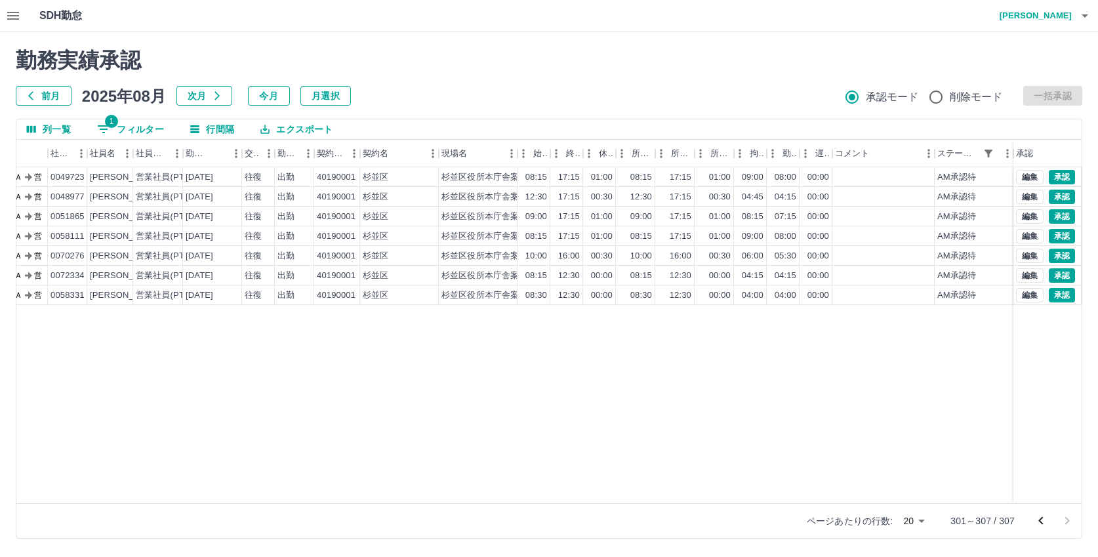
scroll to position [0, 0]
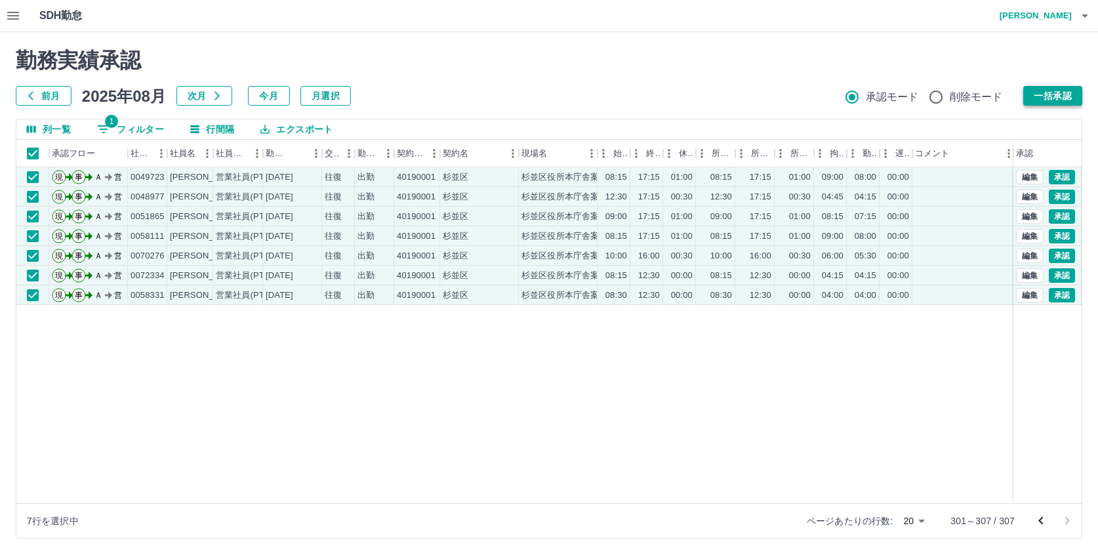
click at [1068, 93] on button "一括承認" at bounding box center [1053, 96] width 59 height 20
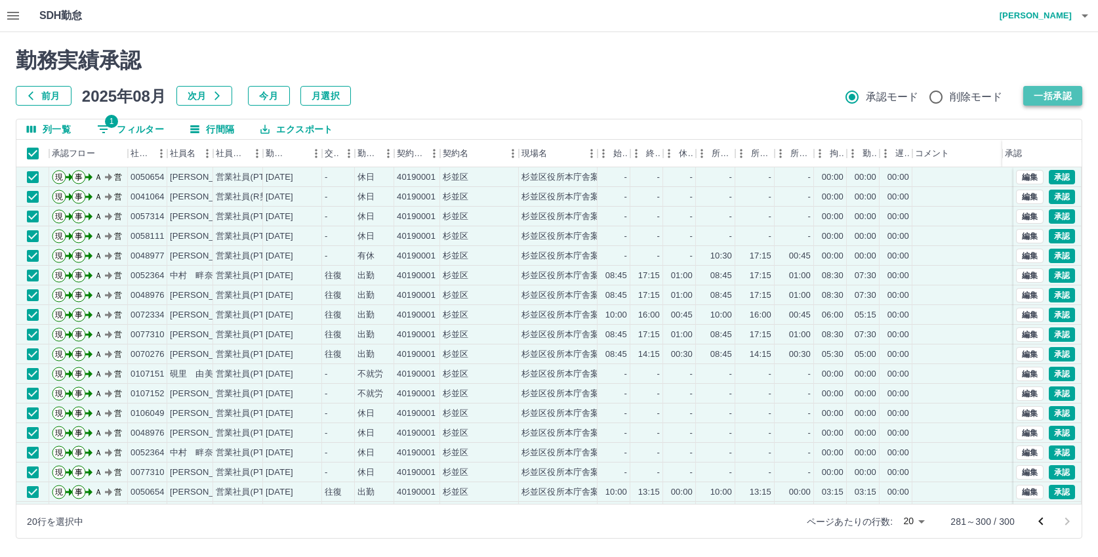
click at [1059, 98] on button "一括承認" at bounding box center [1053, 96] width 59 height 20
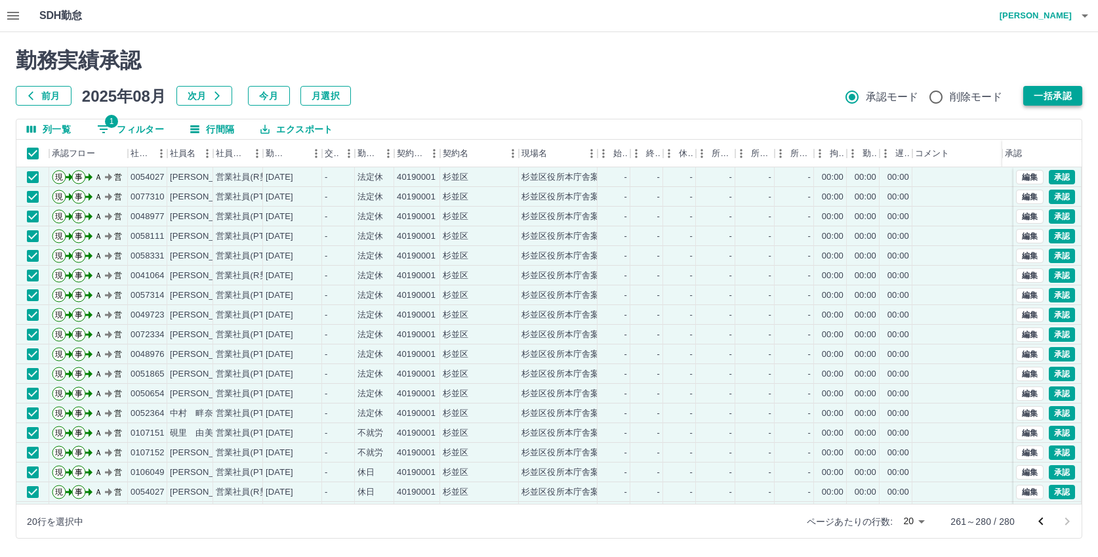
click at [1064, 97] on button "一括承認" at bounding box center [1053, 96] width 59 height 20
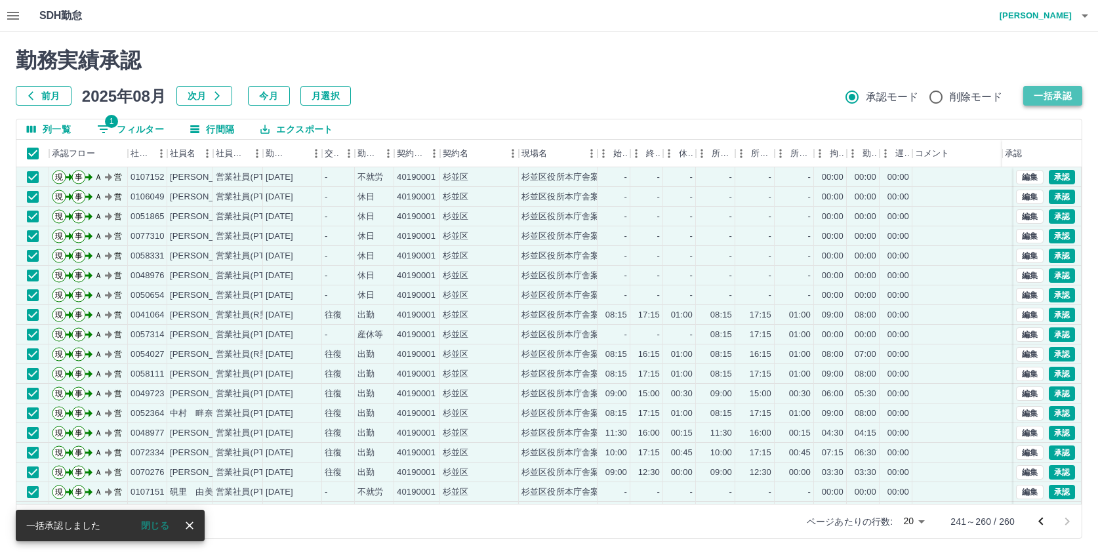
click at [1049, 99] on button "一括承認" at bounding box center [1053, 96] width 59 height 20
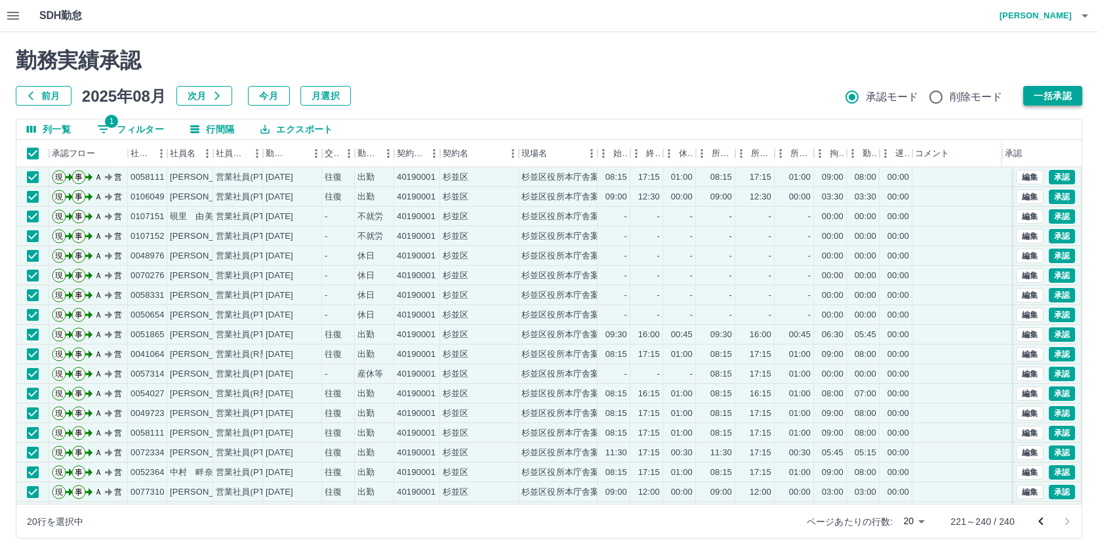
click at [1049, 96] on button "一括承認" at bounding box center [1053, 96] width 59 height 20
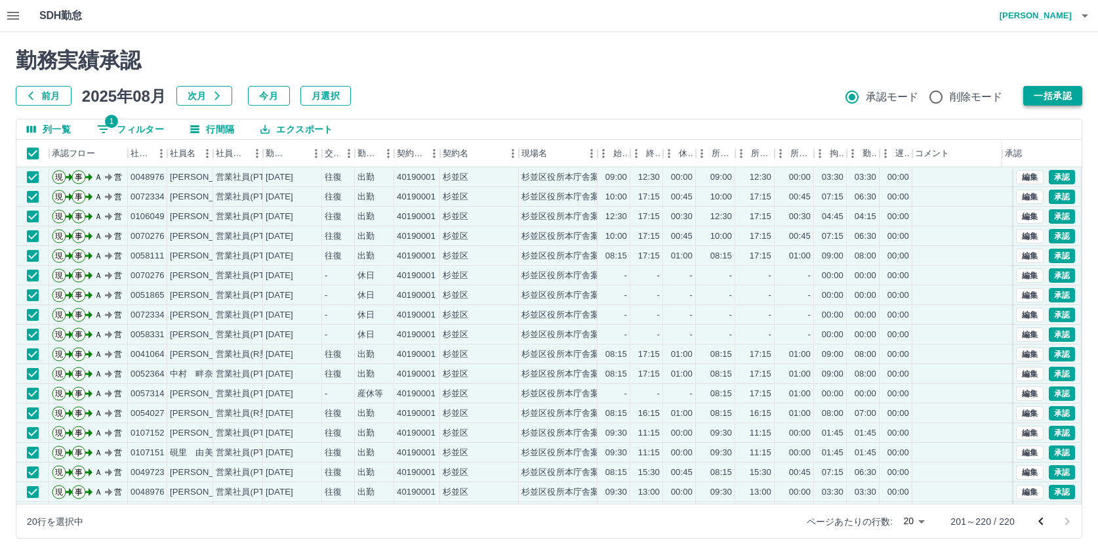
click at [1052, 93] on button "一括承認" at bounding box center [1053, 96] width 59 height 20
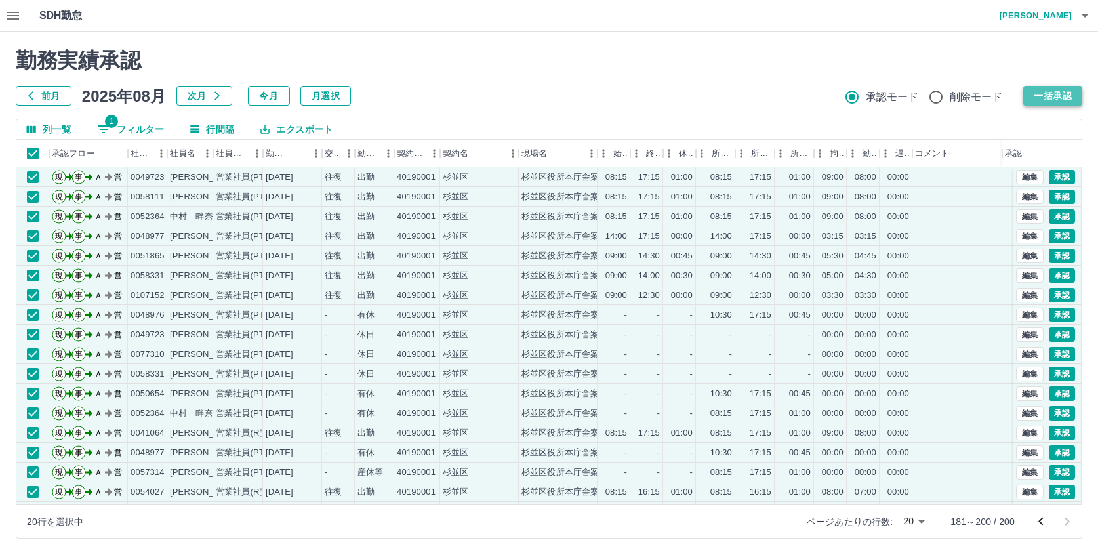
click at [1045, 95] on button "一括承認" at bounding box center [1053, 96] width 59 height 20
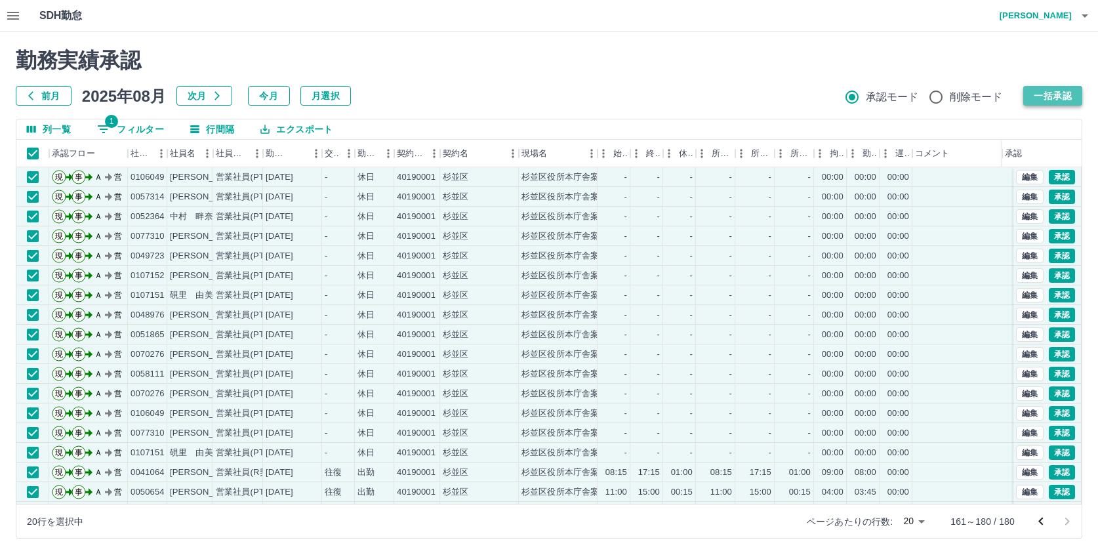
click at [1051, 97] on button "一括承認" at bounding box center [1053, 96] width 59 height 20
click at [1062, 91] on button "一括承認" at bounding box center [1053, 96] width 59 height 20
click at [1054, 98] on button "一括承認" at bounding box center [1053, 96] width 59 height 20
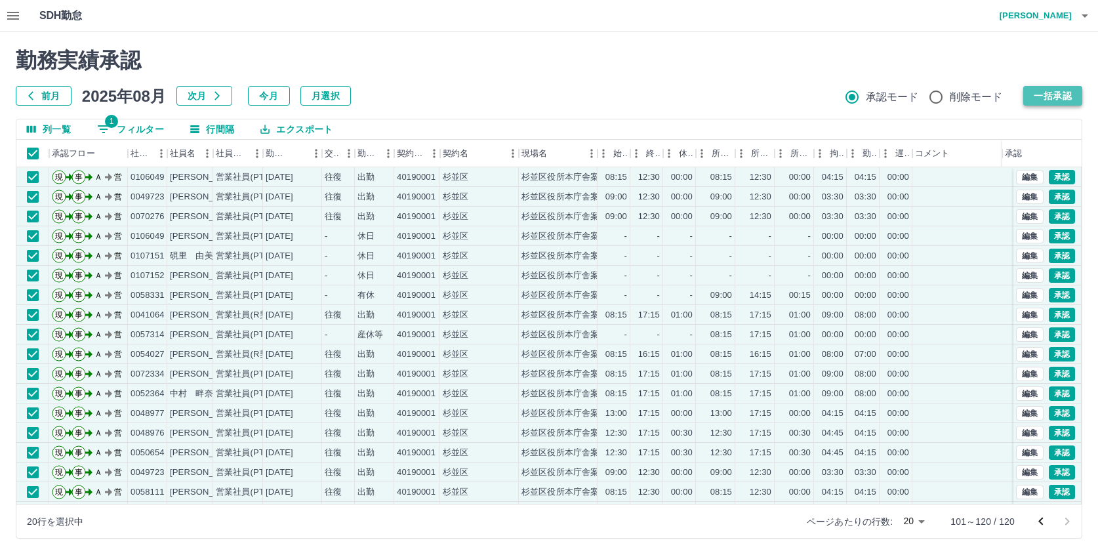
click at [1072, 94] on button "一括承認" at bounding box center [1053, 96] width 59 height 20
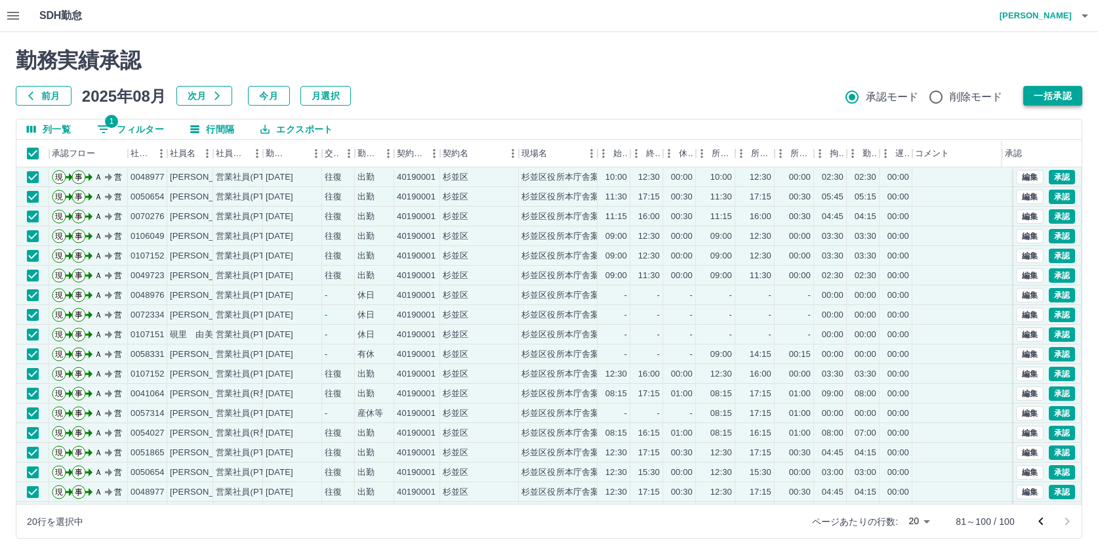
click at [1062, 98] on button "一括承認" at bounding box center [1053, 96] width 59 height 20
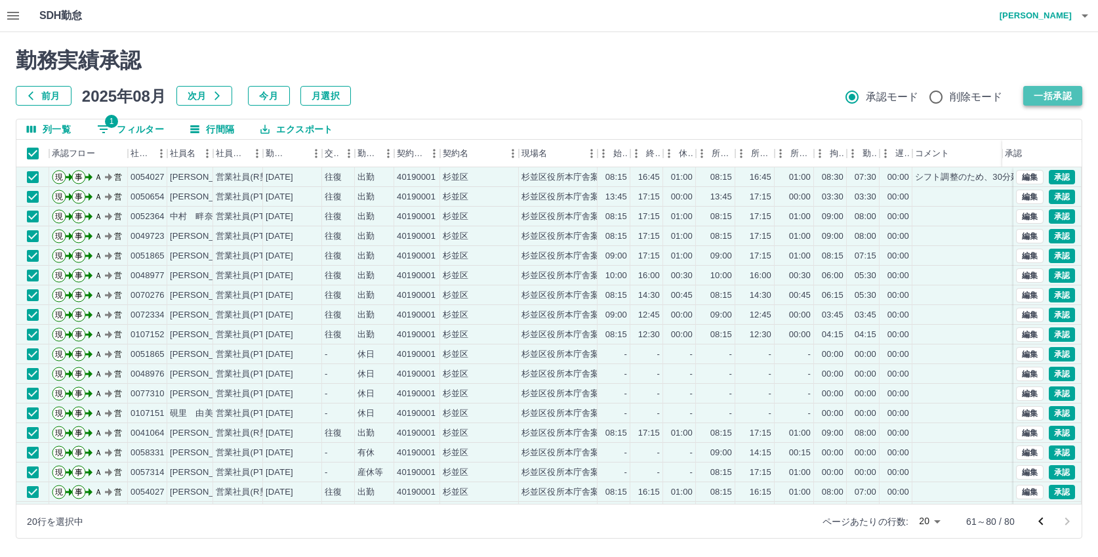
click at [1066, 97] on button "一括承認" at bounding box center [1053, 96] width 59 height 20
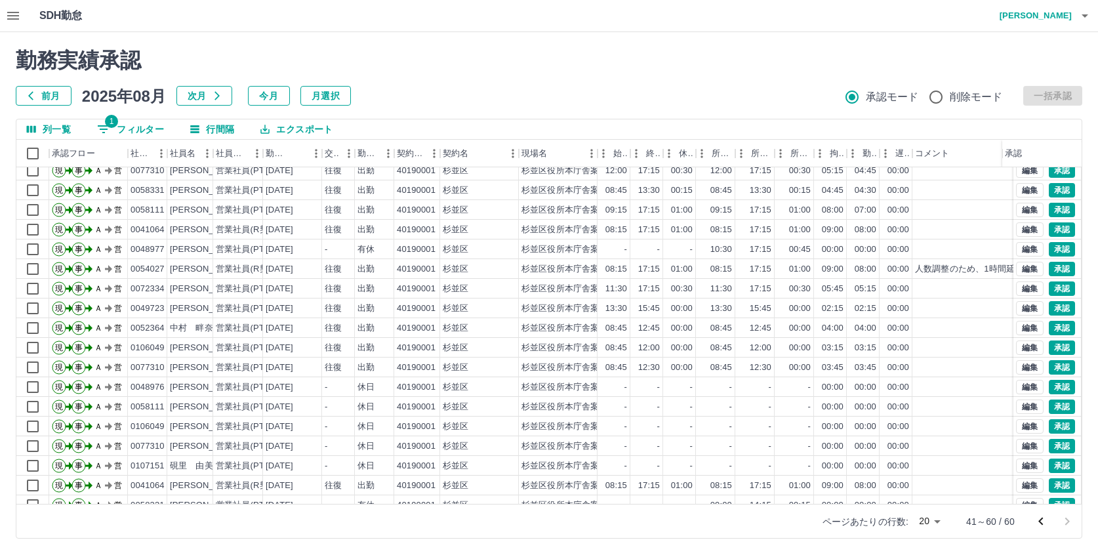
scroll to position [68, 0]
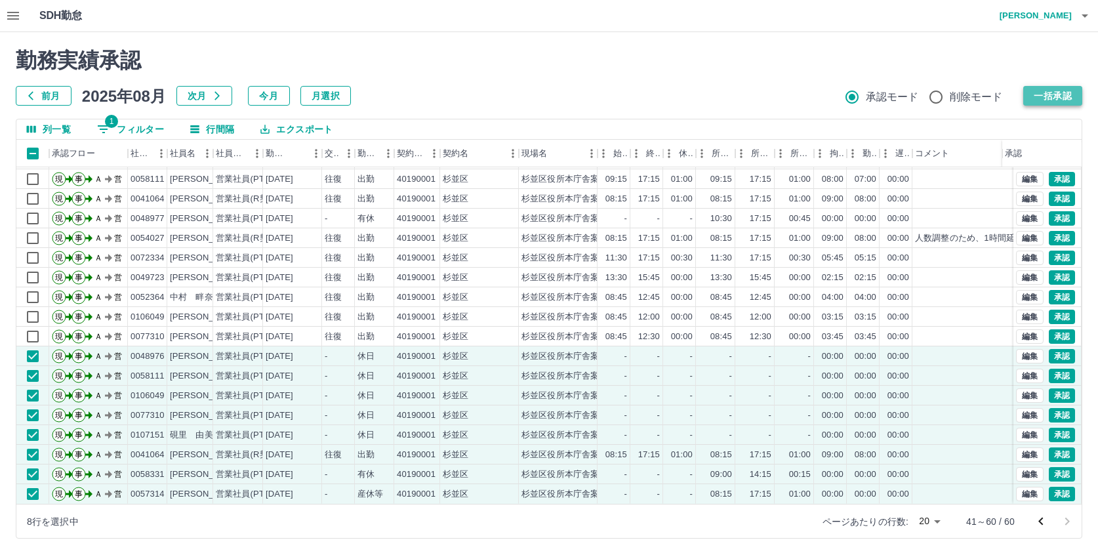
click at [1047, 91] on button "一括承認" at bounding box center [1053, 96] width 59 height 20
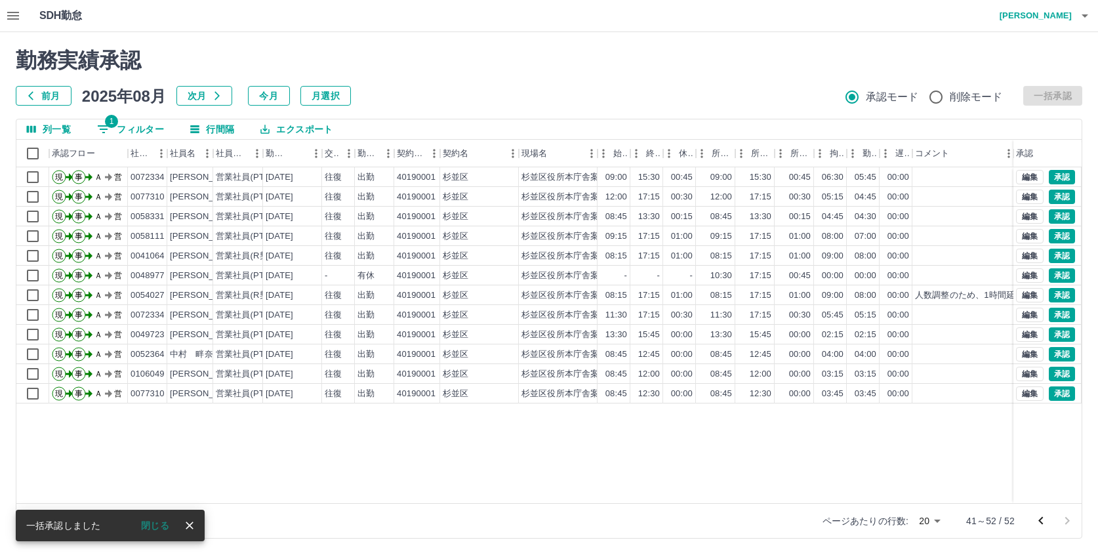
scroll to position [0, 0]
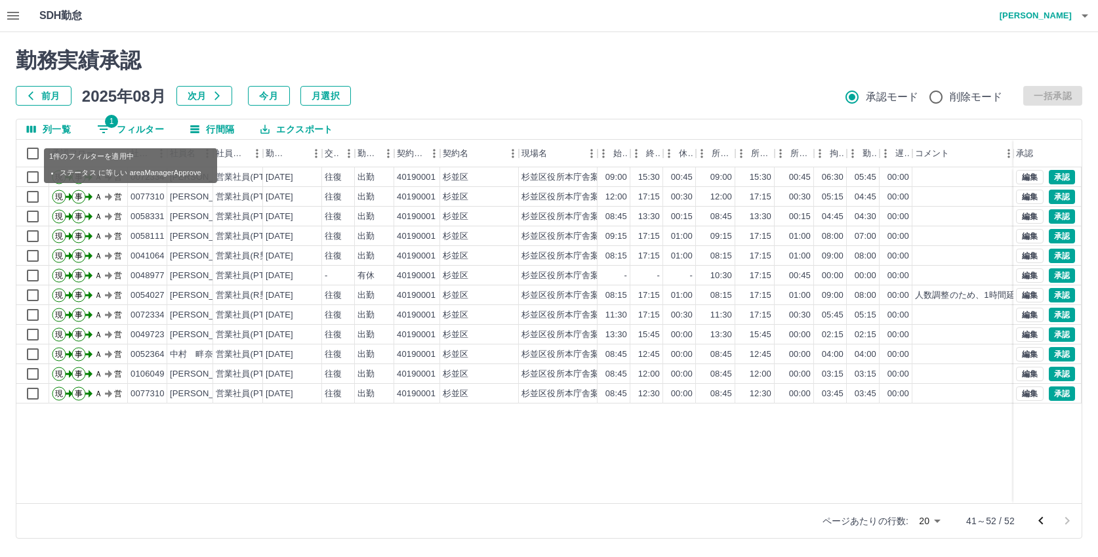
click at [146, 127] on button "1 フィルター" at bounding box center [131, 129] width 88 height 20
select select "**********"
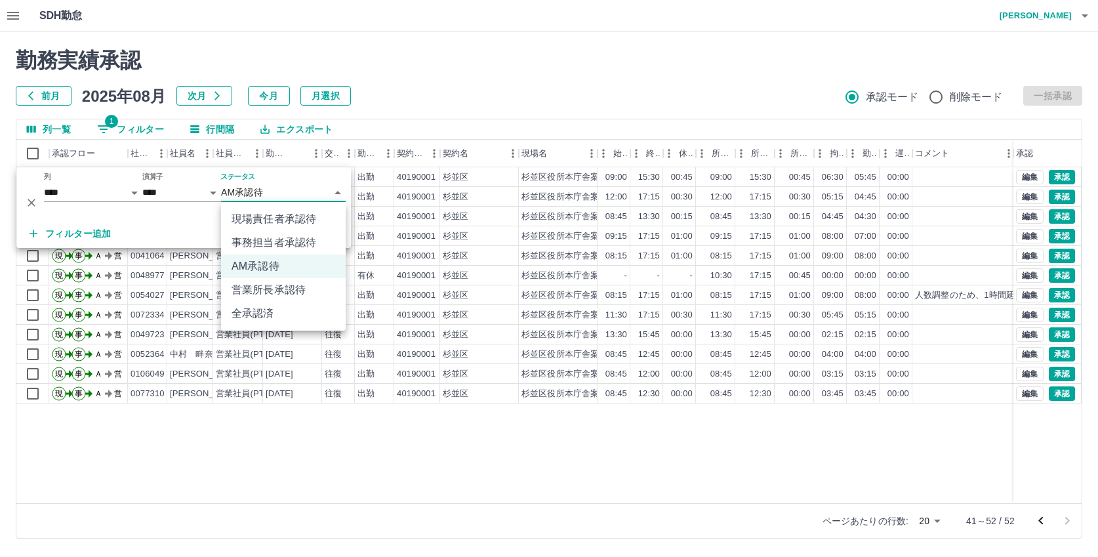
click at [268, 194] on body "SDH勤怠 大胡田　陽祐 勤務実績承認 前月 2025年08月 次月 今月 月選択 承認モード 削除モード 一括承認 列一覧 1 フィルター 行間隔 エクスポ…" at bounding box center [549, 277] width 1098 height 554
click at [274, 289] on li "営業所長承認待" at bounding box center [283, 290] width 125 height 24
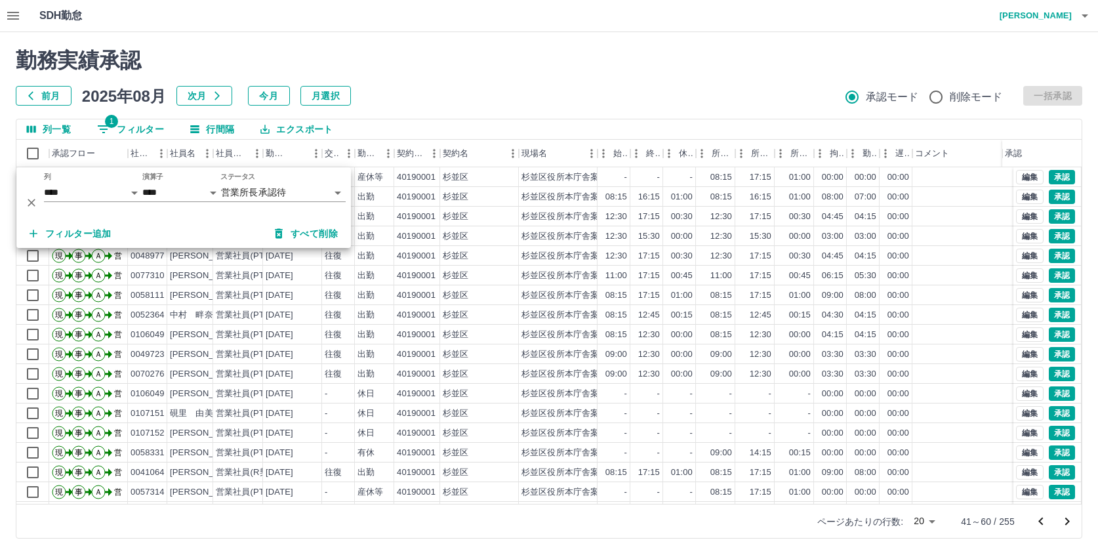
click at [619, 35] on div "勤務実績承認 前月 2025年08月 次月 今月 月選択 承認モード 削除モード 一括承認 列一覧 1 フィルター 行間隔 エクスポート 承認フロー 社員番号…" at bounding box center [549, 293] width 1098 height 522
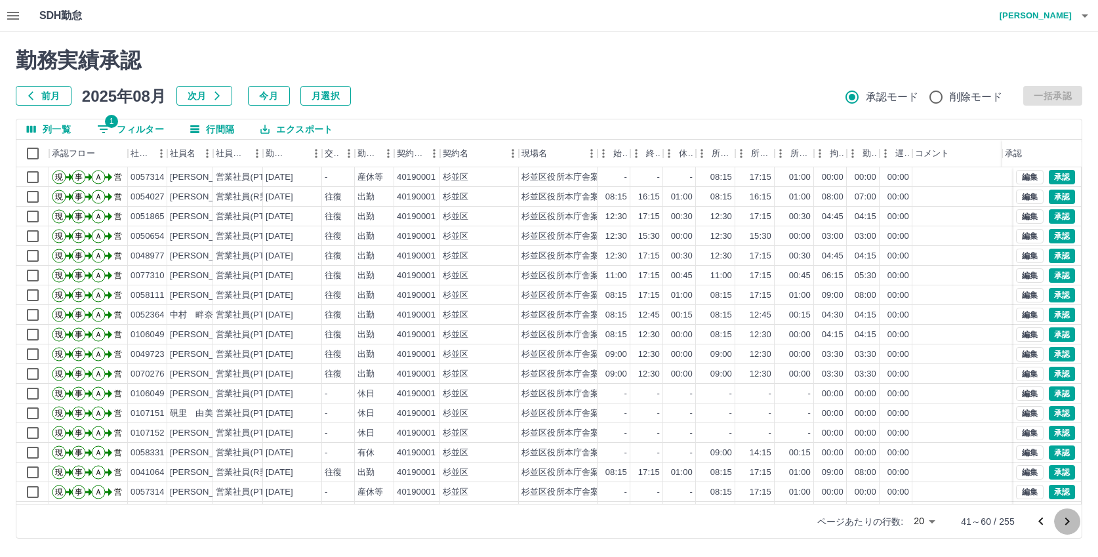
click at [1071, 516] on icon "次のページへ" at bounding box center [1068, 522] width 16 height 16
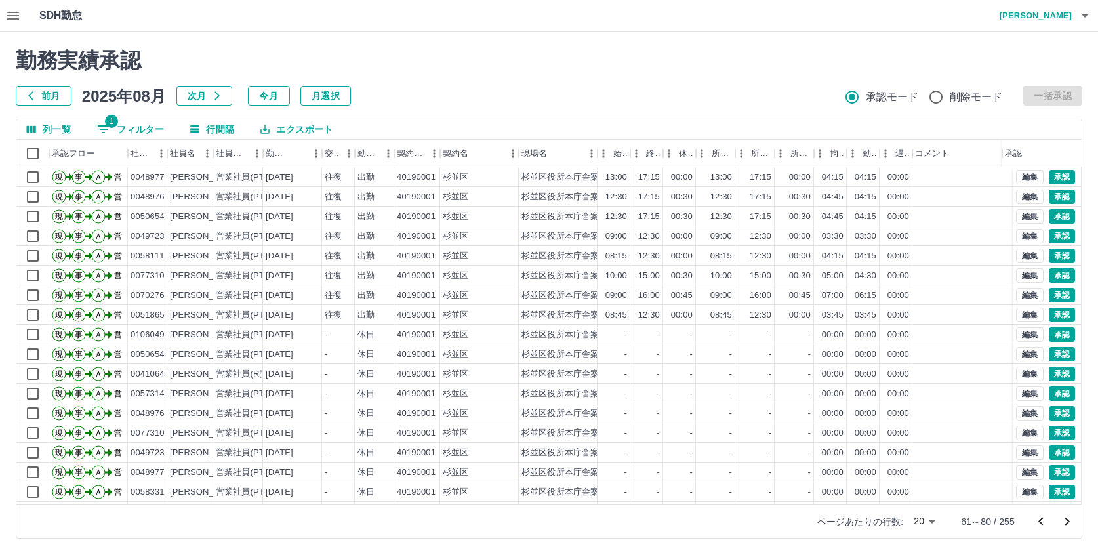
click at [1071, 516] on icon "次のページへ" at bounding box center [1068, 522] width 16 height 16
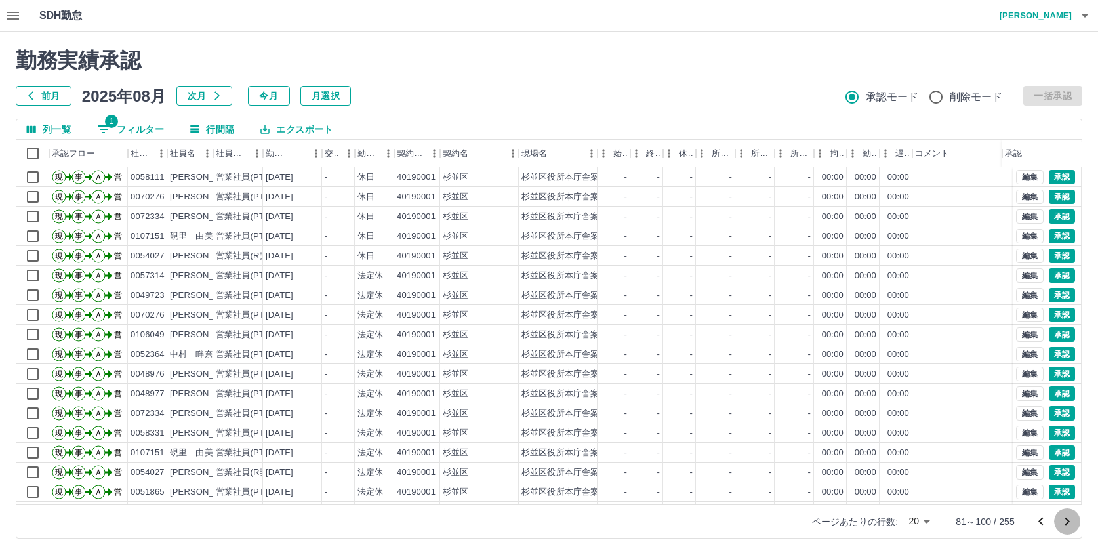
click at [1071, 516] on icon "次のページへ" at bounding box center [1068, 522] width 16 height 16
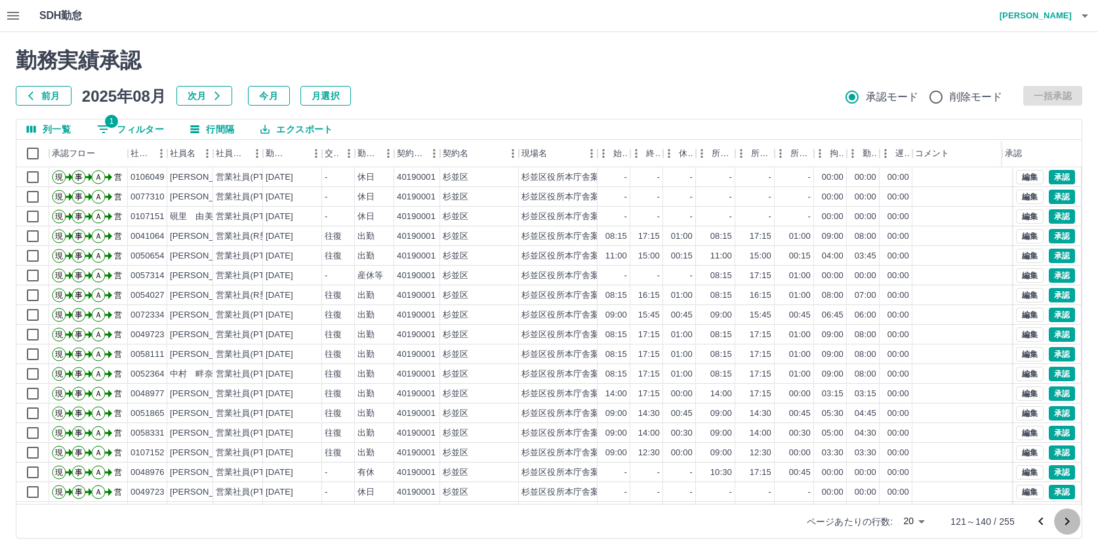
click at [1071, 516] on icon "次のページへ" at bounding box center [1068, 522] width 16 height 16
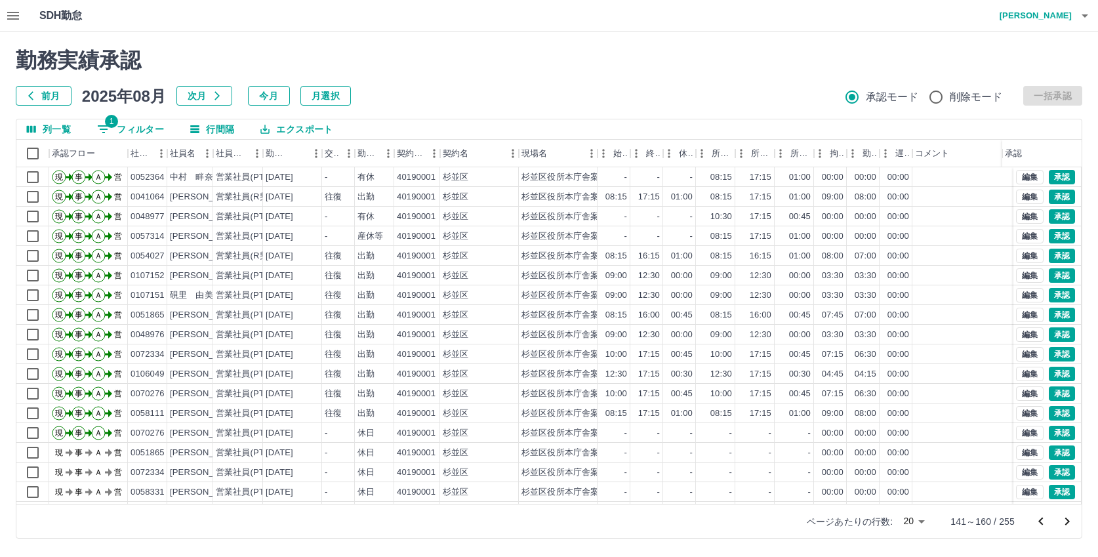
click at [1071, 516] on icon "次のページへ" at bounding box center [1068, 522] width 16 height 16
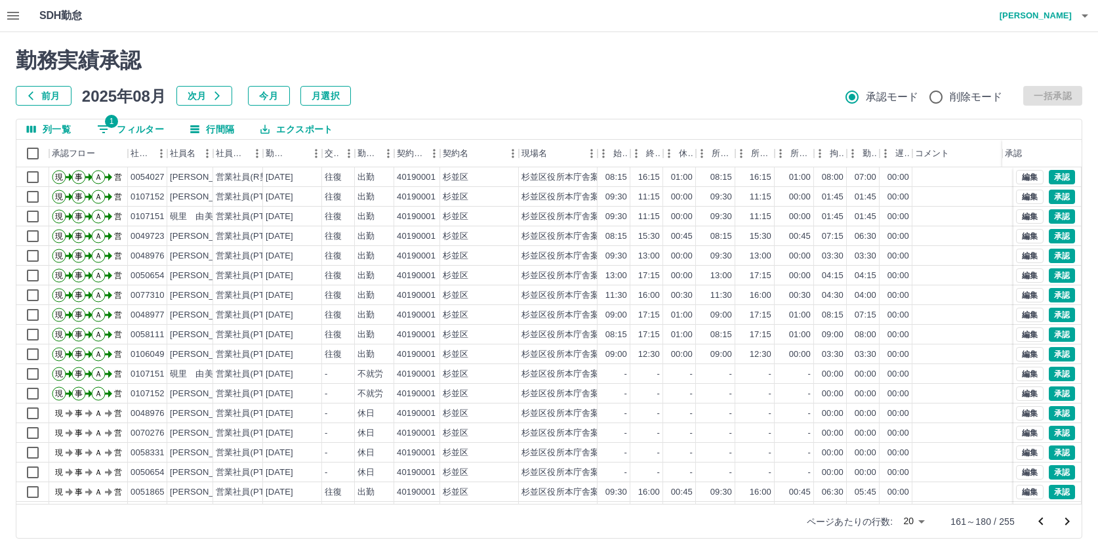
click at [1071, 516] on icon "次のページへ" at bounding box center [1068, 522] width 16 height 16
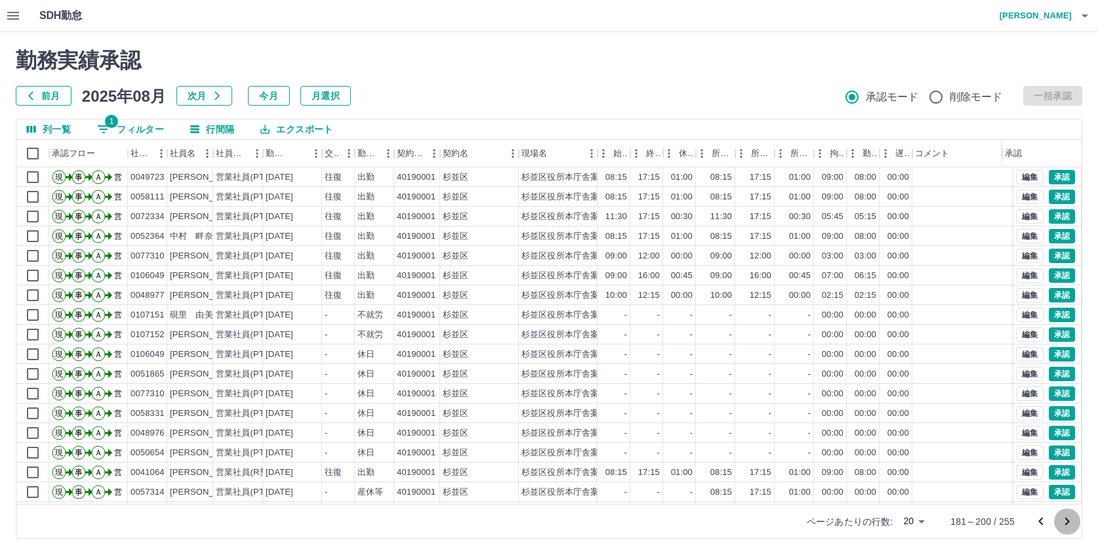
click at [1071, 516] on icon "次のページへ" at bounding box center [1068, 522] width 16 height 16
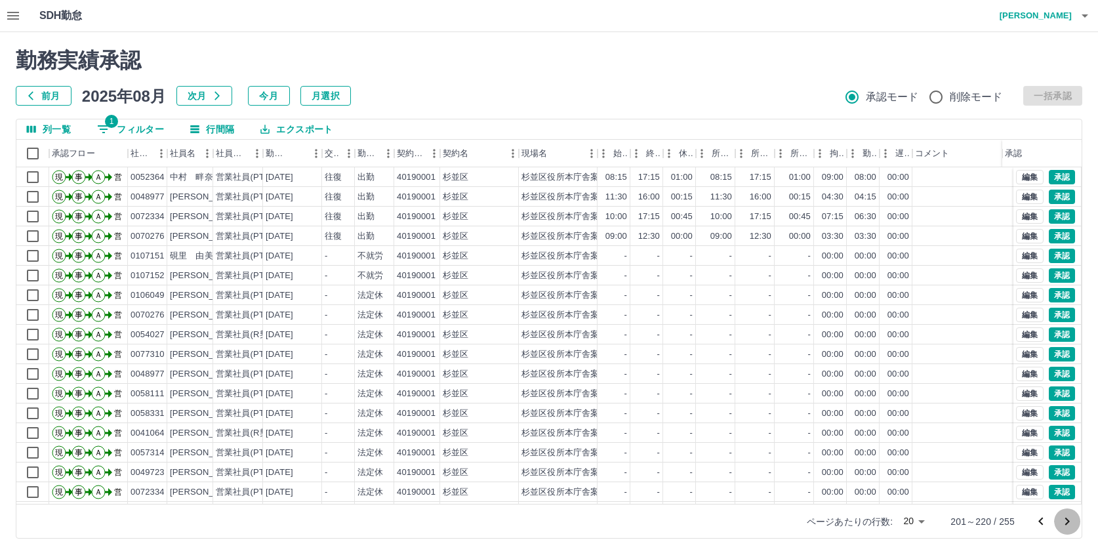
click at [1071, 516] on icon "次のページへ" at bounding box center [1068, 522] width 16 height 16
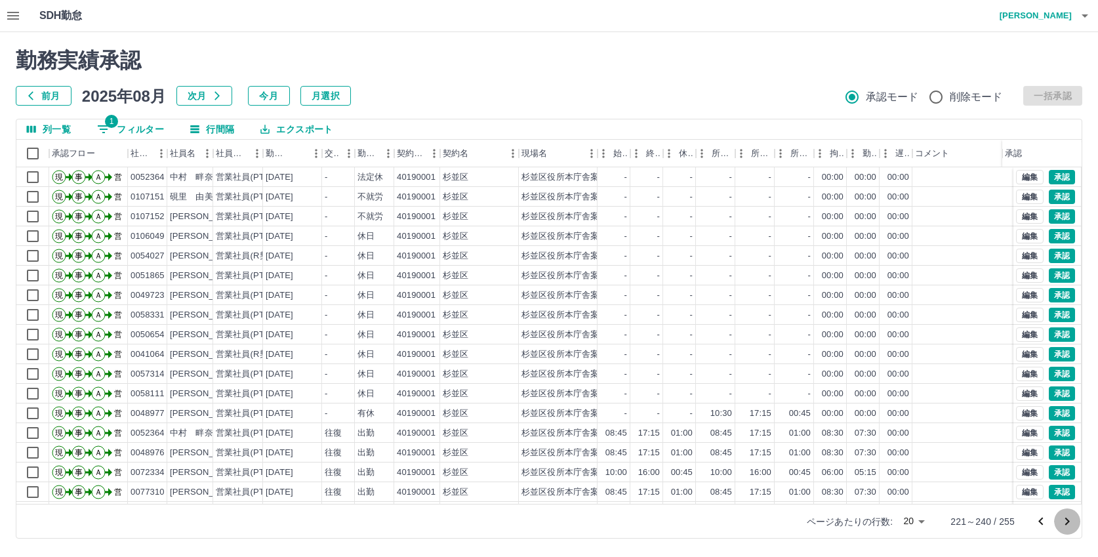
click at [1071, 516] on icon "次のページへ" at bounding box center [1068, 522] width 16 height 16
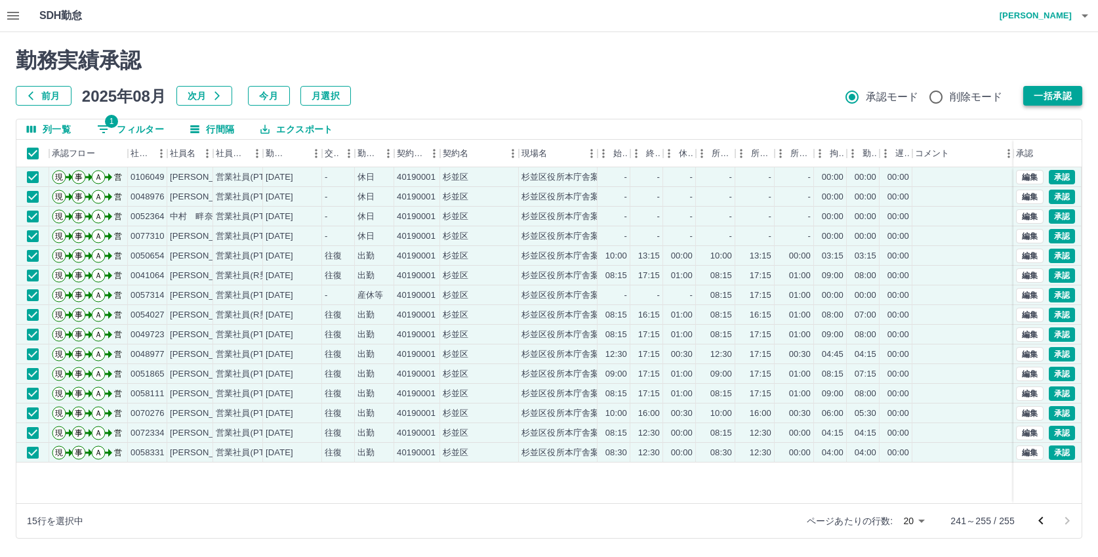
click at [1034, 93] on button "一括承認" at bounding box center [1053, 96] width 59 height 20
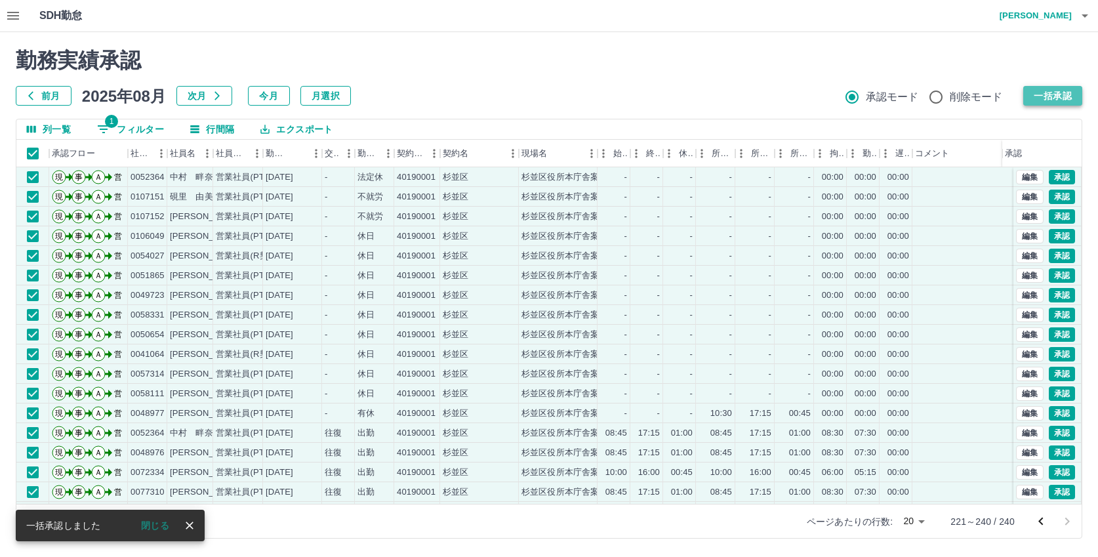
click at [1037, 94] on button "一括承認" at bounding box center [1053, 96] width 59 height 20
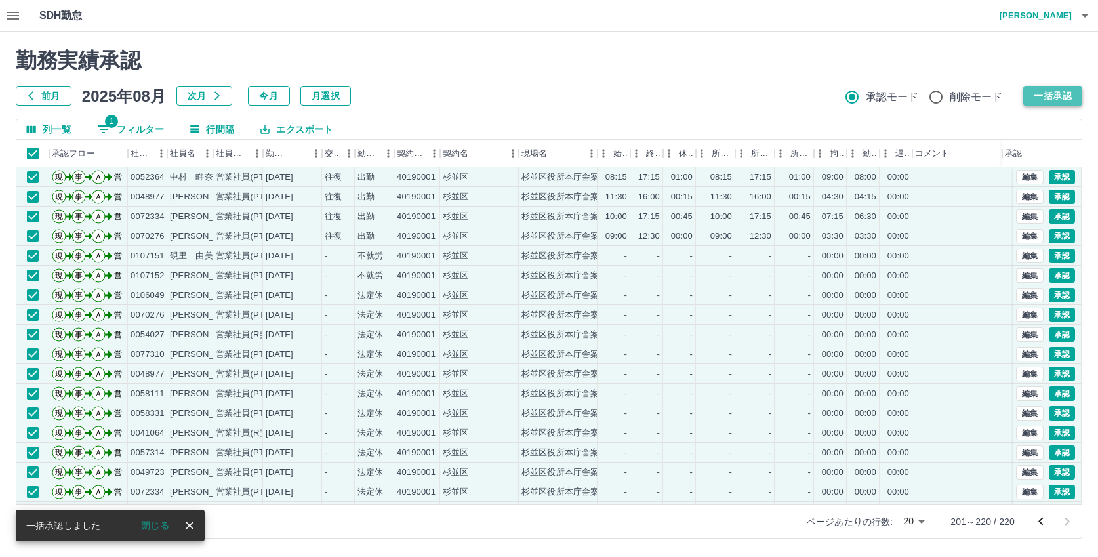
click at [1046, 88] on button "一括承認" at bounding box center [1053, 96] width 59 height 20
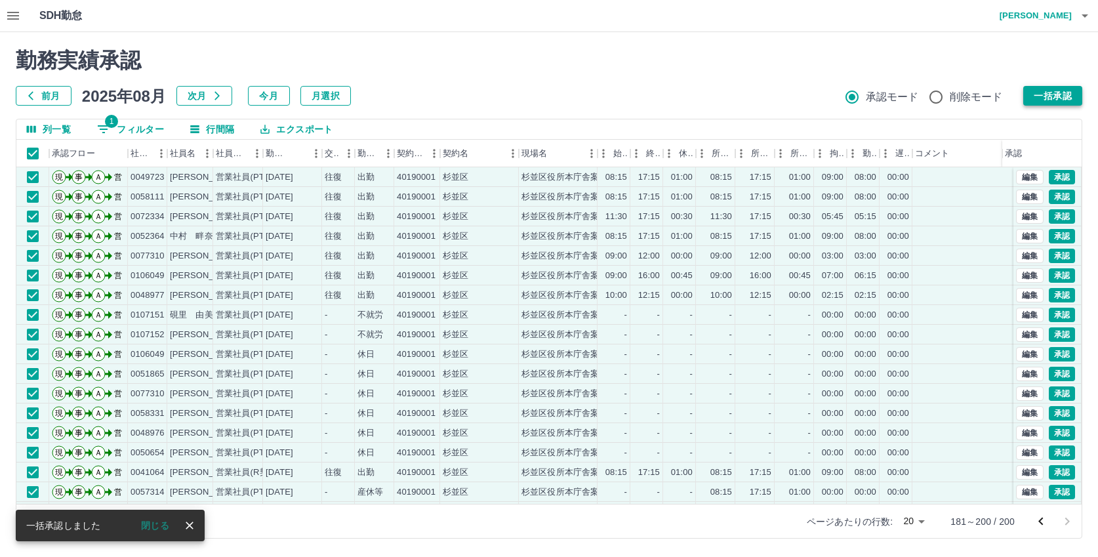
click at [1060, 98] on button "一括承認" at bounding box center [1053, 96] width 59 height 20
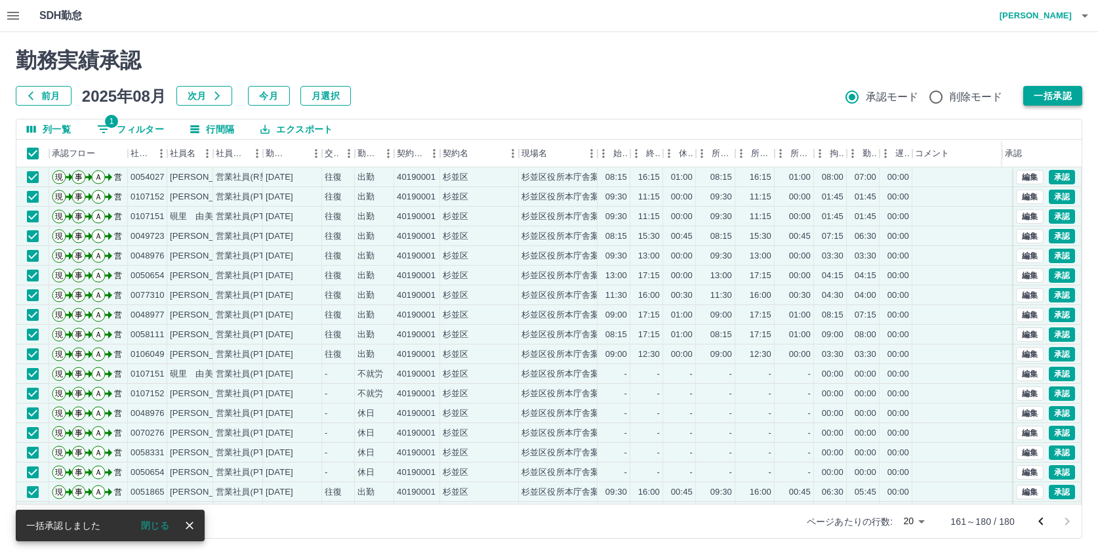
click at [1043, 94] on button "一括承認" at bounding box center [1053, 96] width 59 height 20
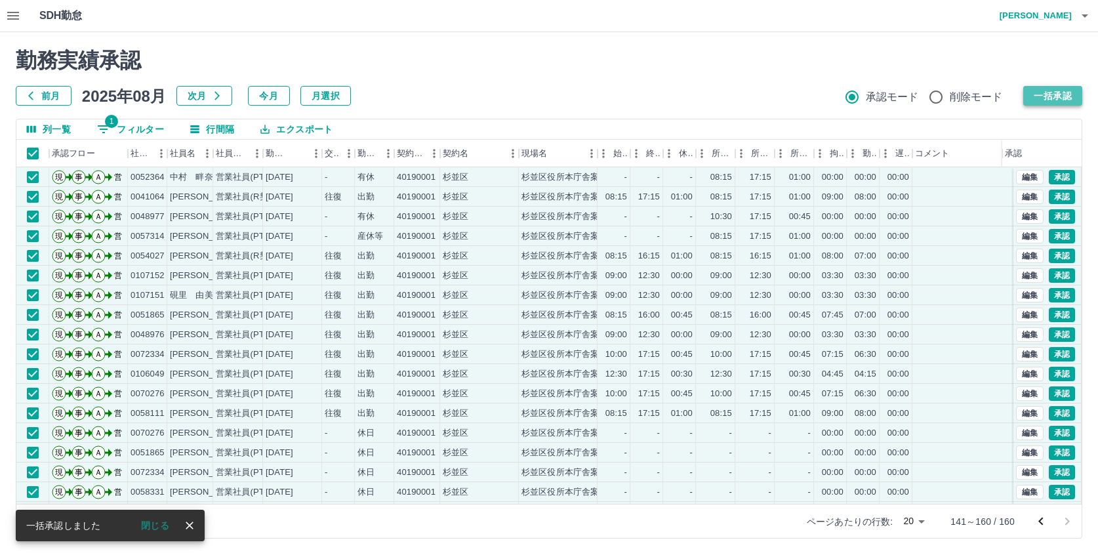
click at [1047, 95] on button "一括承認" at bounding box center [1053, 96] width 59 height 20
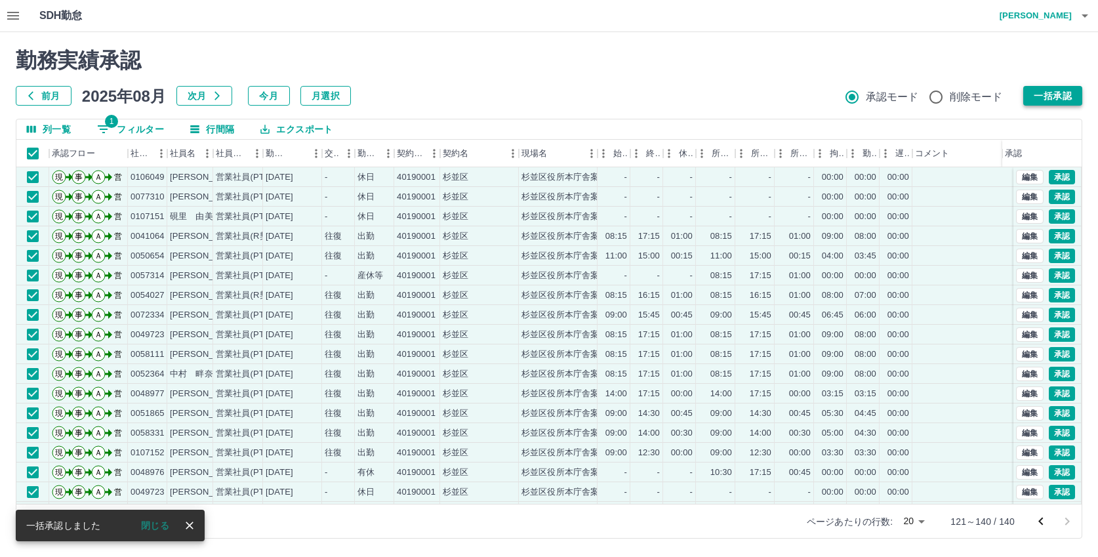
click at [1052, 99] on button "一括承認" at bounding box center [1053, 96] width 59 height 20
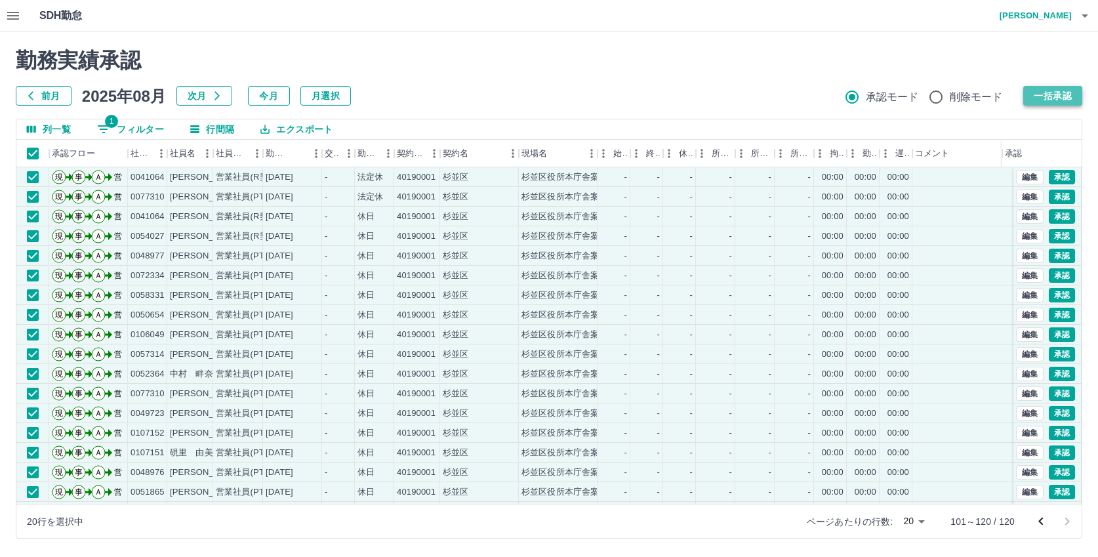
click at [1050, 92] on button "一括承認" at bounding box center [1053, 96] width 59 height 20
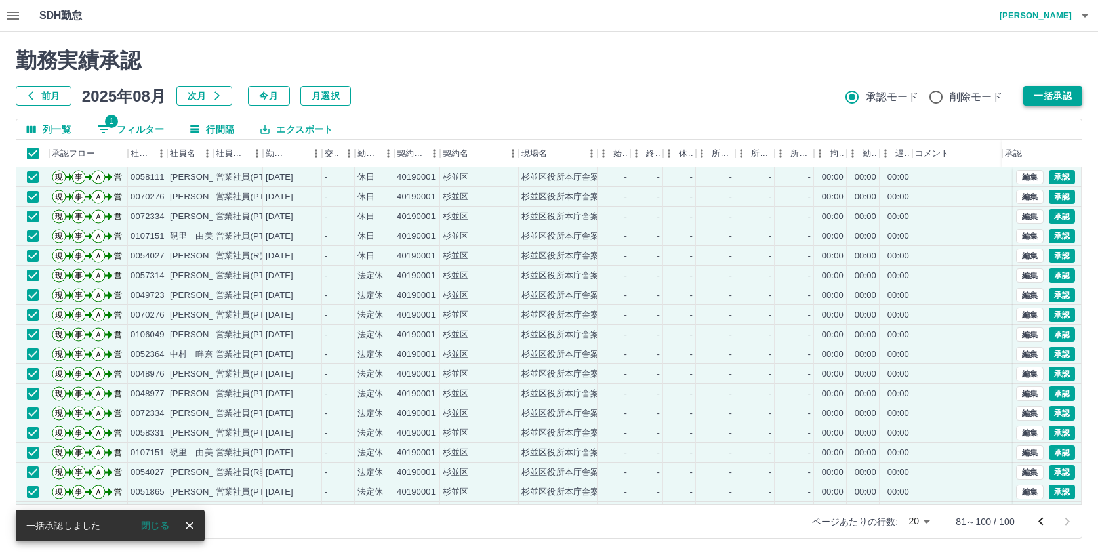
click at [1047, 96] on button "一括承認" at bounding box center [1053, 96] width 59 height 20
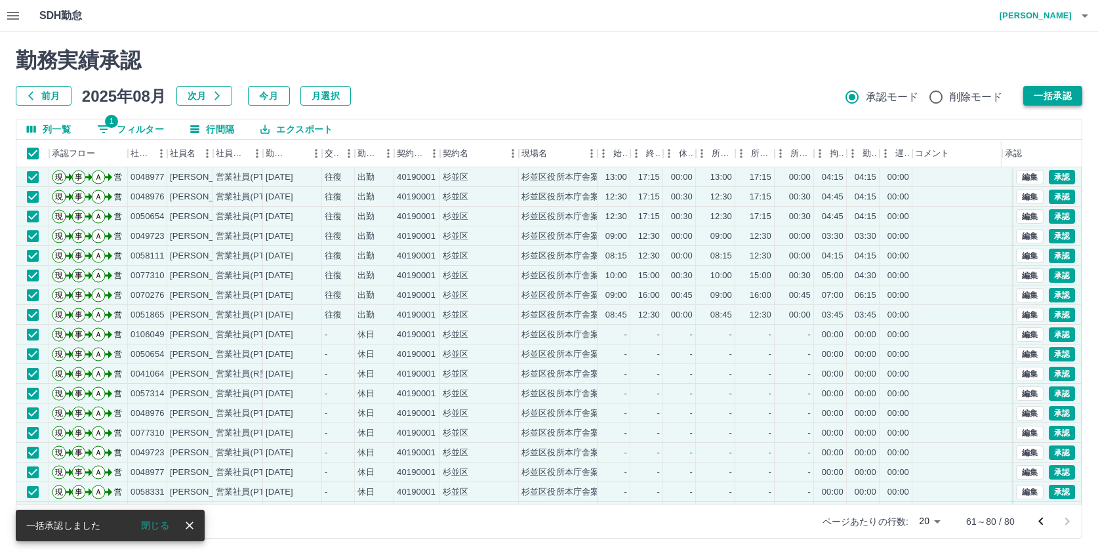
click at [1049, 91] on button "一括承認" at bounding box center [1053, 96] width 59 height 20
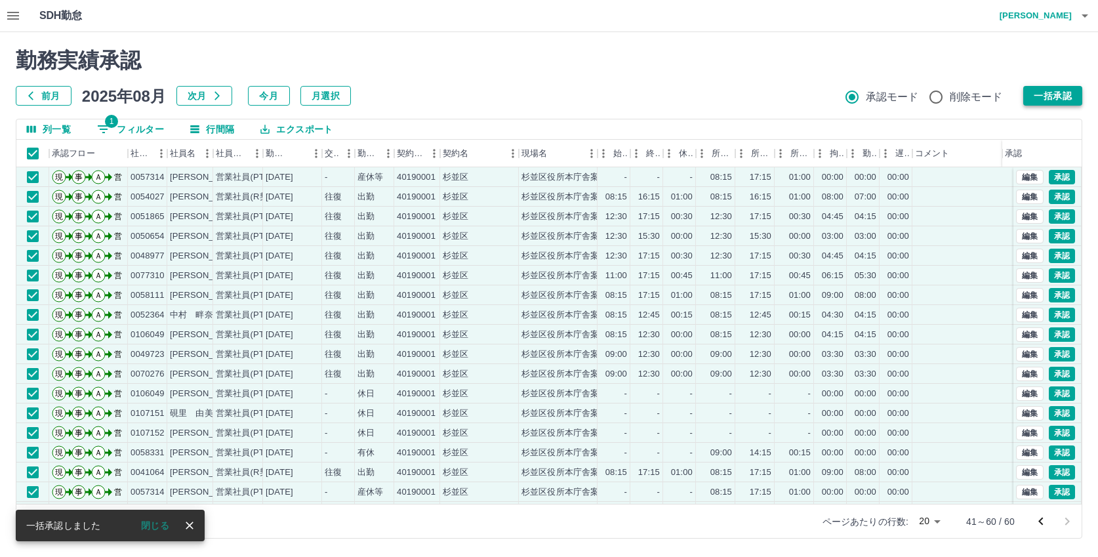
click at [1054, 91] on button "一括承認" at bounding box center [1053, 96] width 59 height 20
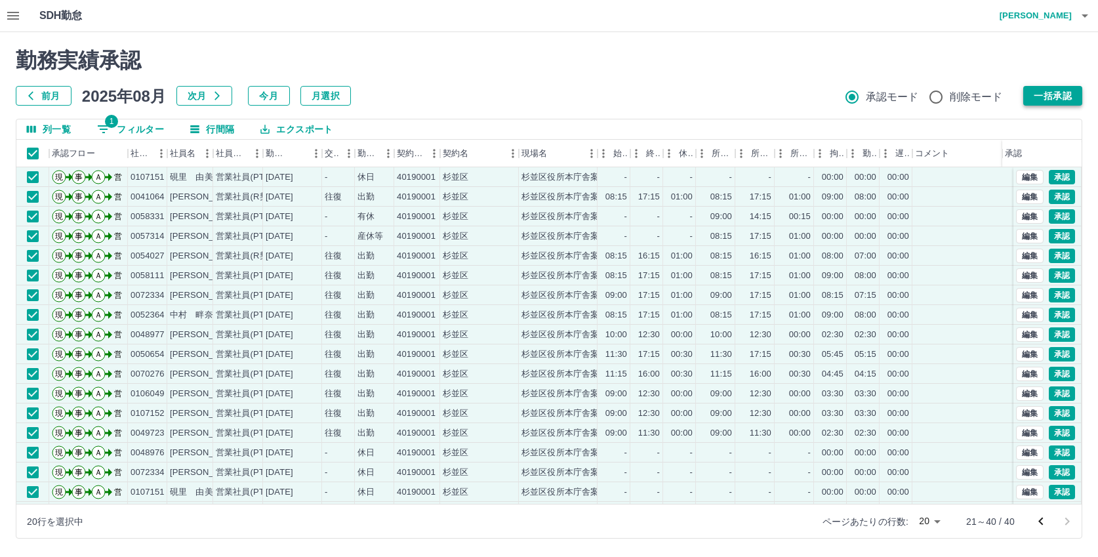
click at [1050, 90] on button "一括承認" at bounding box center [1053, 96] width 59 height 20
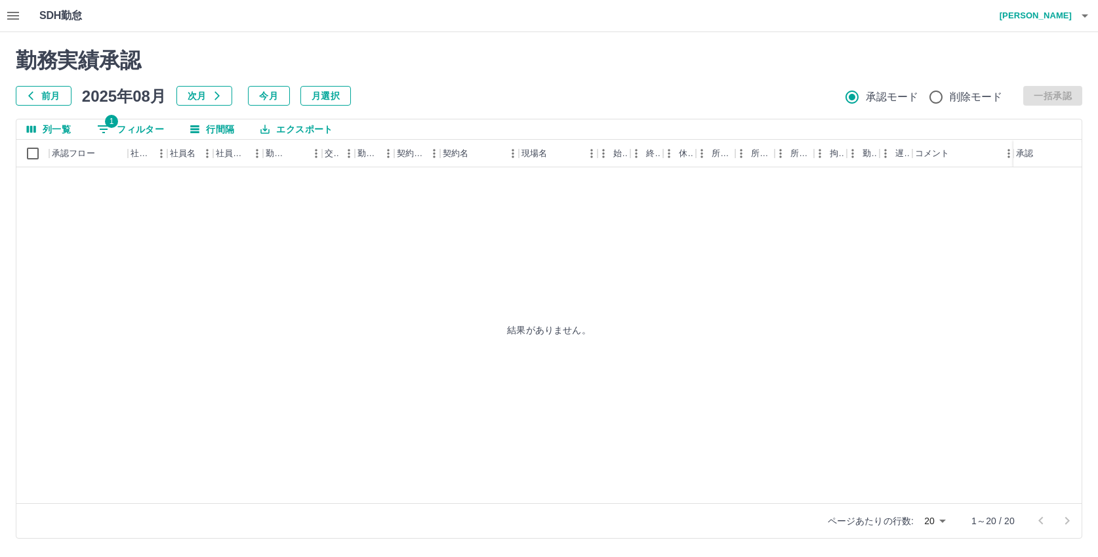
click at [130, 130] on button "1 フィルター" at bounding box center [131, 129] width 88 height 20
select select "**********"
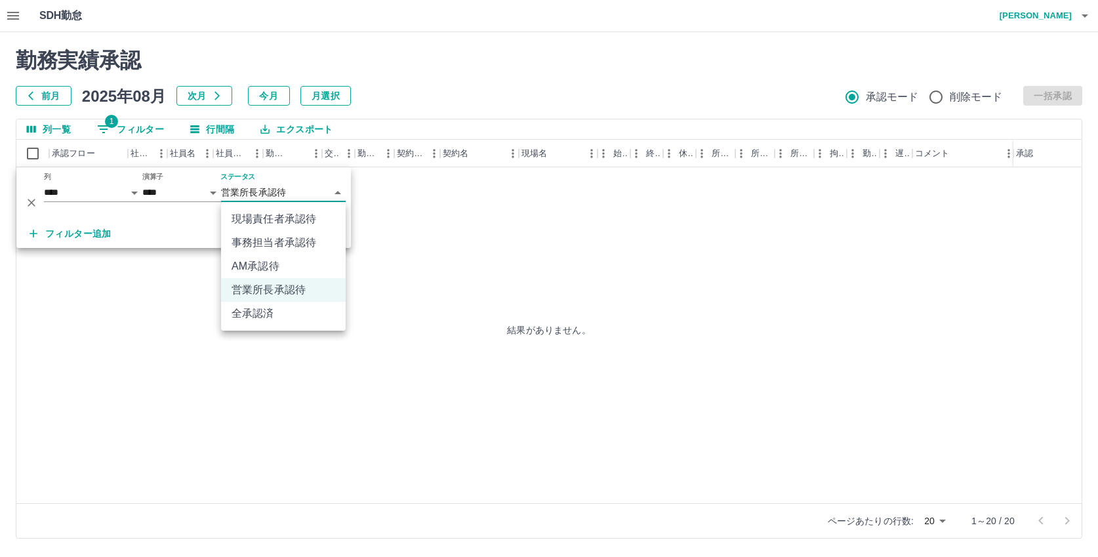
click at [242, 185] on body "**********" at bounding box center [549, 277] width 1098 height 554
click at [238, 284] on li "営業所長承認待" at bounding box center [283, 290] width 125 height 24
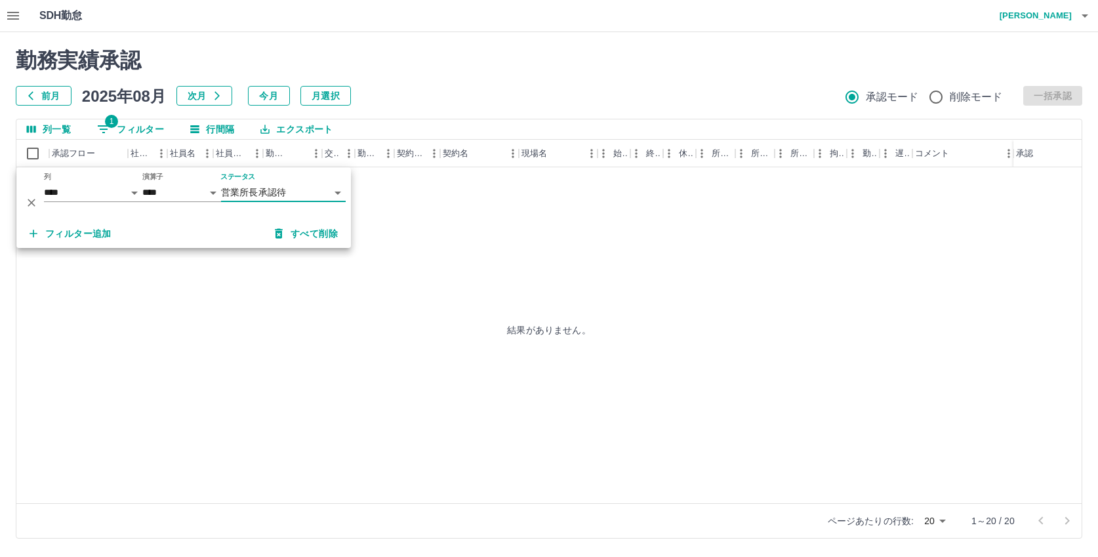
click at [368, 305] on div "結果がありません。" at bounding box center [549, 329] width 1066 height 325
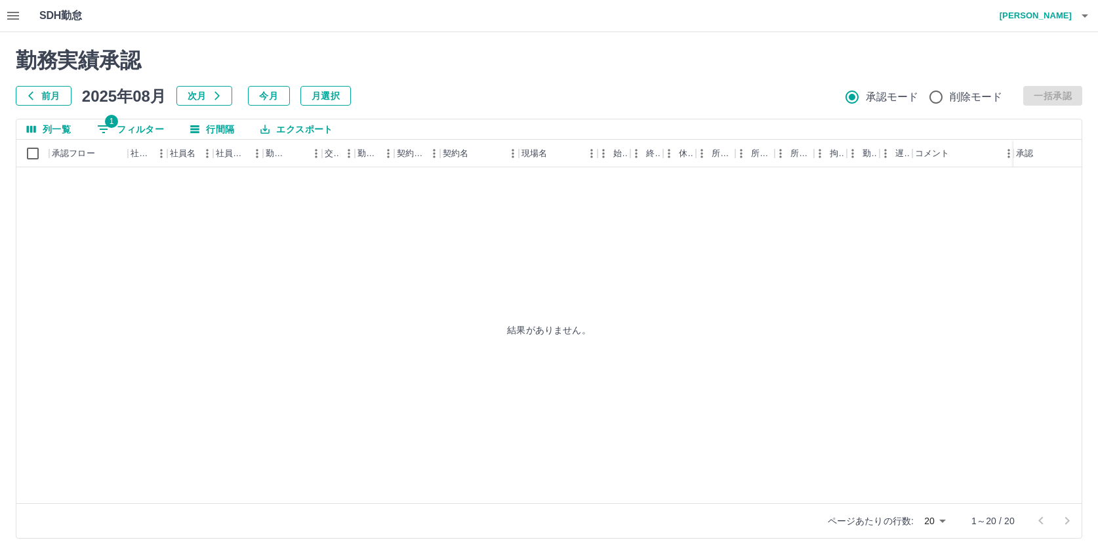
click at [9, 16] on icon "button" at bounding box center [13, 16] width 12 height 8
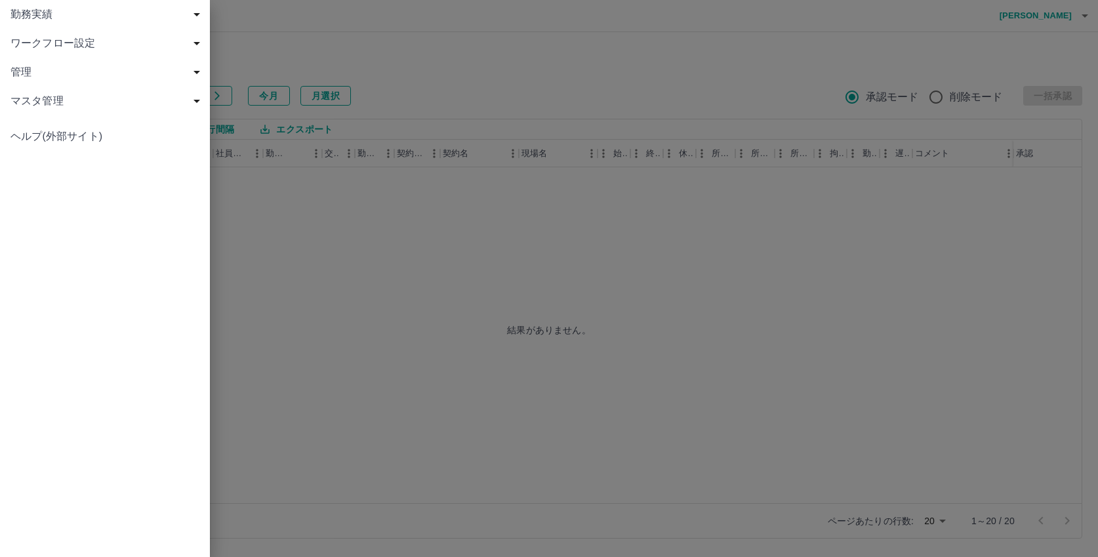
click at [42, 14] on span "勤務実績" at bounding box center [107, 15] width 194 height 16
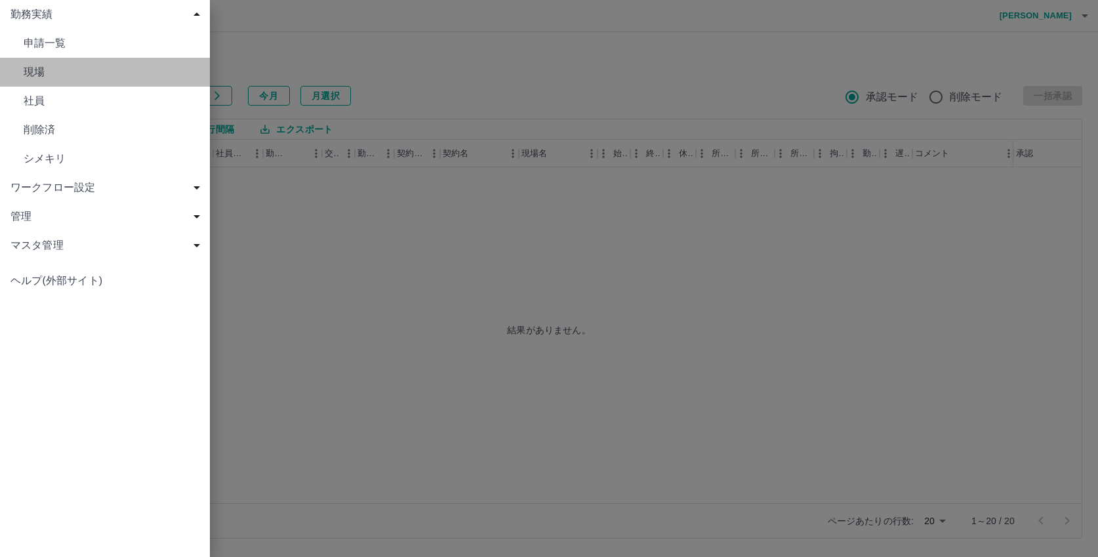
click at [53, 67] on span "現場" at bounding box center [112, 72] width 176 height 16
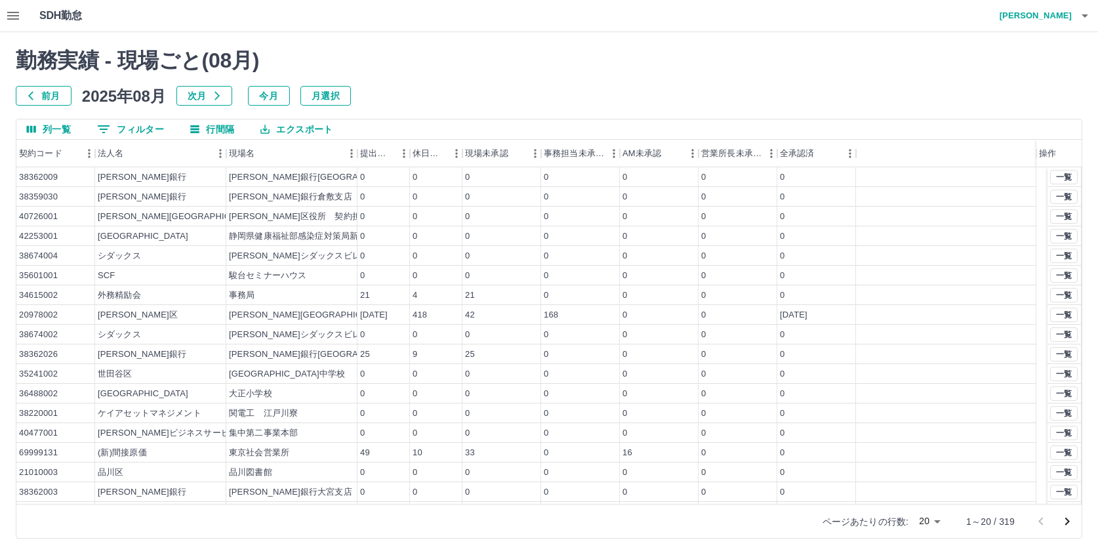
click at [142, 131] on button "0 フィルター" at bounding box center [131, 129] width 88 height 20
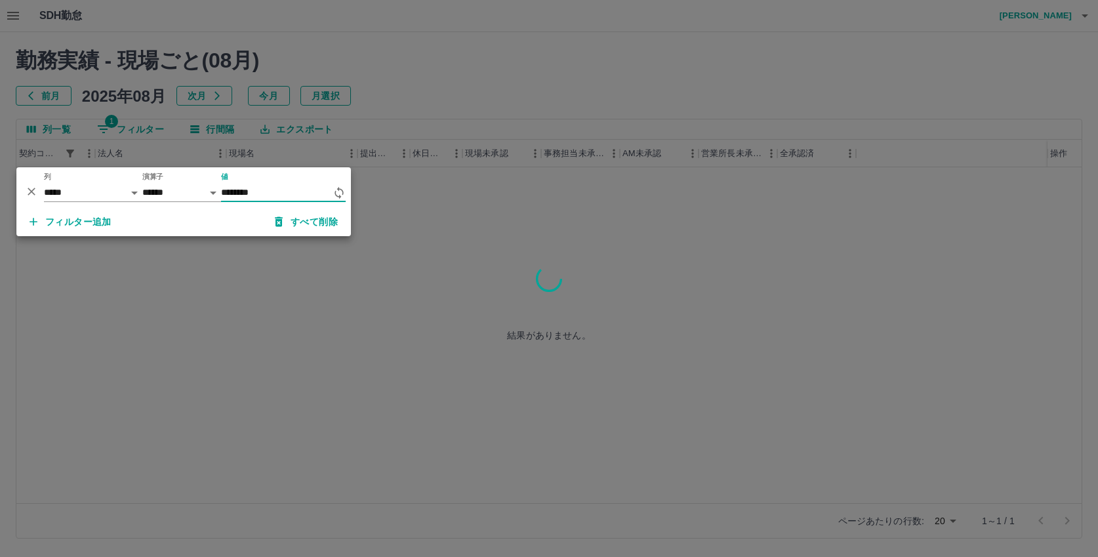
type input "********"
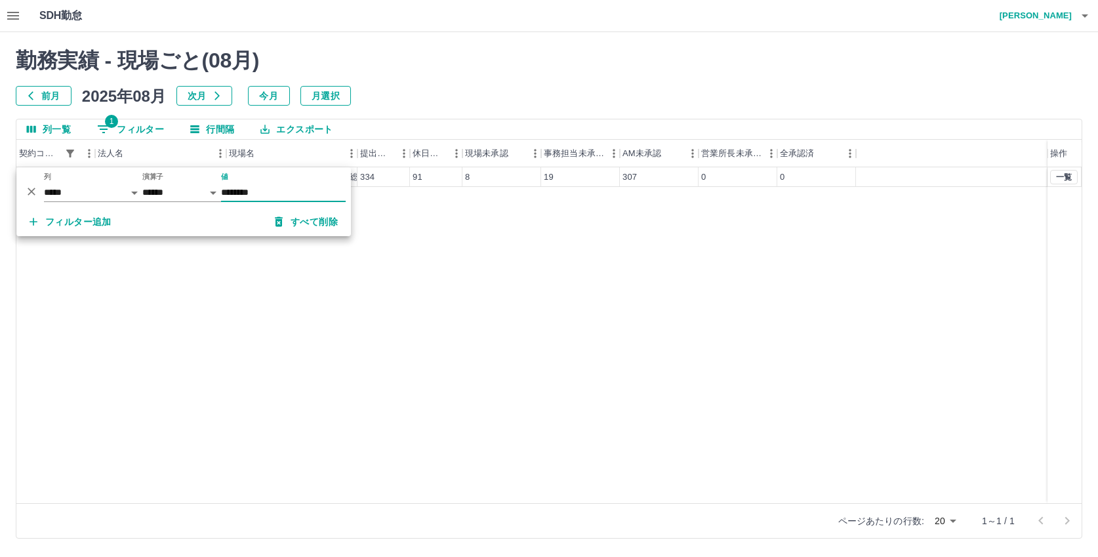
click at [504, 274] on div "40190001 杉並区 杉並区役所本庁舎案内業務　（総務部区政相談課） 334 91 8 19 307 0 0 一覧" at bounding box center [549, 335] width 1066 height 336
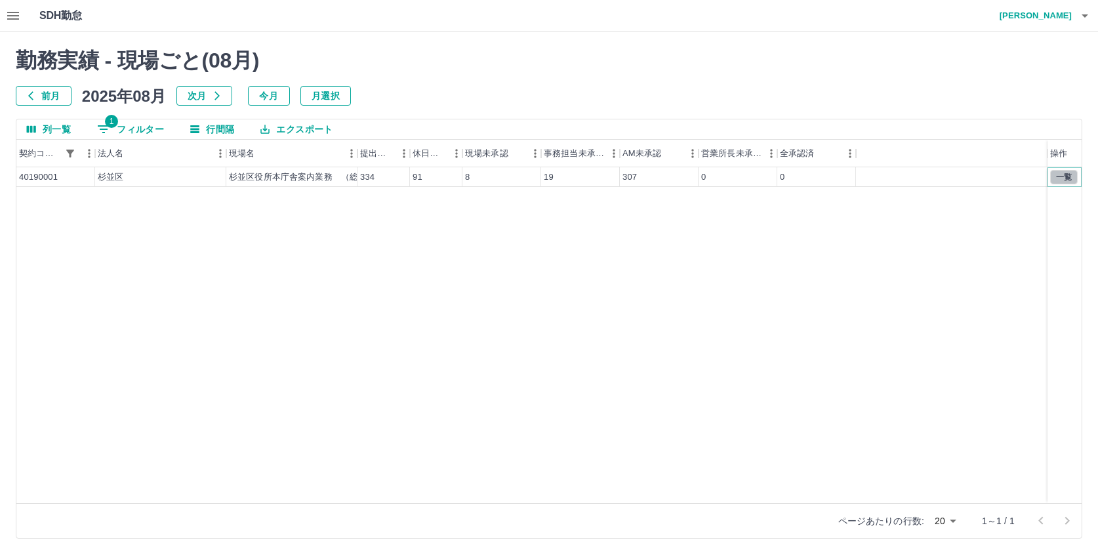
click at [1068, 178] on button "一覧" at bounding box center [1065, 177] width 28 height 14
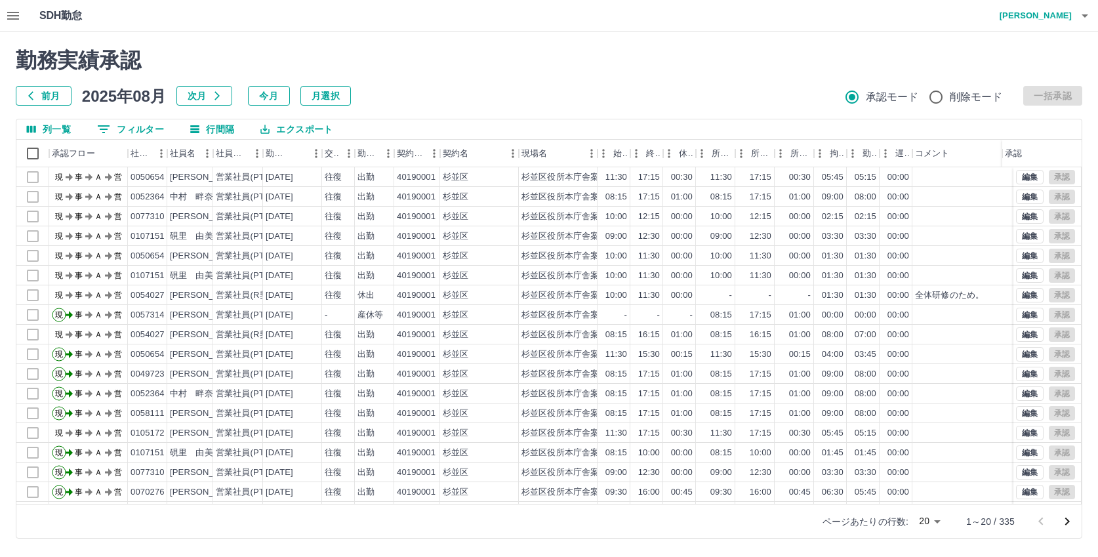
click at [1064, 520] on icon "次のページへ" at bounding box center [1068, 522] width 16 height 16
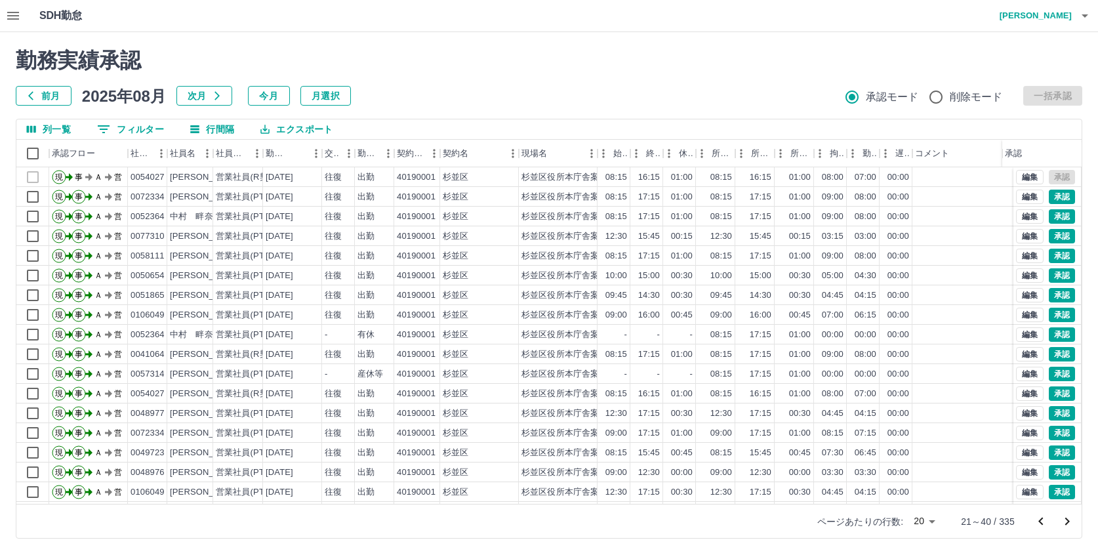
click at [1064, 520] on icon "次のページへ" at bounding box center [1068, 522] width 16 height 16
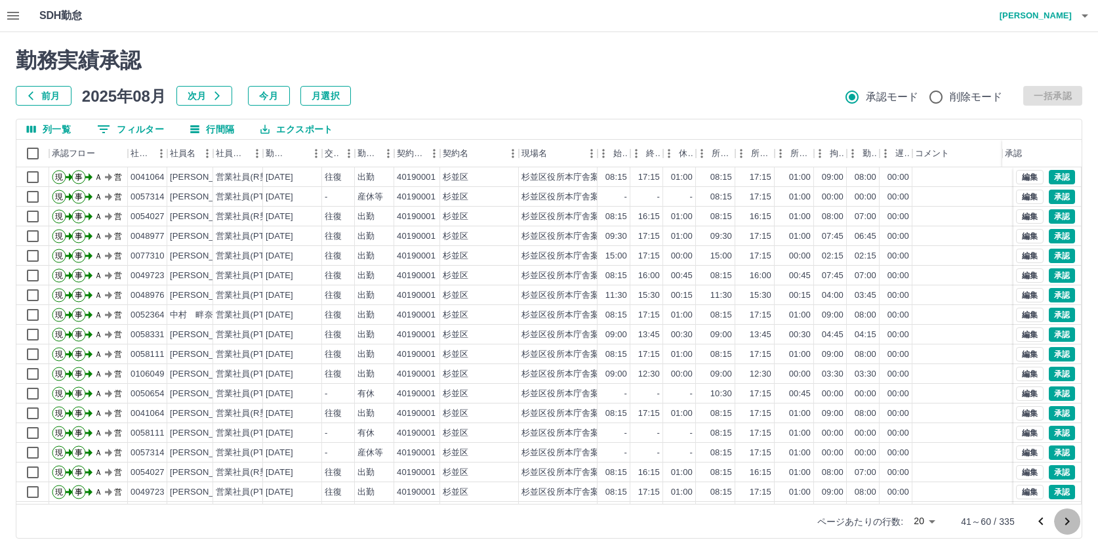
click at [1064, 520] on icon "次のページへ" at bounding box center [1068, 522] width 16 height 16
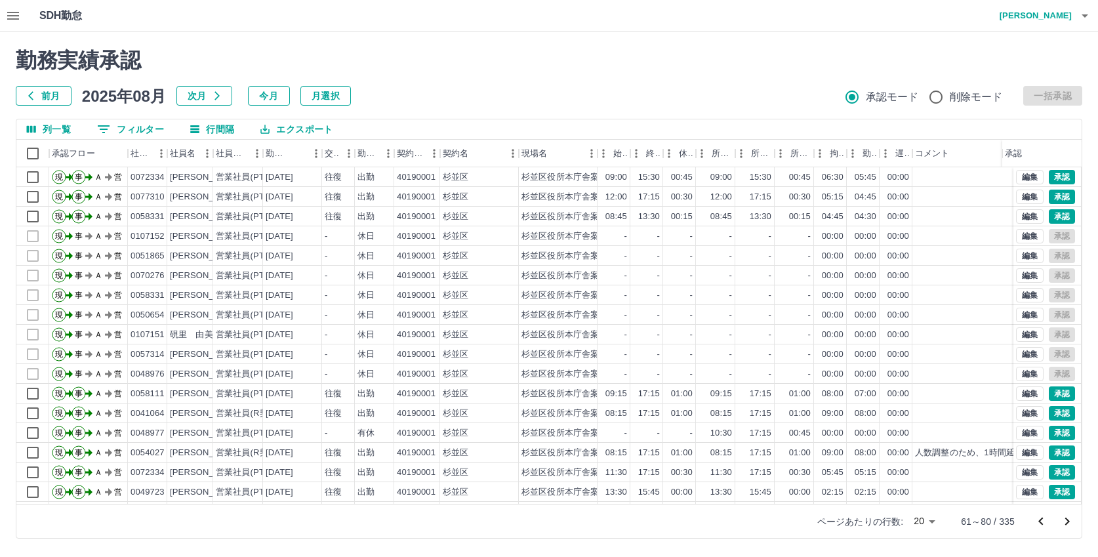
click at [1064, 520] on icon "次のページへ" at bounding box center [1068, 522] width 16 height 16
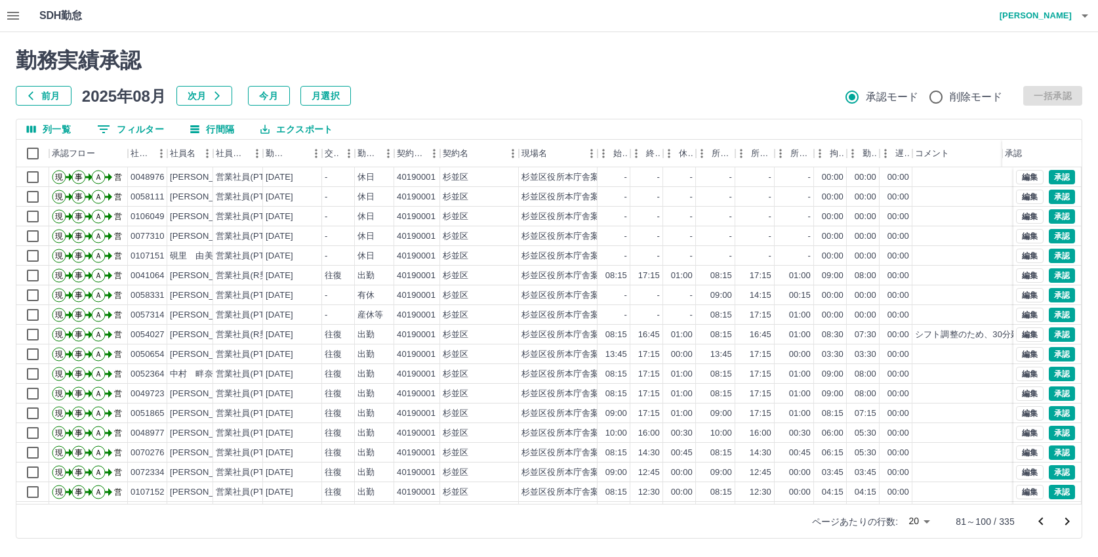
click at [1064, 520] on icon "次のページへ" at bounding box center [1068, 522] width 16 height 16
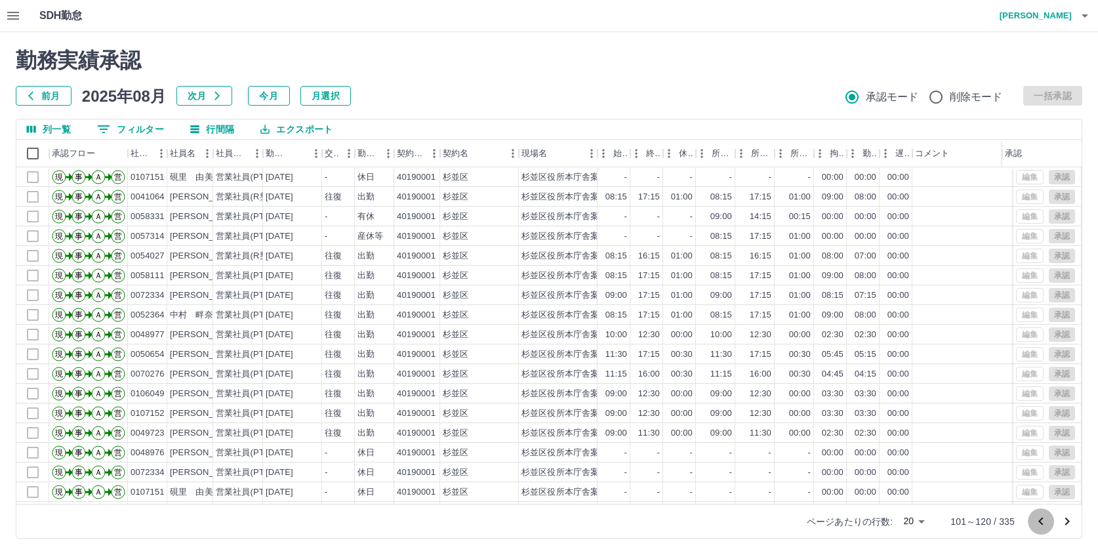
click at [1036, 520] on icon "前のページへ" at bounding box center [1041, 522] width 16 height 16
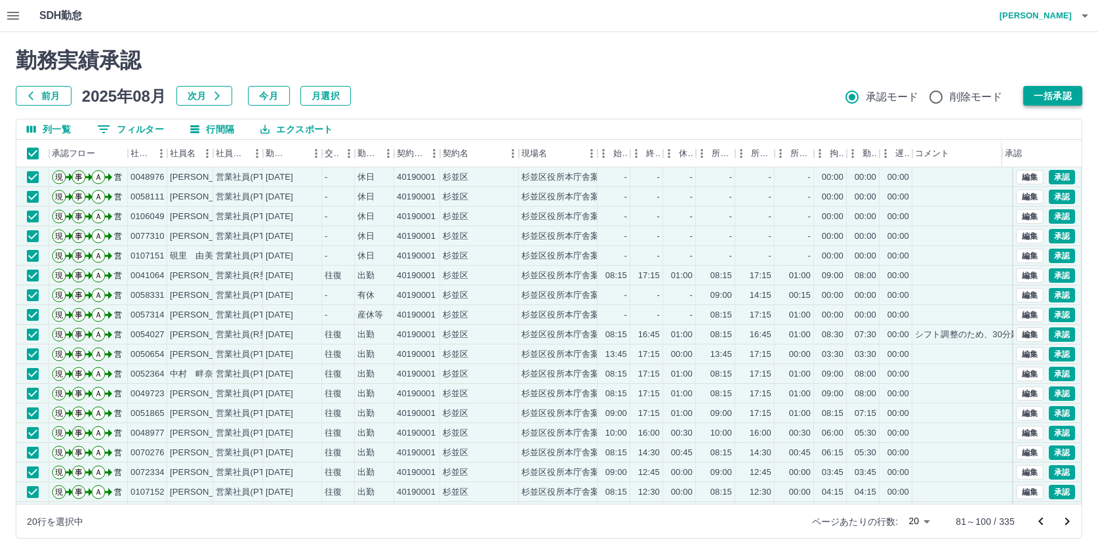
click at [1051, 94] on button "一括承認" at bounding box center [1053, 96] width 59 height 20
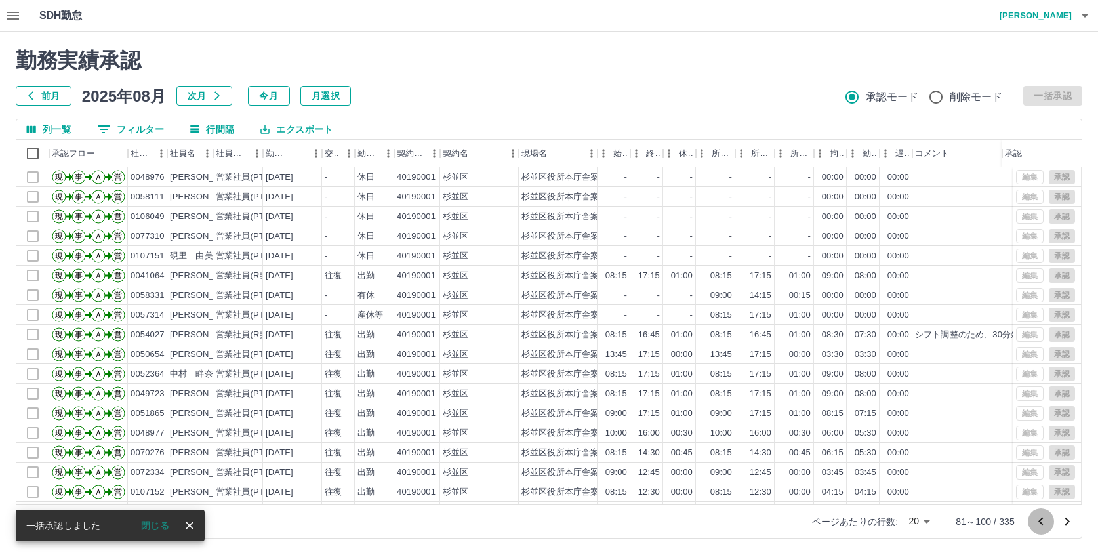
click at [1043, 522] on icon "前のページへ" at bounding box center [1041, 522] width 16 height 16
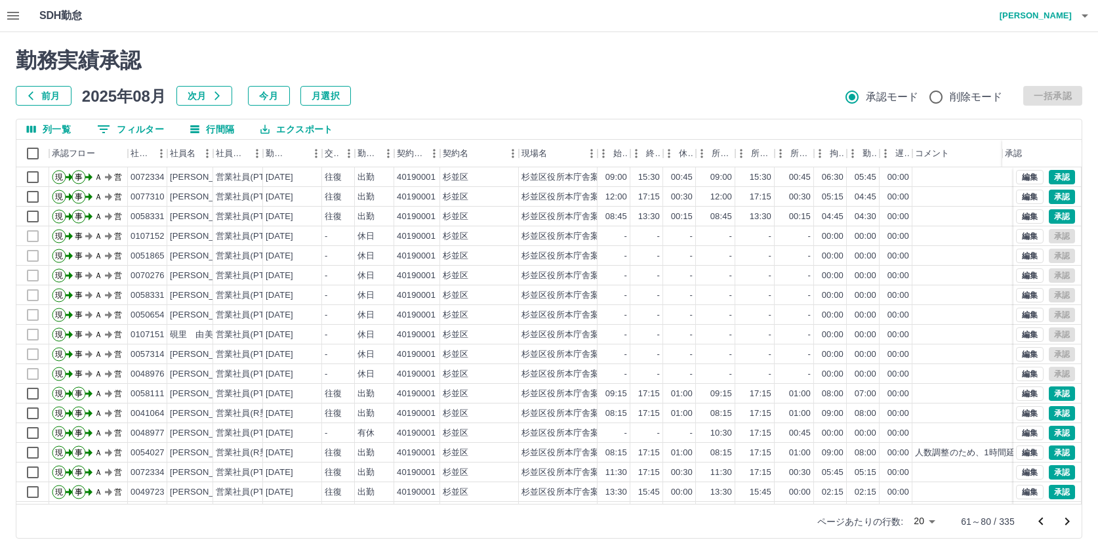
click at [1066, 521] on icon "次のページへ" at bounding box center [1068, 522] width 16 height 16
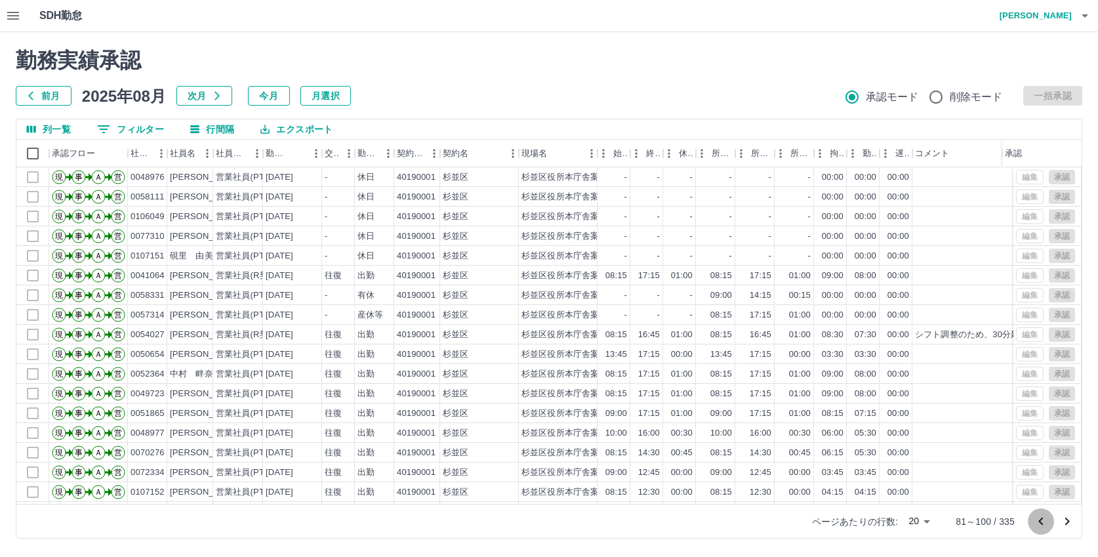
click at [1043, 524] on icon "前のページへ" at bounding box center [1041, 521] width 5 height 8
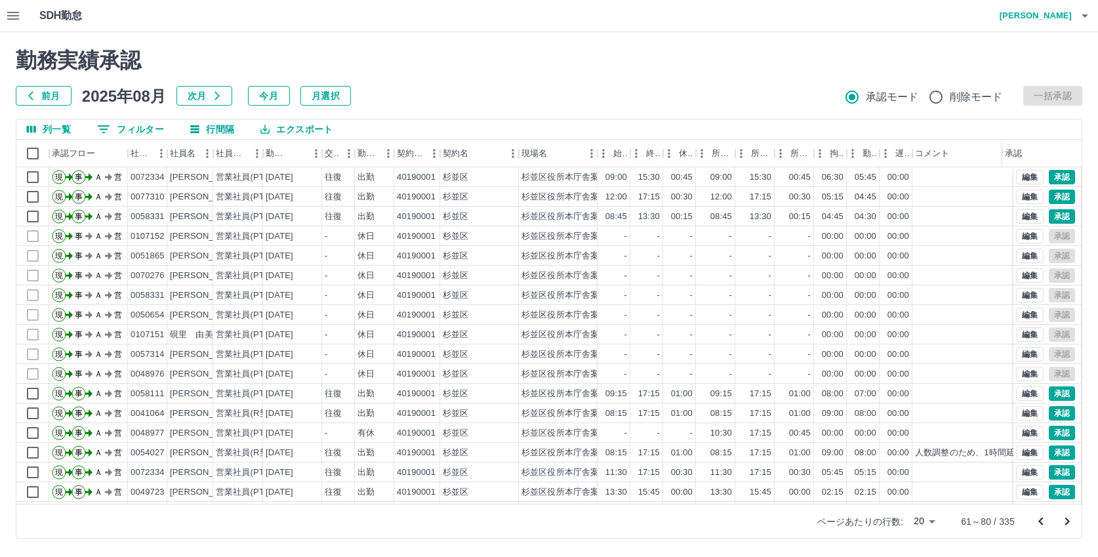
scroll to position [68, 0]
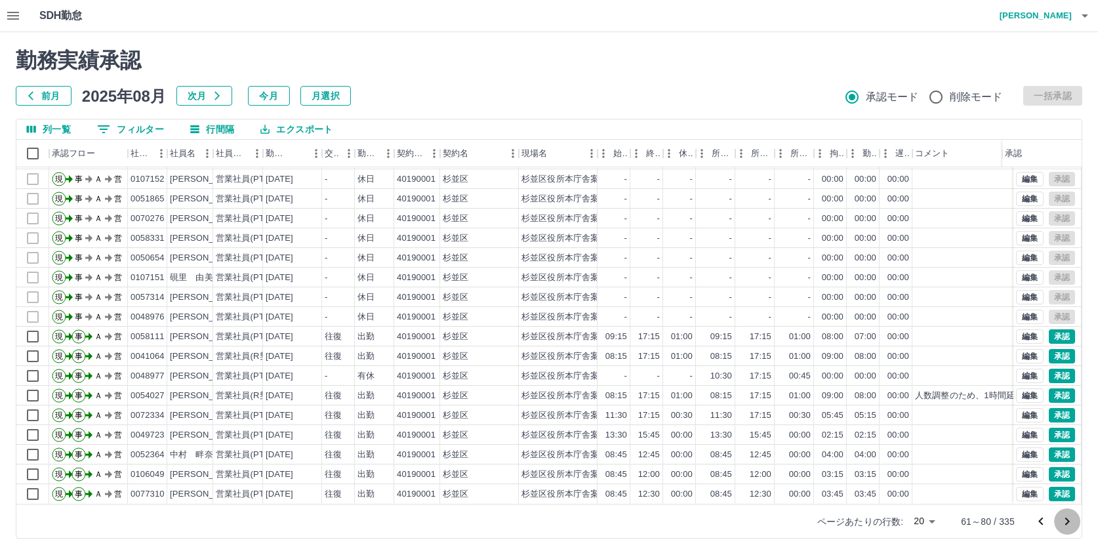
click at [1072, 520] on icon "次のページへ" at bounding box center [1068, 522] width 16 height 16
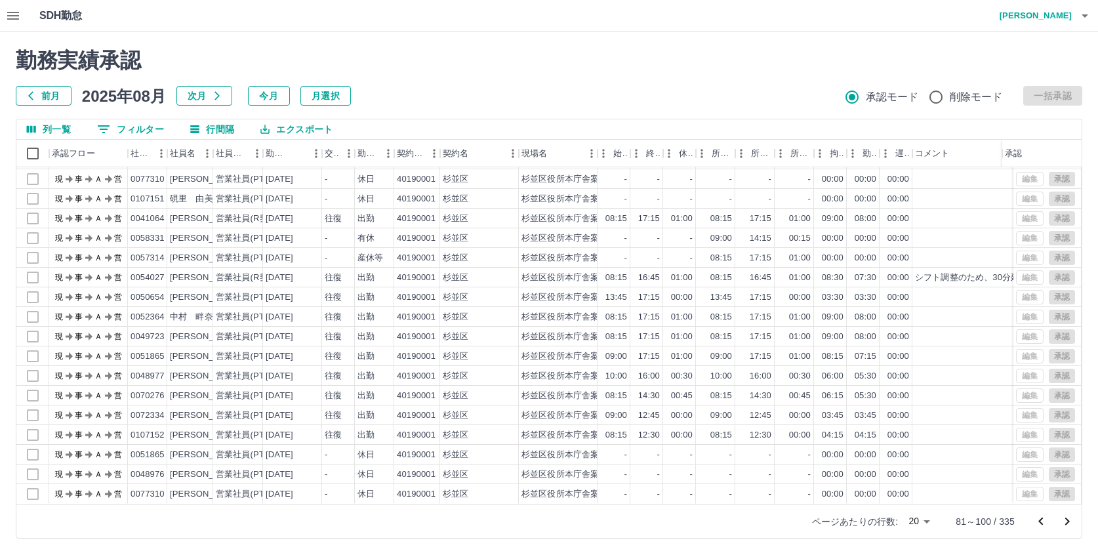
scroll to position [0, 0]
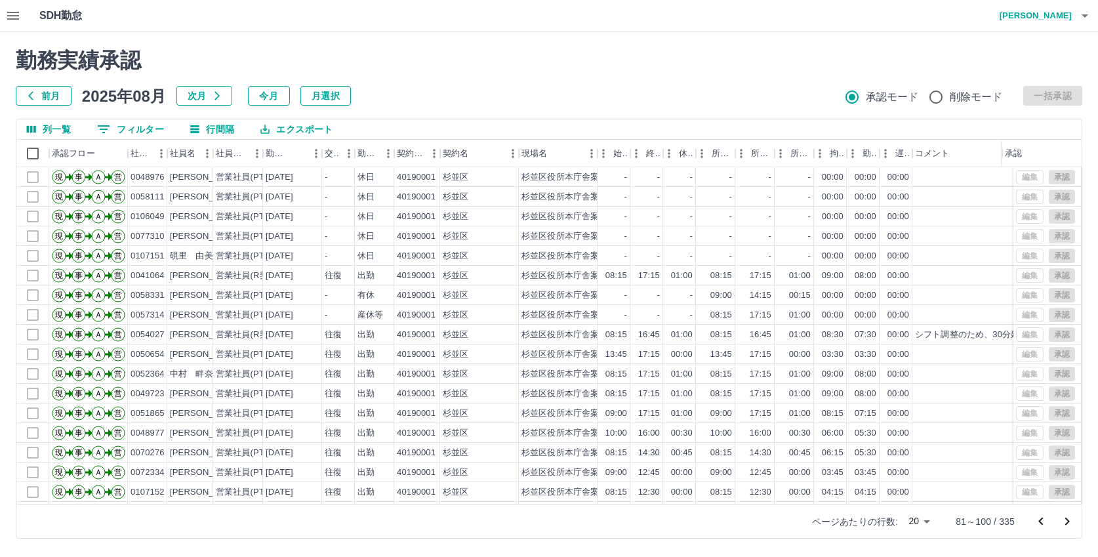
click at [1027, 14] on h4 "大胡田　陽祐" at bounding box center [1032, 15] width 79 height 31
click at [997, 91] on li "ログアウト" at bounding box center [1030, 96] width 116 height 24
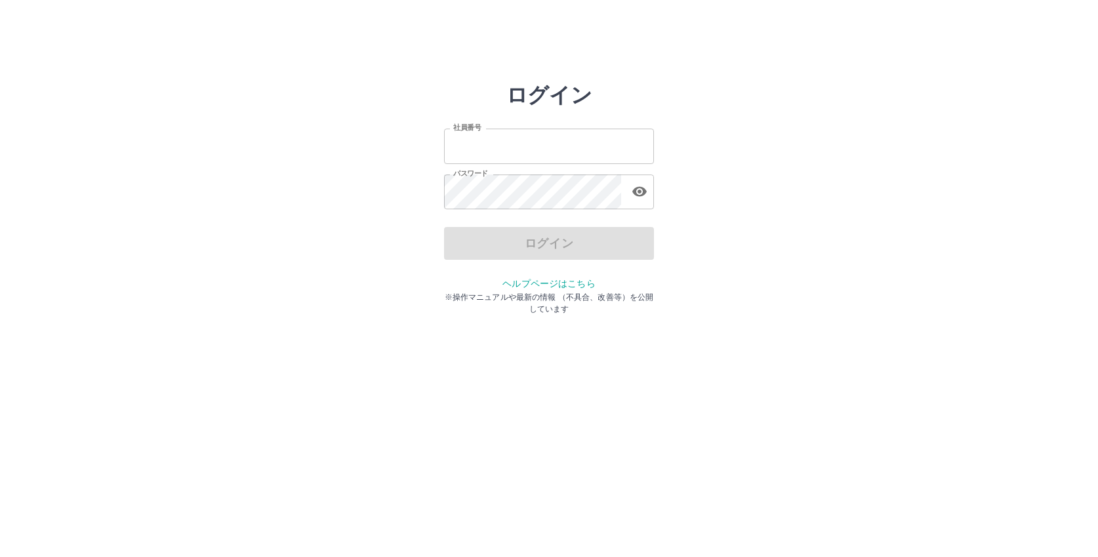
type input "*******"
click at [513, 254] on div "ログイン" at bounding box center [549, 243] width 210 height 33
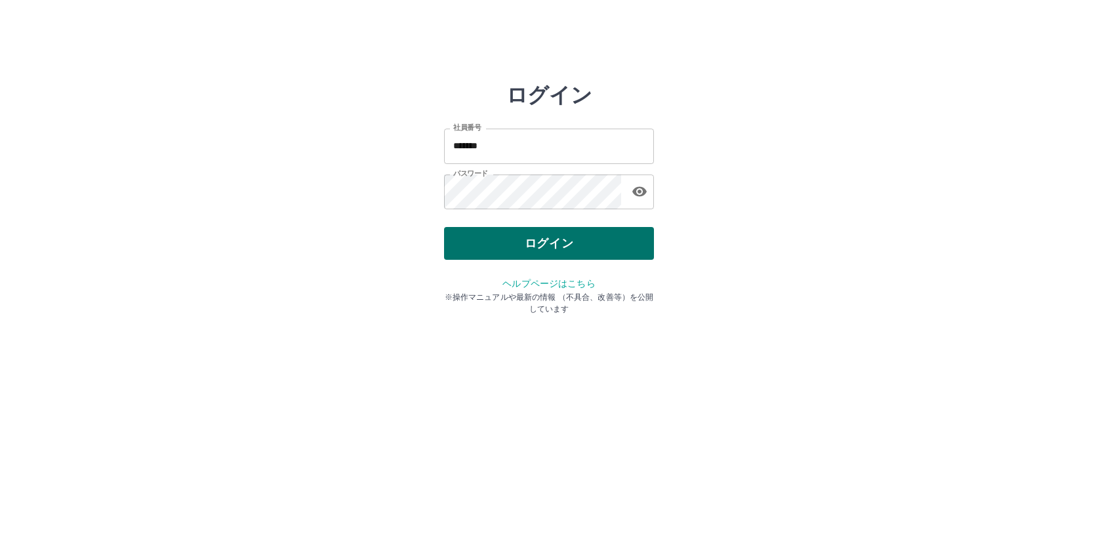
click at [524, 247] on button "ログイン" at bounding box center [549, 243] width 210 height 33
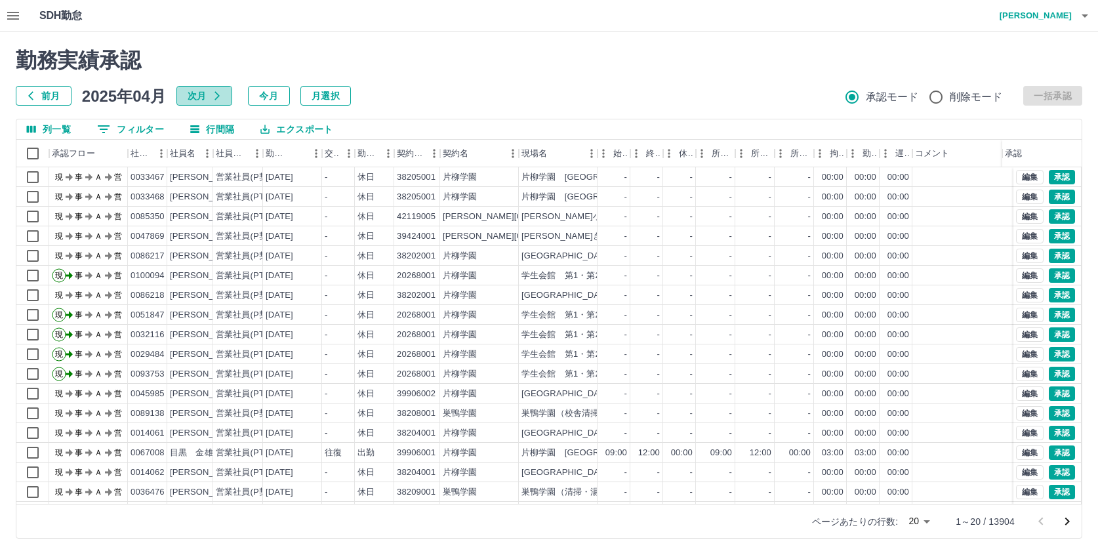
click at [218, 94] on icon "button" at bounding box center [217, 96] width 5 height 9
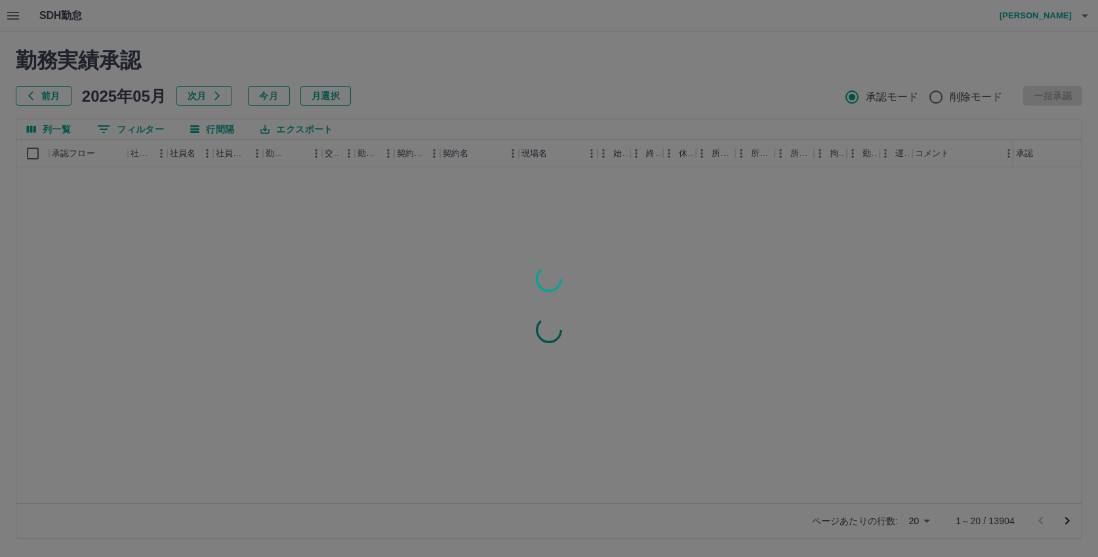
click at [218, 94] on div at bounding box center [549, 278] width 1098 height 557
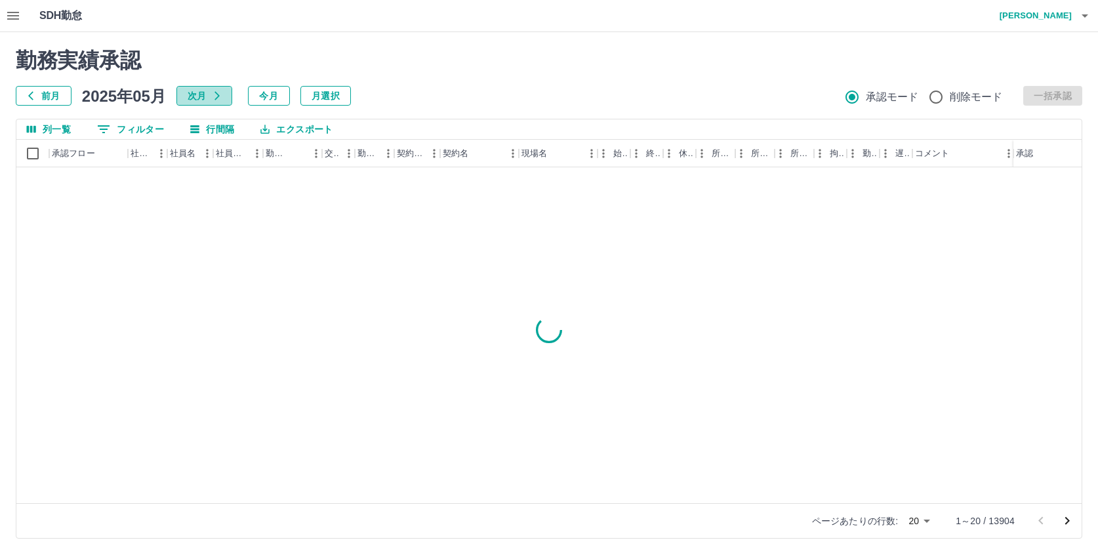
click at [218, 94] on icon "button" at bounding box center [217, 96] width 5 height 9
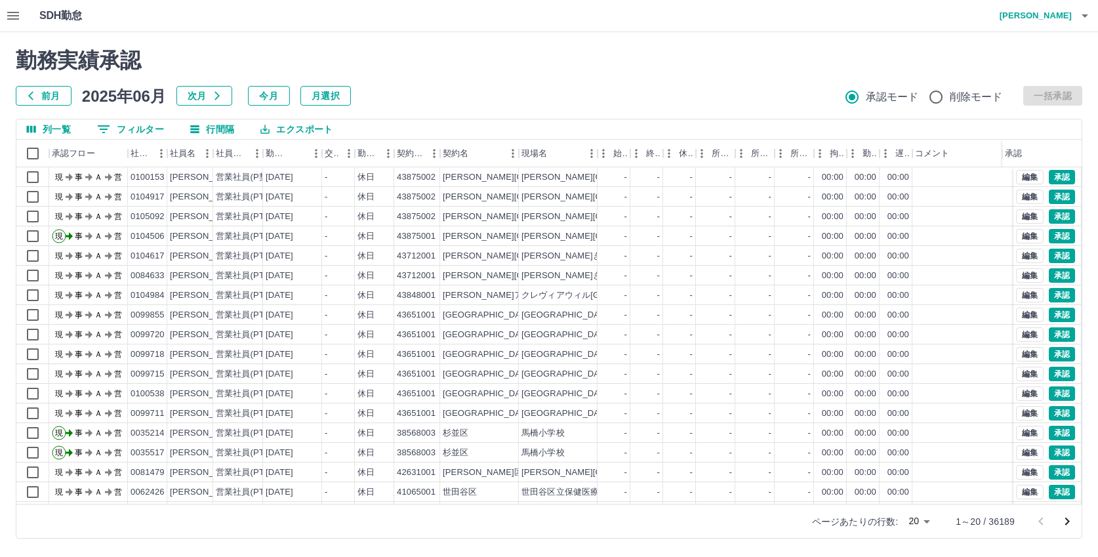
click at [198, 97] on button "次月" at bounding box center [205, 96] width 56 height 20
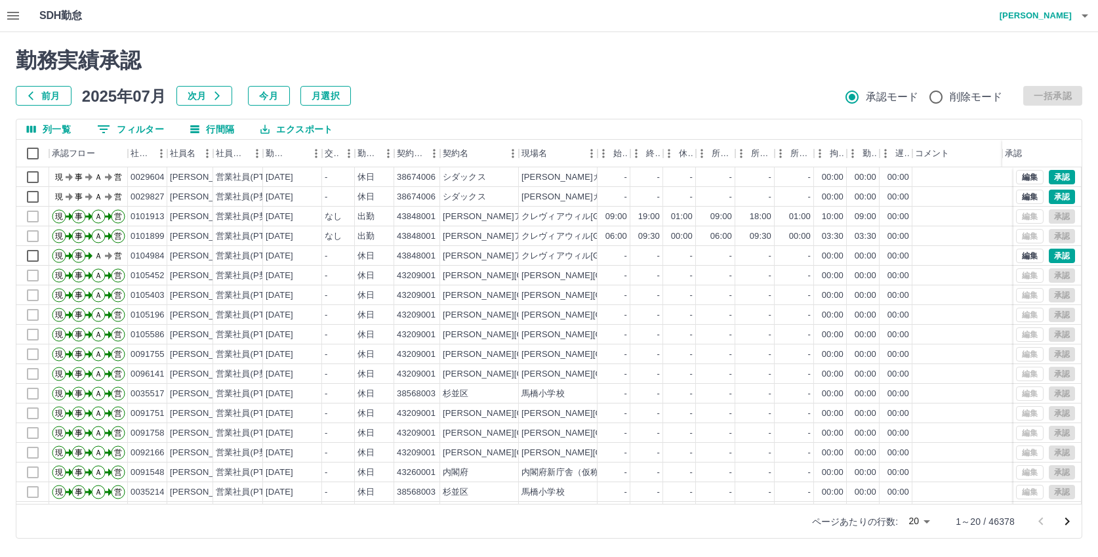
click at [10, 12] on icon "button" at bounding box center [13, 16] width 12 height 8
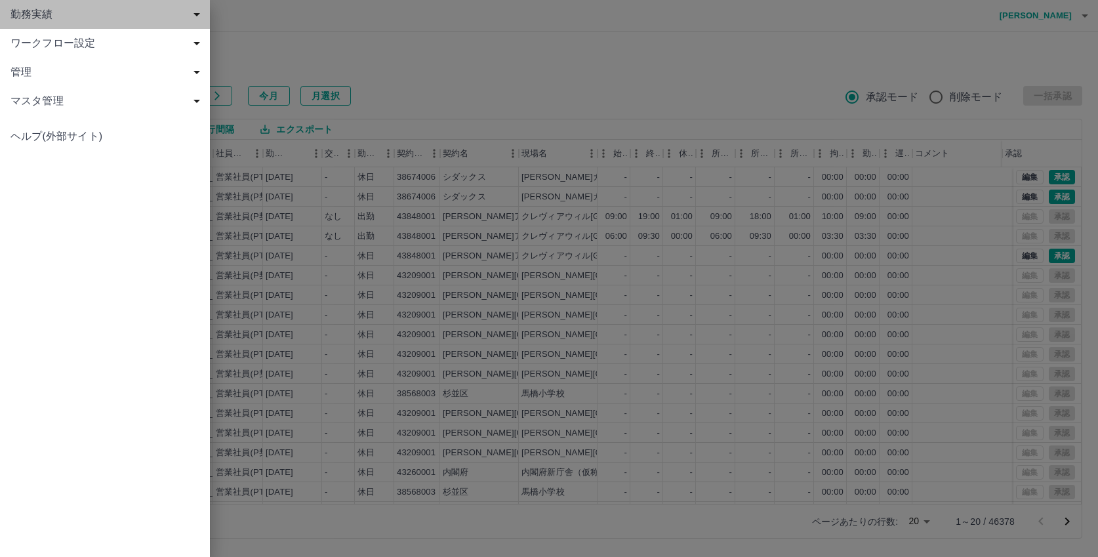
click at [31, 16] on span "勤務実績" at bounding box center [107, 15] width 194 height 16
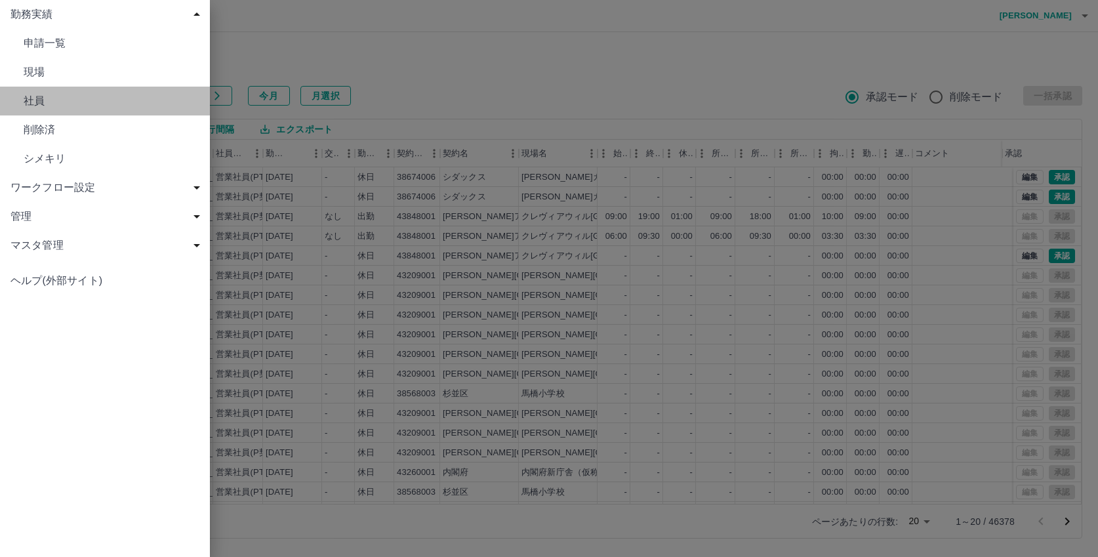
click at [38, 99] on span "社員" at bounding box center [112, 101] width 176 height 16
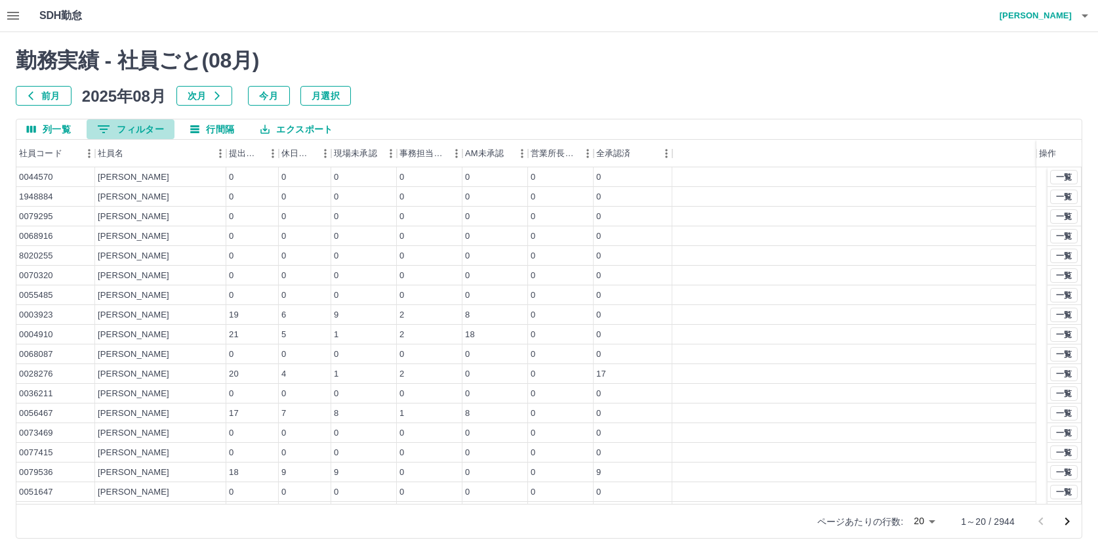
click at [131, 124] on button "0 フィルター" at bounding box center [131, 129] width 88 height 20
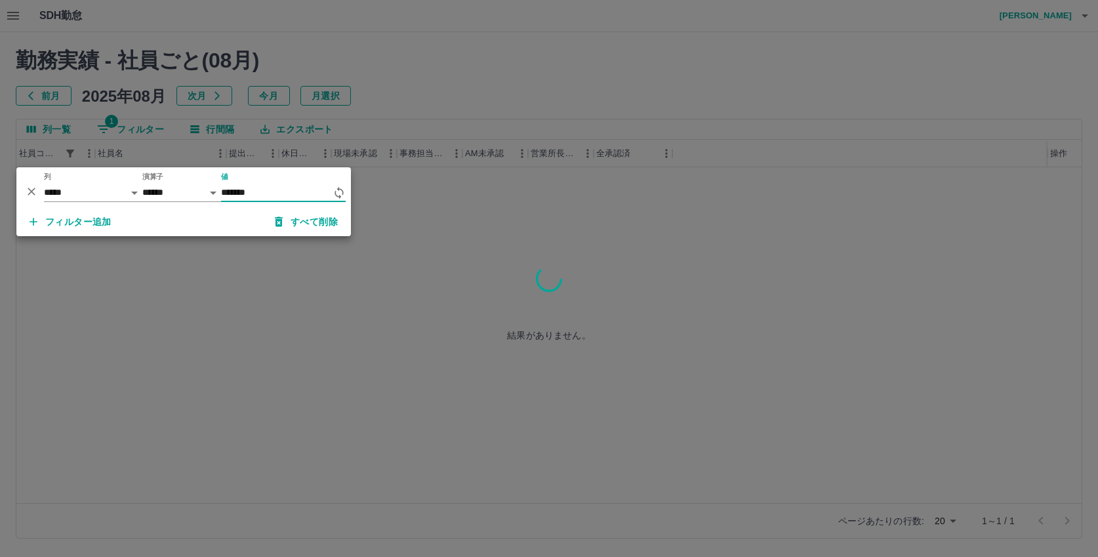
type input "*******"
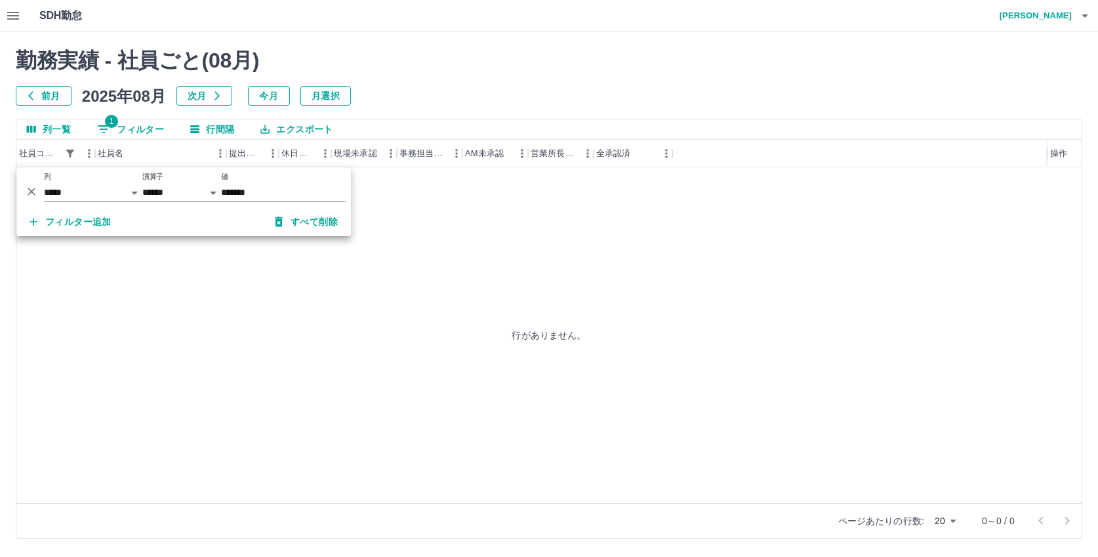
click at [425, 281] on div "行がありません。" at bounding box center [549, 335] width 1066 height 336
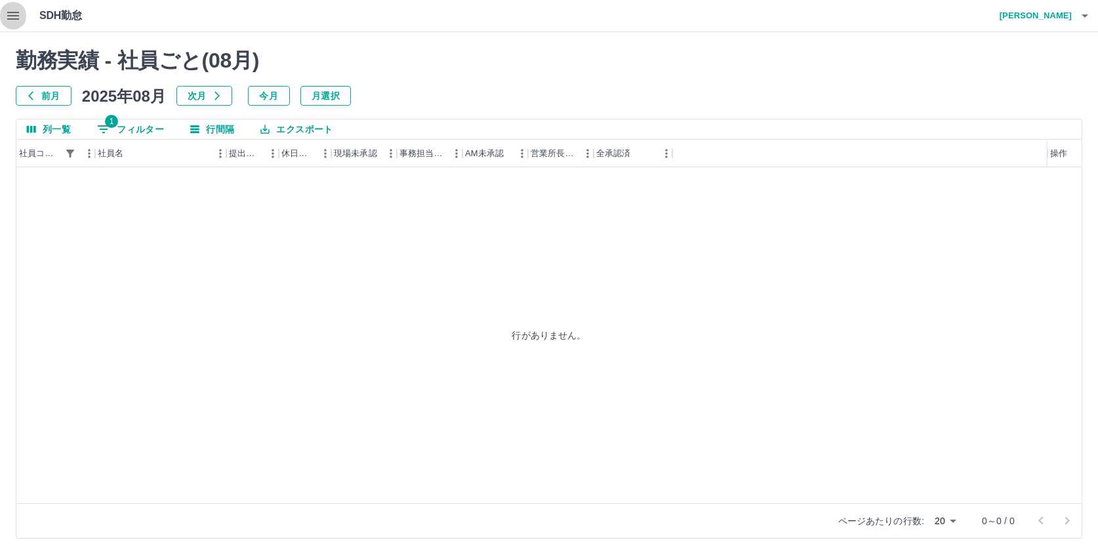
click at [16, 11] on icon "button" at bounding box center [13, 16] width 16 height 16
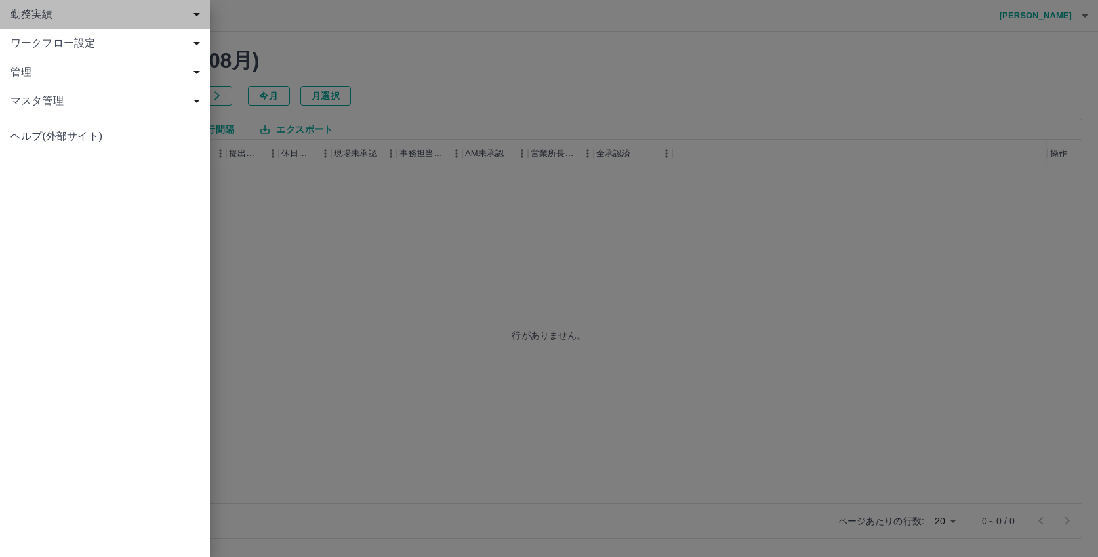
click at [44, 11] on span "勤務実績" at bounding box center [107, 15] width 194 height 16
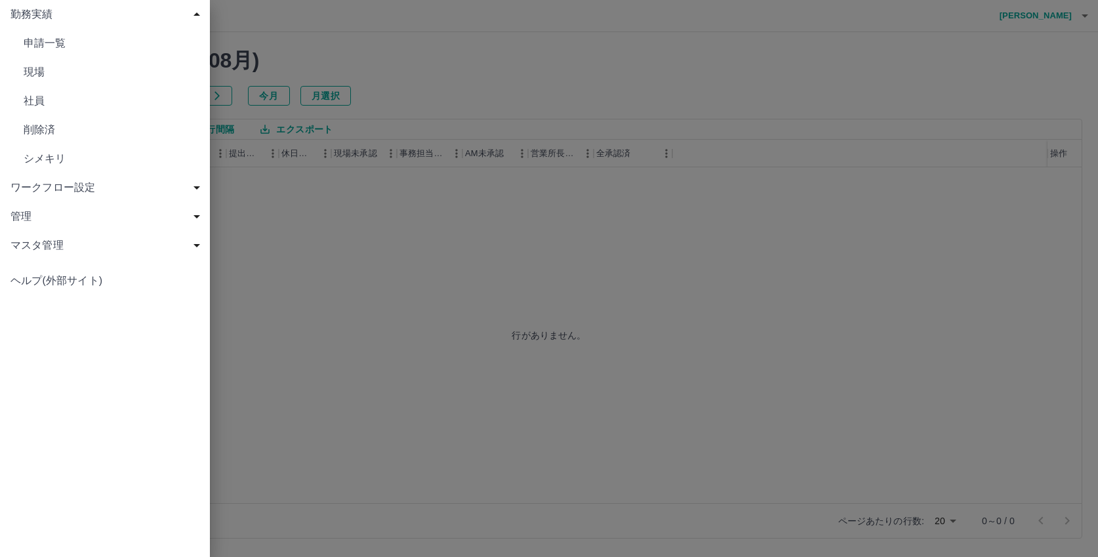
click at [33, 98] on span "社員" at bounding box center [112, 101] width 176 height 16
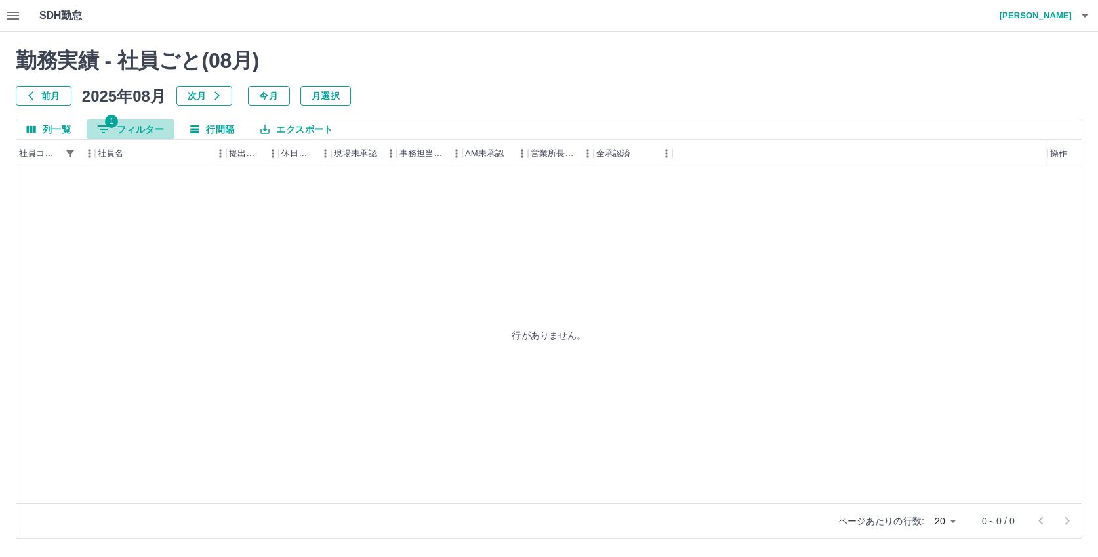
click at [150, 129] on button "1 フィルター" at bounding box center [131, 129] width 88 height 20
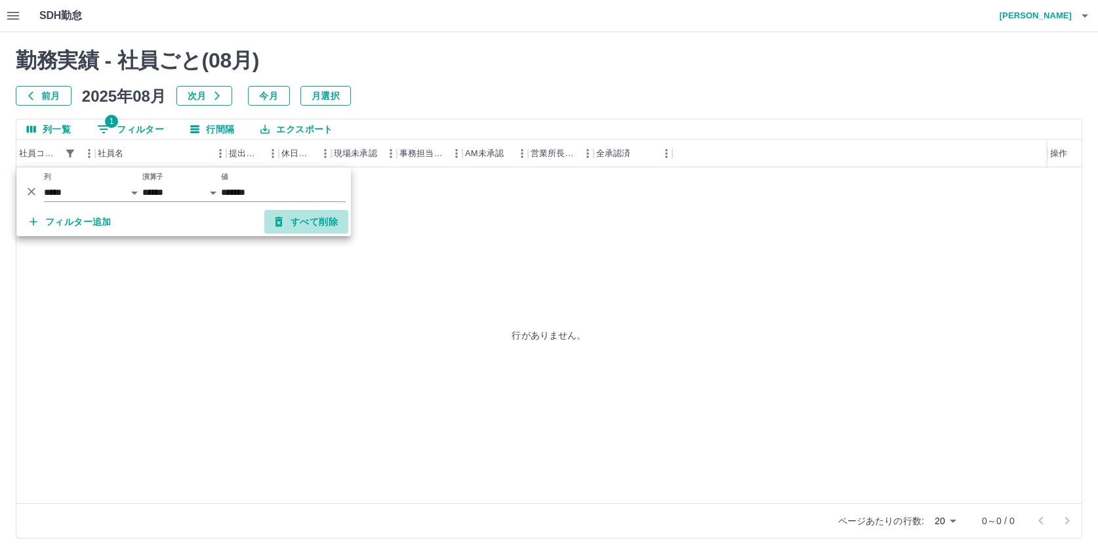
click at [302, 216] on button "すべて削除" at bounding box center [306, 222] width 84 height 24
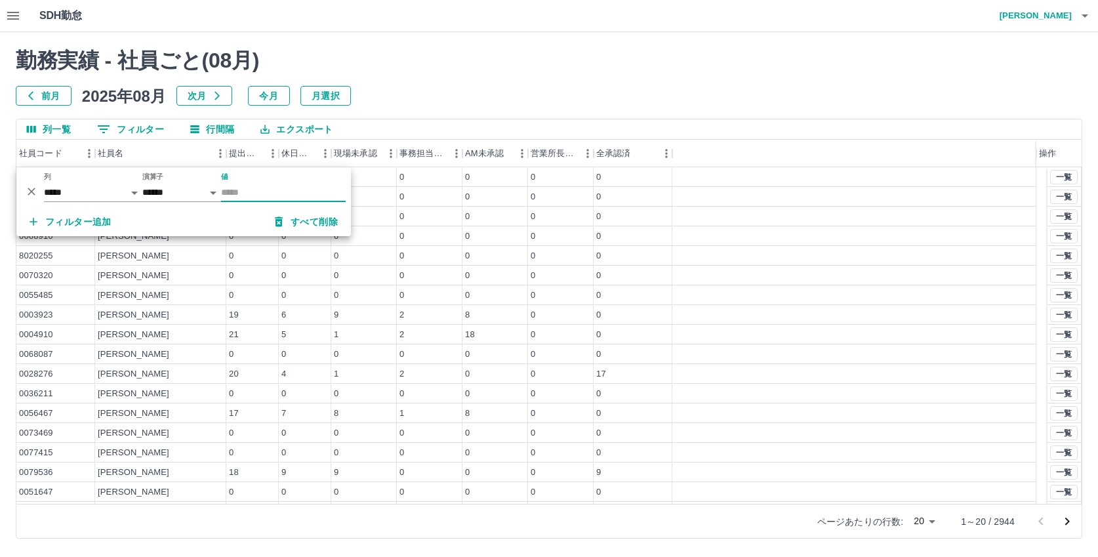
click at [262, 188] on input "値" at bounding box center [283, 192] width 125 height 19
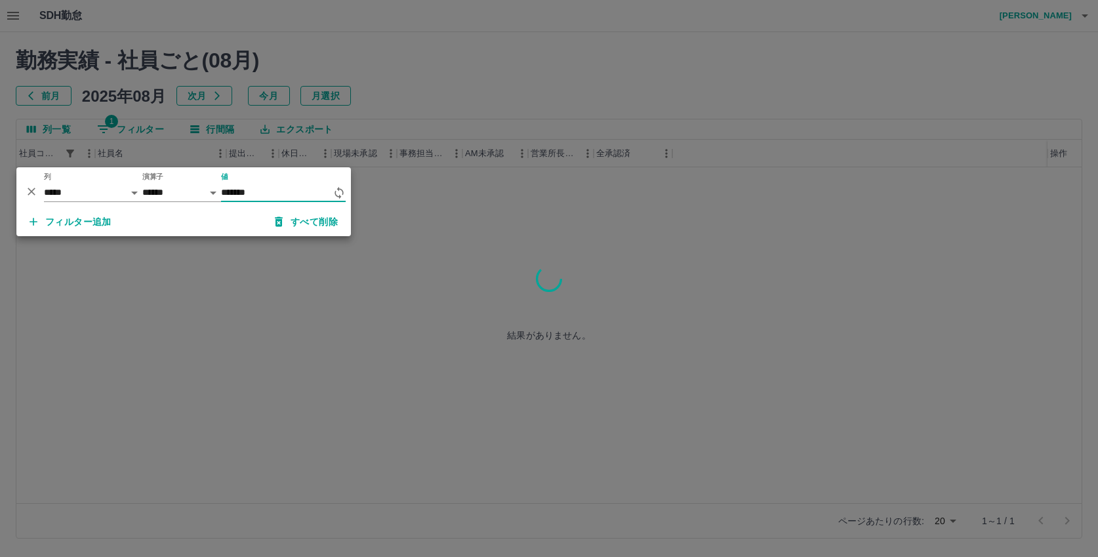
type input "*******"
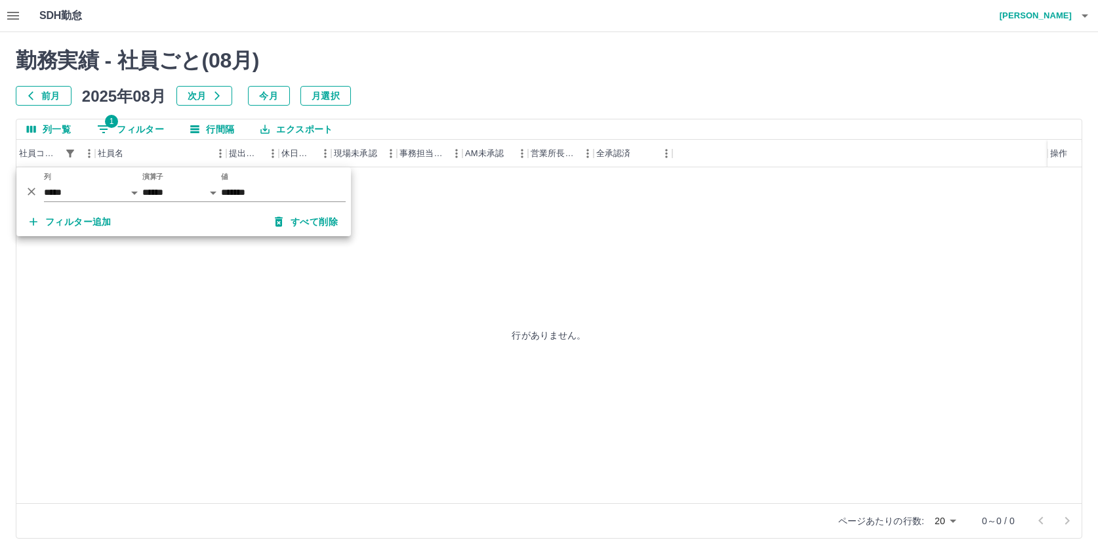
click at [409, 250] on div "行がありません。" at bounding box center [549, 335] width 1066 height 336
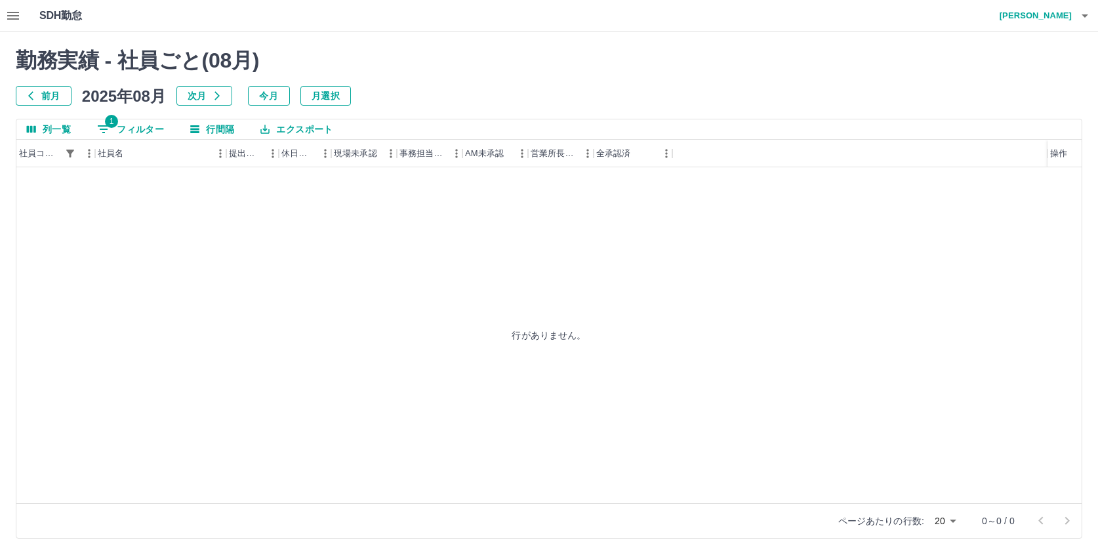
click at [150, 126] on button "1 フィルター" at bounding box center [131, 129] width 88 height 20
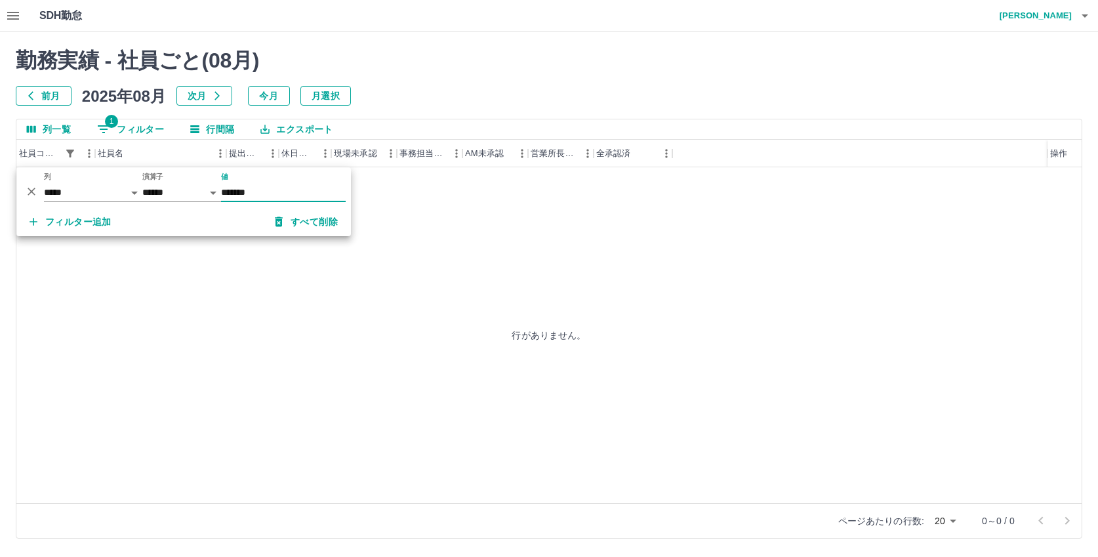
click at [310, 219] on button "すべて削除" at bounding box center [306, 222] width 84 height 24
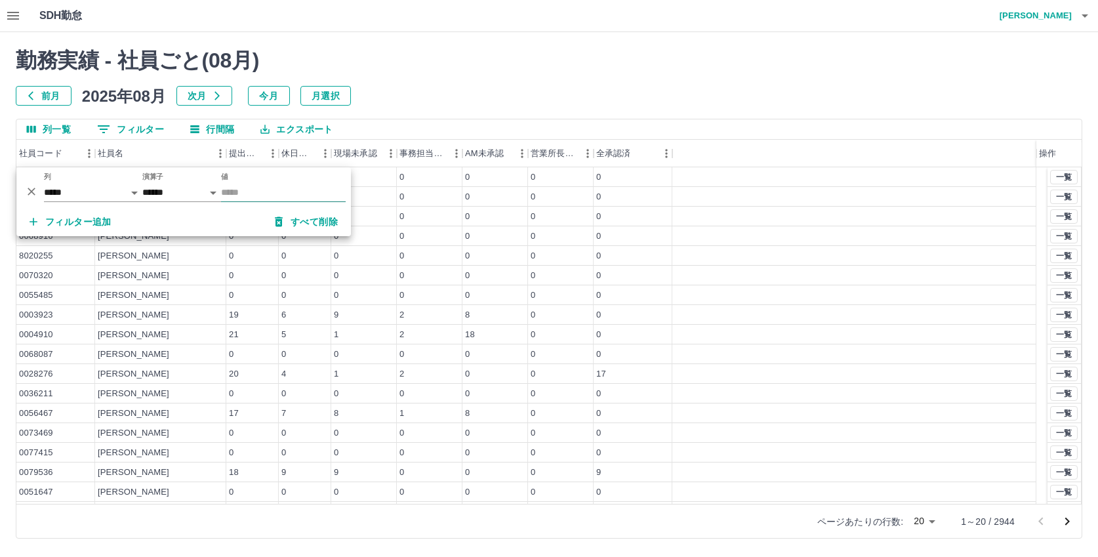
click at [280, 190] on input "値" at bounding box center [283, 192] width 125 height 19
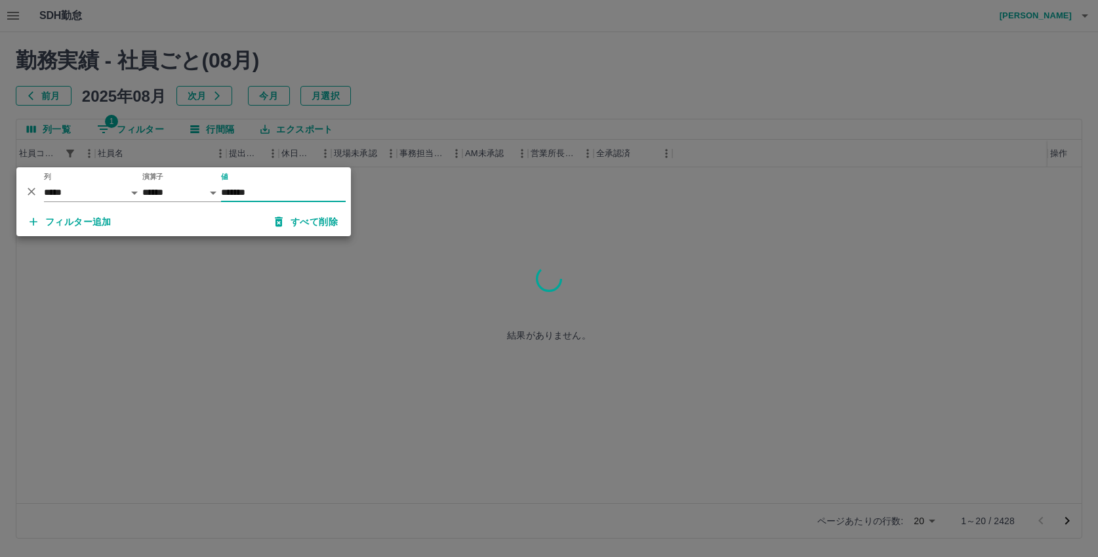
type input "*******"
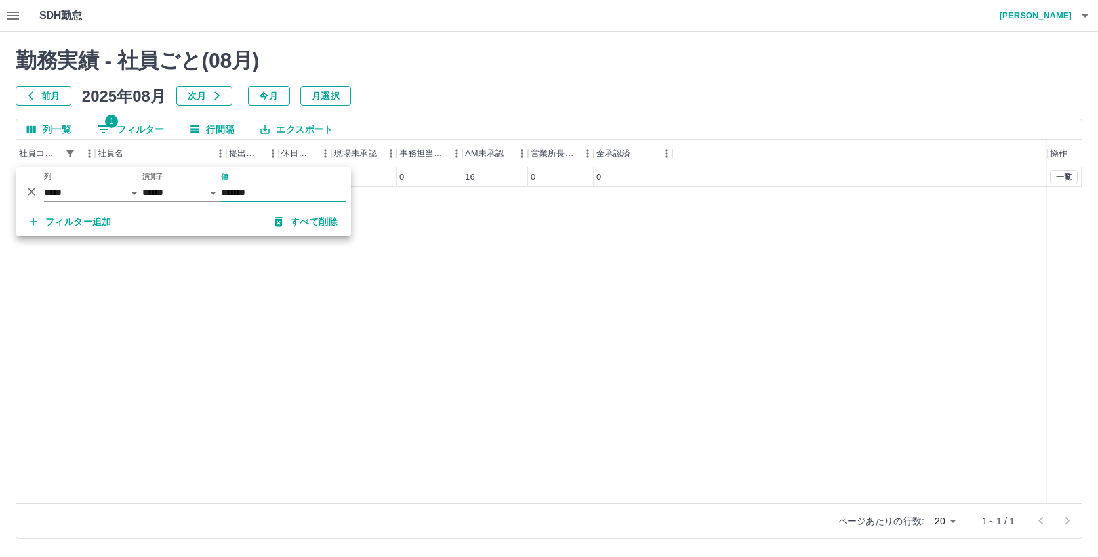
click at [516, 240] on div "0082003 [PERSON_NAME] 20 4 4 0 16 0 0 一覧" at bounding box center [549, 335] width 1066 height 336
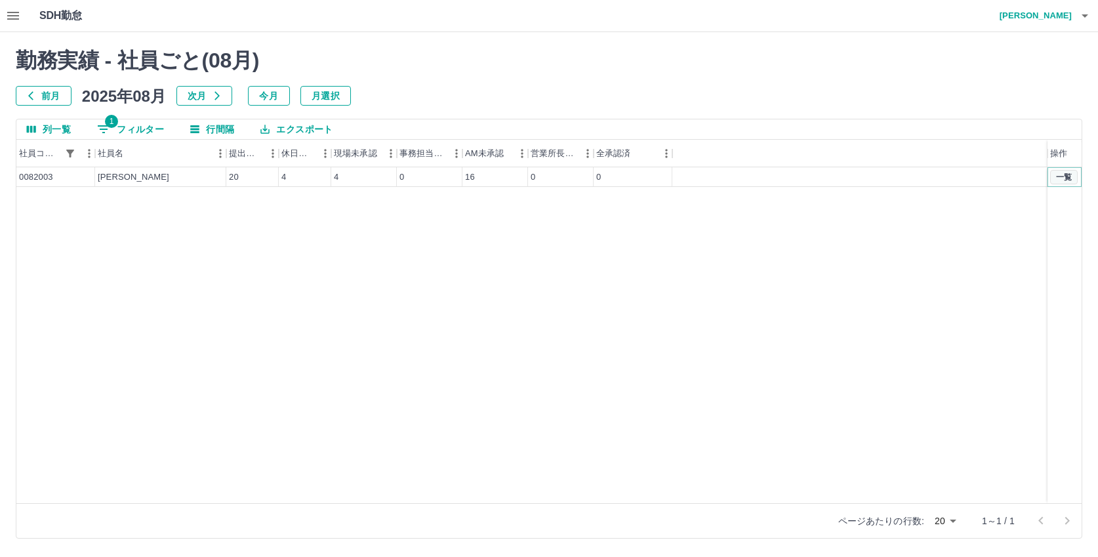
click at [1056, 176] on button "一覧" at bounding box center [1065, 177] width 28 height 14
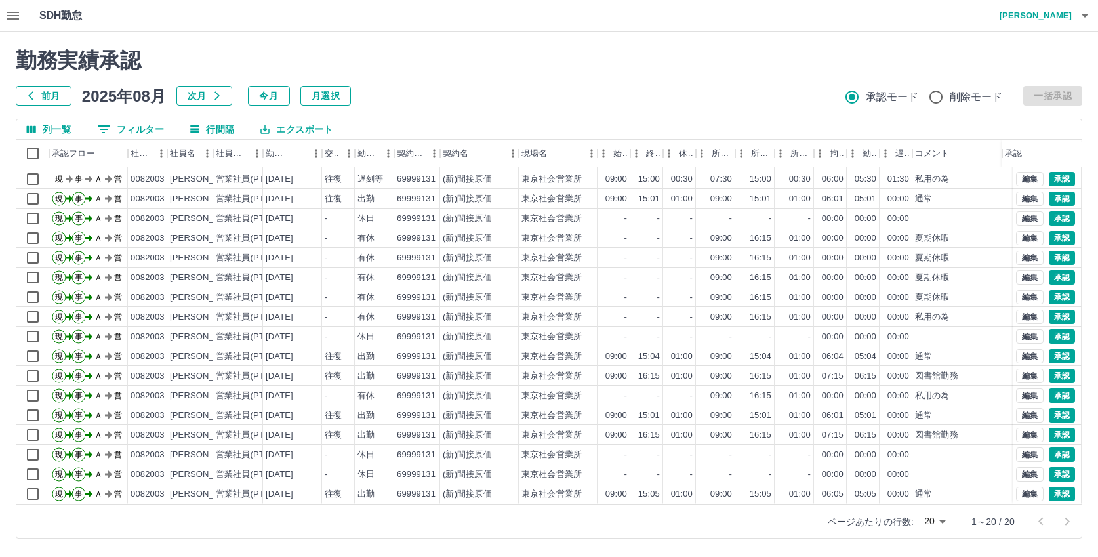
scroll to position [68, 0]
click at [402, 58] on h2 "勤務実績承認" at bounding box center [549, 60] width 1067 height 25
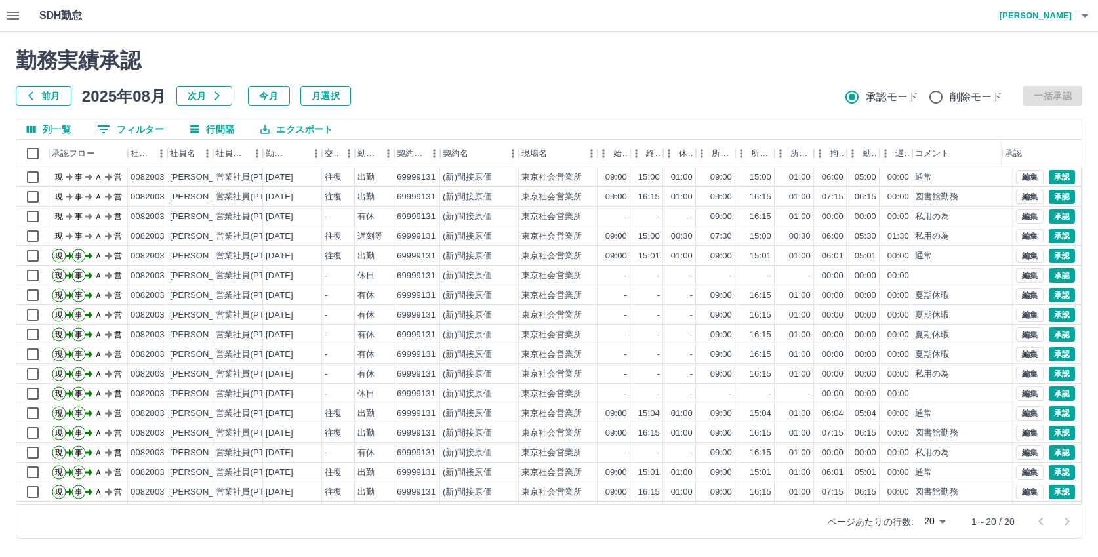
click at [446, 79] on div "勤務実績承認 前月 2025年08月 次月 今月 月選択 承認モード 削除モード 一括承認" at bounding box center [549, 77] width 1067 height 58
click at [1043, 16] on h4 "[PERSON_NAME]" at bounding box center [1032, 15] width 79 height 31
click at [995, 99] on li "ログアウト" at bounding box center [1030, 96] width 116 height 24
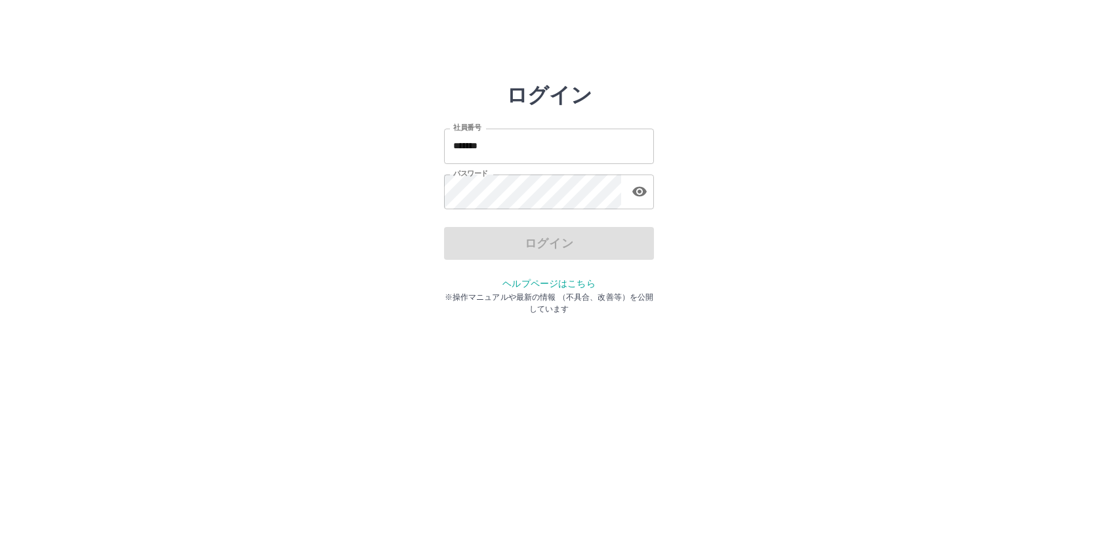
click at [510, 148] on input "*******" at bounding box center [549, 146] width 210 height 35
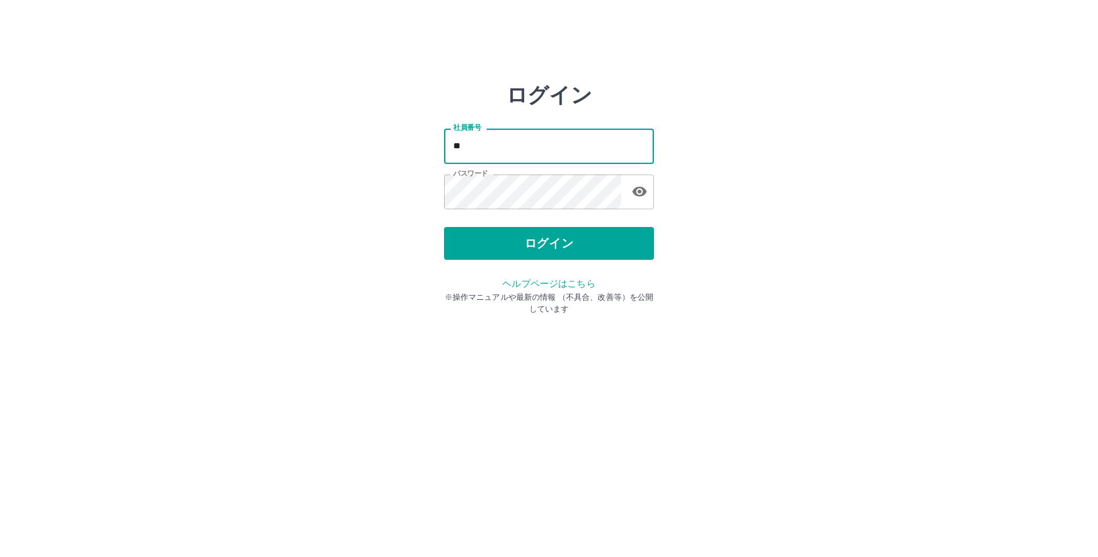
type input "*"
type input "*******"
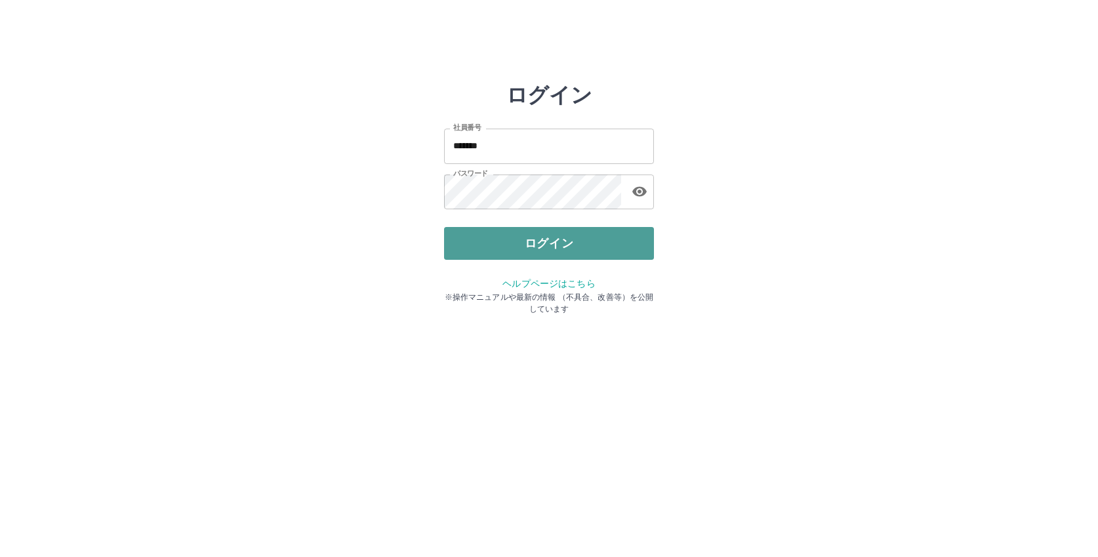
click at [542, 242] on button "ログイン" at bounding box center [549, 243] width 210 height 33
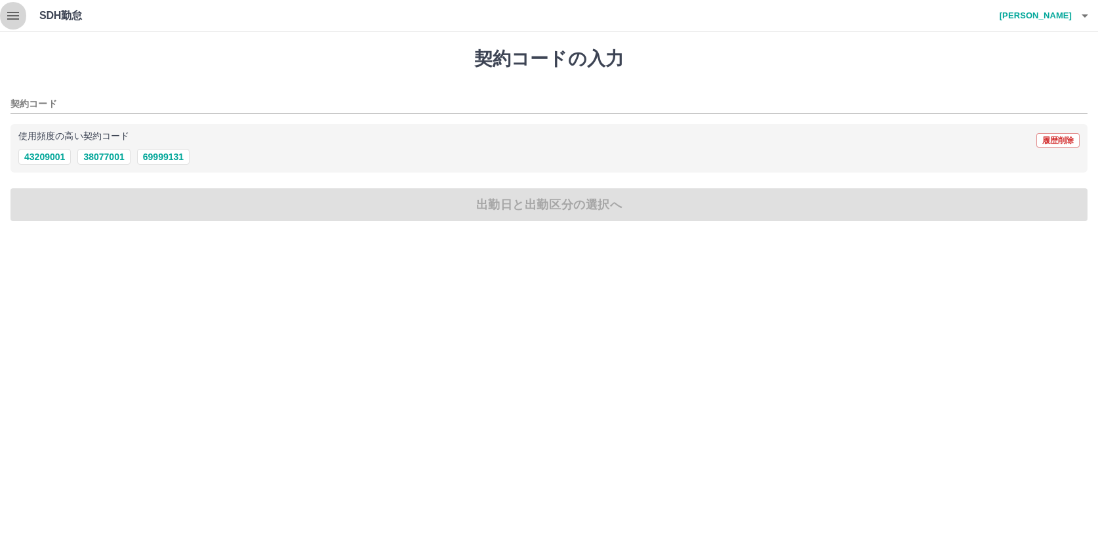
click at [10, 18] on icon "button" at bounding box center [13, 16] width 16 height 16
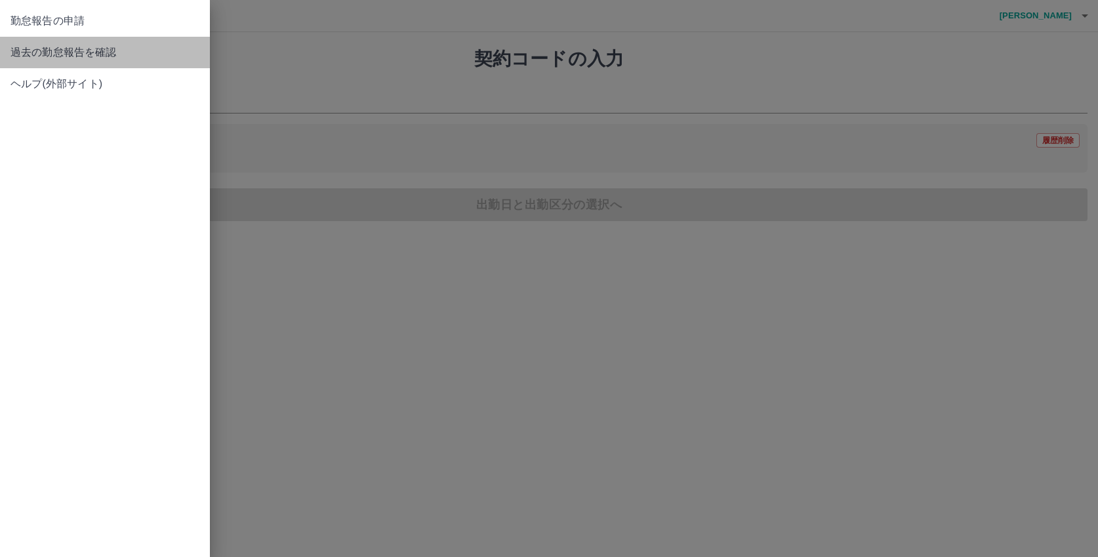
click at [43, 49] on span "過去の勤怠報告を確認" at bounding box center [104, 53] width 189 height 16
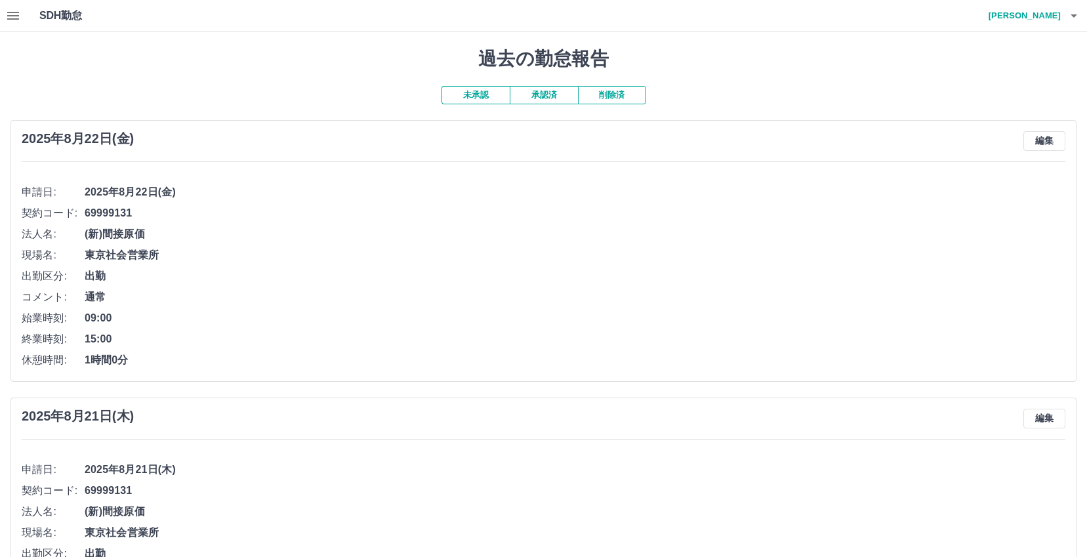
click at [477, 96] on button "未承認" at bounding box center [476, 95] width 68 height 18
click at [1053, 144] on button "編集" at bounding box center [1045, 141] width 42 height 20
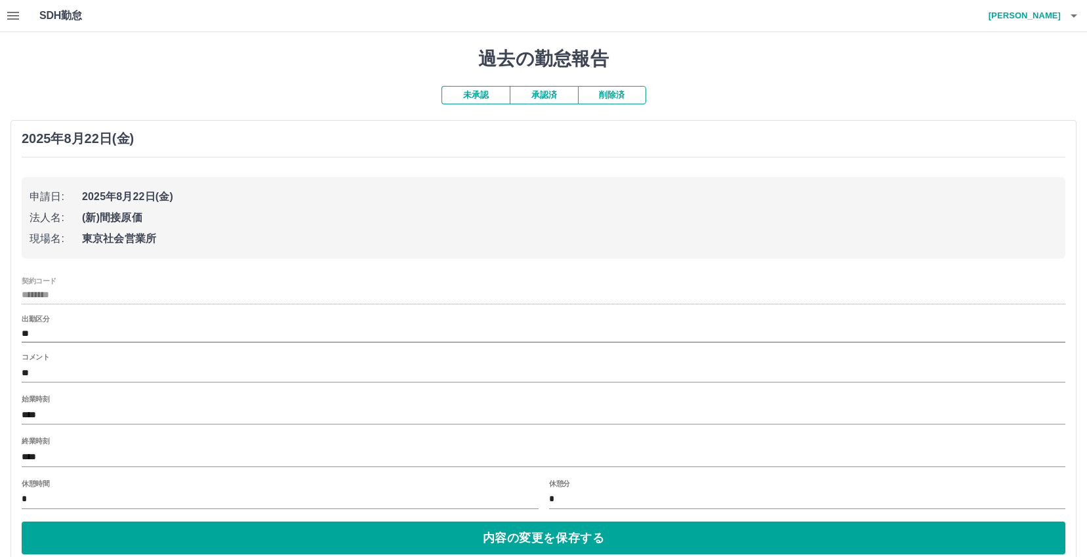
click at [85, 338] on input "**" at bounding box center [544, 333] width 1044 height 16
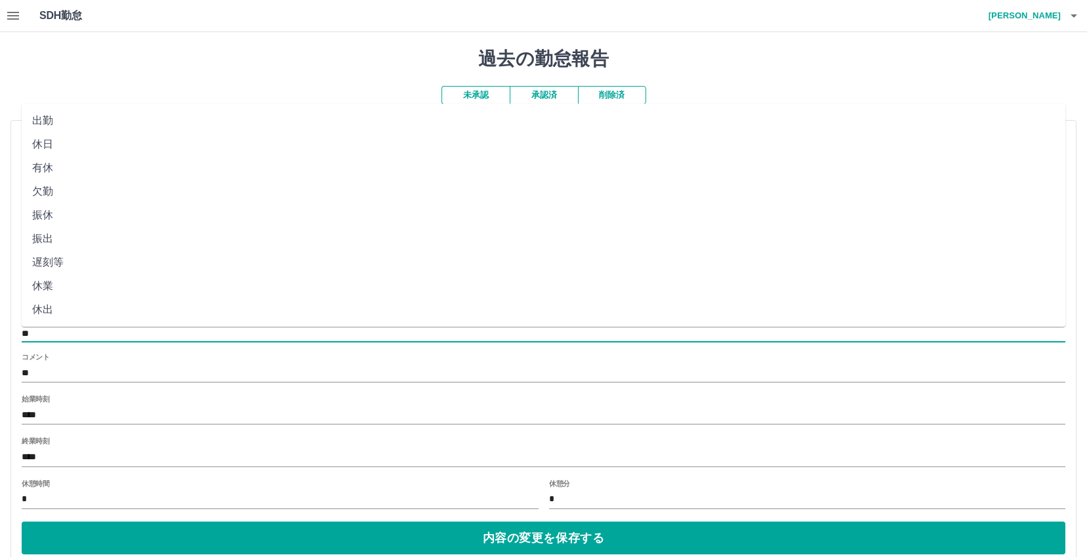
click at [85, 338] on input "**" at bounding box center [544, 333] width 1044 height 16
click at [700, 54] on h1 "過去の勤怠報告" at bounding box center [543, 59] width 1066 height 22
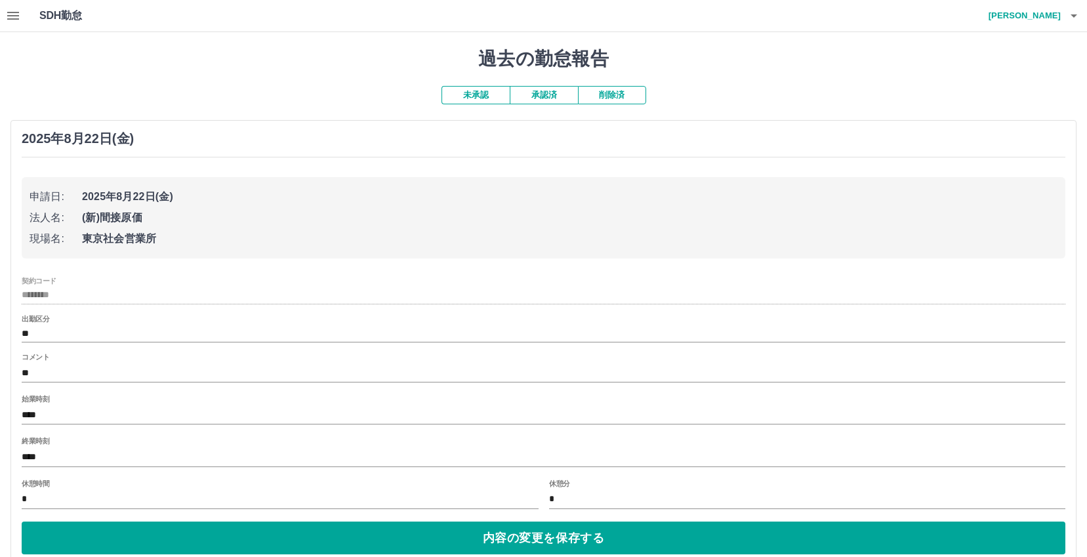
click at [547, 98] on button "承認済" at bounding box center [544, 95] width 68 height 18
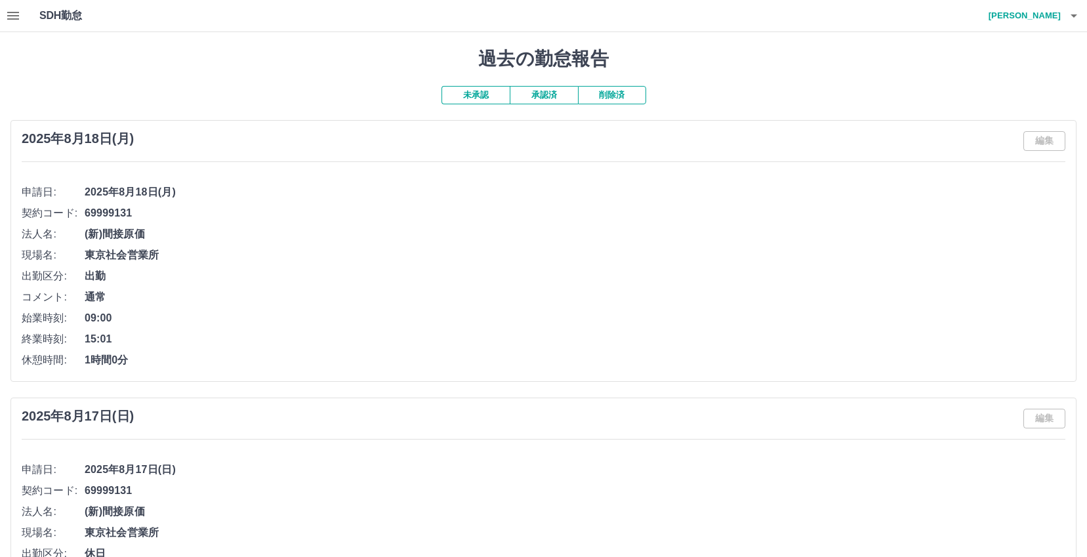
click at [551, 96] on button "承認済" at bounding box center [544, 95] width 68 height 18
click at [482, 99] on button "未承認" at bounding box center [476, 95] width 68 height 18
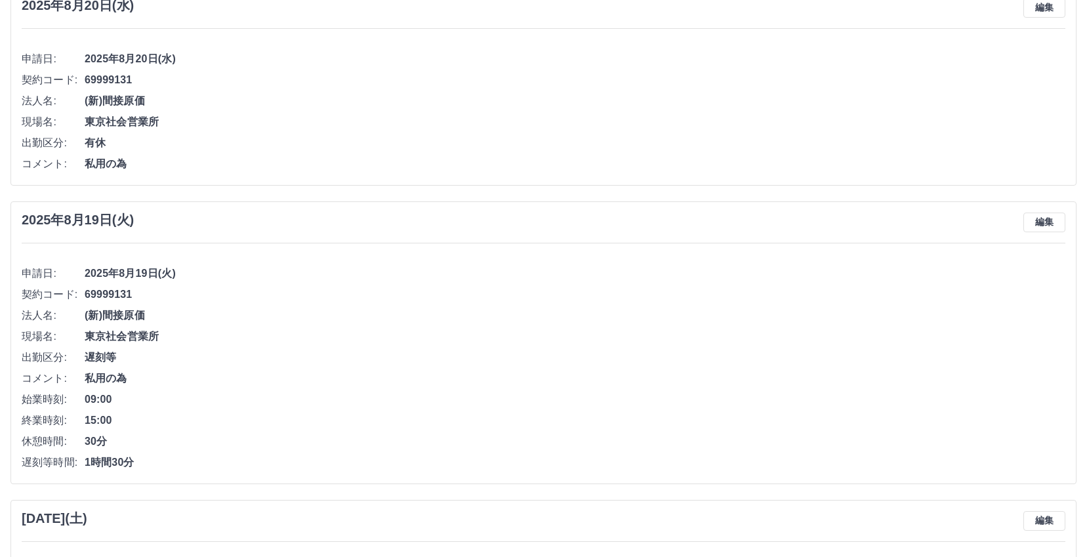
scroll to position [722, 0]
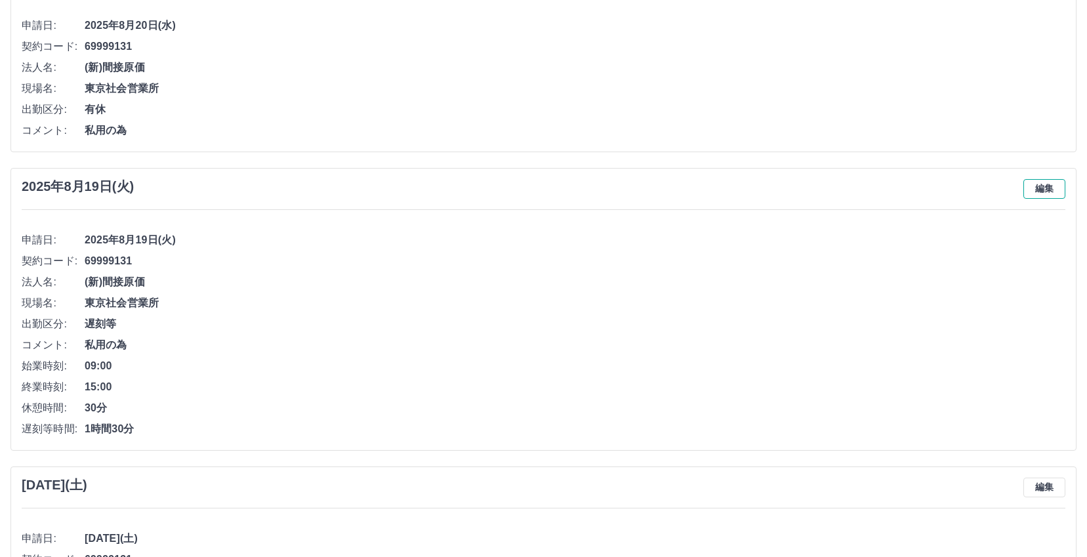
click at [1057, 186] on button "編集" at bounding box center [1045, 189] width 42 height 20
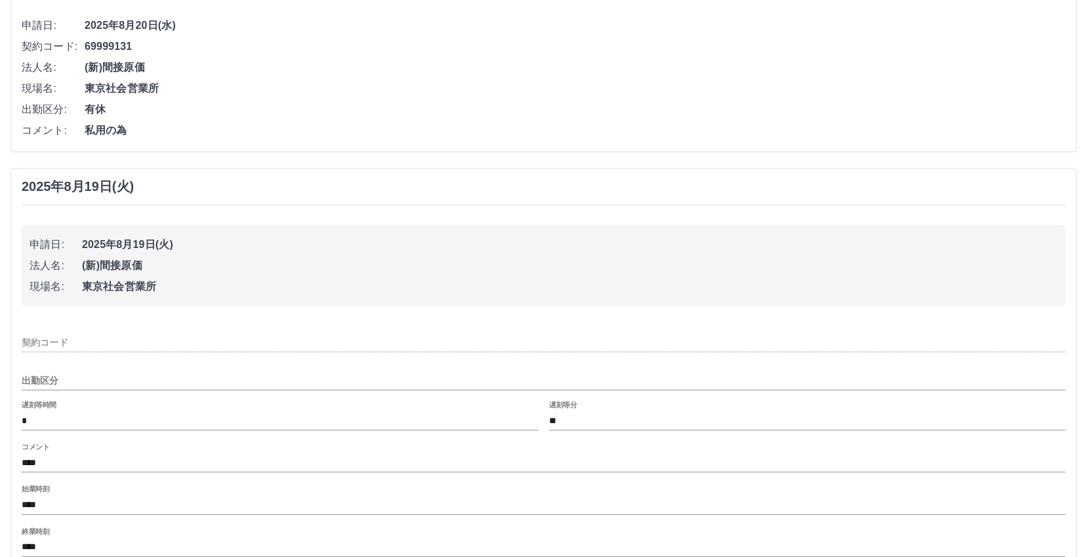
type input "********"
type input "***"
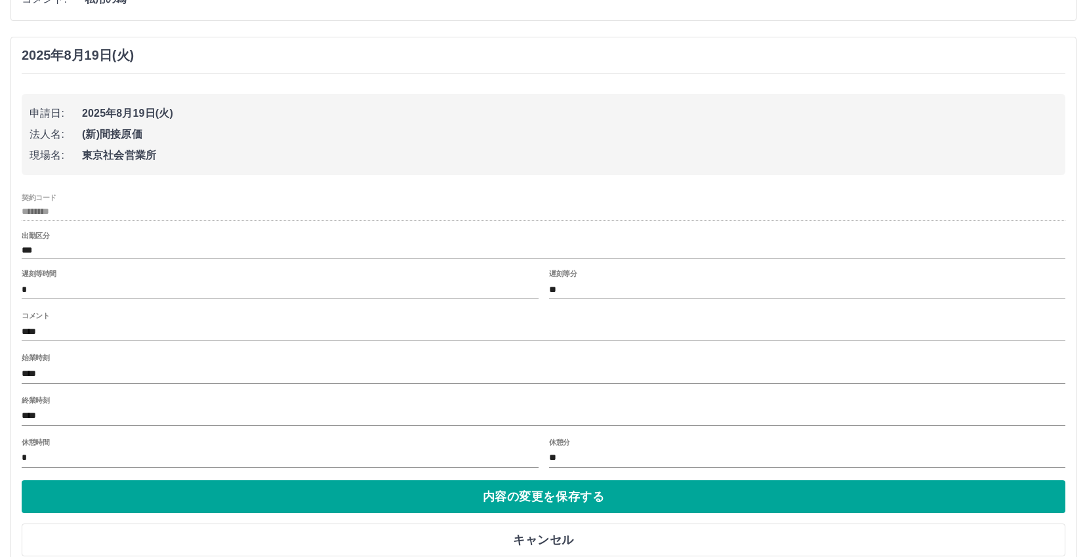
scroll to position [919, 0]
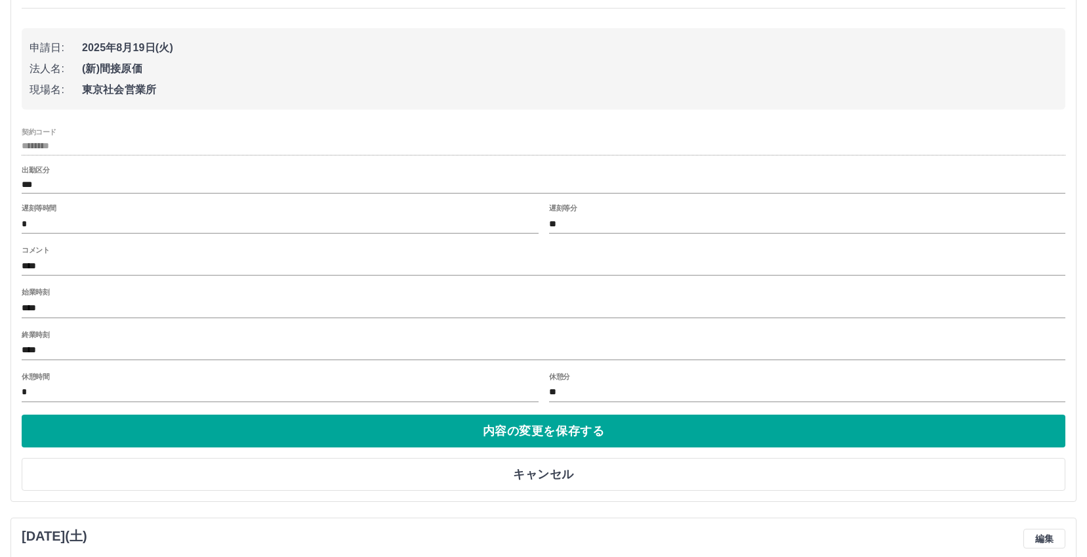
click at [160, 315] on input "****" at bounding box center [544, 308] width 1044 height 19
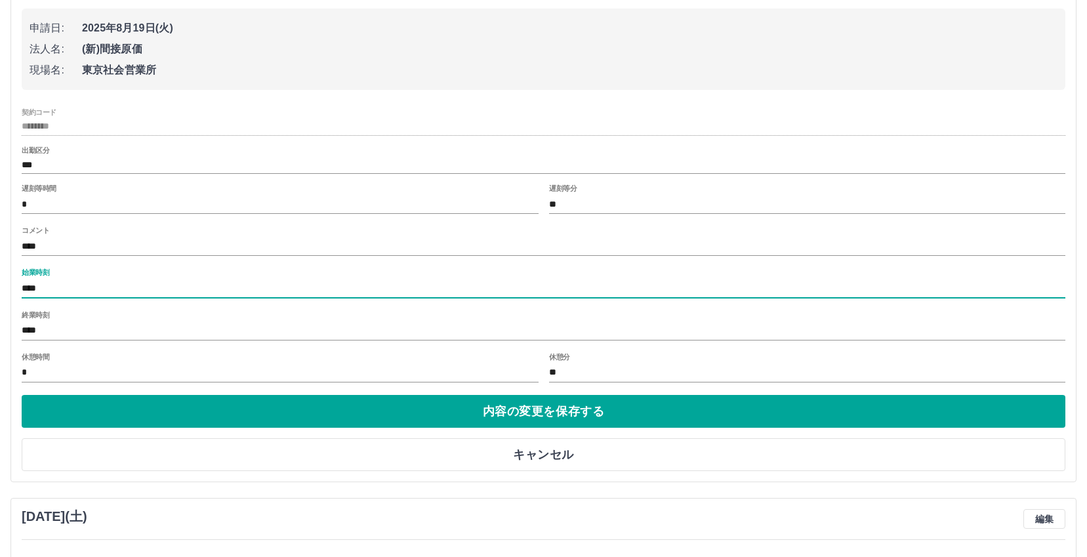
scroll to position [984, 0]
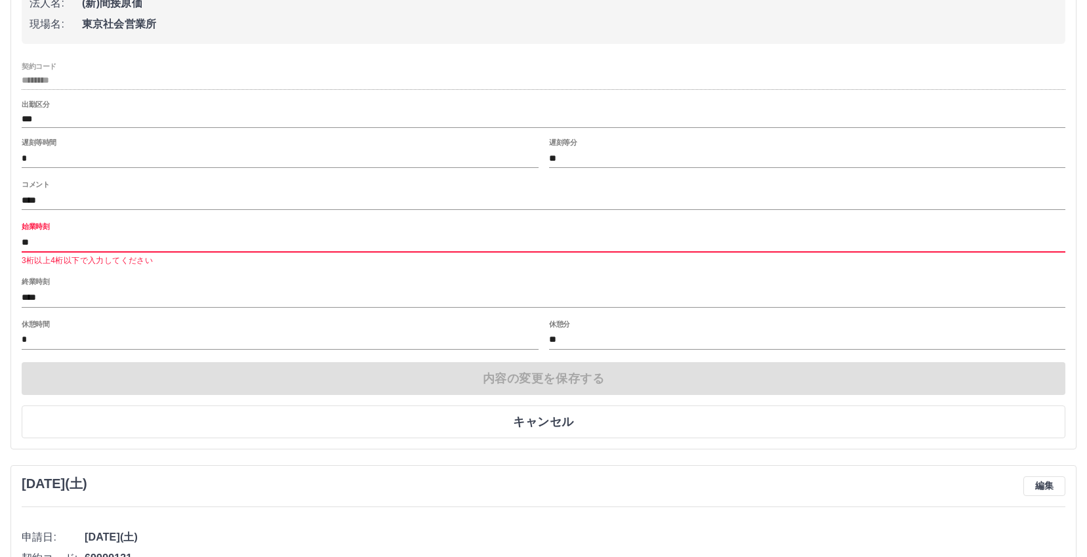
type input "*"
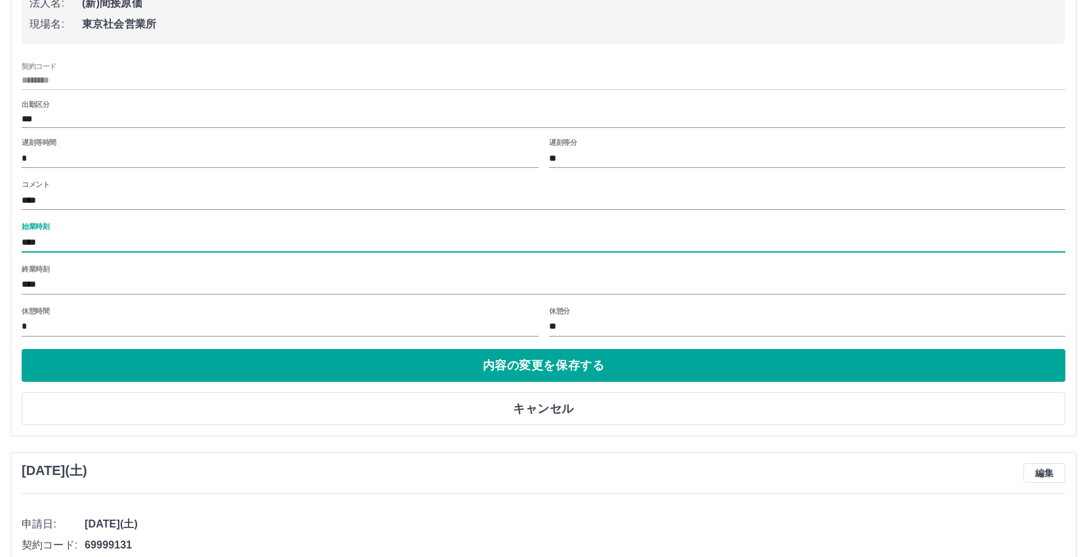
type input "****"
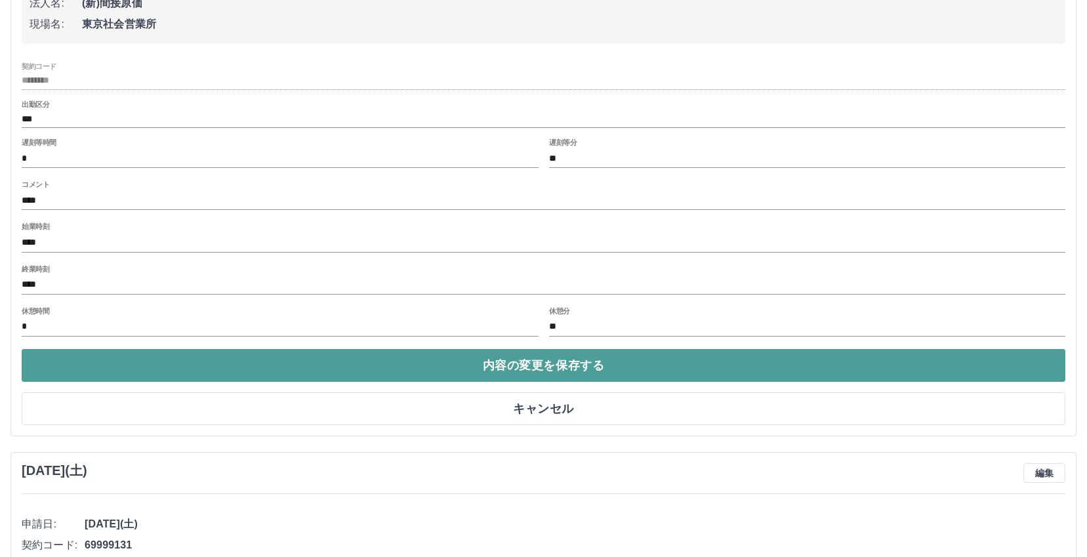
click at [381, 365] on button "内容の変更を保存する" at bounding box center [544, 365] width 1044 height 33
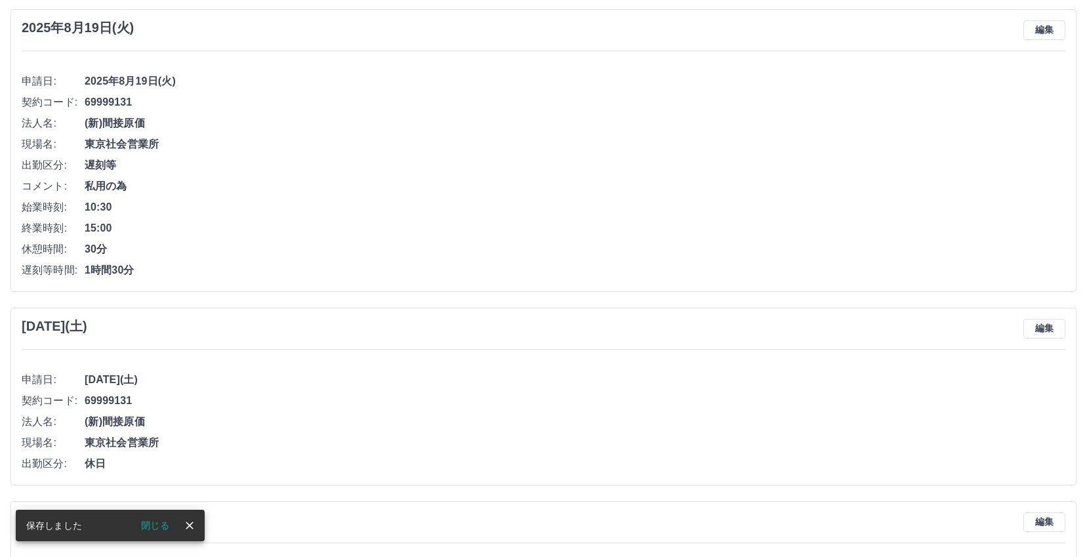
scroll to position [858, 0]
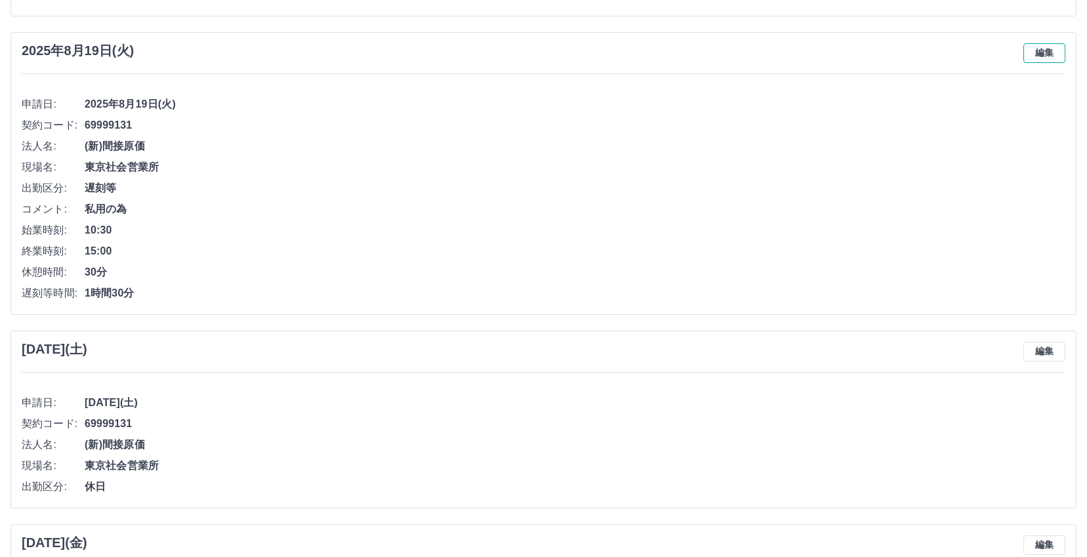
click at [1049, 56] on button "編集" at bounding box center [1045, 53] width 42 height 20
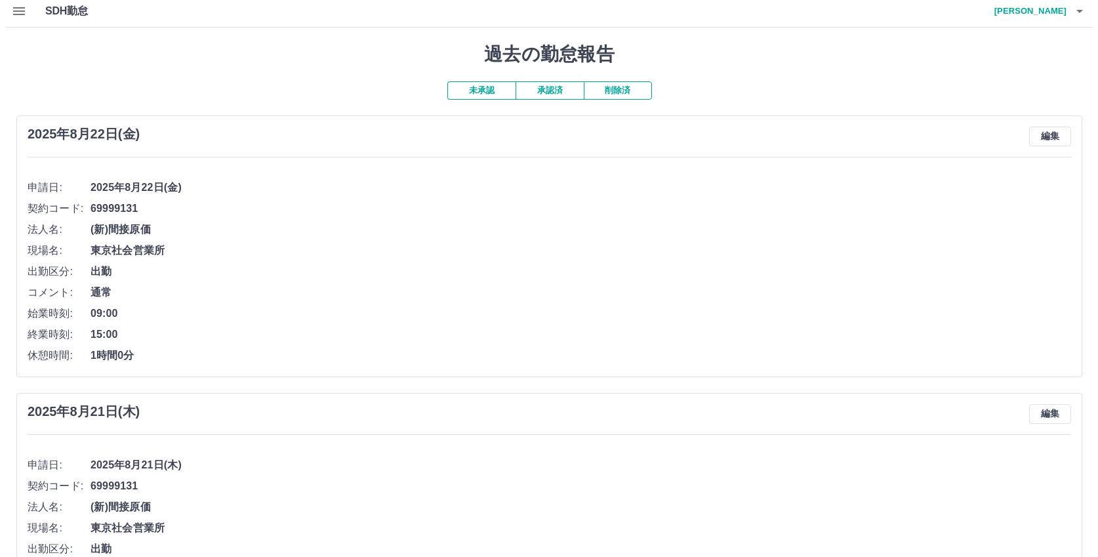
scroll to position [0, 0]
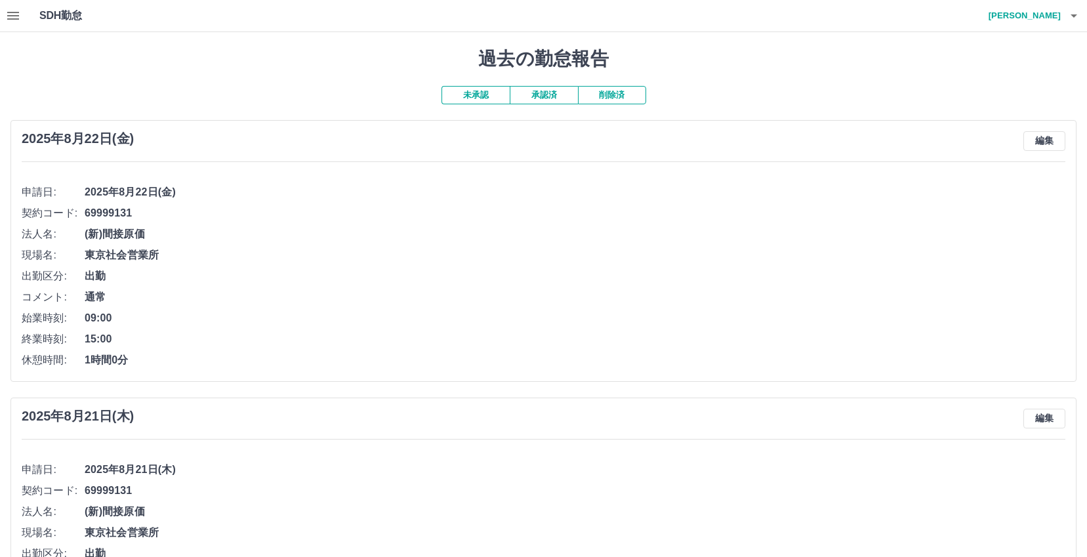
click at [1034, 12] on h4 "[PERSON_NAME]" at bounding box center [1021, 15] width 79 height 31
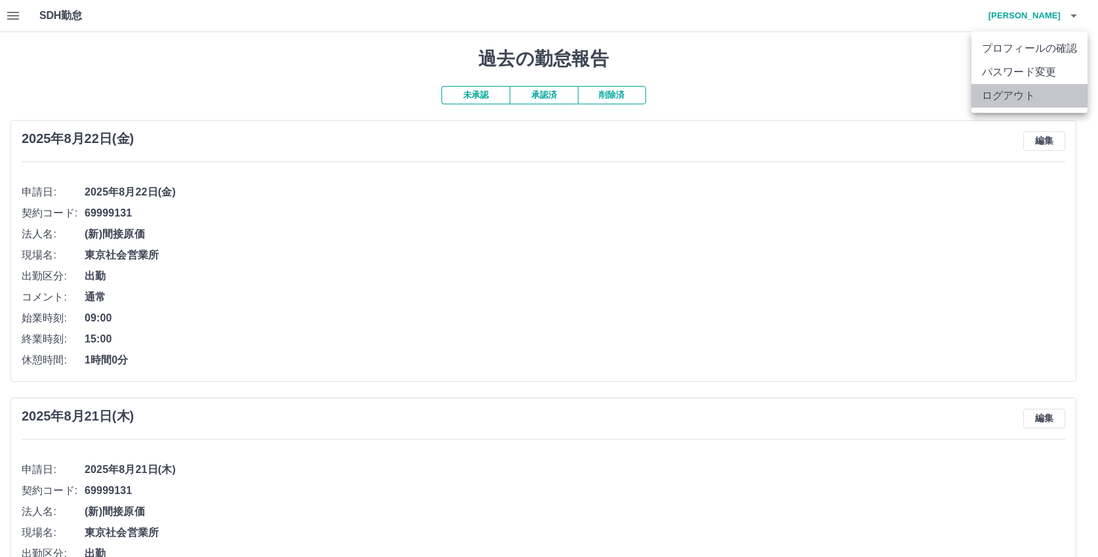
click at [1003, 89] on li "ログアウト" at bounding box center [1030, 96] width 116 height 24
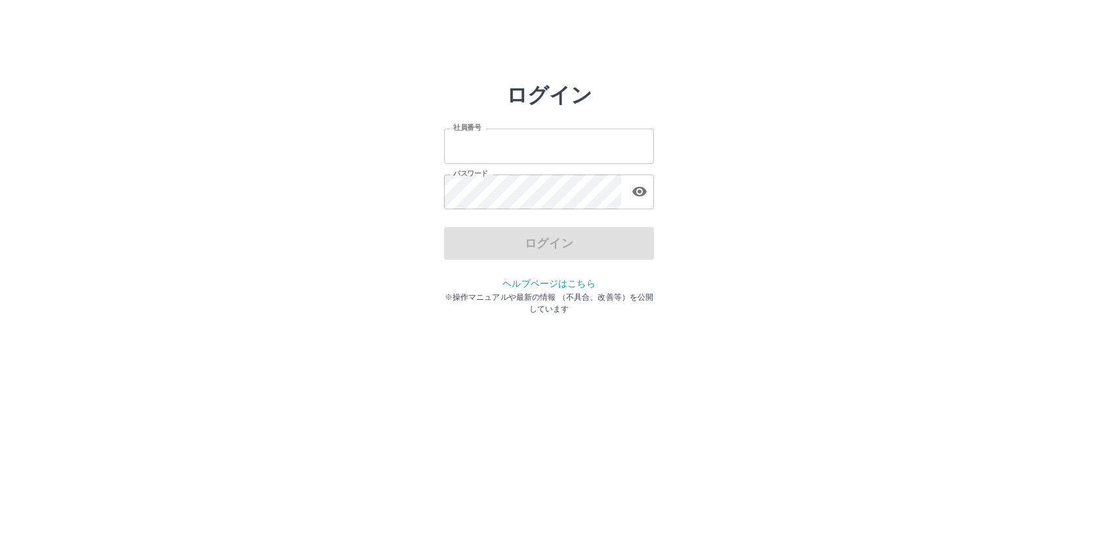
type input "*******"
click at [525, 240] on div "ログイン" at bounding box center [549, 243] width 210 height 33
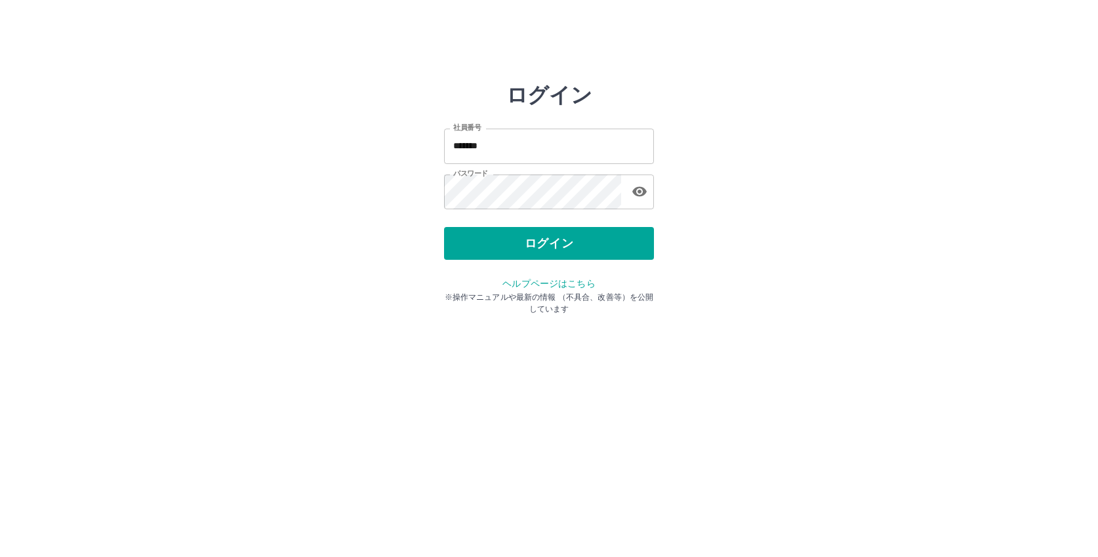
click at [525, 240] on button "ログイン" at bounding box center [549, 243] width 210 height 33
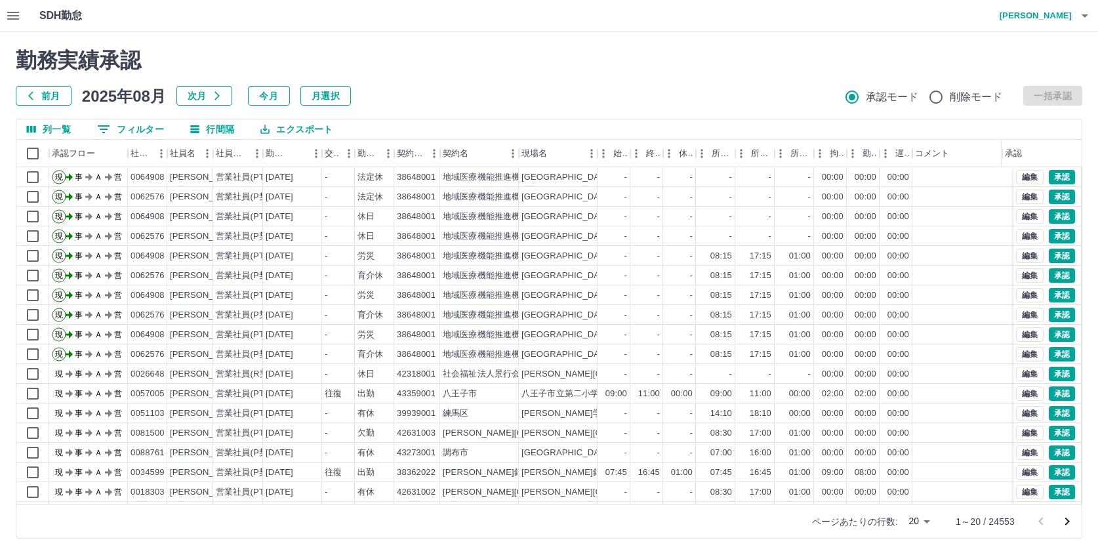
click at [14, 16] on icon "button" at bounding box center [13, 16] width 12 height 8
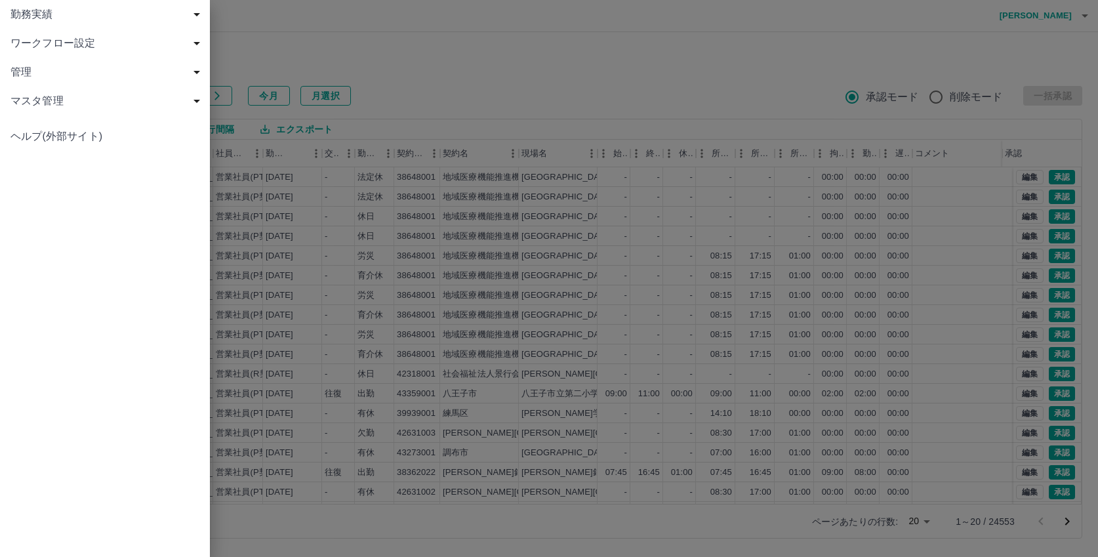
click at [34, 13] on span "勤務実績" at bounding box center [107, 15] width 194 height 16
click at [39, 97] on span "社員" at bounding box center [112, 101] width 176 height 16
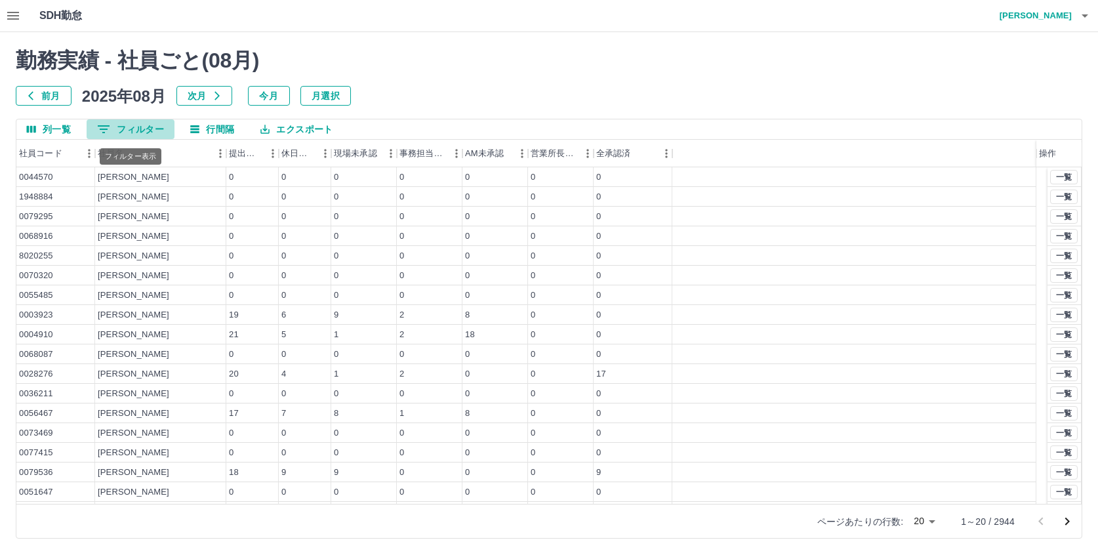
click at [155, 123] on button "0 フィルター" at bounding box center [131, 129] width 88 height 20
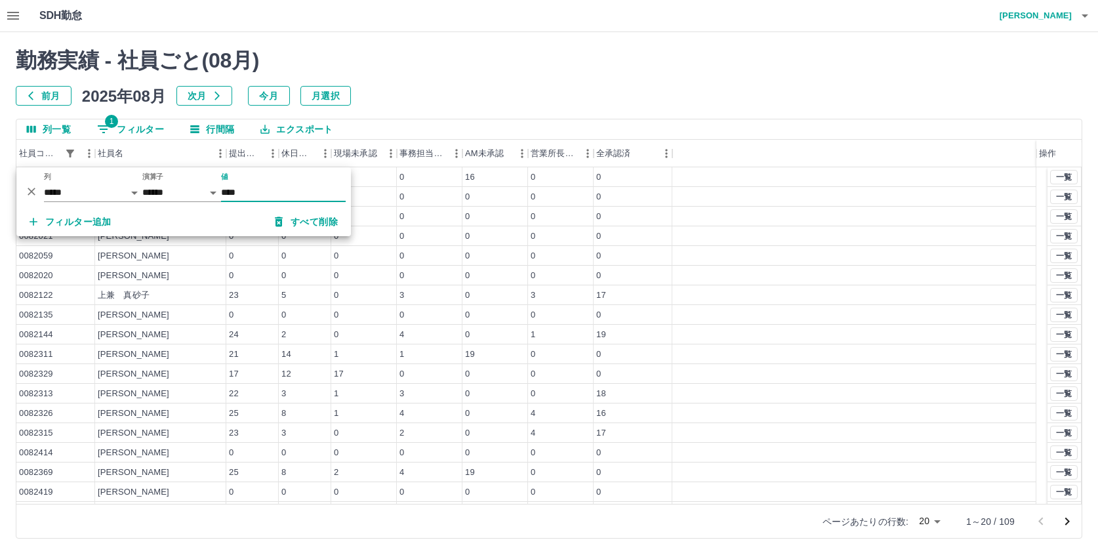
type input "*******"
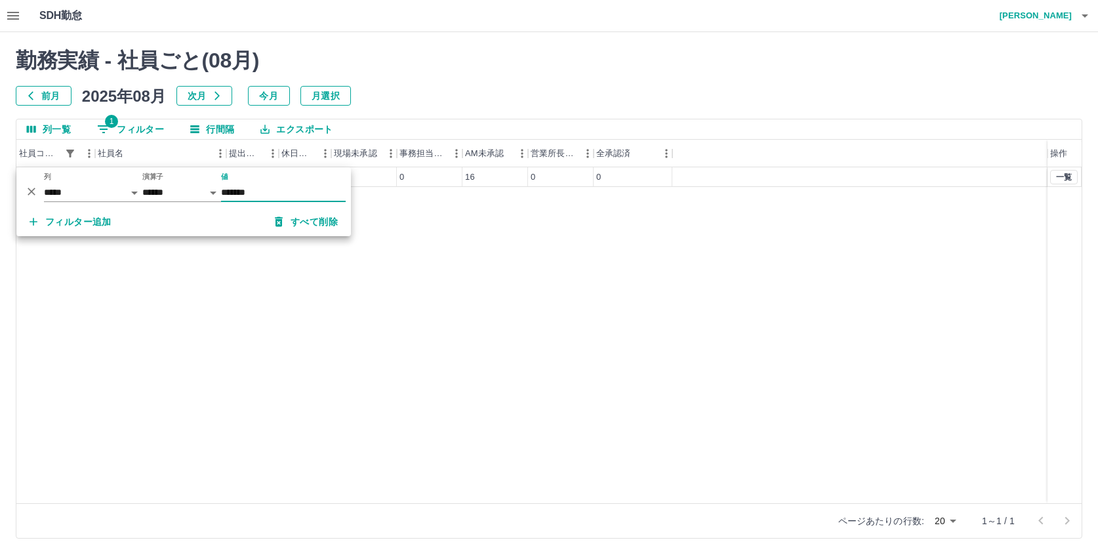
click at [481, 234] on div "0082003 [PERSON_NAME] 20 4 4 0 16 0 0 一覧" at bounding box center [549, 335] width 1066 height 336
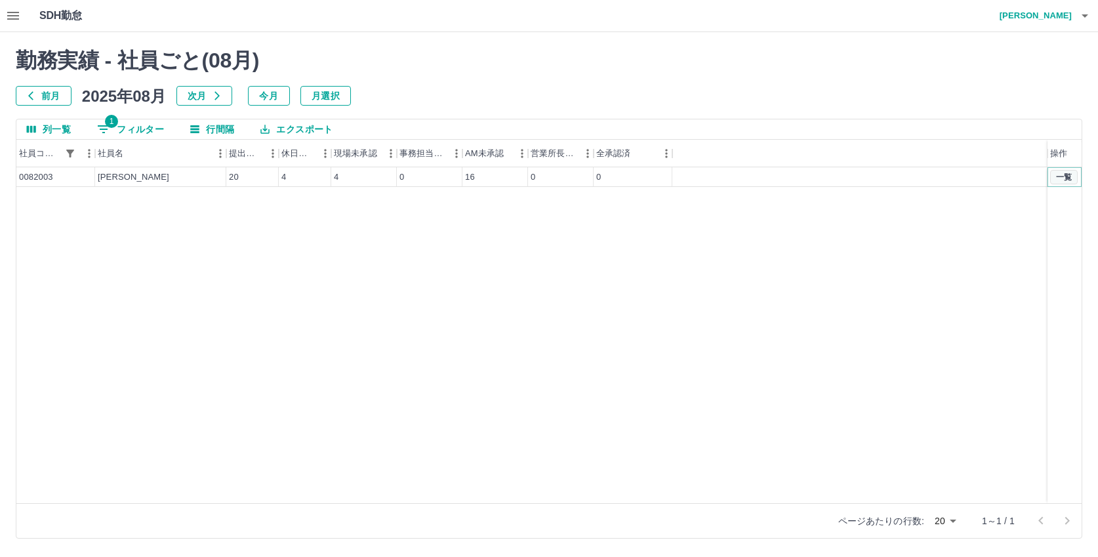
click at [1061, 177] on button "一覧" at bounding box center [1065, 177] width 28 height 14
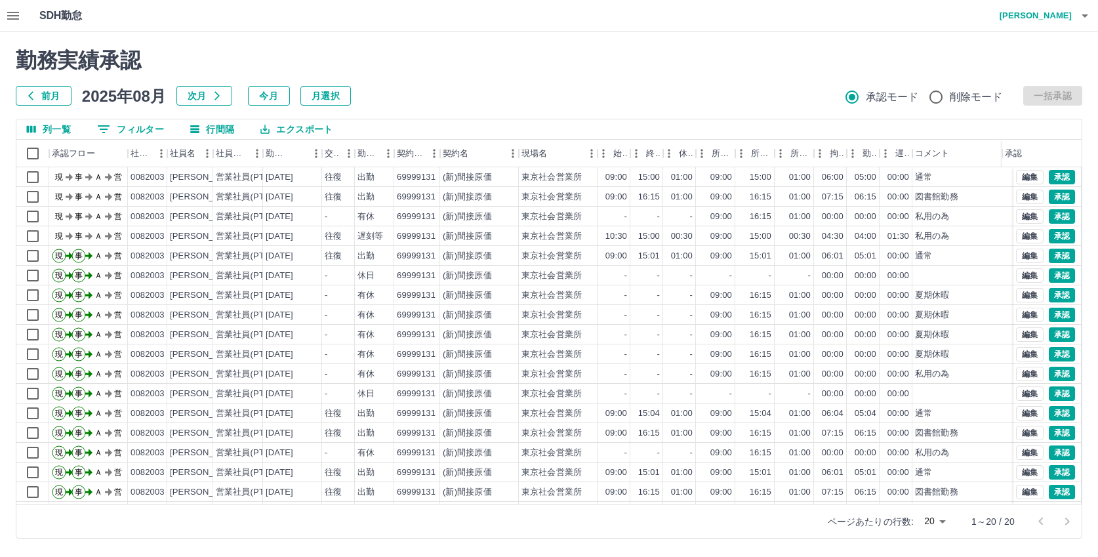
scroll to position [66, 0]
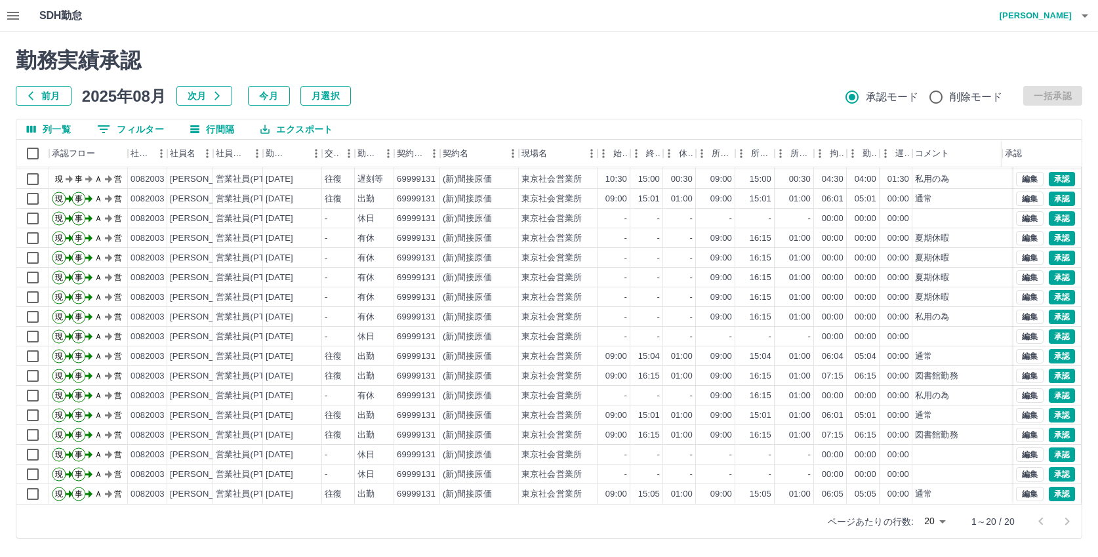
click at [1040, 22] on h4 "[PERSON_NAME]" at bounding box center [1032, 15] width 79 height 31
click at [1040, 18] on div at bounding box center [549, 278] width 1098 height 557
click at [1042, 21] on h4 "[PERSON_NAME]" at bounding box center [1032, 15] width 79 height 31
click at [1014, 95] on li "ログアウト" at bounding box center [1030, 96] width 116 height 24
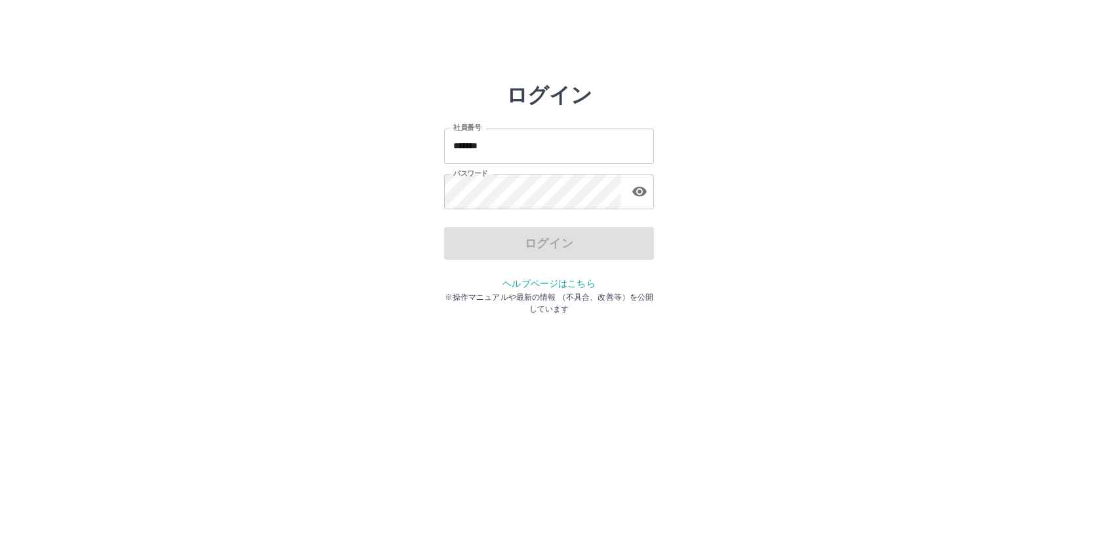
click at [510, 155] on input "*******" at bounding box center [549, 146] width 210 height 35
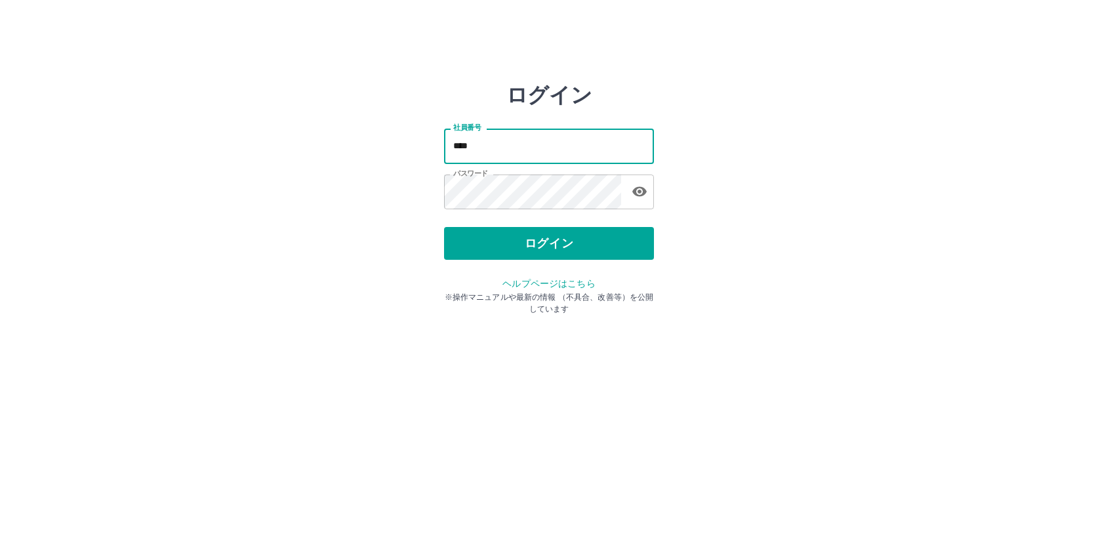
type input "*******"
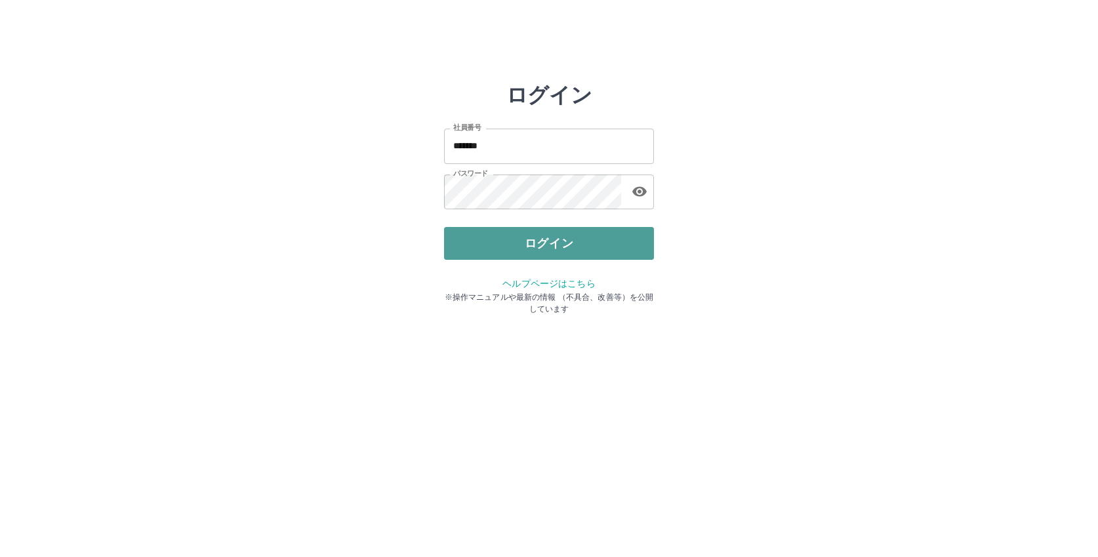
click at [568, 240] on button "ログイン" at bounding box center [549, 243] width 210 height 33
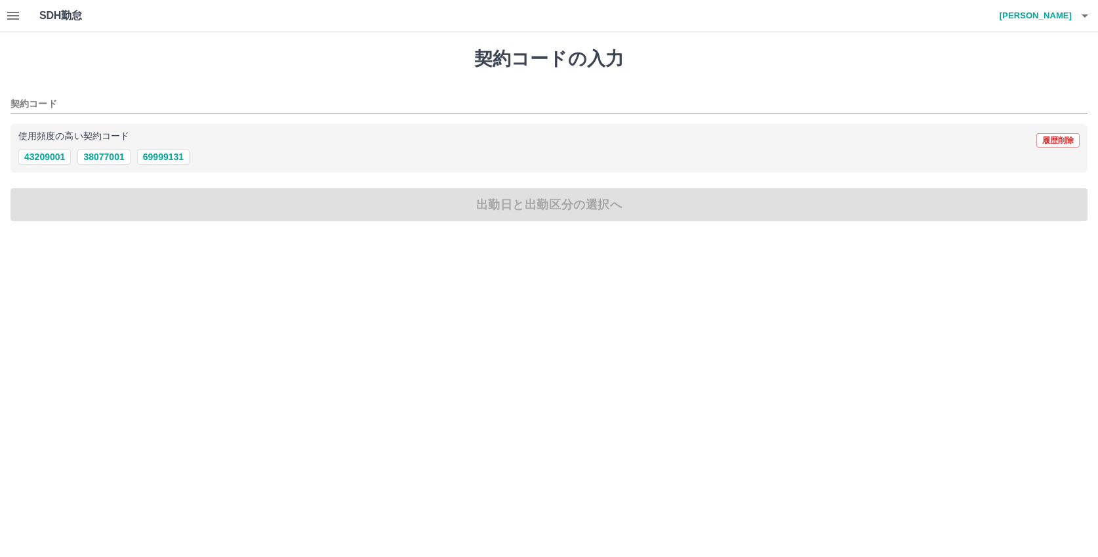
click at [12, 14] on icon "button" at bounding box center [13, 16] width 16 height 16
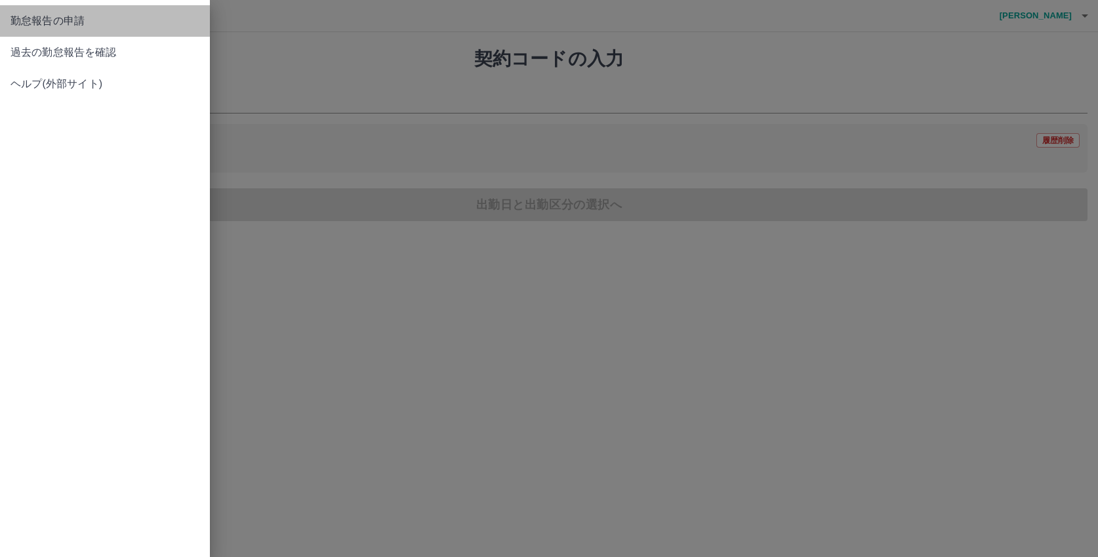
click at [51, 23] on span "勤怠報告の申請" at bounding box center [104, 21] width 189 height 16
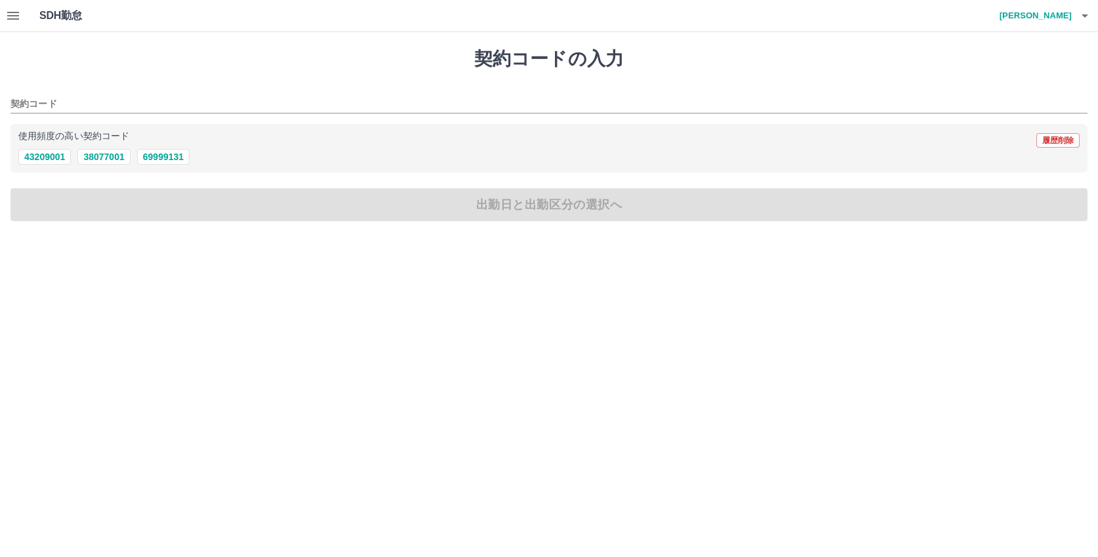
click at [13, 14] on icon "button" at bounding box center [13, 16] width 16 height 16
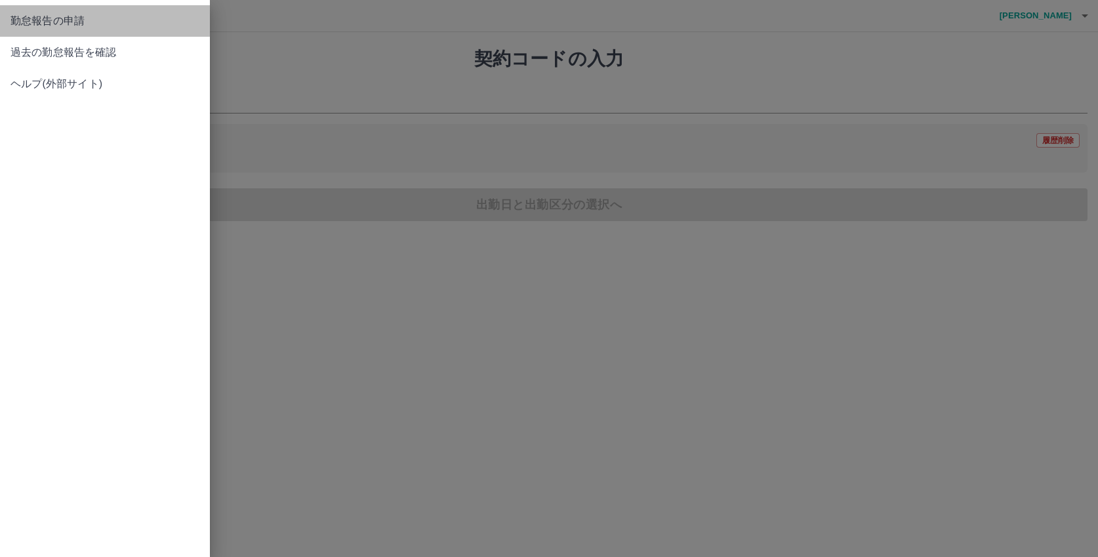
click at [42, 22] on span "勤怠報告の申請" at bounding box center [104, 21] width 189 height 16
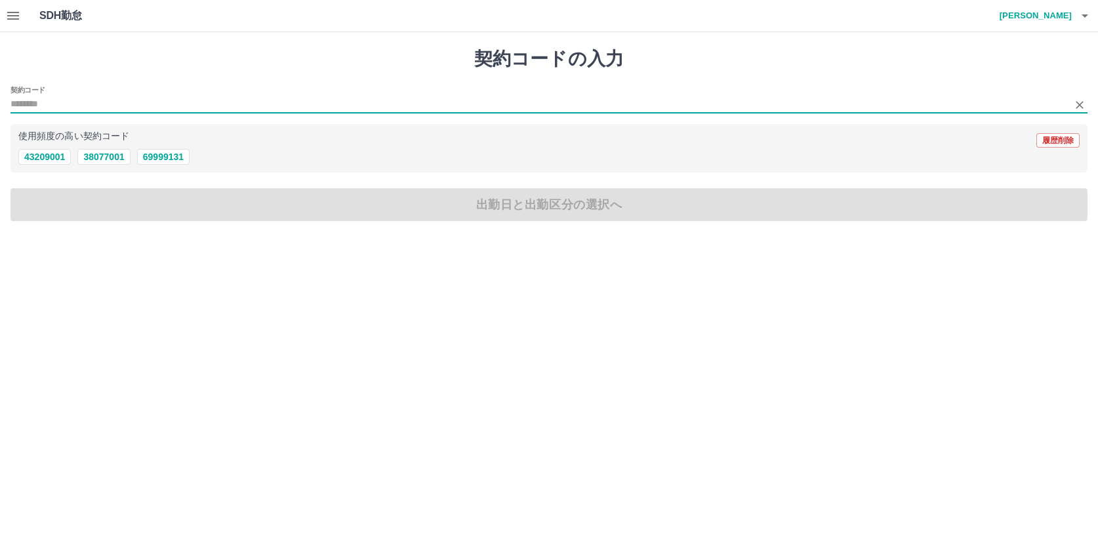
click at [79, 106] on input "契約コード" at bounding box center [539, 104] width 1058 height 16
click at [148, 156] on button "69999131" at bounding box center [163, 157] width 52 height 16
type input "********"
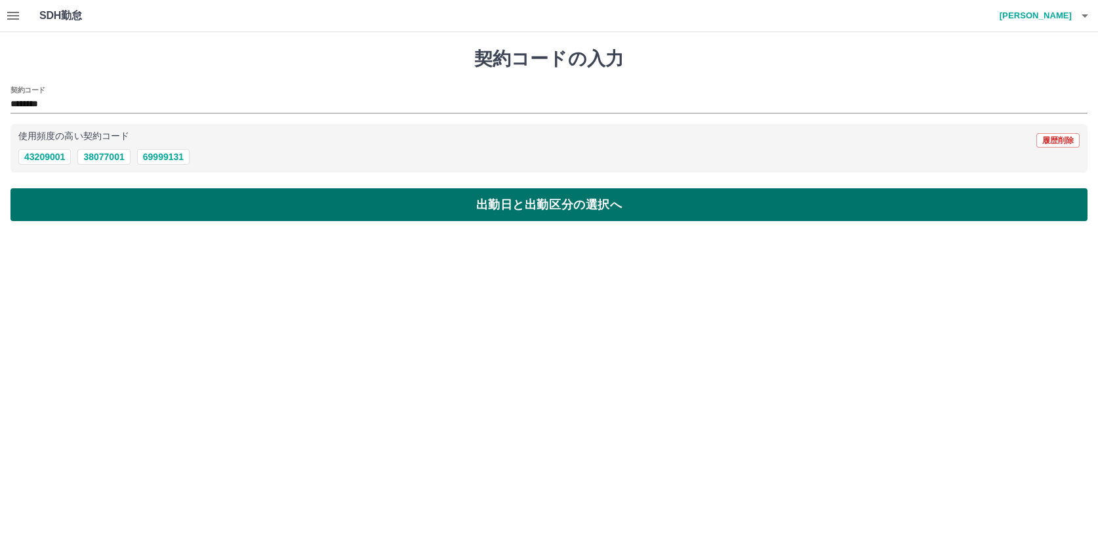
click at [421, 195] on button "出勤日と出勤区分の選択へ" at bounding box center [548, 204] width 1077 height 33
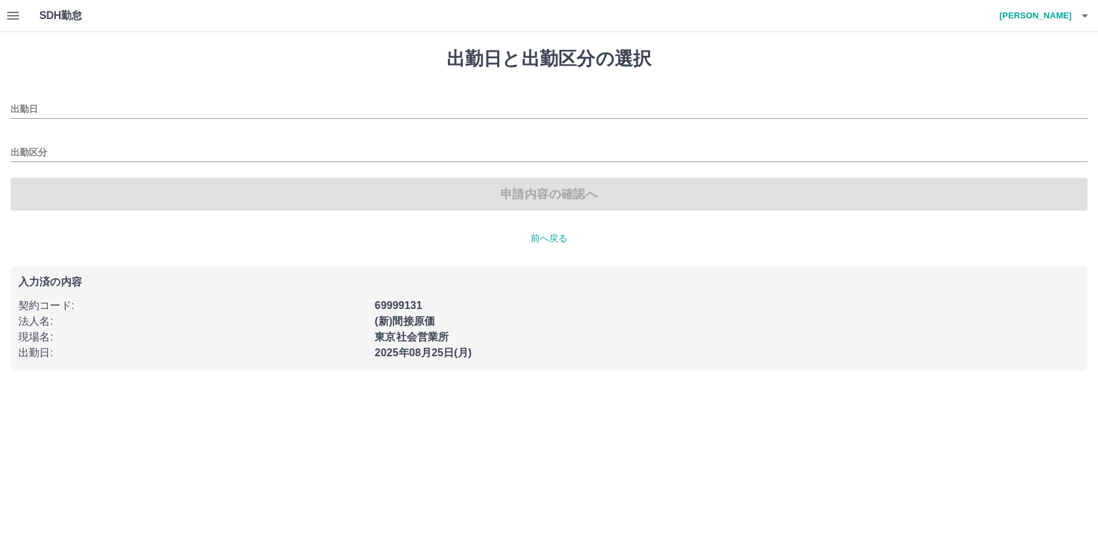
type input "**********"
click at [129, 117] on input "**********" at bounding box center [548, 110] width 1077 height 16
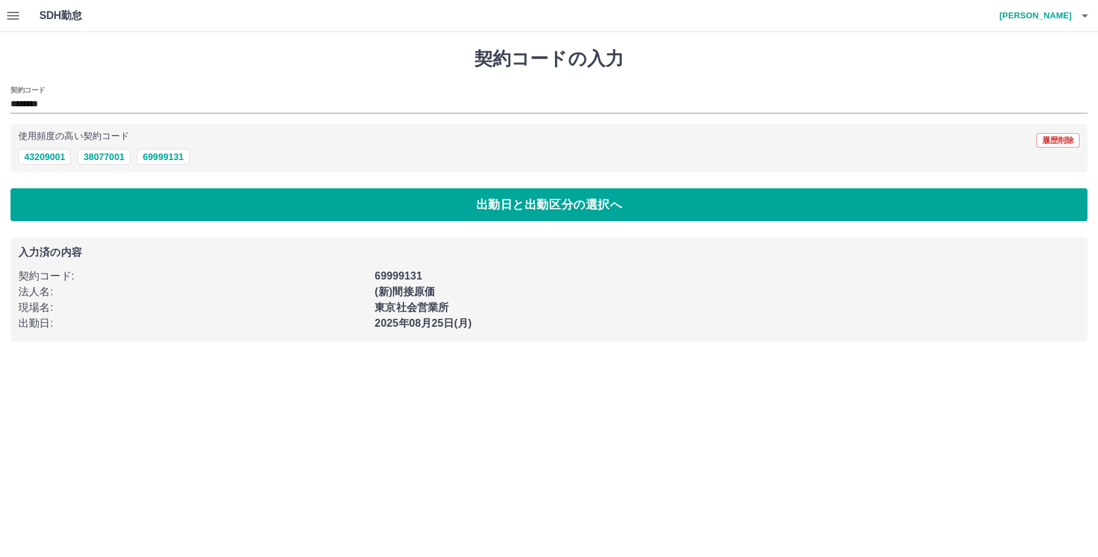
click at [1035, 15] on h4 "[PERSON_NAME]" at bounding box center [1032, 15] width 79 height 31
click at [1012, 98] on li "ログアウト" at bounding box center [1030, 96] width 116 height 24
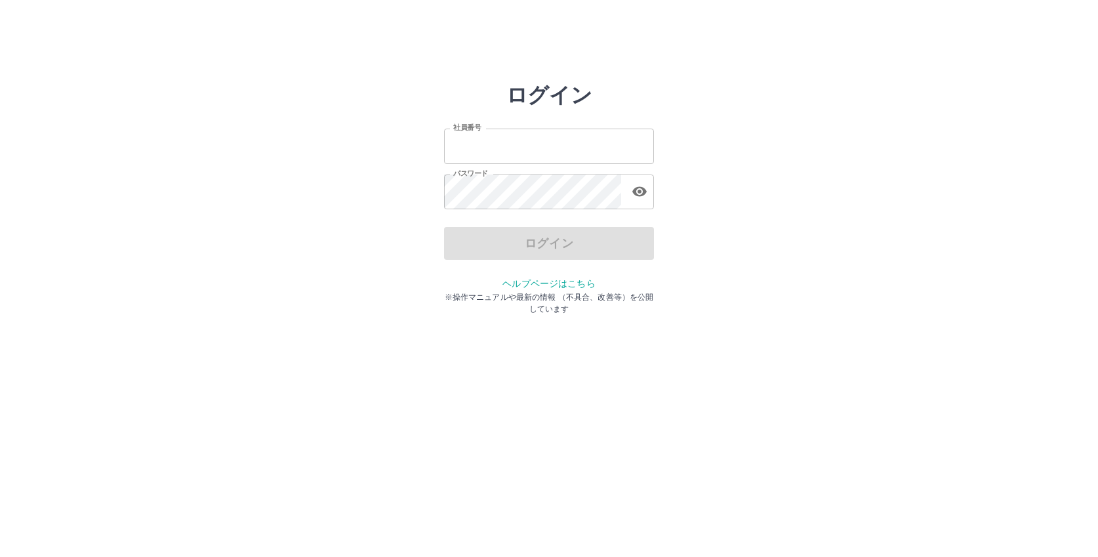
type input "*******"
click at [524, 241] on div "ログイン" at bounding box center [549, 243] width 210 height 33
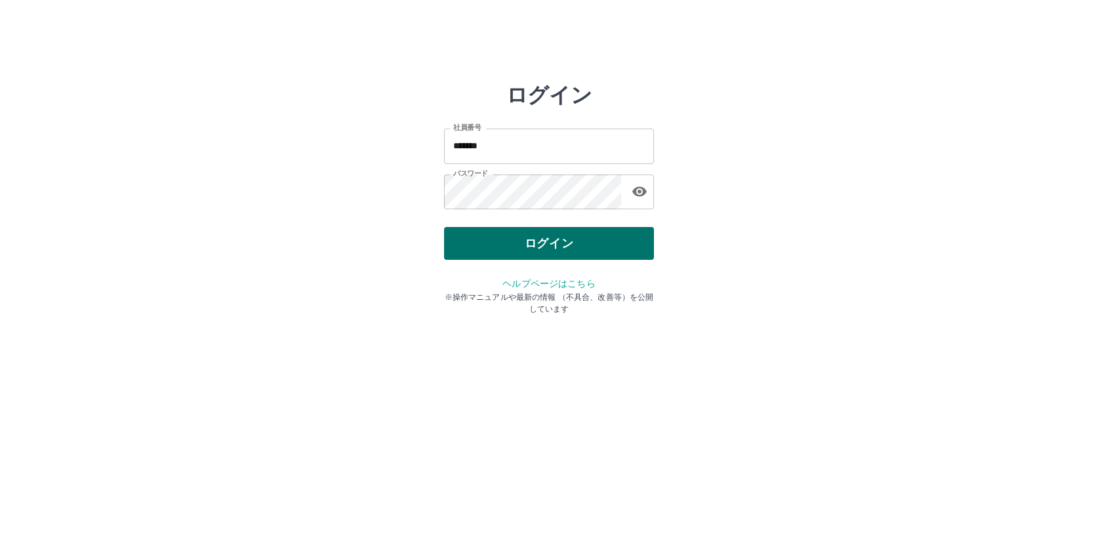
click at [524, 240] on button "ログイン" at bounding box center [549, 243] width 210 height 33
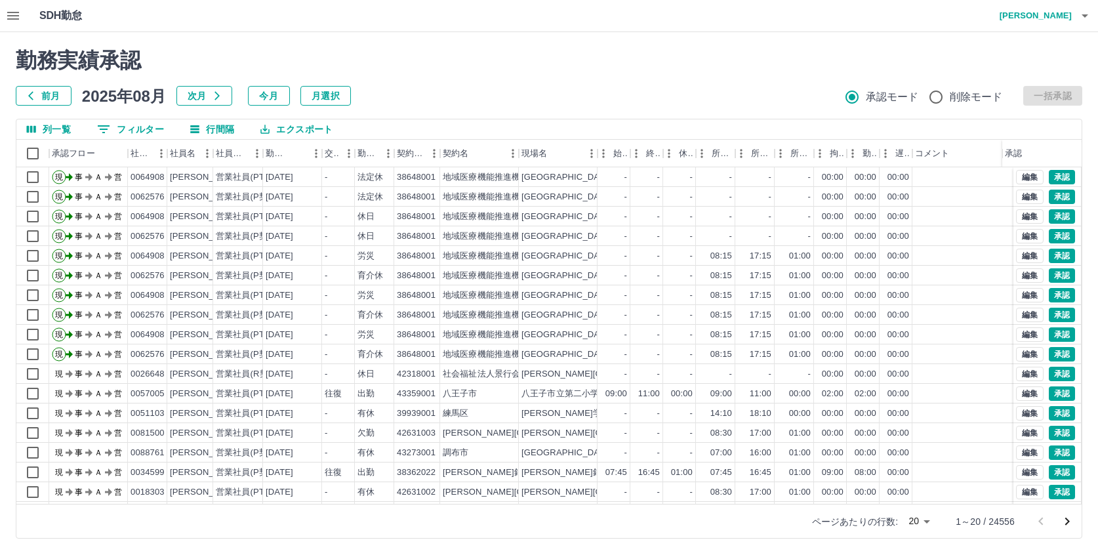
click at [13, 14] on icon "button" at bounding box center [13, 16] width 16 height 16
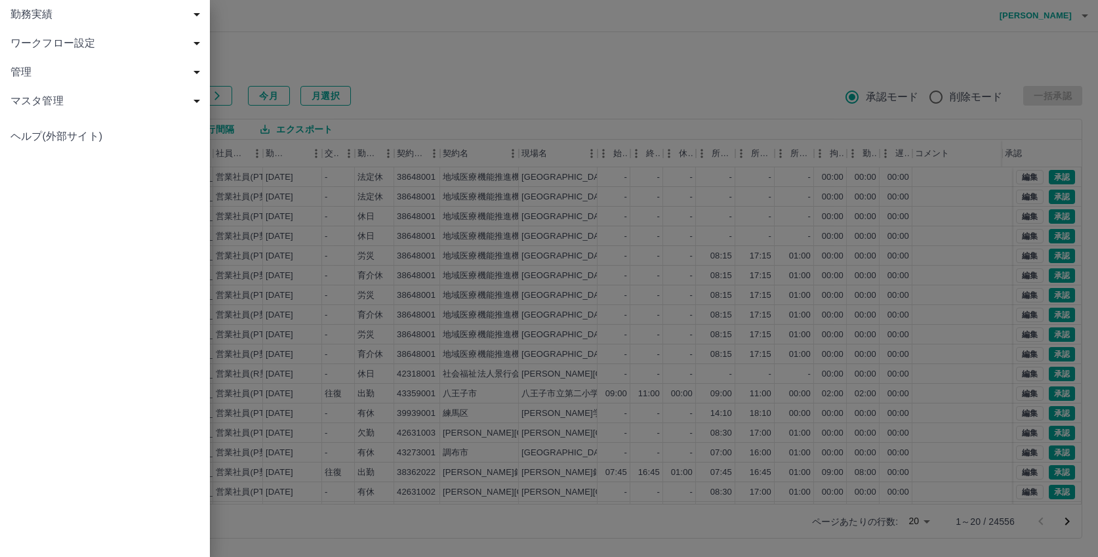
click at [38, 11] on span "勤務実績" at bounding box center [107, 15] width 194 height 16
click at [45, 100] on span "社員" at bounding box center [112, 101] width 176 height 16
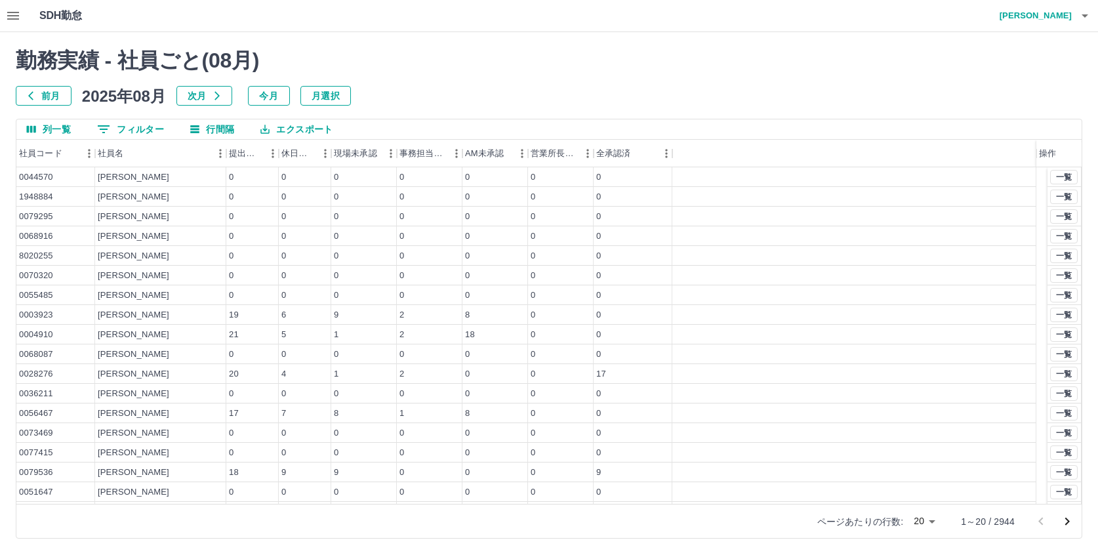
click at [142, 128] on button "0 フィルター" at bounding box center [131, 129] width 88 height 20
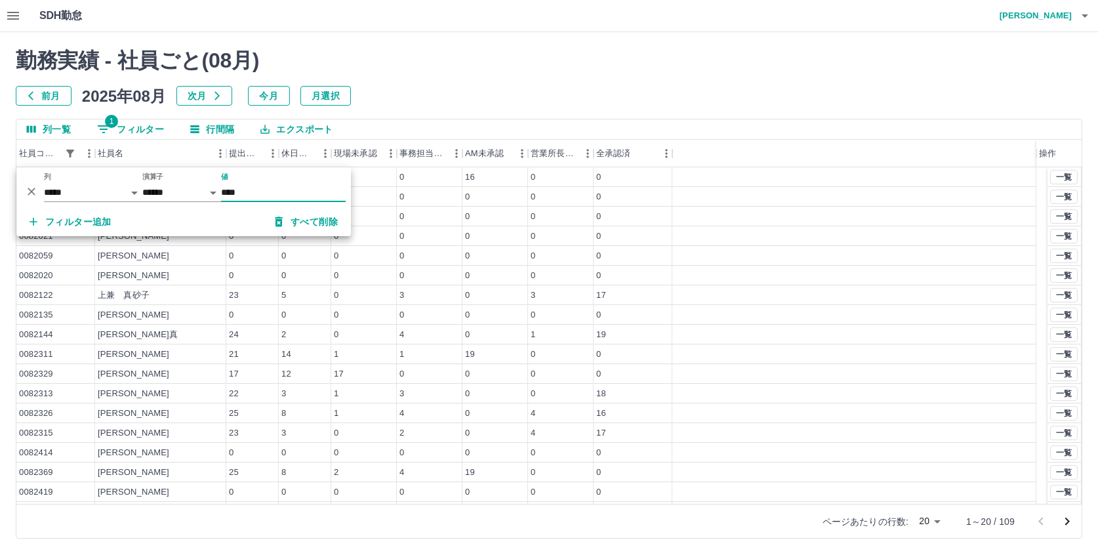
type input "*******"
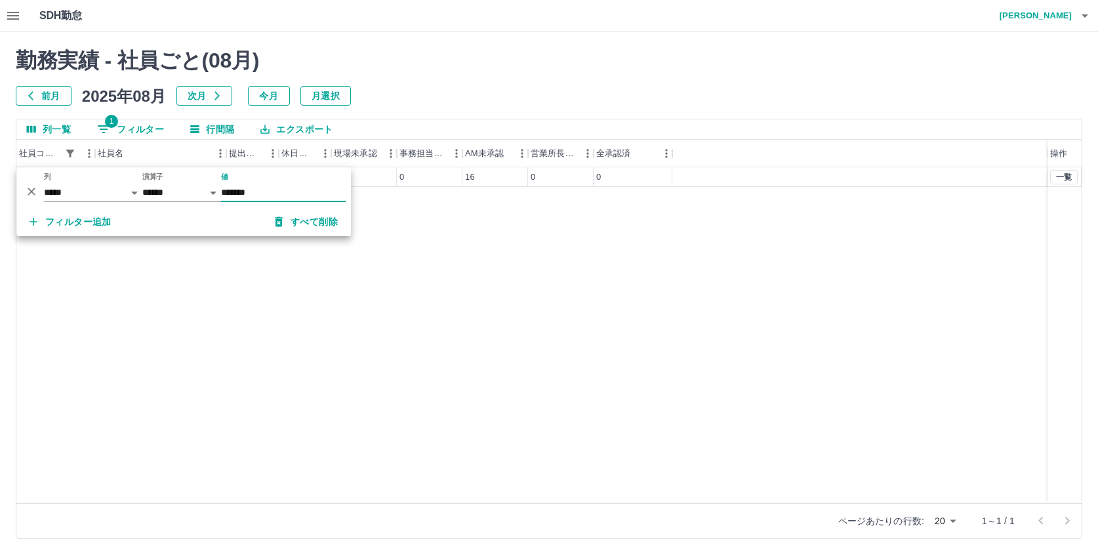
click at [400, 255] on div "0082003 吉田　耀介 20 4 4 0 16 0 0 一覧" at bounding box center [549, 335] width 1066 height 336
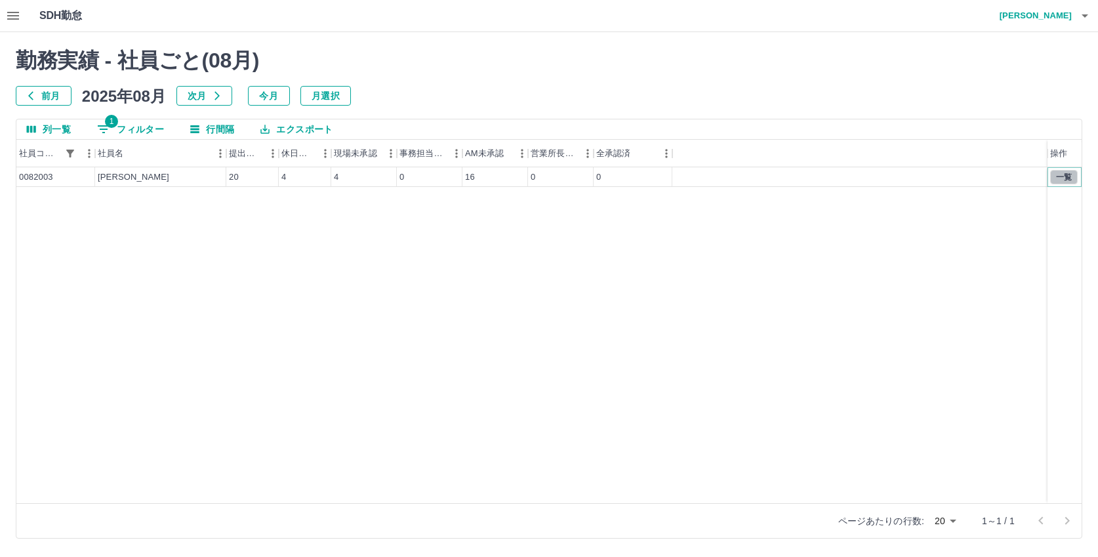
click at [1070, 178] on button "一覧" at bounding box center [1065, 177] width 28 height 14
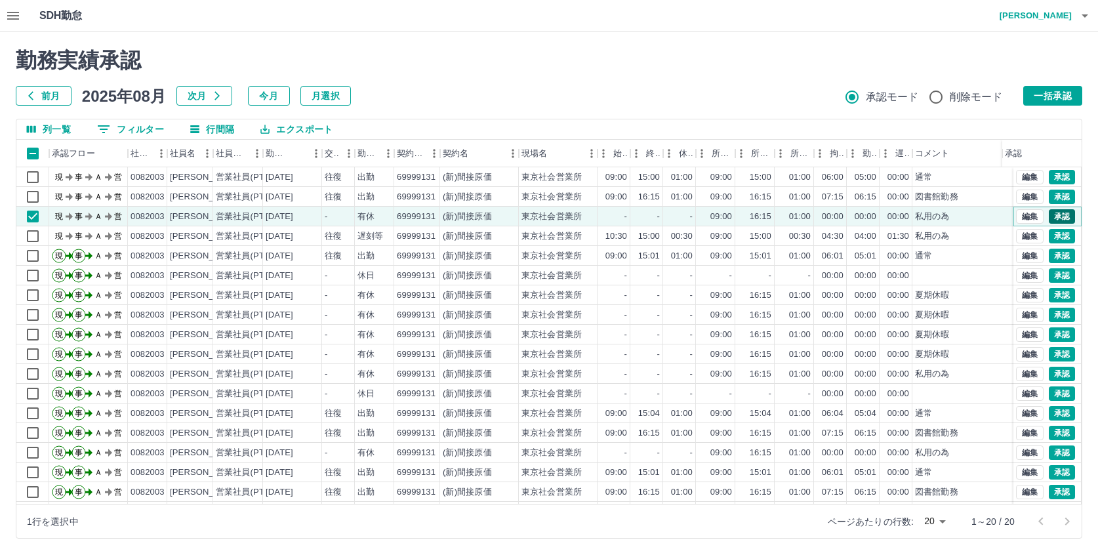
click at [1054, 219] on button "承認" at bounding box center [1062, 216] width 26 height 14
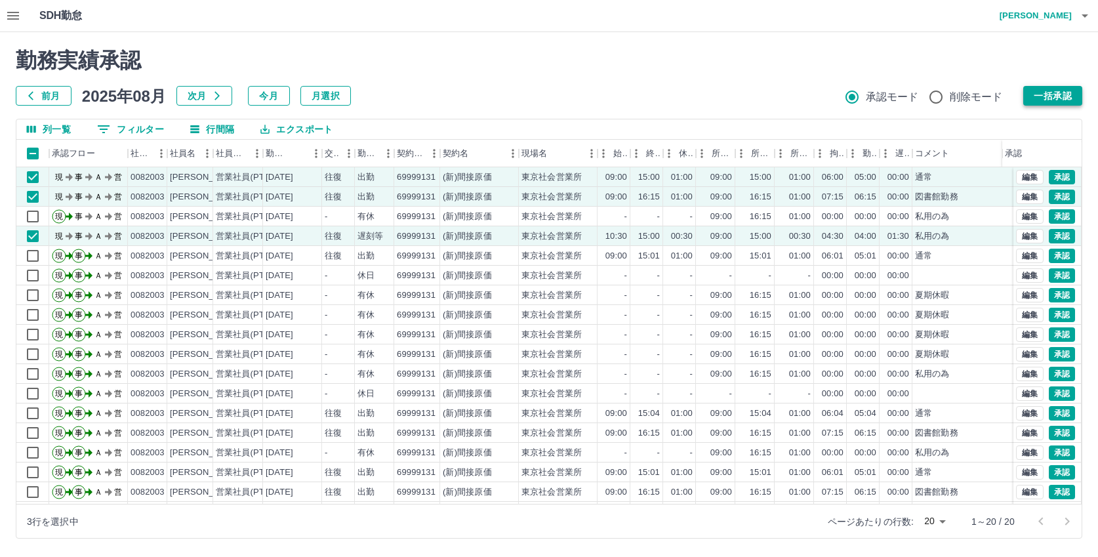
click at [1041, 96] on button "一括承認" at bounding box center [1053, 96] width 59 height 20
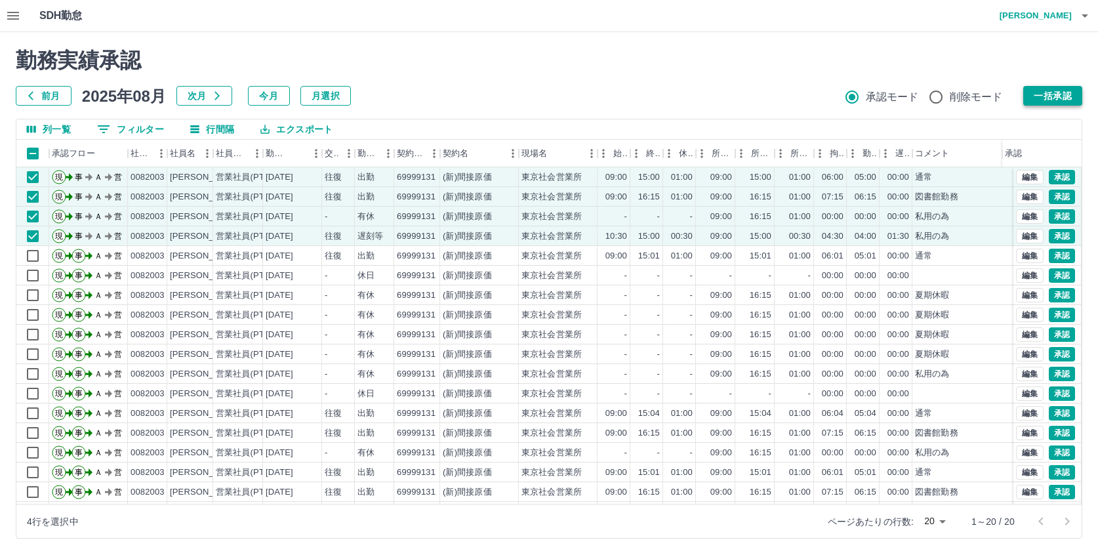
click at [1064, 91] on button "一括承認" at bounding box center [1053, 96] width 59 height 20
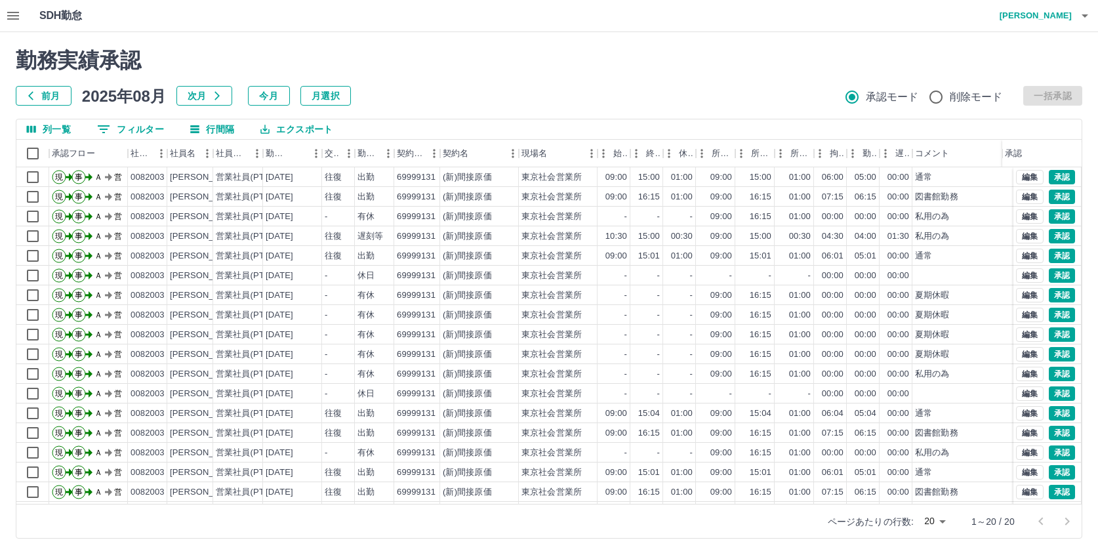
click at [15, 16] on icon "button" at bounding box center [13, 16] width 12 height 8
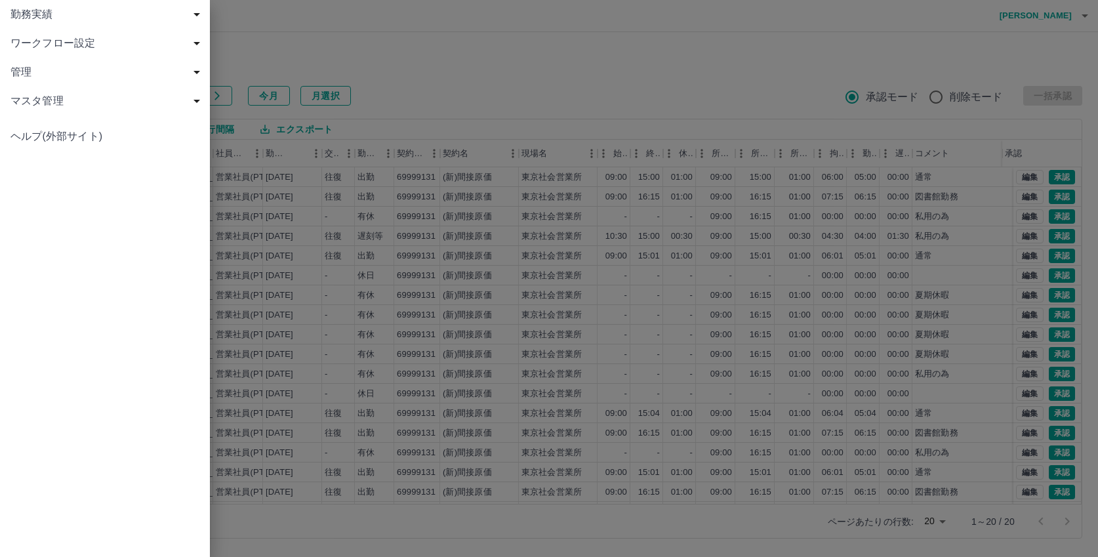
click at [31, 68] on span "管理" at bounding box center [107, 72] width 194 height 16
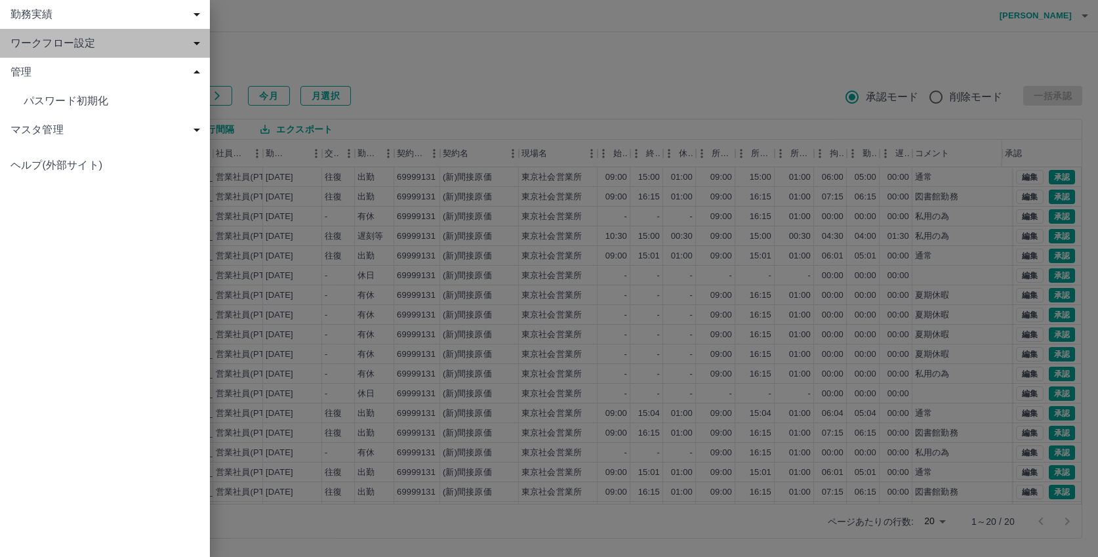
click at [43, 43] on span "ワークフロー設定" at bounding box center [107, 43] width 194 height 16
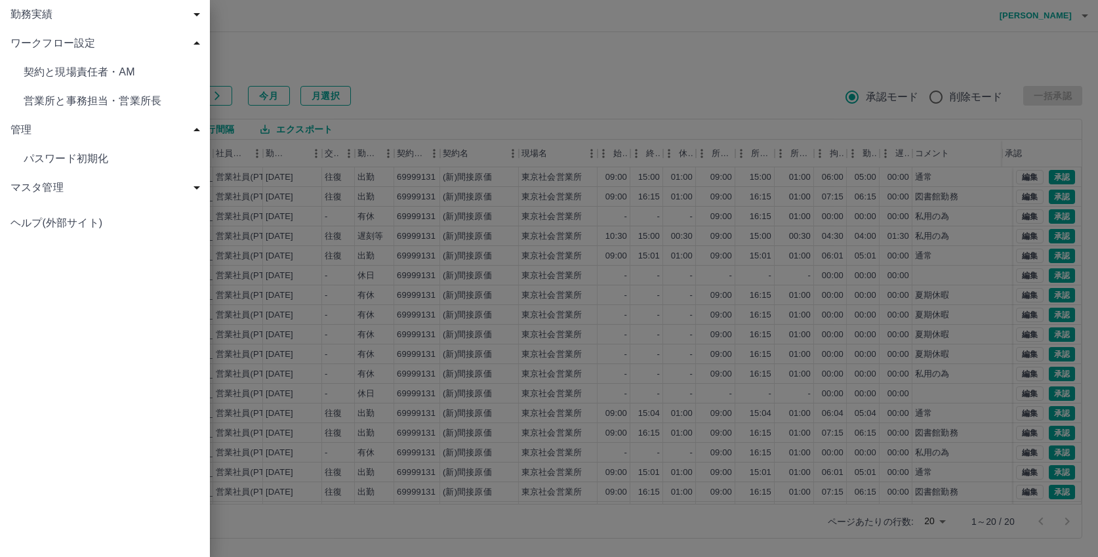
click at [40, 188] on span "マスタ管理" at bounding box center [107, 188] width 194 height 16
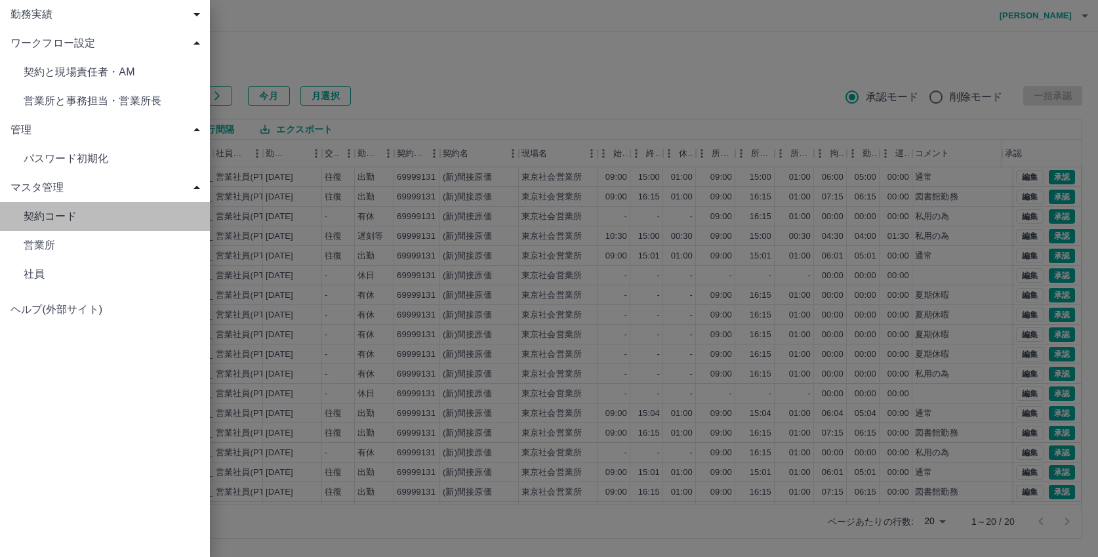
click at [45, 80] on span "契約コード" at bounding box center [112, 72] width 176 height 16
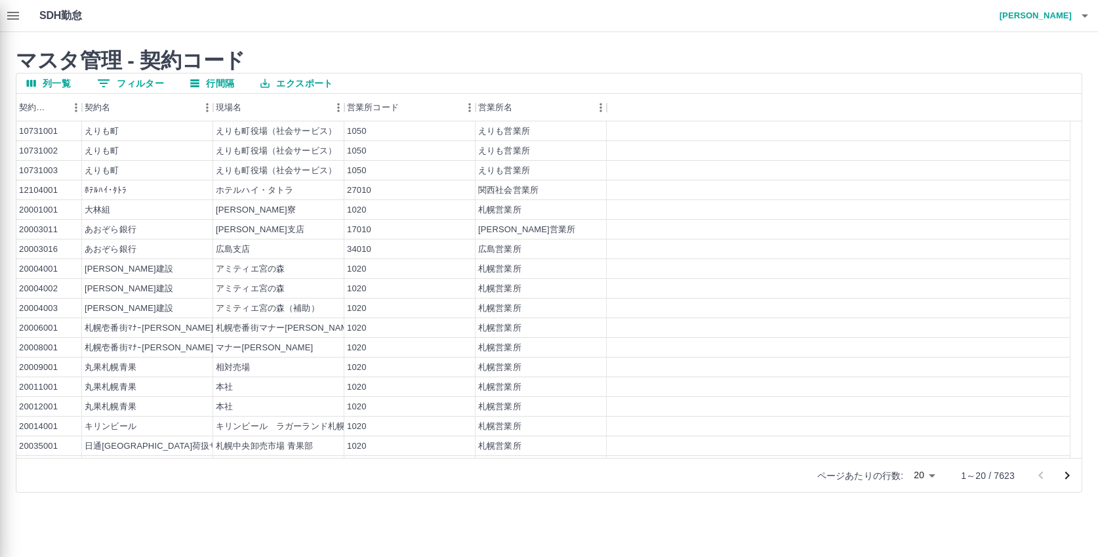
click at [132, 84] on div at bounding box center [549, 278] width 1098 height 557
click at [143, 85] on div at bounding box center [549, 278] width 1098 height 557
click at [16, 18] on div at bounding box center [549, 278] width 1098 height 557
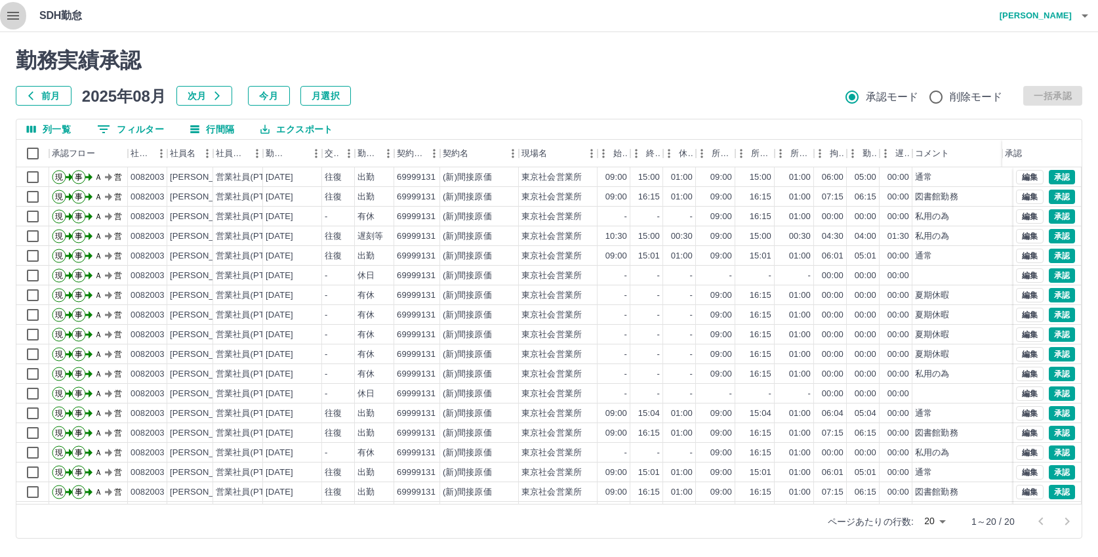
click at [22, 16] on button "button" at bounding box center [13, 15] width 26 height 31
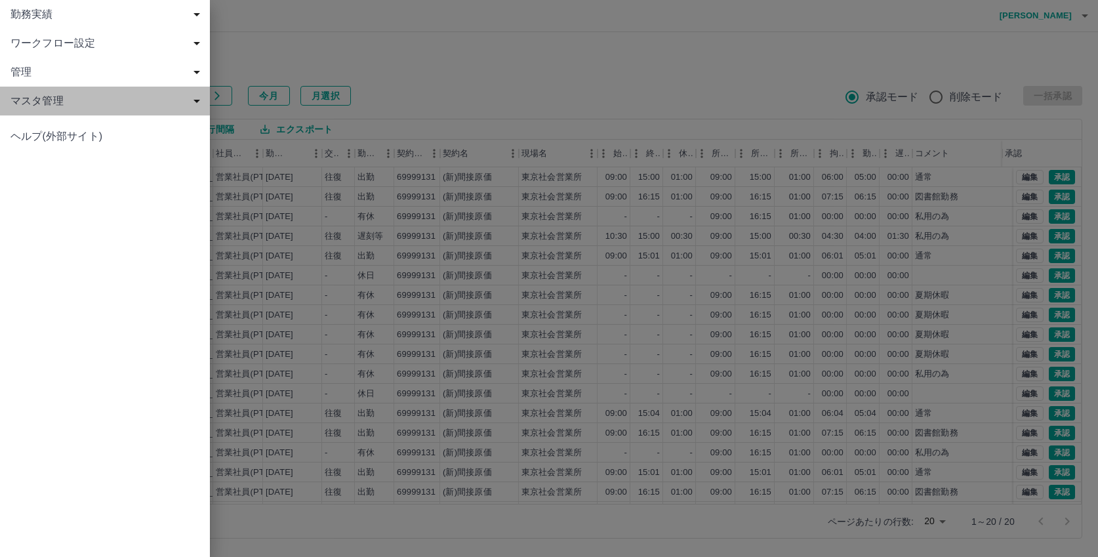
click at [74, 104] on span "マスタ管理" at bounding box center [107, 101] width 194 height 16
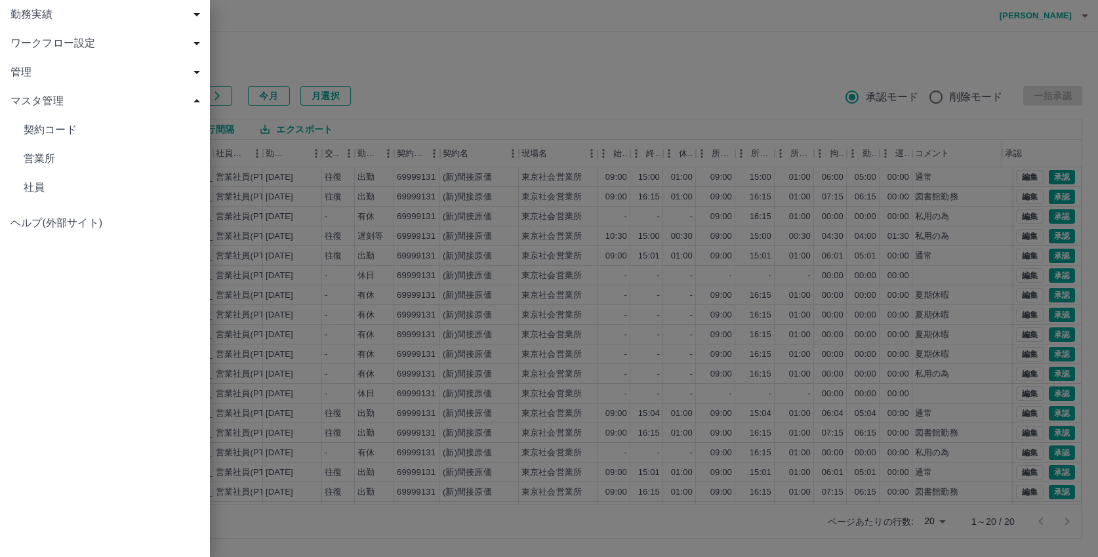
click at [79, 126] on span "契約コード" at bounding box center [112, 130] width 176 height 16
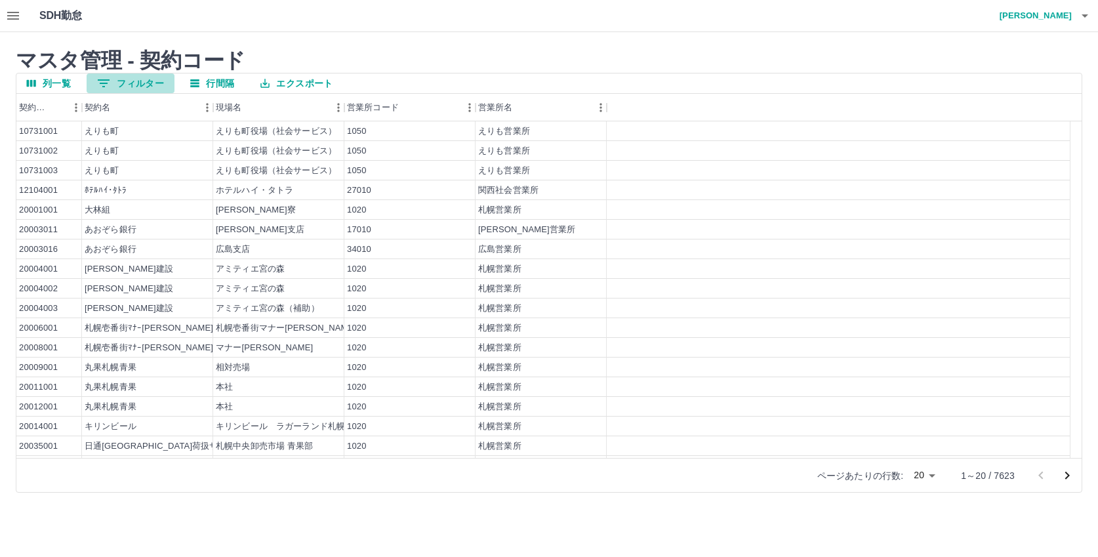
click at [128, 84] on button "0 フィルター" at bounding box center [131, 83] width 88 height 20
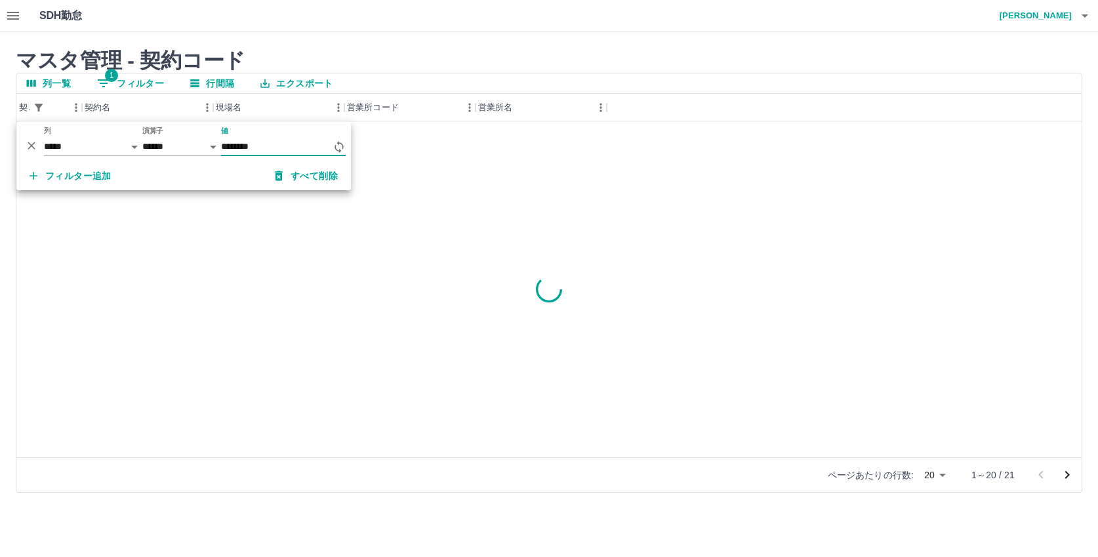
type input "********"
click at [509, 264] on div "69999131 (新)間接原価 東京社会営業所 13170 東京社会営業所" at bounding box center [549, 289] width 1066 height 336
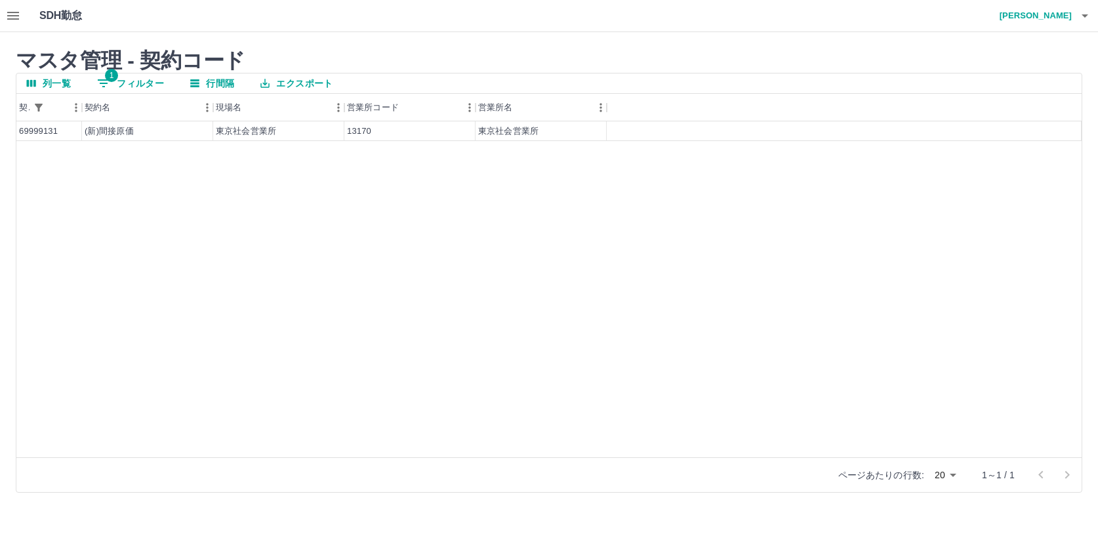
click at [7, 10] on icon "button" at bounding box center [13, 16] width 16 height 16
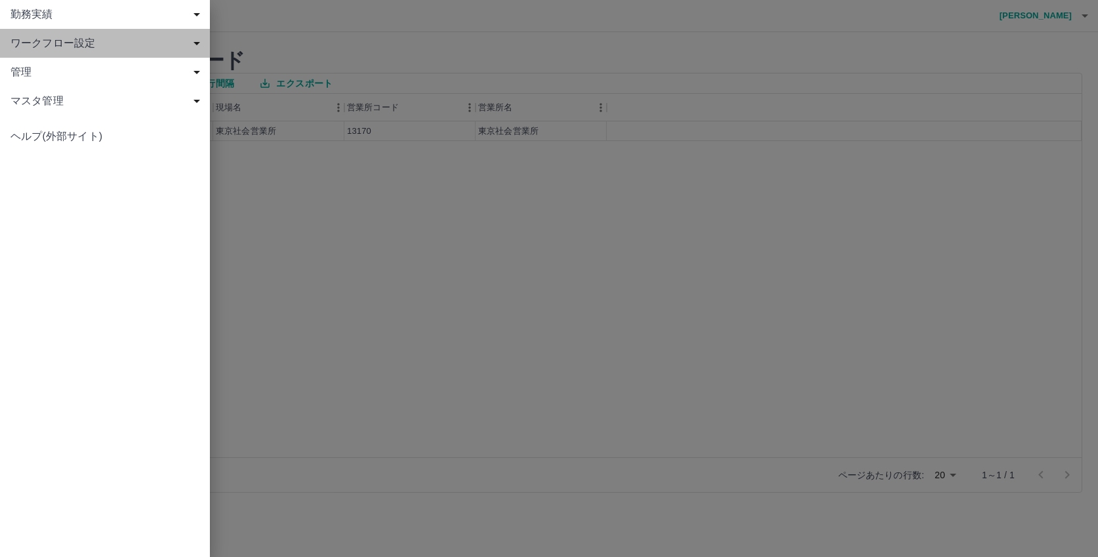
click at [35, 35] on div "ワークフロー設定" at bounding box center [105, 43] width 210 height 29
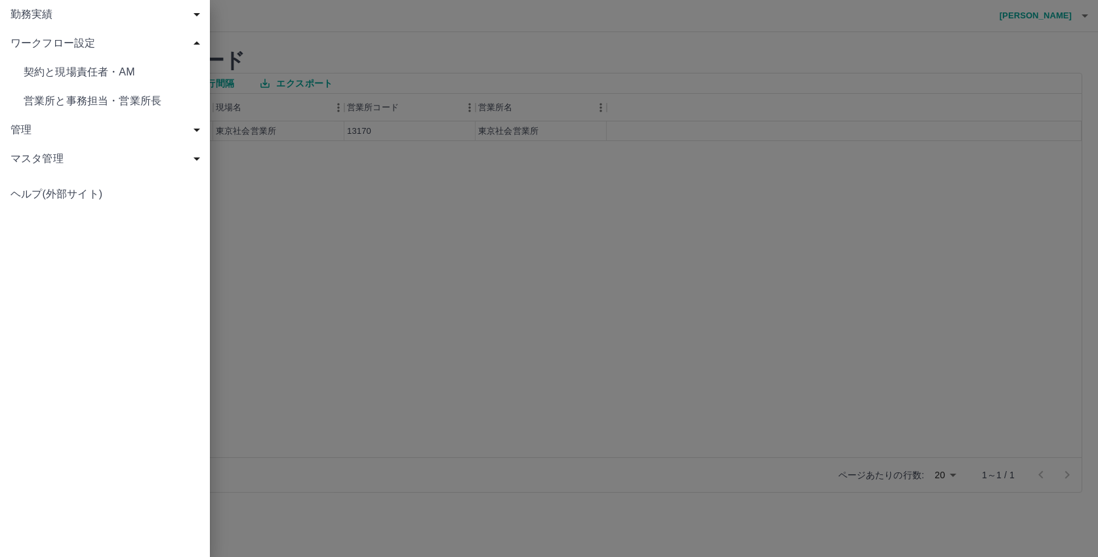
click at [49, 69] on span "契約と現場責任者・AM" at bounding box center [112, 72] width 176 height 16
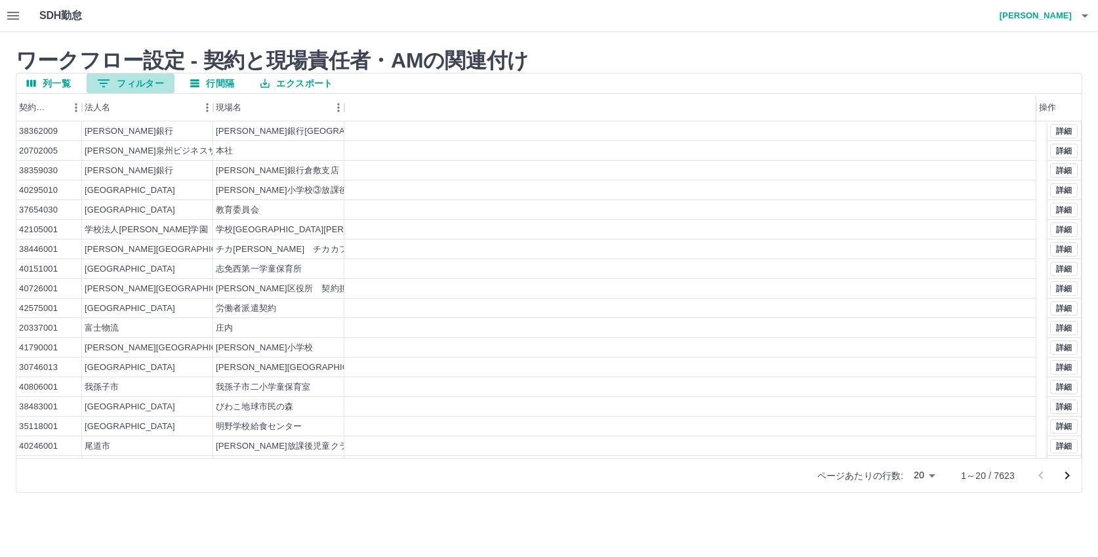
click at [140, 83] on button "0 フィルター" at bounding box center [131, 83] width 88 height 20
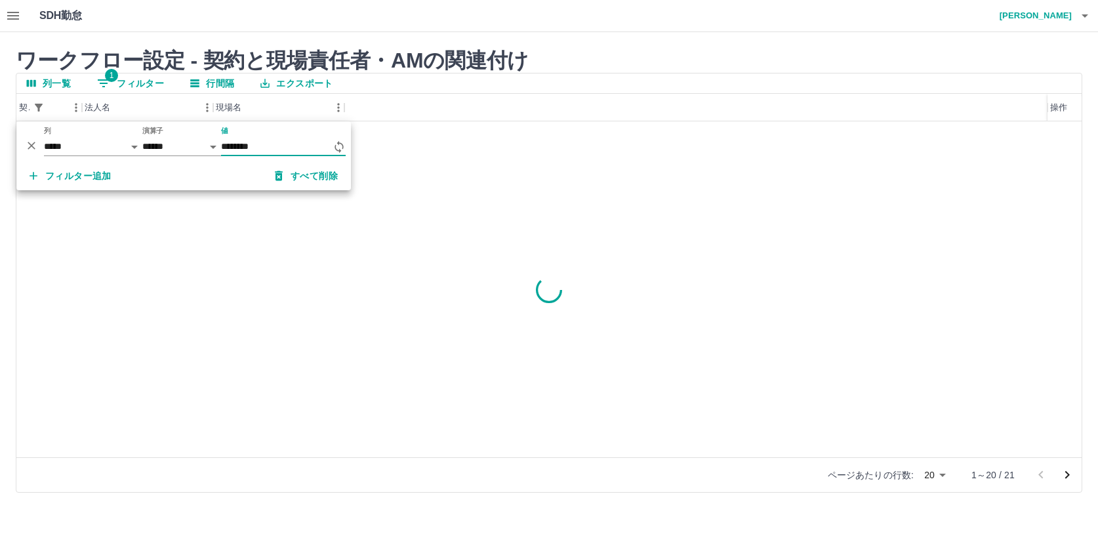
type input "********"
click at [510, 253] on div "69999131 (新)間接原価 東京社会営業所 詳細" at bounding box center [549, 289] width 1066 height 336
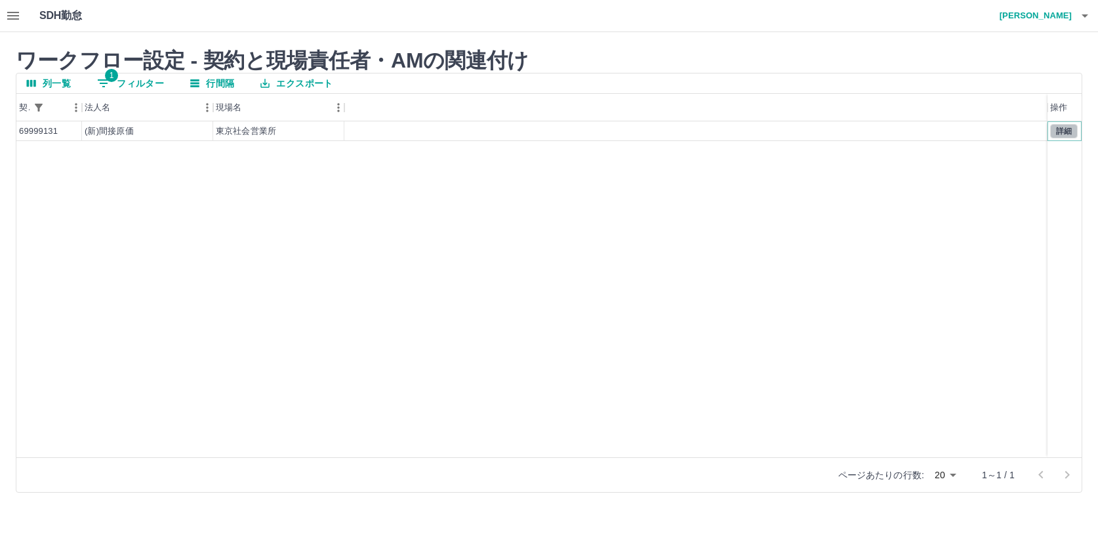
click at [1071, 133] on button "詳細" at bounding box center [1065, 131] width 28 height 14
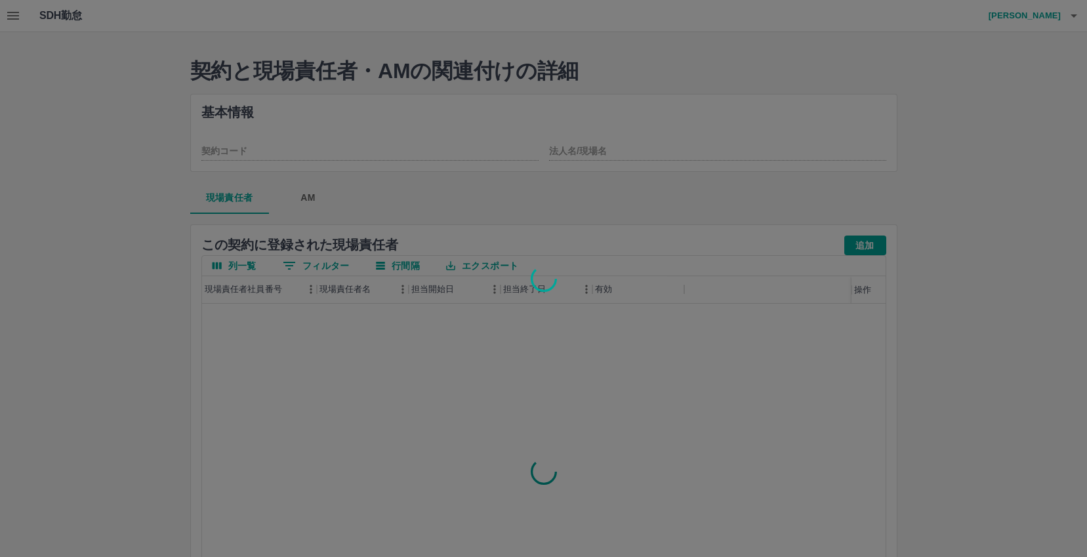
type input "********"
type input "*******"
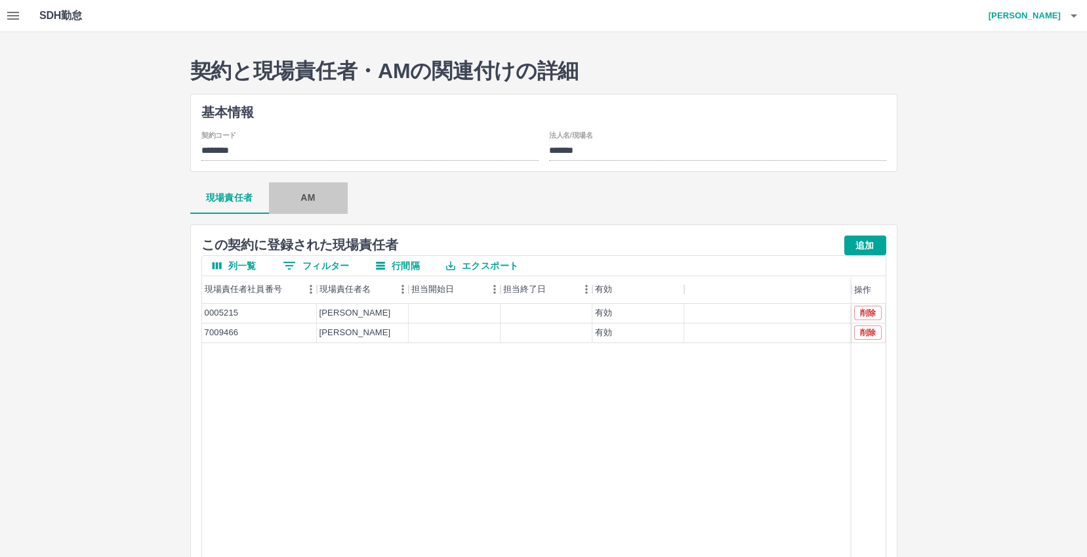
click at [306, 194] on button "AM" at bounding box center [308, 197] width 79 height 31
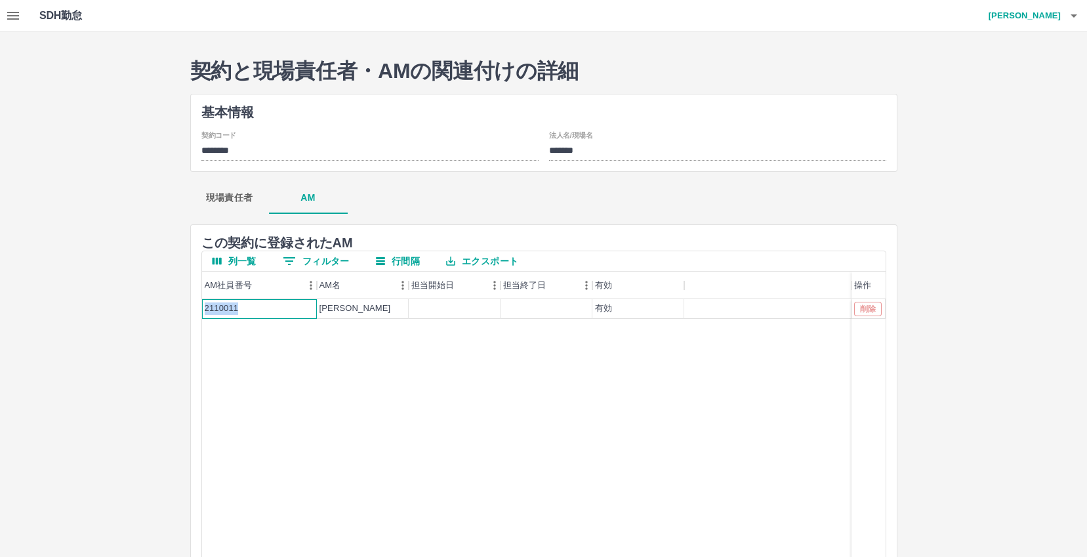
drag, startPoint x: 236, startPoint y: 306, endPoint x: 195, endPoint y: 302, distance: 40.9
click at [189, 305] on div "契約と現場責任者・AMの関連付けの詳細 基本情報 契約コード ******** 法人名/現場名 ******* 現場責任者 AM この 契約 に登録された A…" at bounding box center [544, 370] width 739 height 676
copy div "2110011"
click at [150, 121] on div "契約と現場責任者・AMの関連付けの詳細 基本情報 契約コード ******** 法人名/現場名 ******* 現場責任者 AM この 契約 に登録された A…" at bounding box center [543, 370] width 1087 height 676
click at [9, 13] on icon "button" at bounding box center [13, 16] width 12 height 8
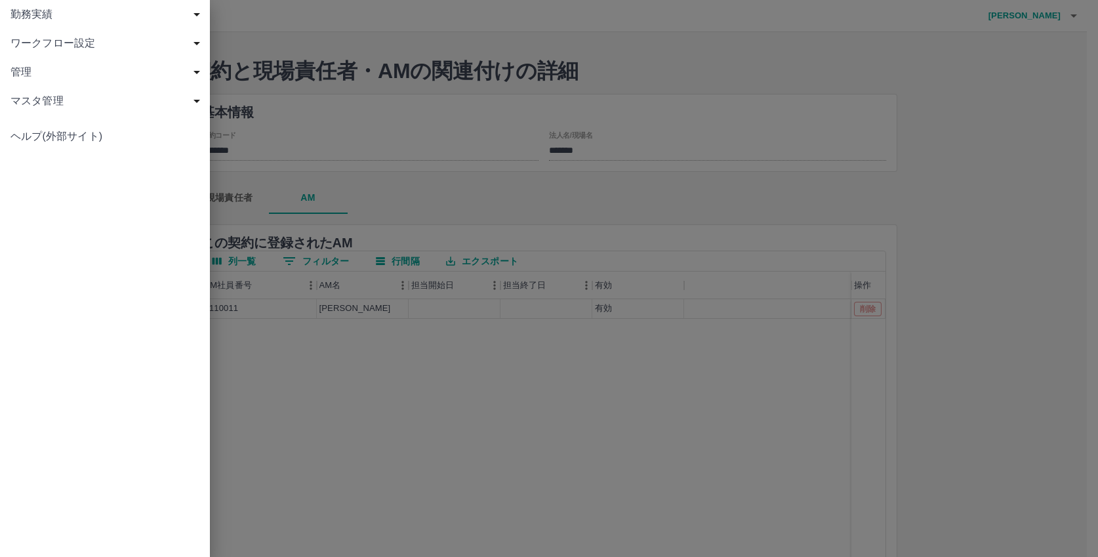
click at [28, 14] on span "勤務実績" at bounding box center [107, 15] width 194 height 16
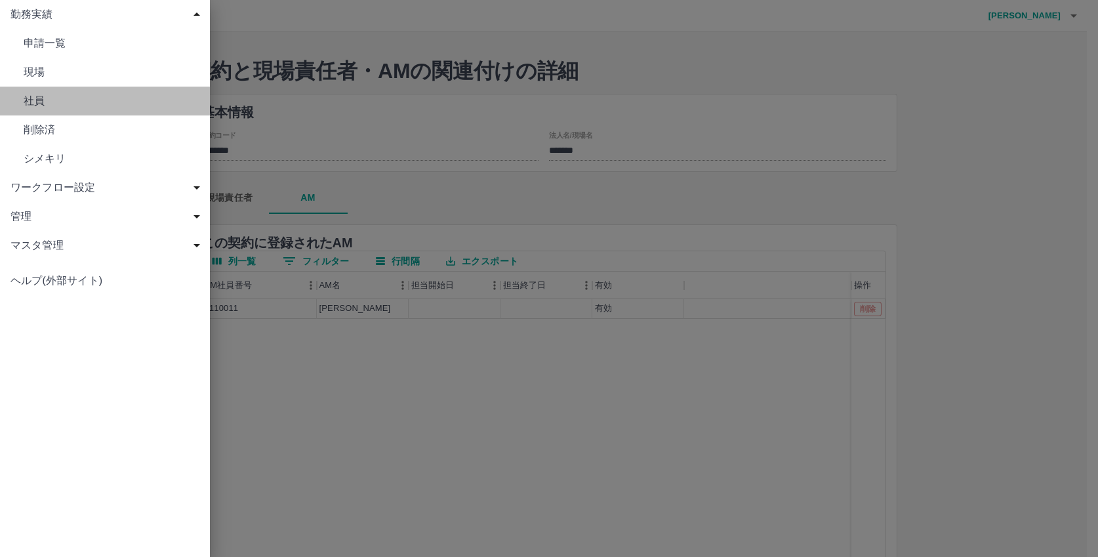
click at [44, 102] on span "社員" at bounding box center [112, 101] width 176 height 16
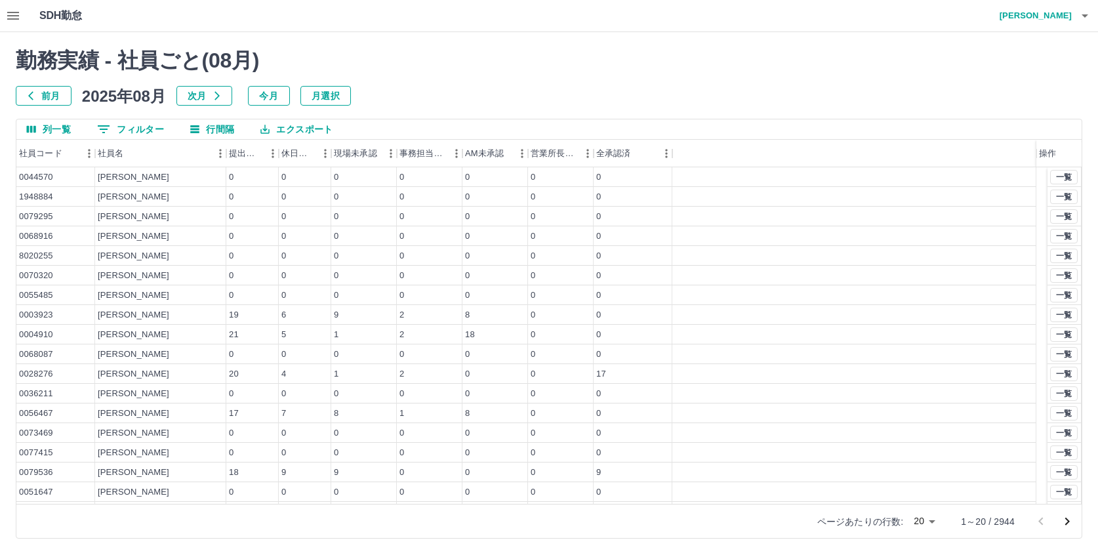
click at [114, 127] on button "0 フィルター" at bounding box center [131, 129] width 88 height 20
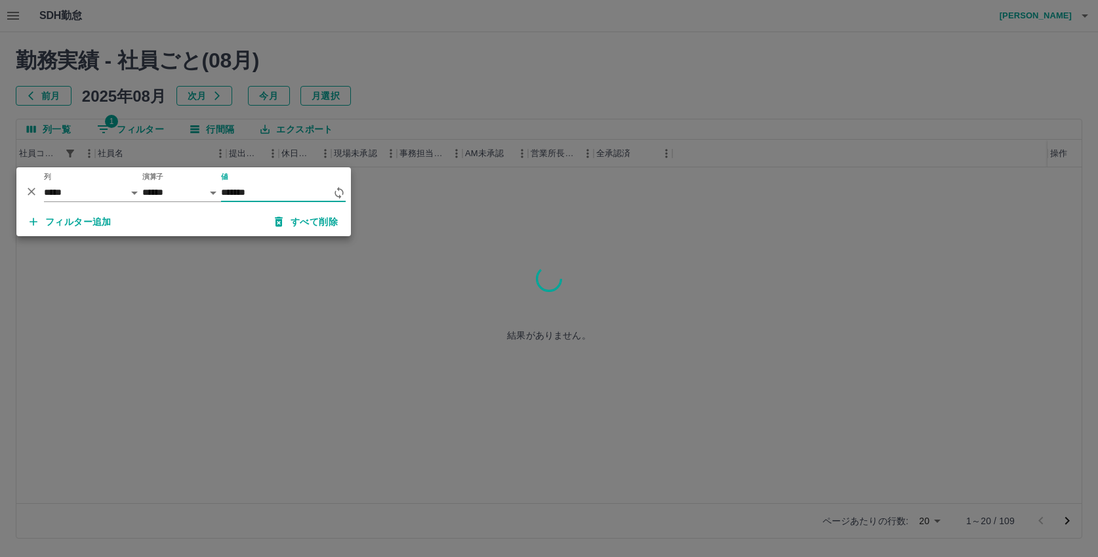
type input "*******"
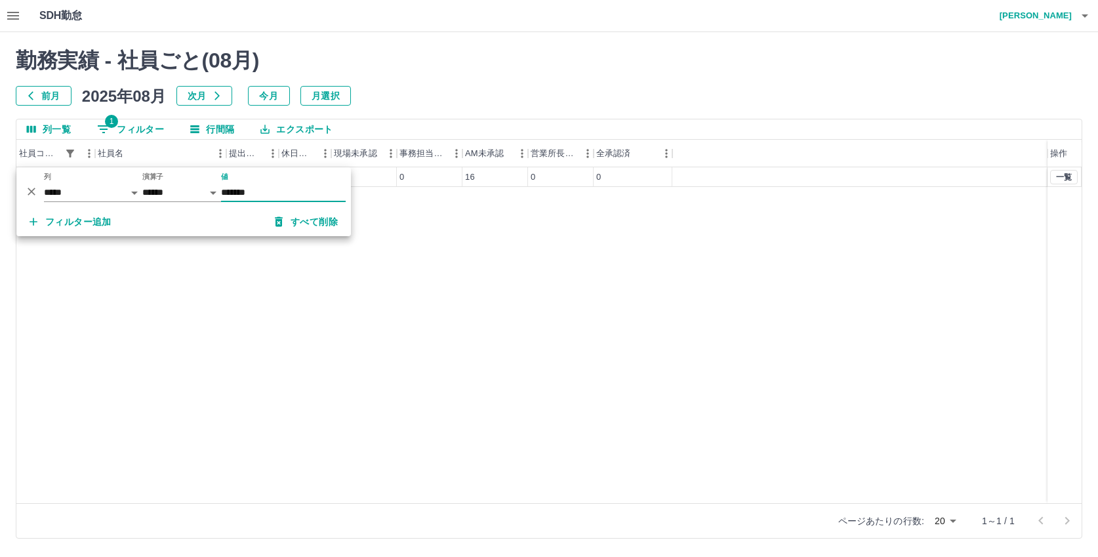
click at [503, 279] on div "0082003 吉田　耀介 20 4 4 0 16 0 0 一覧" at bounding box center [549, 335] width 1066 height 336
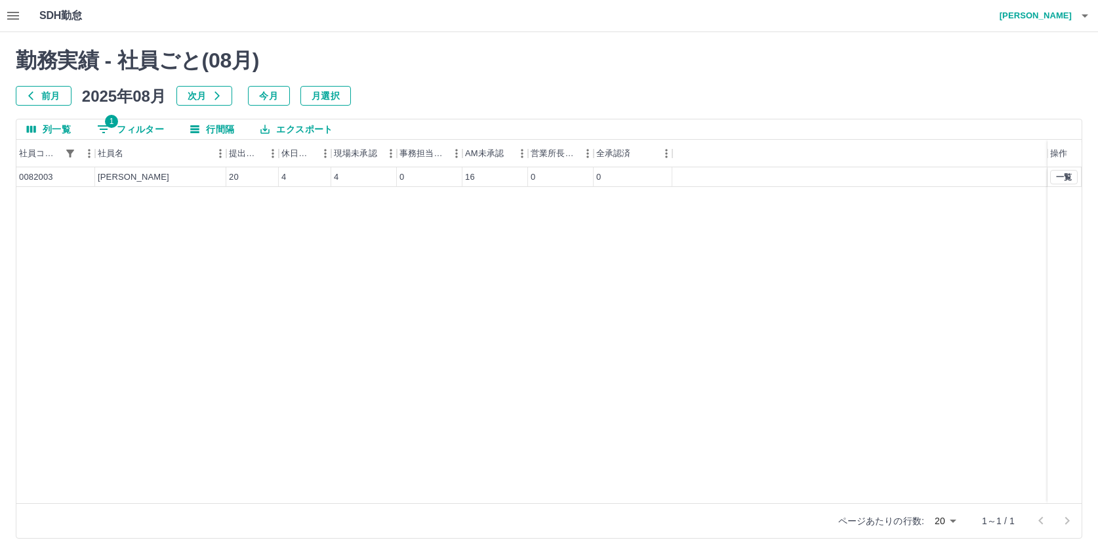
click at [1043, 16] on h4 "[PERSON_NAME]" at bounding box center [1032, 15] width 79 height 31
click at [1009, 91] on li "ログアウト" at bounding box center [1030, 96] width 116 height 24
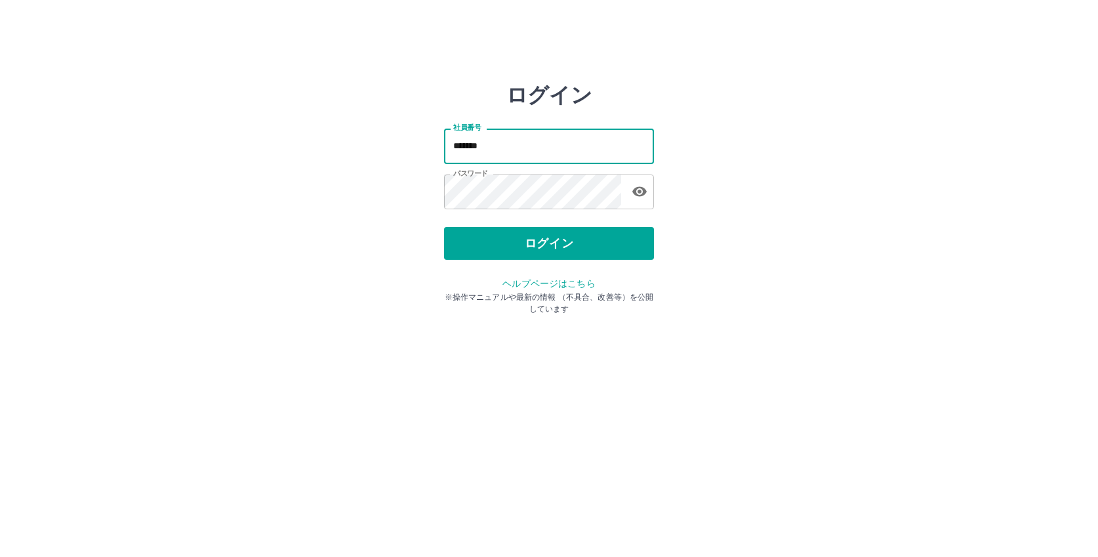
click at [497, 148] on input "*******" at bounding box center [549, 146] width 210 height 35
type input "*"
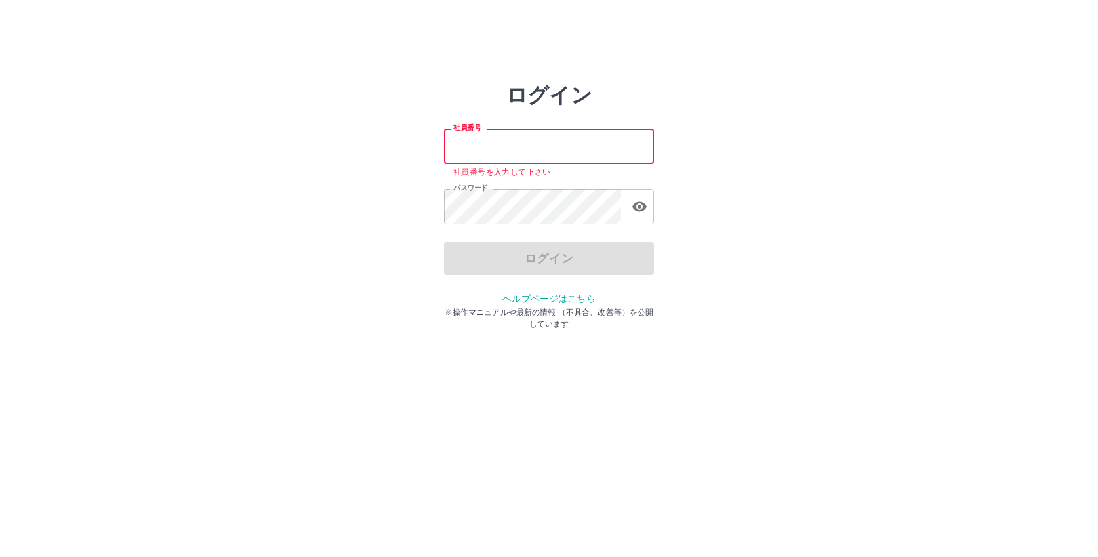
paste input "*******"
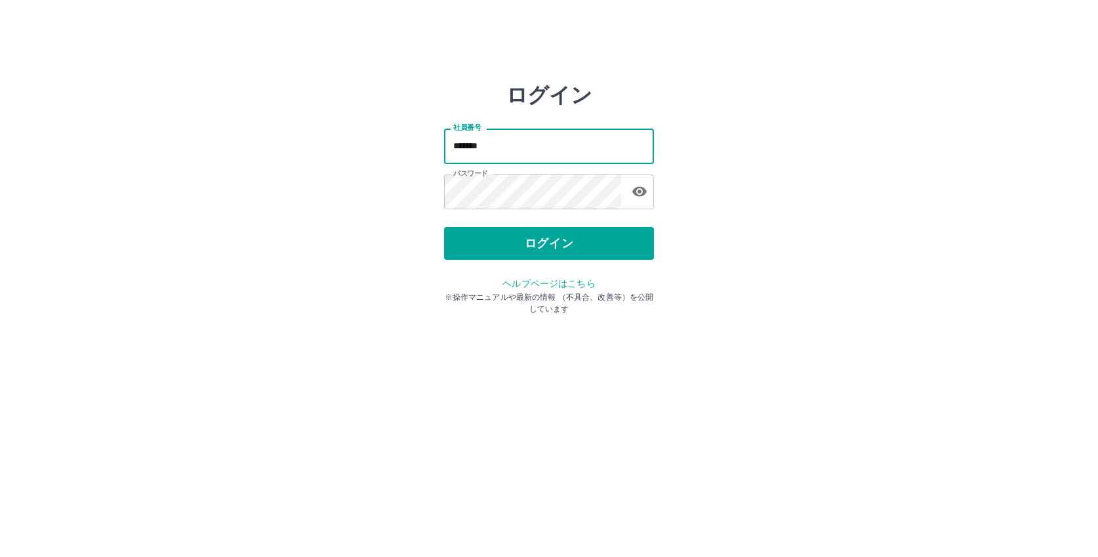
type input "*******"
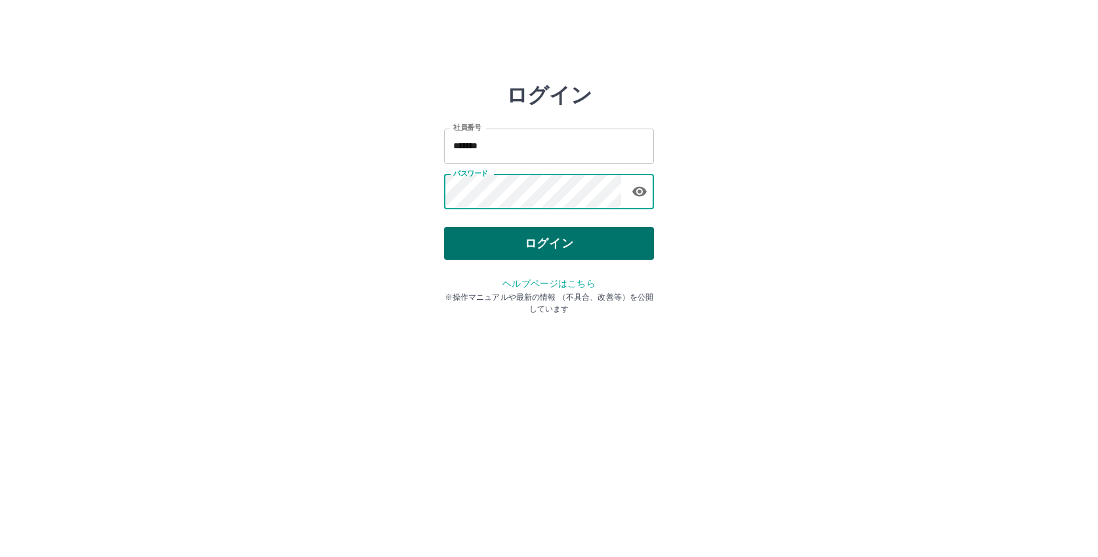
click at [521, 238] on button "ログイン" at bounding box center [549, 243] width 210 height 33
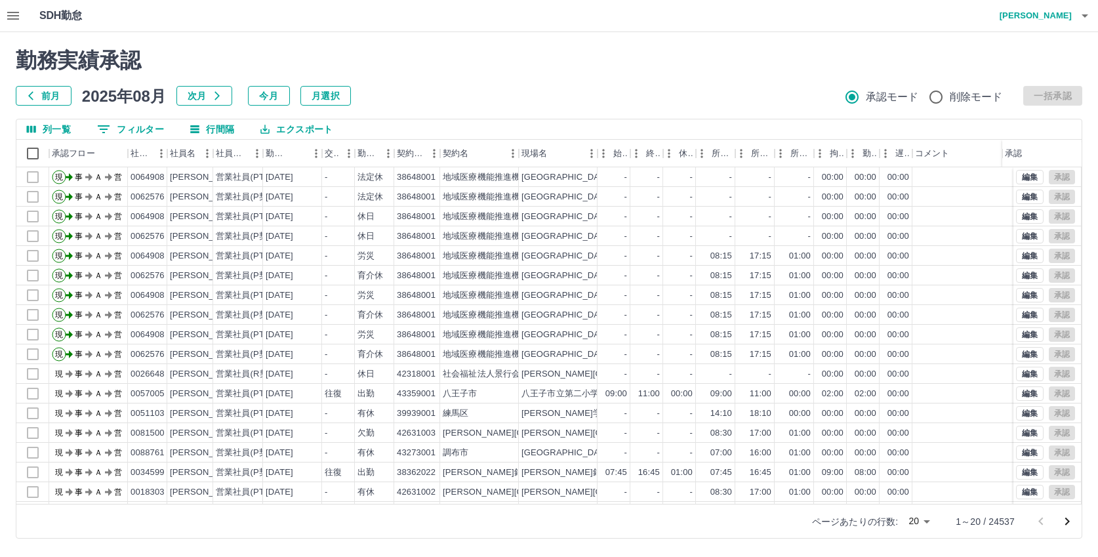
click at [7, 14] on icon "button" at bounding box center [13, 16] width 16 height 16
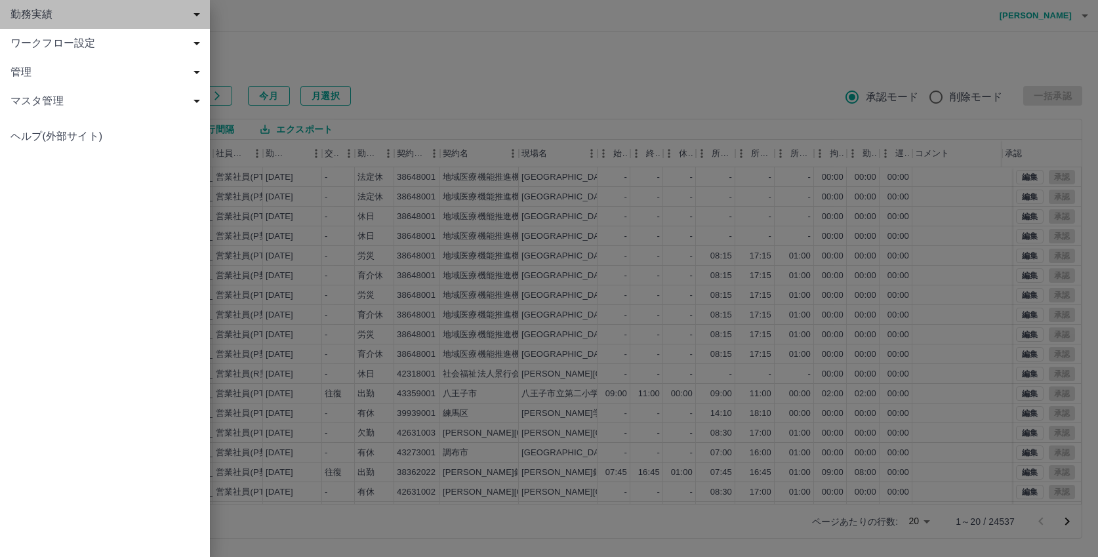
click at [39, 13] on span "勤務実績" at bounding box center [107, 15] width 194 height 16
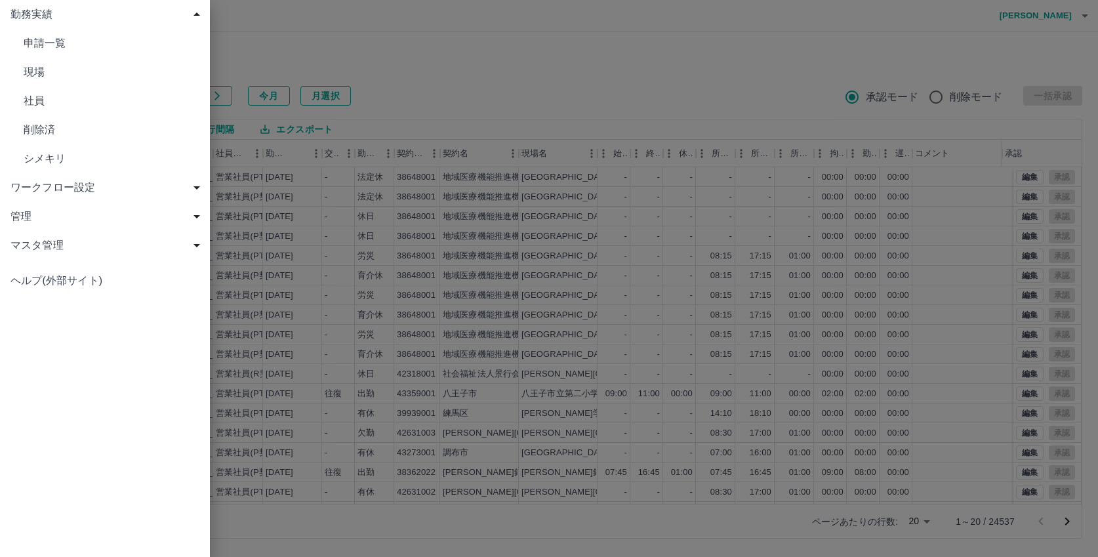
click at [37, 96] on span "社員" at bounding box center [112, 101] width 176 height 16
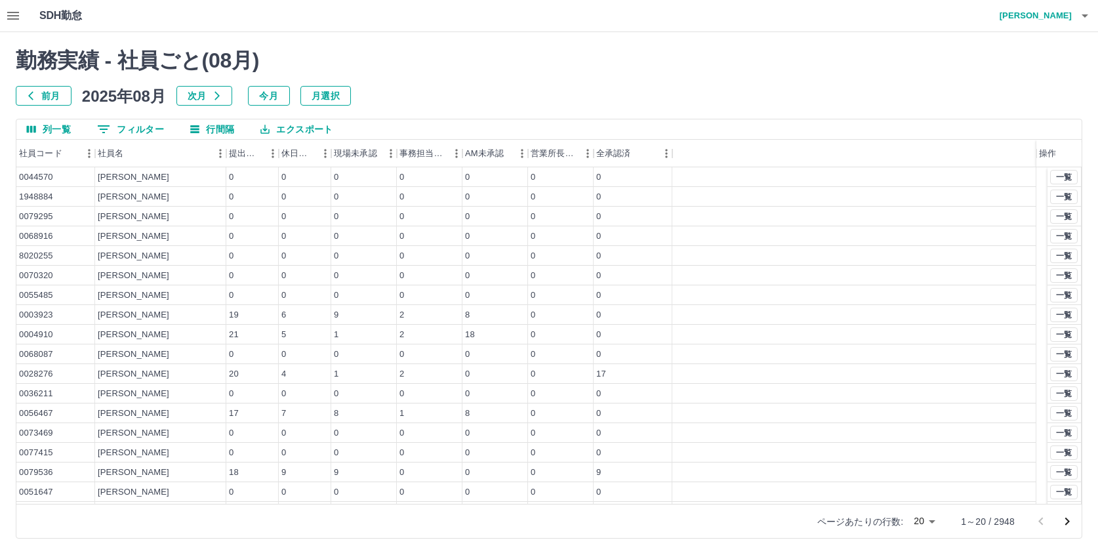
click at [130, 123] on button "0 フィルター" at bounding box center [131, 129] width 88 height 20
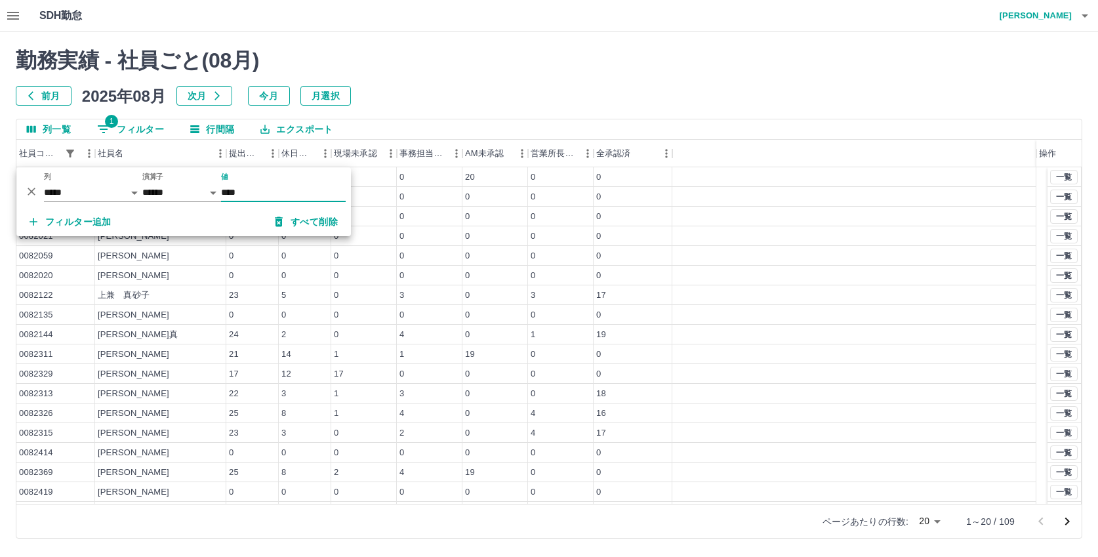
type input "*******"
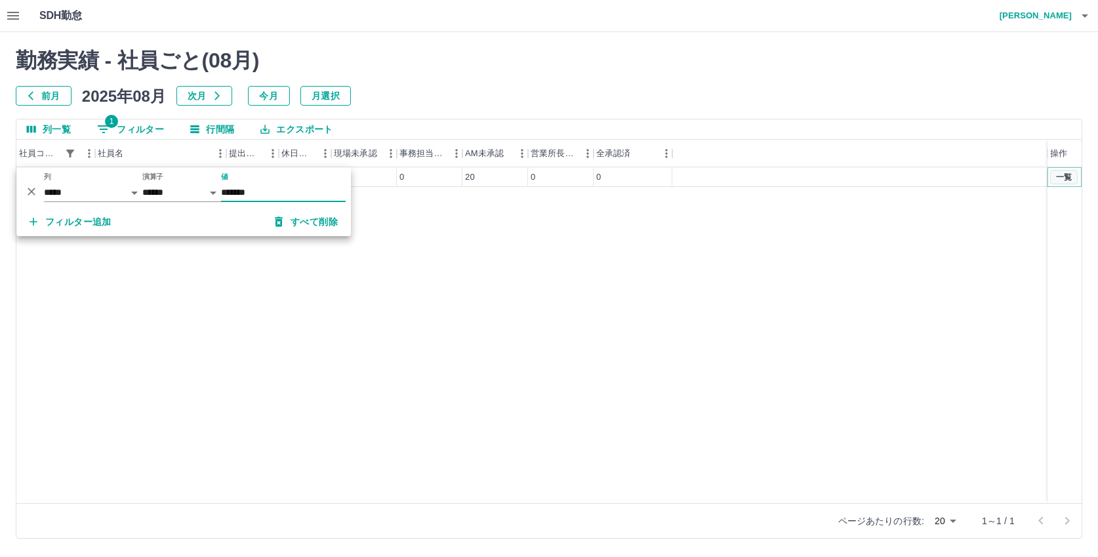
click at [1060, 173] on button "一覧" at bounding box center [1065, 177] width 28 height 14
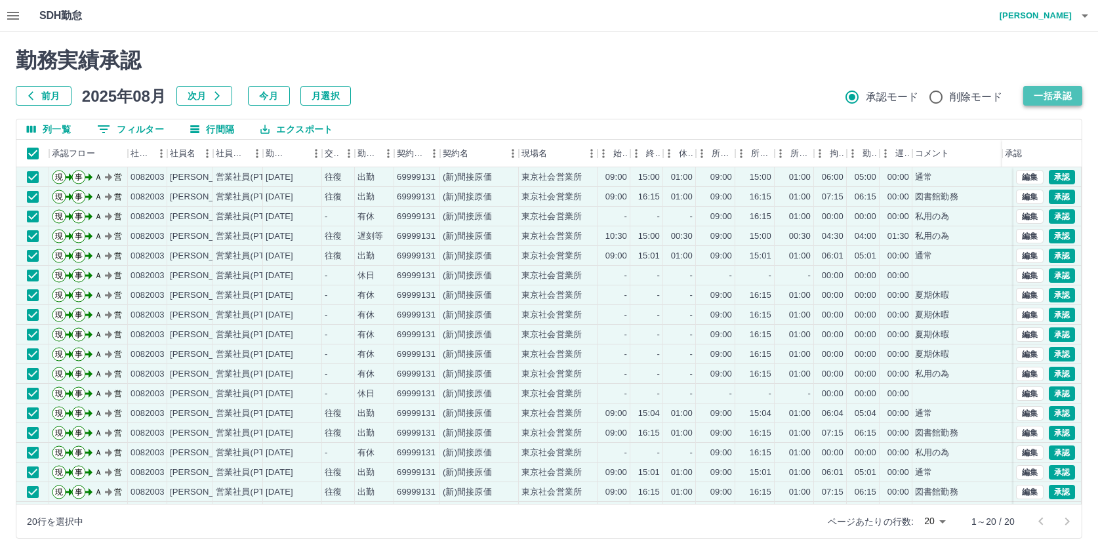
click at [1050, 97] on button "一括承認" at bounding box center [1053, 96] width 59 height 20
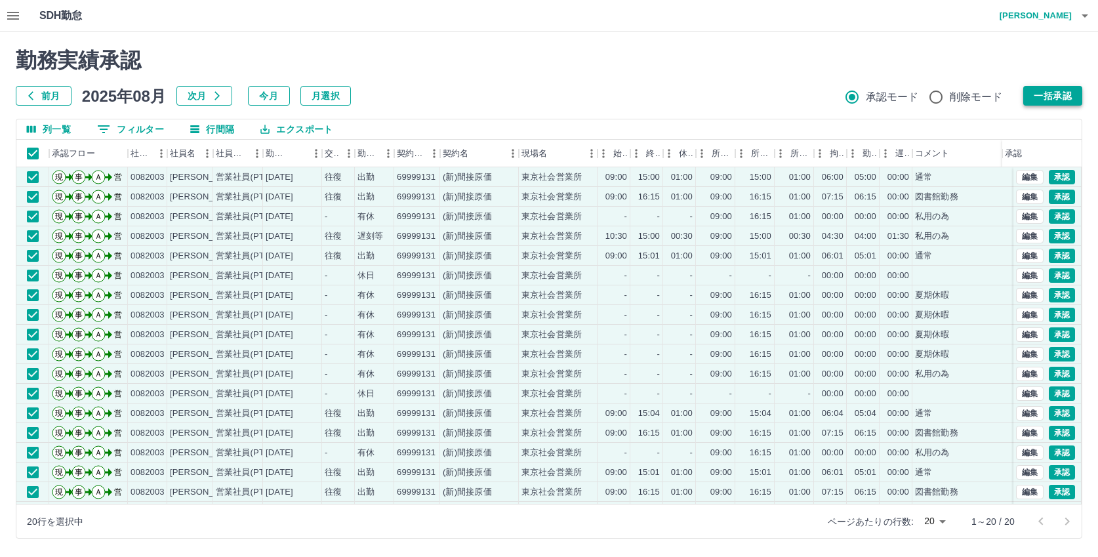
click at [1045, 98] on button "一括承認" at bounding box center [1053, 96] width 59 height 20
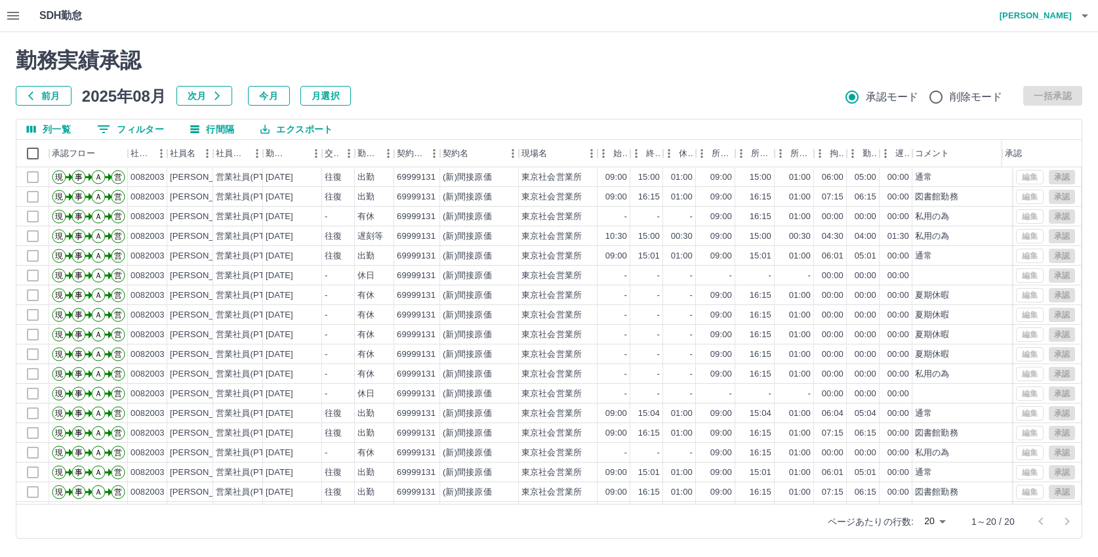
click at [472, 76] on div "勤務実績承認 前月 2025年08月 次月 今月 月選択 承認モード 削除モード 一括承認" at bounding box center [549, 77] width 1067 height 58
click at [1052, 16] on h4 "[PERSON_NAME]" at bounding box center [1032, 15] width 79 height 31
click at [1020, 96] on li "ログアウト" at bounding box center [1030, 96] width 116 height 24
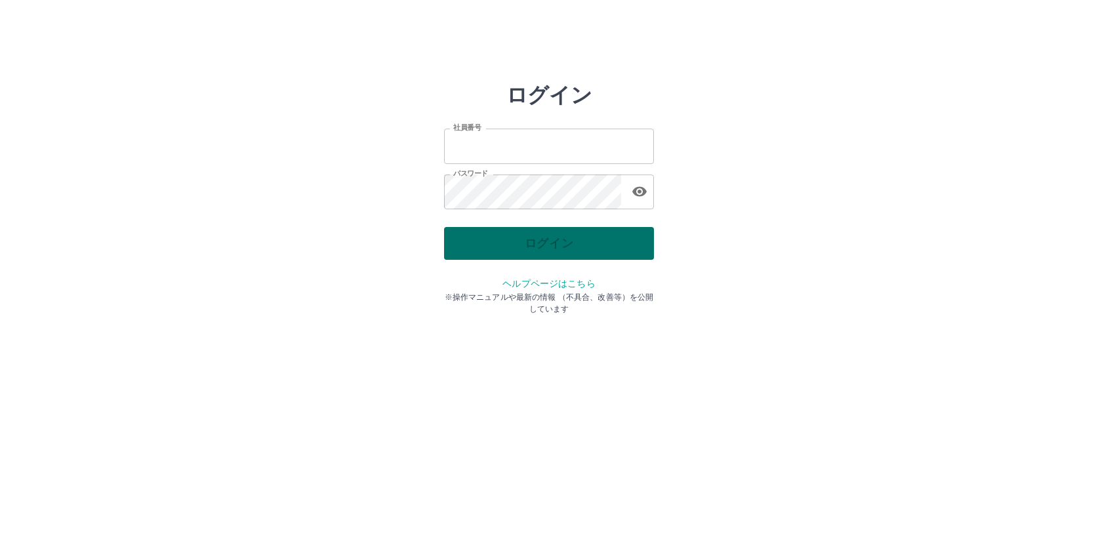
type input "*******"
click at [559, 239] on div "ログイン" at bounding box center [549, 243] width 210 height 33
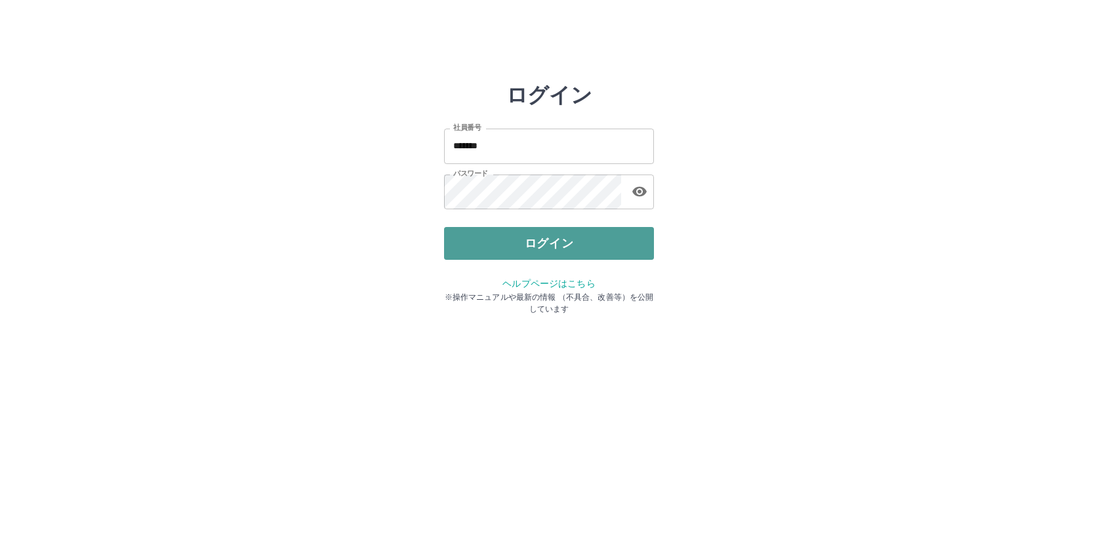
click at [559, 239] on button "ログイン" at bounding box center [549, 243] width 210 height 33
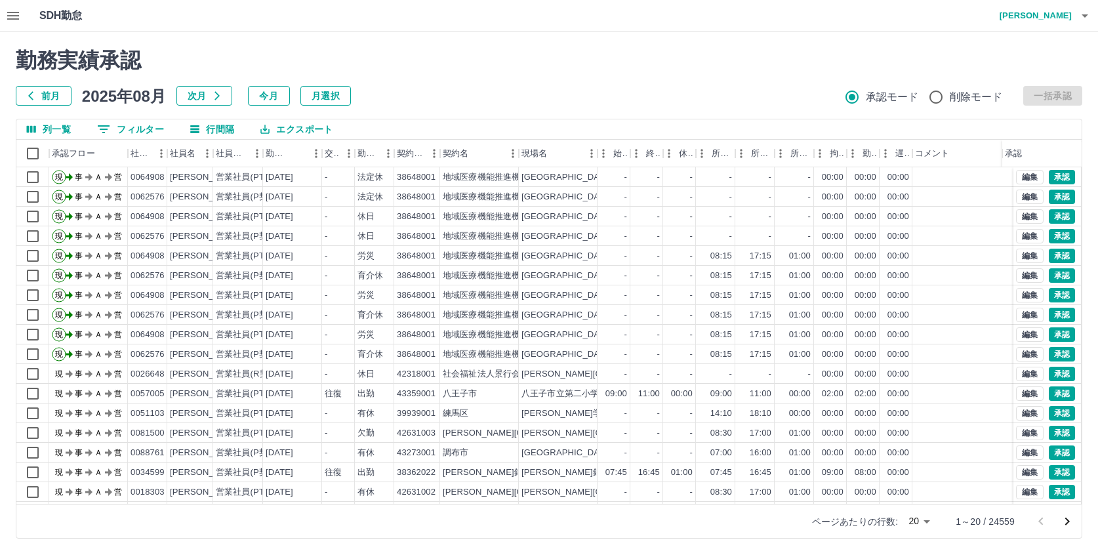
click at [1044, 14] on h4 "[PERSON_NAME]" at bounding box center [1032, 15] width 79 height 31
click at [996, 98] on li "ログアウト" at bounding box center [1030, 96] width 116 height 24
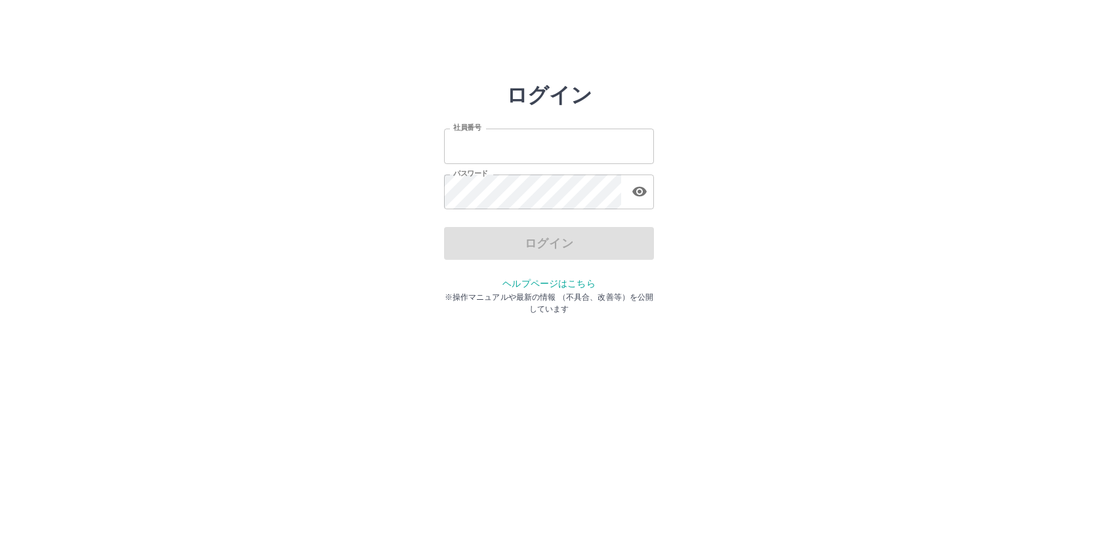
type input "*******"
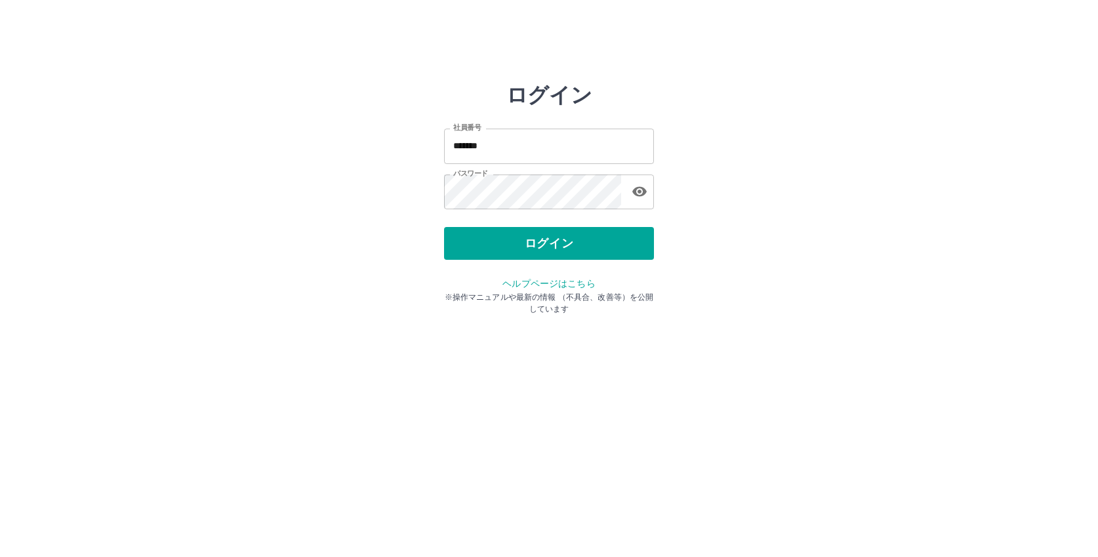
click at [768, 76] on html "ログイン 社員番号 ******* 社員番号 パスワード パスワード ログイン ヘルプページはこちら ※操作マニュアルや最新の情報 （不具合、改善等）を公開し…" at bounding box center [549, 146] width 1098 height 293
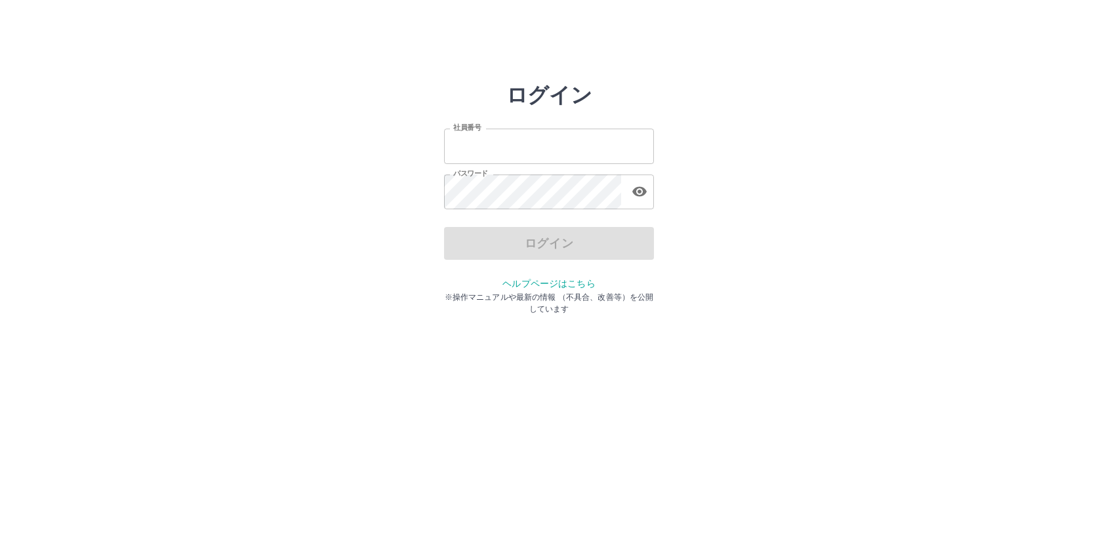
type input "*******"
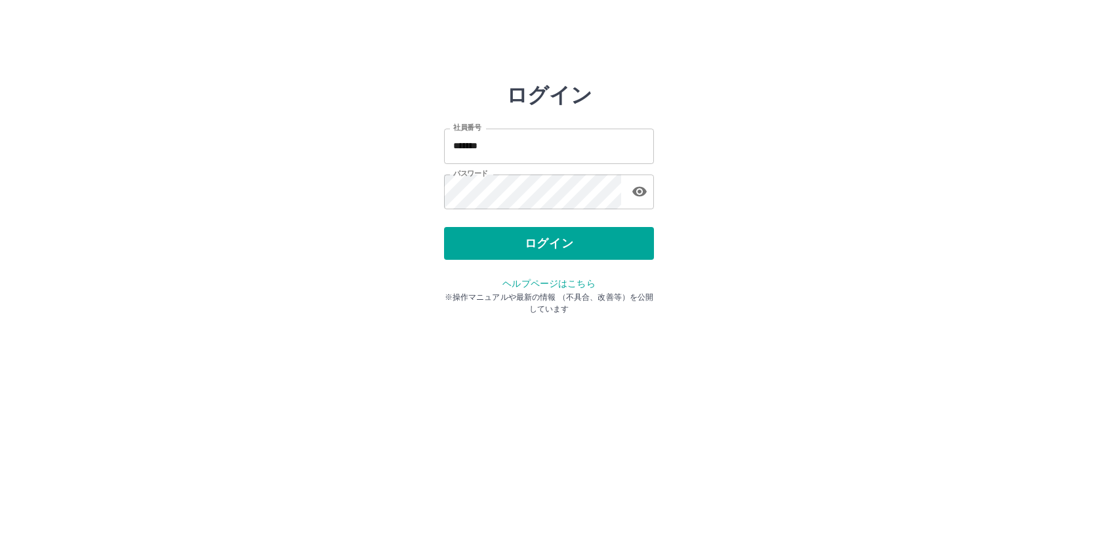
click at [531, 247] on div "ログイン" at bounding box center [549, 243] width 210 height 33
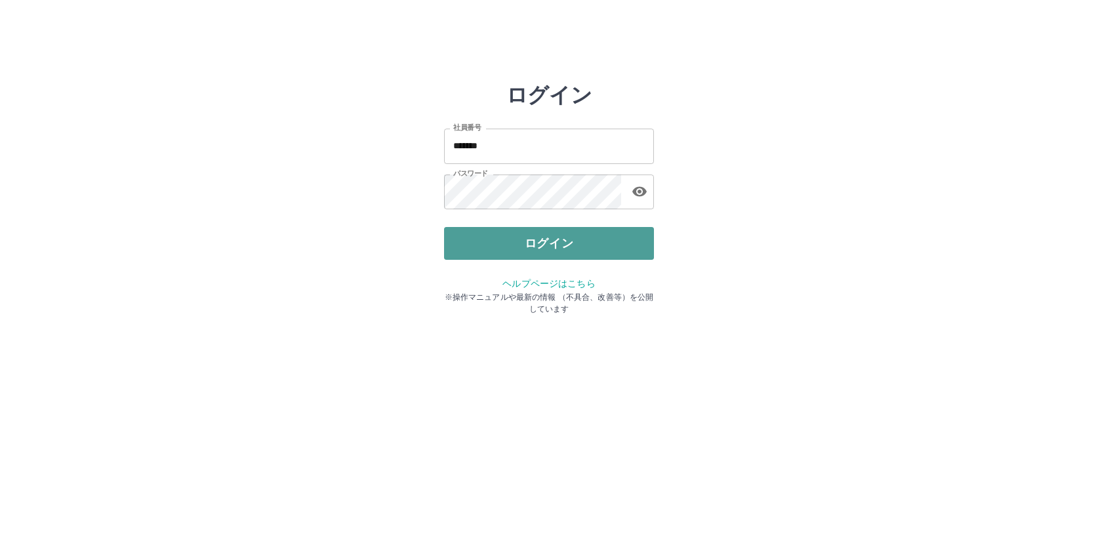
click at [530, 246] on button "ログイン" at bounding box center [549, 243] width 210 height 33
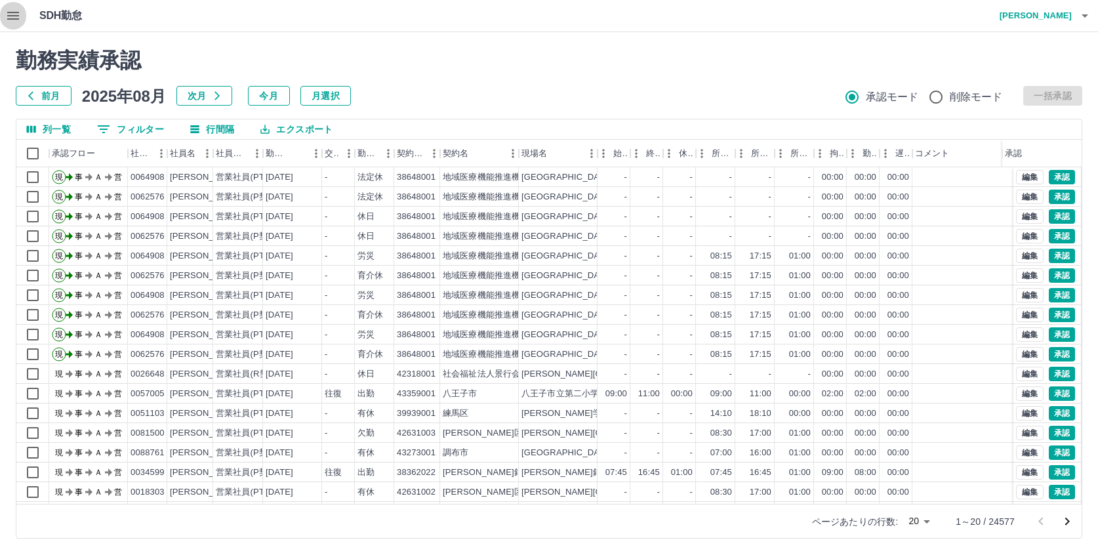
click at [9, 14] on icon "button" at bounding box center [13, 16] width 16 height 16
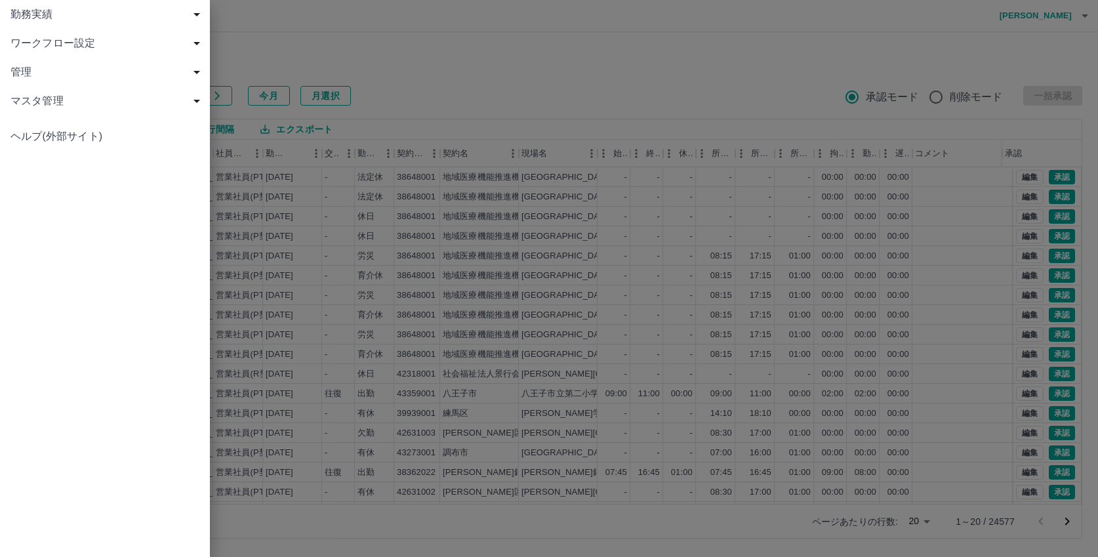
click at [27, 14] on span "勤務実績" at bounding box center [107, 15] width 194 height 16
click at [36, 100] on span "社員" at bounding box center [112, 101] width 176 height 16
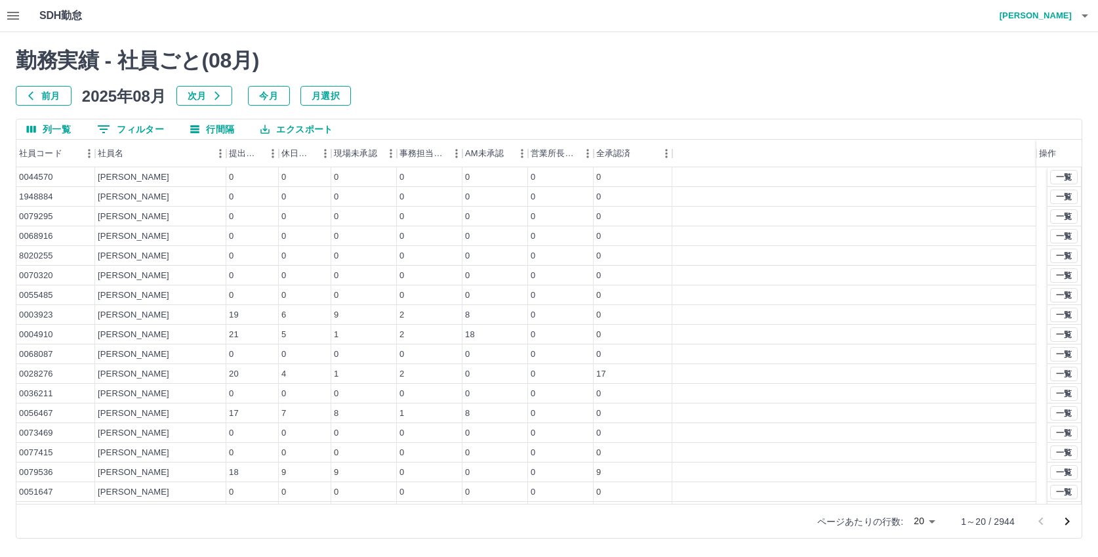
click at [134, 131] on button "0 フィルター" at bounding box center [131, 129] width 88 height 20
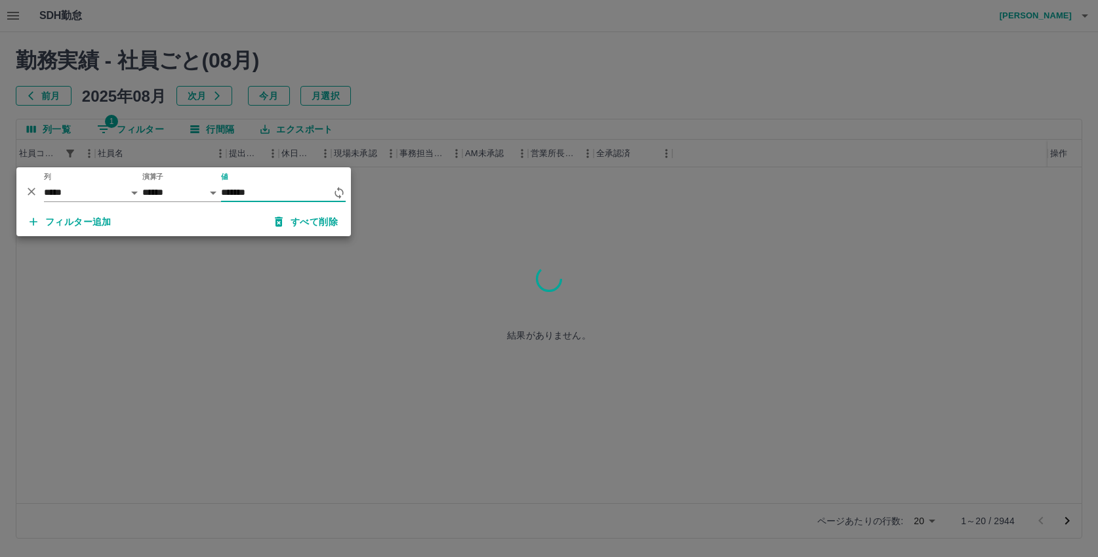
type input "*******"
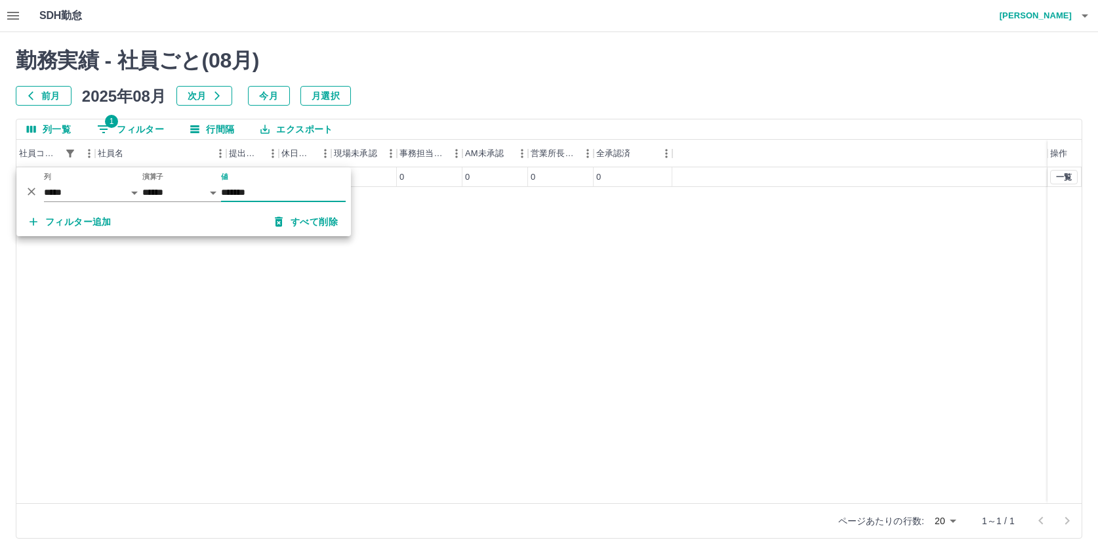
click at [485, 239] on div "0002612 [PERSON_NAME] 0 0 0 0 0 0 0 一覧" at bounding box center [549, 335] width 1066 height 336
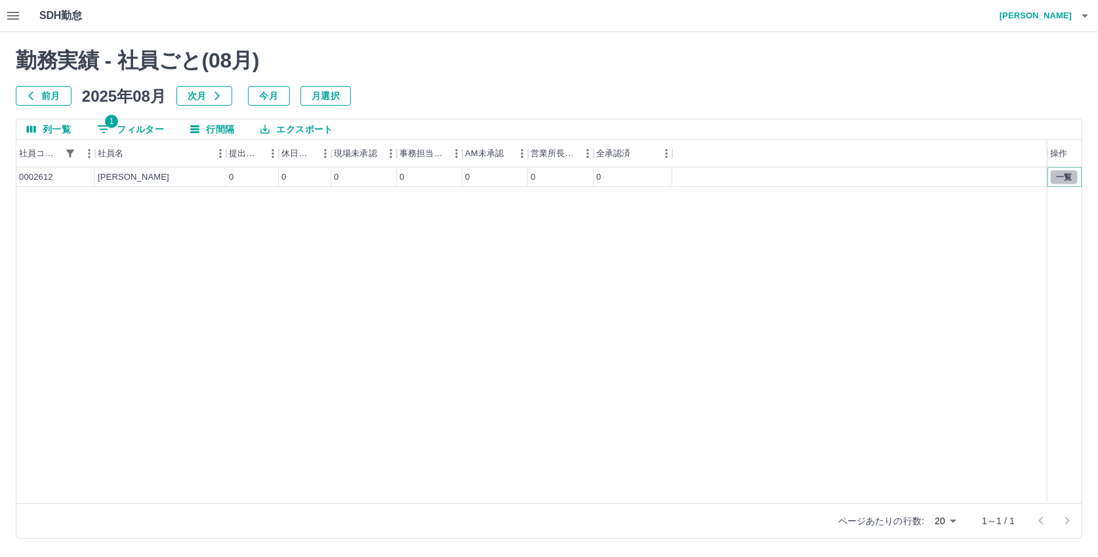
click at [1064, 172] on button "一覧" at bounding box center [1065, 177] width 28 height 14
